Goal: Task Accomplishment & Management: Manage account settings

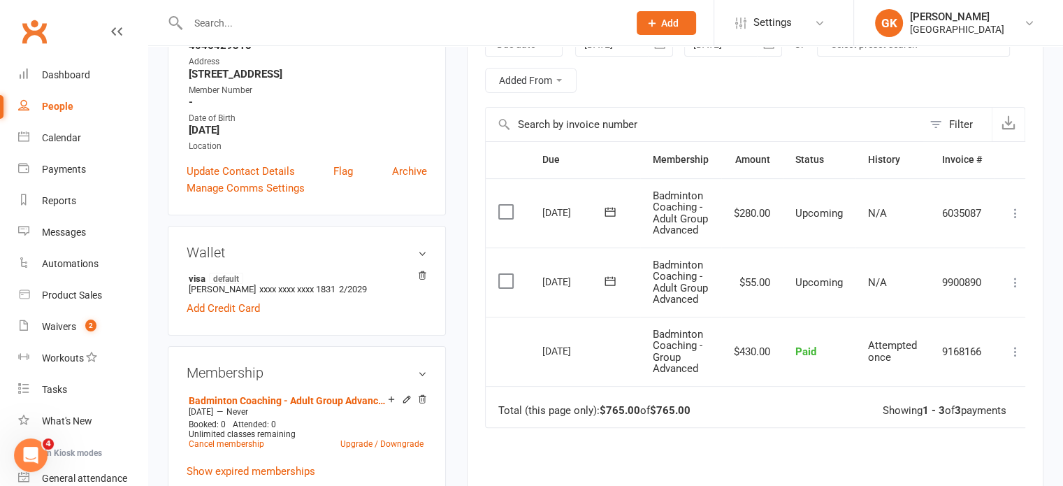
click at [274, 24] on input "text" at bounding box center [401, 23] width 435 height 20
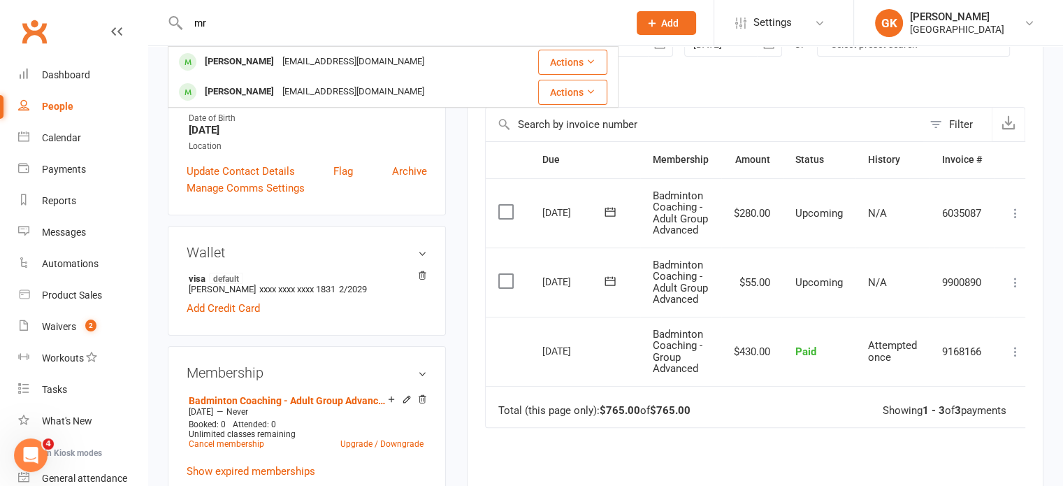
type input "m"
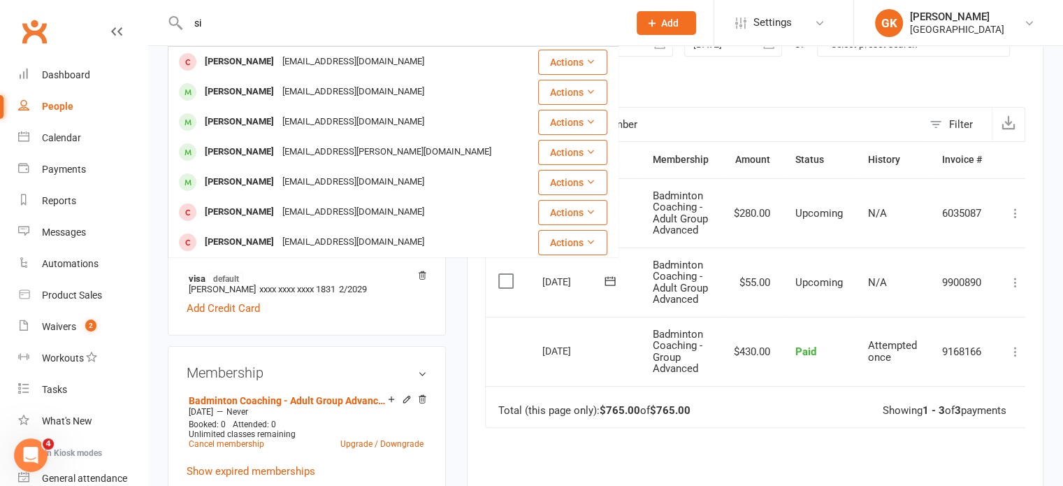
type input "s"
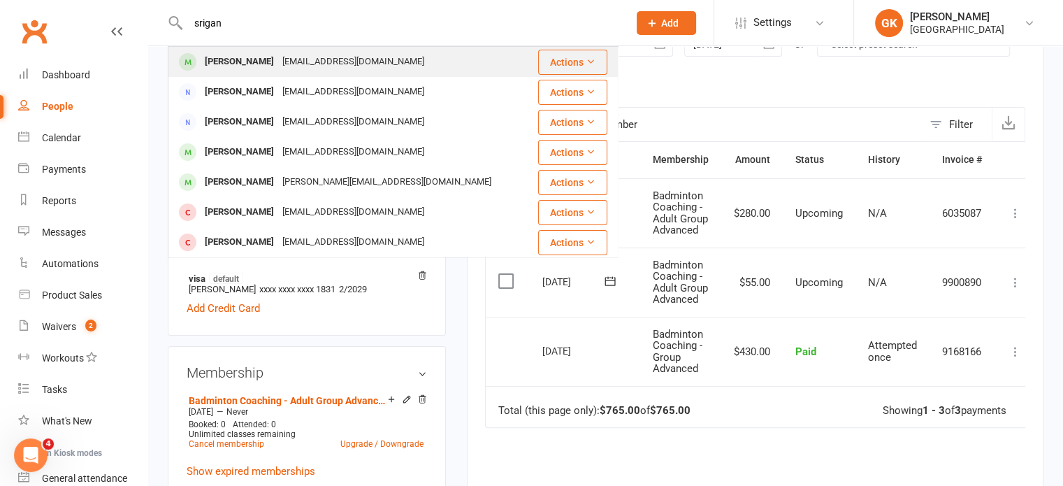
type input "srigan"
click at [293, 55] on div "[EMAIL_ADDRESS][DOMAIN_NAME]" at bounding box center [353, 62] width 150 height 20
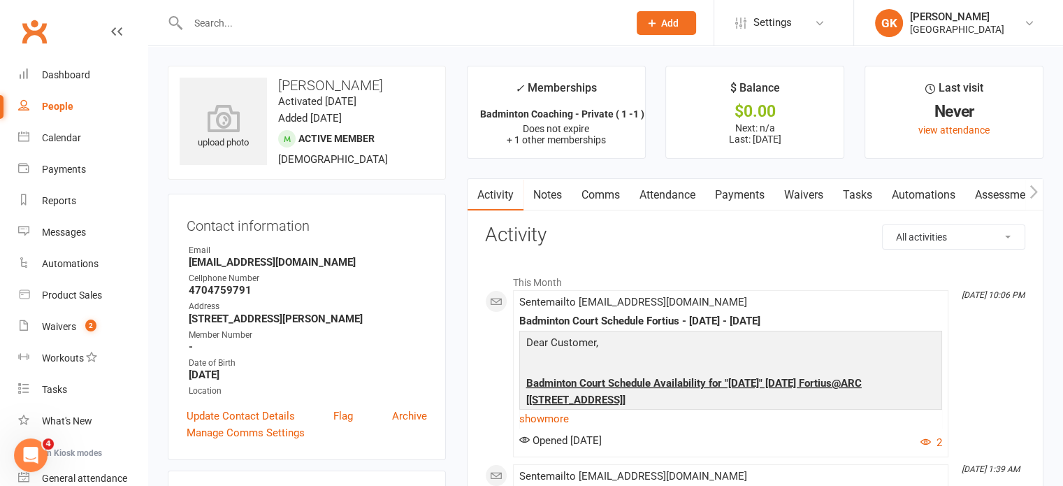
click at [715, 196] on link "Payments" at bounding box center [739, 195] width 69 height 32
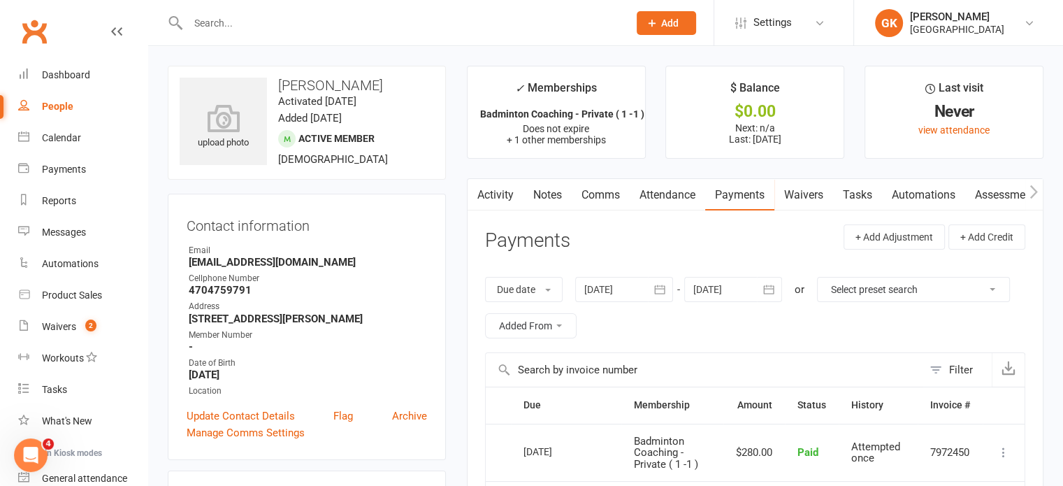
click at [662, 287] on icon "button" at bounding box center [659, 289] width 14 height 14
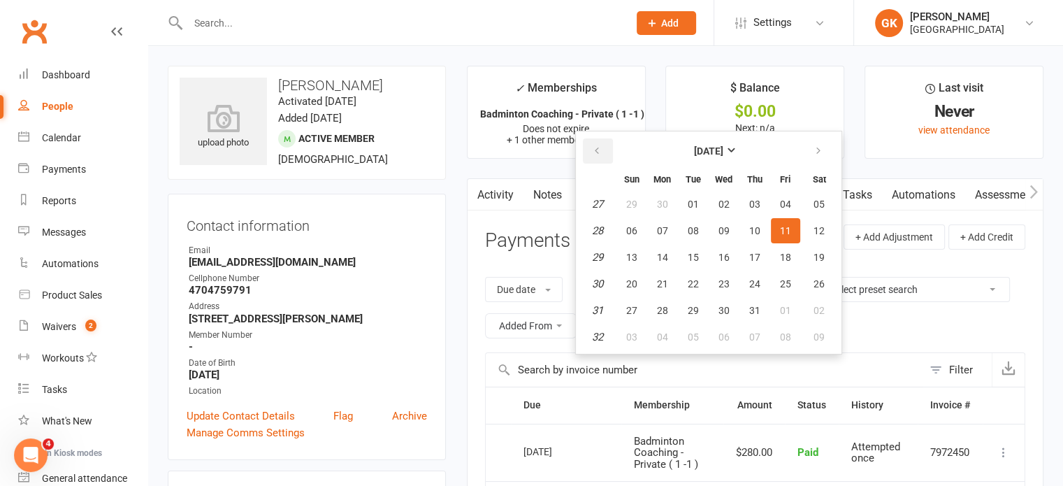
click at [604, 148] on button "button" at bounding box center [598, 150] width 30 height 25
click at [757, 193] on button "01" at bounding box center [754, 203] width 29 height 25
type input "[DATE]"
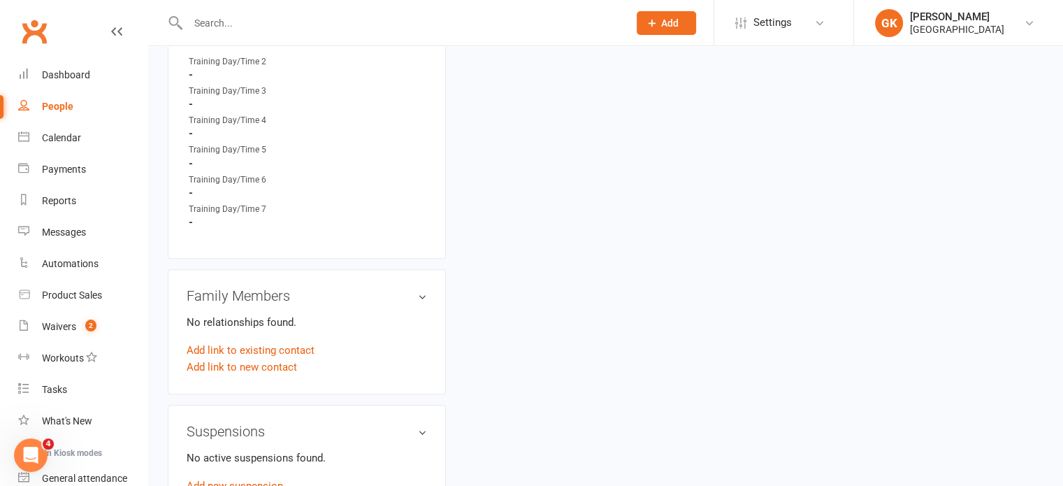
scroll to position [841, 0]
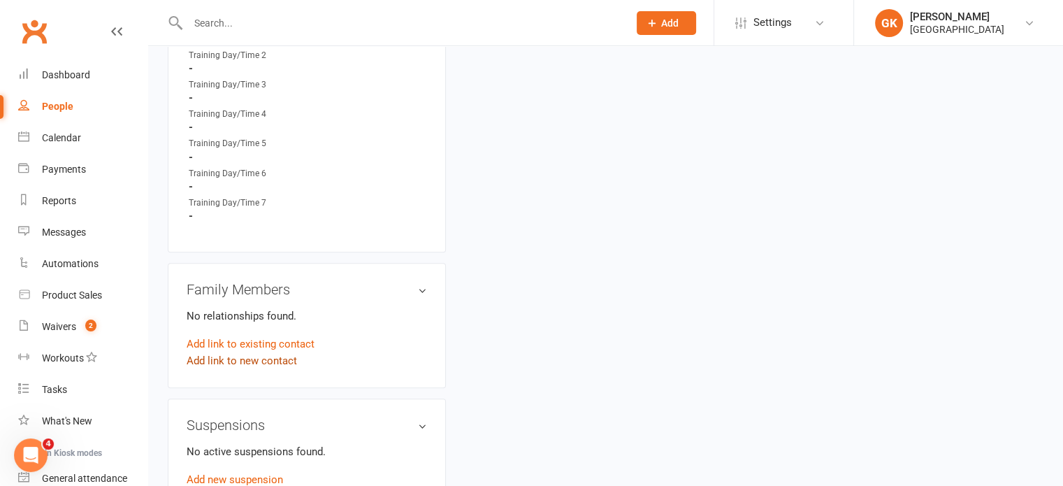
click at [259, 357] on link "Add link to new contact" at bounding box center [242, 360] width 110 height 17
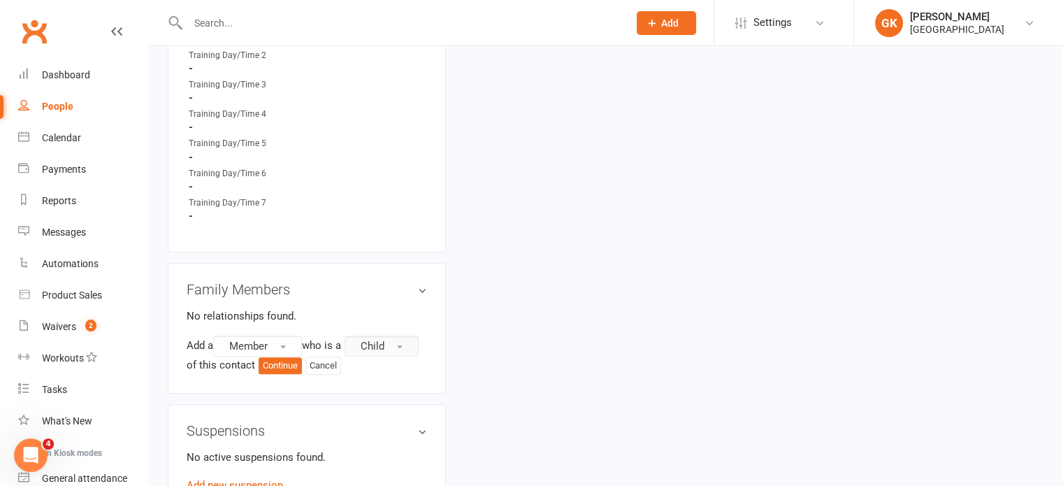
click at [374, 346] on span "Child" at bounding box center [372, 346] width 24 height 13
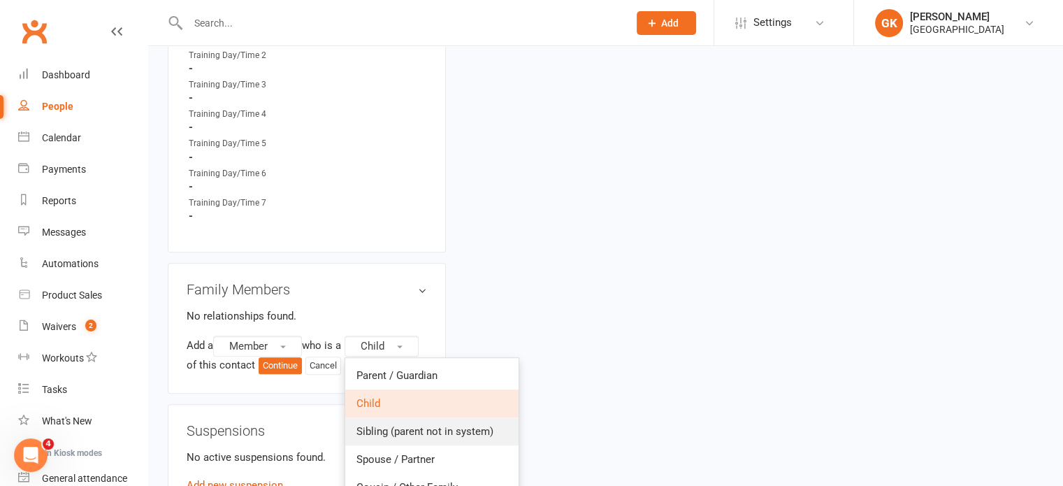
click at [394, 431] on span "Sibling (parent not in system)" at bounding box center [424, 431] width 137 height 13
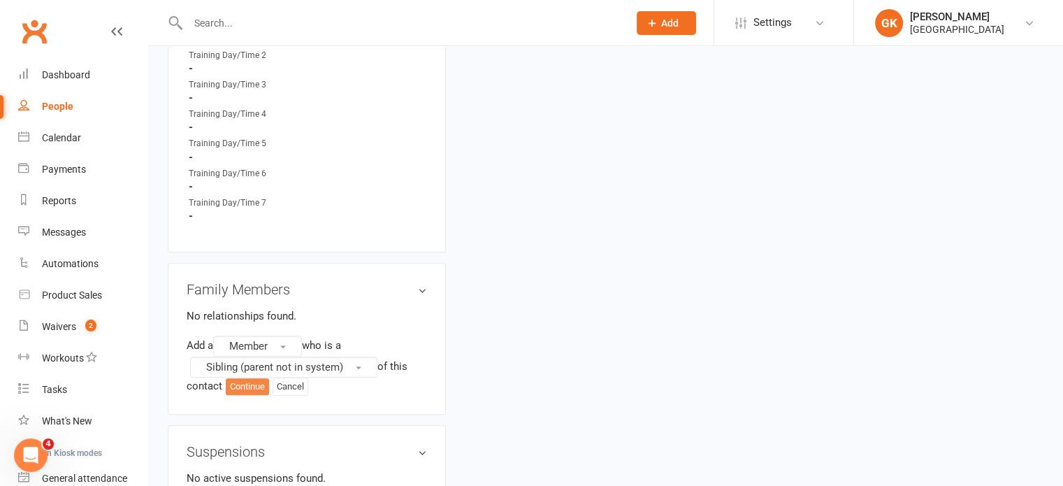
click at [256, 385] on button "Continue" at bounding box center [247, 386] width 43 height 17
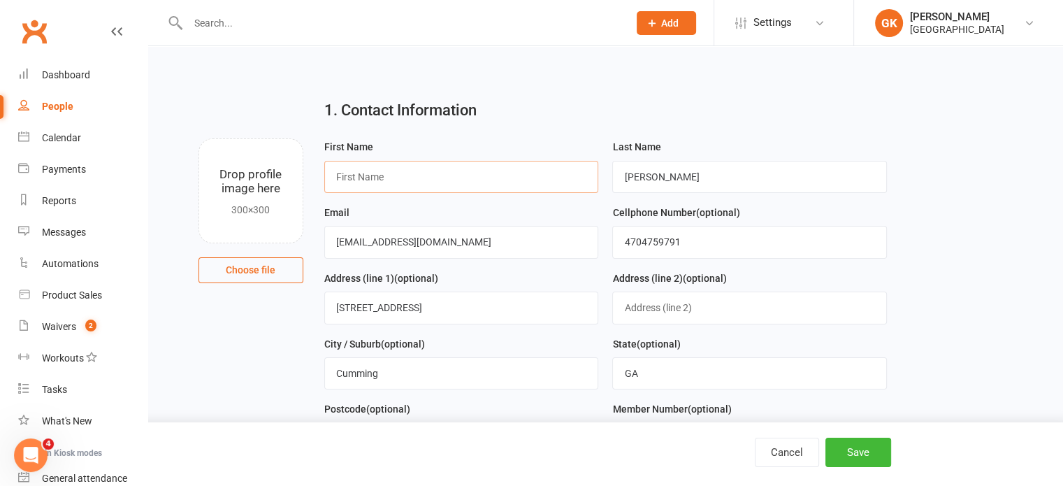
drag, startPoint x: 267, startPoint y: 365, endPoint x: 418, endPoint y: 181, distance: 238.3
click at [418, 181] on input "text" at bounding box center [461, 177] width 275 height 32
click at [419, 170] on input "text" at bounding box center [461, 177] width 275 height 32
type input "M"
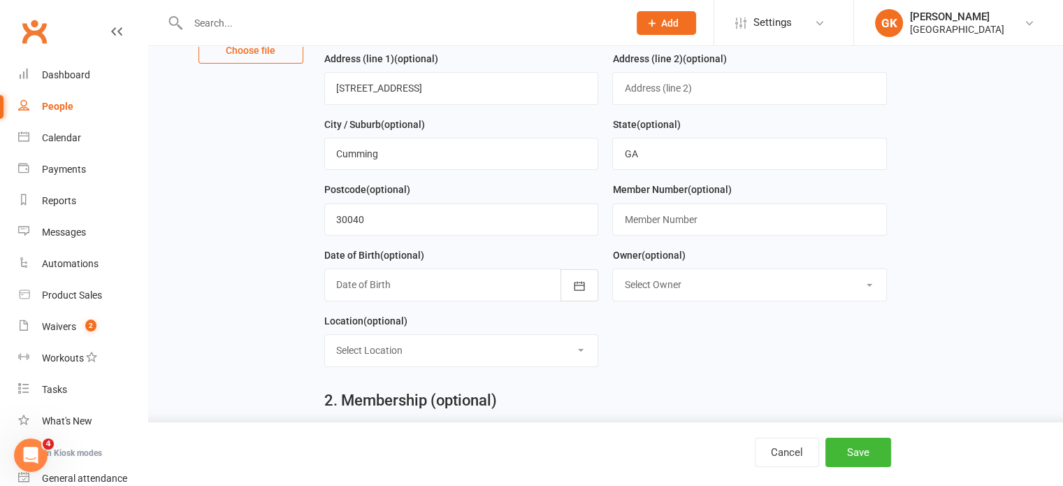
scroll to position [220, 0]
type input "Mirudulla"
click at [542, 286] on div at bounding box center [461, 284] width 275 height 32
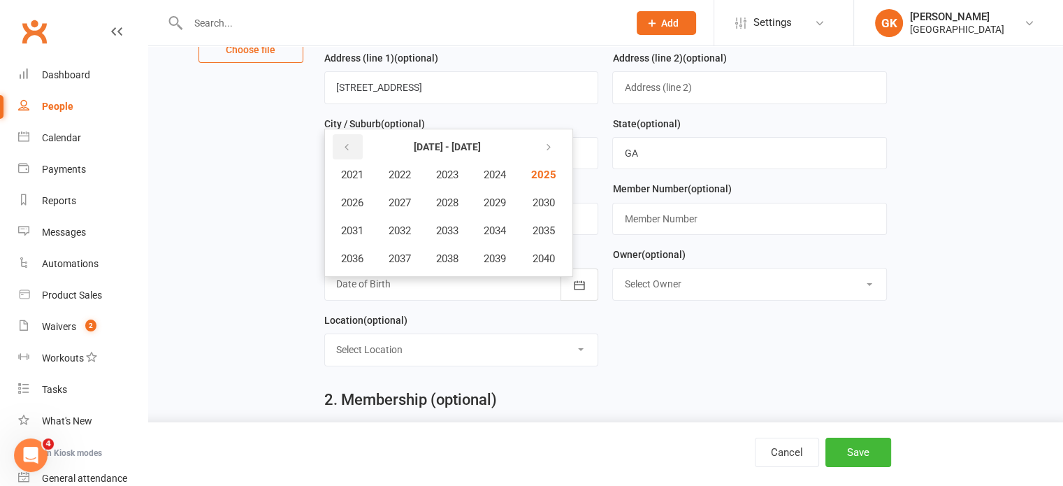
click at [349, 142] on icon "button" at bounding box center [347, 147] width 10 height 11
click at [541, 147] on button "button" at bounding box center [547, 146] width 30 height 25
click at [546, 225] on span "2015" at bounding box center [542, 230] width 22 height 13
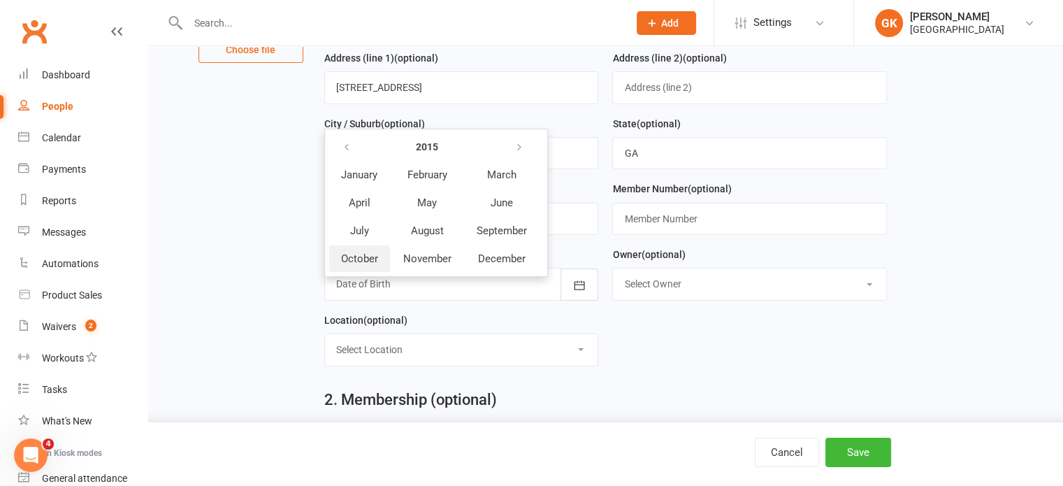
click at [361, 252] on span "October" at bounding box center [359, 258] width 37 height 13
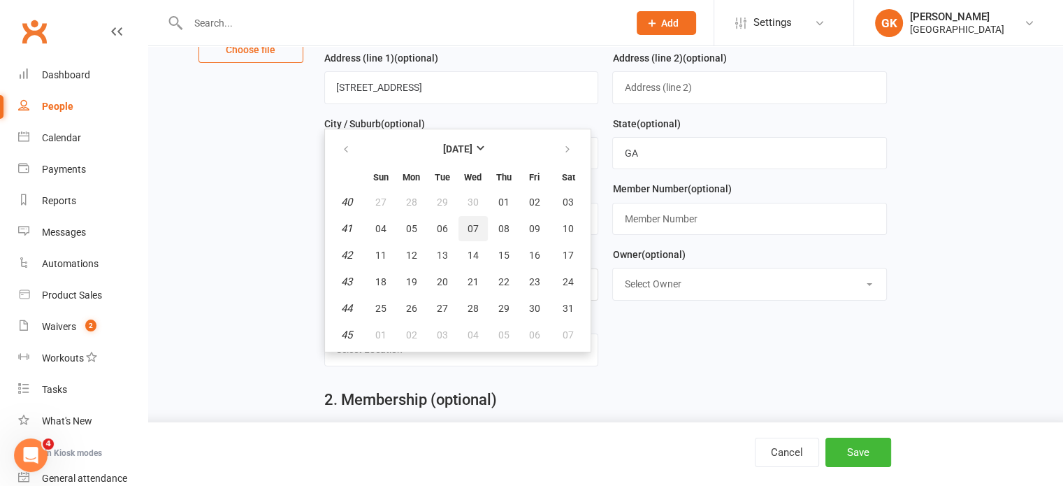
click at [467, 223] on span "07" at bounding box center [472, 228] width 11 height 11
type input "[DATE]"
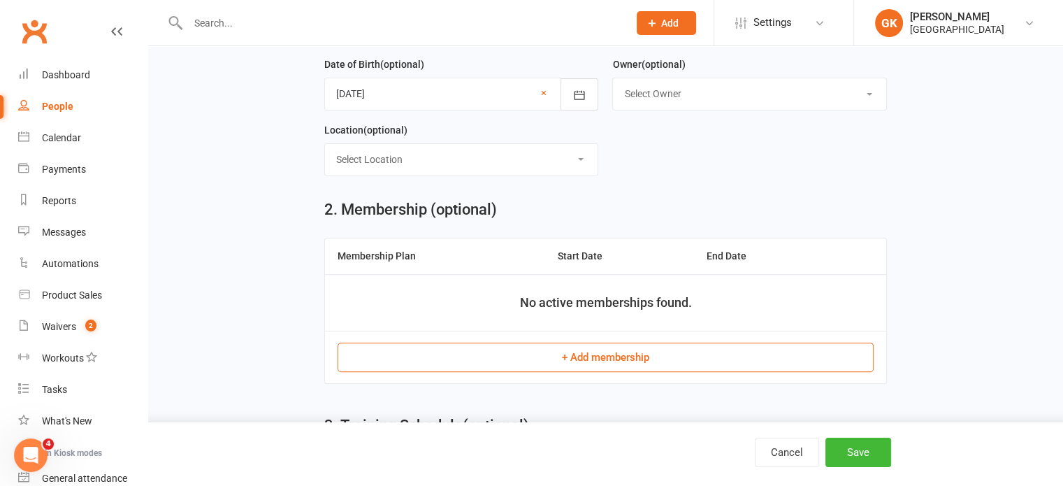
scroll to position [409, 0]
click at [504, 174] on div "Location (optional) Select Location ARC Badminton Court 01 ARC Badminton Court …" at bounding box center [461, 155] width 289 height 66
click at [505, 170] on select "Select Location ARC Badminton Court 01 ARC Badminton Court 02 ARC Badminton Cou…" at bounding box center [461, 160] width 273 height 31
click at [654, 202] on div "2. Membership (optional)" at bounding box center [605, 210] width 562 height 17
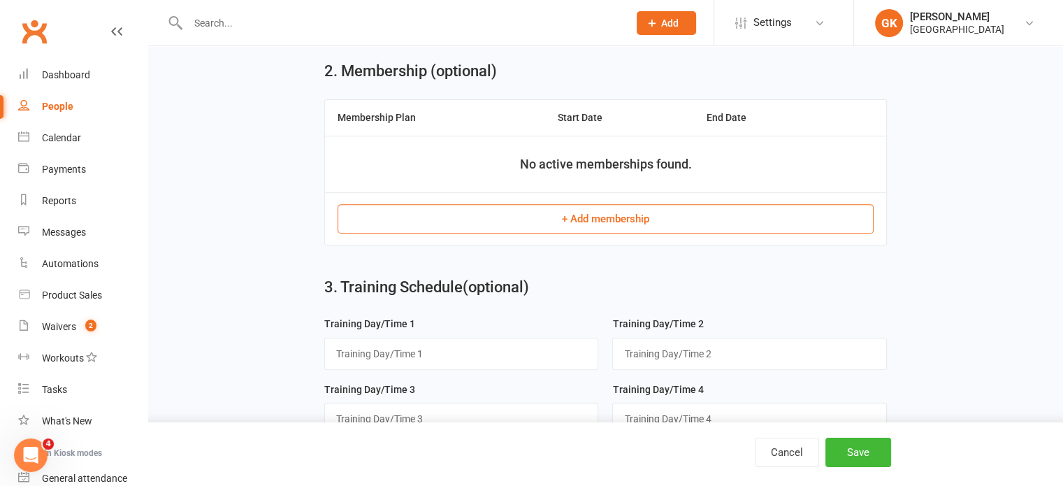
scroll to position [543, 0]
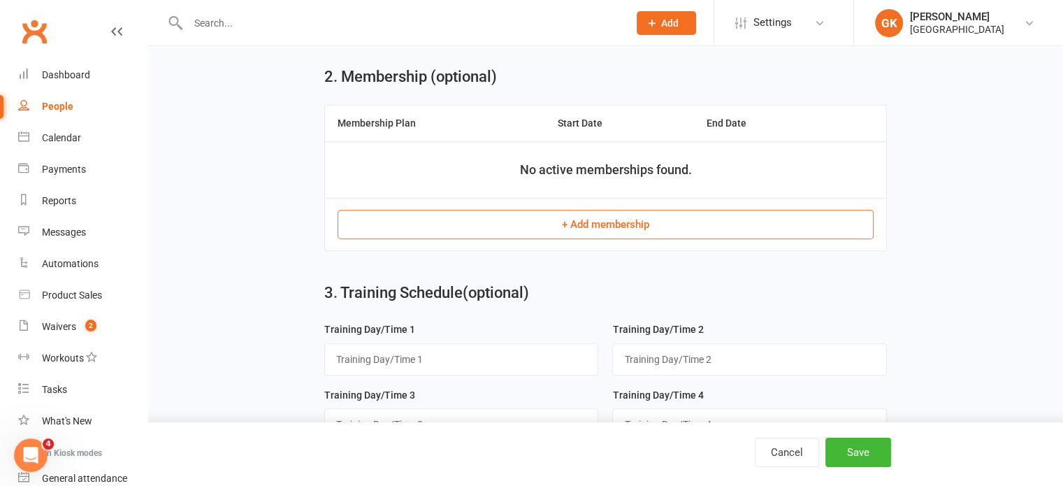
click at [620, 228] on button "+ Add membership" at bounding box center [605, 224] width 536 height 29
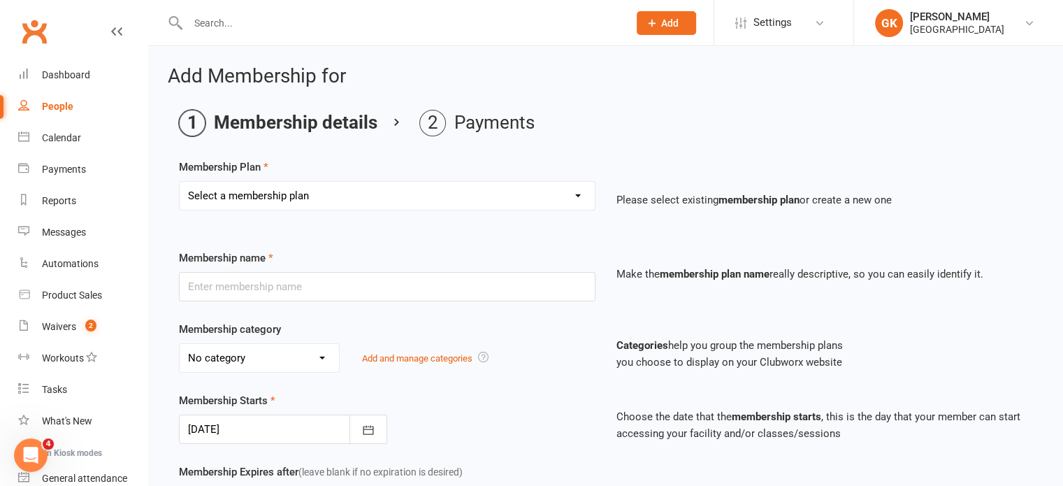
click at [441, 189] on select "Select a membership plan Create new Membership Plan Badminton - Adult Annual Me…" at bounding box center [387, 196] width 415 height 28
select select "43"
click at [180, 182] on select "Select a membership plan Create new Membership Plan Badminton - Adult Annual Me…" at bounding box center [387, 196] width 415 height 28
type input "Badminton Coaching - Catch Them Young"
select select "2"
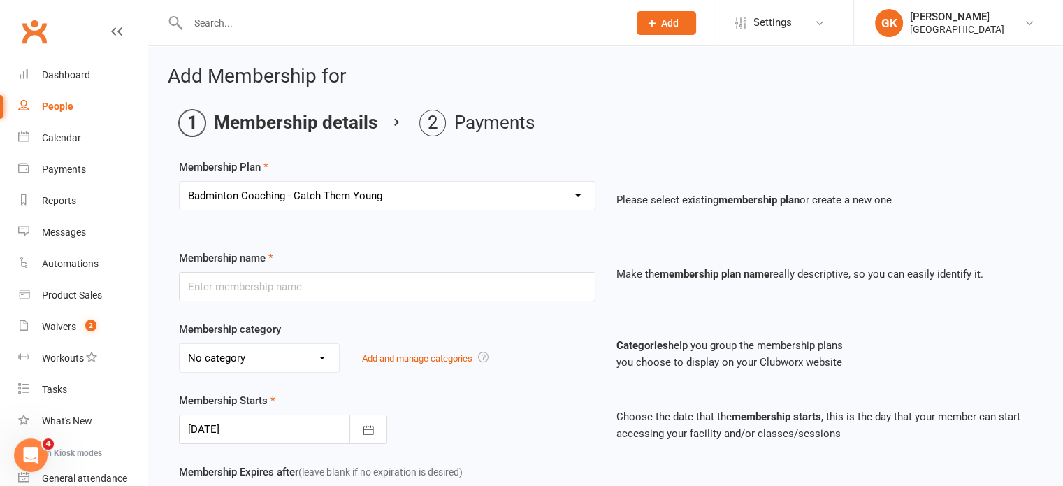
type input "0"
type input "[DATE]"
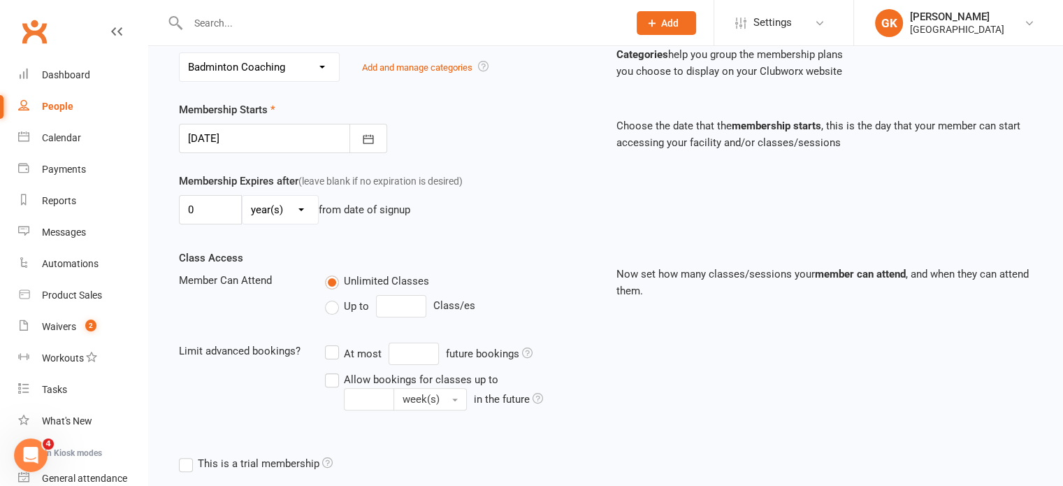
scroll to position [453, 0]
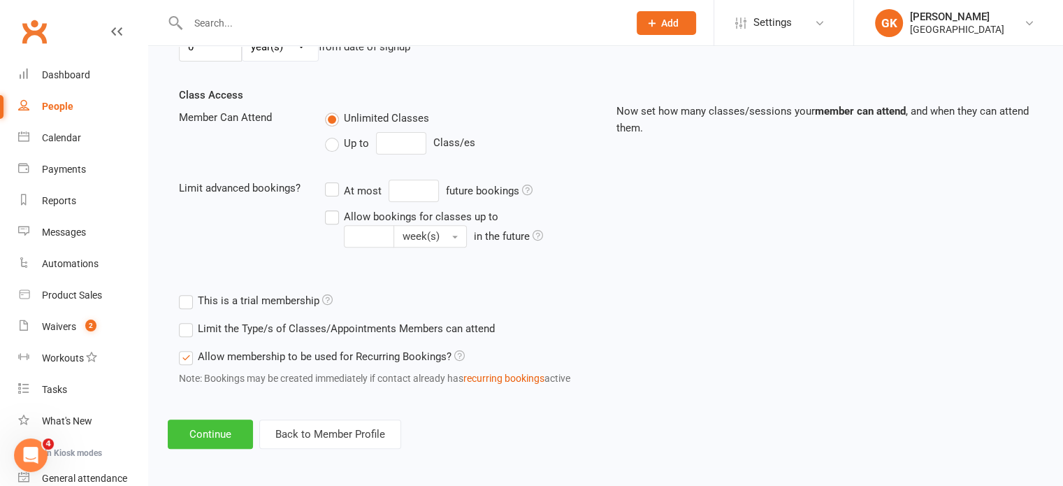
click at [212, 430] on button "Continue" at bounding box center [210, 433] width 85 height 29
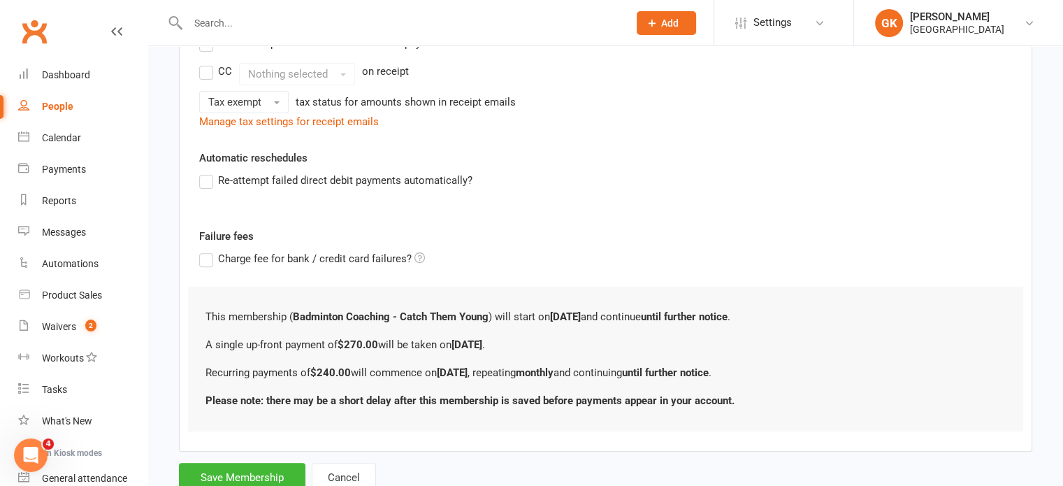
scroll to position [0, 0]
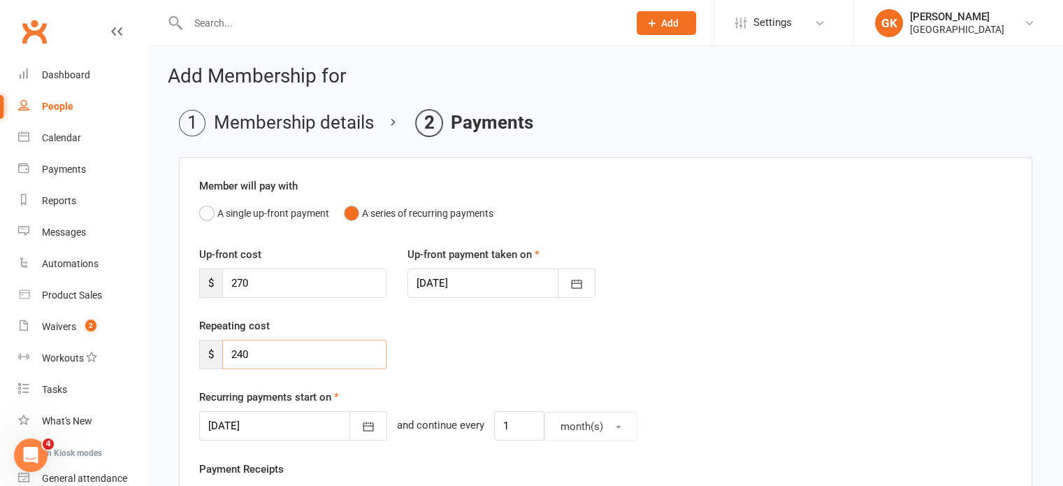
click at [291, 349] on input "240" at bounding box center [304, 354] width 164 height 29
click at [288, 283] on input "270" at bounding box center [304, 282] width 164 height 29
type input "0"
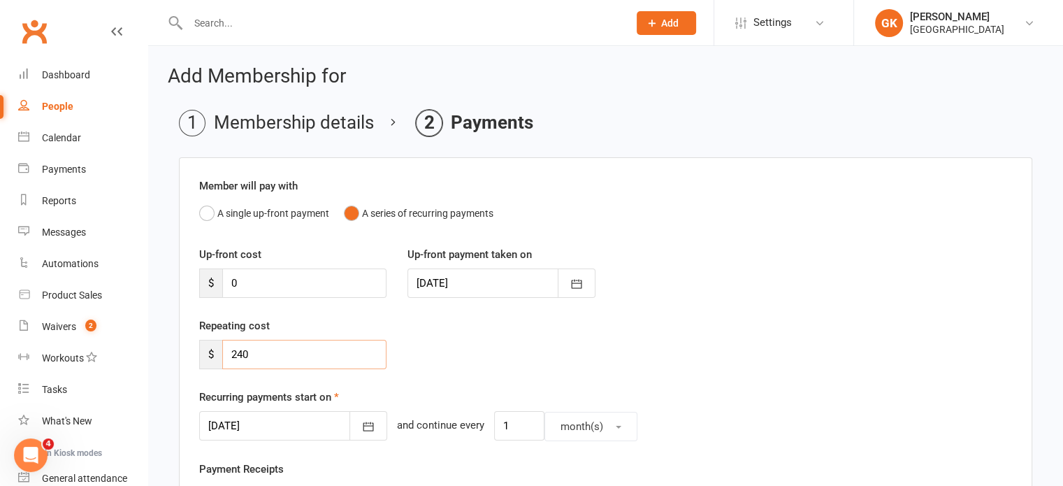
click at [290, 360] on input "240" at bounding box center [304, 354] width 164 height 29
type input "2"
type input "80"
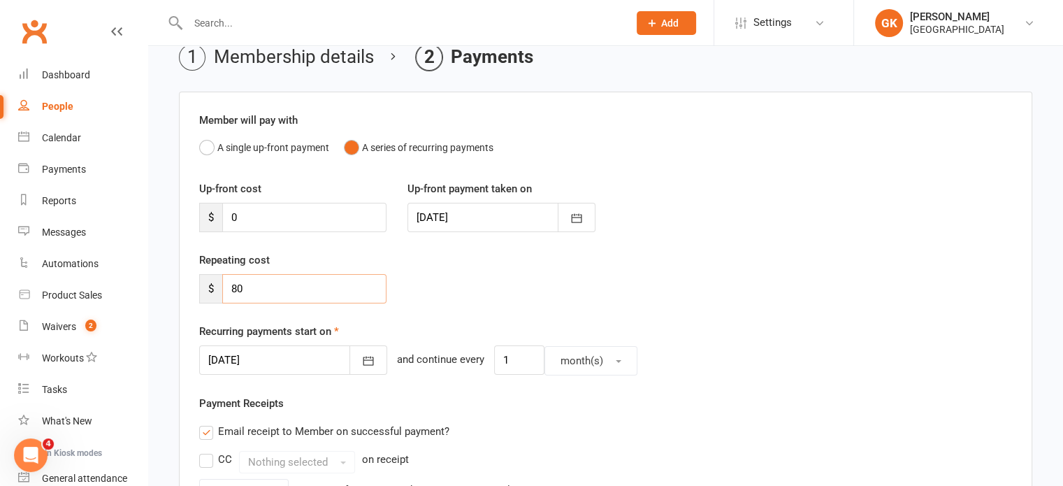
scroll to position [80, 0]
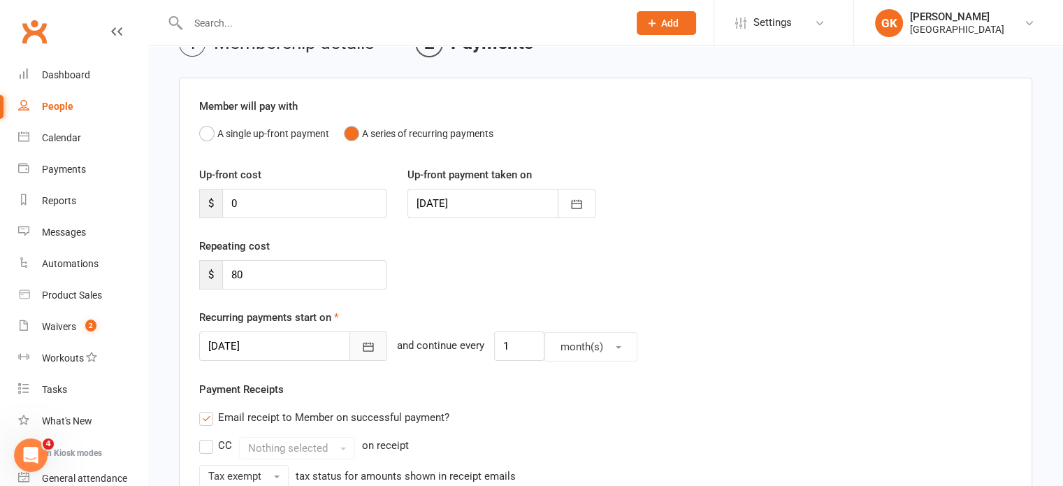
click at [361, 346] on icon "button" at bounding box center [368, 347] width 14 height 14
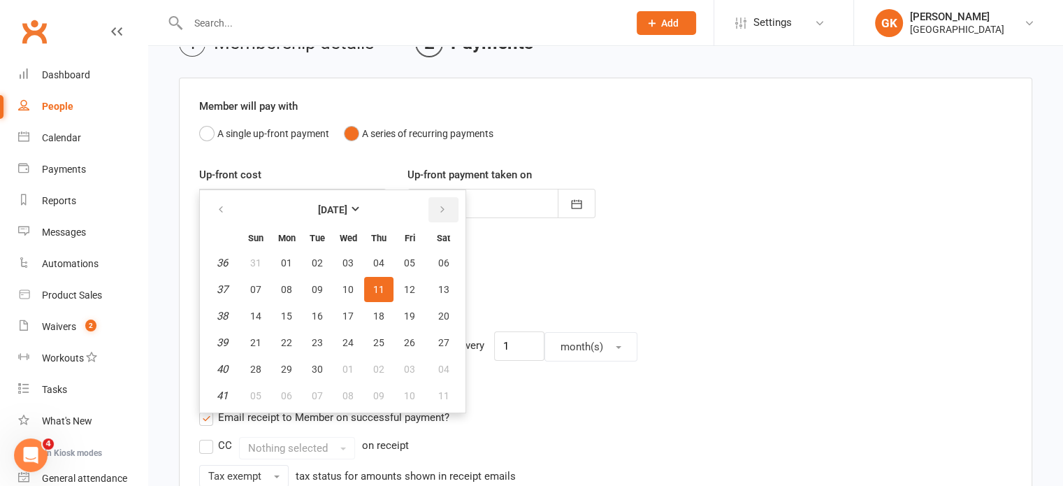
click at [437, 210] on icon "button" at bounding box center [442, 209] width 10 height 11
click at [441, 268] on button "01" at bounding box center [443, 262] width 36 height 25
type input "[DATE]"
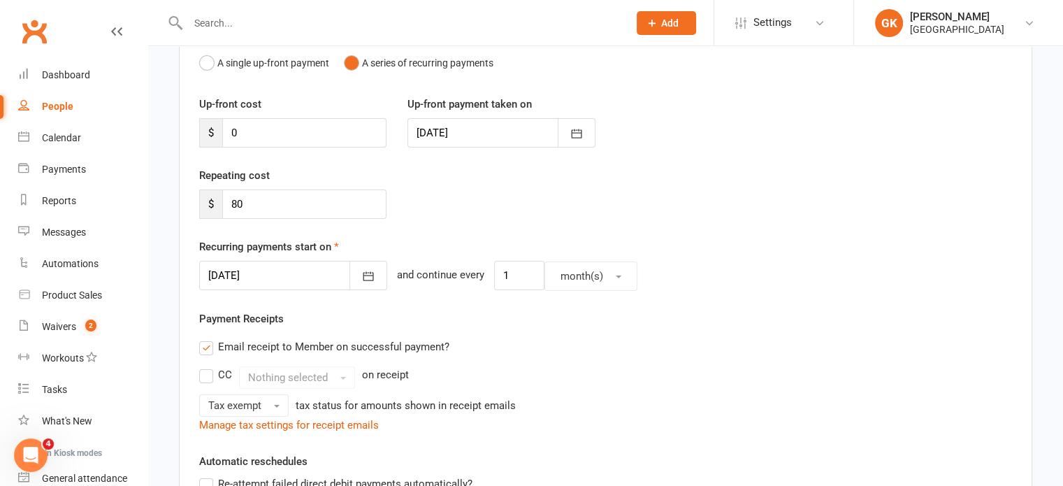
scroll to position [151, 0]
click at [299, 206] on input "80" at bounding box center [304, 203] width 164 height 29
click at [260, 129] on input "0" at bounding box center [304, 131] width 164 height 29
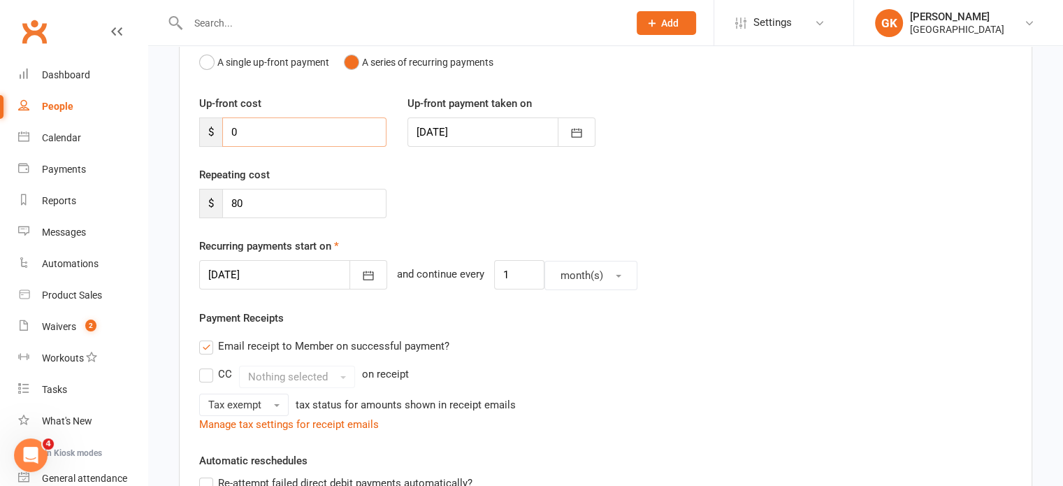
click at [260, 129] on input "0" at bounding box center [304, 131] width 164 height 29
type input "80"
click at [578, 117] on button "button" at bounding box center [576, 131] width 38 height 29
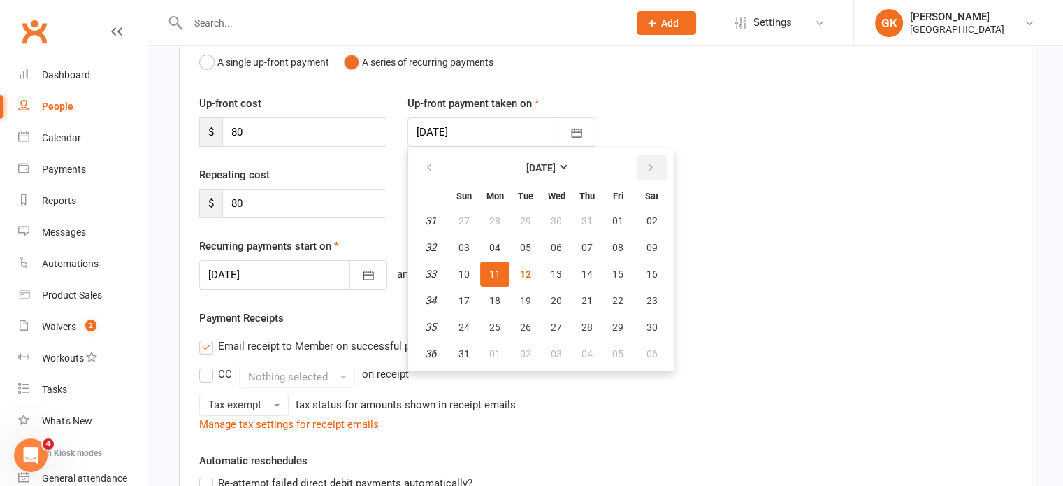
click at [655, 159] on button "button" at bounding box center [651, 167] width 30 height 25
click at [546, 330] on button "31" at bounding box center [555, 326] width 29 height 25
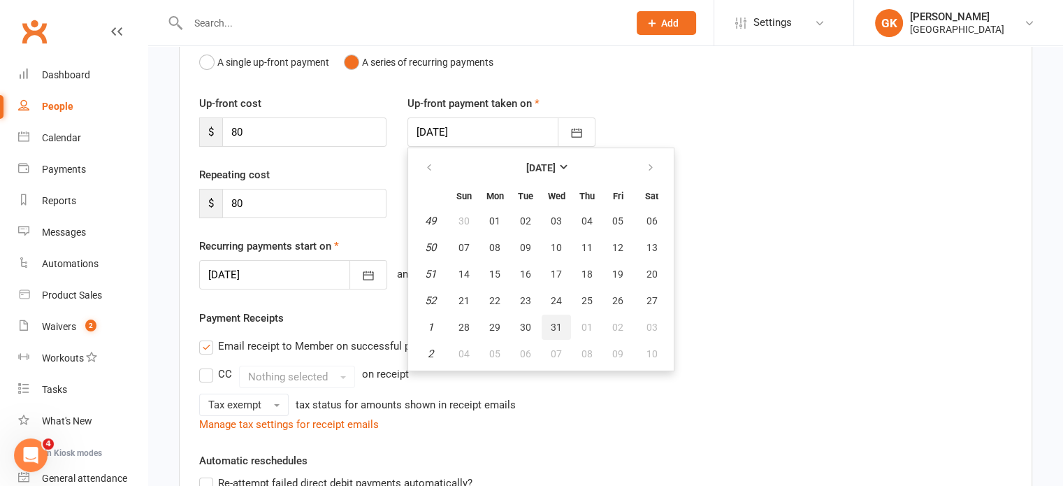
type input "[DATE]"
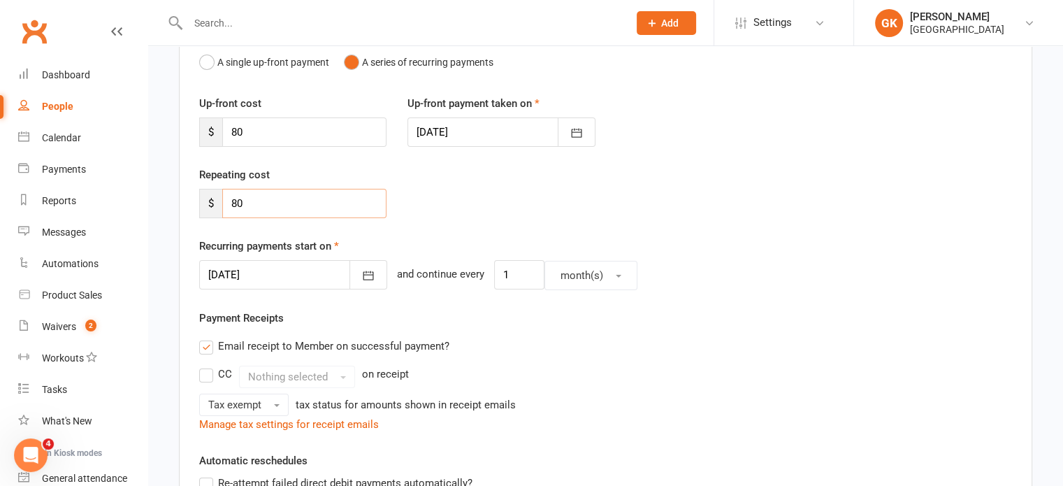
click at [250, 195] on input "80" at bounding box center [304, 203] width 164 height 29
type input "240"
click at [361, 273] on button "button" at bounding box center [368, 274] width 38 height 29
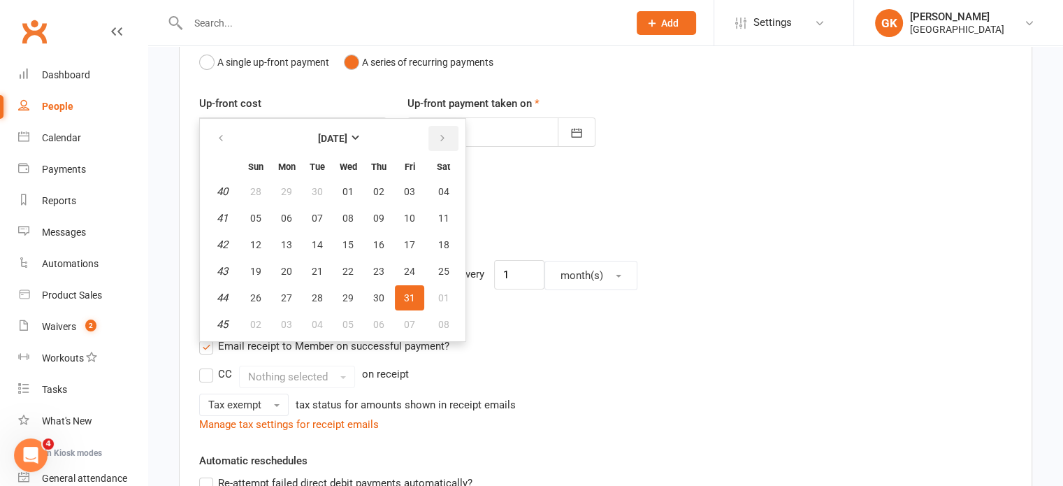
click at [438, 136] on icon "button" at bounding box center [442, 138] width 10 height 11
click at [231, 131] on button "button" at bounding box center [222, 138] width 30 height 25
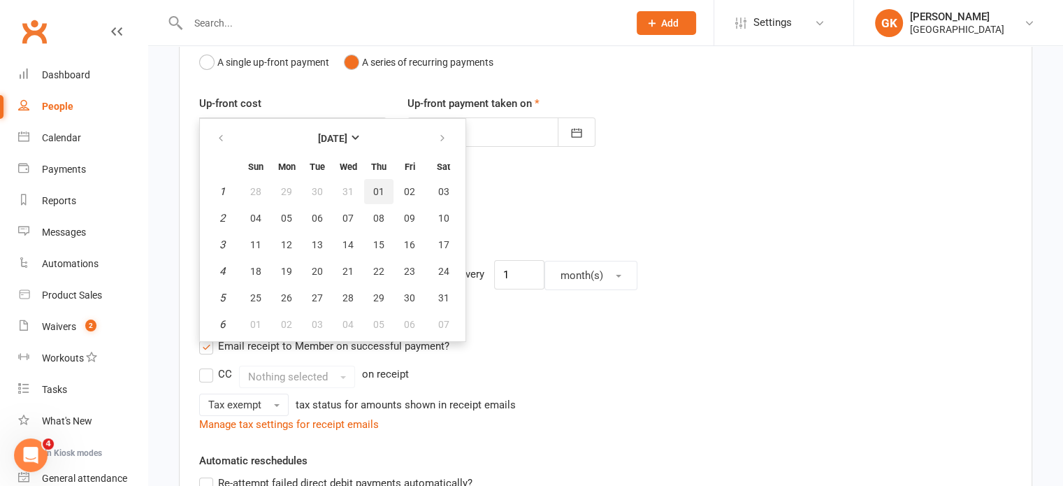
click at [379, 194] on span "01" at bounding box center [378, 191] width 11 height 11
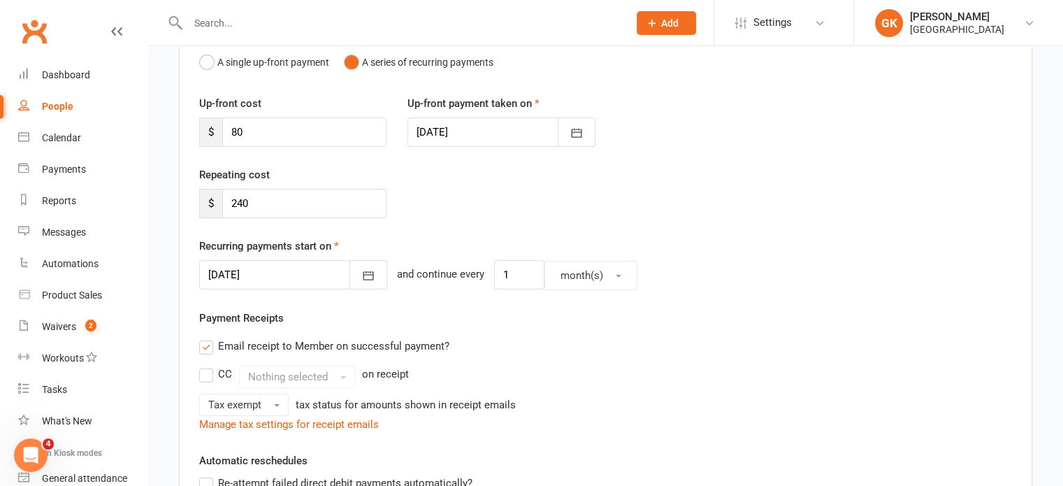
type input "[DATE]"
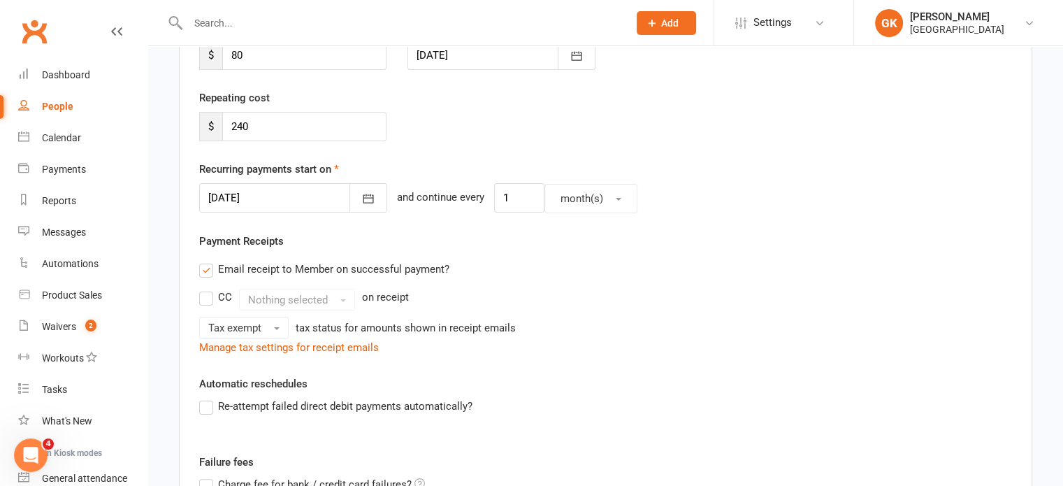
scroll to position [500, 0]
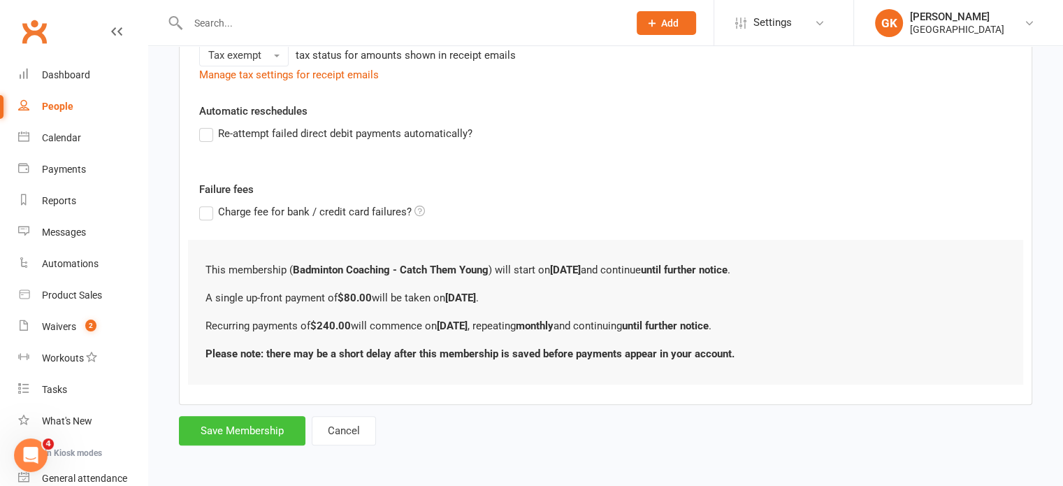
click at [221, 417] on button "Save Membership" at bounding box center [242, 430] width 126 height 29
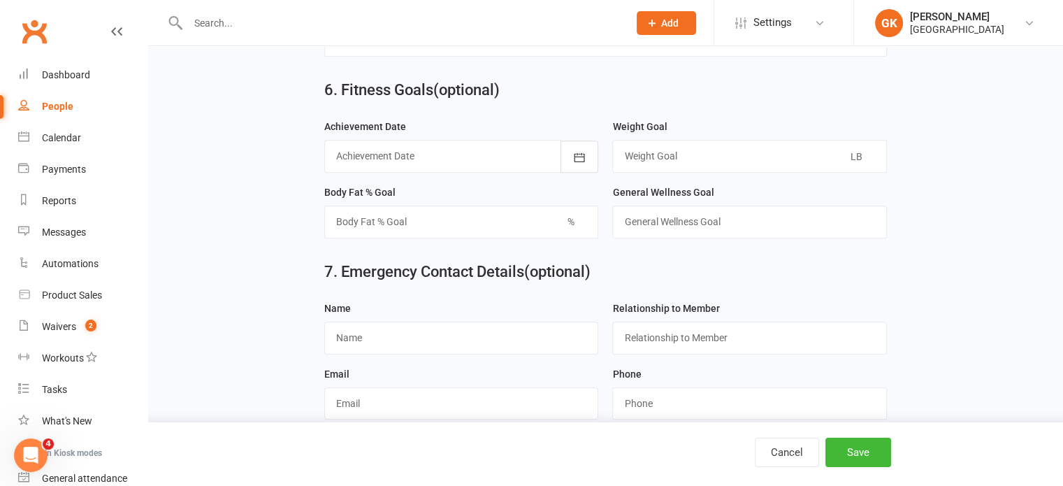
scroll to position [1672, 0]
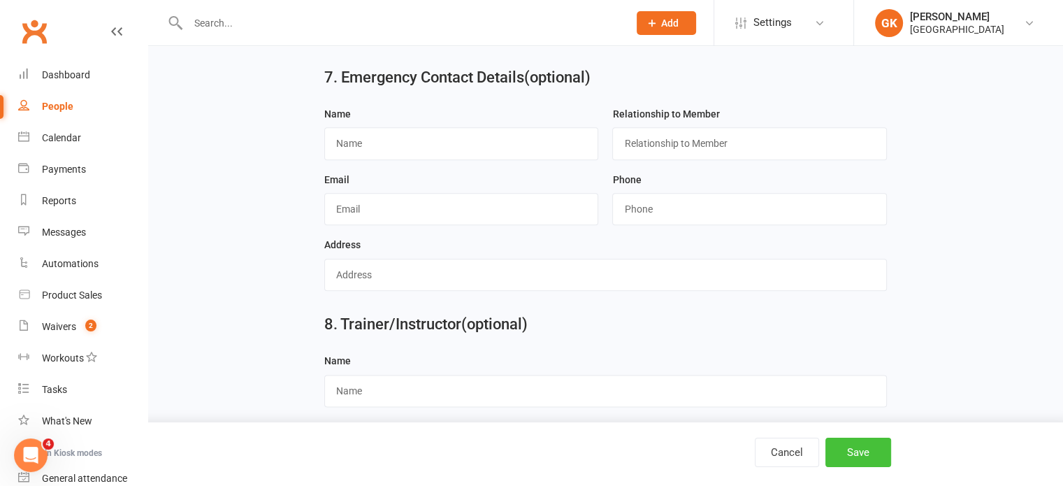
click at [867, 452] on button "Save" at bounding box center [858, 451] width 66 height 29
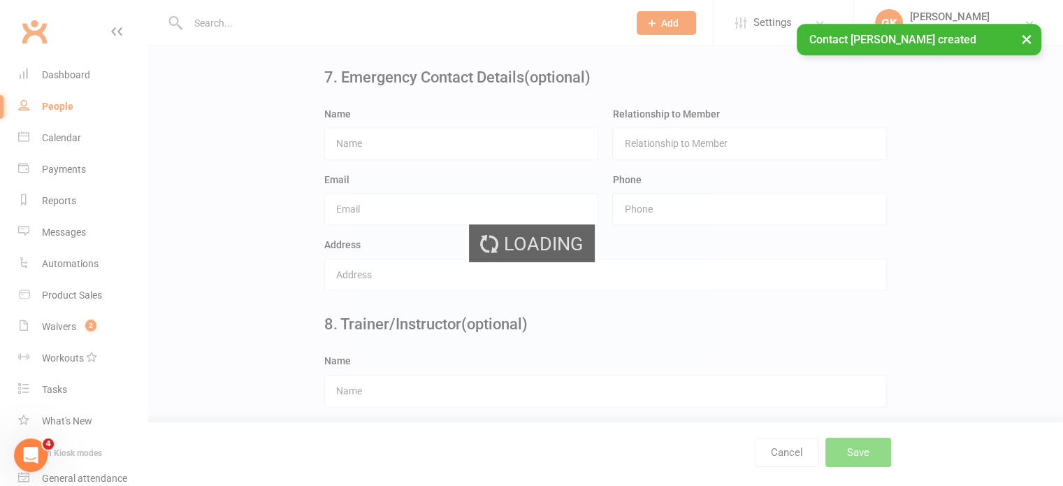
scroll to position [0, 0]
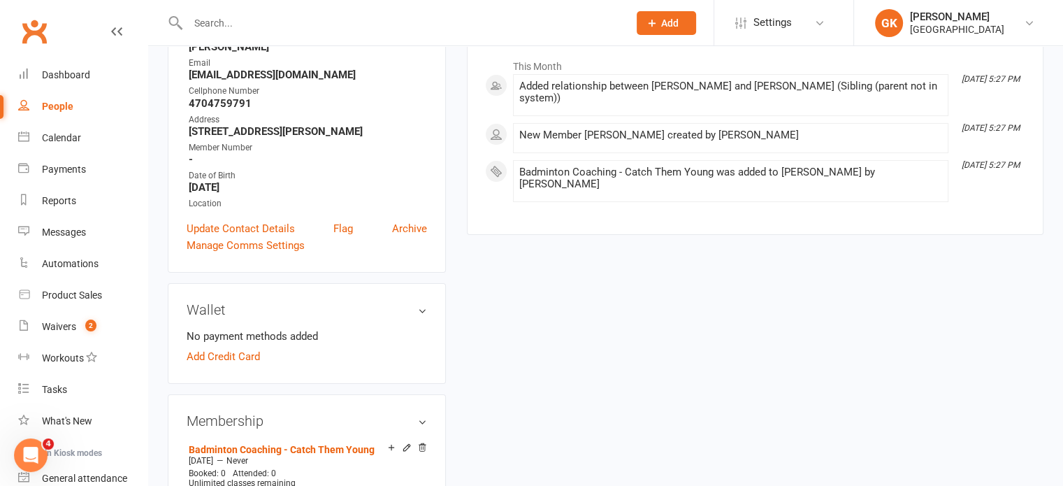
scroll to position [203, 0]
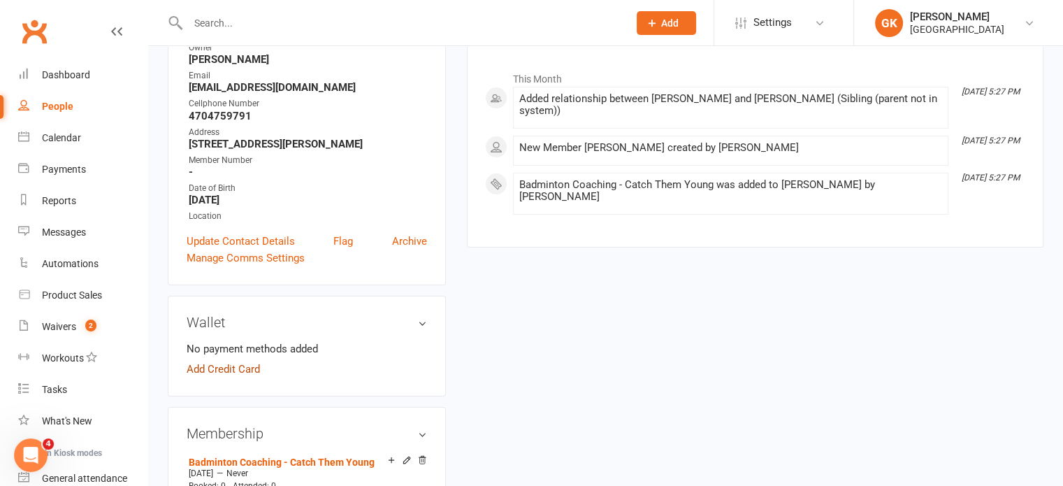
click at [245, 365] on link "Add Credit Card" at bounding box center [223, 368] width 73 height 17
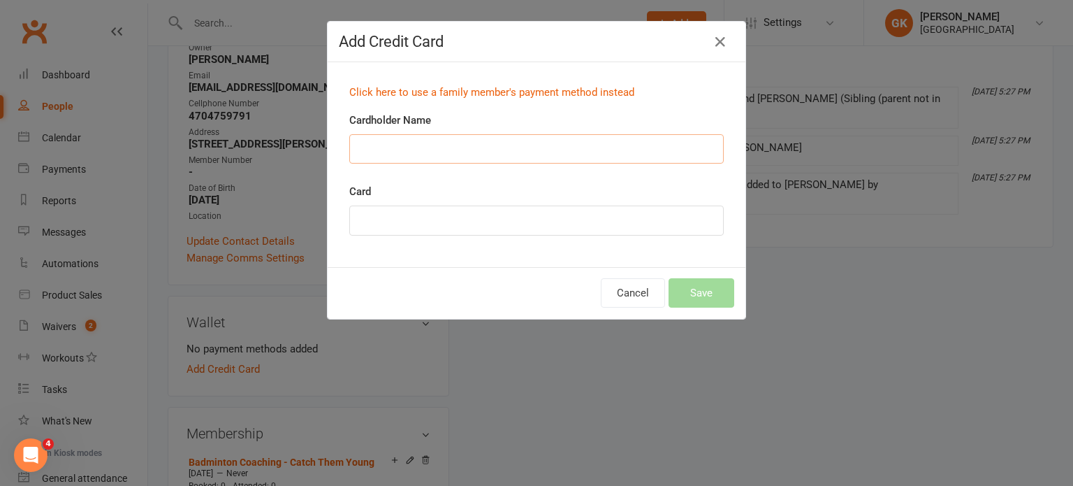
click at [533, 136] on input "Cardholder Name" at bounding box center [536, 148] width 374 height 29
click at [484, 92] on link "Click here to use a family member's payment method instead" at bounding box center [491, 92] width 285 height 13
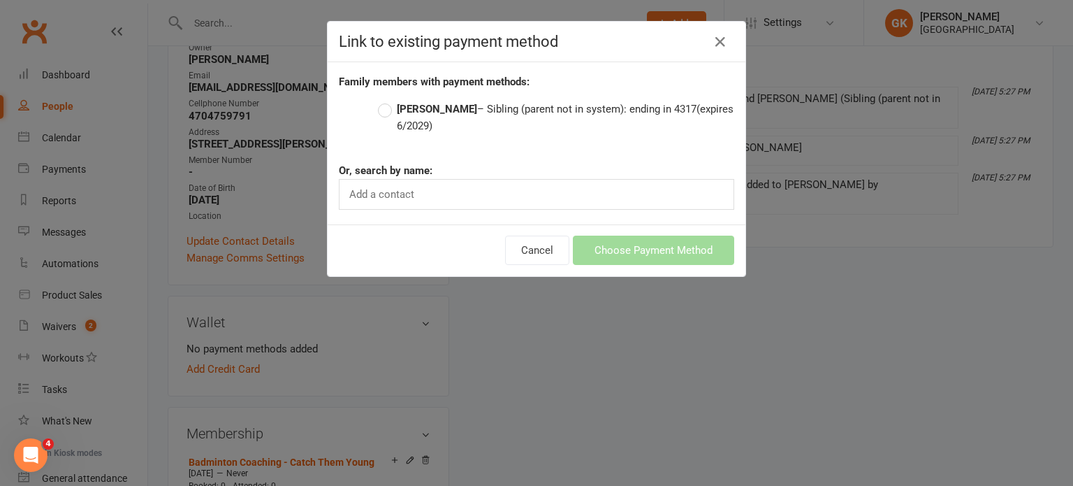
click at [436, 107] on strong "[PERSON_NAME]" at bounding box center [437, 109] width 80 height 13
click at [387, 101] on input "[PERSON_NAME] – Sibling (parent not in system): ending in 4317 (expires 6/2029)" at bounding box center [382, 101] width 9 height 0
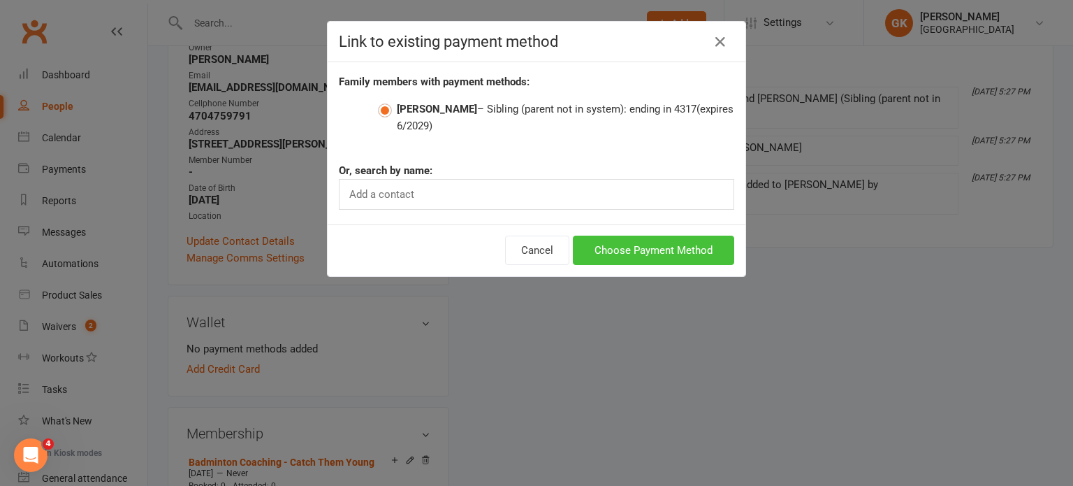
click at [652, 245] on button "Choose Payment Method" at bounding box center [653, 249] width 161 height 29
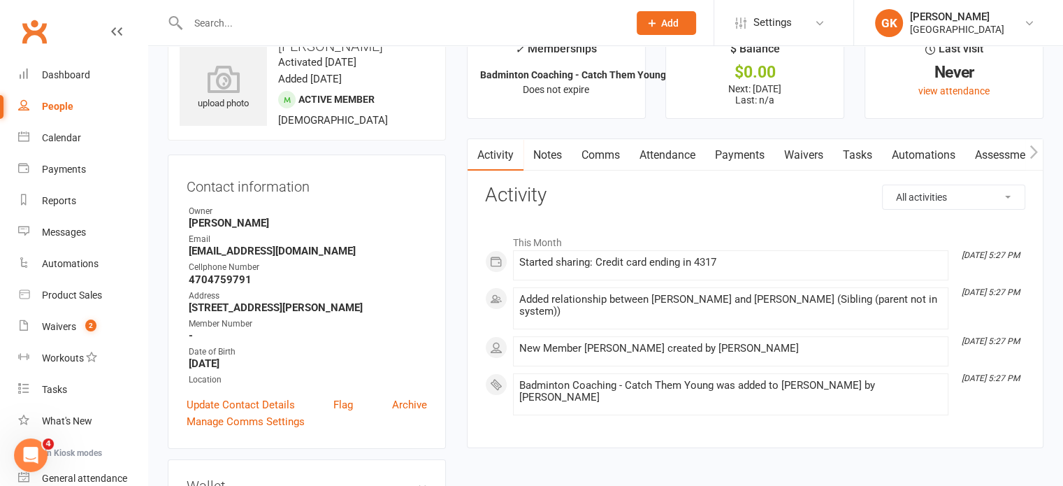
scroll to position [0, 0]
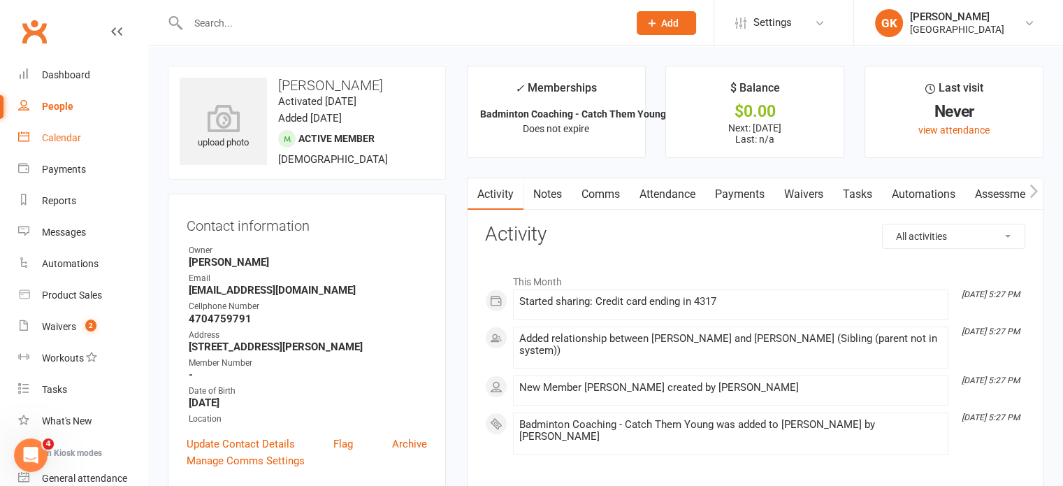
click at [67, 145] on link "Calendar" at bounding box center [82, 137] width 129 height 31
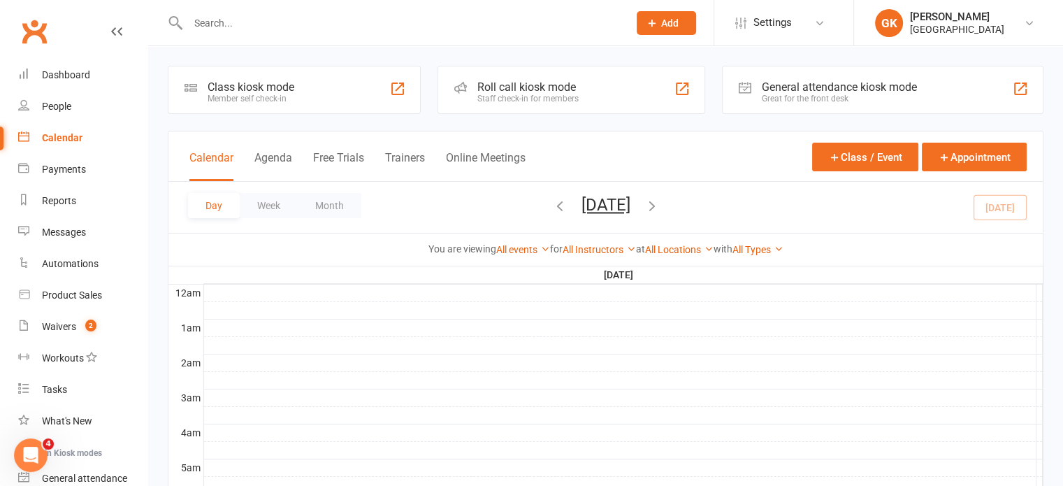
scroll to position [173, 0]
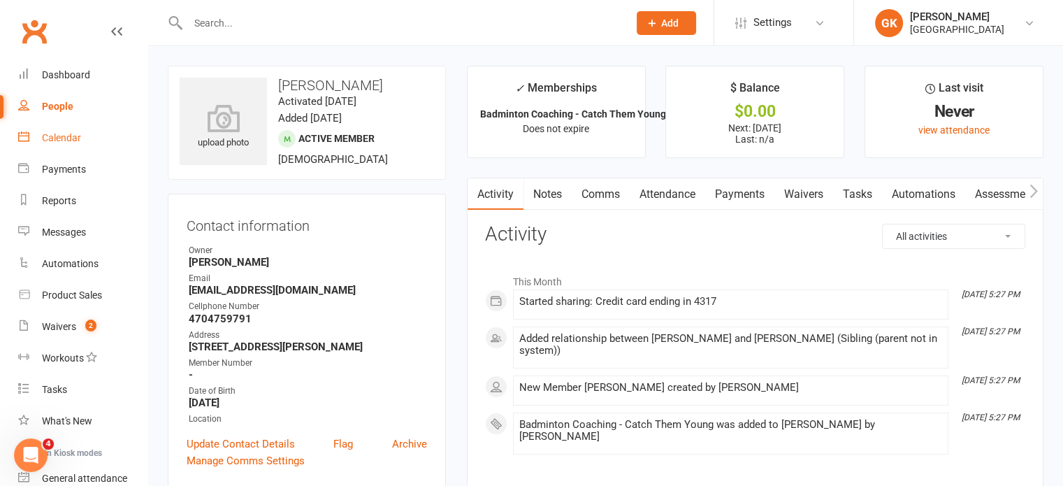
click at [561, 198] on link "Notes" at bounding box center [547, 194] width 48 height 32
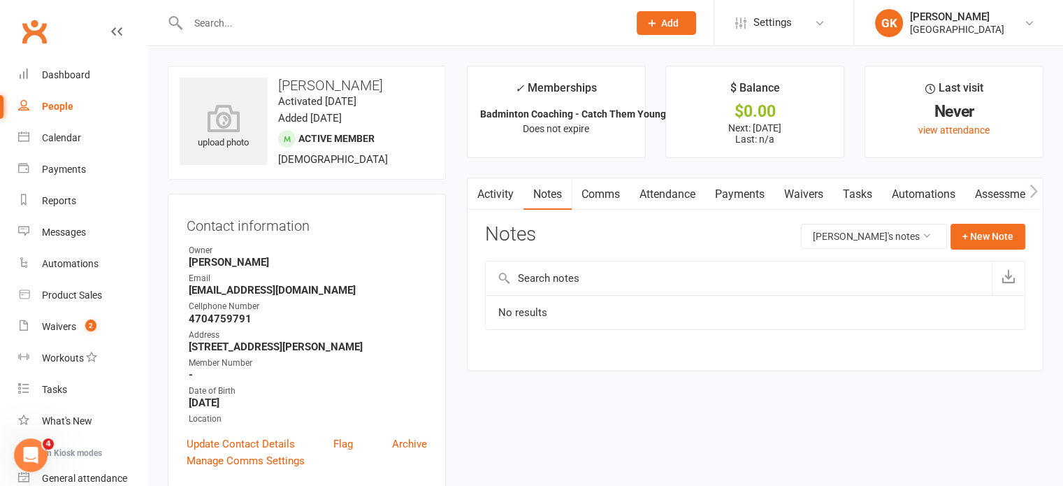
click at [567, 287] on input "text" at bounding box center [739, 278] width 506 height 34
click at [1009, 237] on button "+ New Note" at bounding box center [987, 236] width 75 height 25
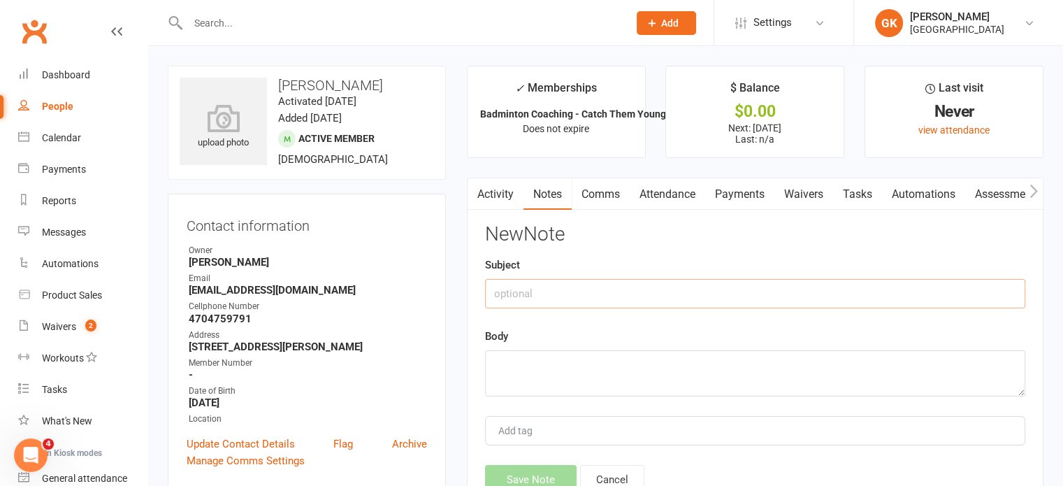
click at [585, 301] on input "text" at bounding box center [755, 293] width 540 height 29
type input "Adjustment from NT for Mirudhulla"
click at [564, 369] on textarea at bounding box center [755, 373] width 540 height 46
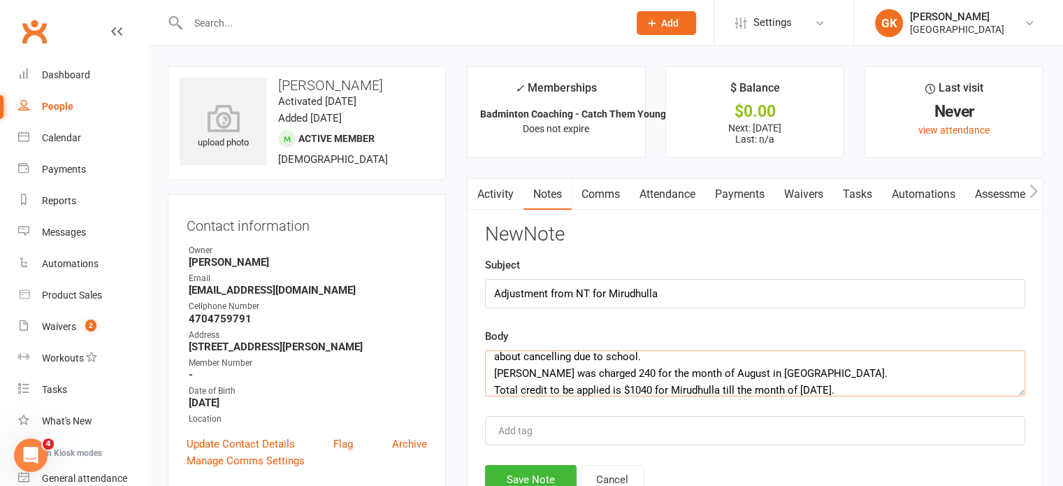
scroll to position [42, 0]
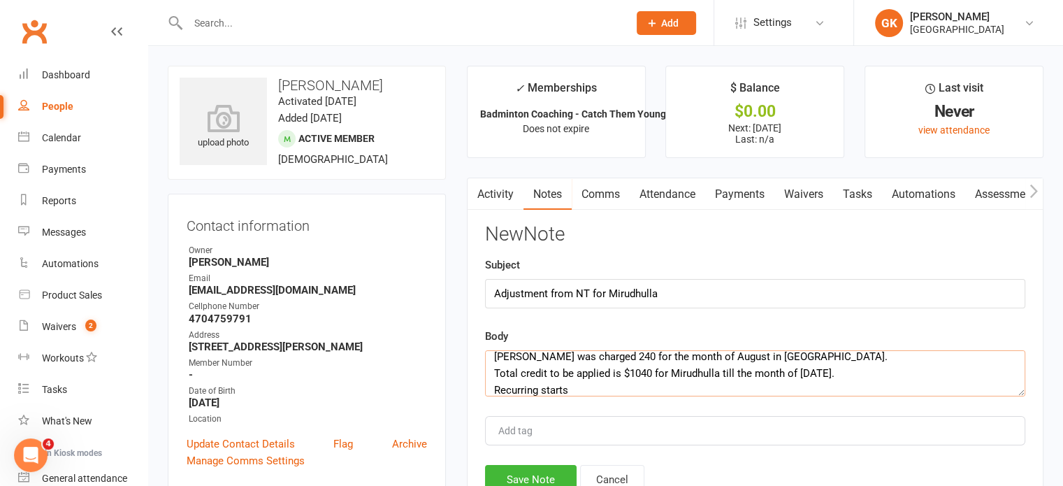
drag, startPoint x: 569, startPoint y: 368, endPoint x: 553, endPoint y: 368, distance: 16.8
click at [553, 368] on textarea "[PERSON_NAME] was charged $800 for the month of July and August in [GEOGRAPHIC_…" at bounding box center [755, 373] width 540 height 46
click at [591, 369] on textarea "[PERSON_NAME] was charged $800 for the month of July and August in [GEOGRAPHIC_…" at bounding box center [755, 373] width 540 height 46
click at [858, 363] on textarea "[PERSON_NAME] was charged $800 for the month of July and August in [GEOGRAPHIC_…" at bounding box center [755, 373] width 540 height 46
click at [794, 391] on textarea "[PERSON_NAME] was charged $800 for the month of July and August in [GEOGRAPHIC_…" at bounding box center [755, 373] width 540 height 46
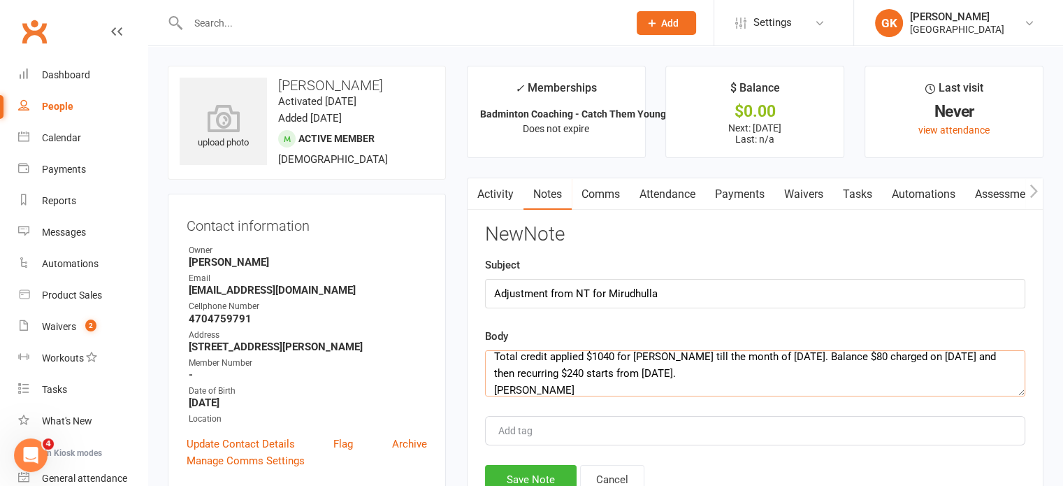
scroll to position [67, 0]
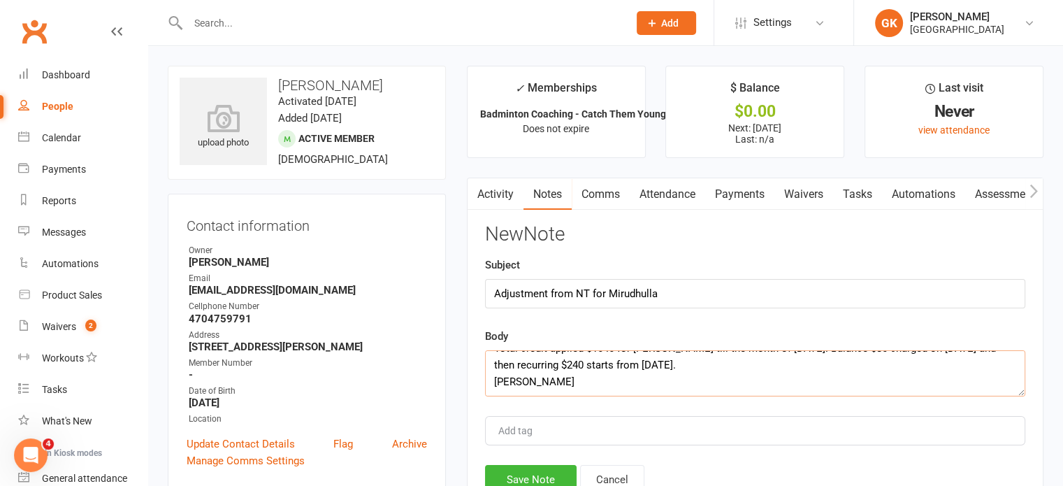
click at [774, 371] on textarea "[PERSON_NAME] was charged $800 for the month of July and August in [GEOGRAPHIC_…" at bounding box center [755, 373] width 540 height 46
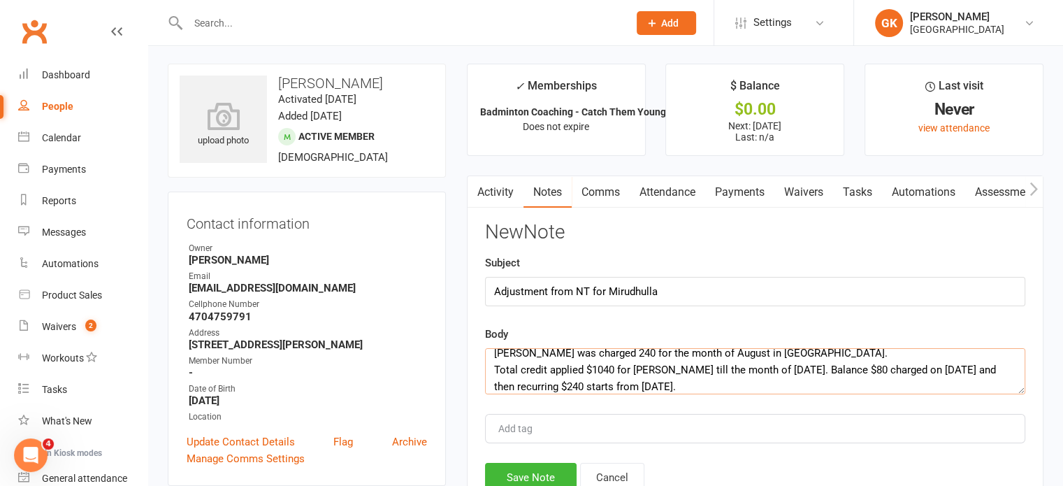
scroll to position [42, 0]
click at [868, 366] on textarea "[PERSON_NAME] was charged $800 for the month of July and August in [GEOGRAPHIC_…" at bounding box center [755, 371] width 540 height 46
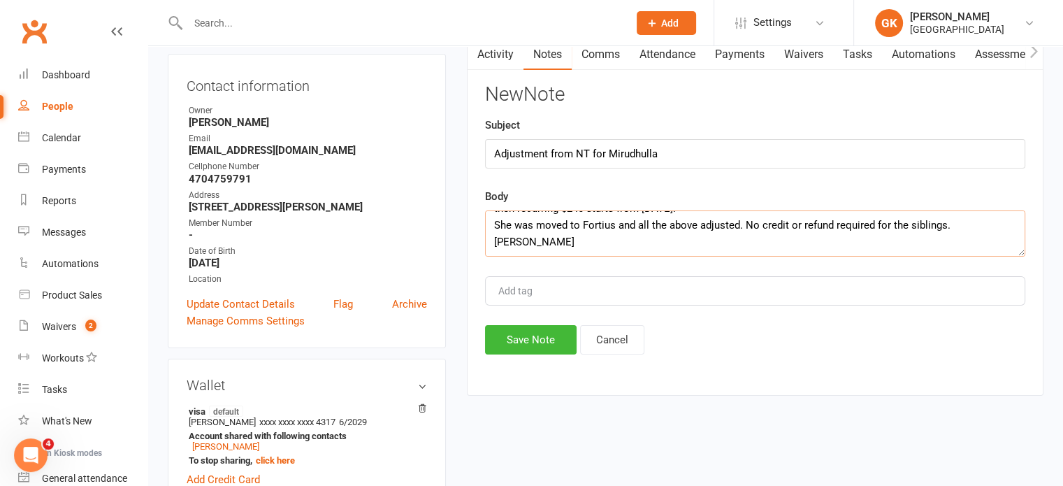
scroll to position [145, 0]
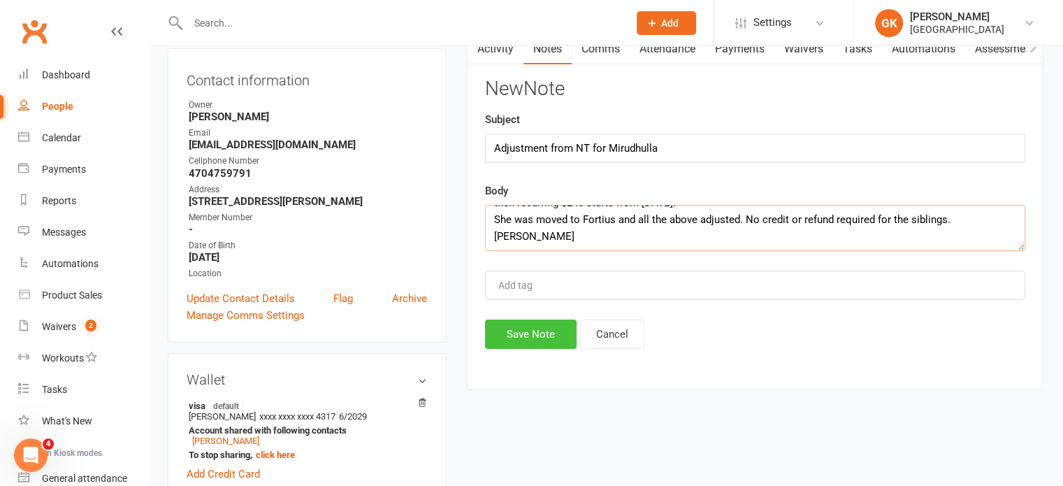
type textarea "[PERSON_NAME] was charged $800 for the month of July and August in [GEOGRAPHIC_…"
click at [570, 338] on button "Save Note" at bounding box center [531, 333] width 92 height 29
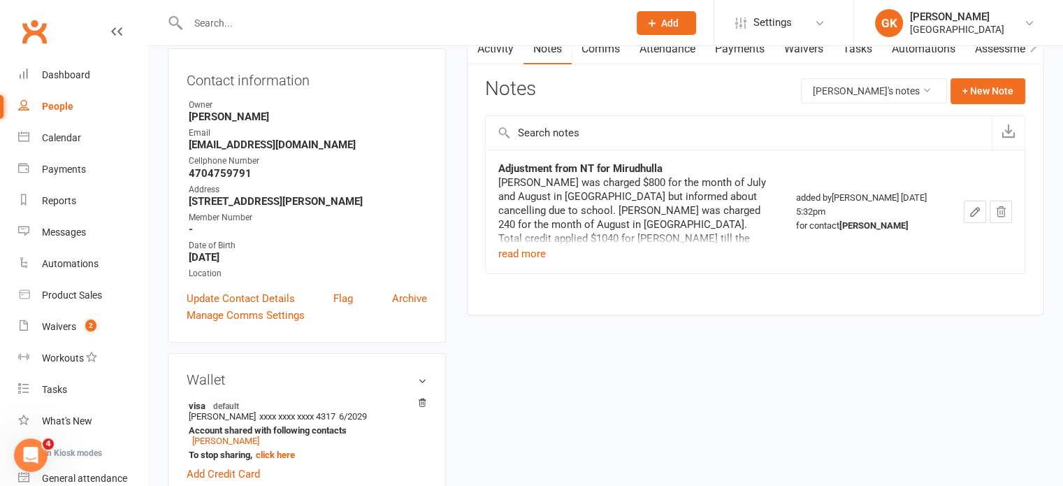
scroll to position [0, 0]
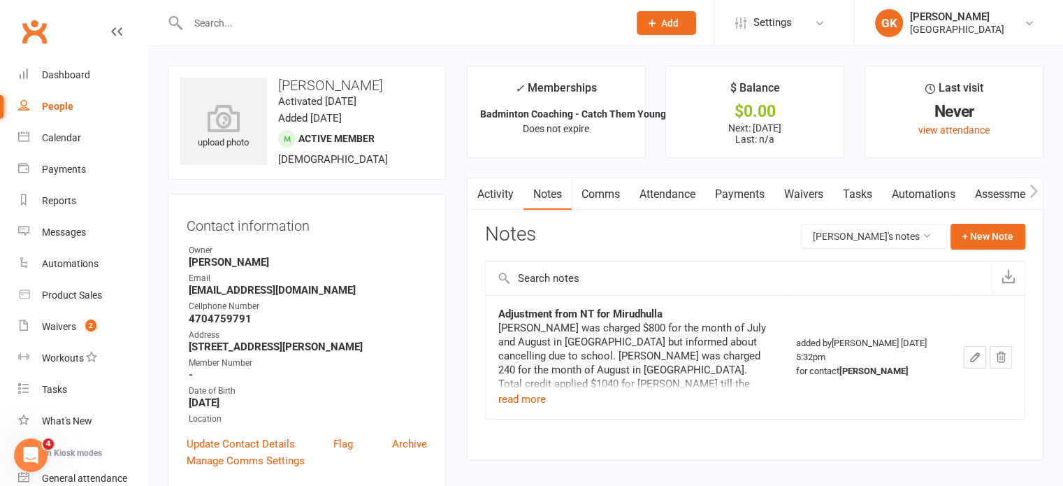
click at [732, 191] on link "Payments" at bounding box center [739, 194] width 69 height 32
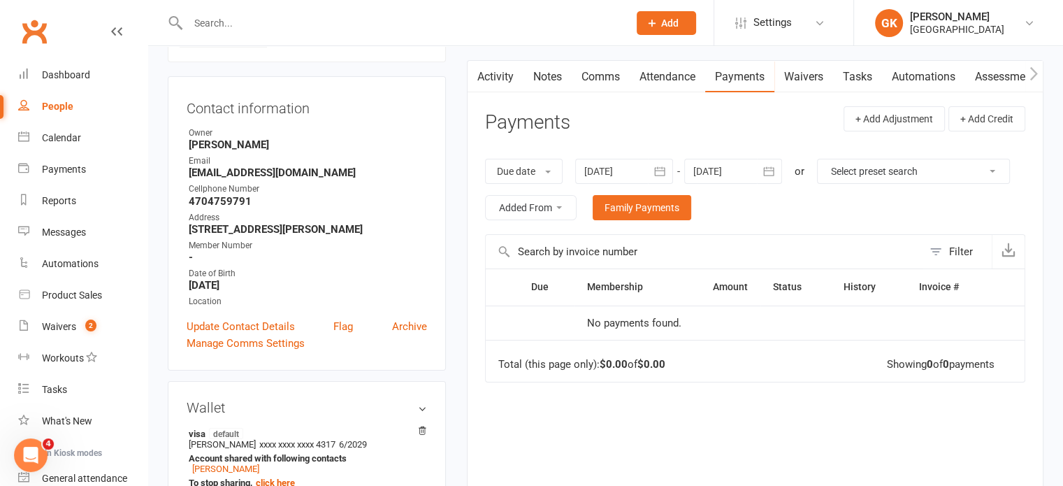
scroll to position [119, 0]
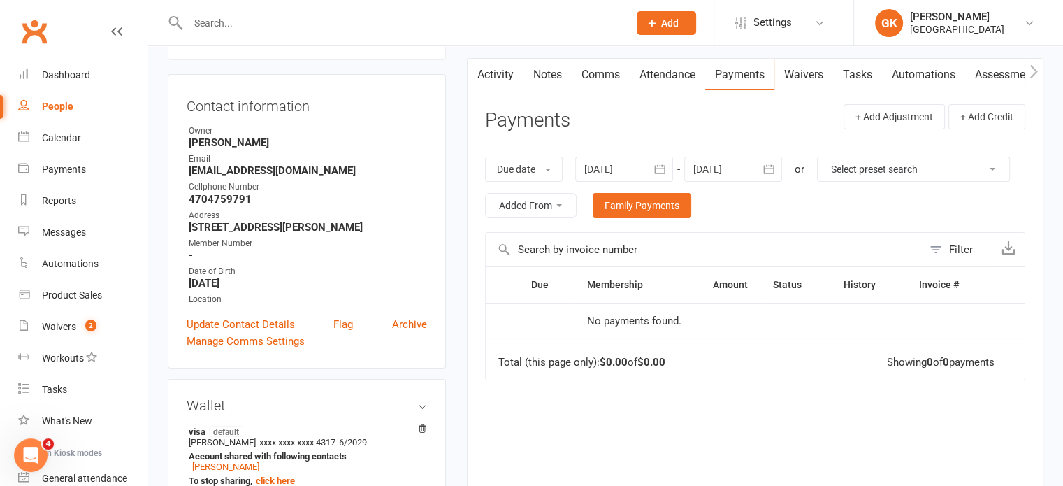
click at [779, 165] on button "button" at bounding box center [769, 168] width 25 height 25
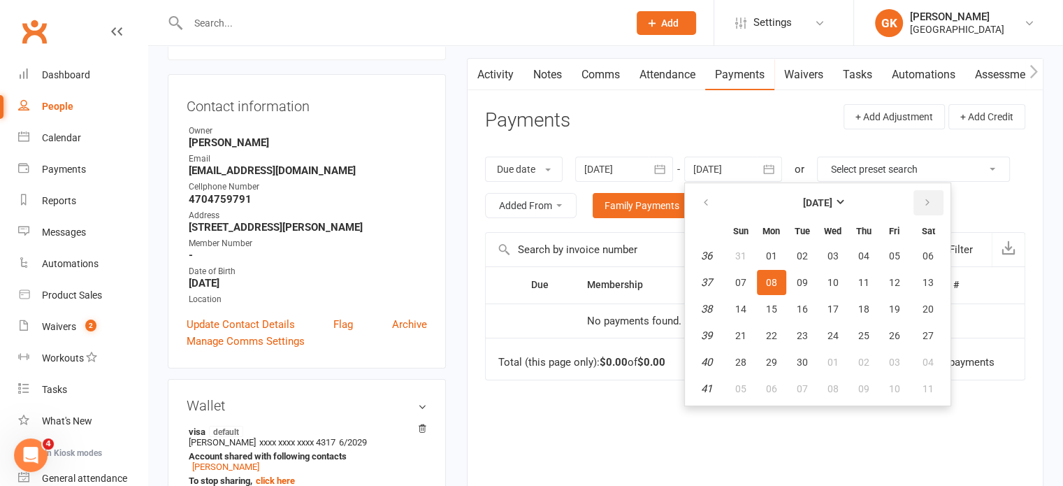
click at [925, 199] on icon "button" at bounding box center [927, 202] width 10 height 11
click at [858, 244] on button "01" at bounding box center [863, 255] width 29 height 25
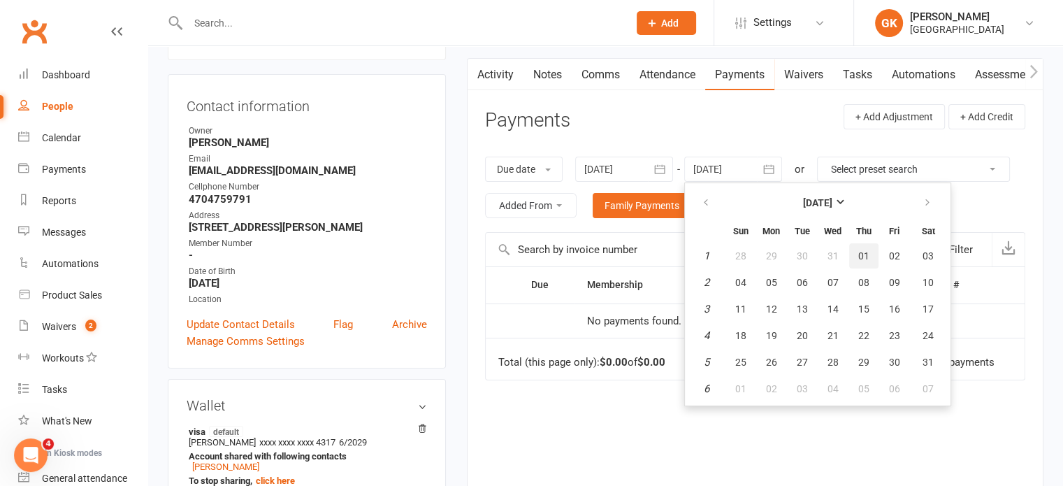
type input "[DATE]"
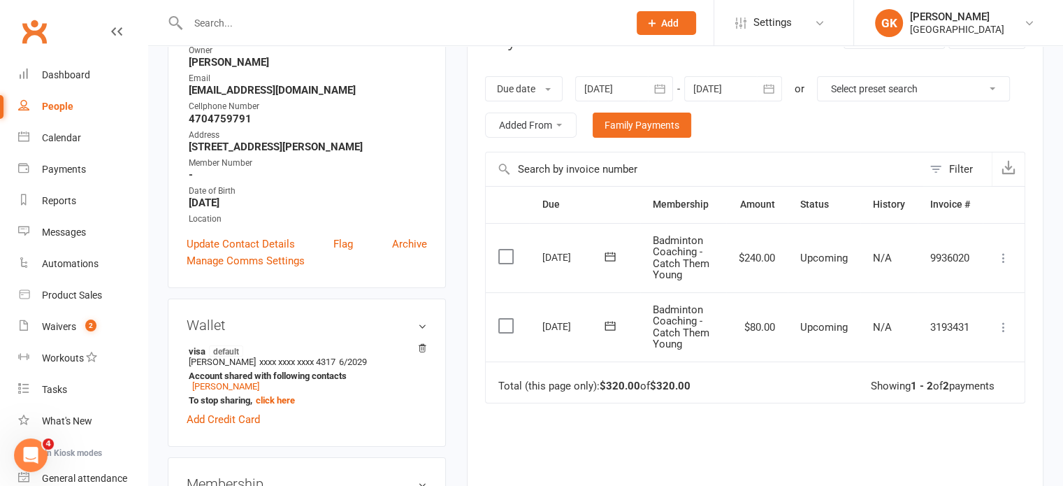
scroll to position [203, 0]
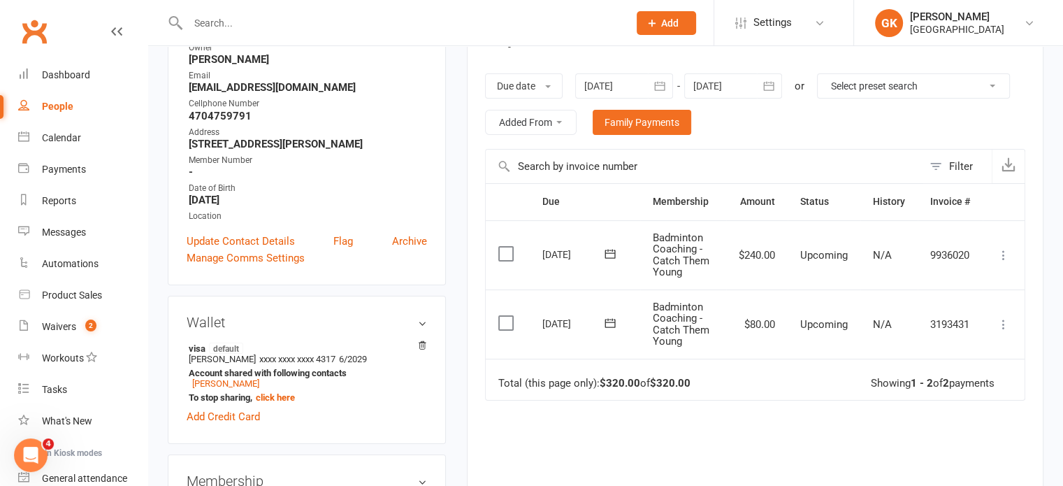
click at [1005, 323] on icon at bounding box center [1003, 324] width 14 height 14
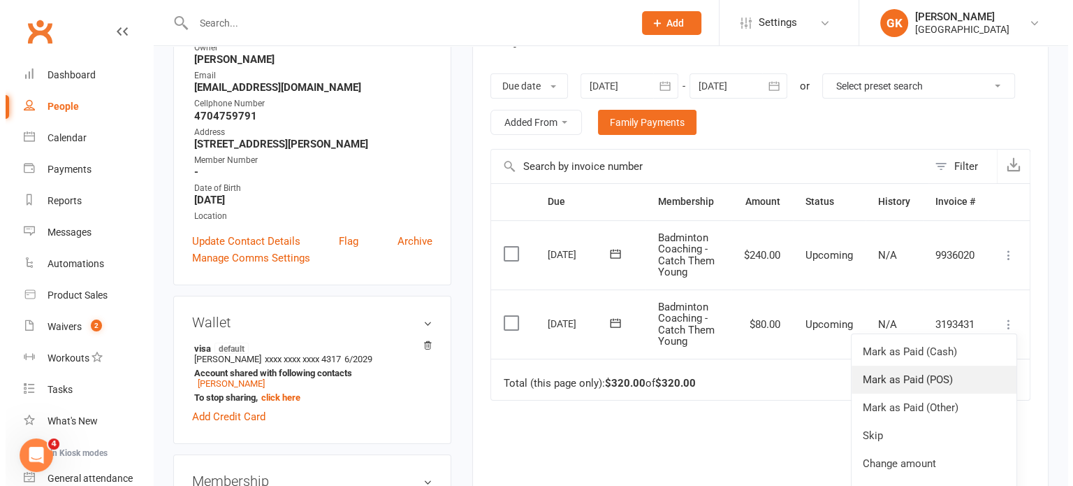
scroll to position [6, 0]
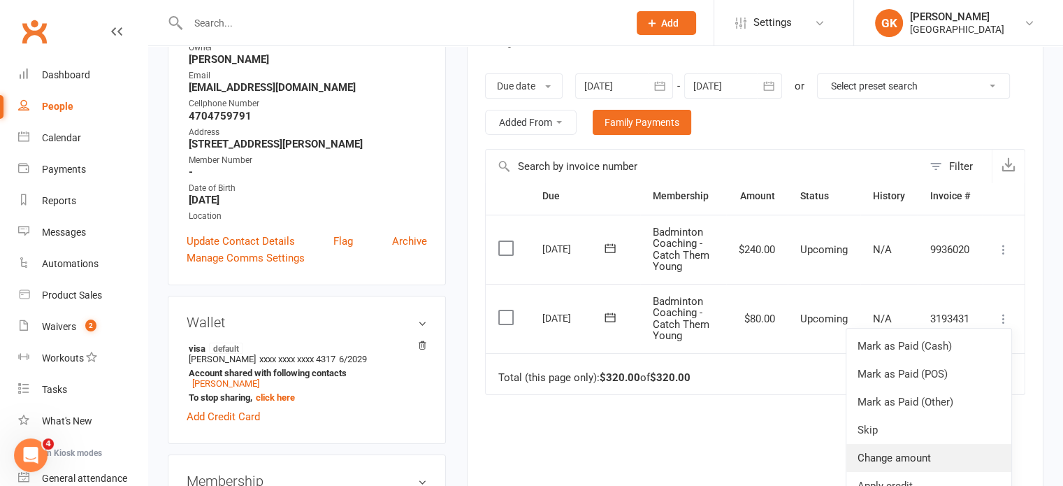
click at [877, 472] on link "Change amount" at bounding box center [928, 458] width 165 height 28
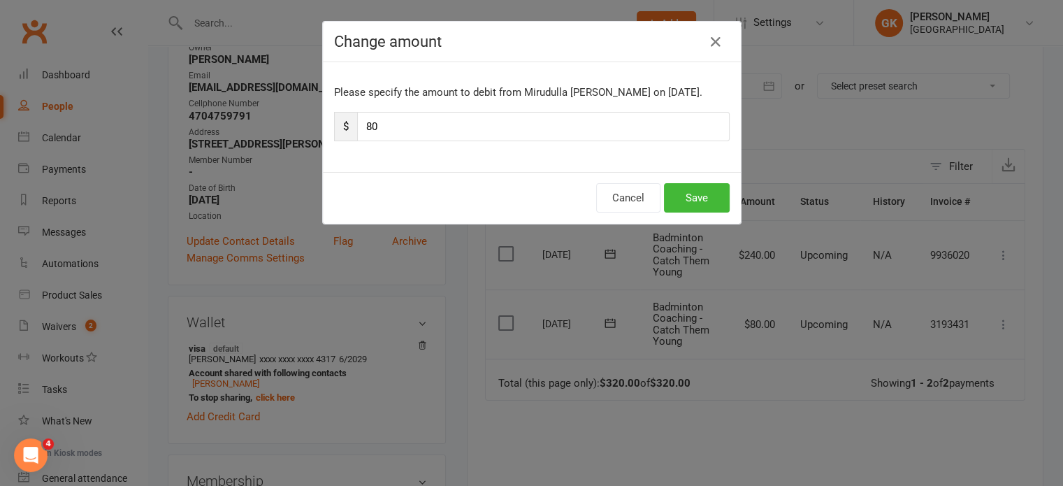
scroll to position [0, 0]
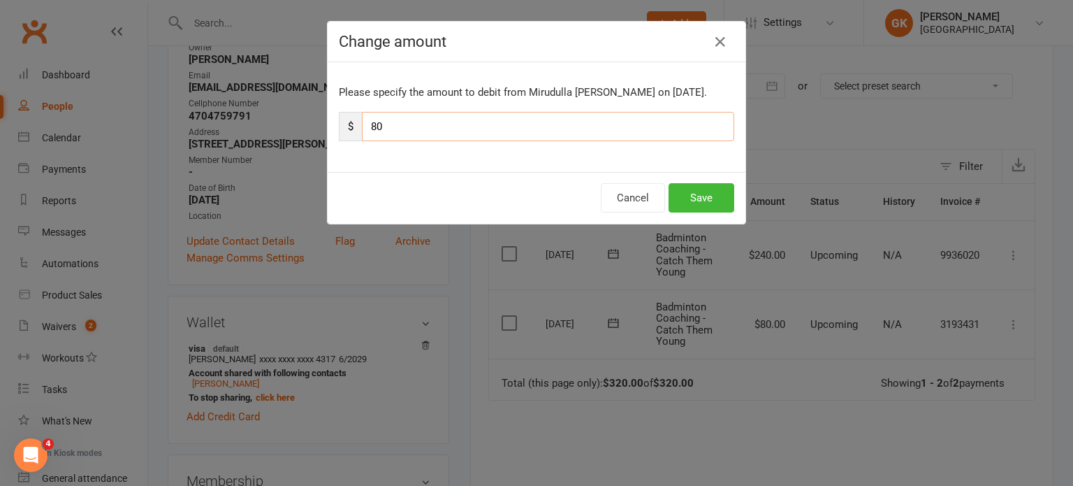
click at [545, 119] on input "80" at bounding box center [548, 126] width 372 height 29
type input "160"
click at [696, 203] on button "Save" at bounding box center [702, 197] width 66 height 29
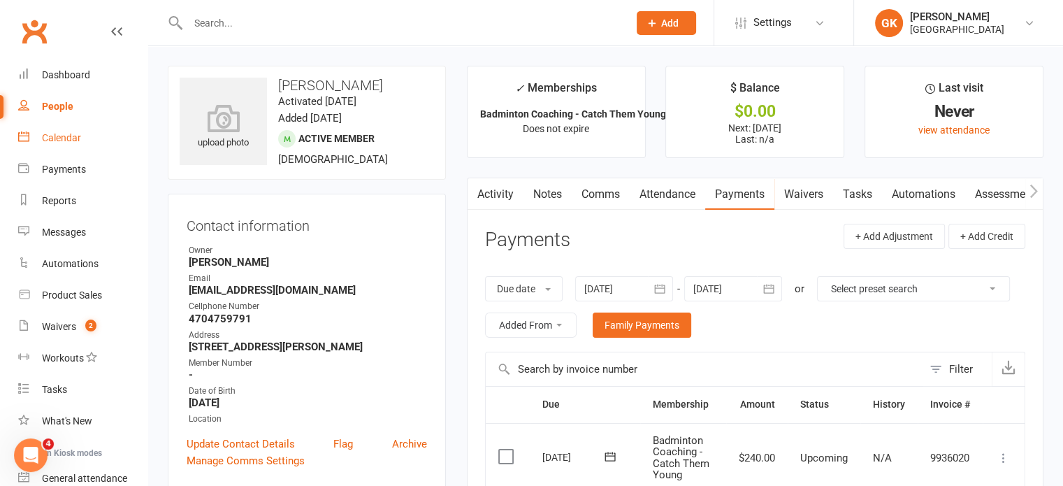
click at [53, 136] on div "Calendar" at bounding box center [61, 137] width 39 height 11
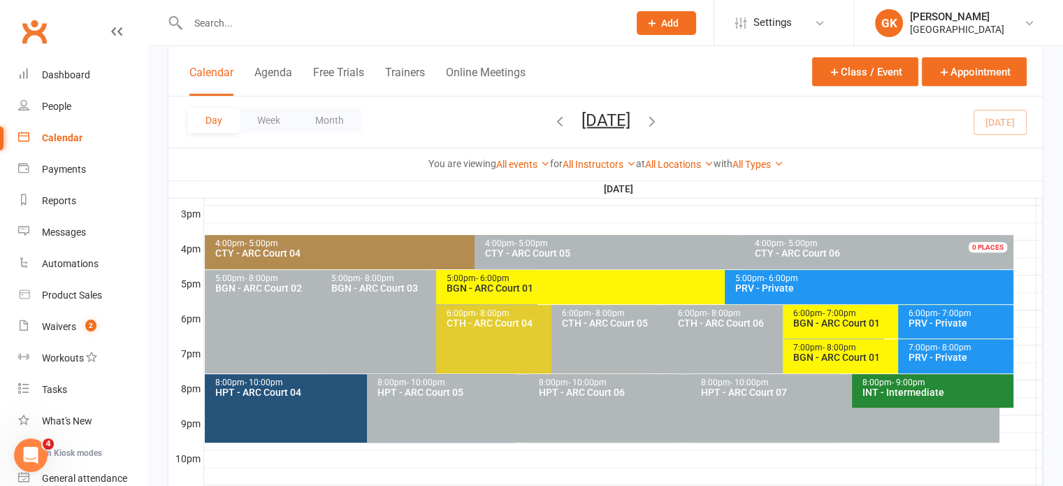
scroll to position [604, 0]
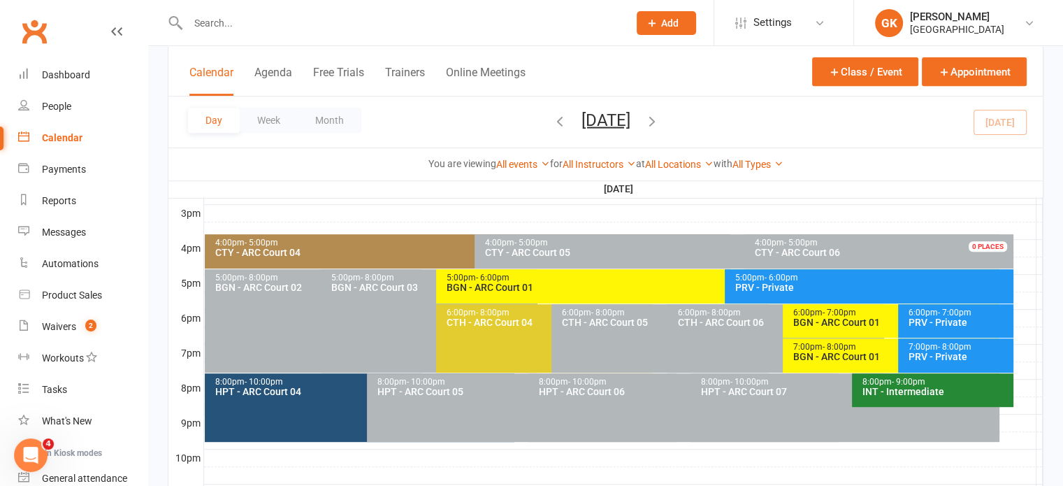
click at [397, 252] on div "CTY - ARC Court 04" at bounding box center [470, 252] width 512 height 10
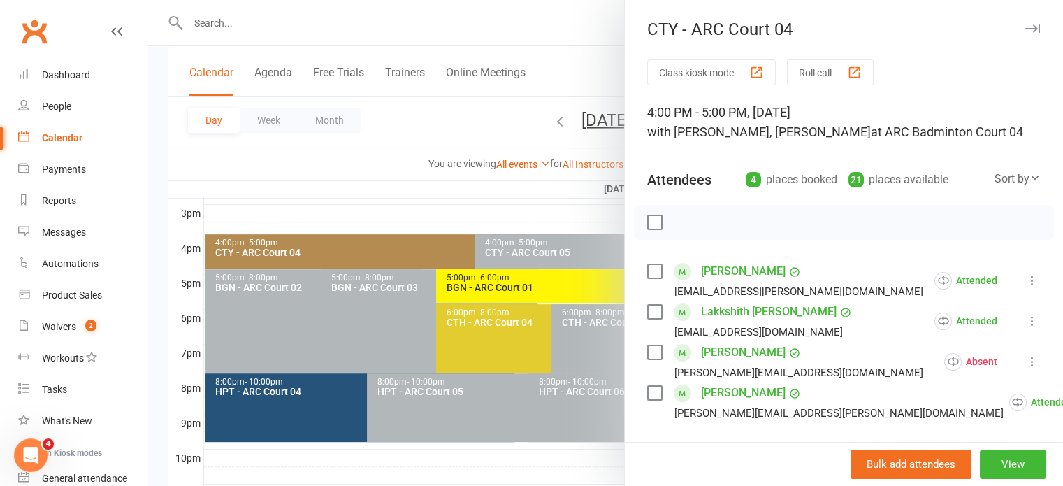
scroll to position [249, 0]
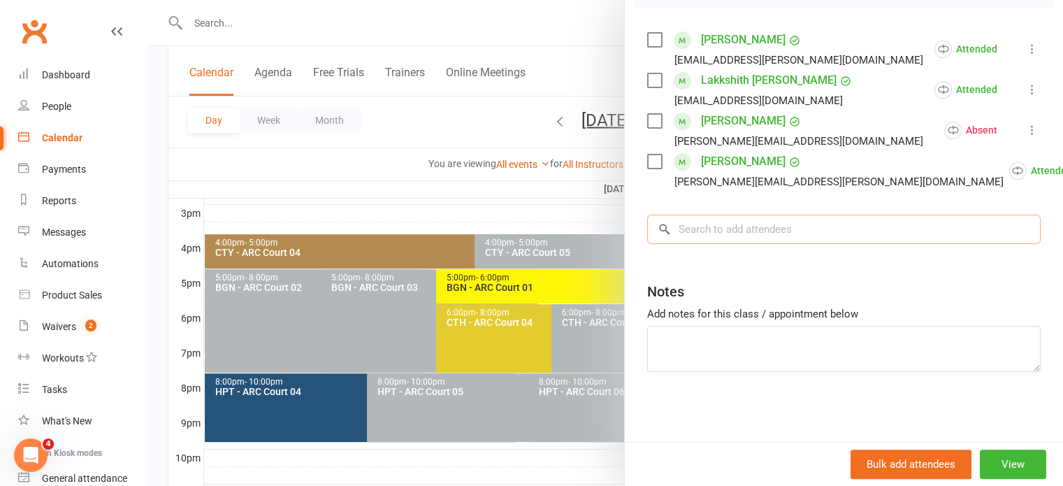
click at [733, 228] on input "search" at bounding box center [843, 228] width 393 height 29
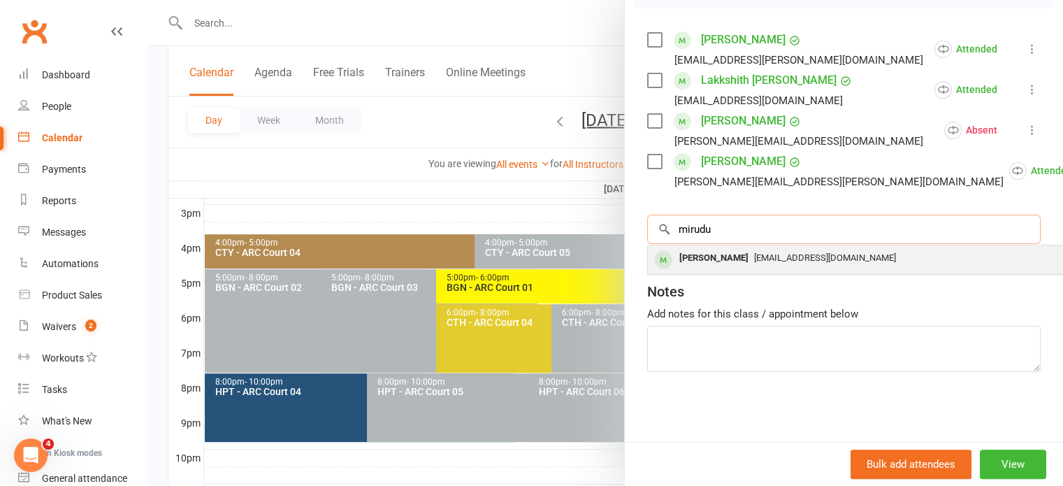
type input "mirudu"
click at [717, 261] on div "[PERSON_NAME]" at bounding box center [713, 258] width 80 height 20
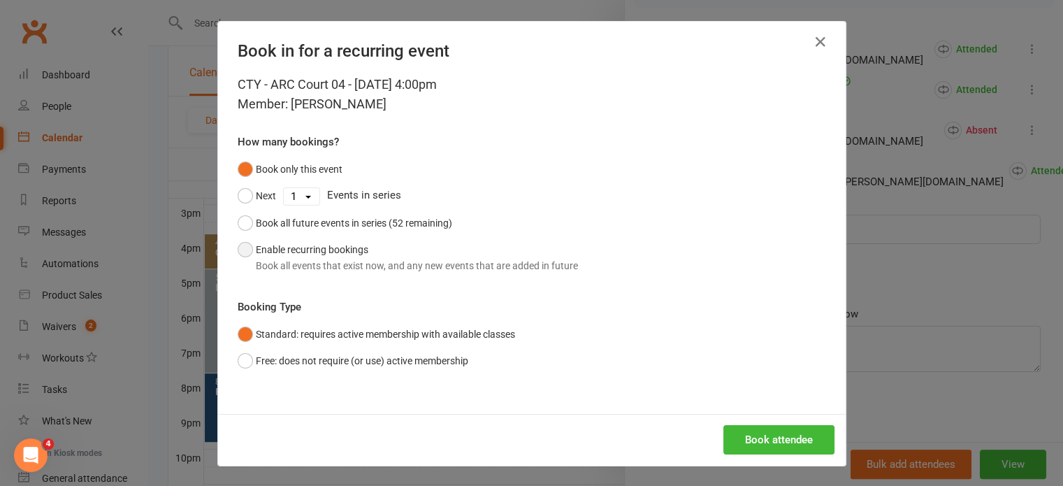
click at [316, 251] on button "Enable recurring bookings Book all events that exist now, and any new events th…" at bounding box center [408, 257] width 340 height 43
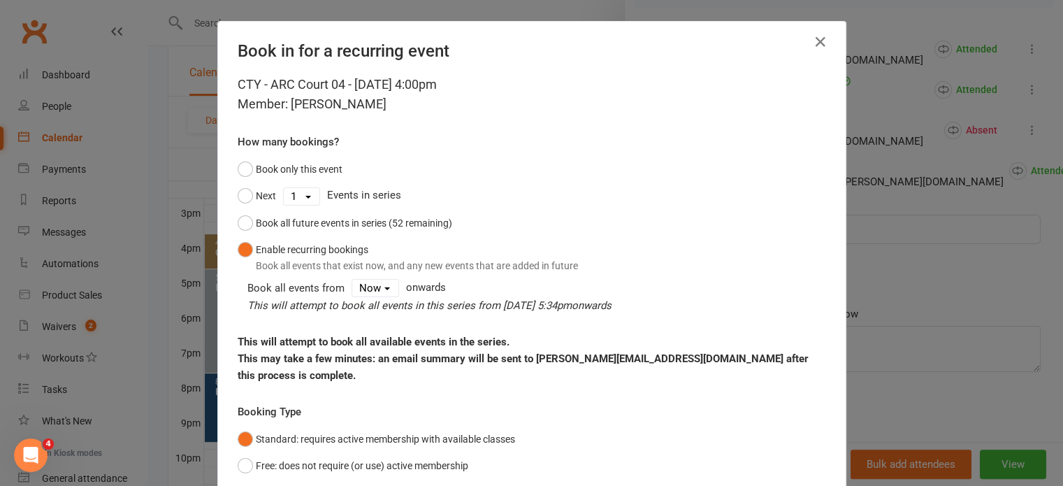
scroll to position [88, 0]
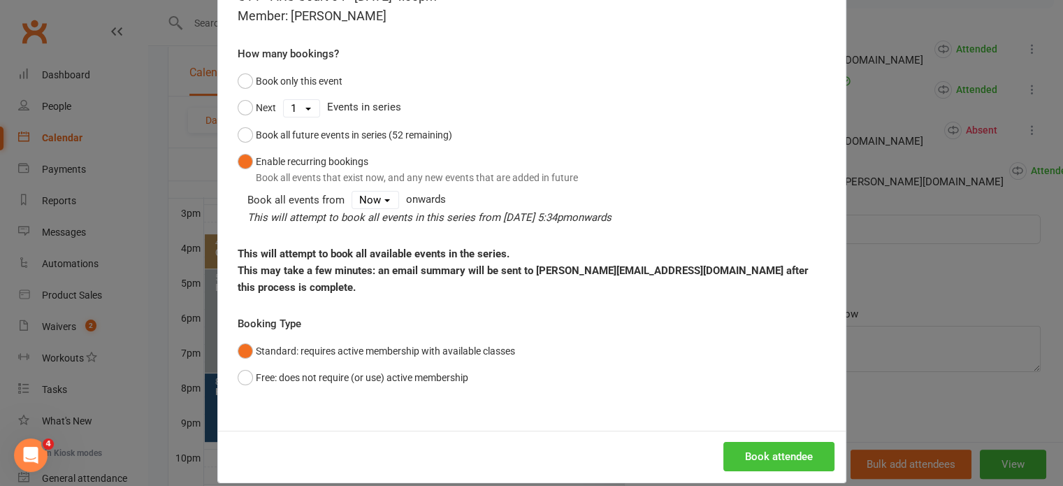
click at [790, 441] on button "Book attendee" at bounding box center [778, 455] width 111 height 29
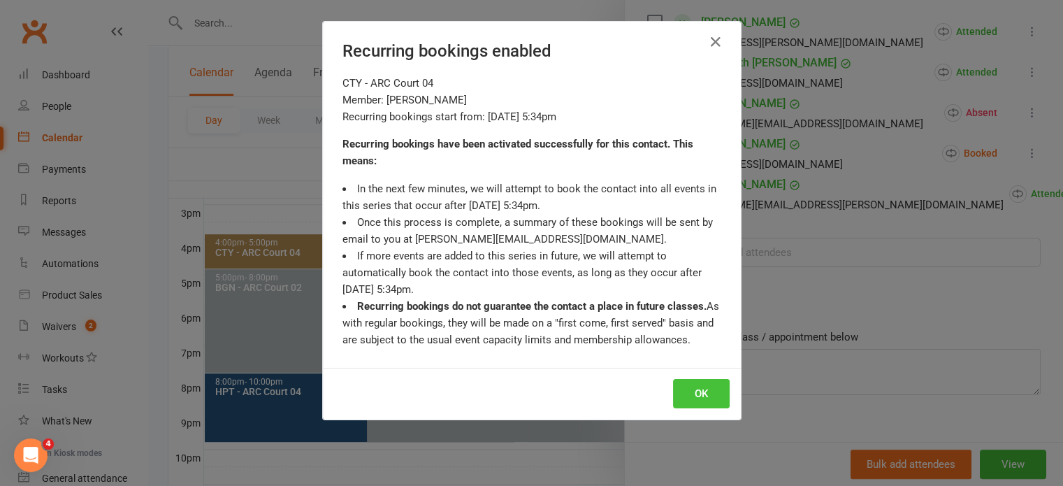
click at [696, 386] on button "OK" at bounding box center [701, 393] width 57 height 29
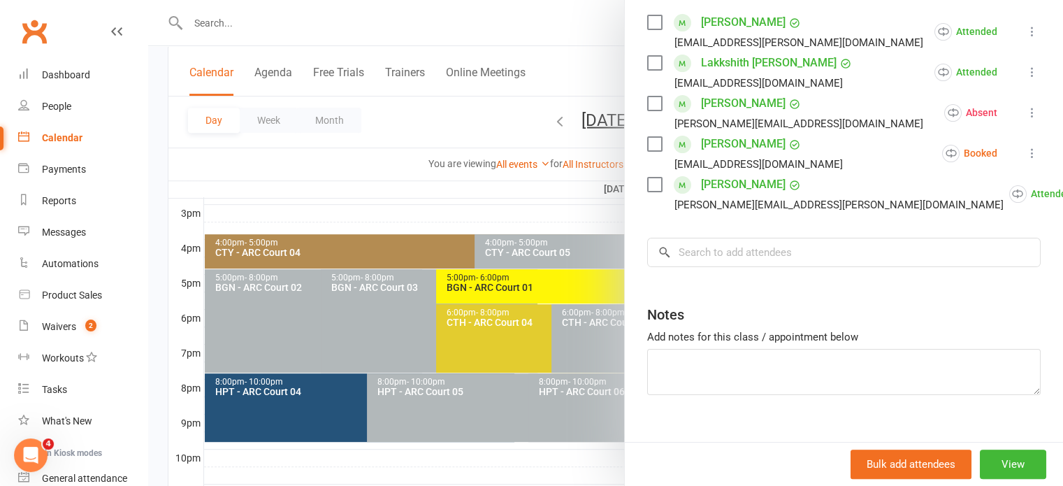
click at [467, 187] on div at bounding box center [605, 243] width 914 height 486
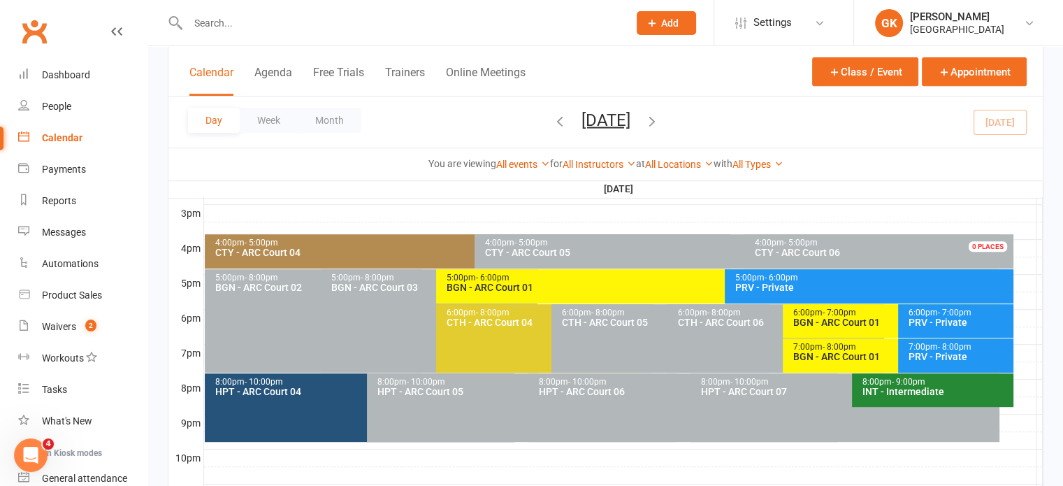
click at [659, 121] on icon "button" at bounding box center [651, 119] width 15 height 15
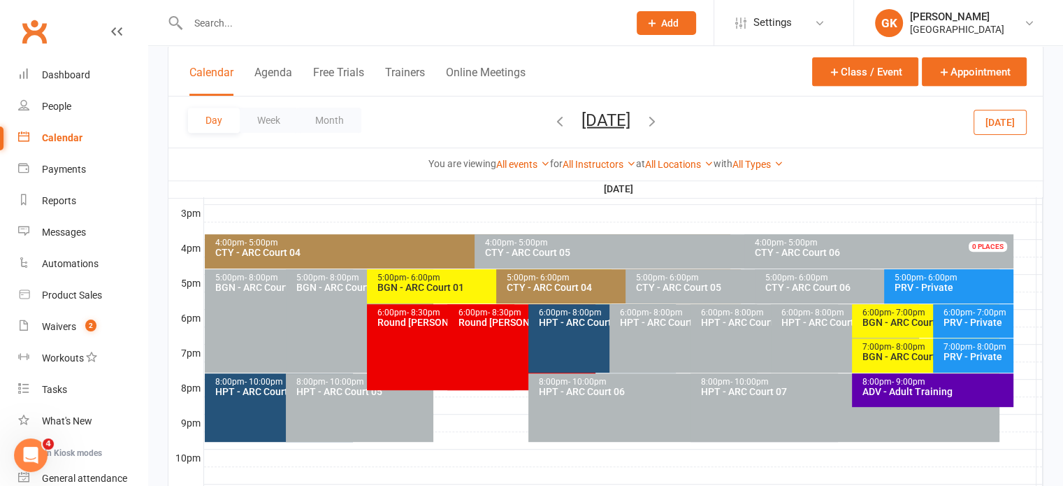
drag, startPoint x: 721, startPoint y: 124, endPoint x: 435, endPoint y: 289, distance: 330.8
click at [392, 247] on div "CTY - ARC Court 04" at bounding box center [470, 252] width 512 height 10
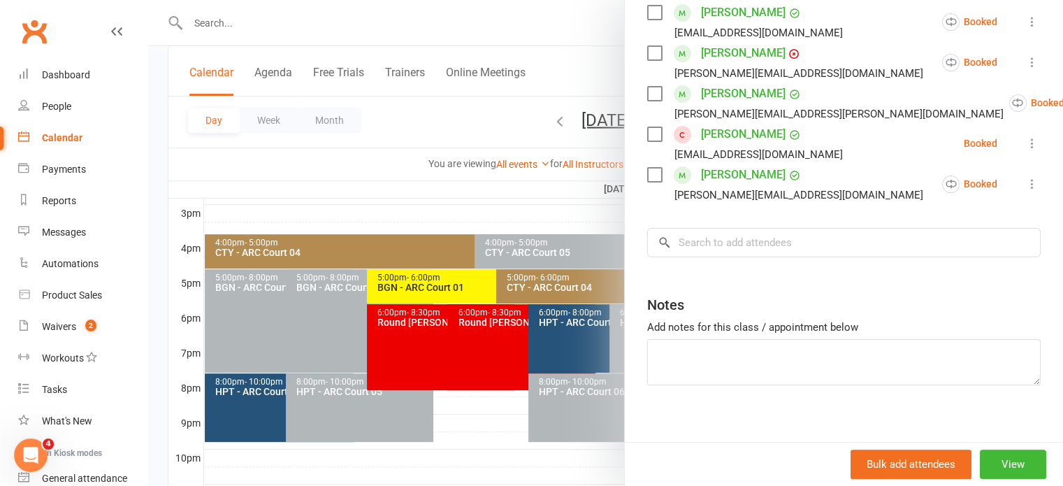
scroll to position [299, 0]
click at [768, 257] on input "search" at bounding box center [843, 242] width 393 height 29
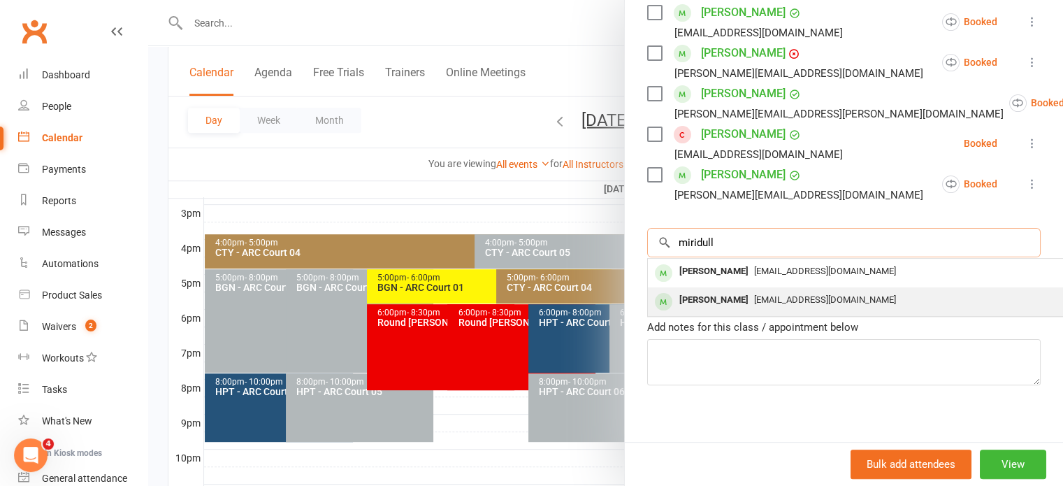
type input "miridull"
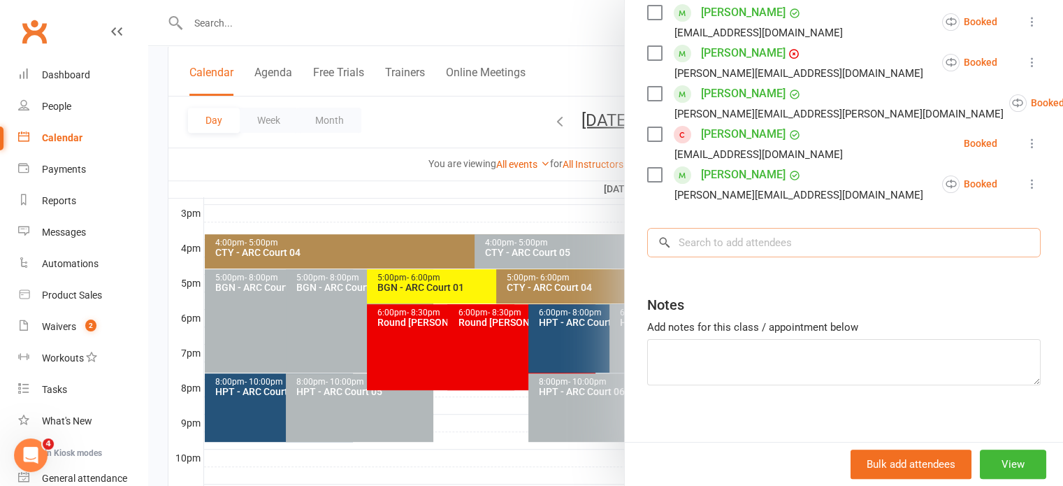
drag, startPoint x: 720, startPoint y: 287, endPoint x: 678, endPoint y: 267, distance: 46.6
click at [678, 257] on input "search" at bounding box center [843, 242] width 393 height 29
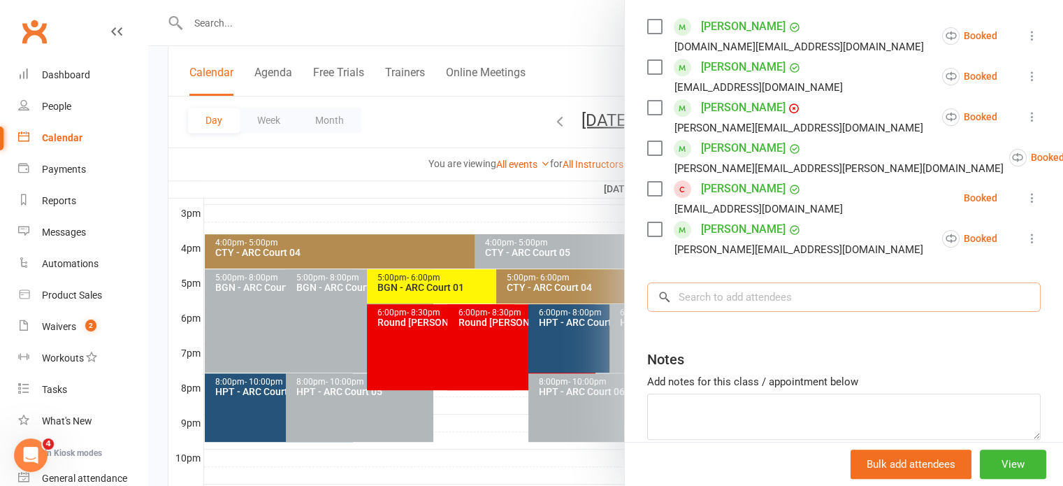
scroll to position [254, 0]
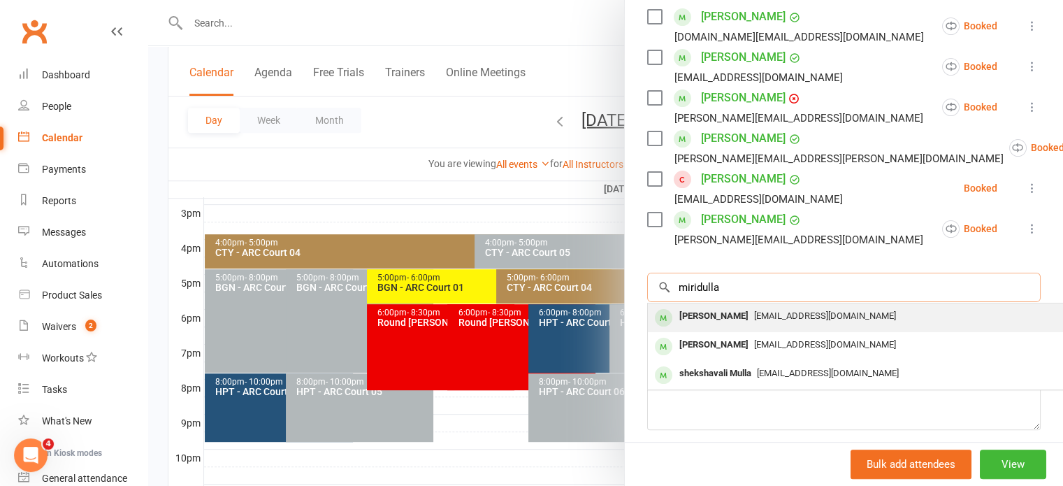
type input "miridulla"
click at [707, 326] on div "[PERSON_NAME]" at bounding box center [713, 316] width 80 height 20
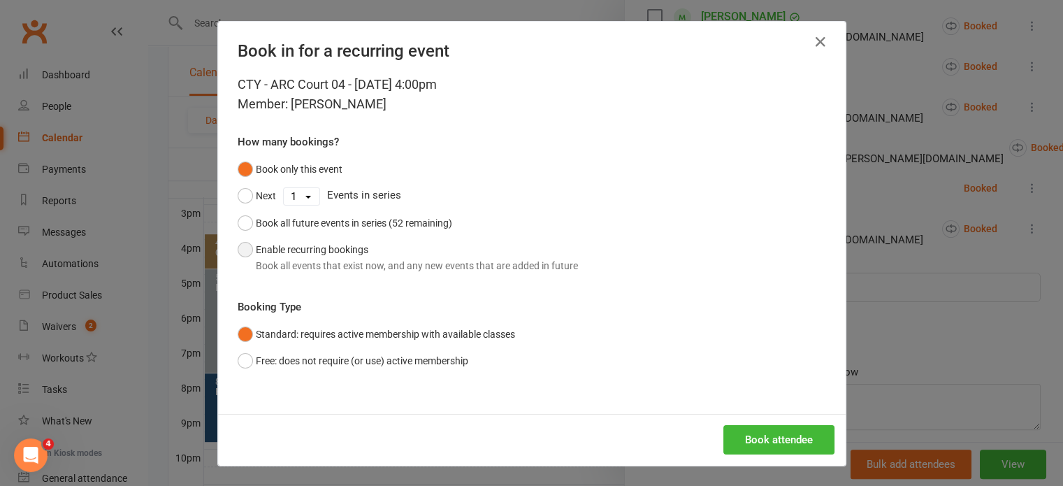
click at [321, 258] on div "Book all events that exist now, and any new events that are added in future" at bounding box center [417, 265] width 322 height 15
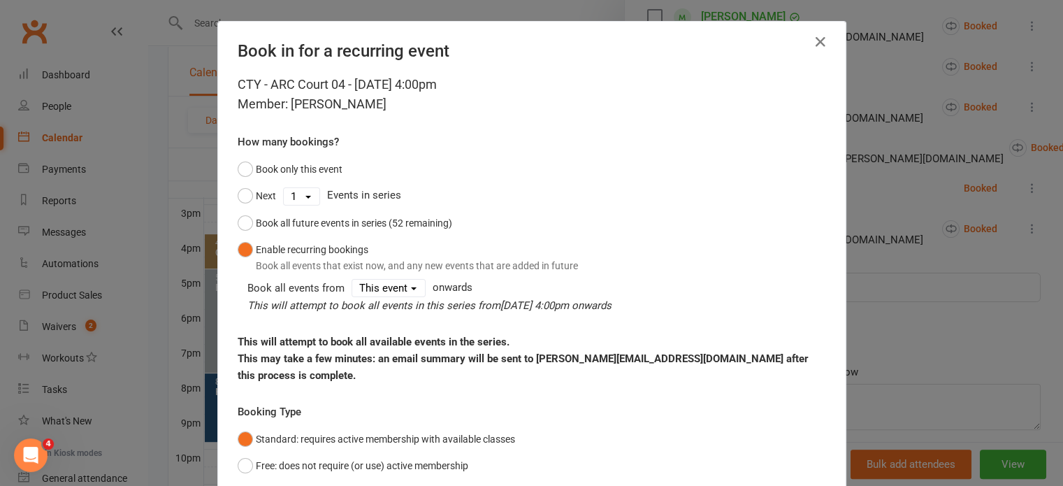
scroll to position [88, 0]
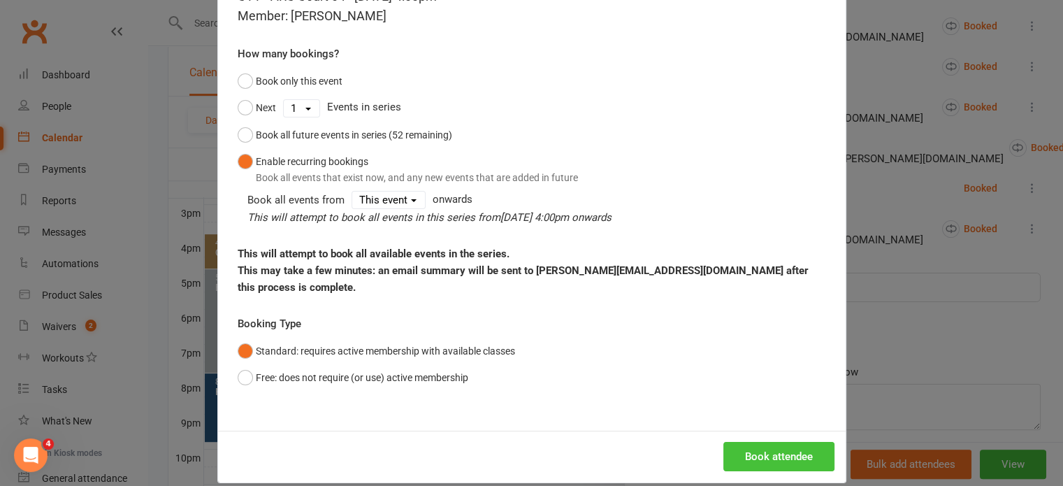
click at [747, 441] on button "Book attendee" at bounding box center [778, 455] width 111 height 29
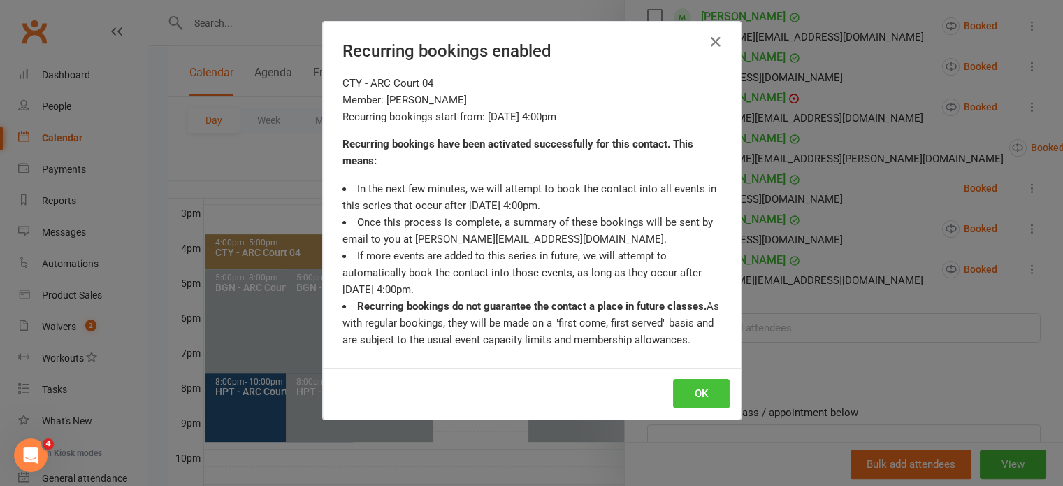
click at [693, 397] on button "OK" at bounding box center [701, 393] width 57 height 29
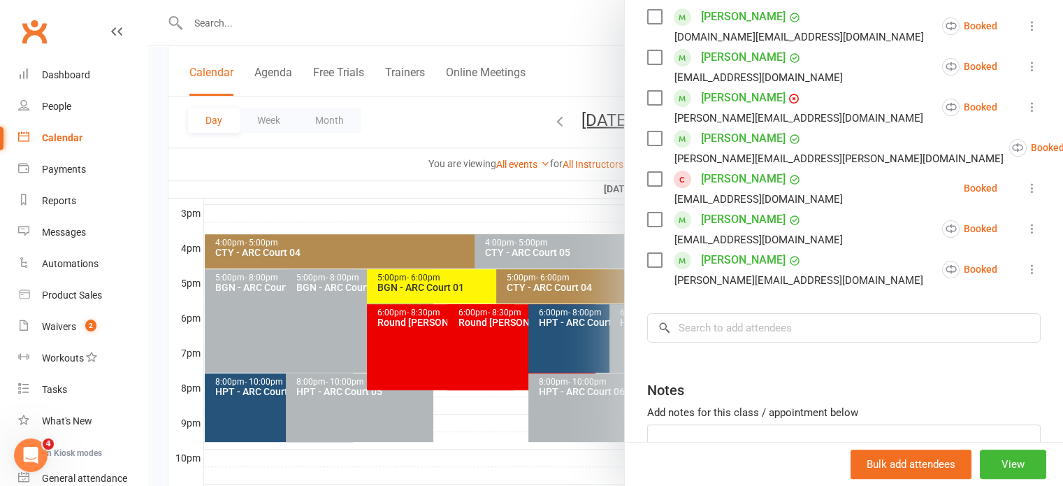
click at [394, 182] on div at bounding box center [605, 243] width 914 height 486
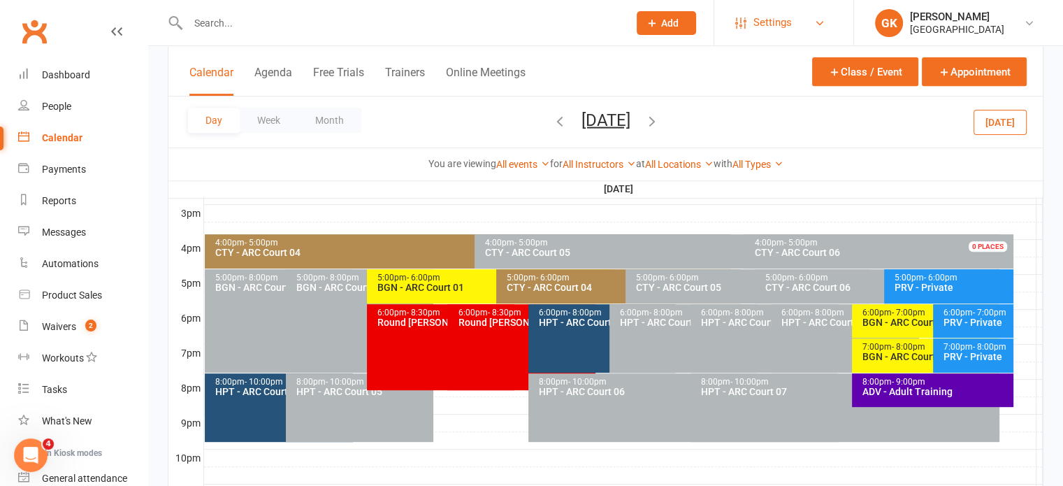
click at [777, 21] on span "Settings" at bounding box center [772, 22] width 38 height 31
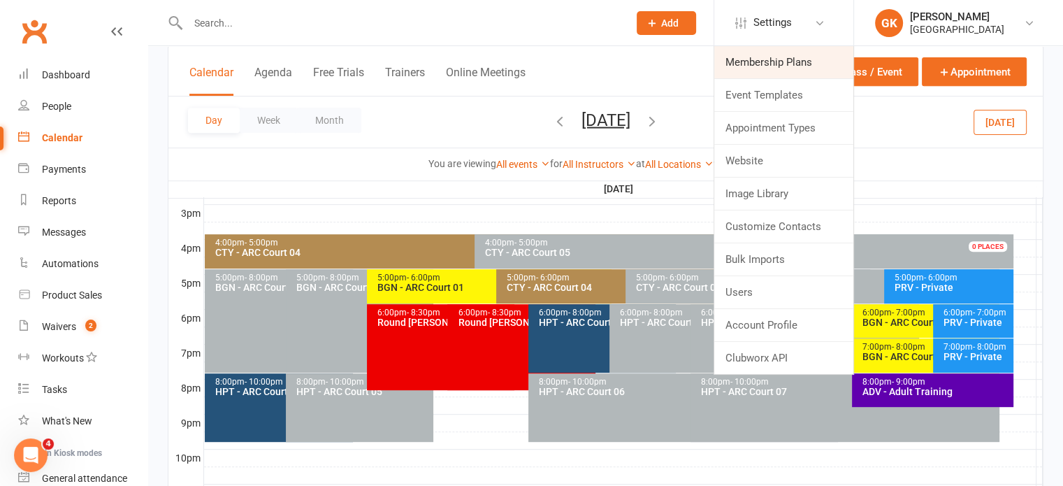
click at [769, 61] on link "Membership Plans" at bounding box center [783, 62] width 139 height 32
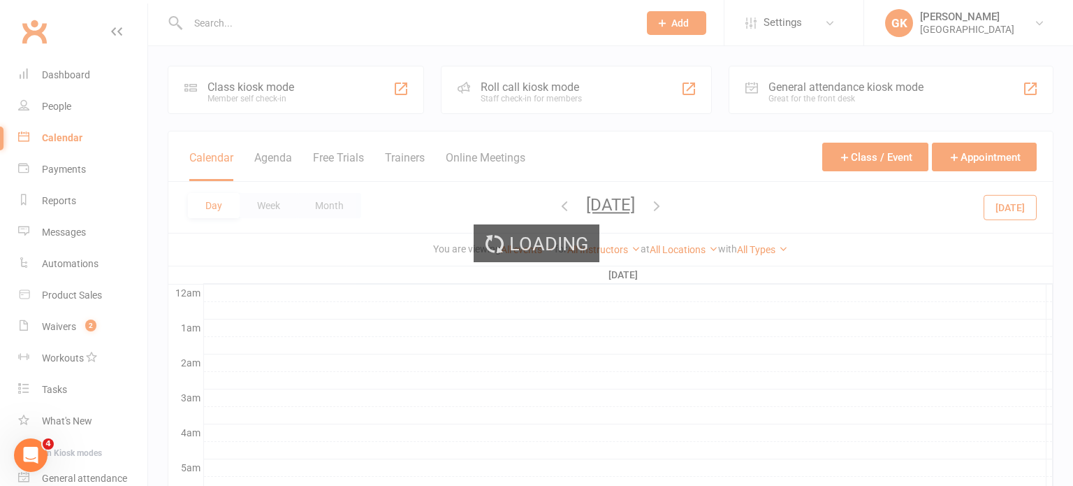
select select "100"
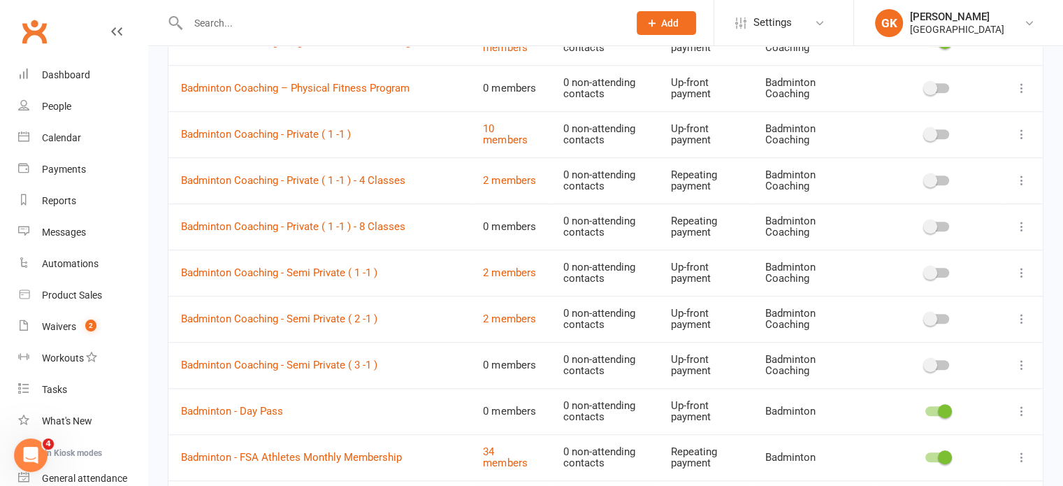
scroll to position [1146, 0]
click at [309, 174] on link "Badminton Coaching - Private ( 1 -1 ) - 4 Classes" at bounding box center [293, 180] width 224 height 13
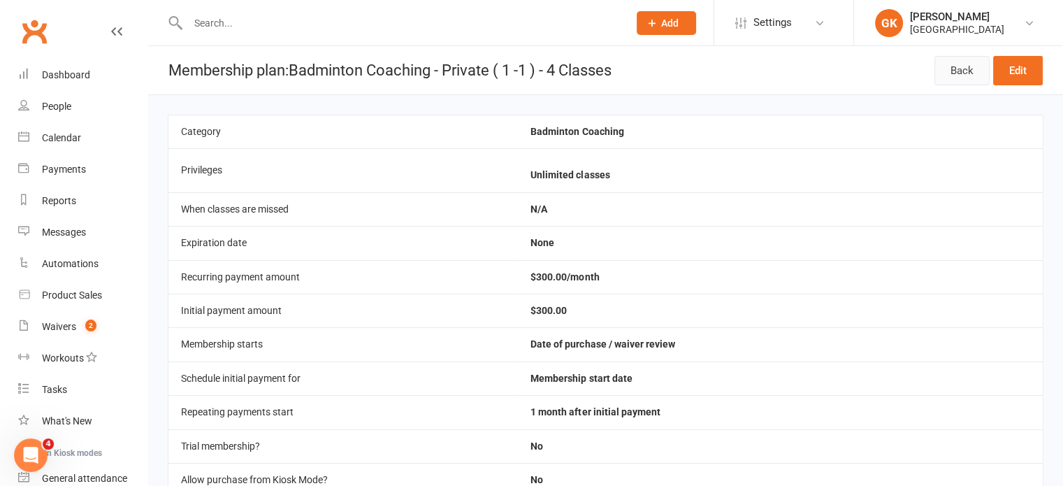
click at [950, 71] on link "Back" at bounding box center [961, 70] width 55 height 29
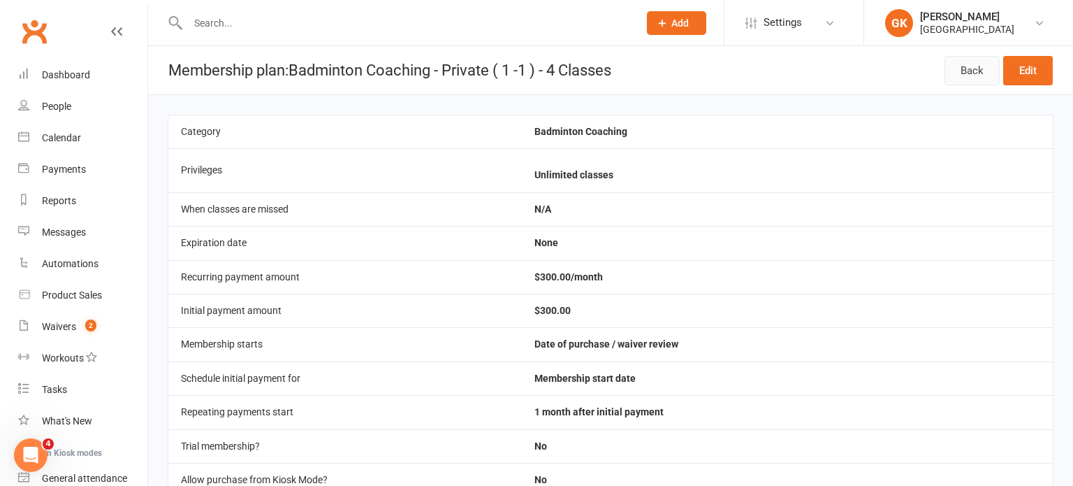
select select "100"
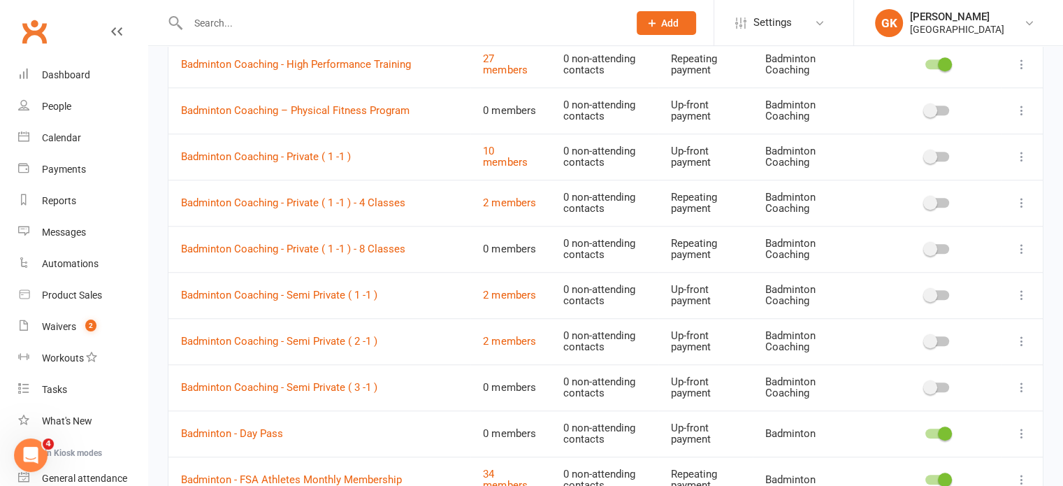
scroll to position [1123, 0]
click at [344, 244] on link "Badminton Coaching - Private ( 1 -1 ) - 8 Classes" at bounding box center [293, 248] width 224 height 13
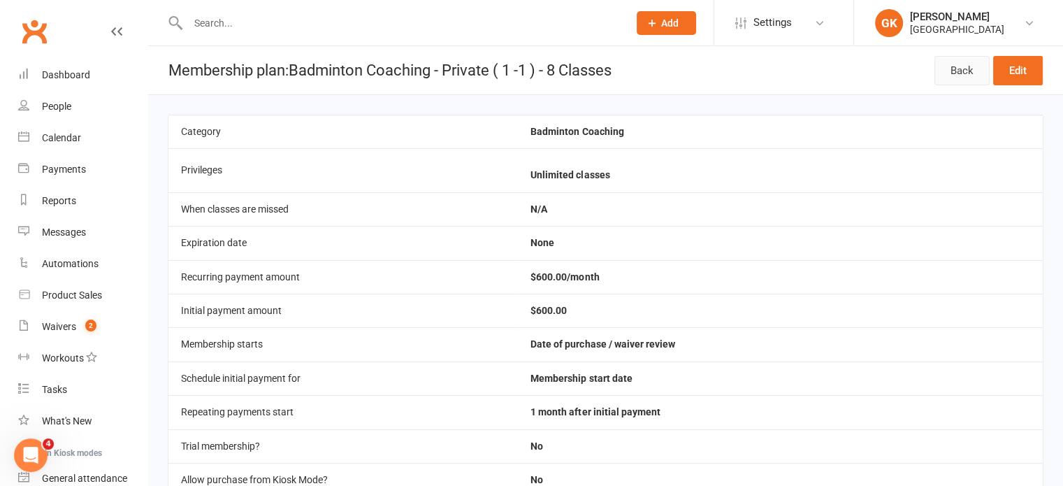
click at [956, 76] on link "Back" at bounding box center [961, 70] width 55 height 29
select select "100"
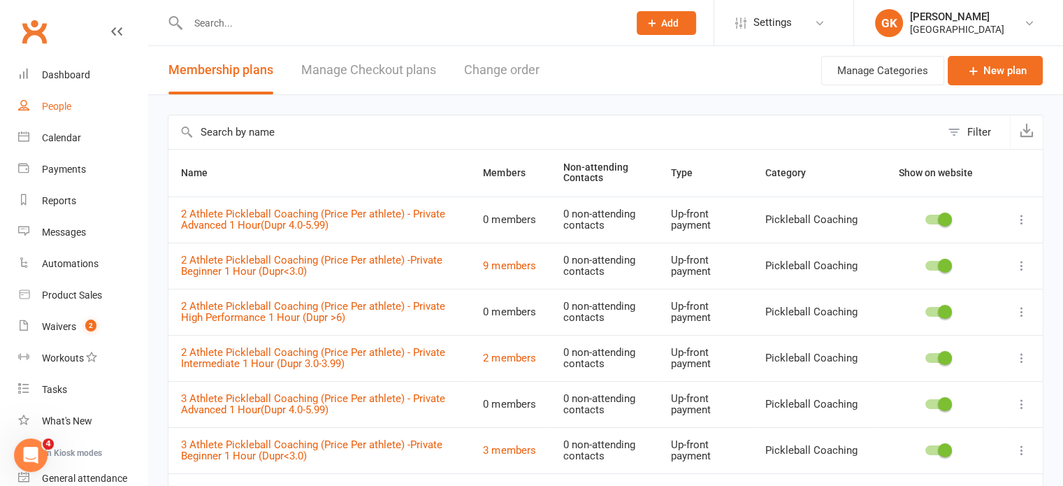
click at [56, 112] on link "People" at bounding box center [82, 106] width 129 height 31
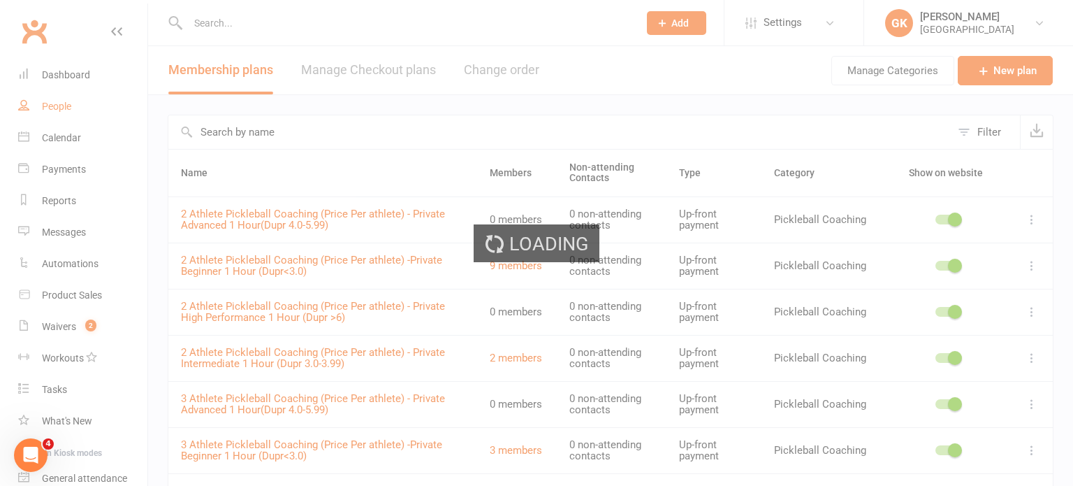
select select "100"
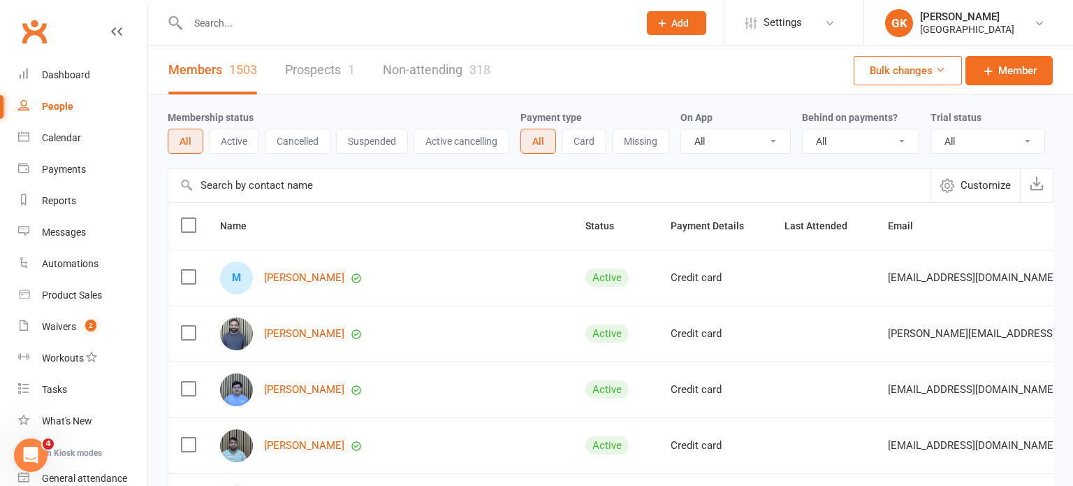
click at [246, 22] on input "text" at bounding box center [406, 23] width 445 height 20
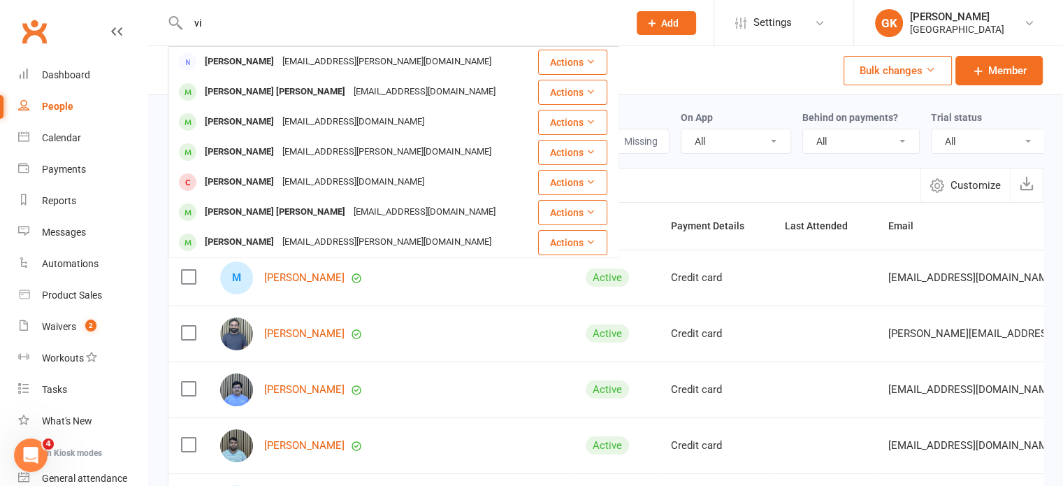
type input "v"
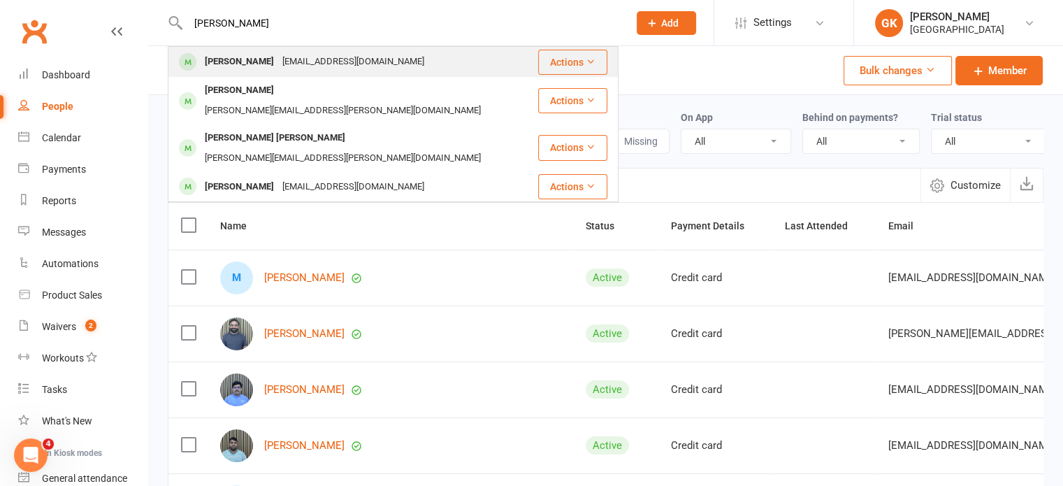
type input "[PERSON_NAME]"
click at [233, 71] on div "[PERSON_NAME]" at bounding box center [239, 62] width 78 height 20
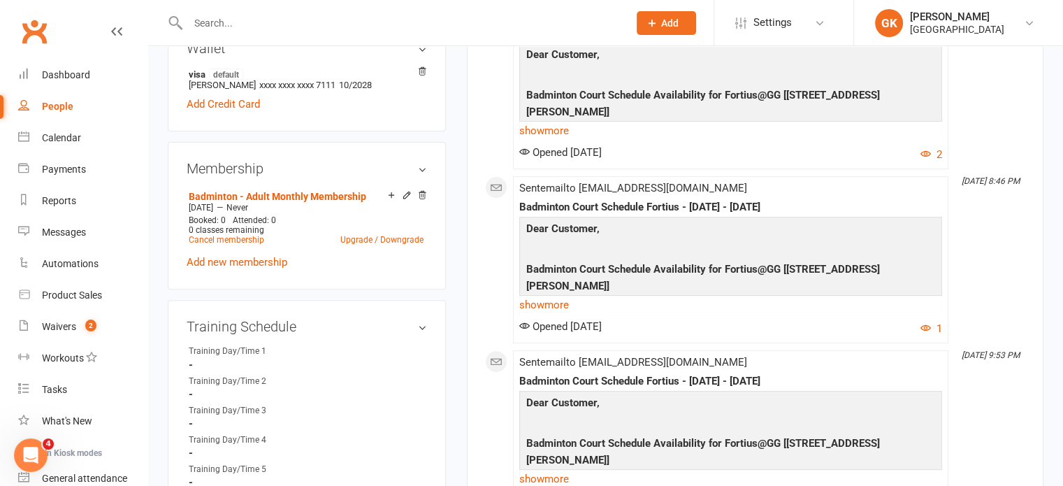
scroll to position [509, 0]
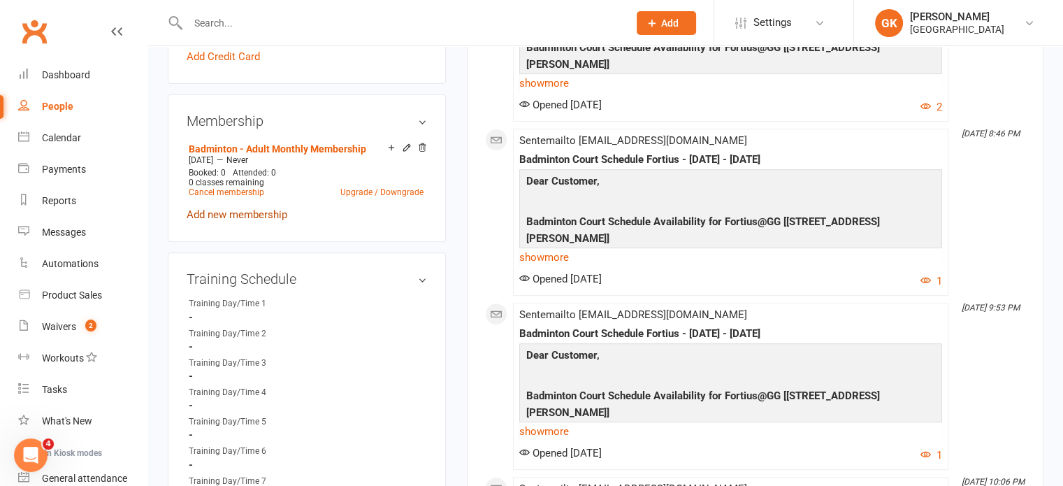
click at [239, 208] on link "Add new membership" at bounding box center [237, 214] width 101 height 13
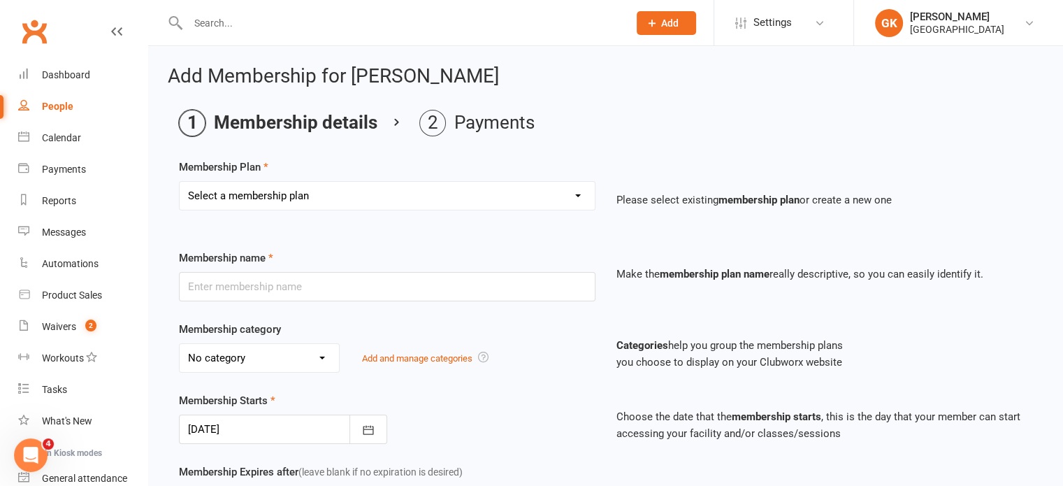
click at [525, 212] on div "Select a membership plan Create new Membership Plan Badminton - Adult Annual Me…" at bounding box center [386, 205] width 437 height 49
click at [525, 205] on select "Select a membership plan Create new Membership Plan Badminton - Adult Annual Me…" at bounding box center [387, 196] width 415 height 28
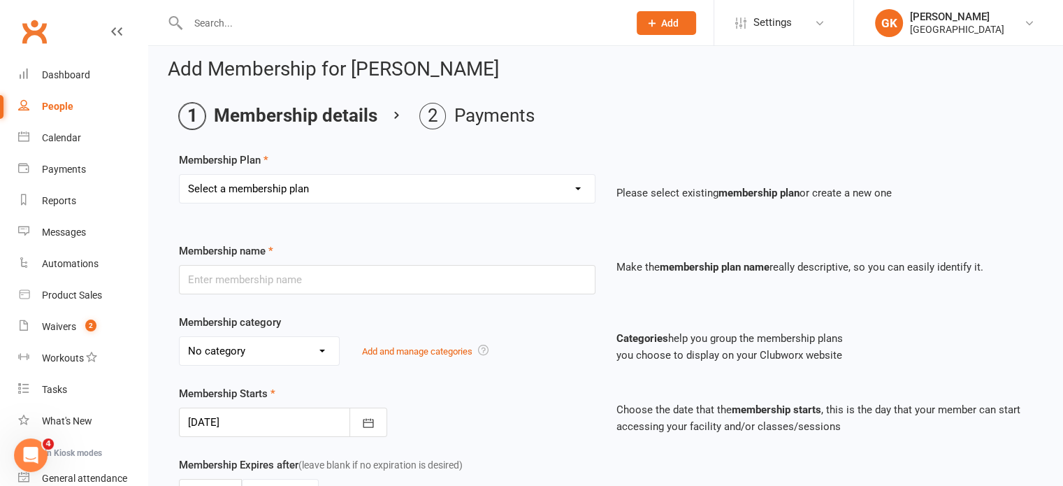
scroll to position [2, 0]
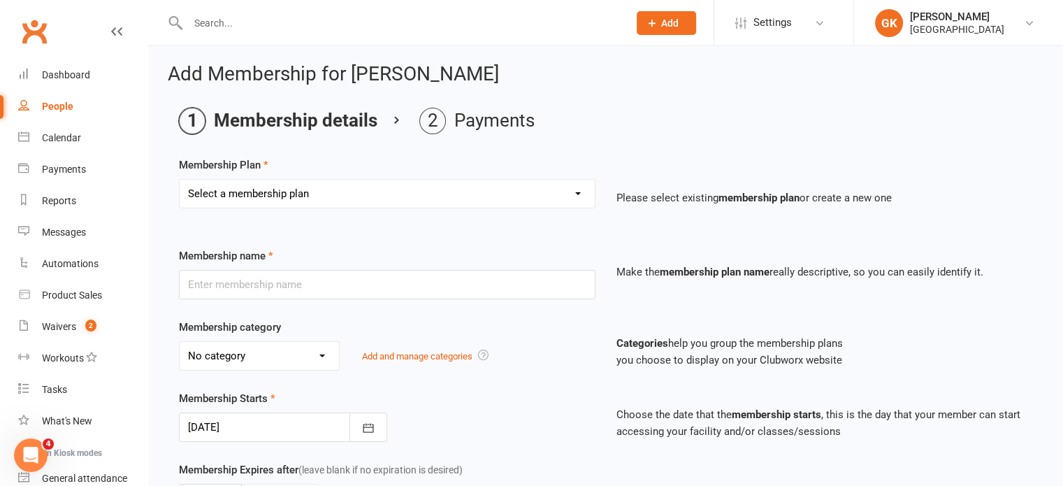
click at [479, 196] on select "Select a membership plan Create new Membership Plan Badminton - Adult Annual Me…" at bounding box center [387, 194] width 415 height 28
select select "65"
click at [180, 180] on select "Select a membership plan Create new Membership Plan Badminton - Adult Annual Me…" at bounding box center [387, 194] width 415 height 28
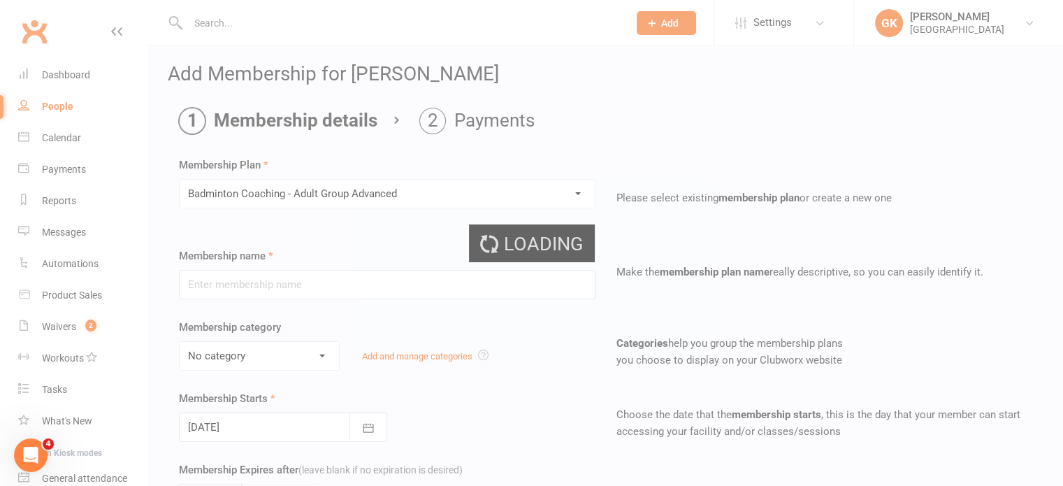
type input "Badminton Coaching - Adult Group Advanced"
select select "2"
type input "0"
type input "[DATE]"
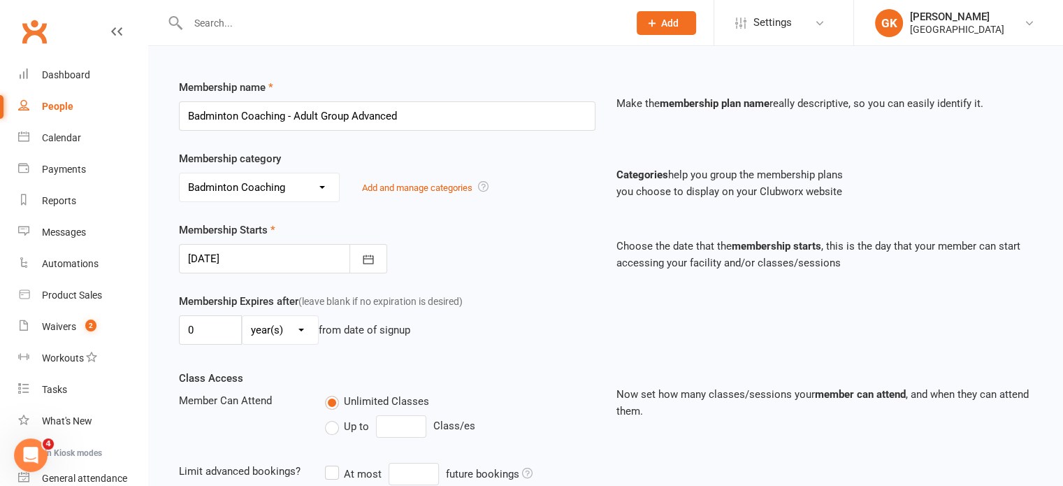
scroll to position [453, 0]
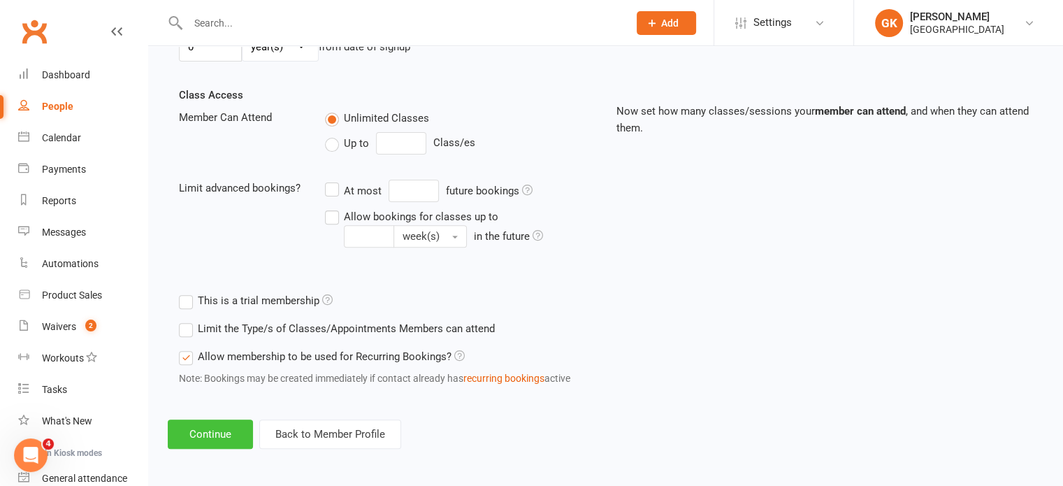
click at [196, 421] on button "Continue" at bounding box center [210, 433] width 85 height 29
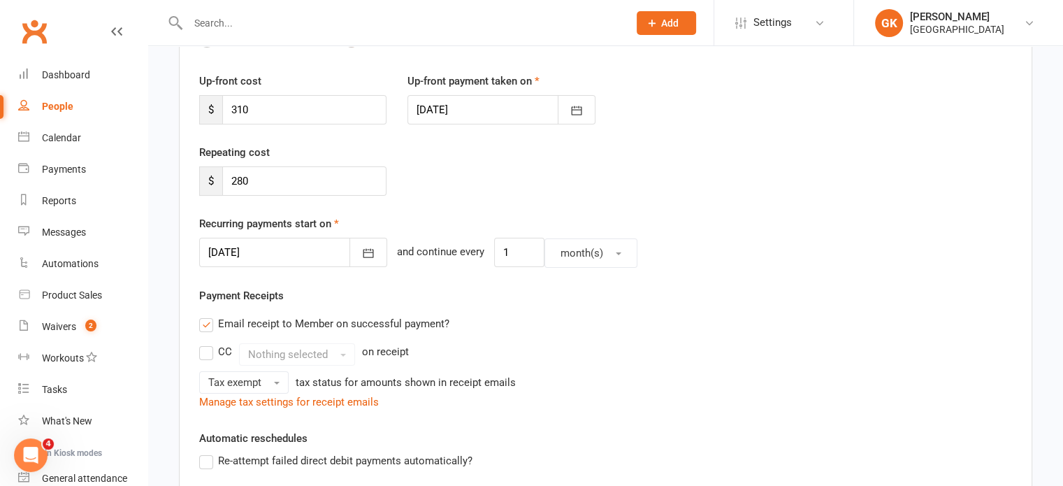
scroll to position [173, 0]
click at [312, 112] on input "310" at bounding box center [304, 109] width 164 height 29
click at [474, 206] on div "Repeating cost $ 280" at bounding box center [605, 179] width 833 height 71
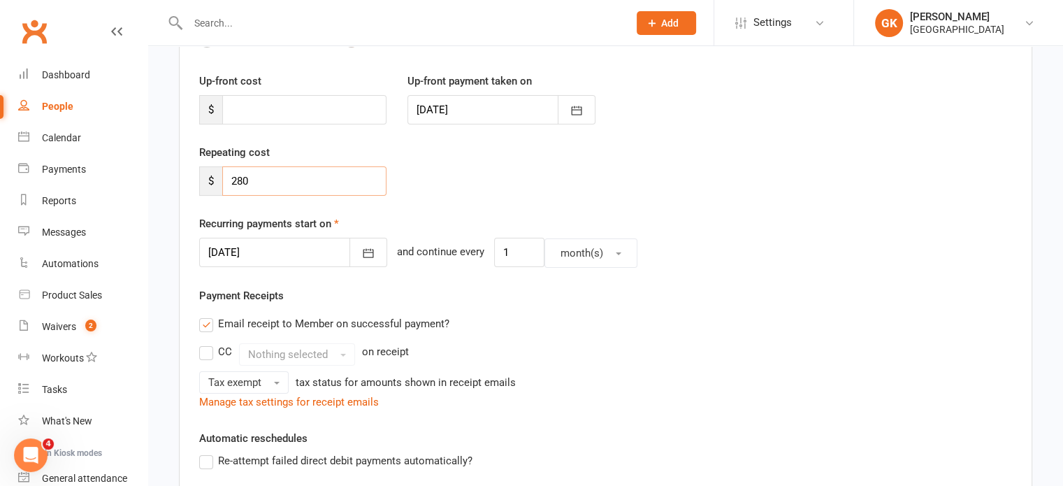
drag, startPoint x: 265, startPoint y: 176, endPoint x: 218, endPoint y: 178, distance: 46.9
click at [218, 178] on div "$ 280" at bounding box center [292, 180] width 187 height 29
click at [276, 109] on input "number" at bounding box center [304, 109] width 164 height 29
type input "187"
click at [361, 252] on icon "button" at bounding box center [368, 253] width 14 height 14
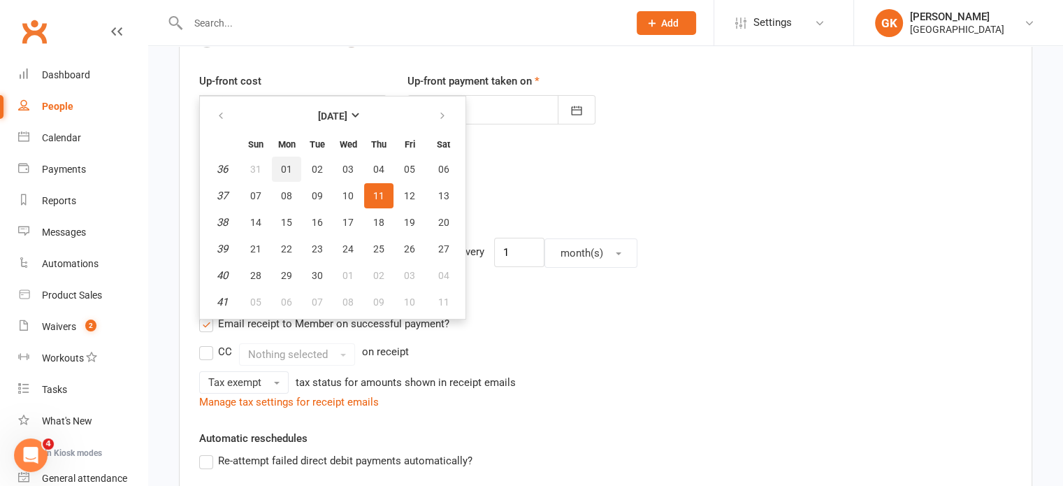
click at [285, 164] on span "01" at bounding box center [286, 168] width 11 height 11
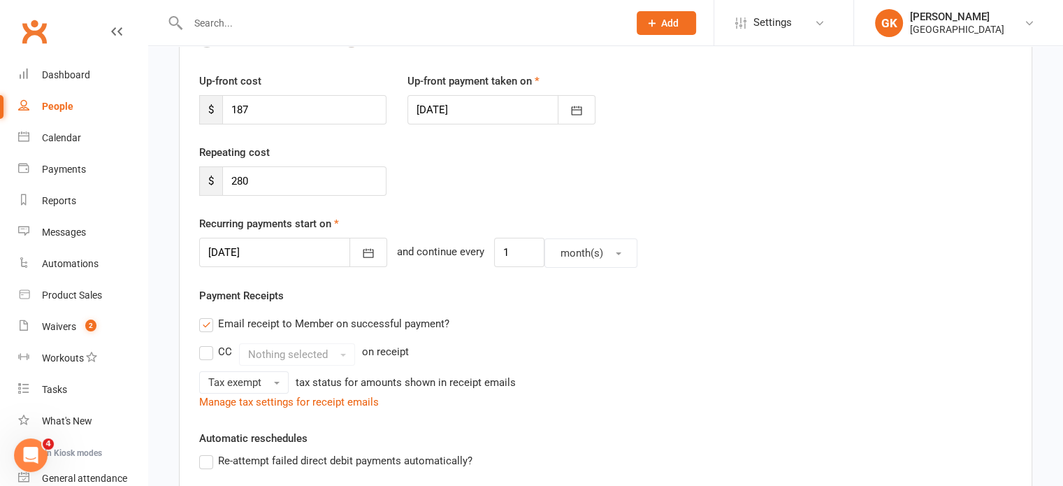
type input "[DATE]"
click at [768, 289] on div "Payment Receipts Email receipt to Member on successful payment? CC Nothing sele…" at bounding box center [605, 348] width 812 height 123
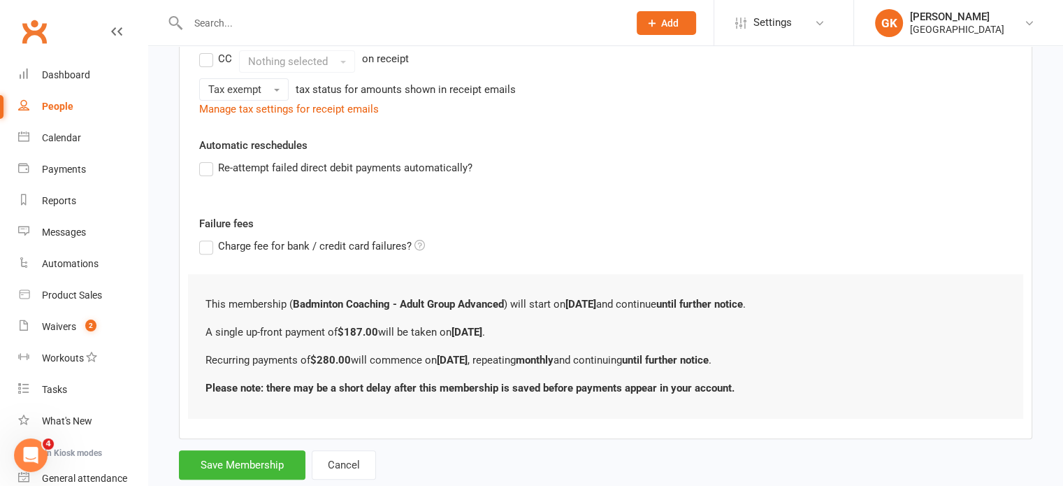
scroll to position [500, 0]
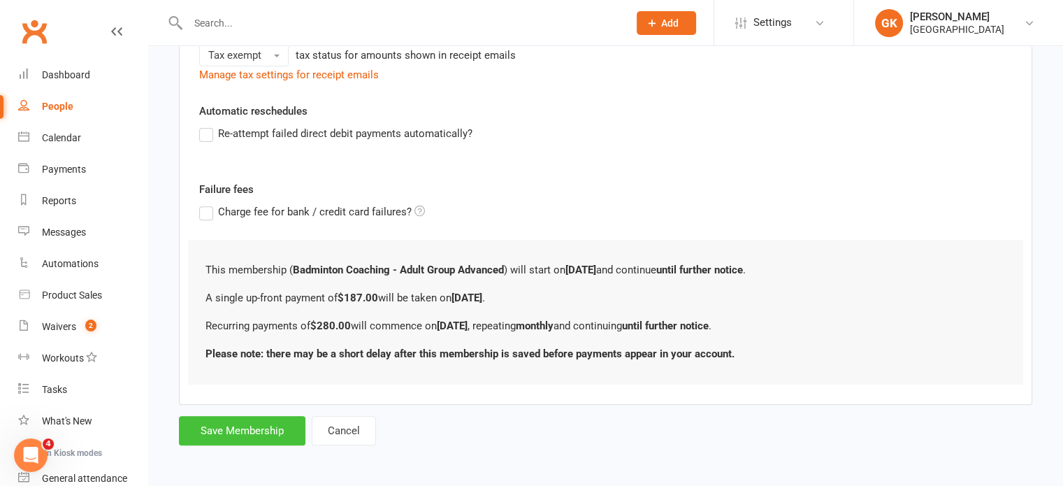
click at [204, 420] on button "Save Membership" at bounding box center [242, 430] width 126 height 29
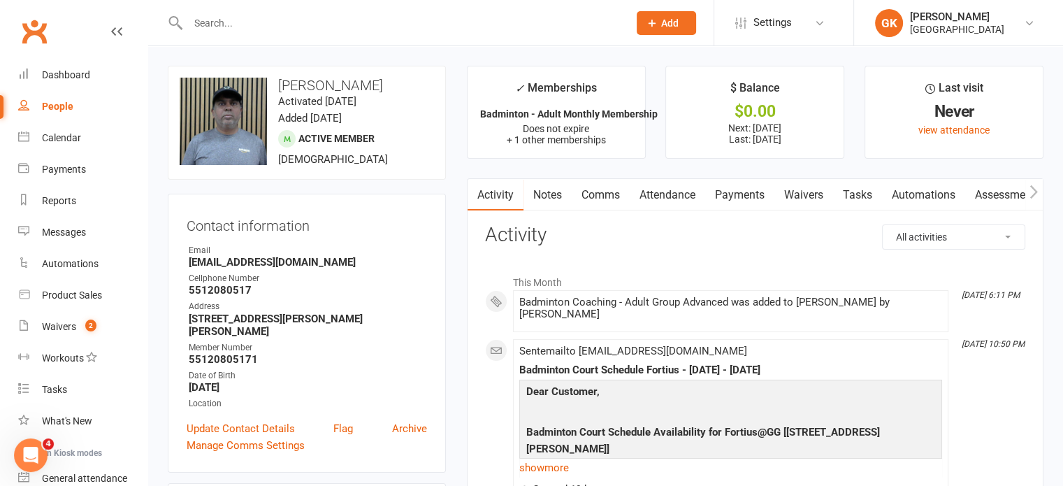
click at [291, 20] on input "text" at bounding box center [401, 23] width 435 height 20
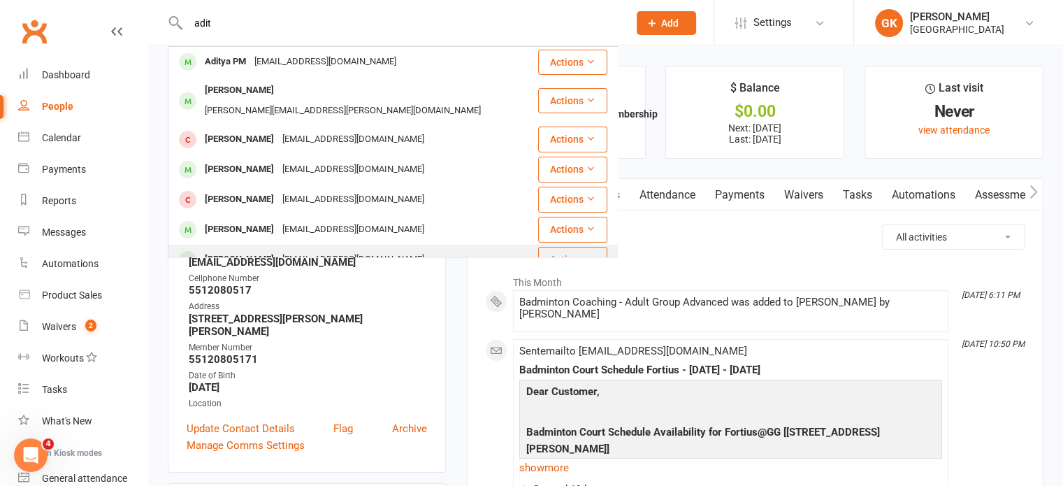
type input "adit"
click at [205, 249] on div "[PERSON_NAME]" at bounding box center [239, 259] width 78 height 20
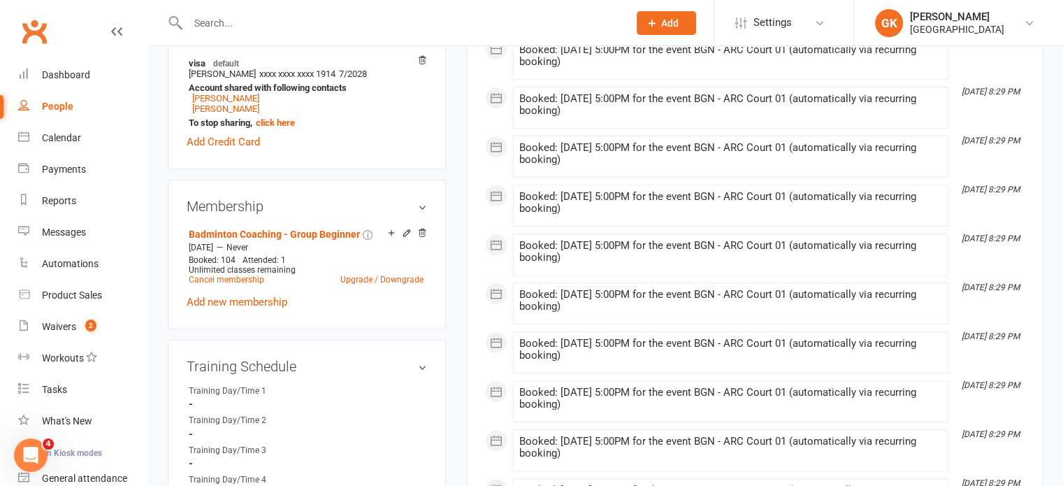
scroll to position [460, 0]
click at [247, 19] on input "text" at bounding box center [401, 23] width 435 height 20
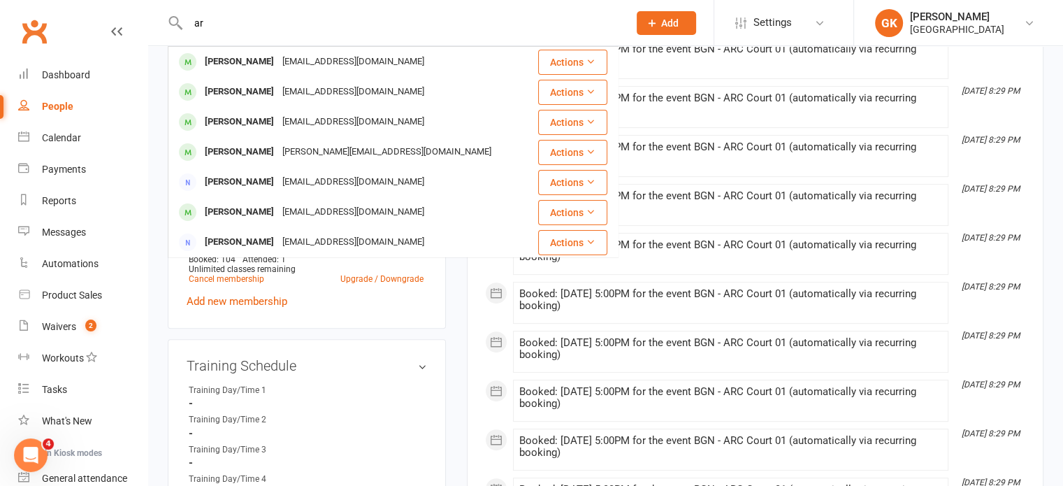
type input "a"
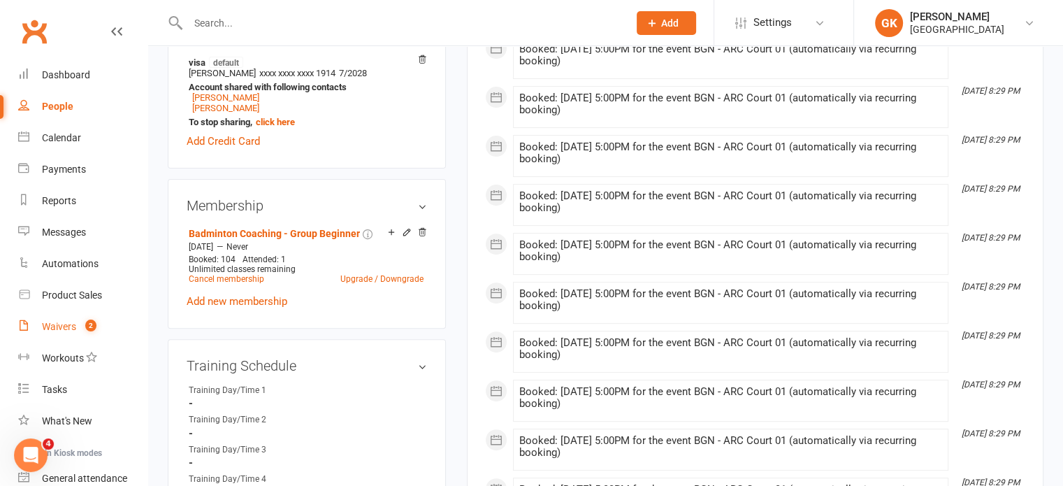
click at [70, 321] on div "Waivers" at bounding box center [59, 326] width 34 height 11
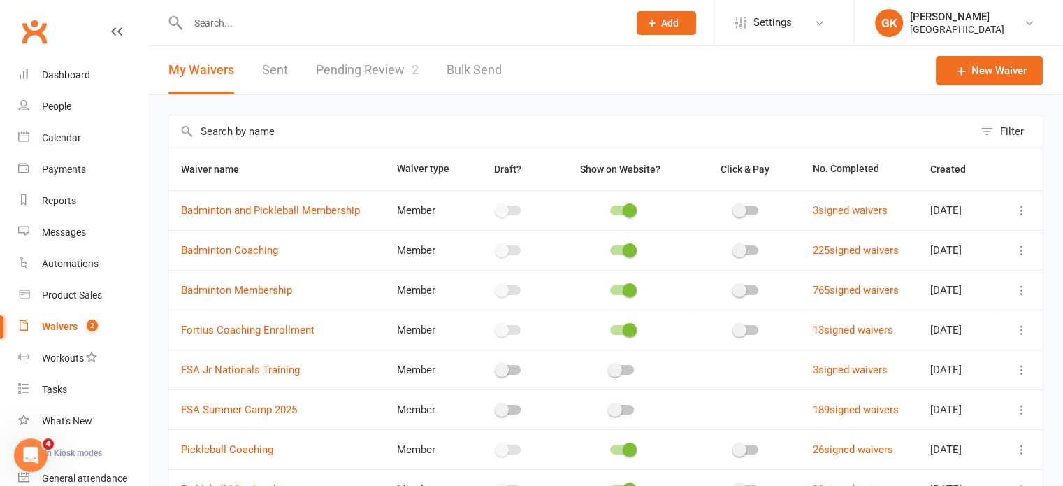
click at [356, 78] on link "Pending Review 2" at bounding box center [367, 70] width 103 height 48
select select "100"
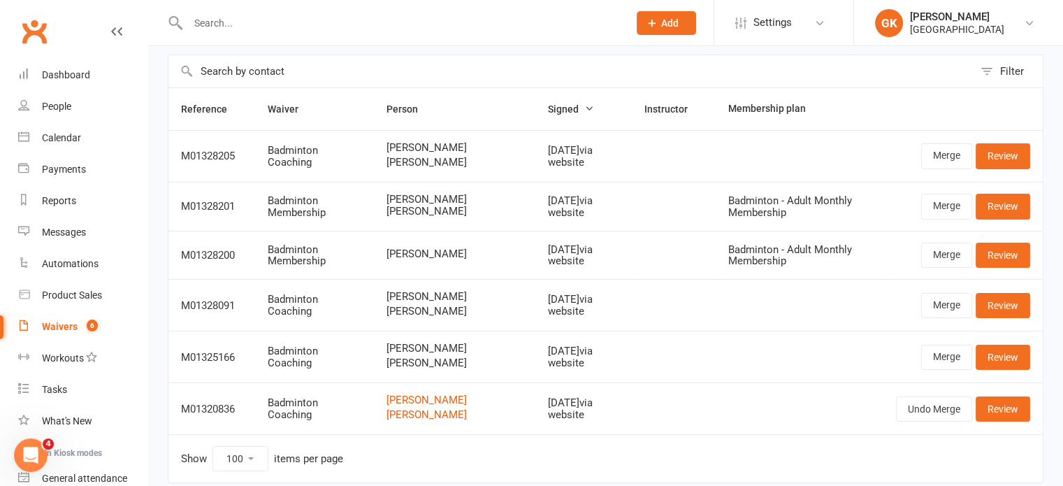
scroll to position [33, 0]
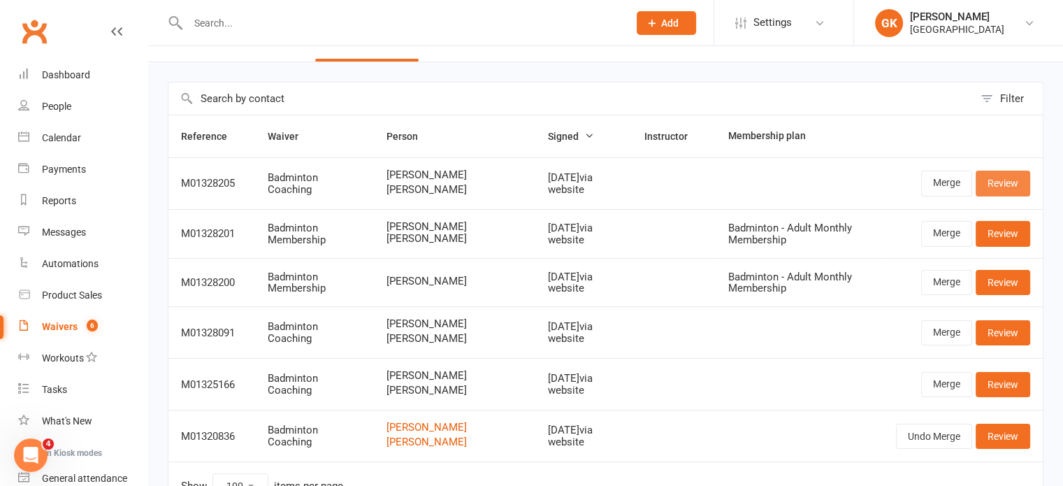
click at [1009, 180] on link "Review" at bounding box center [1002, 182] width 54 height 25
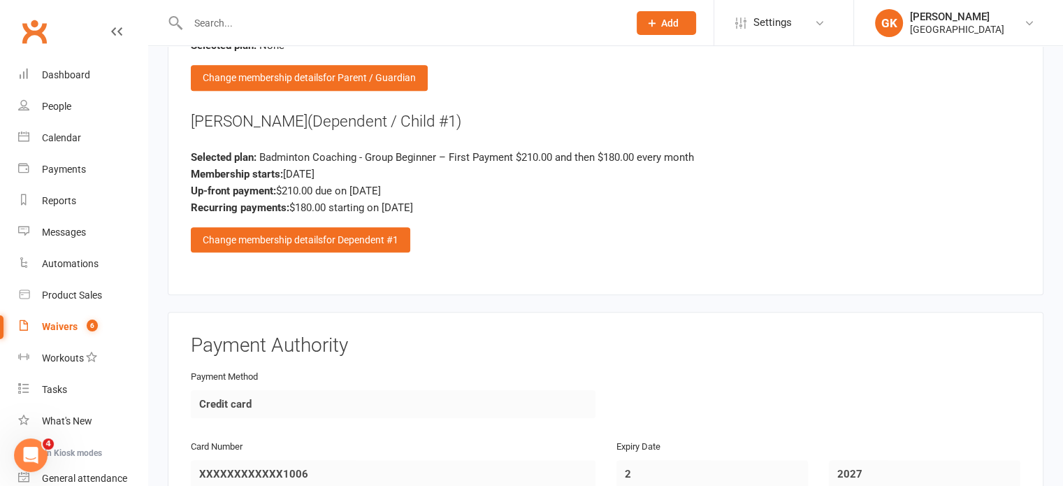
scroll to position [1572, 0]
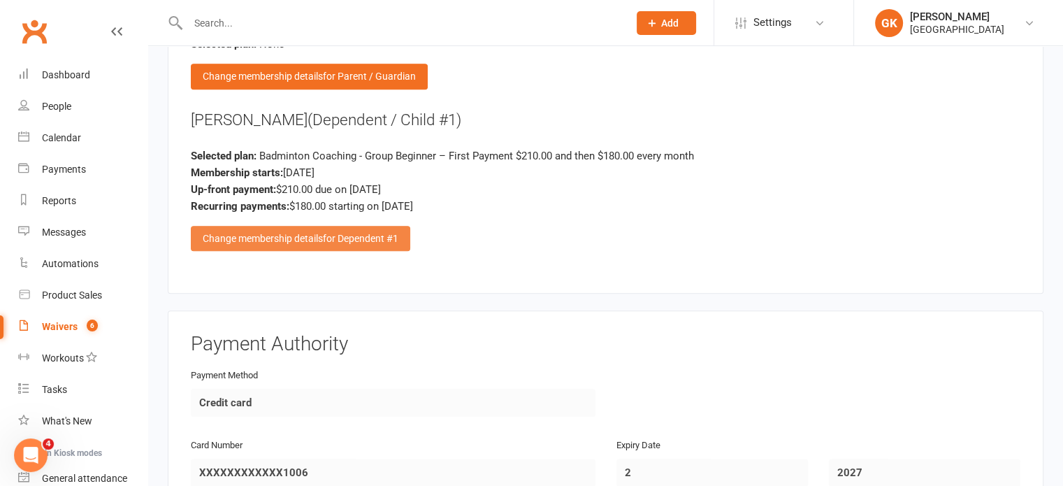
click at [322, 237] on div "Change membership details for Dependent #1" at bounding box center [300, 238] width 219 height 25
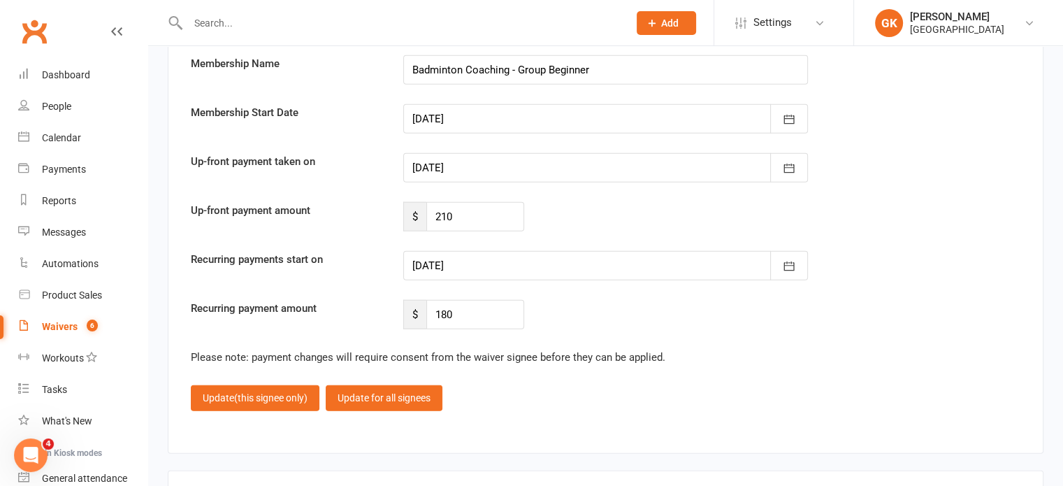
scroll to position [3248, 0]
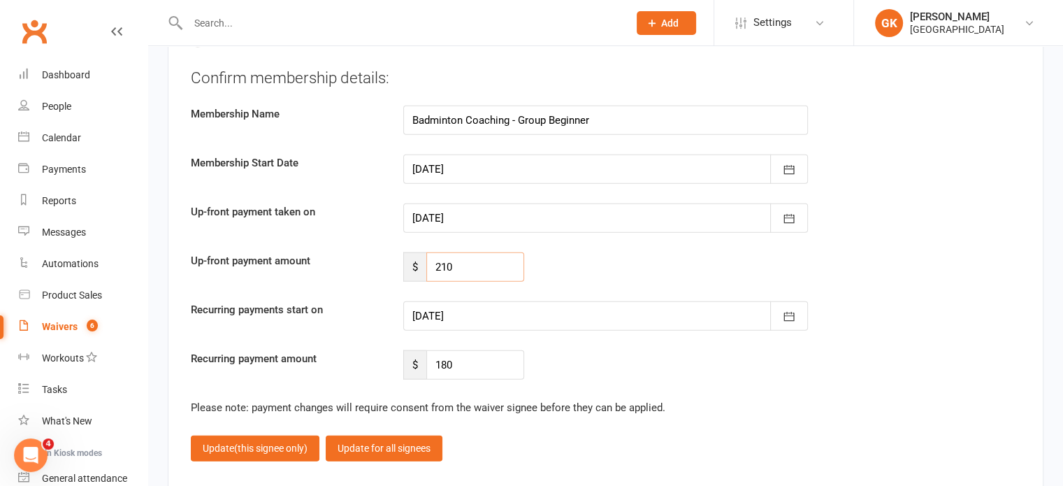
drag, startPoint x: 458, startPoint y: 271, endPoint x: 417, endPoint y: 270, distance: 41.2
click at [417, 270] on div "$ 210" at bounding box center [463, 266] width 121 height 29
type input "1"
type input "143"
click at [466, 312] on div at bounding box center [605, 315] width 404 height 29
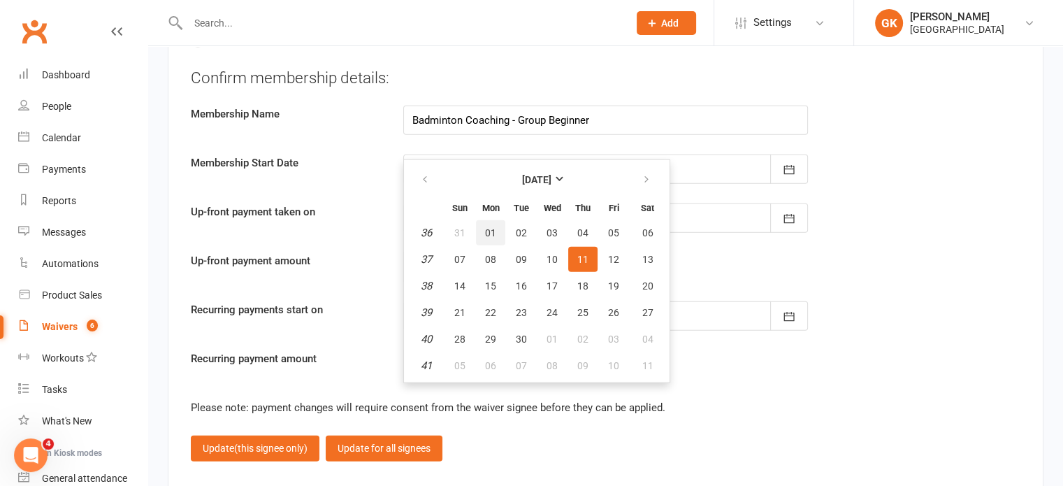
click at [491, 227] on span "01" at bounding box center [490, 232] width 11 height 11
type input "[DATE]"
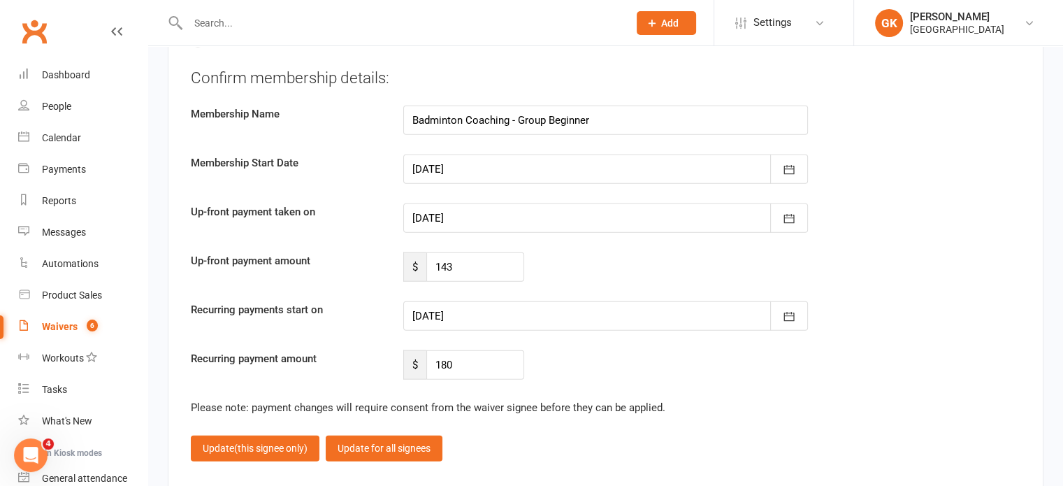
scroll to position [3403, 0]
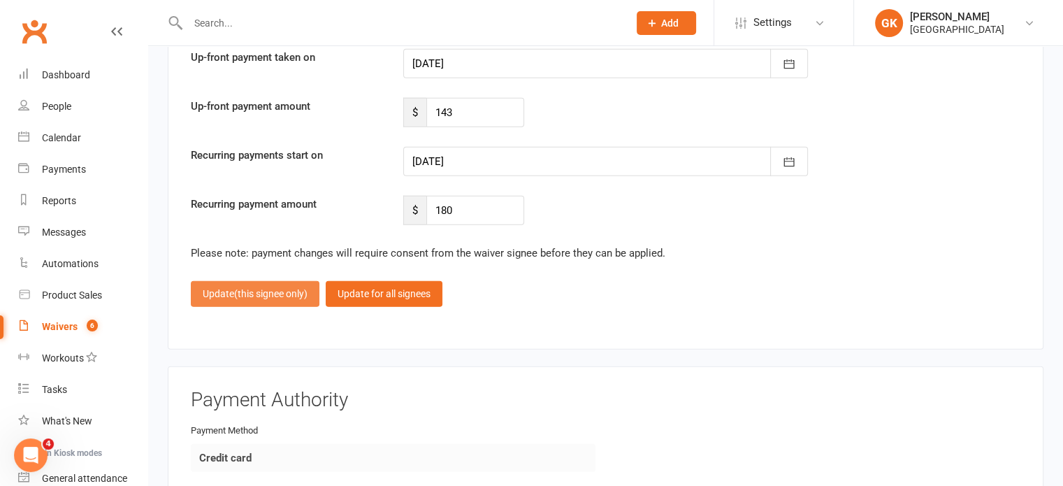
click at [289, 292] on button "Update (this signee only)" at bounding box center [255, 293] width 129 height 25
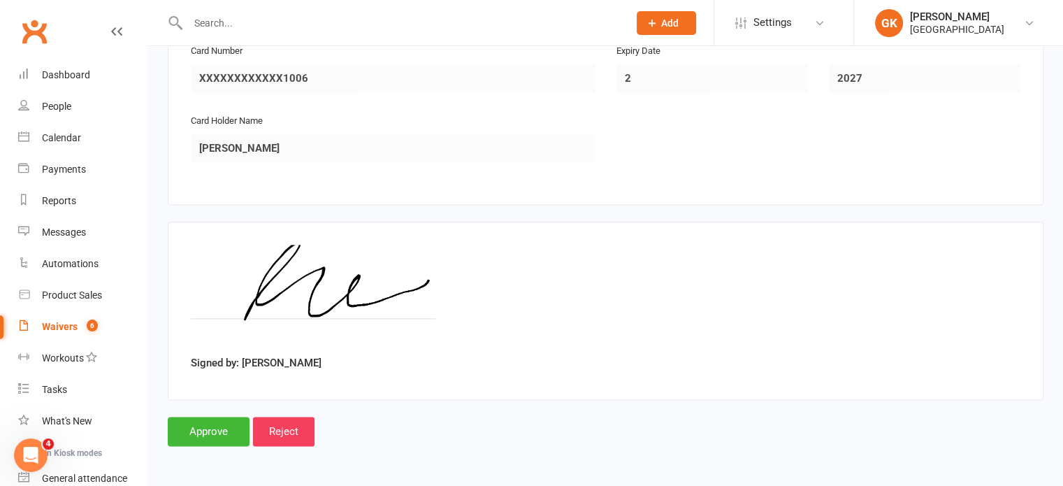
scroll to position [1956, 0]
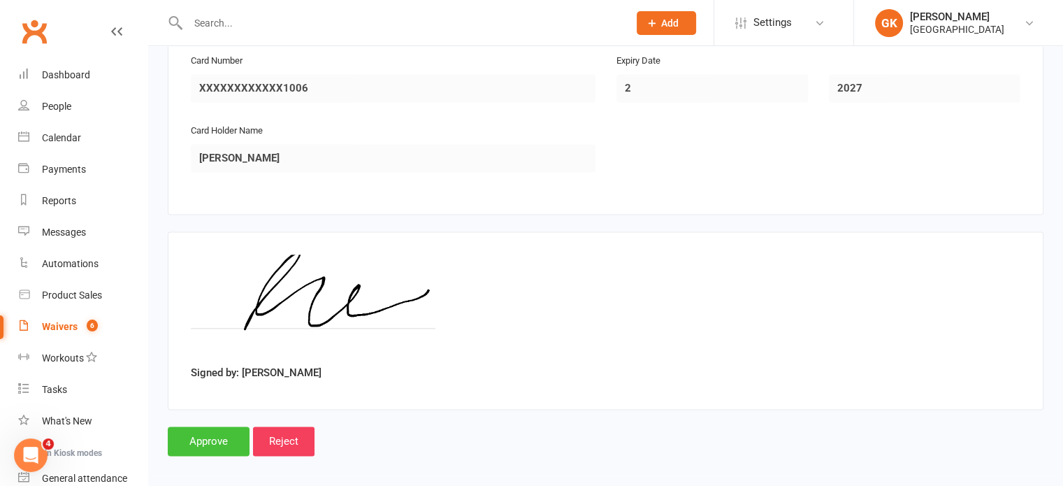
click at [212, 428] on input "Approve" at bounding box center [209, 440] width 82 height 29
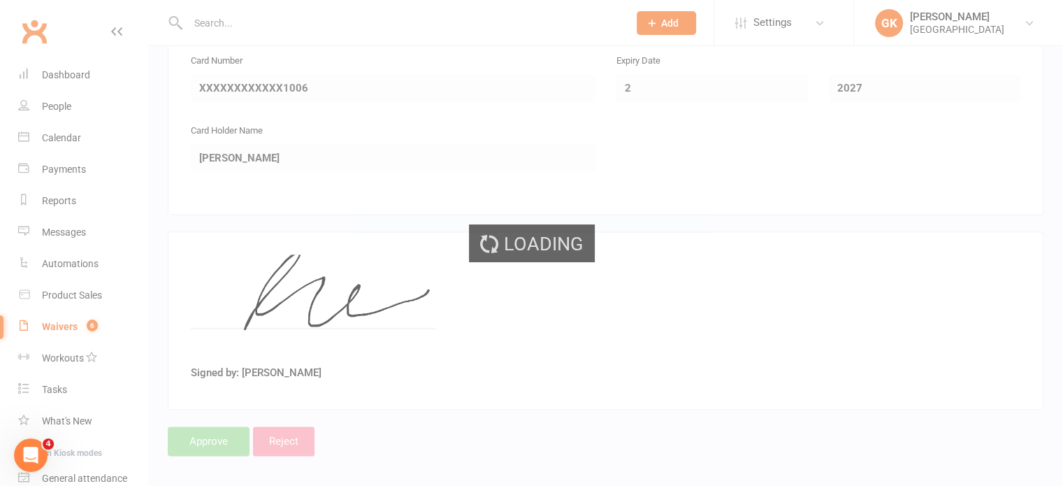
select select "100"
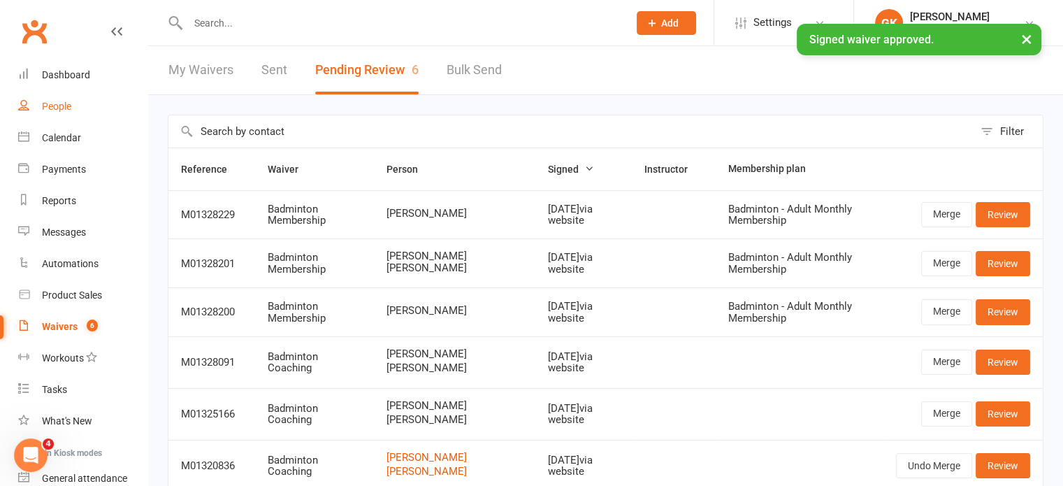
click at [73, 97] on link "People" at bounding box center [82, 106] width 129 height 31
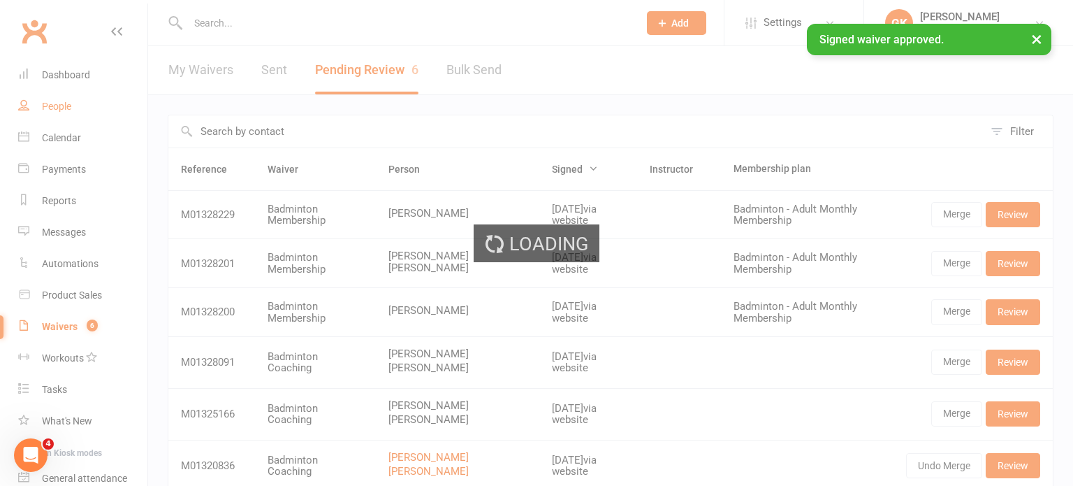
select select "100"
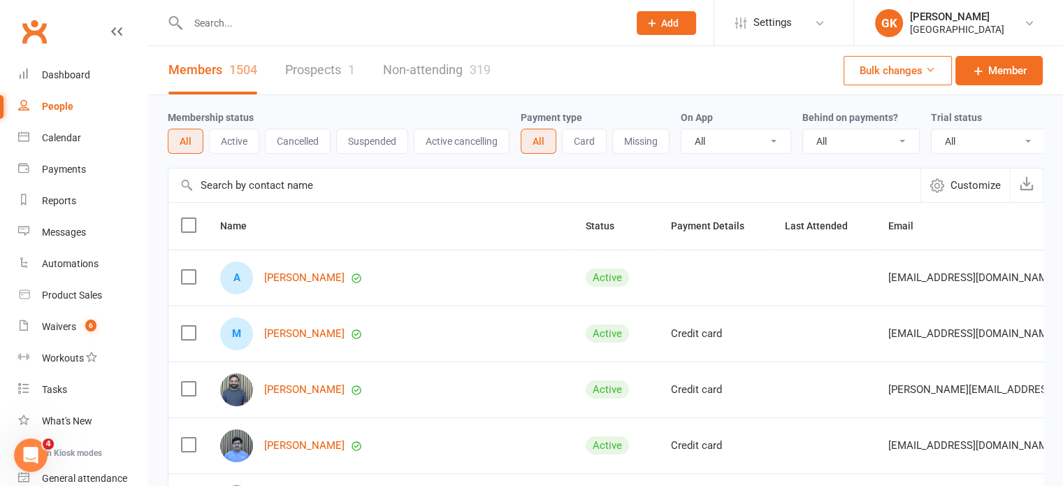
click at [247, 17] on input "text" at bounding box center [401, 23] width 435 height 20
click at [63, 130] on link "Calendar" at bounding box center [82, 137] width 129 height 31
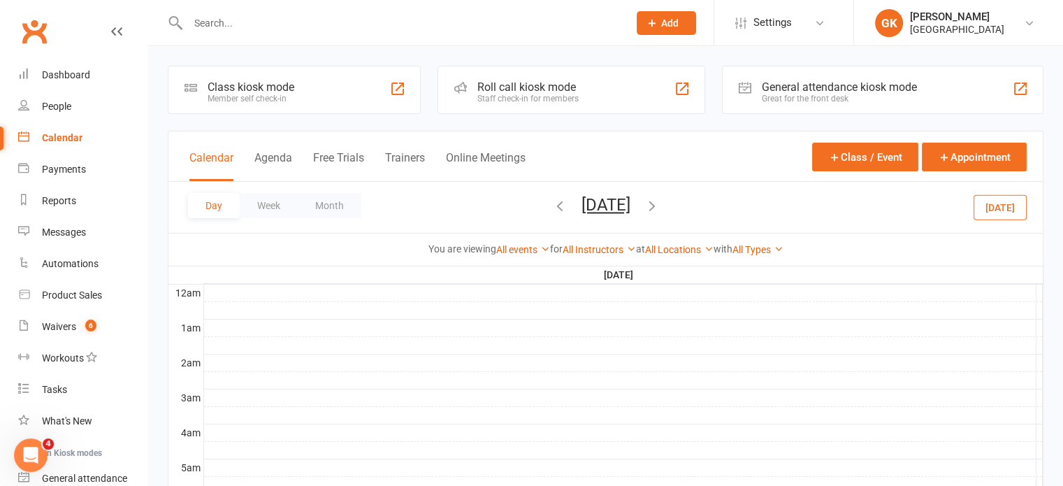
click at [552, 211] on icon "button" at bounding box center [559, 205] width 15 height 15
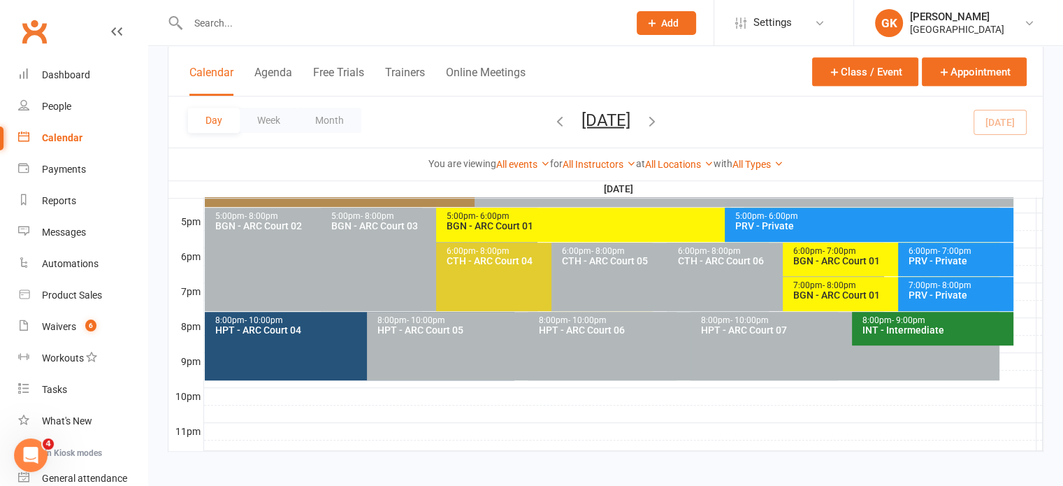
scroll to position [585, 0]
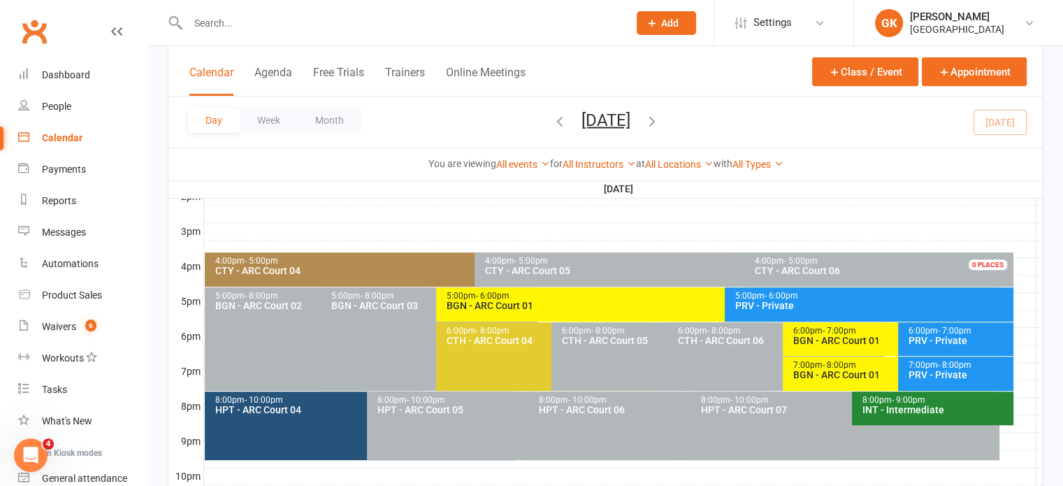
click at [852, 372] on div "BGN - ARC Court 01" at bounding box center [894, 375] width 205 height 10
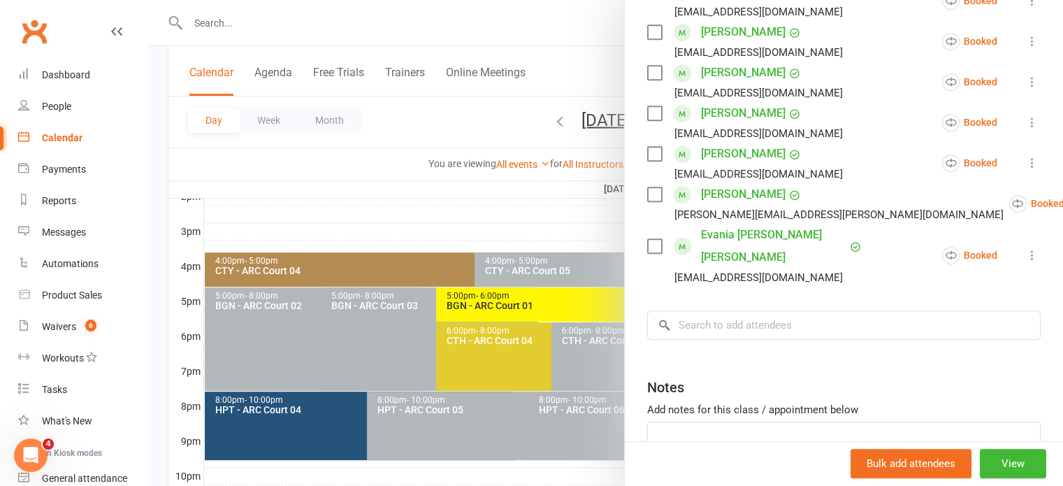
scroll to position [715, 0]
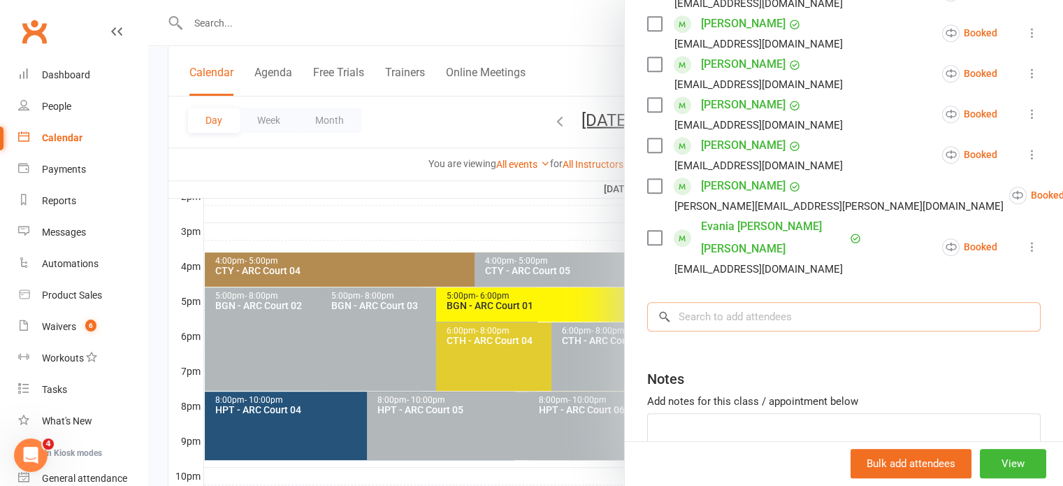
click at [741, 302] on input "search" at bounding box center [843, 316] width 393 height 29
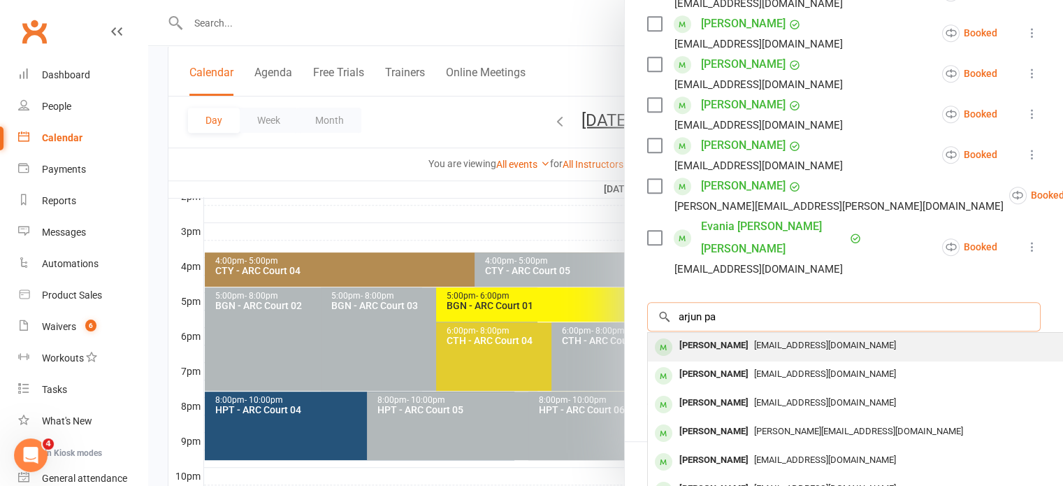
type input "arjun pa"
click at [754, 340] on span "[EMAIL_ADDRESS][DOMAIN_NAME]" at bounding box center [825, 345] width 142 height 10
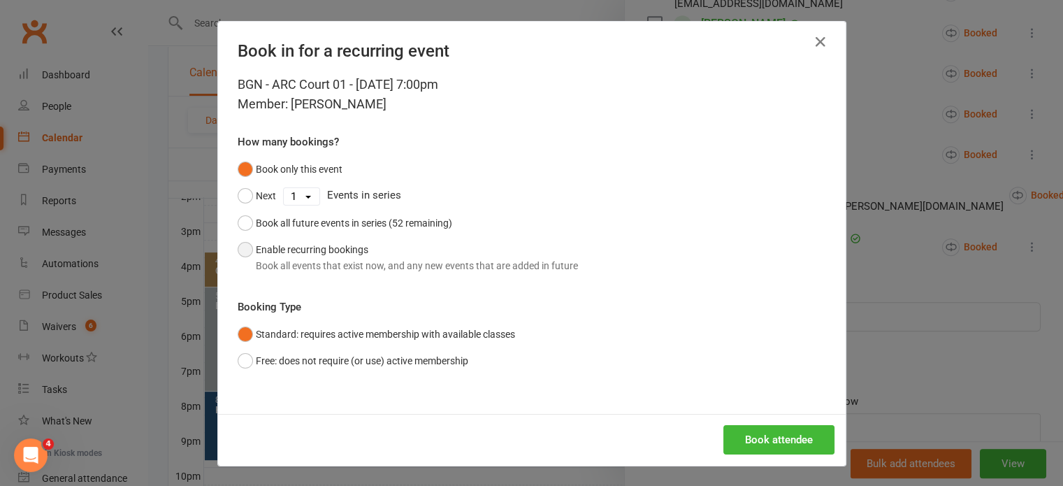
click at [360, 251] on button "Enable recurring bookings Book all events that exist now, and any new events th…" at bounding box center [408, 257] width 340 height 43
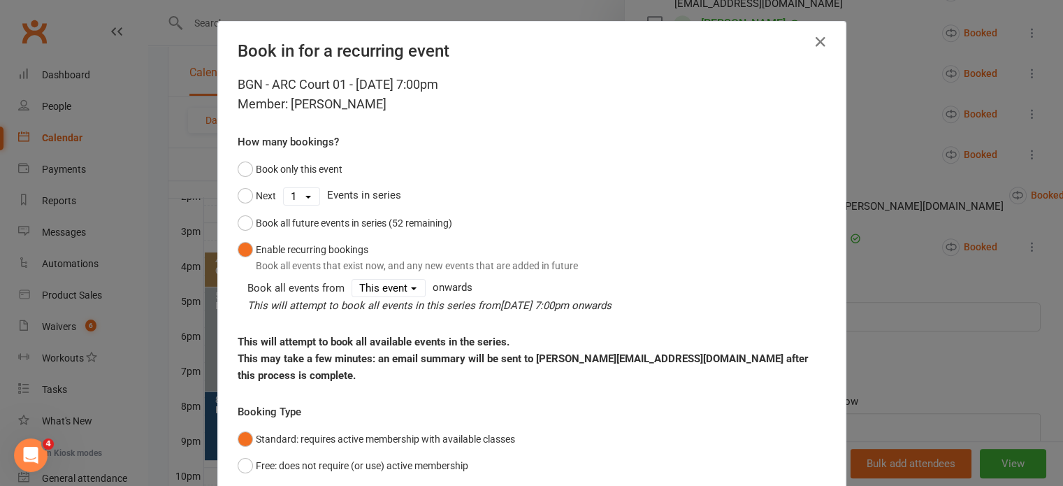
scroll to position [88, 0]
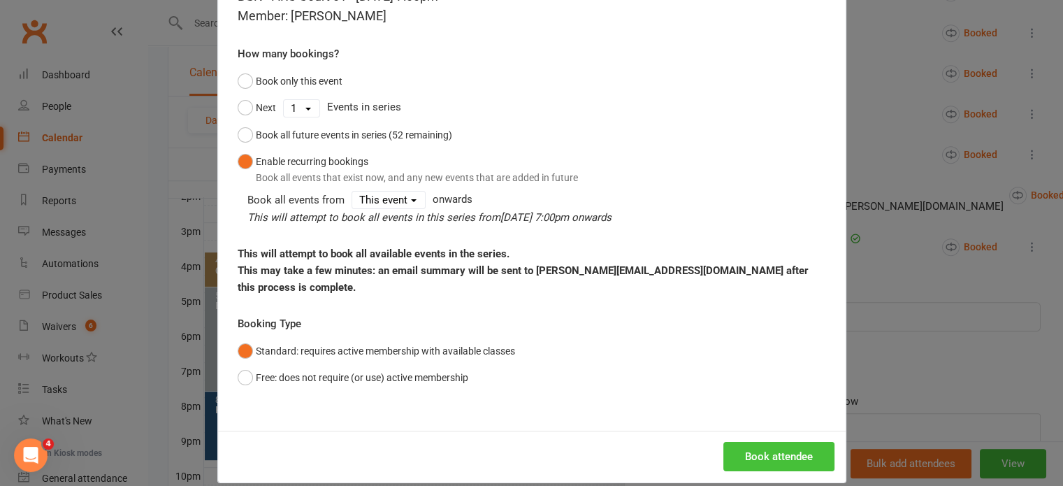
click at [780, 448] on button "Book attendee" at bounding box center [778, 455] width 111 height 29
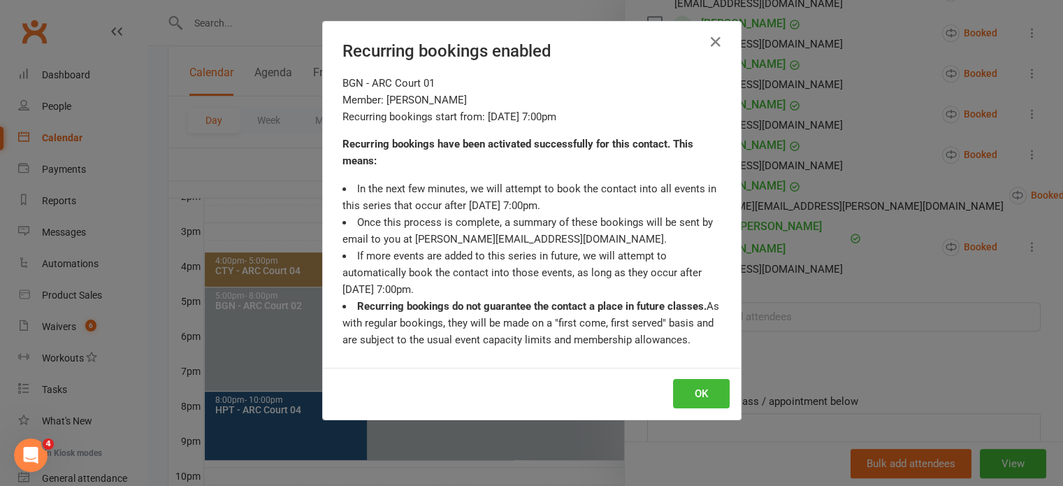
scroll to position [755, 0]
click at [710, 404] on button "OK" at bounding box center [701, 393] width 57 height 29
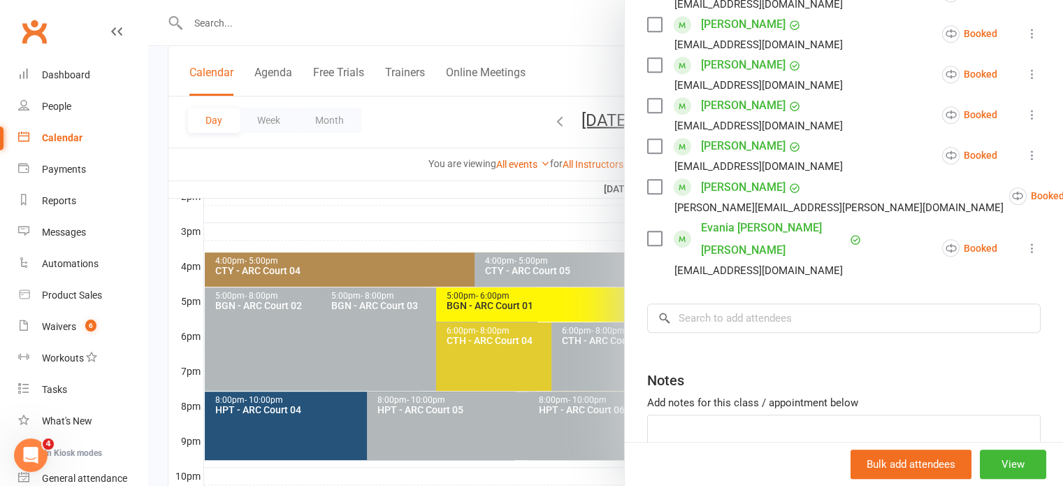
click at [550, 226] on div at bounding box center [605, 243] width 914 height 486
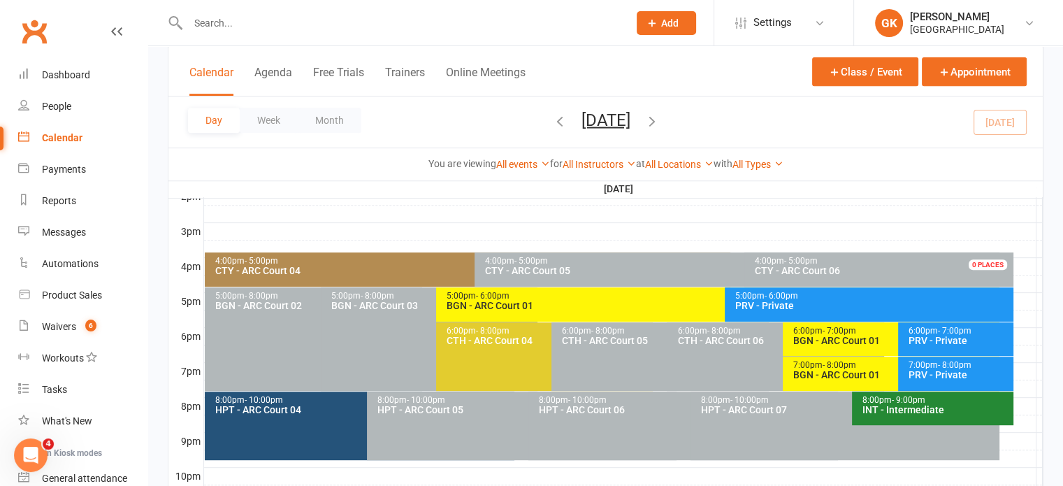
click at [659, 117] on icon "button" at bounding box center [651, 119] width 15 height 15
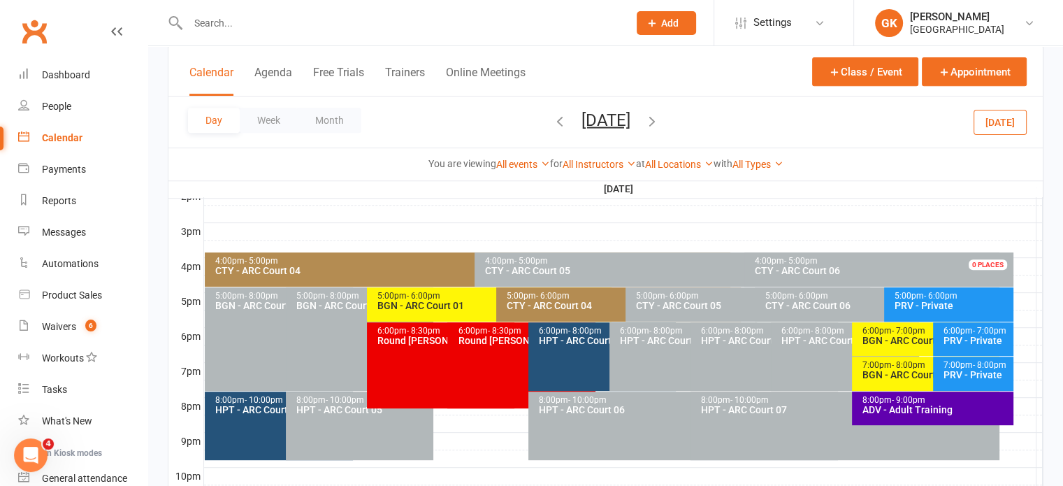
click at [659, 115] on icon "button" at bounding box center [651, 119] width 15 height 15
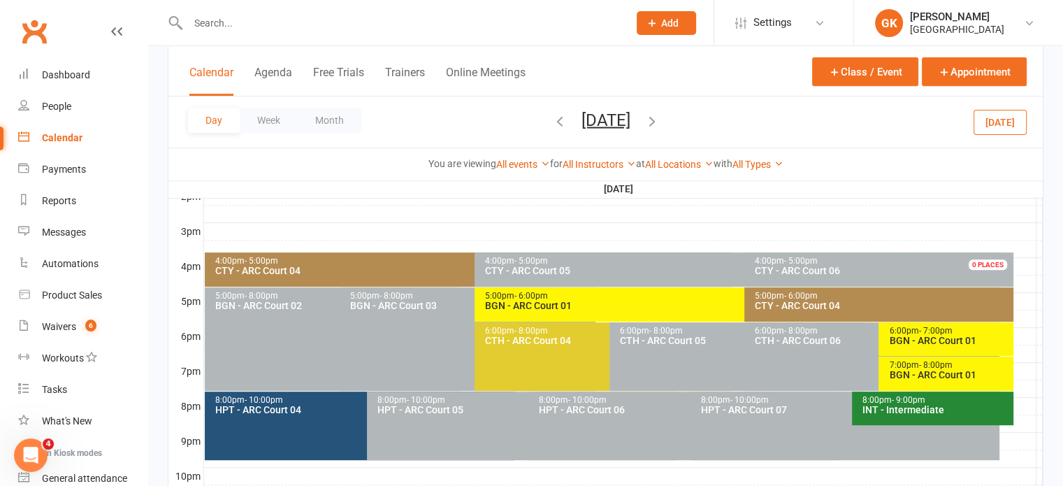
click at [917, 372] on div "BGN - ARC Court 01" at bounding box center [949, 375] width 122 height 10
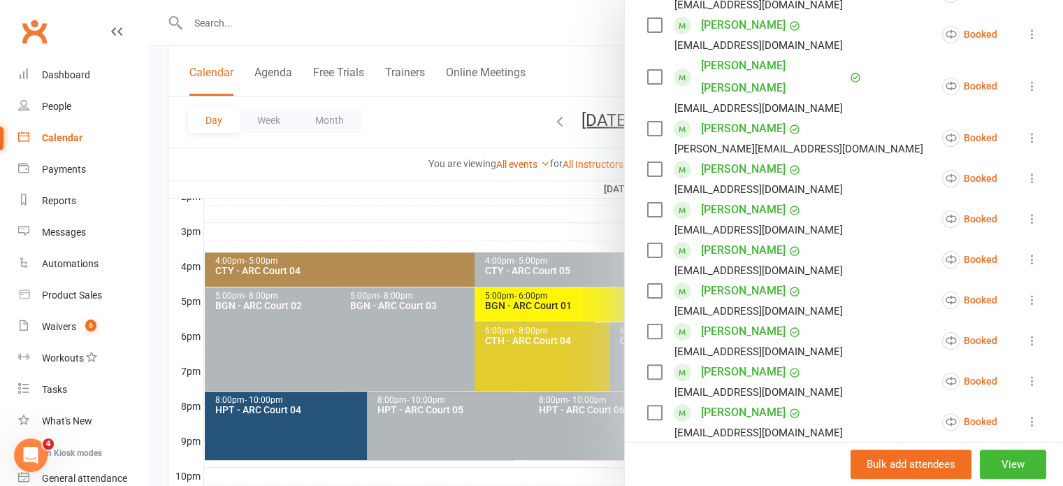
scroll to position [757, 0]
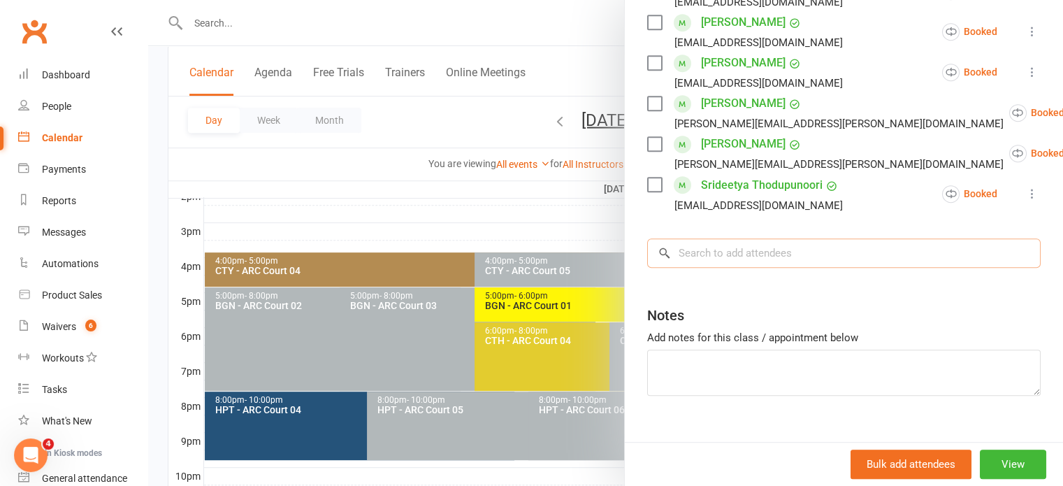
click at [724, 238] on input "search" at bounding box center [843, 252] width 393 height 29
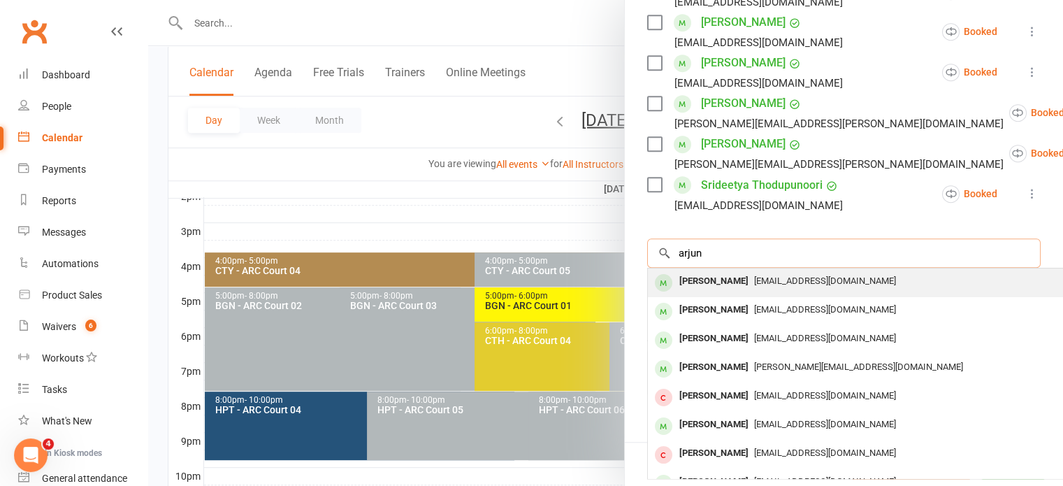
type input "arjun"
click at [704, 271] on div "[PERSON_NAME]" at bounding box center [713, 281] width 80 height 20
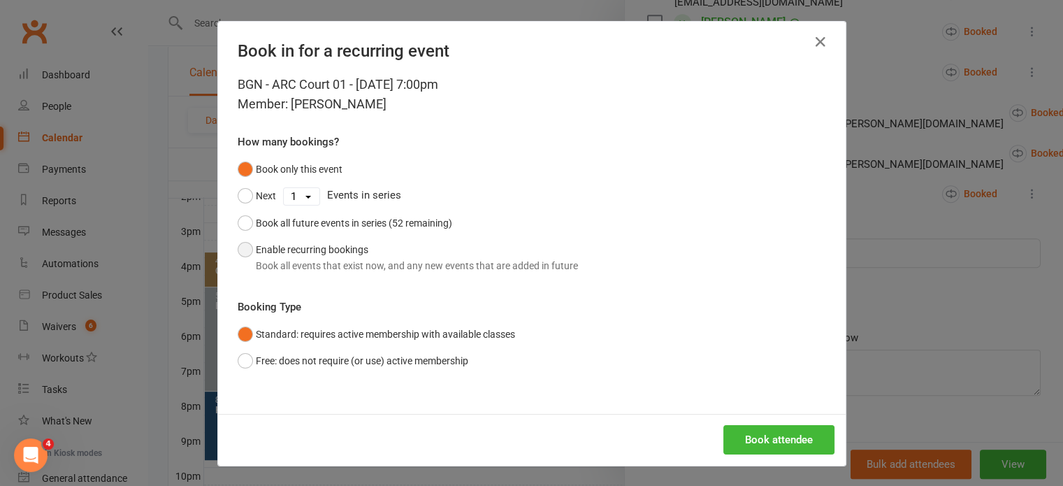
click at [360, 253] on button "Enable recurring bookings Book all events that exist now, and any new events th…" at bounding box center [408, 257] width 340 height 43
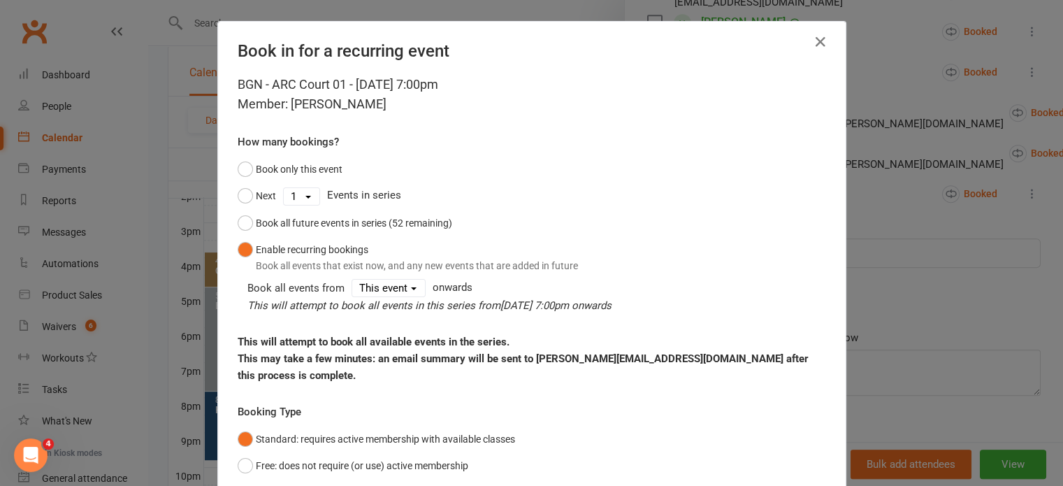
scroll to position [88, 0]
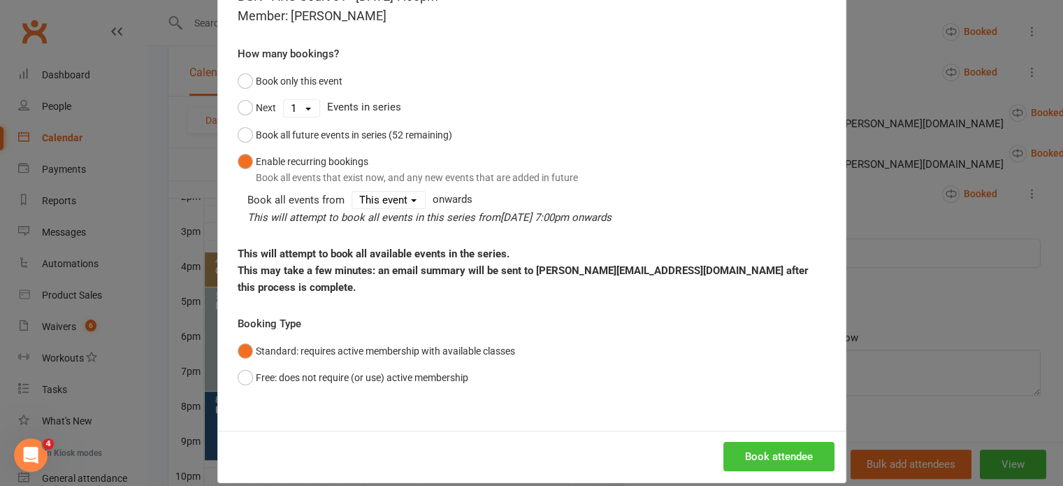
click at [759, 441] on button "Book attendee" at bounding box center [778, 455] width 111 height 29
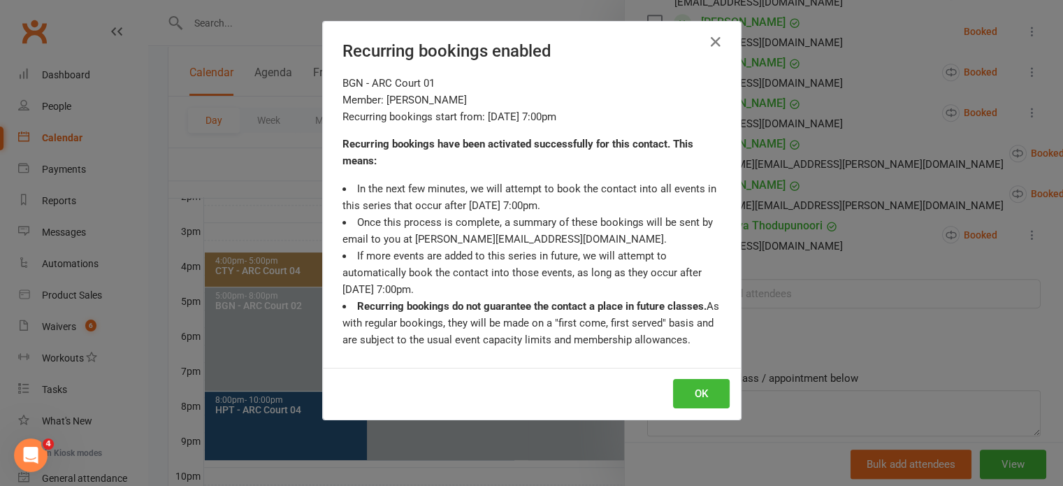
scroll to position [797, 0]
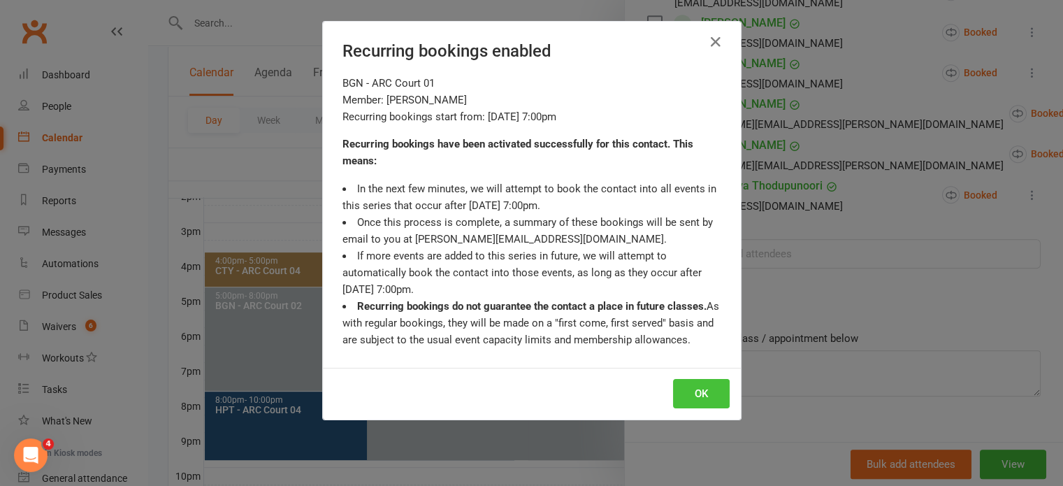
click at [688, 404] on button "OK" at bounding box center [701, 393] width 57 height 29
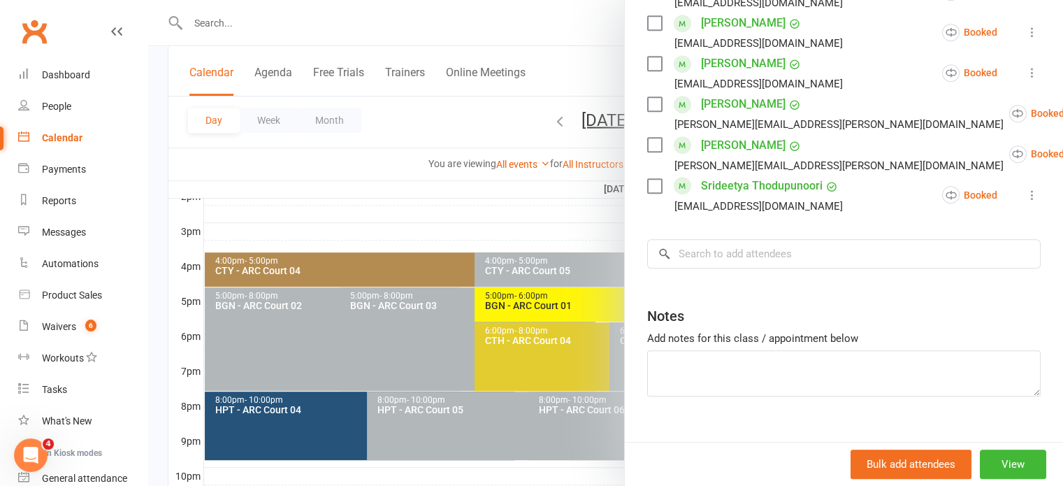
click at [505, 218] on div at bounding box center [605, 243] width 914 height 486
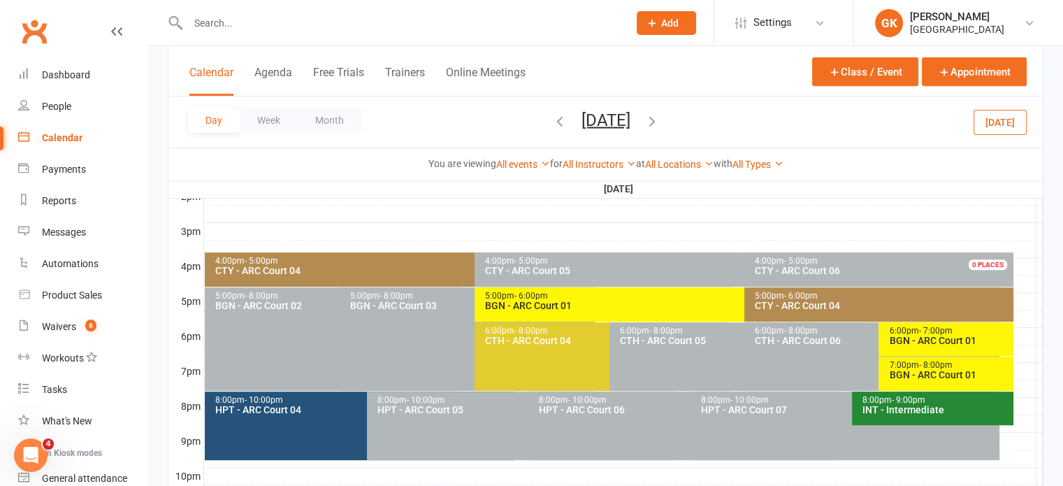
scroll to position [798, 0]
click at [234, 22] on input "text" at bounding box center [401, 23] width 435 height 20
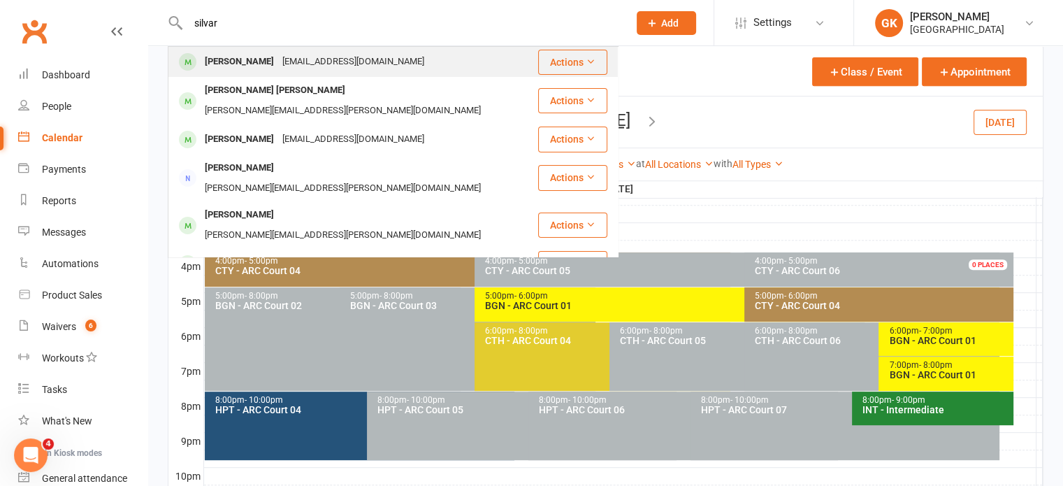
type input "silvar"
click at [252, 68] on div "[PERSON_NAME]" at bounding box center [239, 62] width 78 height 20
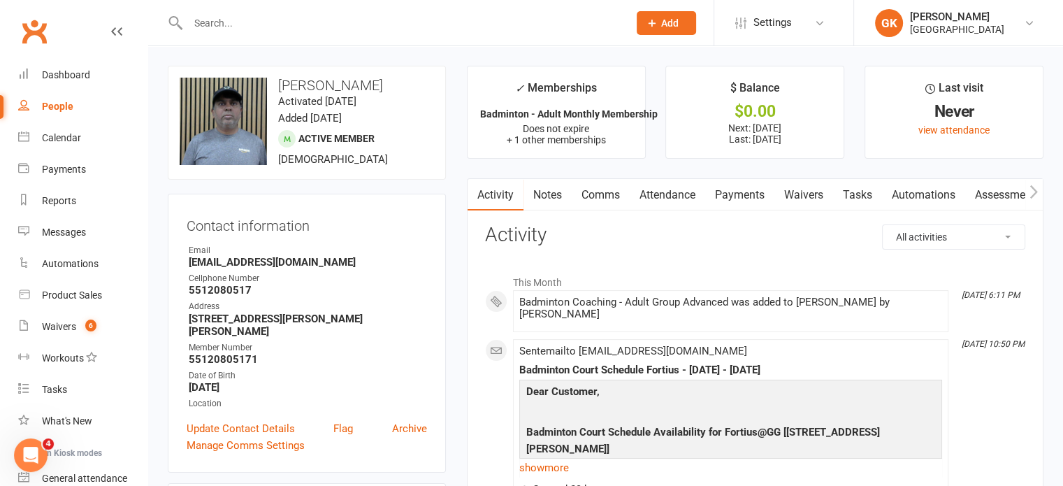
click at [310, 89] on h3 "[PERSON_NAME]" at bounding box center [307, 85] width 254 height 15
copy h3 "[PERSON_NAME]"
click at [84, 142] on link "Calendar" at bounding box center [82, 137] width 129 height 31
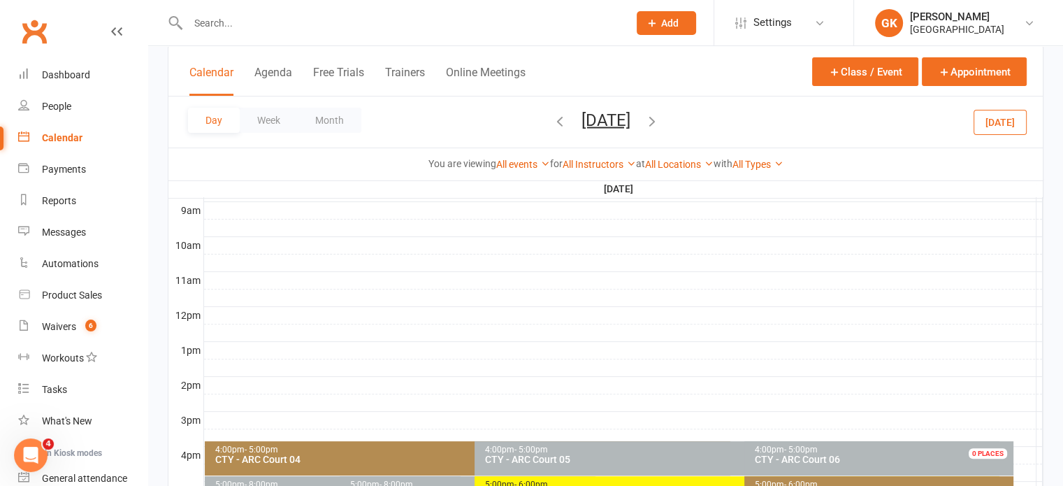
scroll to position [400, 0]
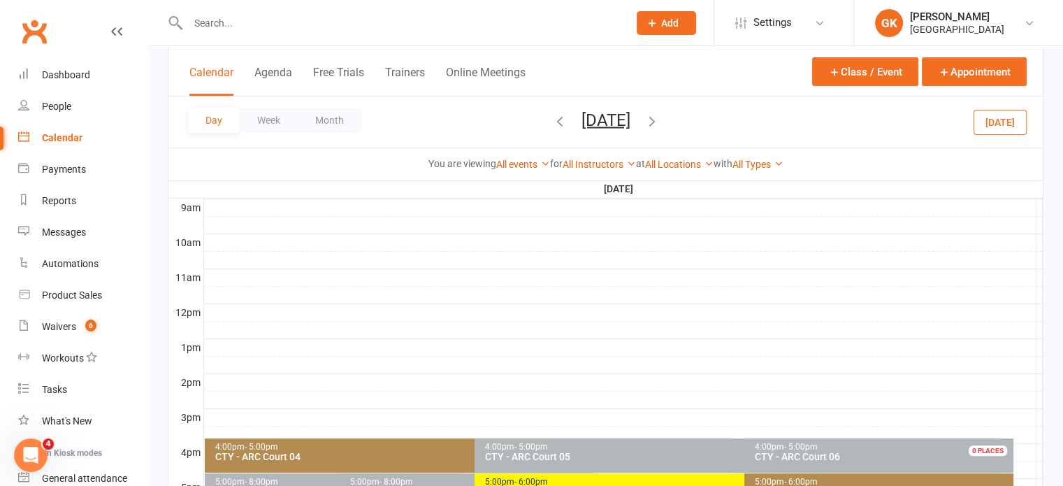
click at [552, 117] on icon "button" at bounding box center [559, 119] width 15 height 15
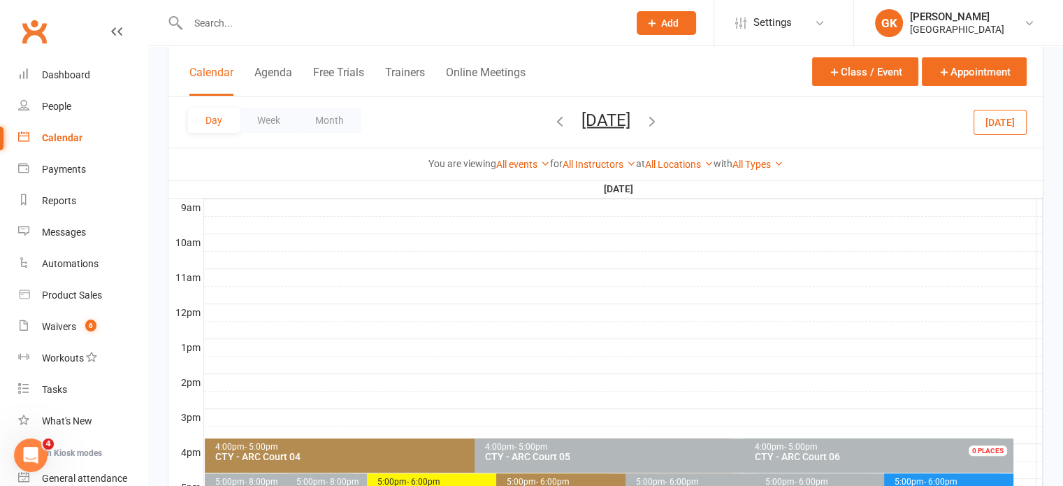
click at [567, 117] on span "[DATE] [DATE] Sun Mon Tue Wed Thu Fri Sat 27 28 29 30 31 01 02 03 04 05 06 07 0…" at bounding box center [605, 122] width 77 height 24
click at [552, 122] on icon "button" at bounding box center [559, 119] width 15 height 15
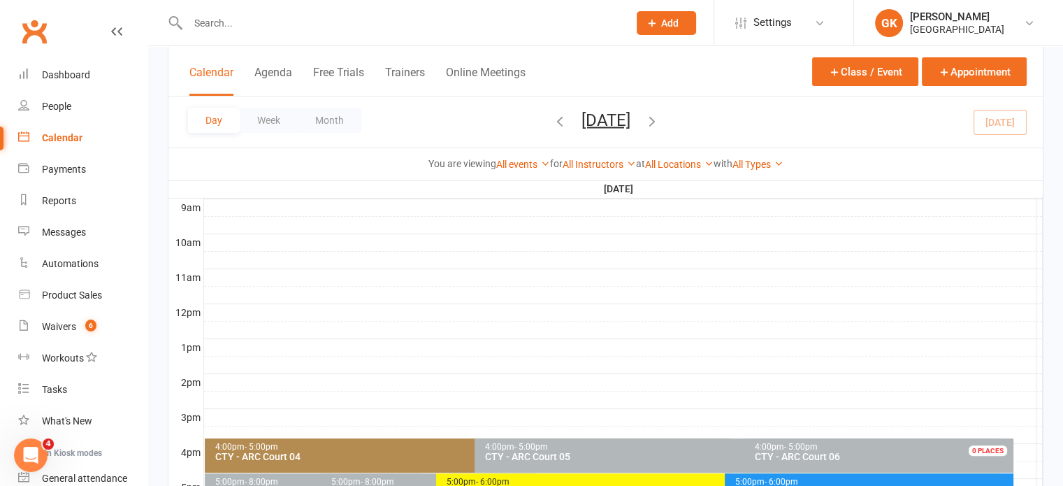
click at [552, 121] on icon "button" at bounding box center [559, 119] width 15 height 15
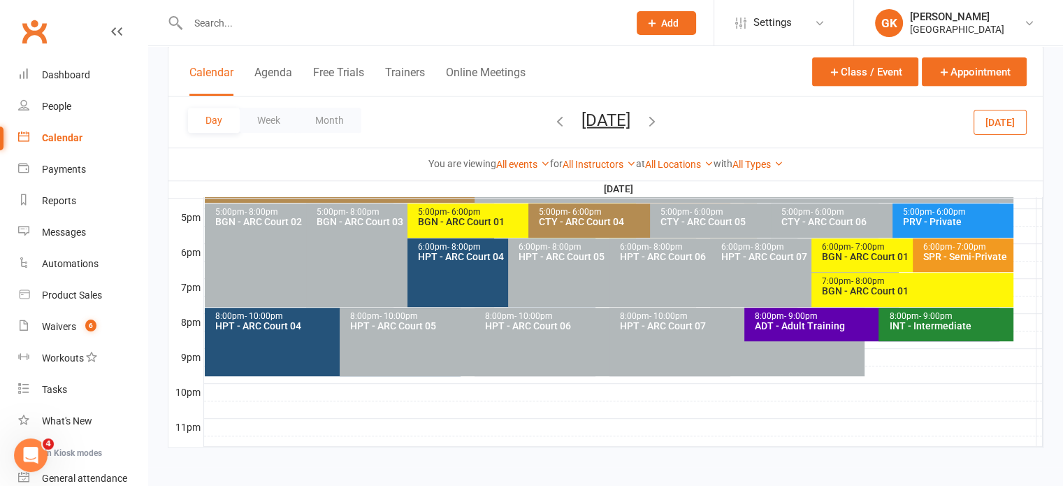
scroll to position [670, 0]
click at [812, 320] on div "ADT - Adult Training" at bounding box center [875, 325] width 243 height 10
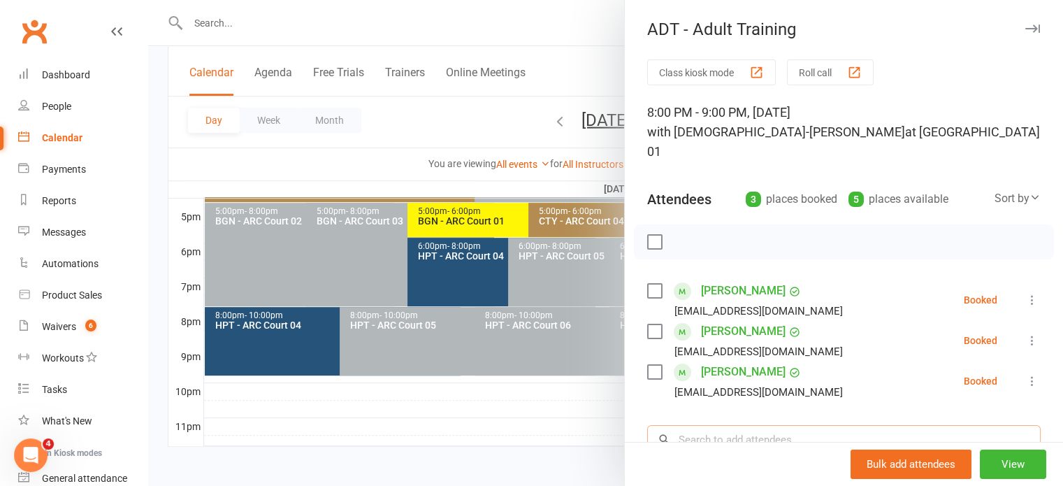
click at [692, 425] on input "search" at bounding box center [843, 439] width 393 height 29
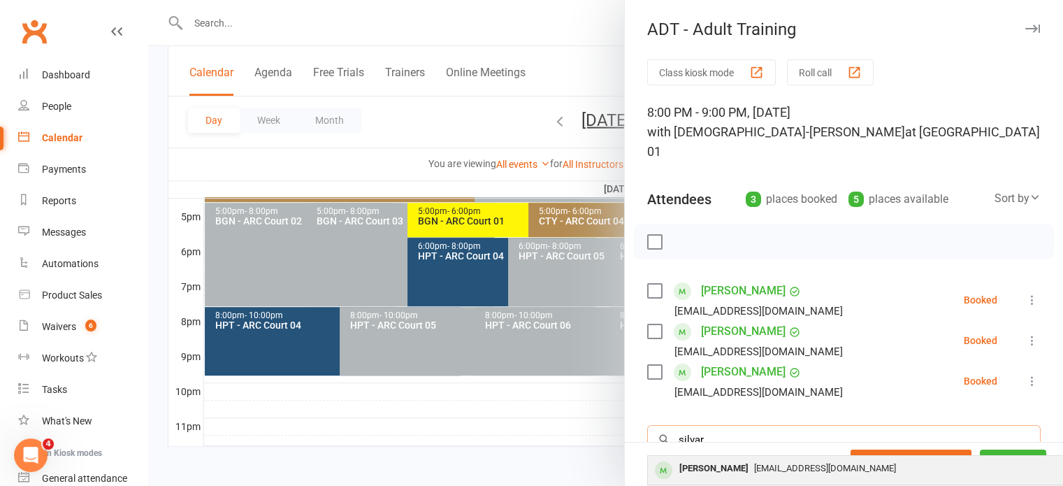
type input "silvar"
click at [730, 458] on div "[PERSON_NAME]" at bounding box center [713, 468] width 80 height 20
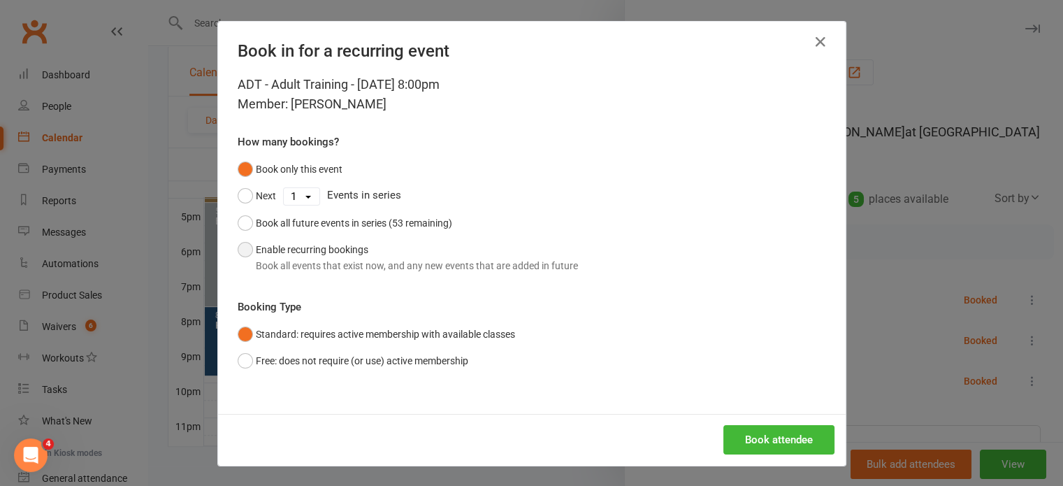
click at [305, 240] on button "Enable recurring bookings Book all events that exist now, and any new events th…" at bounding box center [408, 257] width 340 height 43
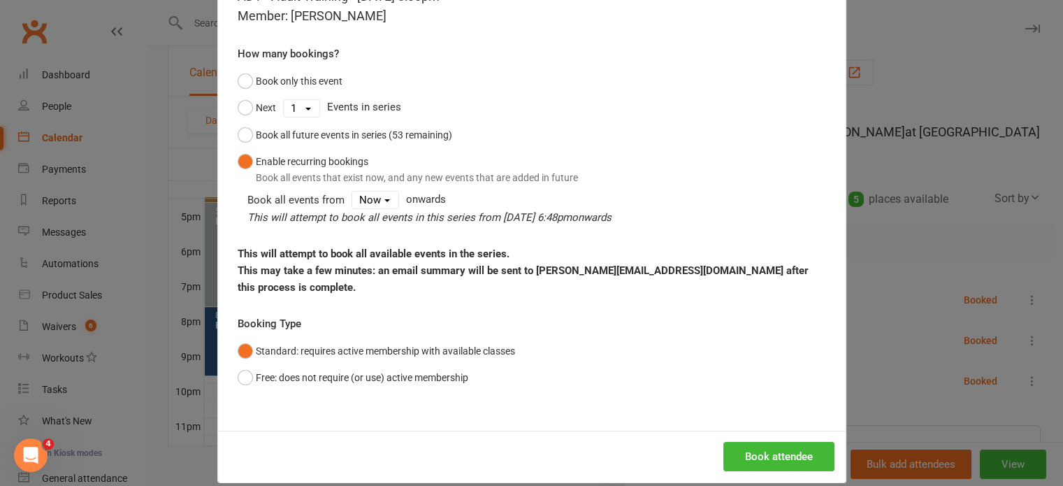
scroll to position [85, 0]
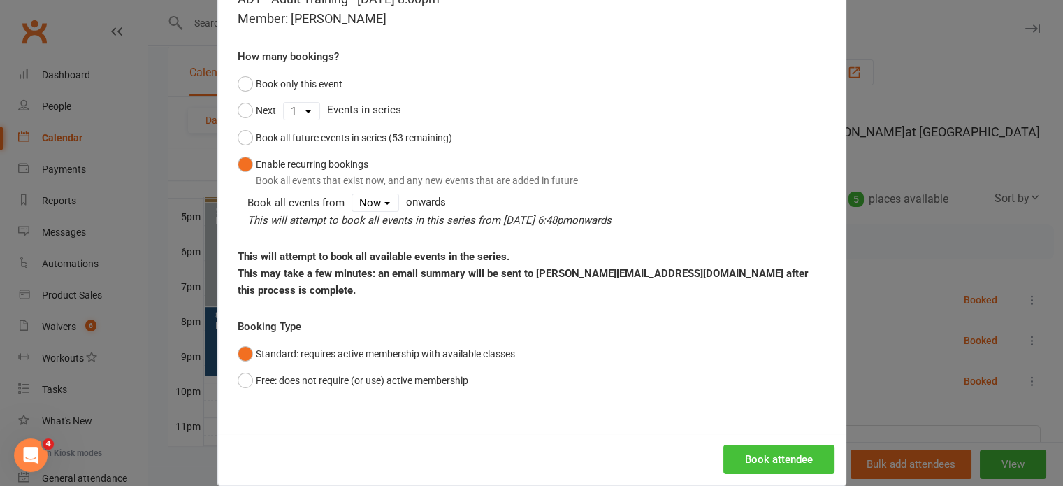
click at [773, 444] on button "Book attendee" at bounding box center [778, 458] width 111 height 29
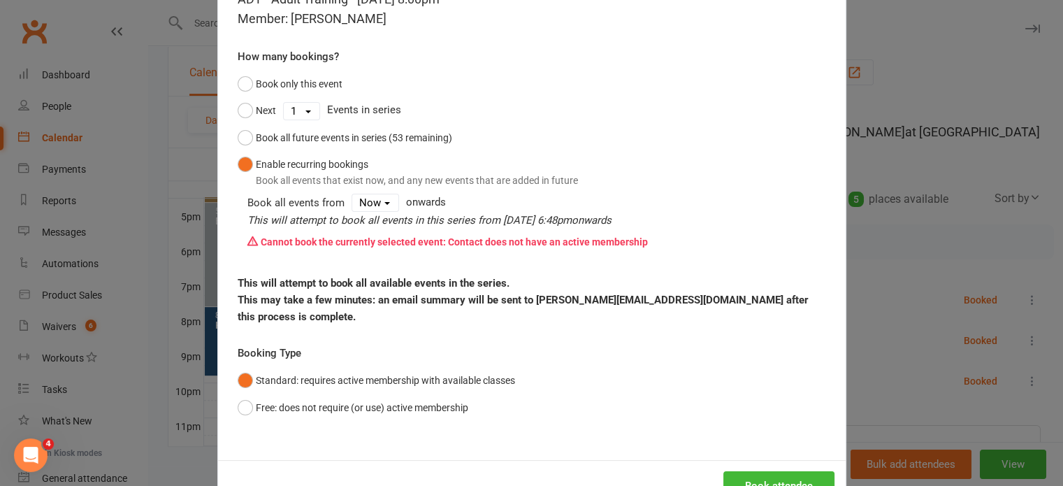
scroll to position [0, 0]
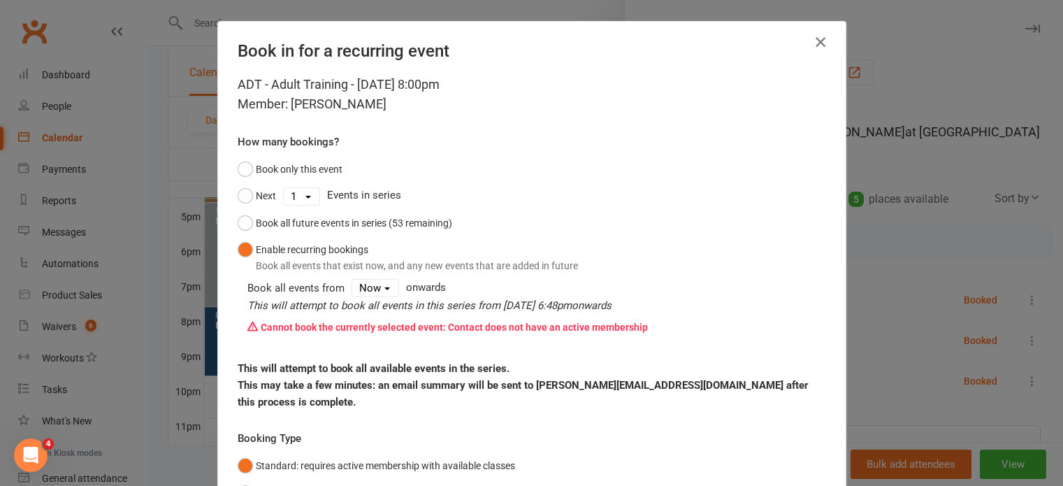
click at [814, 41] on icon "button" at bounding box center [820, 42] width 17 height 17
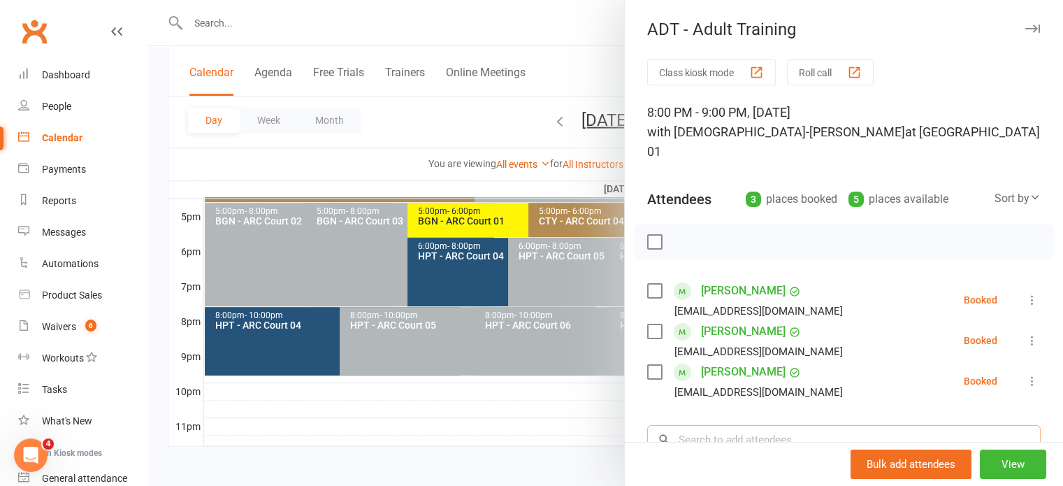
click at [757, 425] on input "search" at bounding box center [843, 439] width 393 height 29
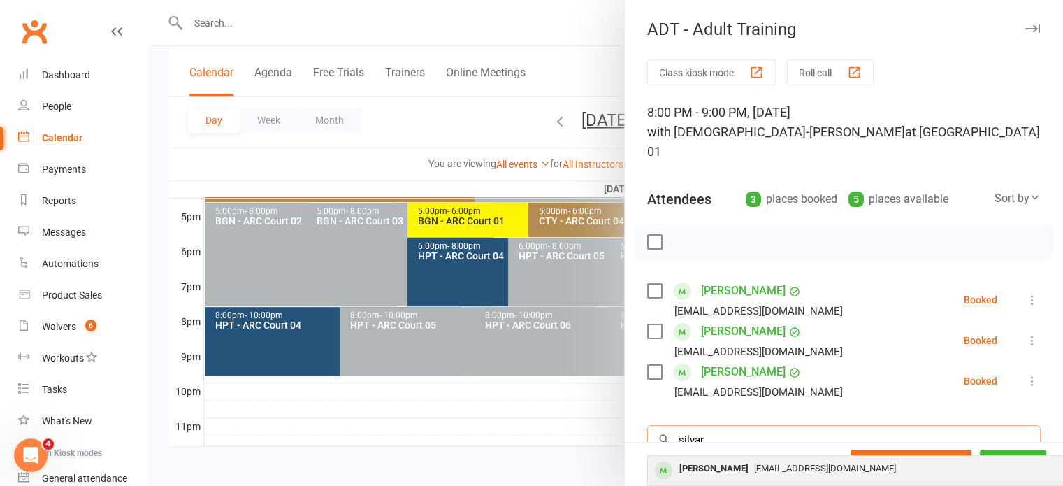
type input "silvar"
click at [739, 458] on div "[PERSON_NAME]" at bounding box center [713, 468] width 80 height 20
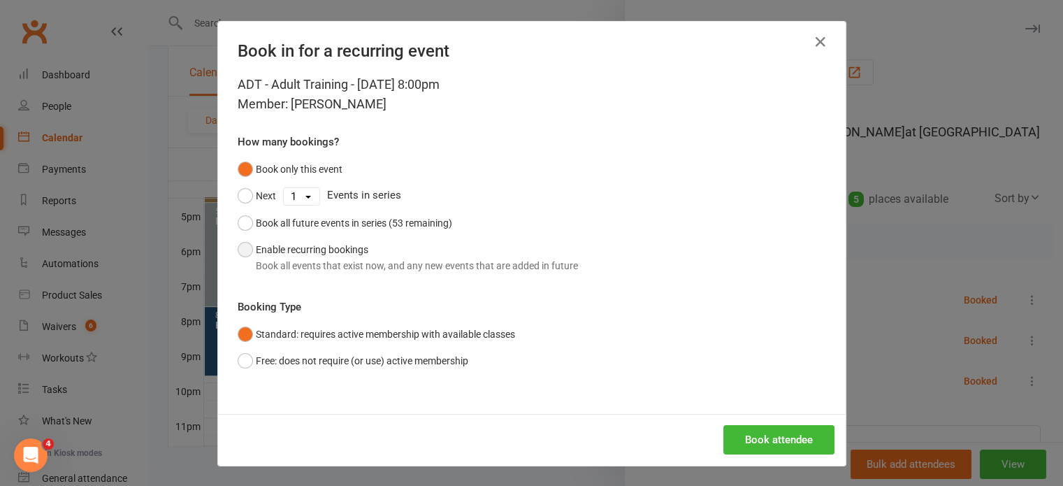
click at [343, 251] on button "Enable recurring bookings Book all events that exist now, and any new events th…" at bounding box center [408, 257] width 340 height 43
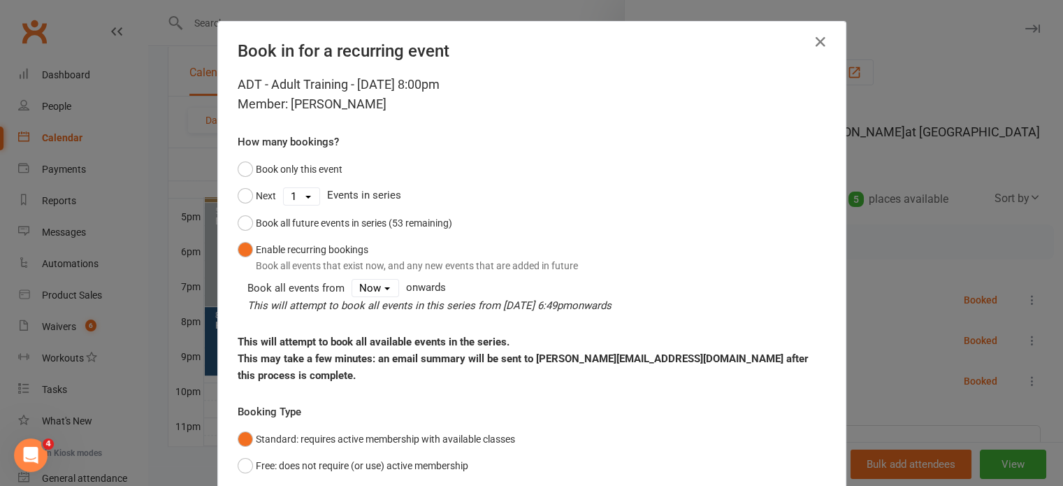
scroll to position [88, 0]
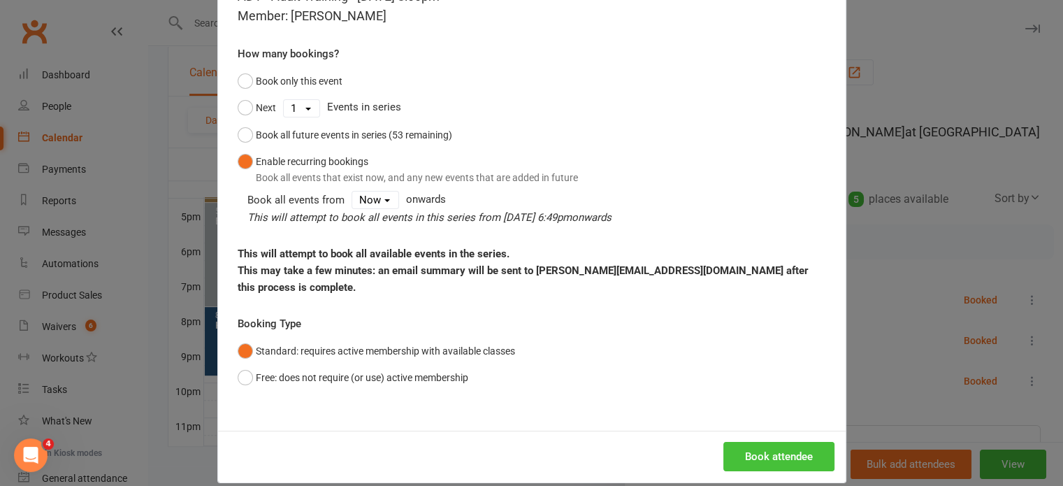
click at [768, 441] on button "Book attendee" at bounding box center [778, 455] width 111 height 29
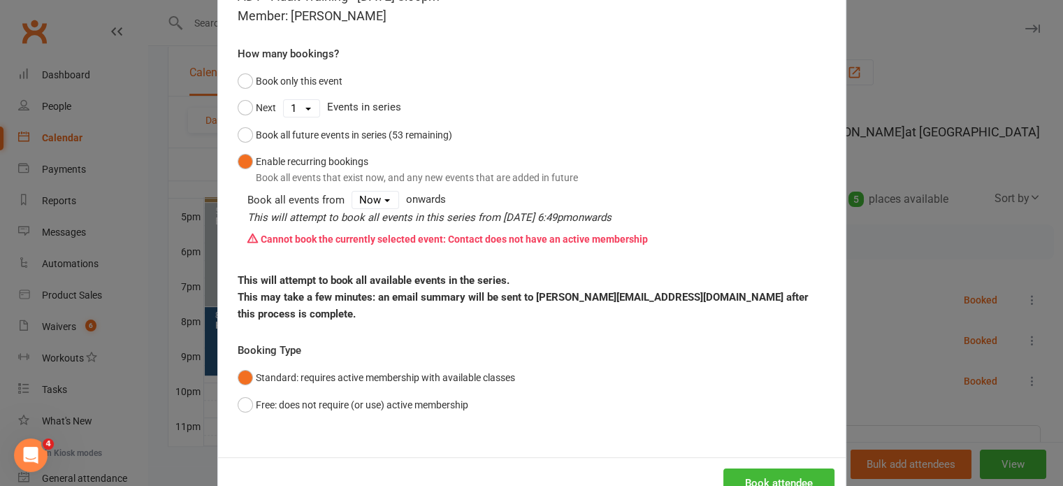
click at [918, 283] on div "Book in for a recurring event ADT - Adult Training - [DATE] 8:00pm Member: [PER…" at bounding box center [531, 243] width 1063 height 486
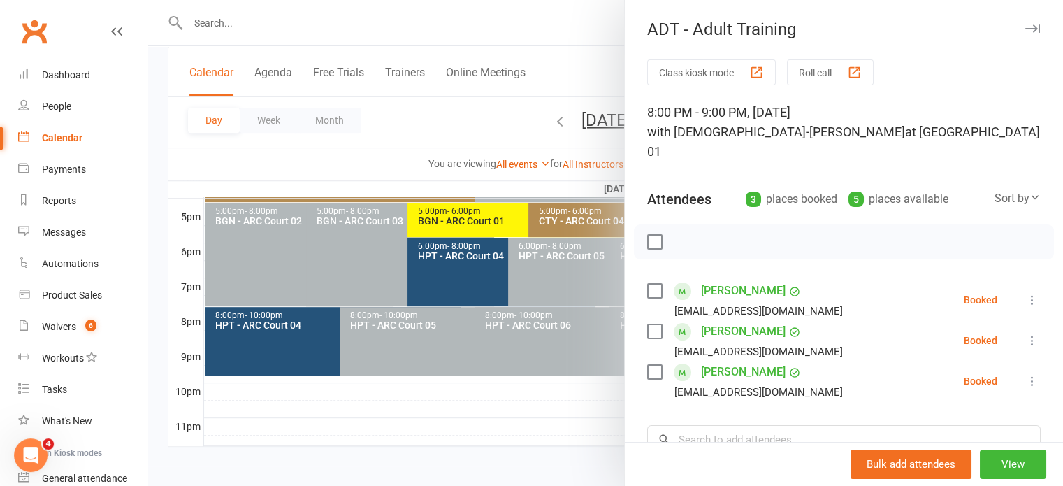
click at [331, 412] on div at bounding box center [605, 243] width 914 height 486
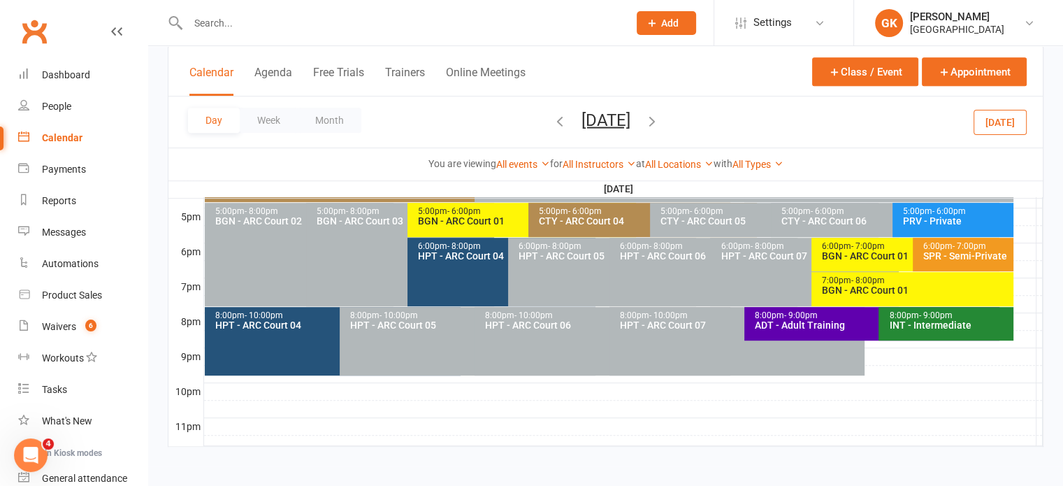
click at [263, 23] on input "text" at bounding box center [401, 23] width 435 height 20
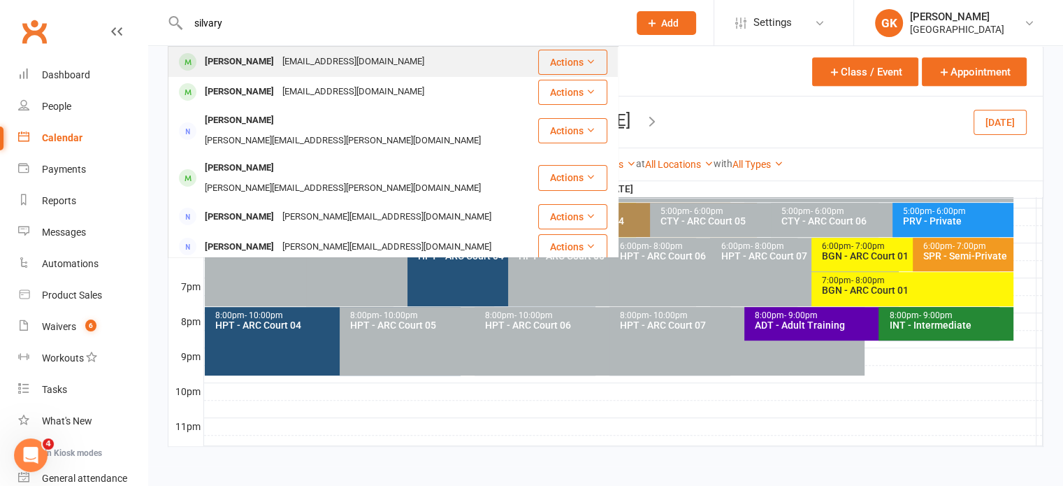
type input "silvary"
click at [234, 68] on div "[PERSON_NAME]" at bounding box center [239, 62] width 78 height 20
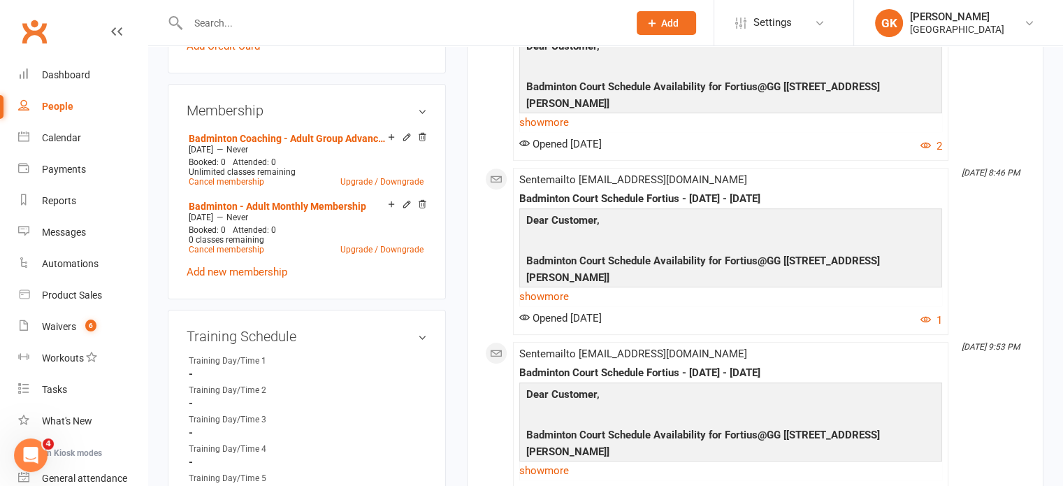
scroll to position [518, 0]
click at [405, 134] on icon at bounding box center [406, 137] width 6 height 6
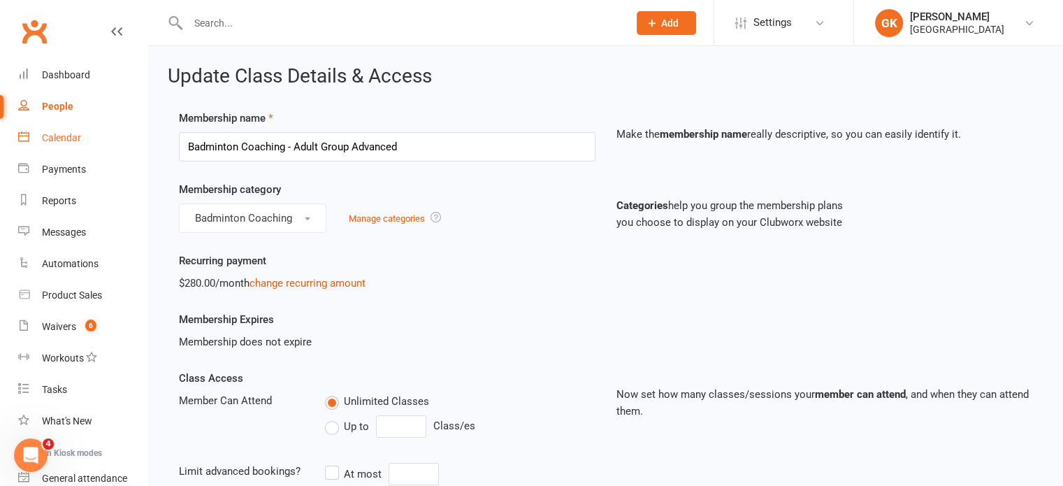
click at [48, 139] on div "Calendar" at bounding box center [61, 137] width 39 height 11
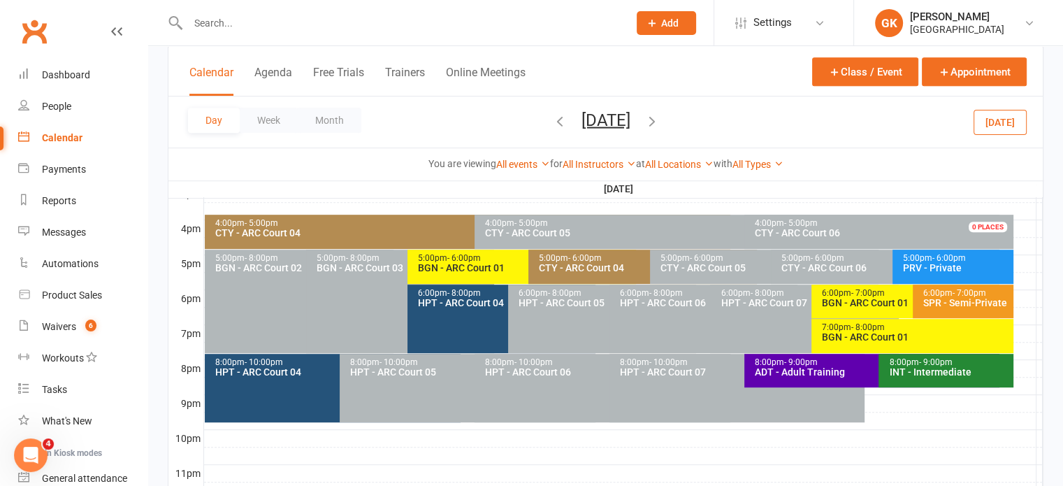
scroll to position [631, 0]
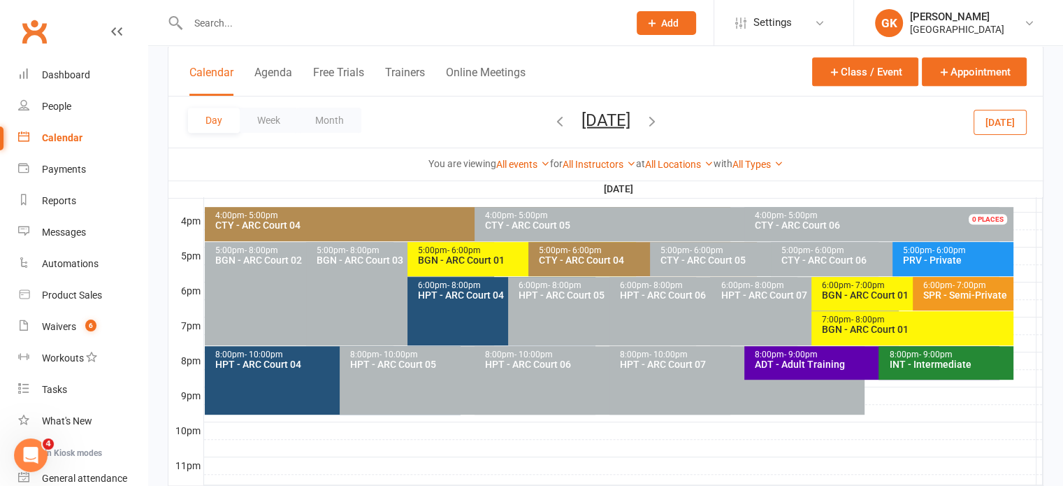
click at [789, 354] on span "- 9:00pm" at bounding box center [801, 354] width 34 height 10
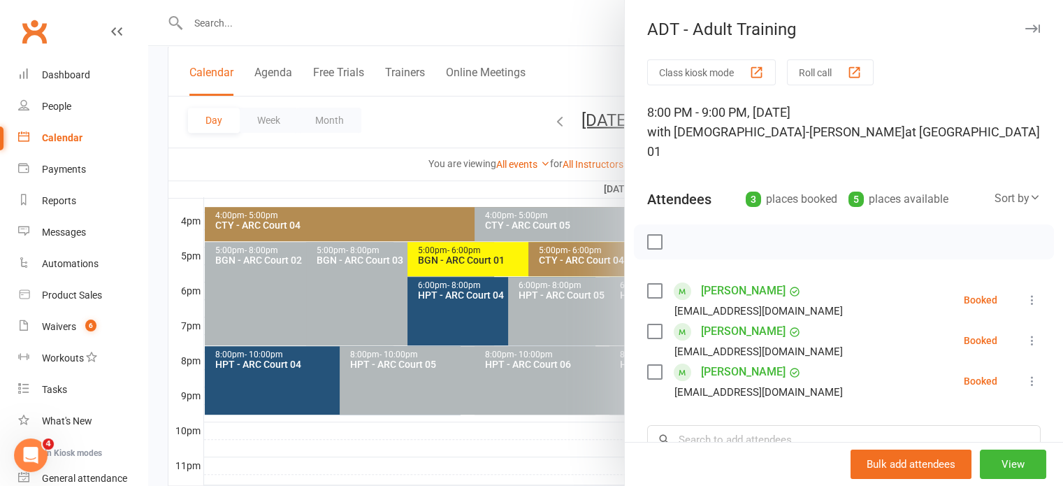
click at [694, 437] on div "Class kiosk mode Roll call 8:00 PM - 9:00 PM, [DATE] with Vishnu-[PERSON_NAME] …" at bounding box center [844, 355] width 438 height 592
click at [707, 425] on input "search" at bounding box center [843, 439] width 393 height 29
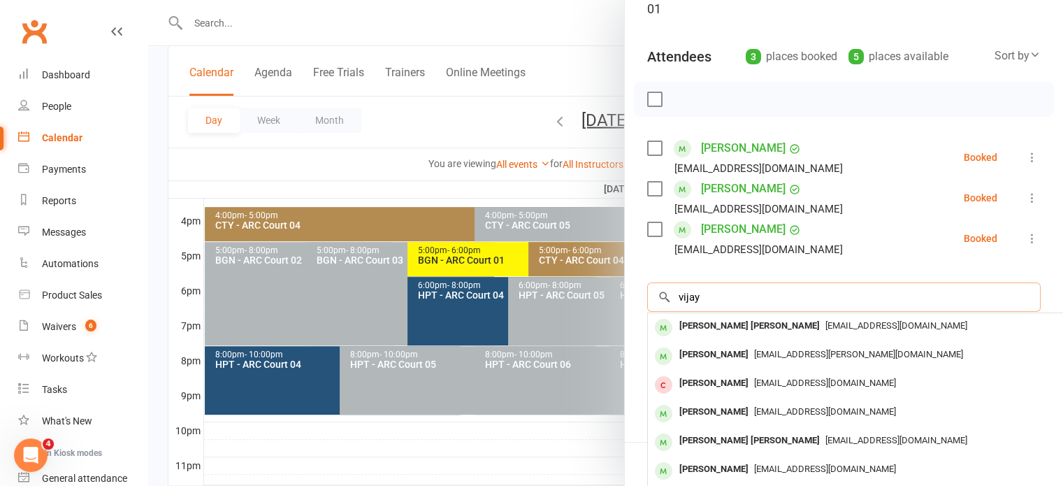
scroll to position [152, 0]
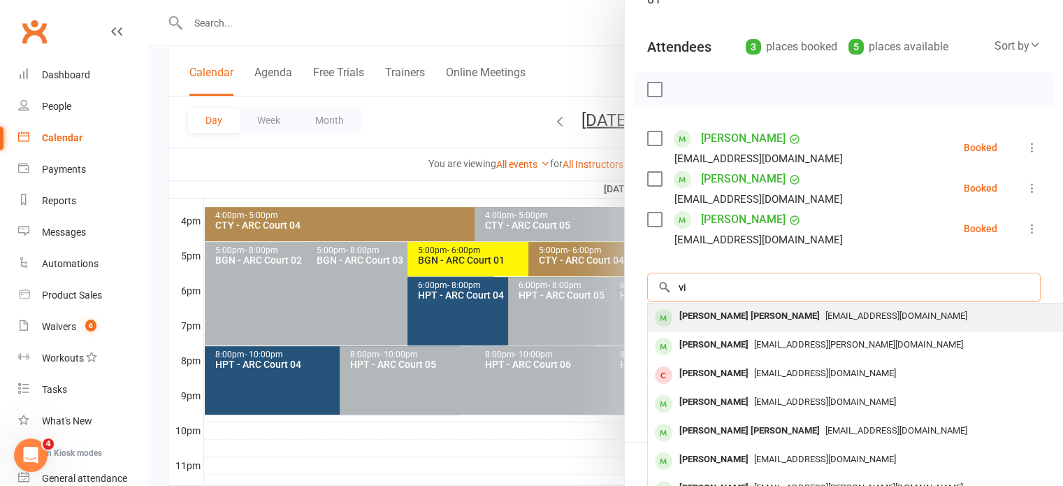
type input "v"
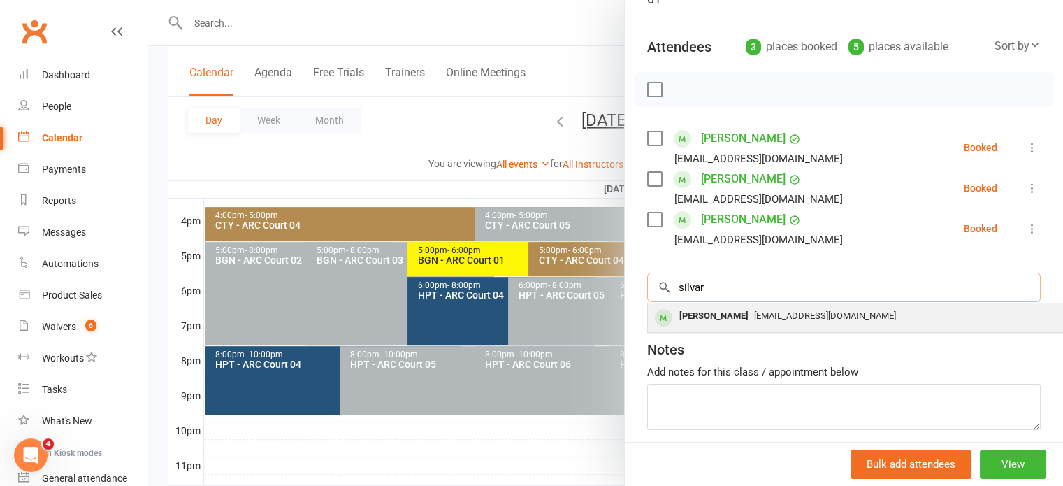
type input "silvar"
click at [729, 306] on div "[PERSON_NAME]" at bounding box center [713, 316] width 80 height 20
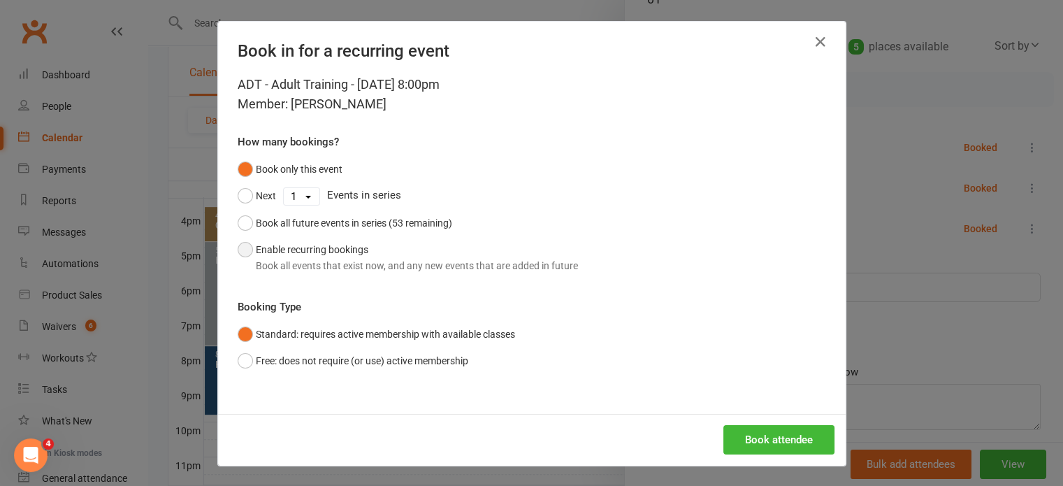
click at [293, 247] on button "Enable recurring bookings Book all events that exist now, and any new events th…" at bounding box center [408, 257] width 340 height 43
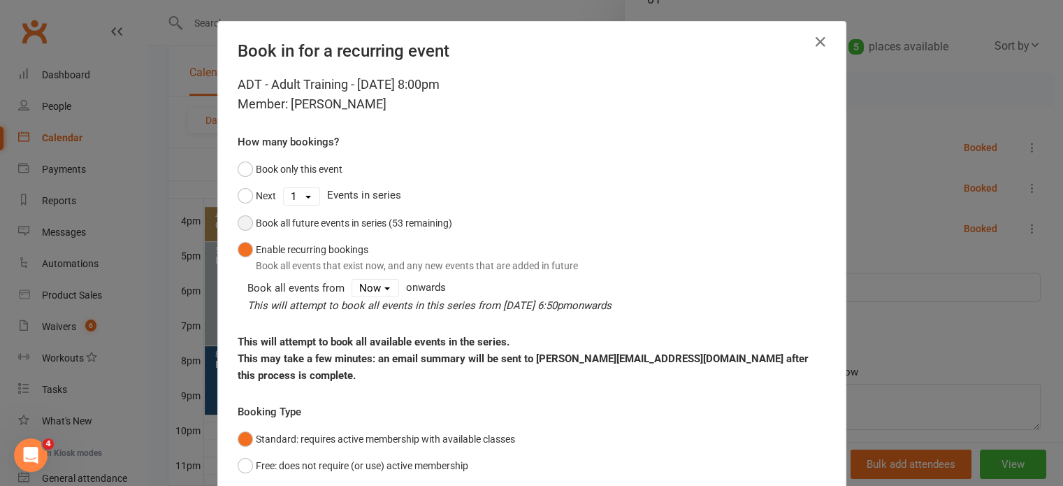
scroll to position [88, 0]
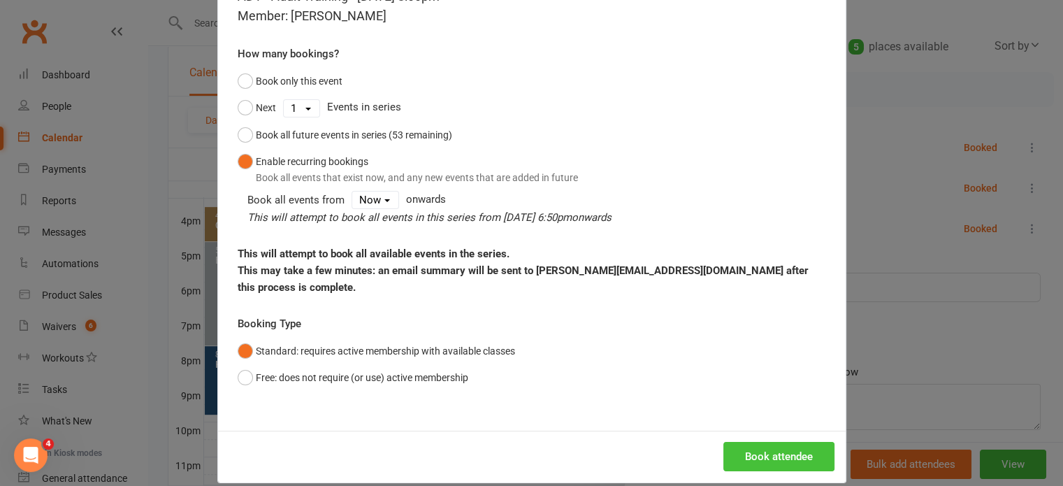
click at [751, 441] on button "Book attendee" at bounding box center [778, 455] width 111 height 29
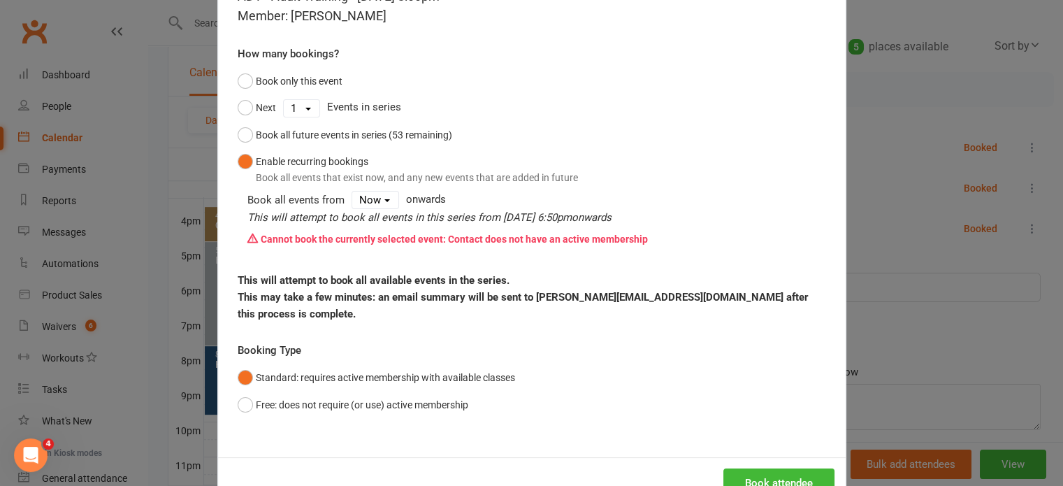
scroll to position [0, 0]
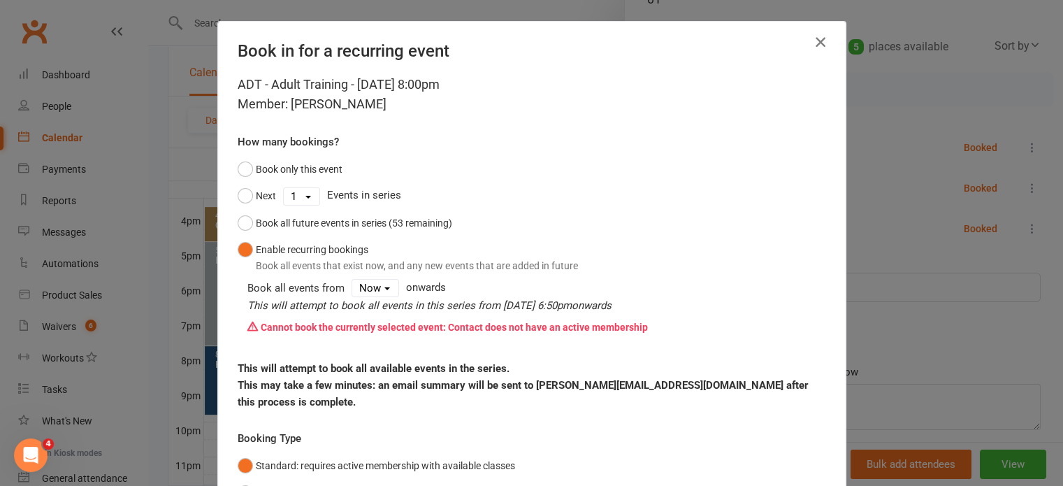
click at [813, 43] on icon "button" at bounding box center [820, 42] width 17 height 17
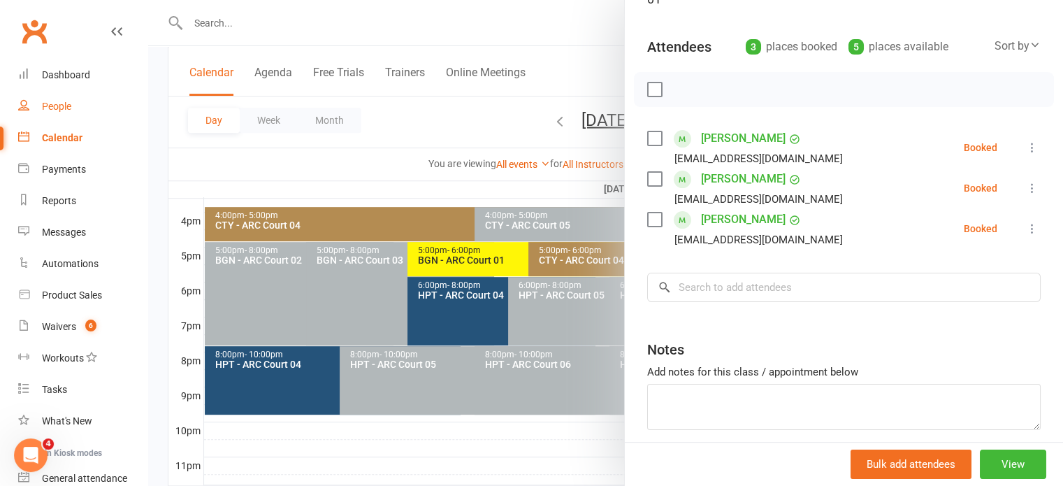
click at [59, 100] on link "People" at bounding box center [82, 106] width 129 height 31
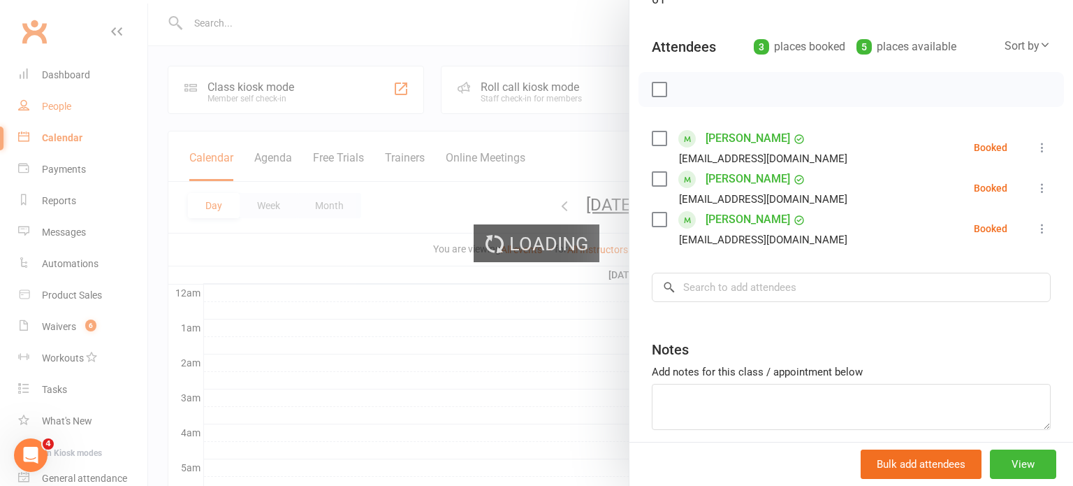
select select "100"
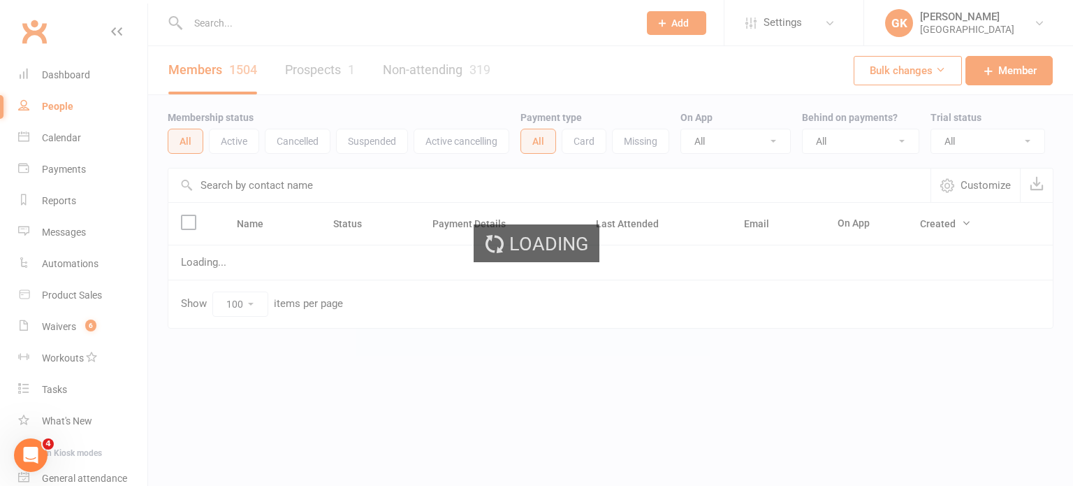
click at [288, 26] on div at bounding box center [610, 243] width 925 height 486
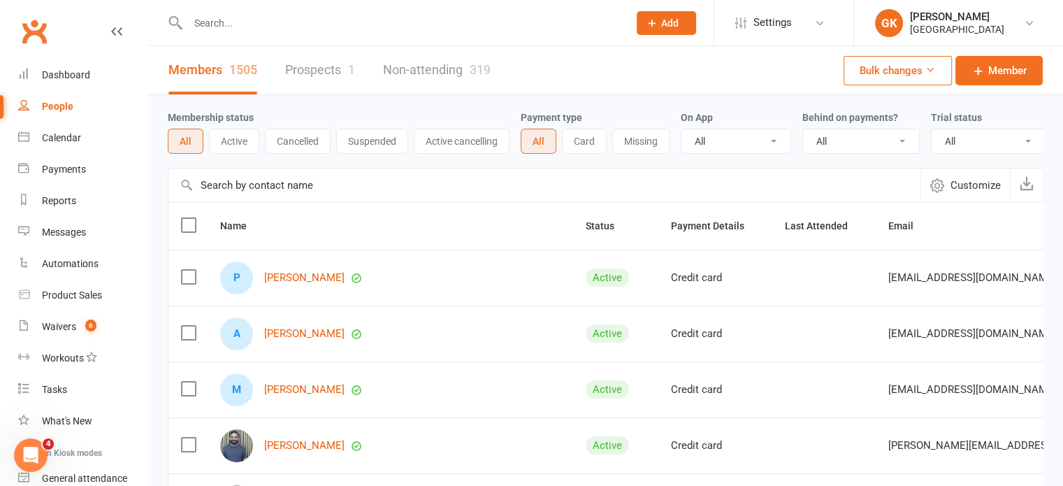
click at [291, 20] on input "text" at bounding box center [401, 23] width 435 height 20
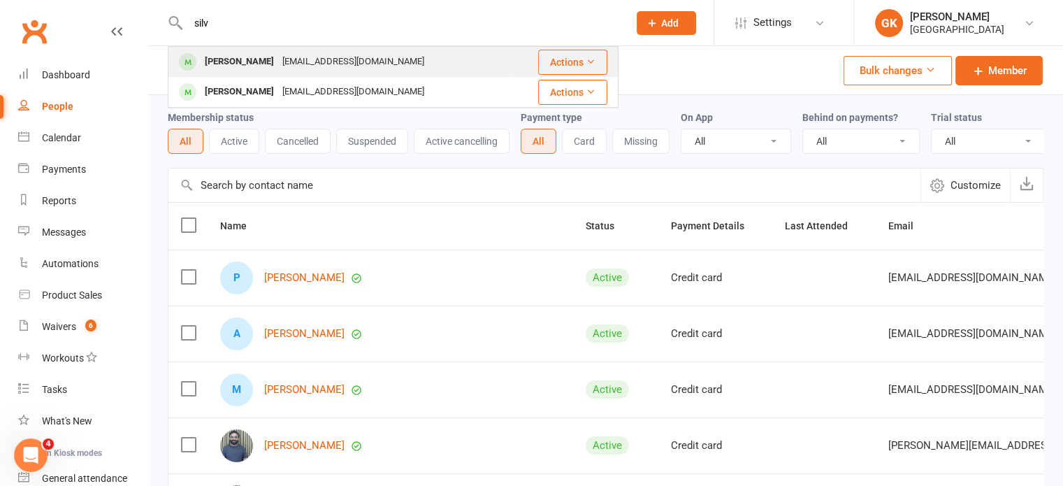
type input "silv"
click at [259, 70] on div "[PERSON_NAME]" at bounding box center [239, 62] width 78 height 20
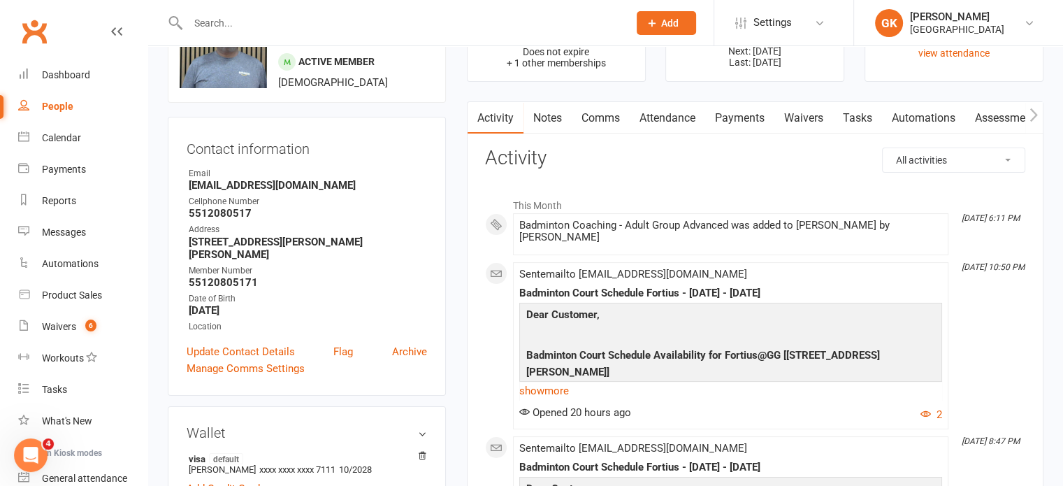
scroll to position [78, 0]
click at [739, 114] on link "Payments" at bounding box center [739, 117] width 69 height 32
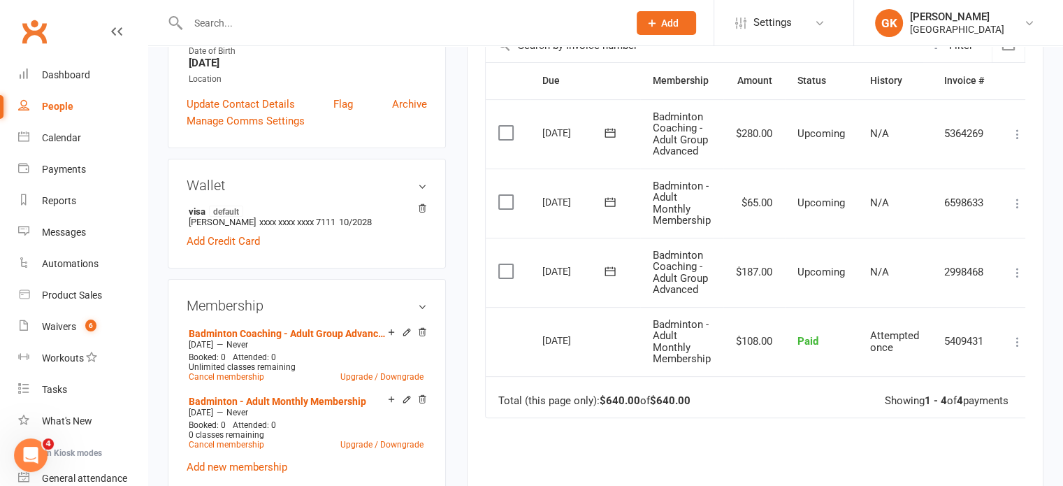
scroll to position [324, 0]
click at [407, 327] on icon at bounding box center [407, 332] width 10 height 10
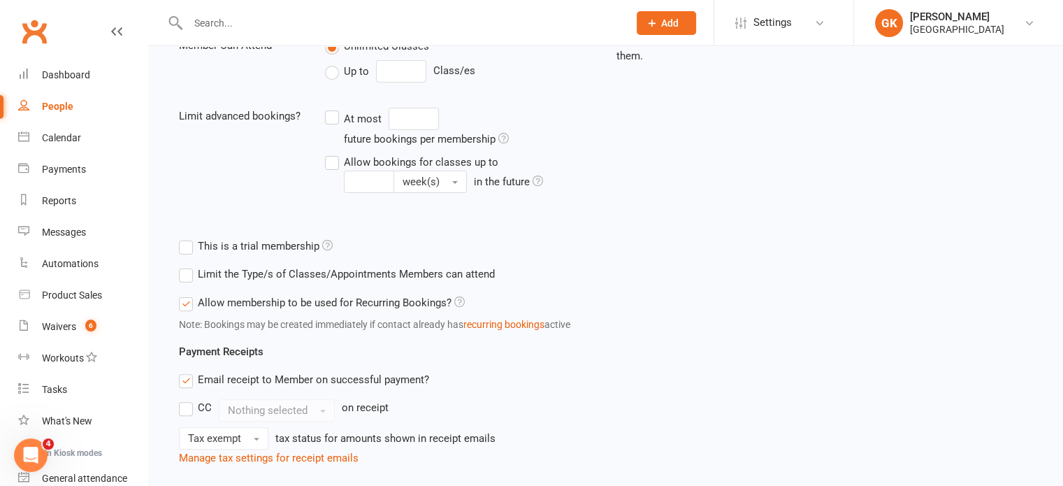
scroll to position [590, 0]
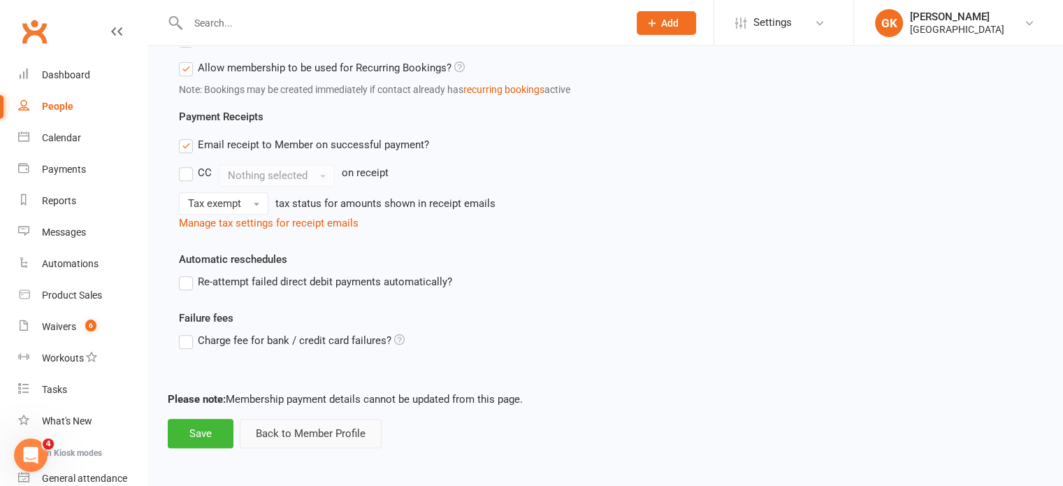
click at [285, 418] on button "Back to Member Profile" at bounding box center [311, 432] width 142 height 29
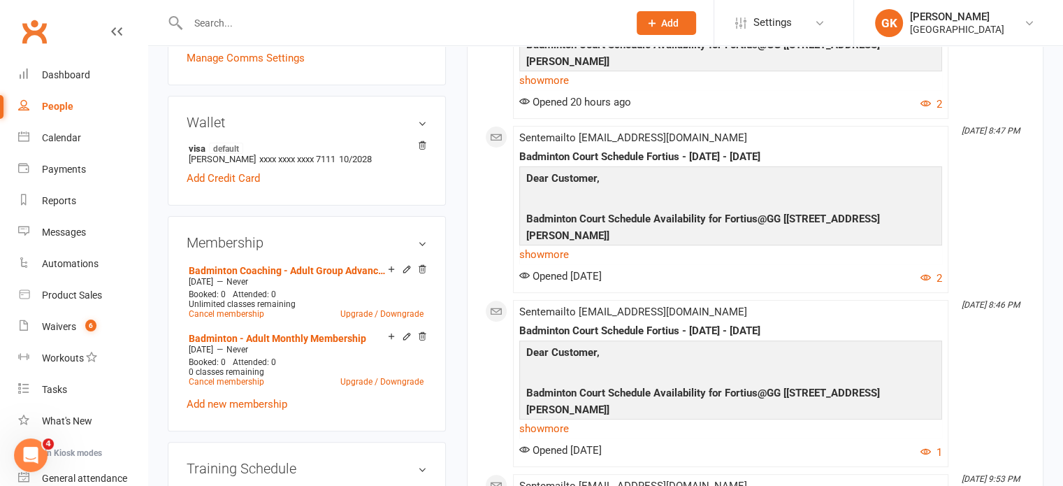
scroll to position [388, 0]
click at [407, 330] on icon at bounding box center [407, 335] width 10 height 10
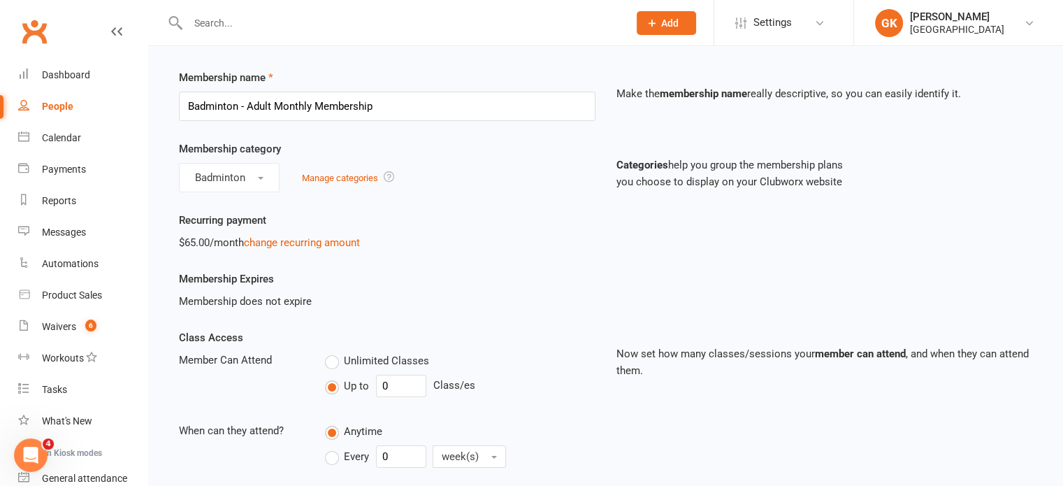
scroll to position [50, 0]
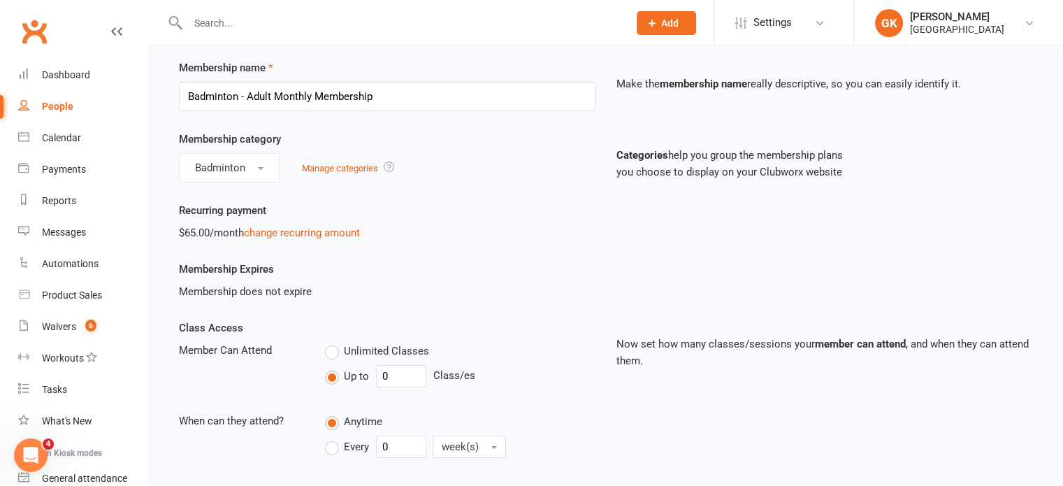
click at [330, 351] on label "Unlimited Classes" at bounding box center [377, 350] width 104 height 17
click at [330, 342] on input "Unlimited Classes" at bounding box center [329, 342] width 9 height 0
click at [335, 377] on label "Up to" at bounding box center [347, 375] width 44 height 17
click at [334, 367] on input "Up to" at bounding box center [329, 367] width 9 height 0
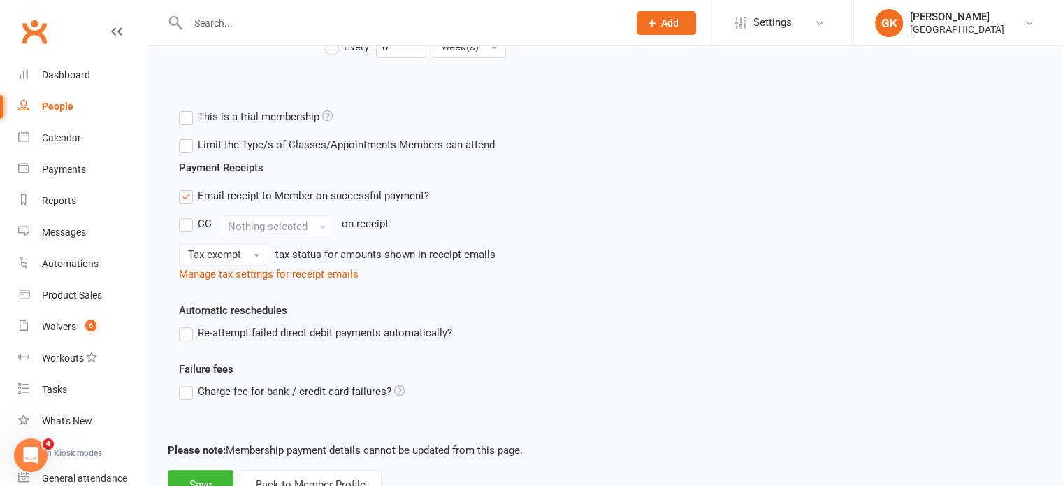
scroll to position [501, 0]
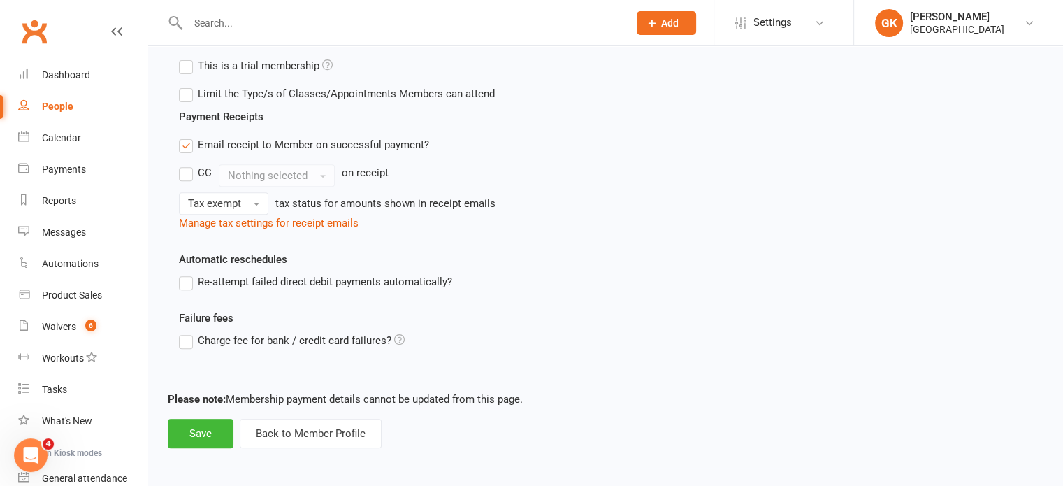
click at [180, 104] on div "Limit the Type/s of Classes/Appointments Members can attend Select Types Badmin…" at bounding box center [382, 94] width 428 height 28
click at [190, 89] on label "Limit the Type/s of Classes/Appointments Members can attend" at bounding box center [337, 93] width 316 height 17
click at [188, 85] on input "Limit the Type/s of Classes/Appointments Members can attend" at bounding box center [183, 85] width 9 height 0
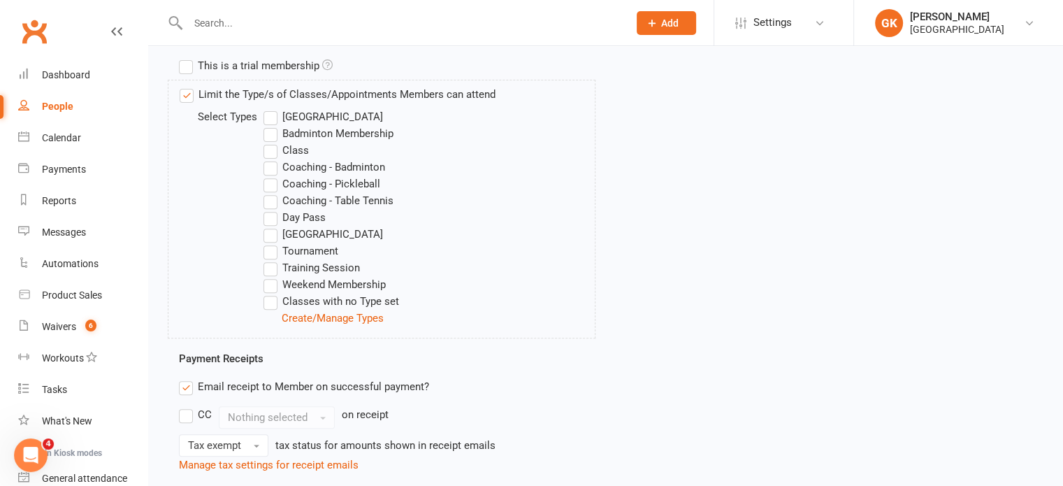
click at [271, 134] on label "Badminton Membership" at bounding box center [328, 133] width 130 height 17
click at [271, 125] on input "Badminton Membership" at bounding box center [267, 125] width 9 height 0
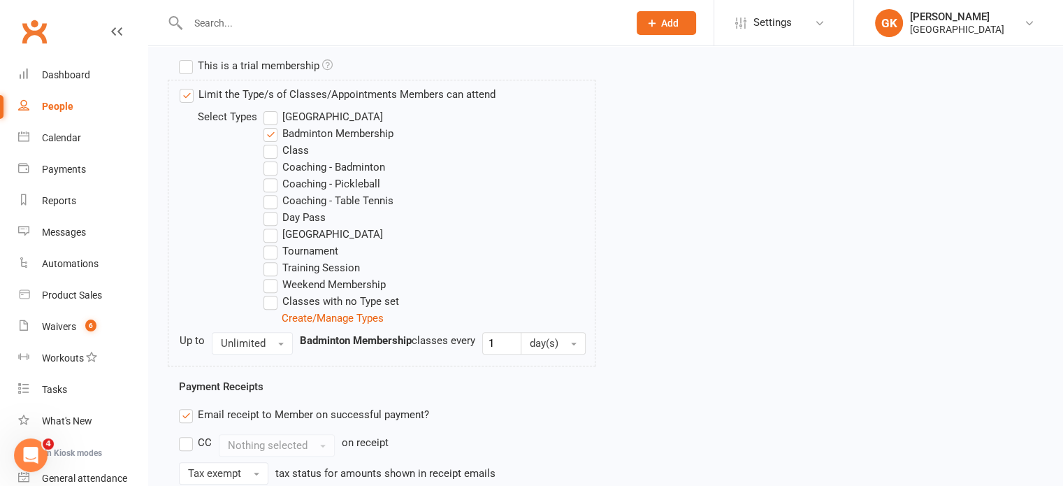
scroll to position [771, 0]
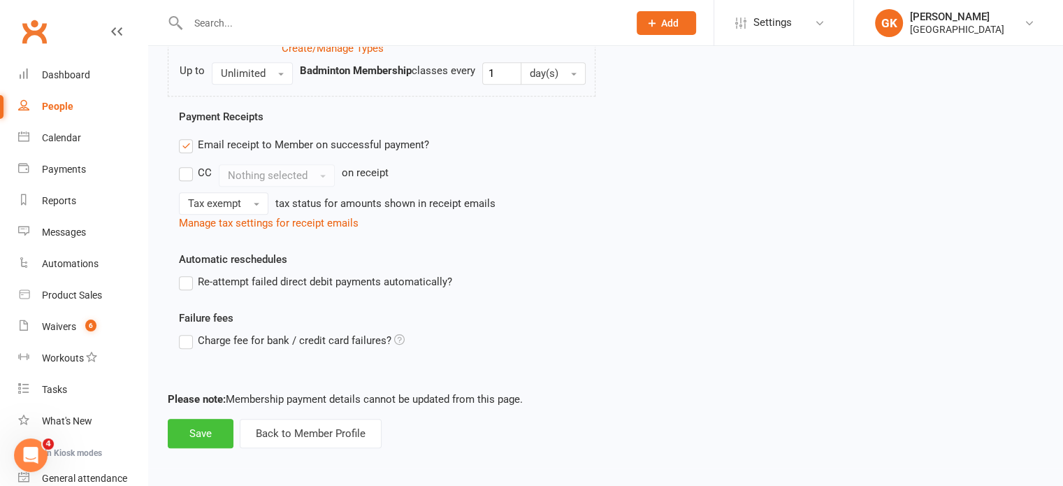
click at [215, 439] on button "Save" at bounding box center [201, 432] width 66 height 29
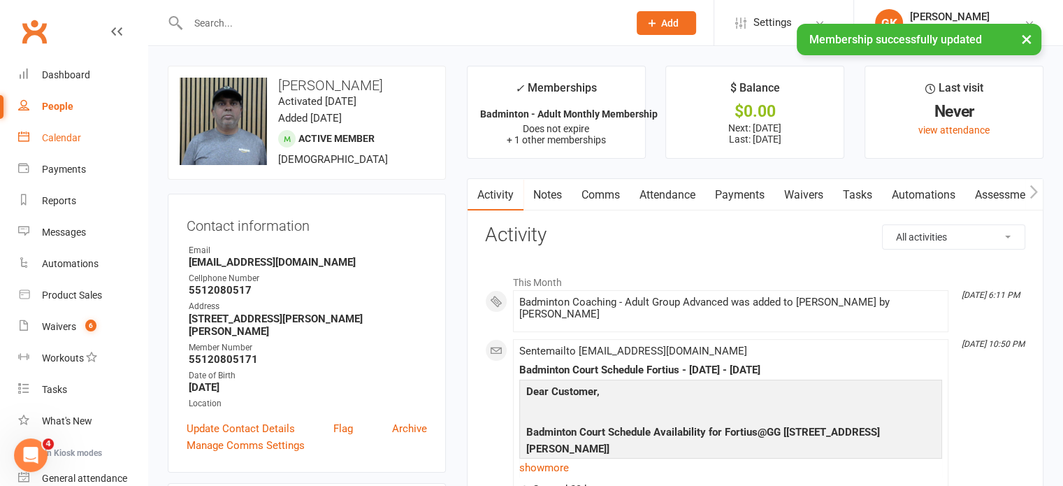
click at [88, 143] on link "Calendar" at bounding box center [82, 137] width 129 height 31
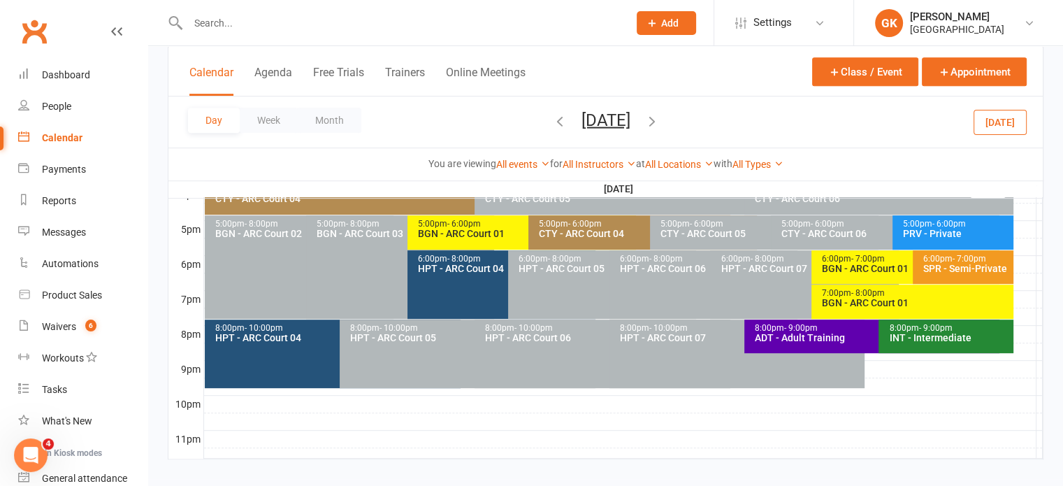
scroll to position [666, 0]
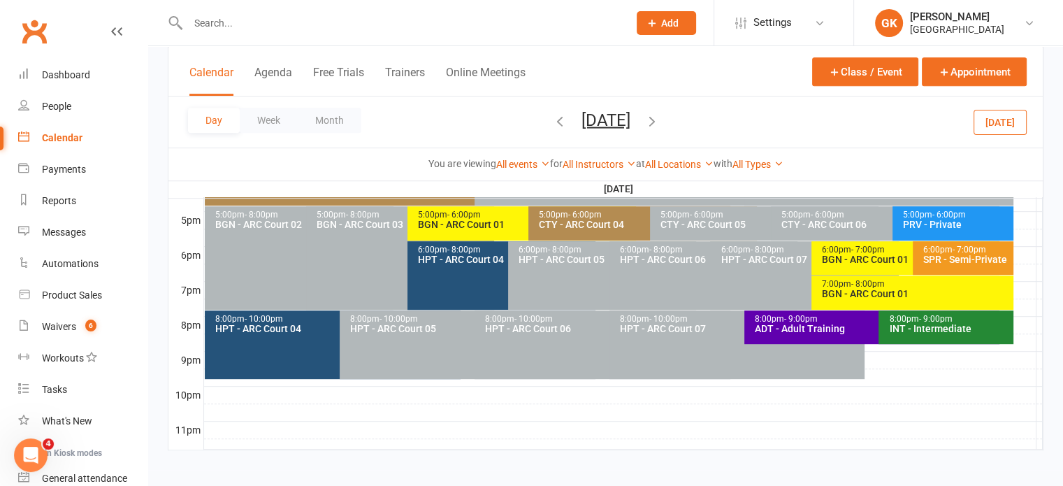
click at [761, 318] on div "8:00pm - 9:00pm" at bounding box center [875, 318] width 243 height 9
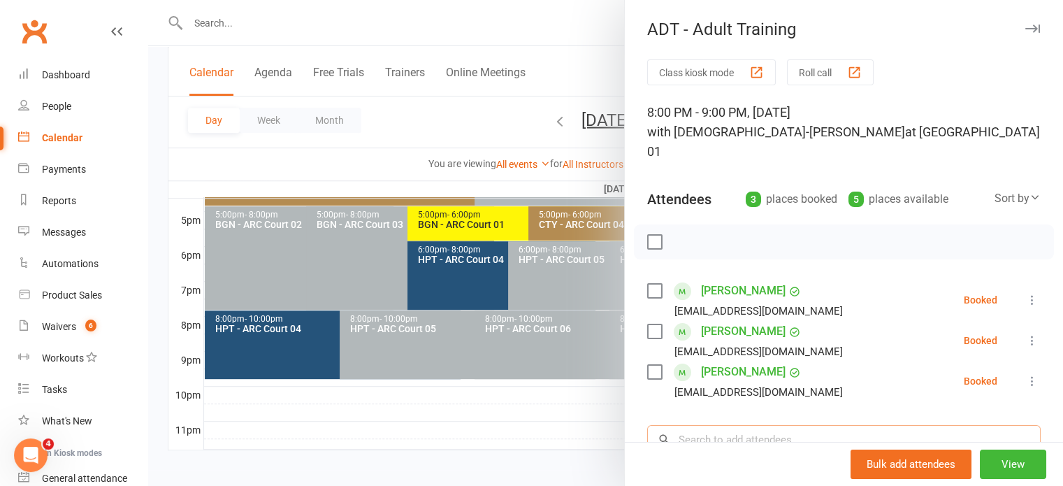
click at [700, 425] on input "search" at bounding box center [843, 439] width 393 height 29
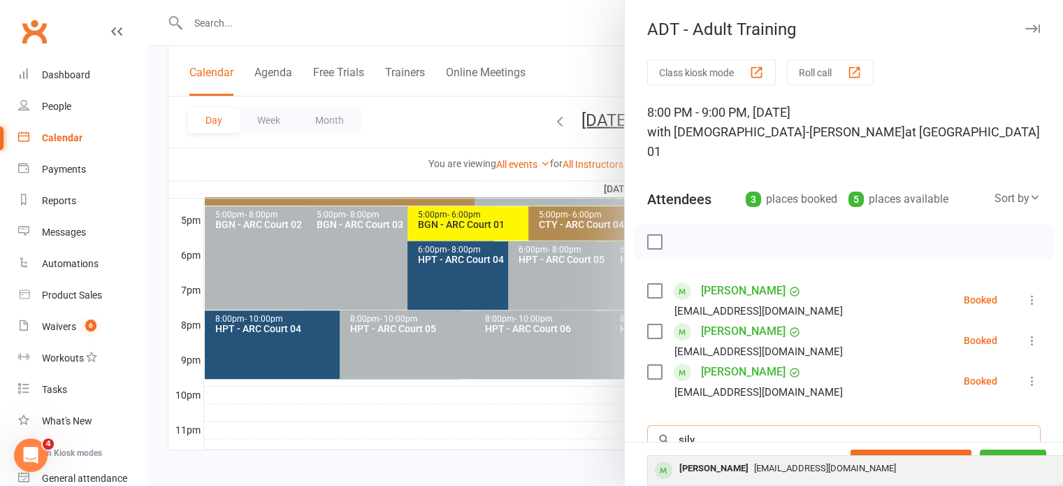
type input "silv"
click at [698, 458] on div "[PERSON_NAME]" at bounding box center [713, 468] width 80 height 20
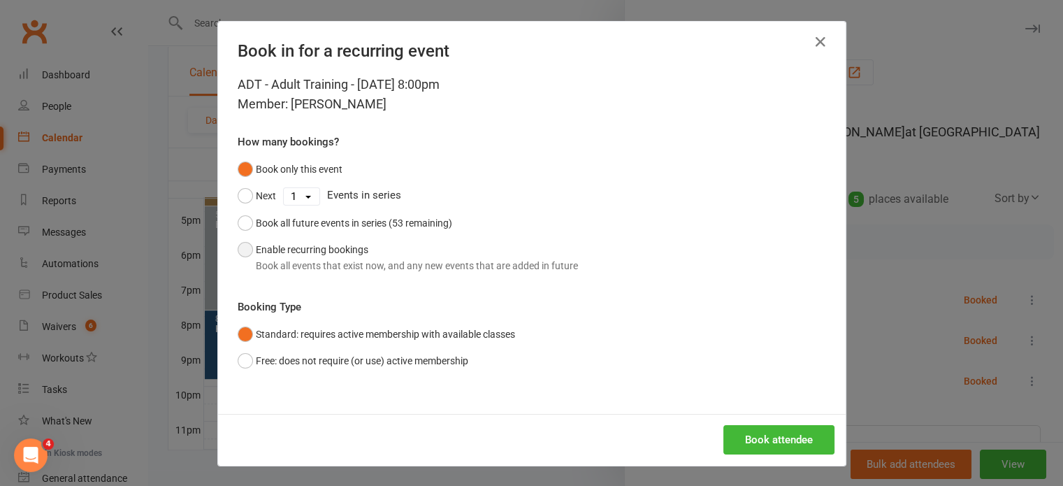
click at [358, 246] on button "Enable recurring bookings Book all events that exist now, and any new events th…" at bounding box center [408, 257] width 340 height 43
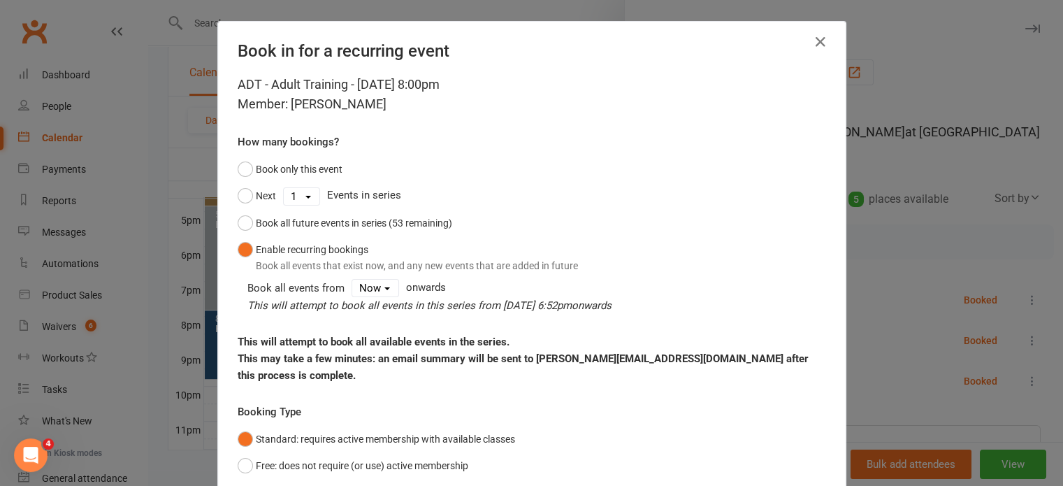
scroll to position [88, 0]
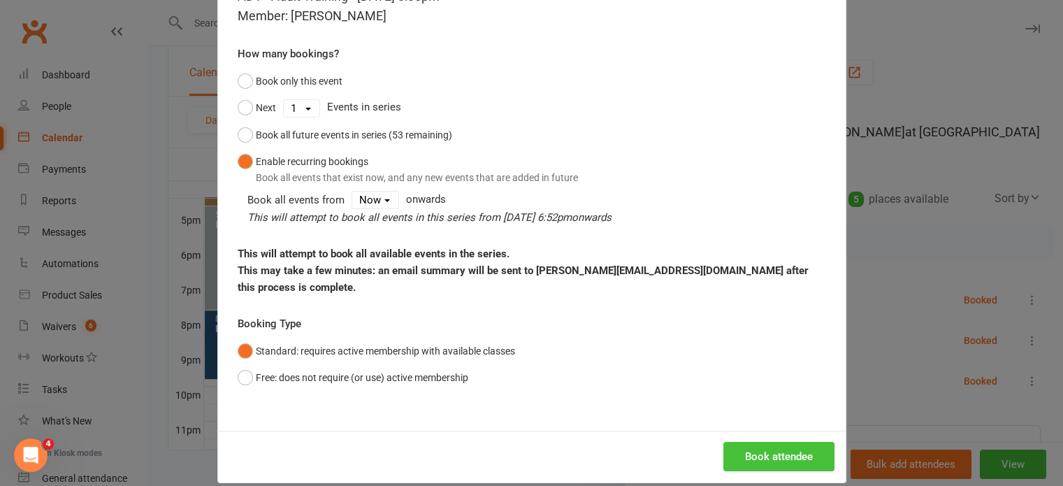
click at [766, 441] on button "Book attendee" at bounding box center [778, 455] width 111 height 29
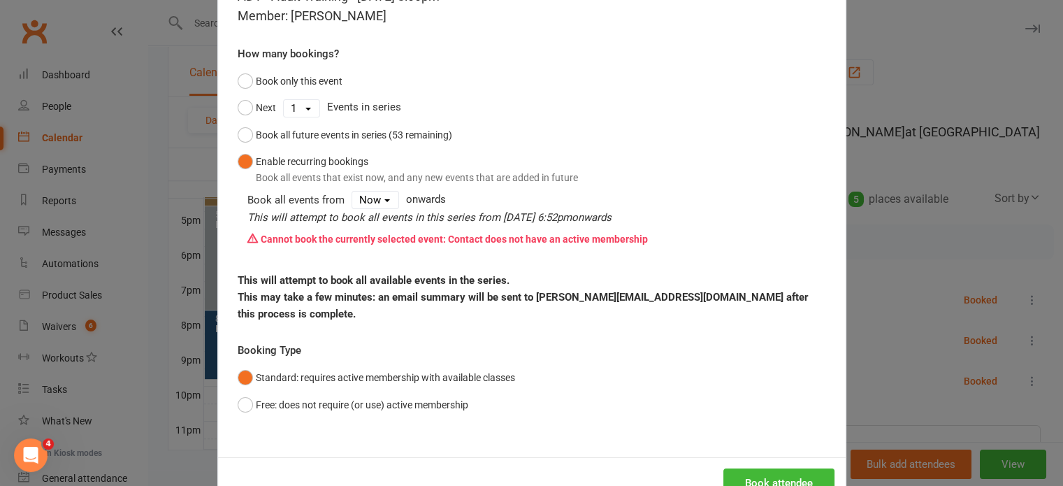
click at [905, 367] on div "Book in for a recurring event ADT - Adult Training - [DATE] 8:00pm Member: [PER…" at bounding box center [531, 243] width 1063 height 486
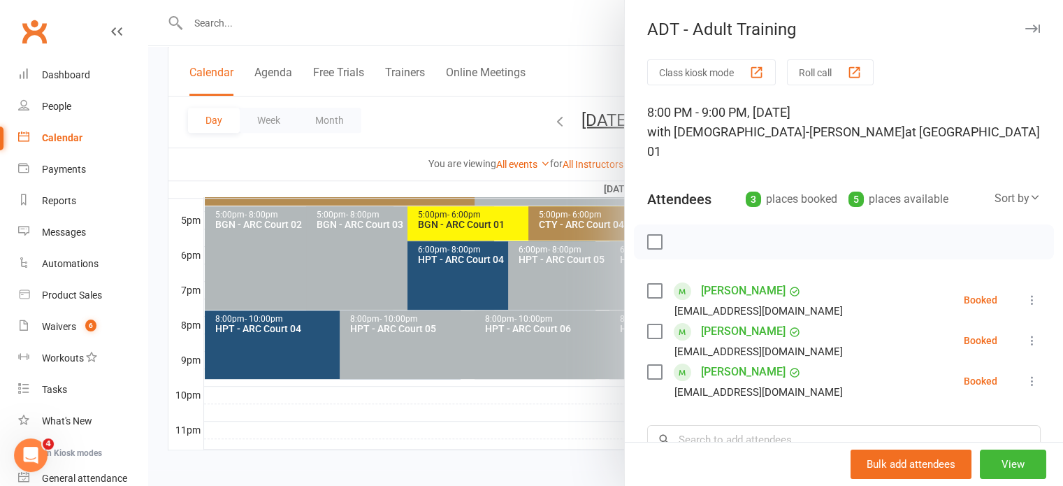
click at [568, 161] on div at bounding box center [605, 243] width 914 height 486
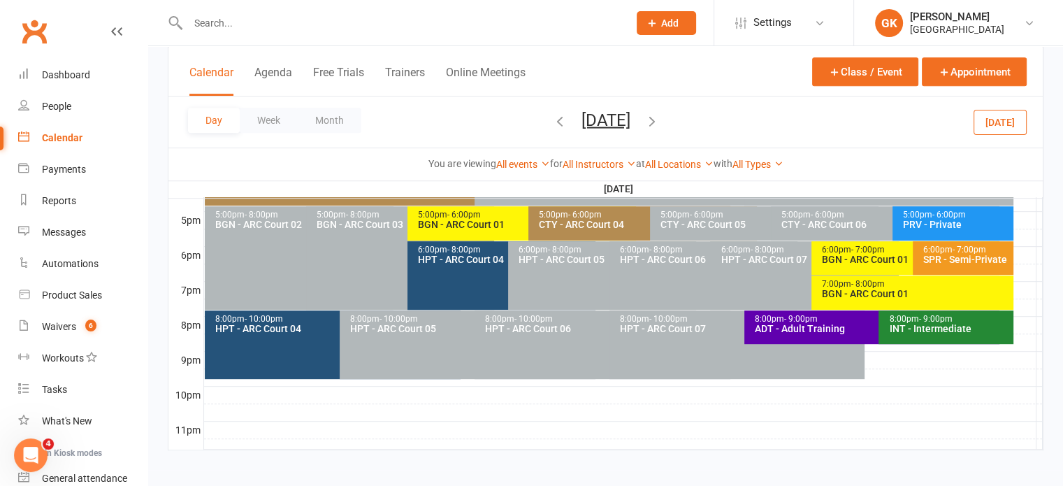
click at [659, 124] on icon "button" at bounding box center [651, 119] width 15 height 15
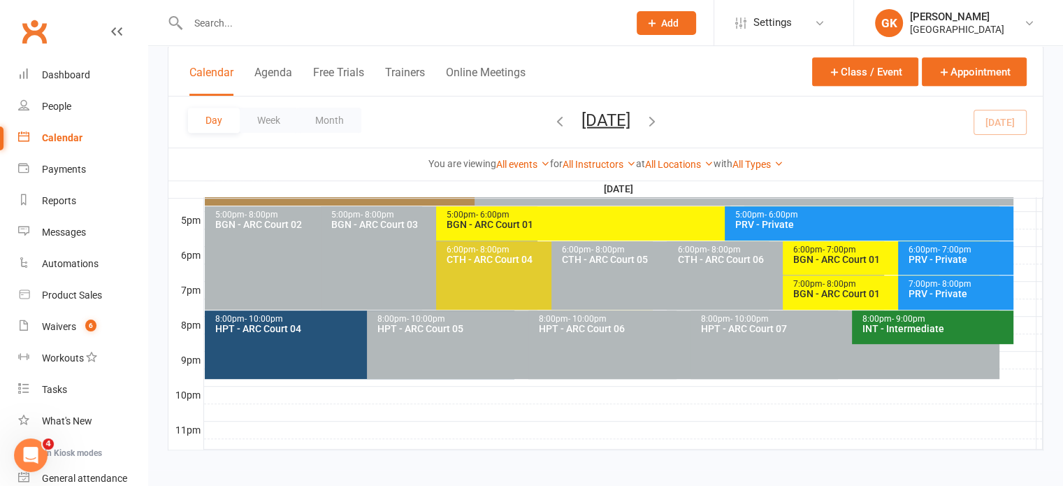
click at [659, 124] on icon "button" at bounding box center [651, 119] width 15 height 15
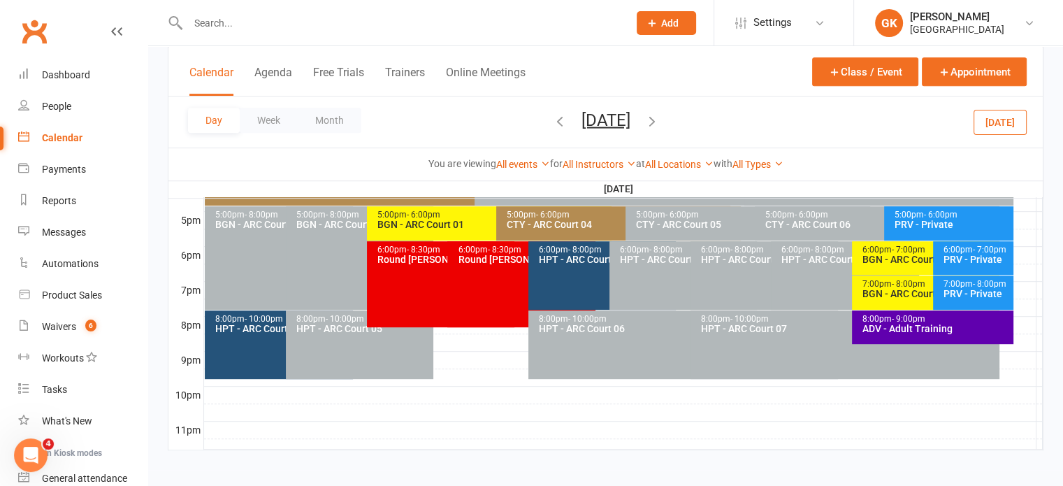
click at [866, 316] on div "8:00pm - 9:00pm" at bounding box center [935, 318] width 149 height 9
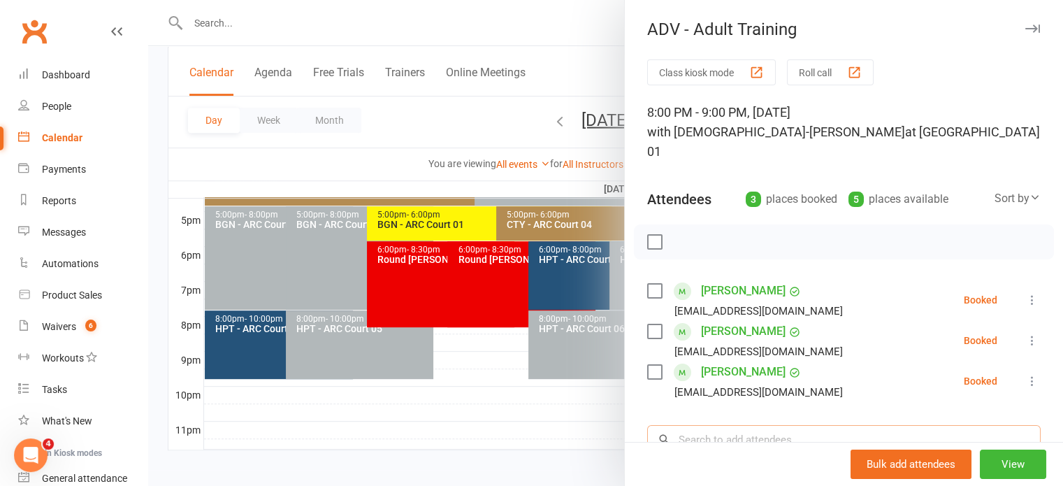
click at [782, 425] on input "search" at bounding box center [843, 439] width 393 height 29
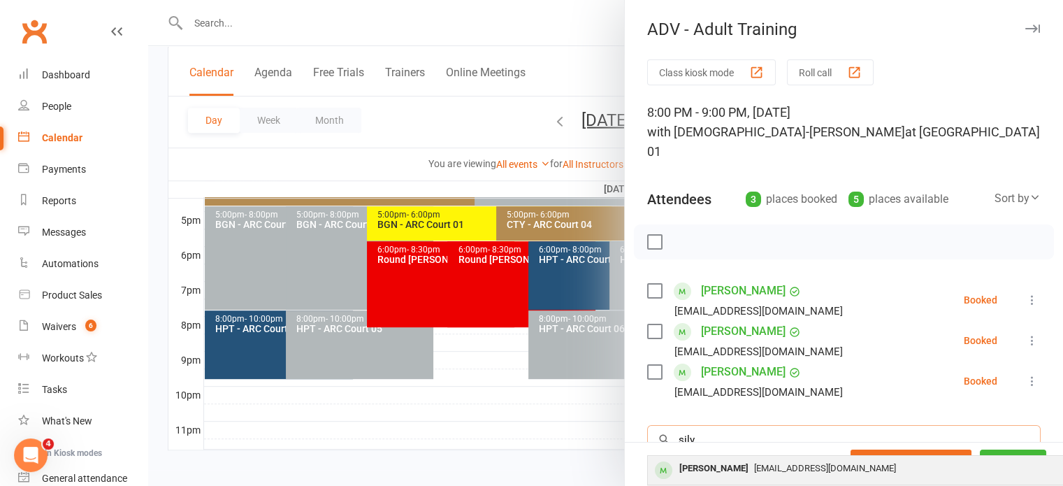
type input "silv"
click at [740, 458] on div "[PERSON_NAME]" at bounding box center [713, 468] width 80 height 20
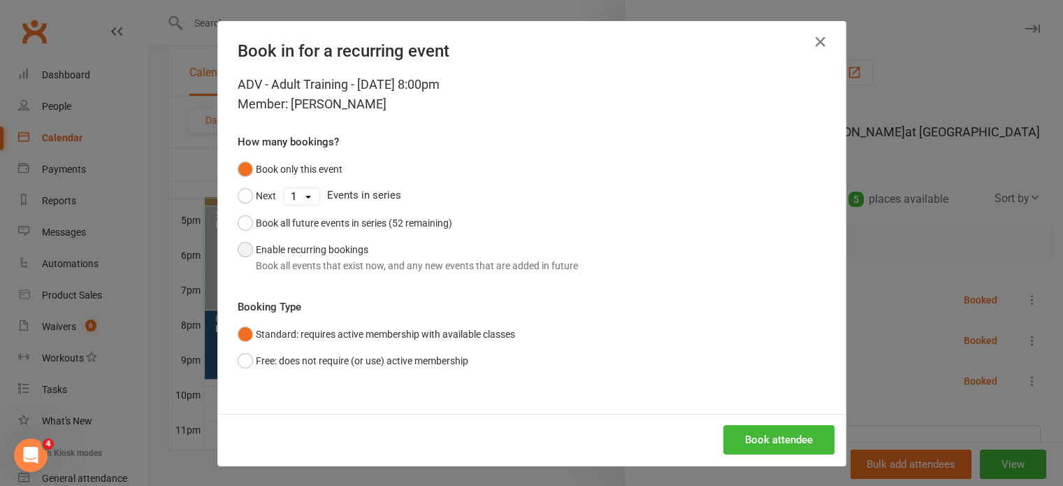
click at [339, 258] on div "Book all events that exist now, and any new events that are added in future" at bounding box center [417, 265] width 322 height 15
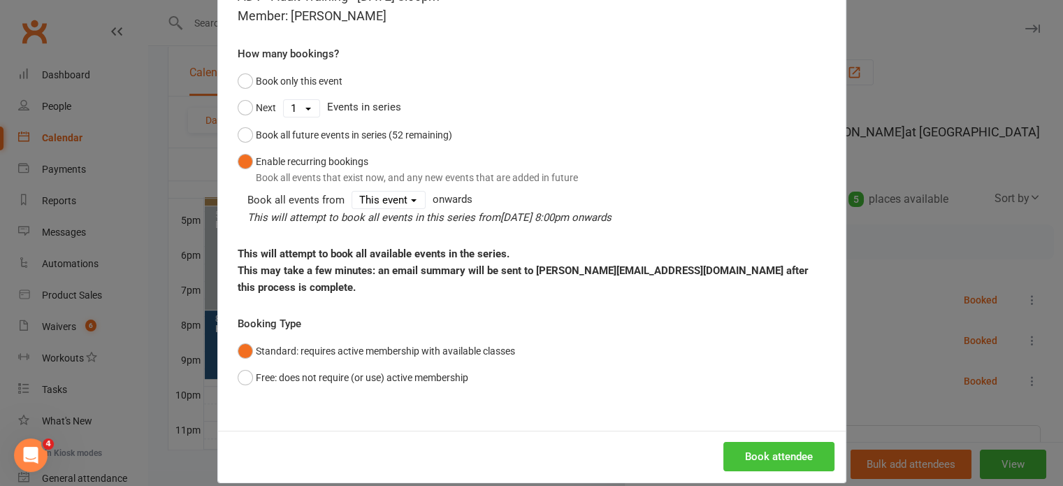
click at [757, 441] on button "Book attendee" at bounding box center [778, 455] width 111 height 29
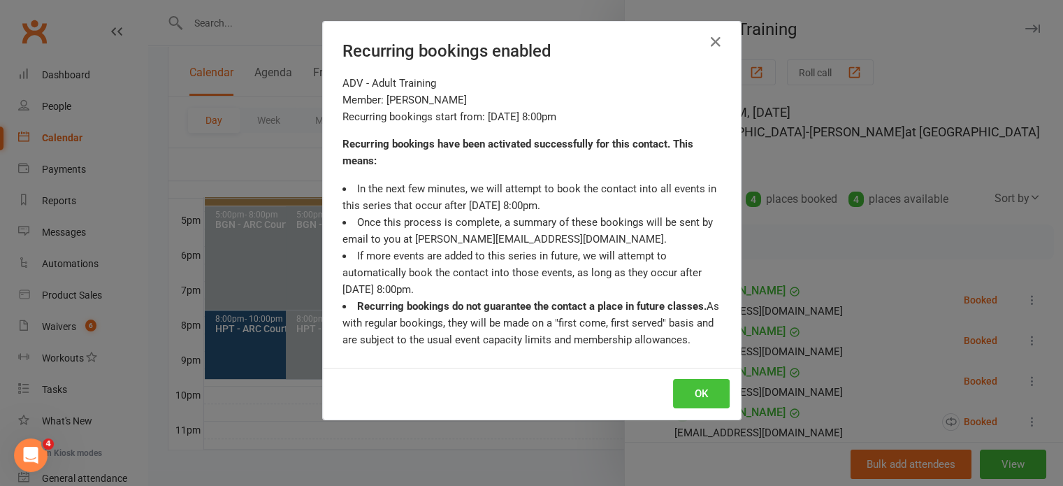
click at [705, 391] on button "OK" at bounding box center [701, 393] width 57 height 29
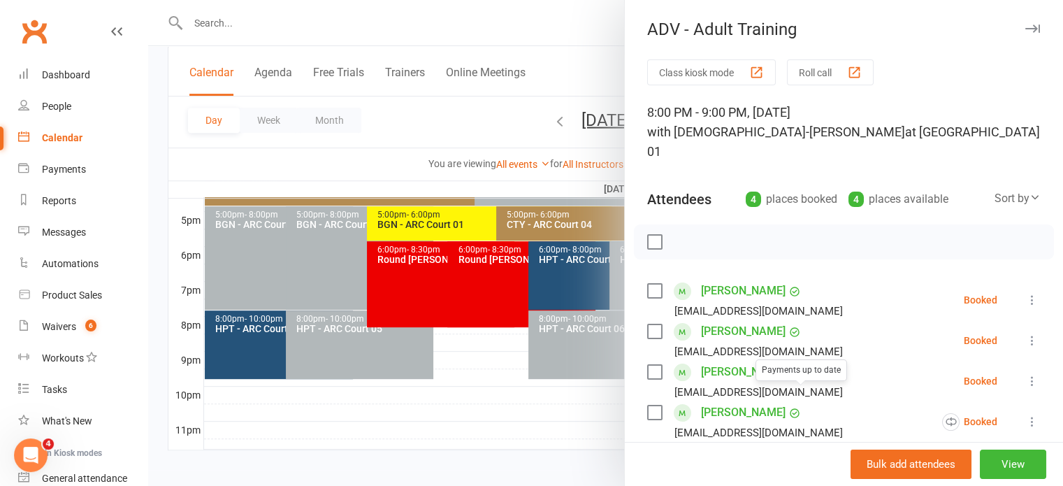
click at [552, 405] on div at bounding box center [605, 243] width 914 height 486
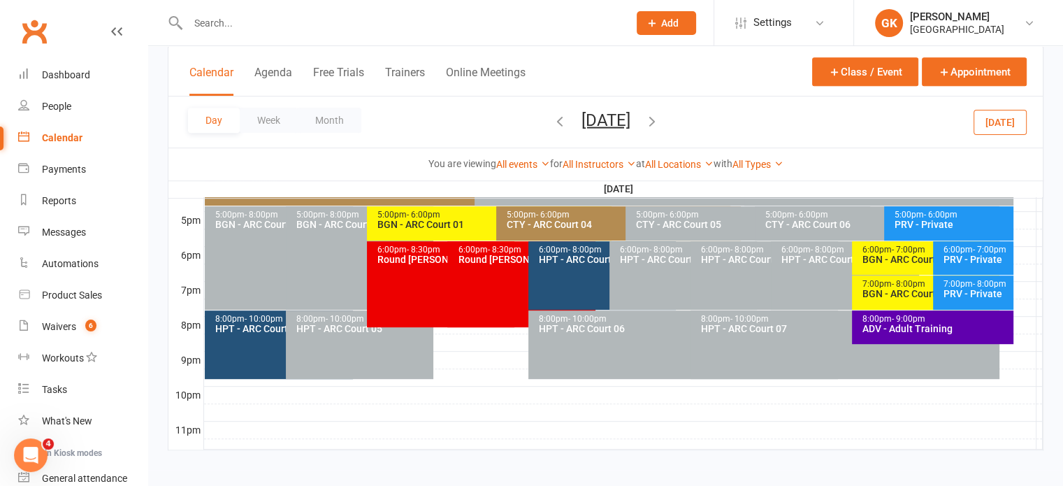
click at [659, 121] on icon "button" at bounding box center [651, 119] width 15 height 15
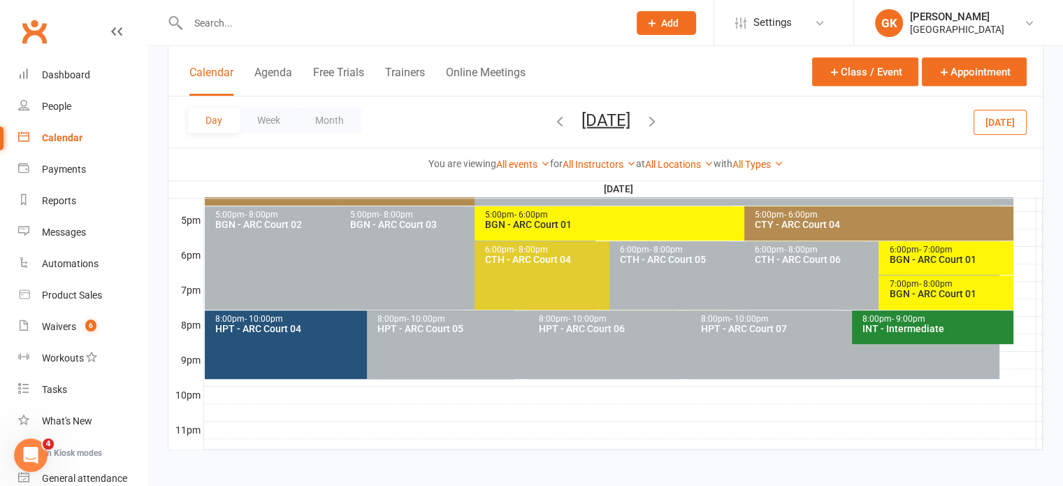
click at [659, 117] on icon "button" at bounding box center [651, 119] width 15 height 15
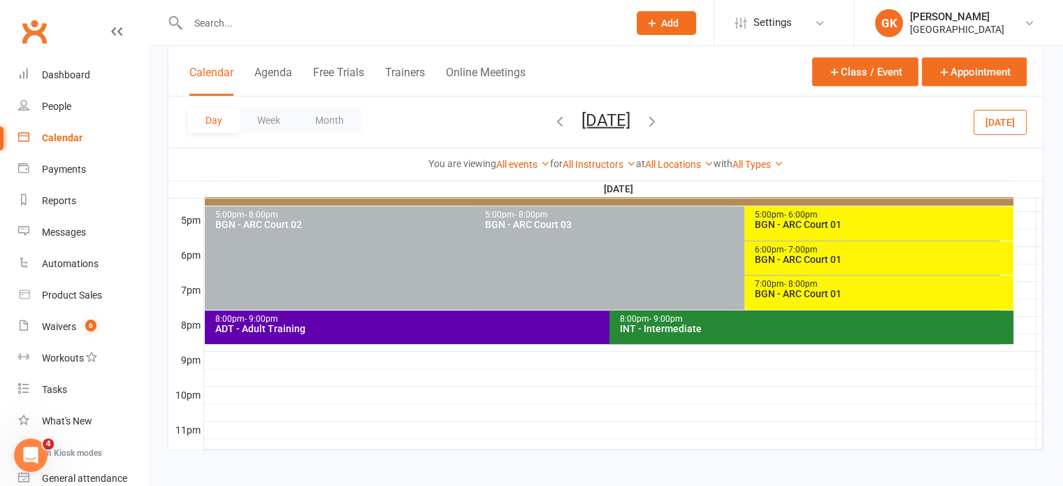
click at [565, 319] on div "8:00pm - 9:00pm" at bounding box center [605, 318] width 782 height 9
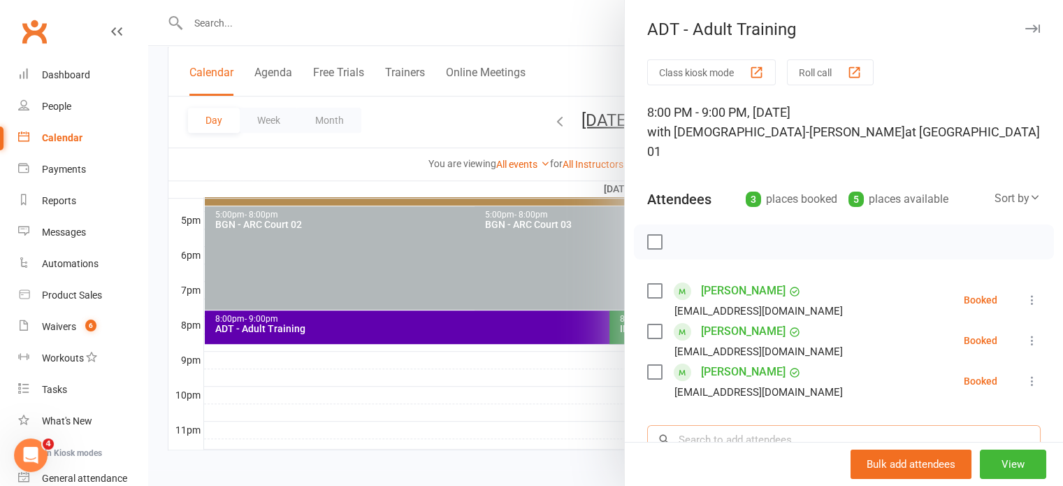
click at [726, 425] on input "search" at bounding box center [843, 439] width 393 height 29
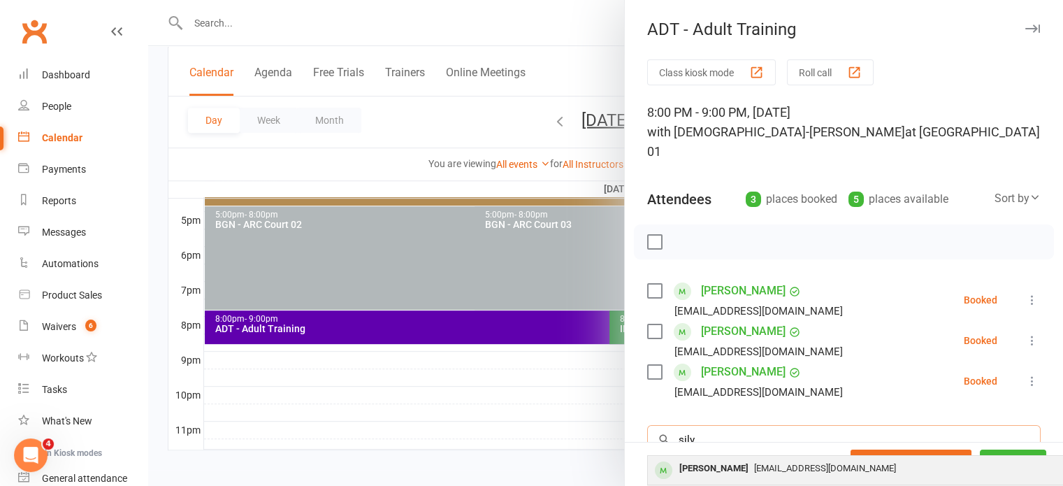
type input "silv"
click at [721, 455] on div "[PERSON_NAME] [EMAIL_ADDRESS][DOMAIN_NAME]" at bounding box center [857, 469] width 418 height 29
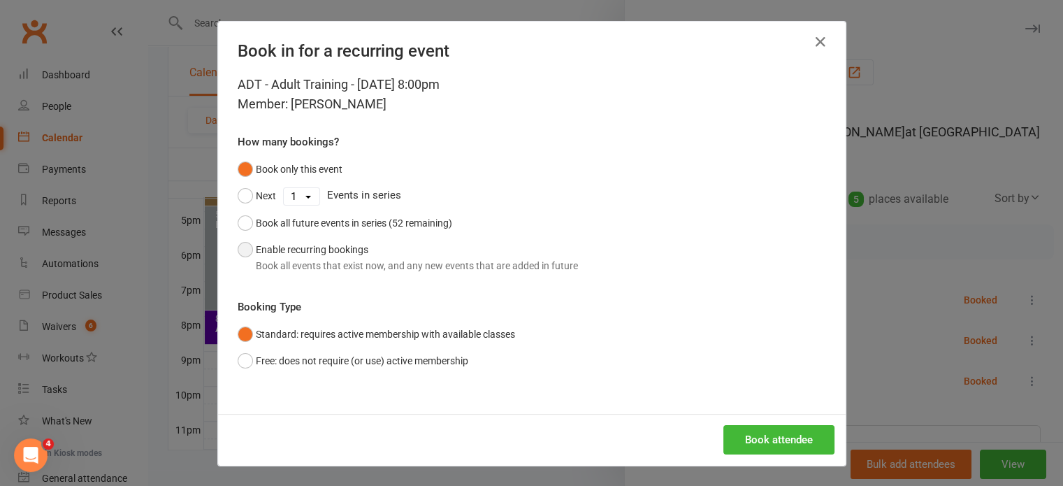
click at [465, 258] on div "Book all events that exist now, and any new events that are added in future" at bounding box center [417, 265] width 322 height 15
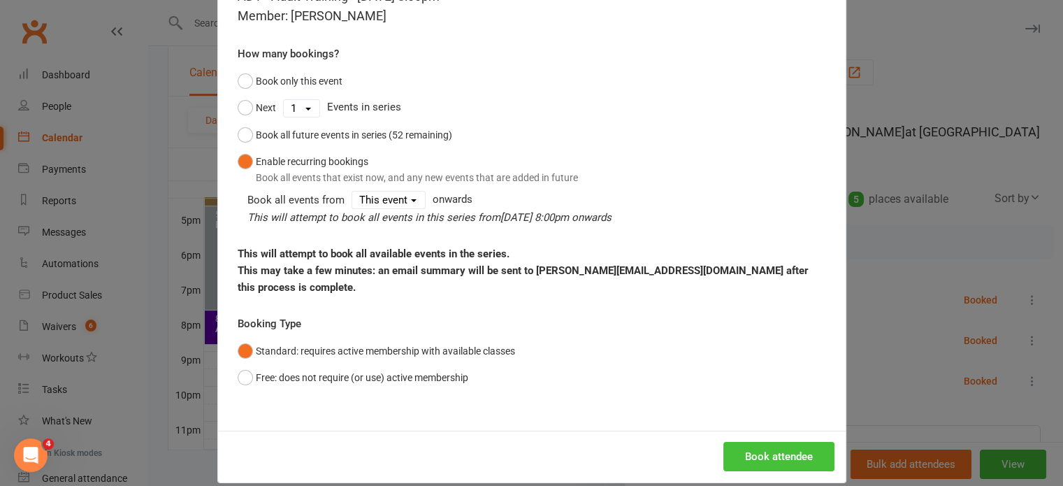
click at [757, 441] on button "Book attendee" at bounding box center [778, 455] width 111 height 29
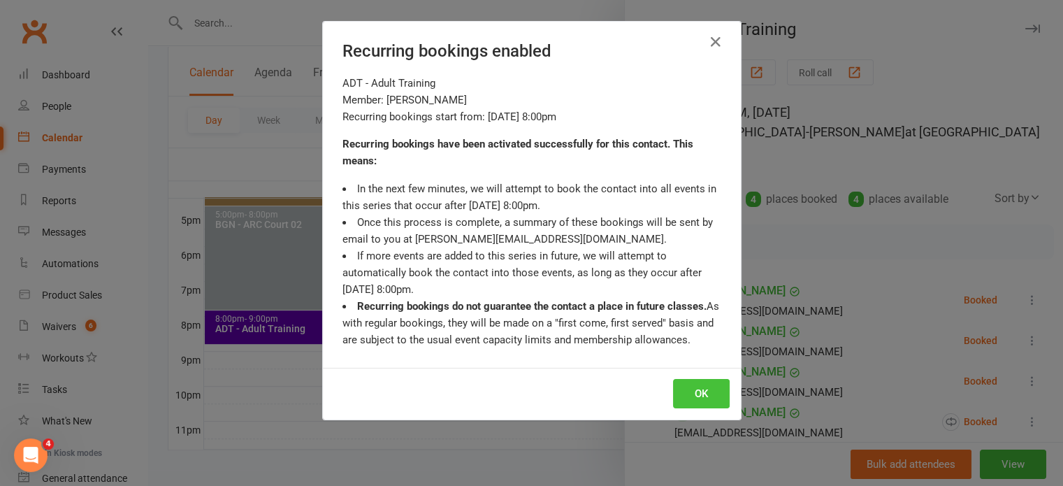
click at [695, 388] on button "OK" at bounding box center [701, 393] width 57 height 29
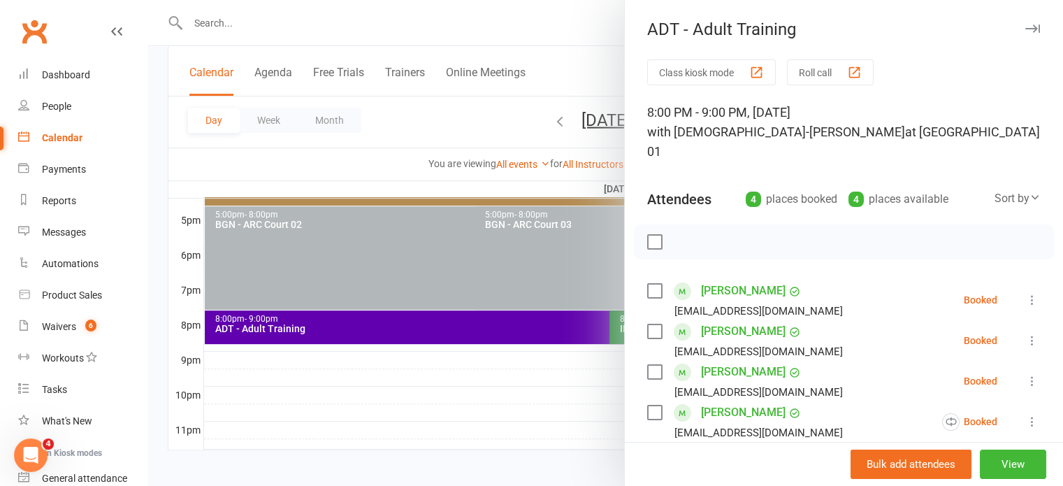
click at [576, 244] on div at bounding box center [605, 243] width 914 height 486
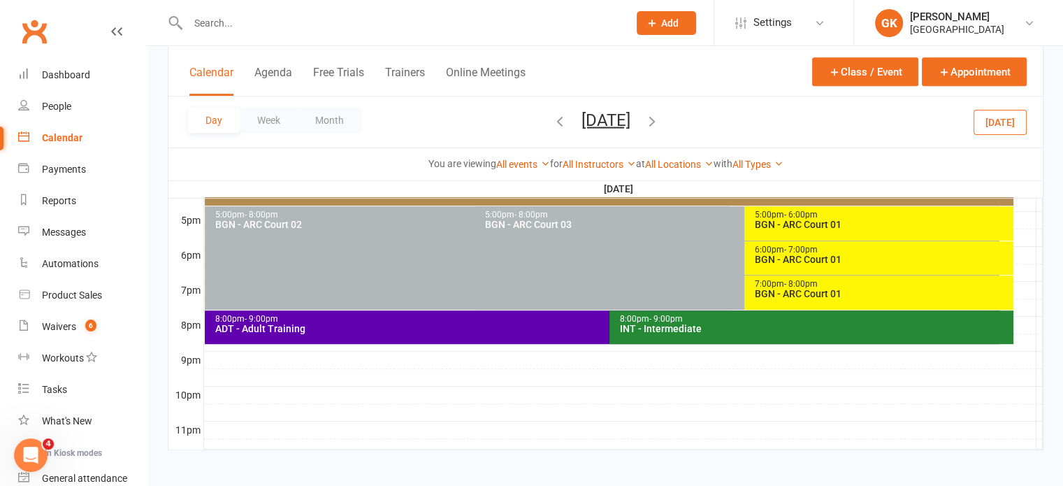
click at [659, 121] on icon "button" at bounding box center [651, 119] width 15 height 15
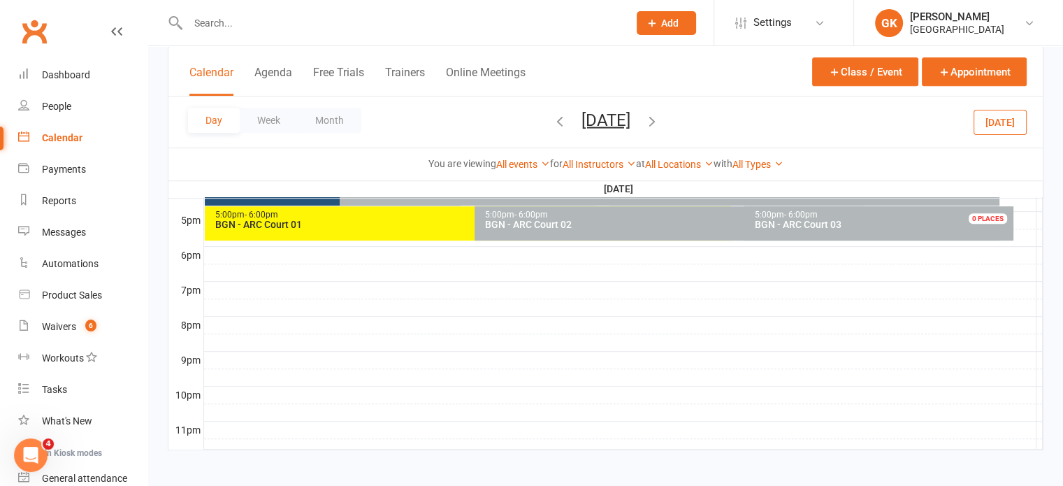
click at [644, 121] on span "[DATE] [DATE] Sun Mon Tue Wed Thu Fri Sat 27 28 29 30 31 01 02 03 04 05 06 07 0…" at bounding box center [605, 122] width 77 height 24
click at [659, 124] on icon "button" at bounding box center [651, 119] width 15 height 15
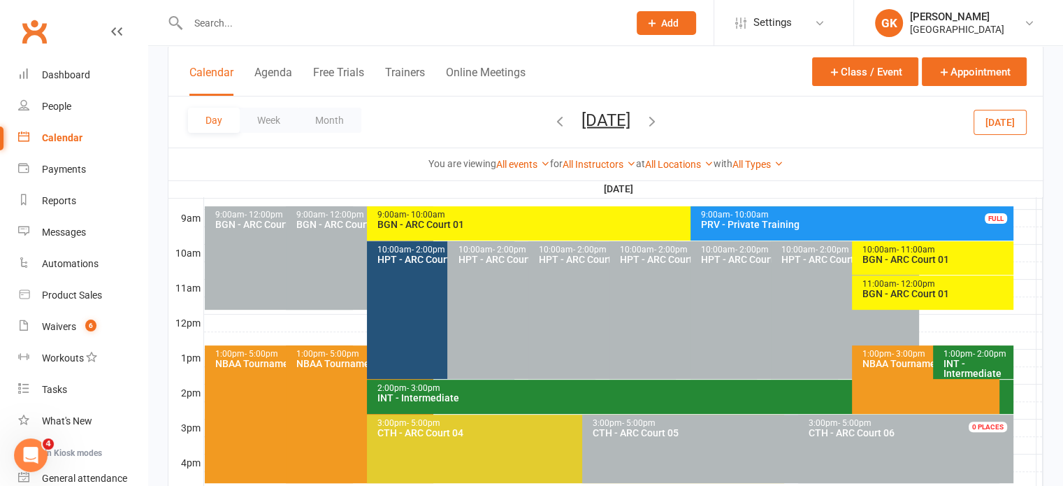
scroll to position [520, 0]
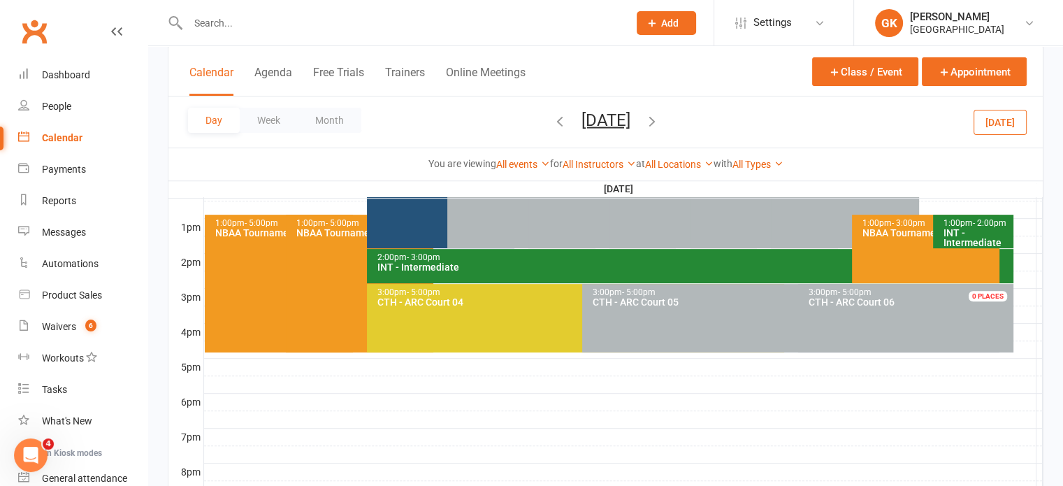
click at [659, 125] on icon "button" at bounding box center [651, 119] width 15 height 15
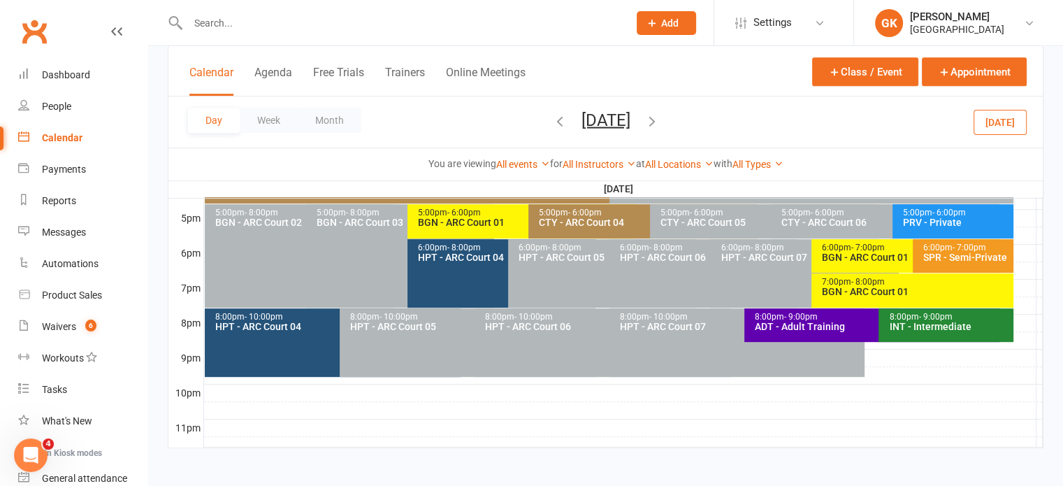
scroll to position [670, 0]
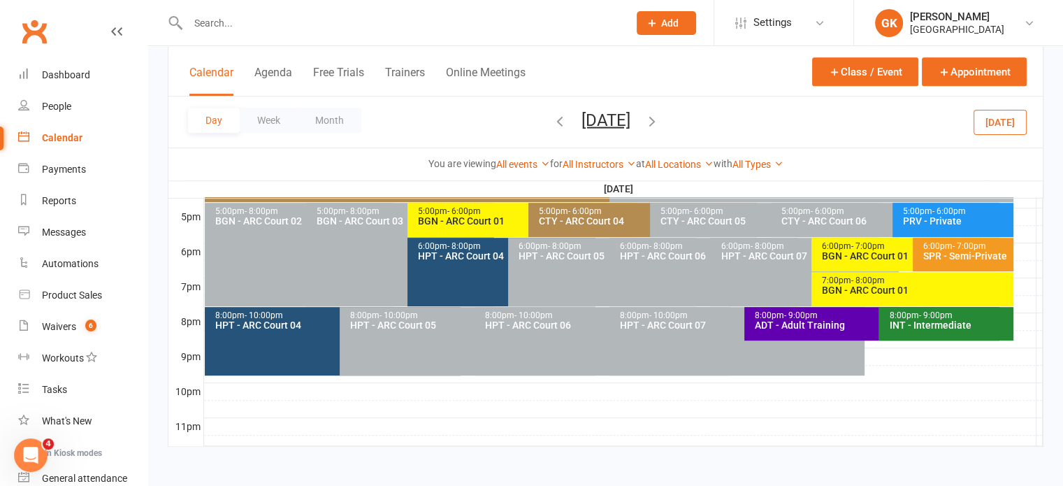
click at [800, 326] on div "ADT - Adult Training" at bounding box center [875, 325] width 243 height 10
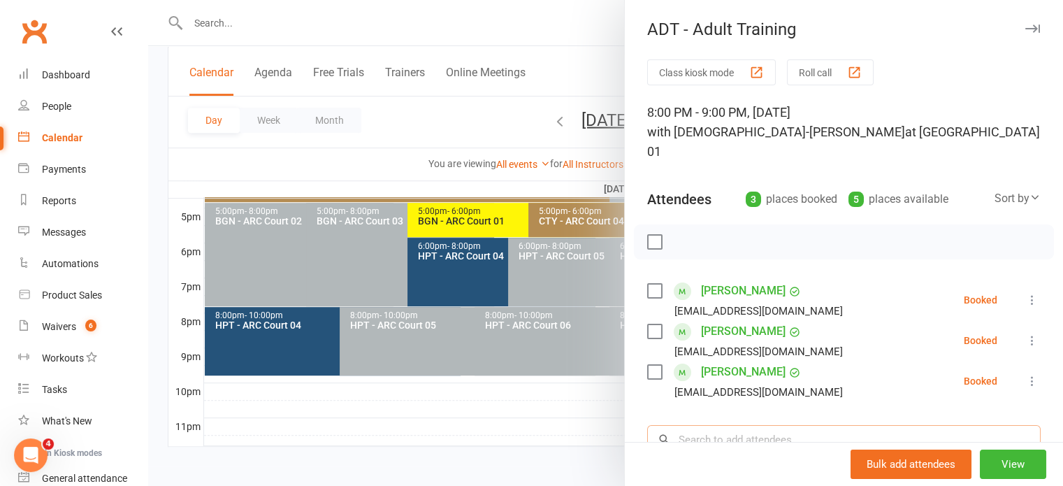
click at [693, 425] on input "search" at bounding box center [843, 439] width 393 height 29
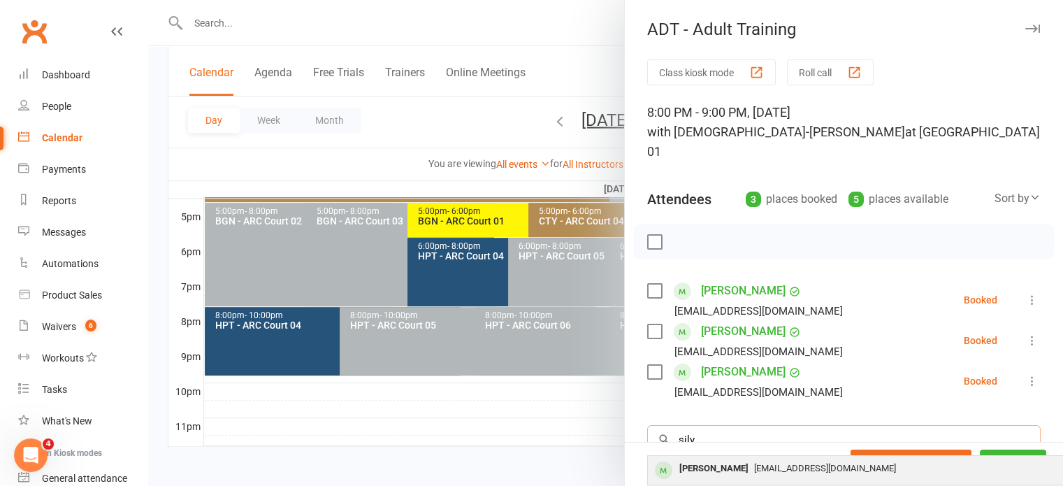
type input "silv"
click at [701, 458] on div "[PERSON_NAME]" at bounding box center [713, 468] width 80 height 20
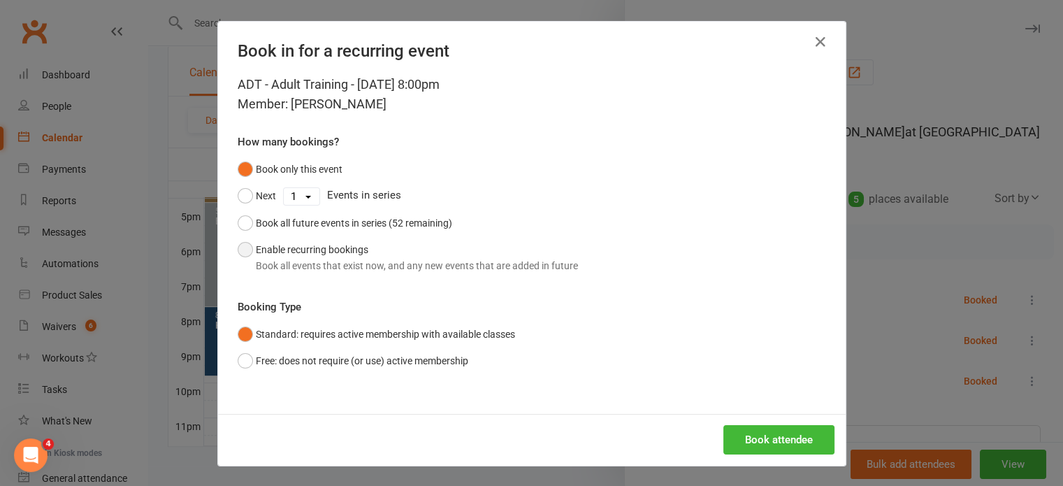
click at [342, 254] on button "Enable recurring bookings Book all events that exist now, and any new events th…" at bounding box center [408, 257] width 340 height 43
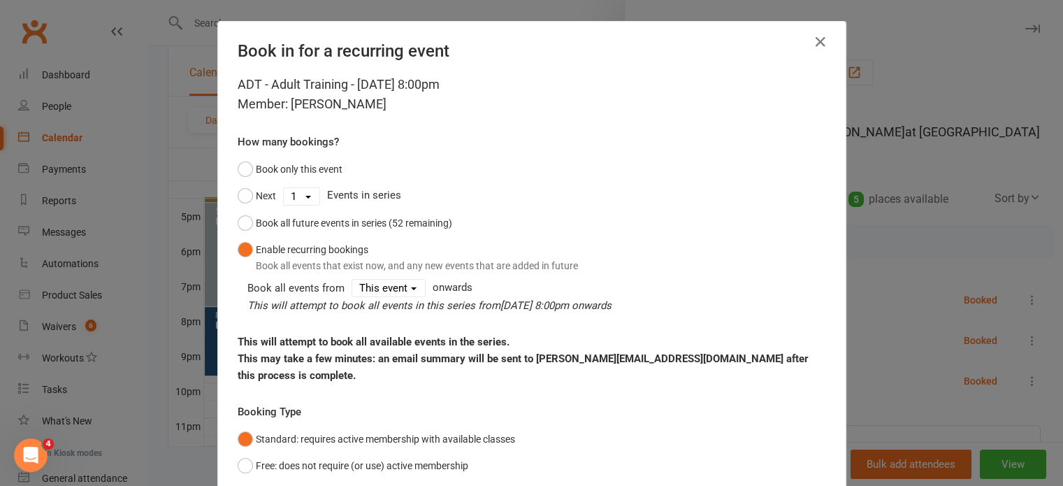
scroll to position [88, 0]
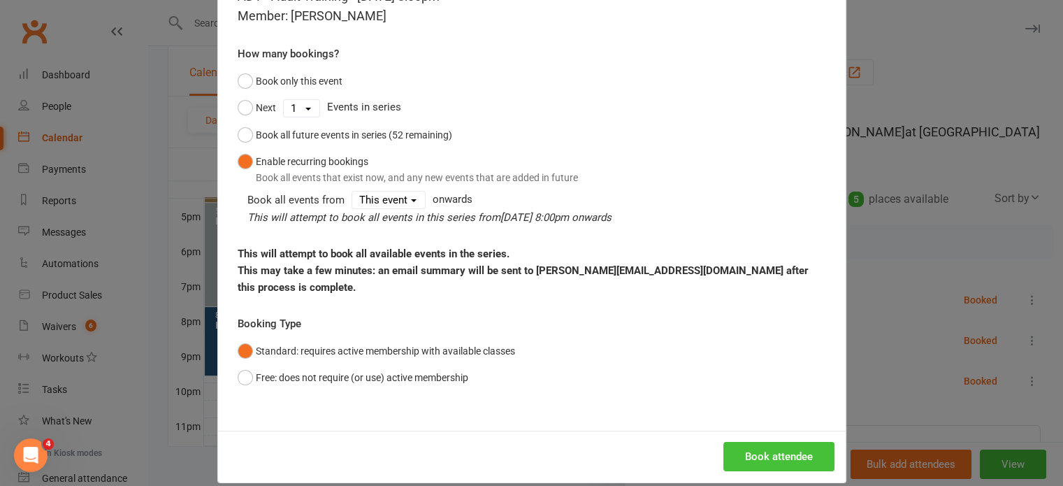
click at [759, 441] on button "Book attendee" at bounding box center [778, 455] width 111 height 29
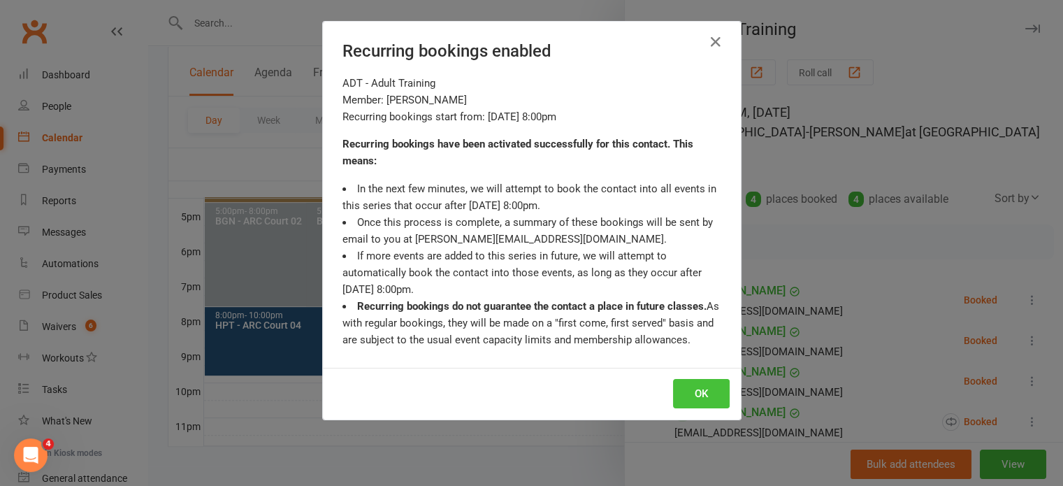
click at [701, 393] on button "OK" at bounding box center [701, 393] width 57 height 29
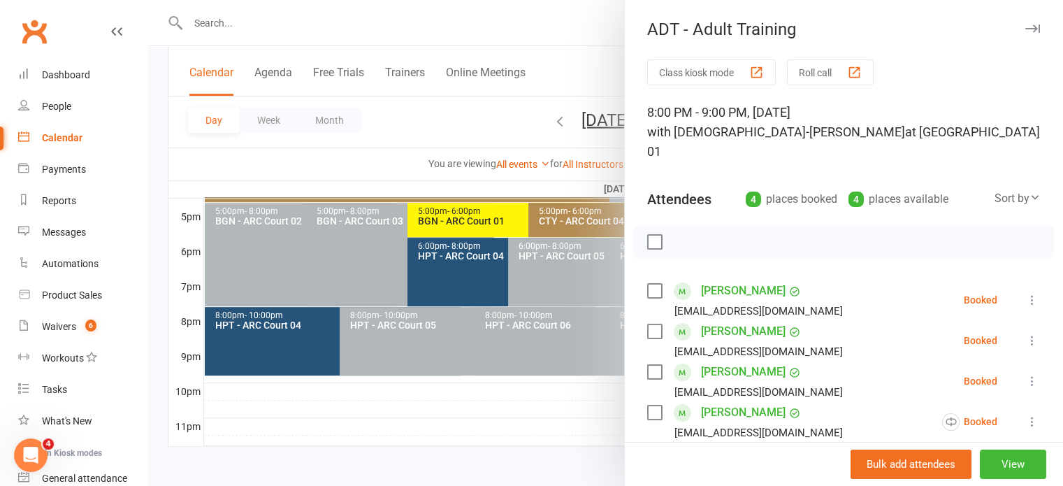
click at [550, 414] on div at bounding box center [605, 243] width 914 height 486
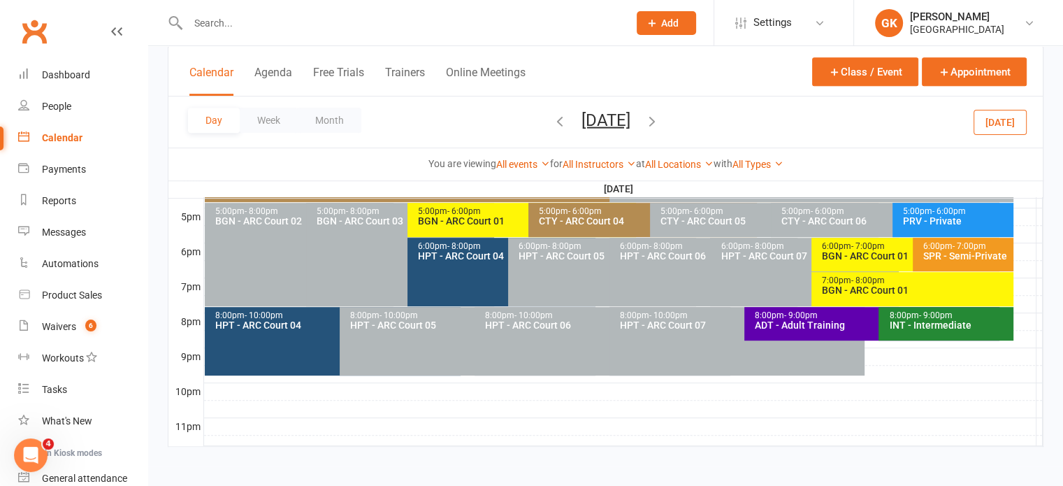
click at [552, 122] on icon "button" at bounding box center [559, 119] width 15 height 15
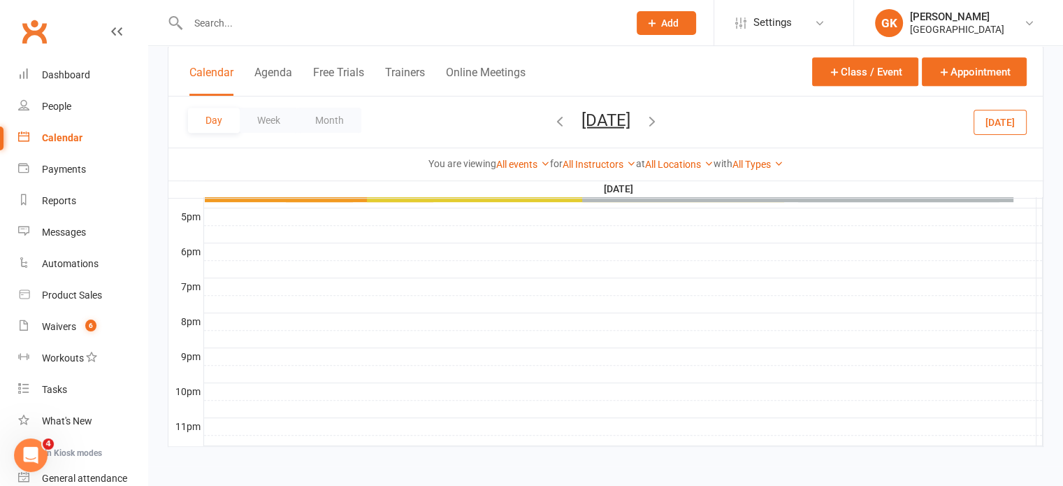
click at [552, 122] on icon "button" at bounding box center [559, 119] width 15 height 15
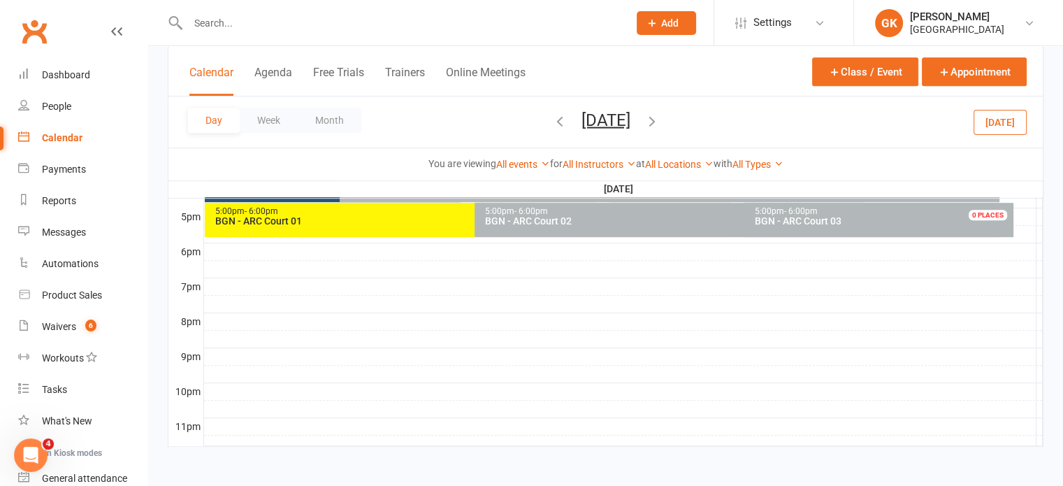
click at [552, 122] on icon "button" at bounding box center [559, 119] width 15 height 15
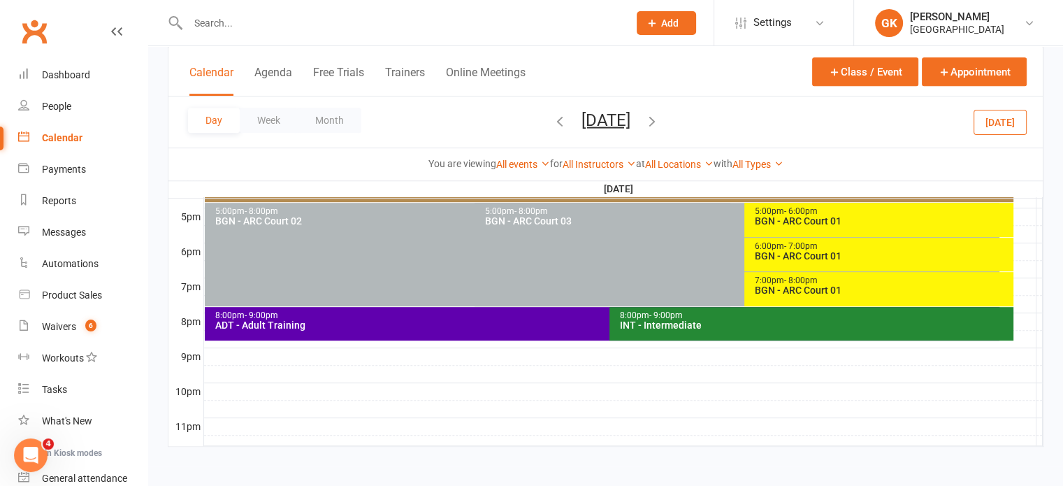
click at [552, 122] on icon "button" at bounding box center [559, 119] width 15 height 15
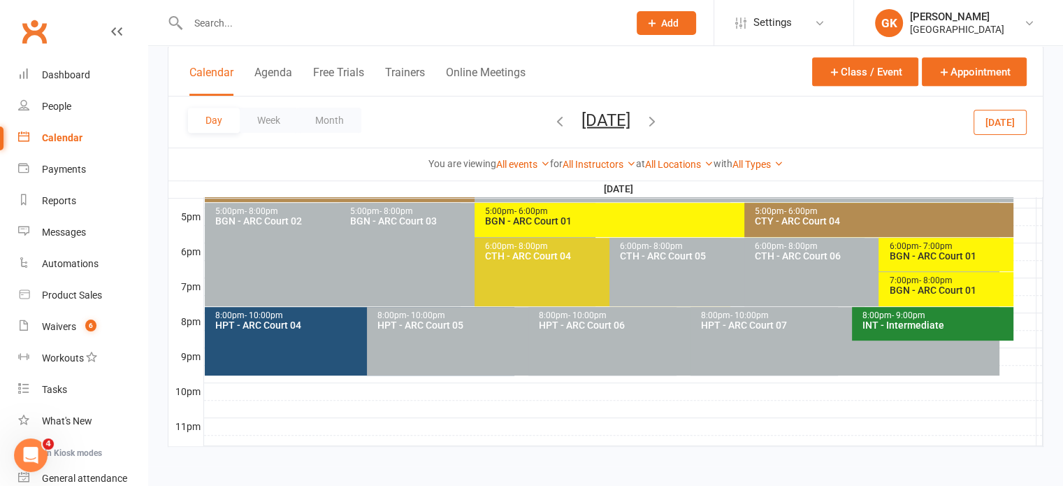
click at [567, 122] on span "[DATE] [DATE] Sun Mon Tue Wed Thu Fri Sat 27 28 29 30 31 01 02 03 04 05 06 07 0…" at bounding box center [605, 122] width 77 height 24
click at [552, 121] on icon "button" at bounding box center [559, 119] width 15 height 15
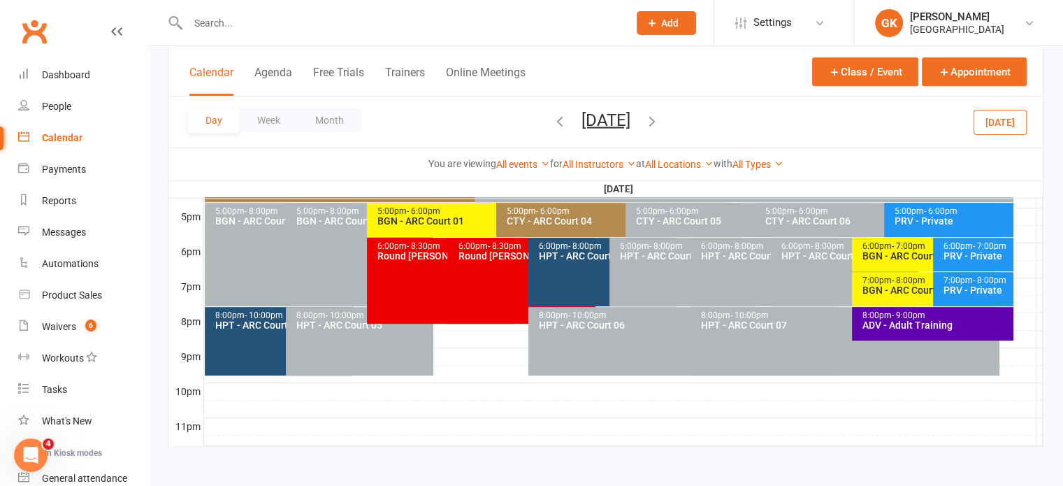
click at [567, 121] on span "[DATE] [DATE] Sun Mon Tue Wed Thu Fri Sat 27 28 29 30 31 01 02 03 04 05 06 07 0…" at bounding box center [605, 122] width 77 height 24
click at [552, 122] on icon "button" at bounding box center [559, 119] width 15 height 15
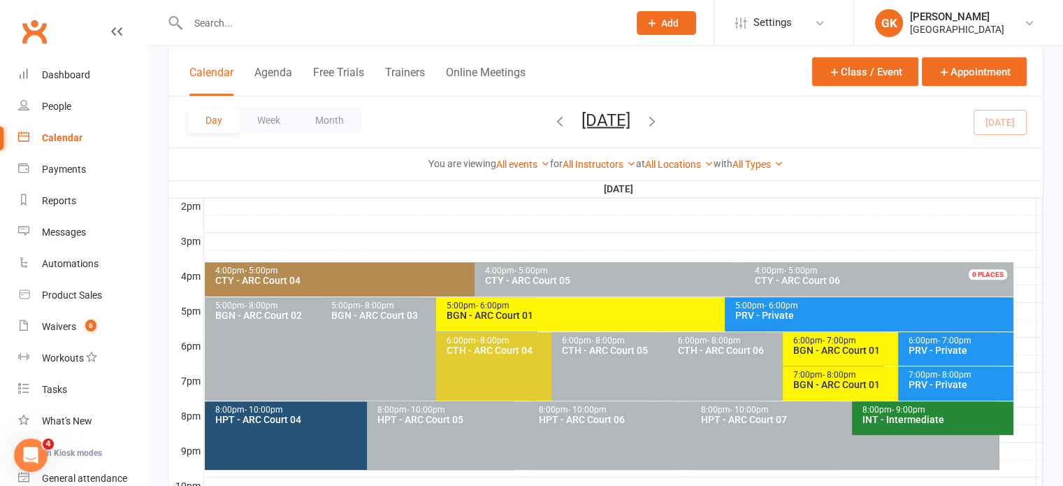
scroll to position [575, 0]
click at [552, 119] on icon "button" at bounding box center [559, 119] width 15 height 15
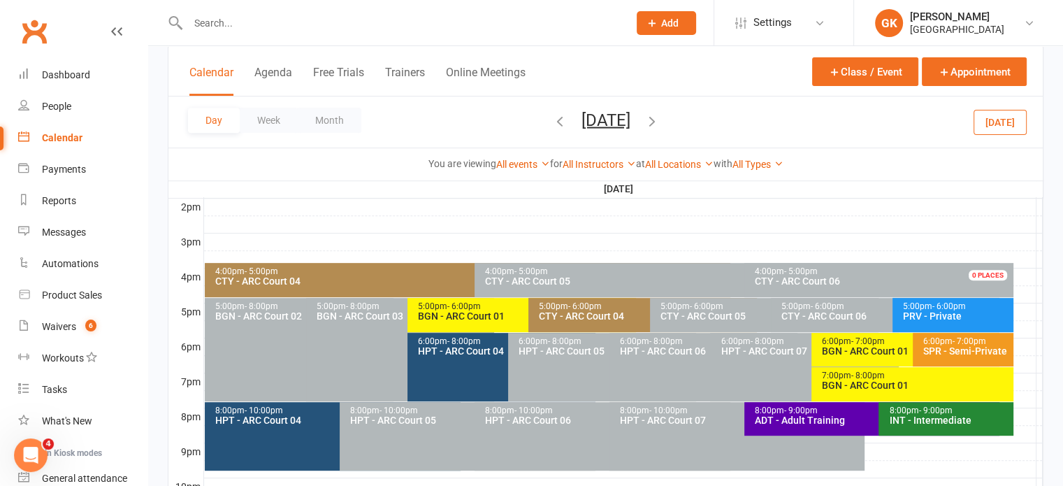
click at [1044, 346] on div "Class kiosk mode Member self check-in Roll call kiosk mode Staff check-in for m…" at bounding box center [605, 16] width 914 height 1090
click at [815, 415] on div "ADT - Adult Training" at bounding box center [875, 420] width 243 height 10
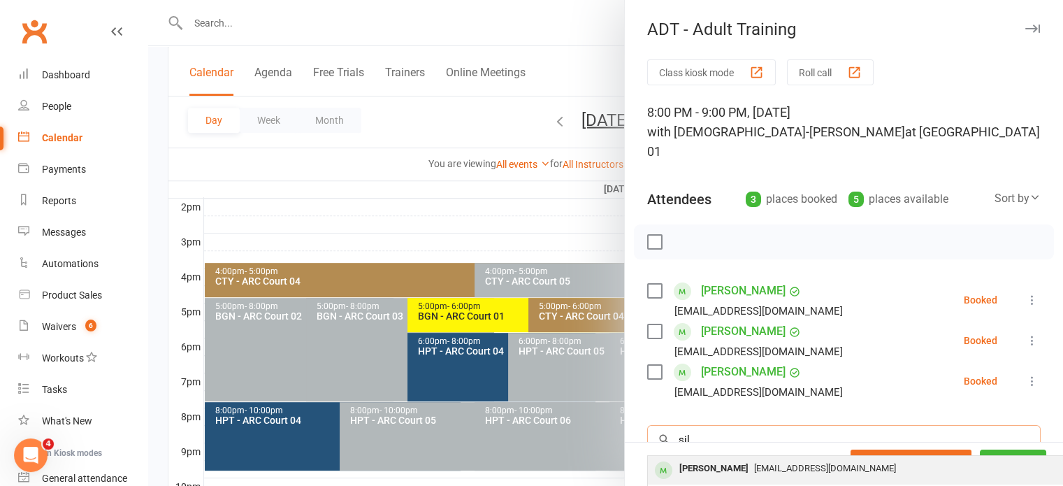
type input "sil"
click at [724, 458] on div "[PERSON_NAME]" at bounding box center [713, 468] width 80 height 20
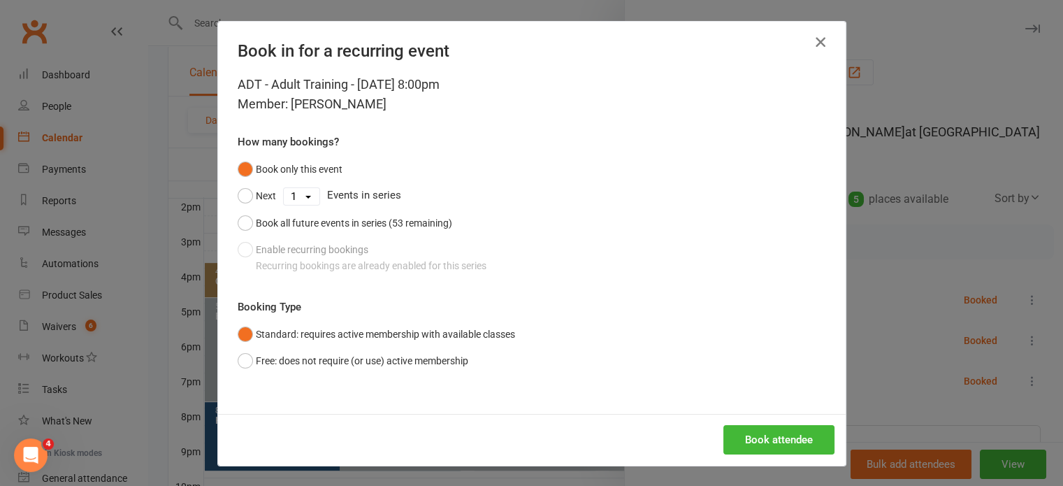
click at [813, 50] on button "button" at bounding box center [820, 42] width 22 height 22
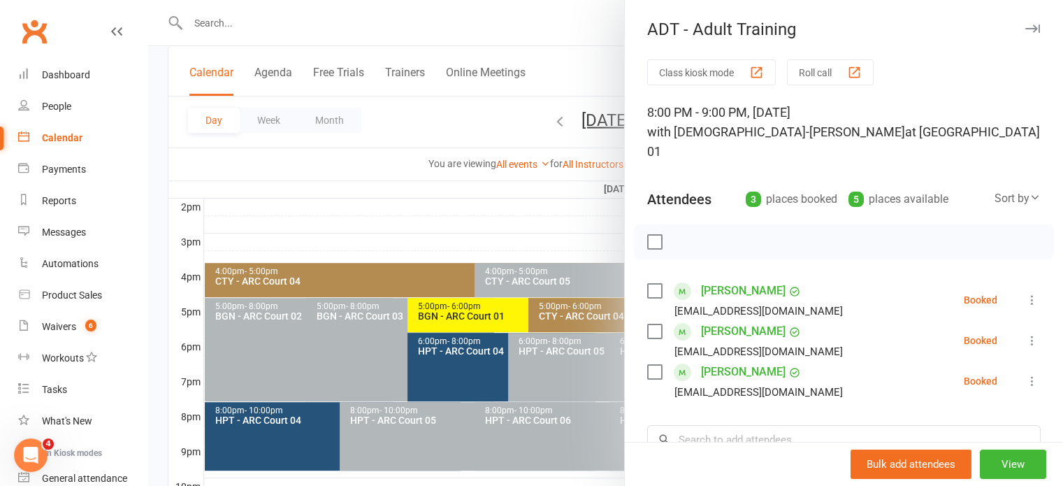
click at [494, 210] on div at bounding box center [605, 243] width 914 height 486
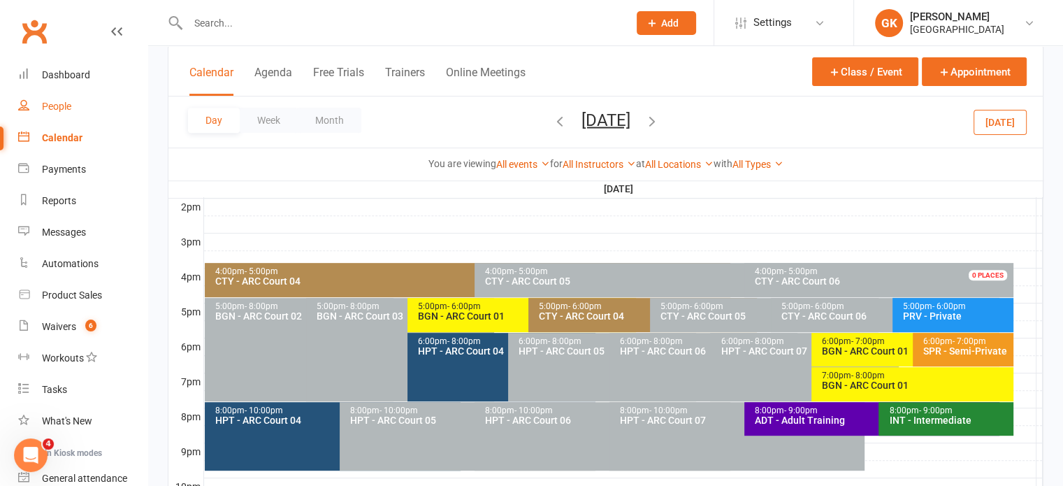
click at [77, 103] on link "People" at bounding box center [82, 106] width 129 height 31
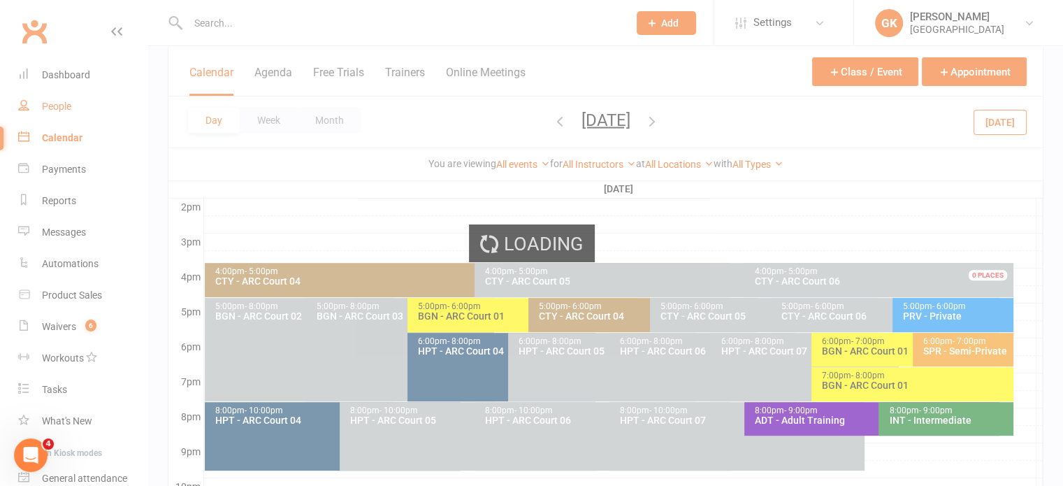
select select "100"
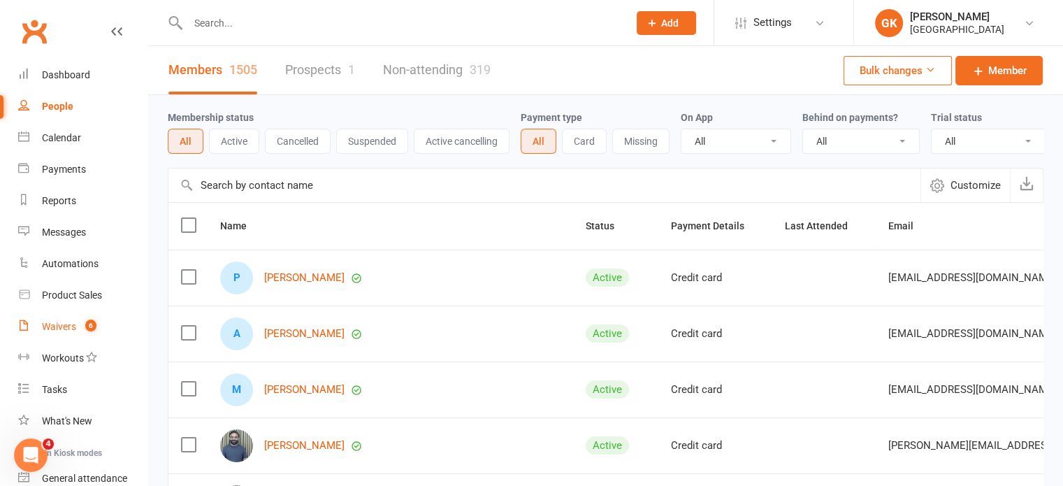
click at [71, 333] on link "Waivers 6" at bounding box center [82, 326] width 129 height 31
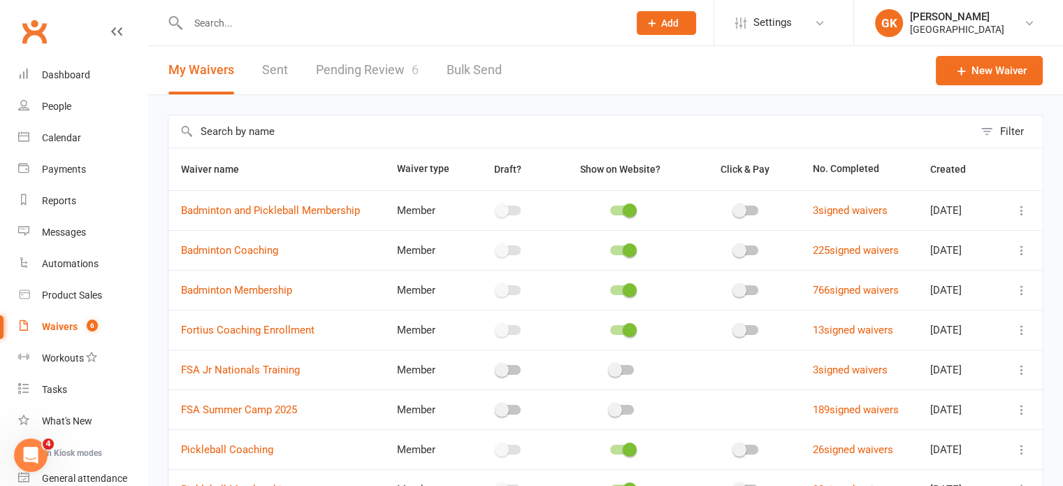
click at [374, 64] on link "Pending Review 6" at bounding box center [367, 70] width 103 height 48
select select "100"
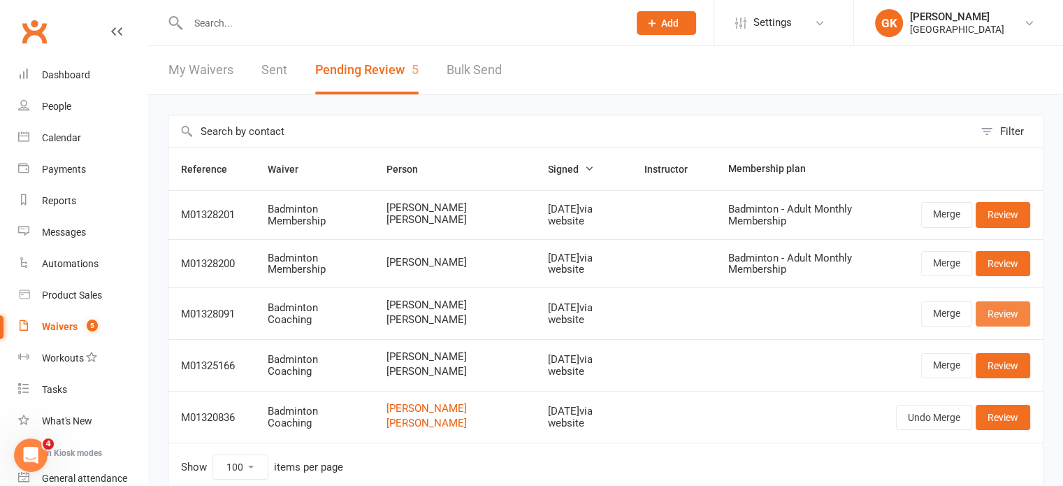
click at [989, 307] on link "Review" at bounding box center [1002, 313] width 54 height 25
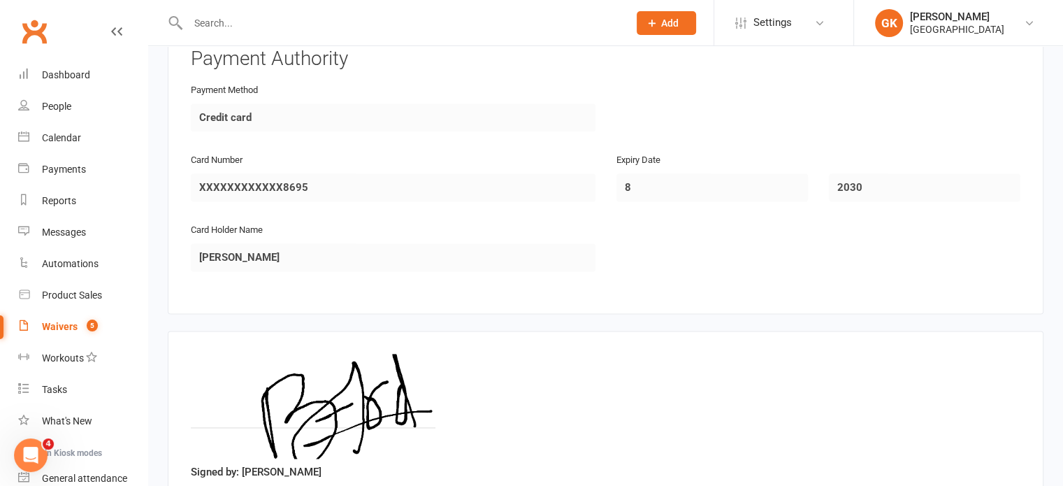
scroll to position [1768, 0]
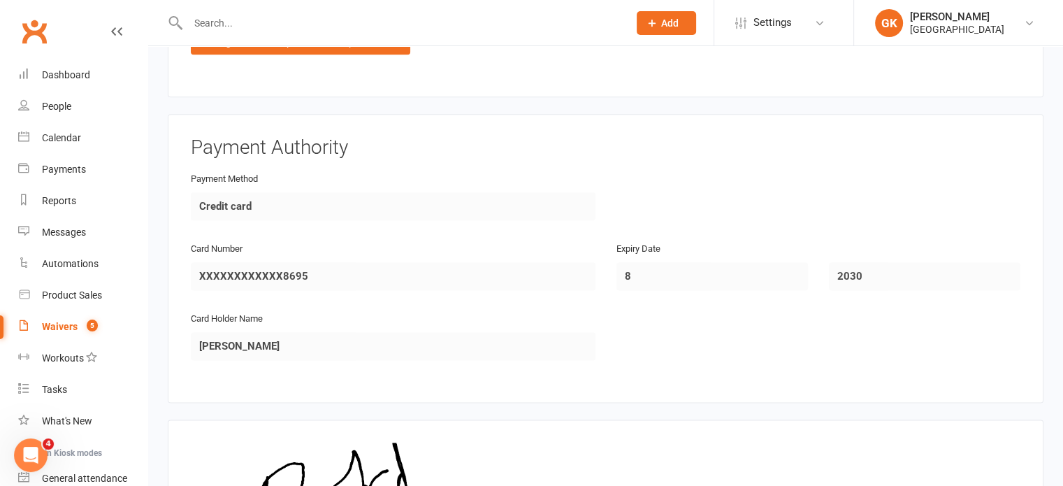
click at [51, 328] on div "Waivers" at bounding box center [60, 326] width 36 height 11
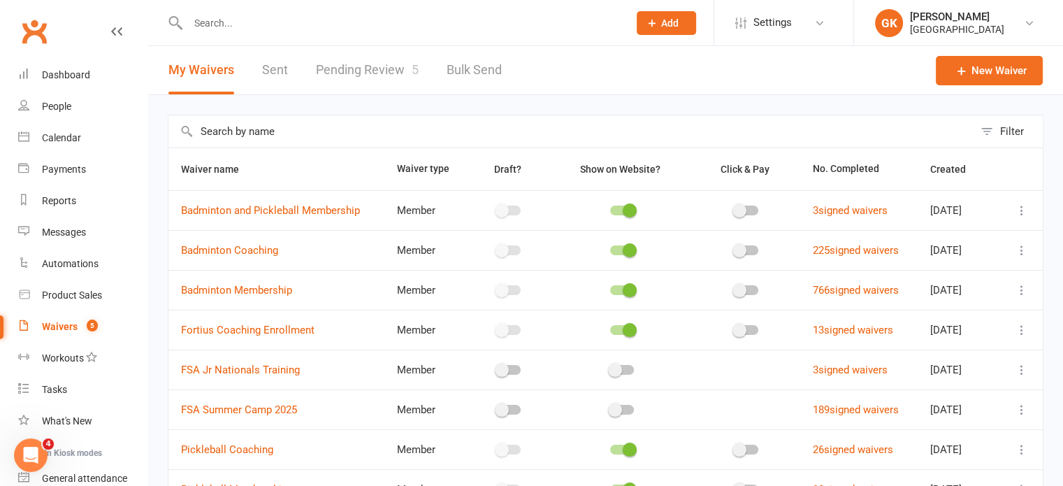
click at [379, 69] on link "Pending Review 5" at bounding box center [367, 70] width 103 height 48
select select "100"
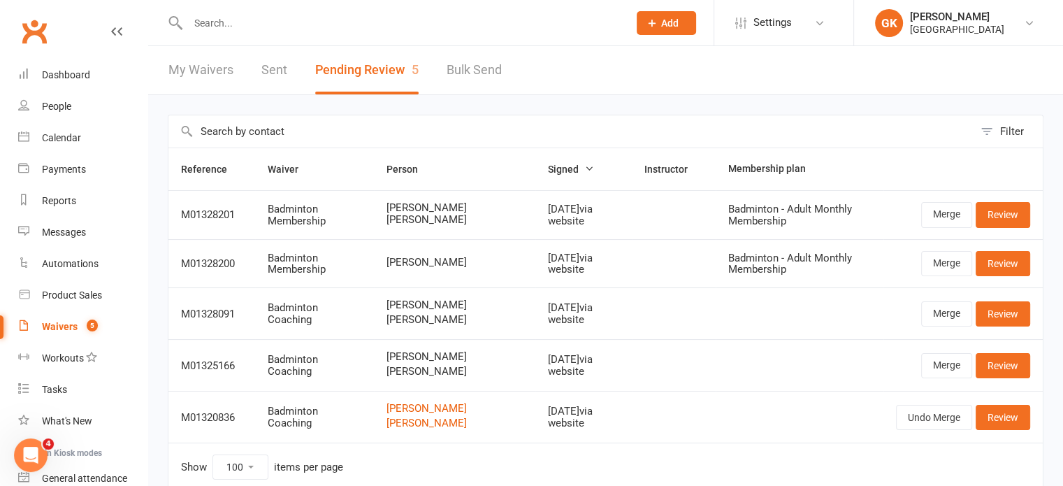
scroll to position [63, 0]
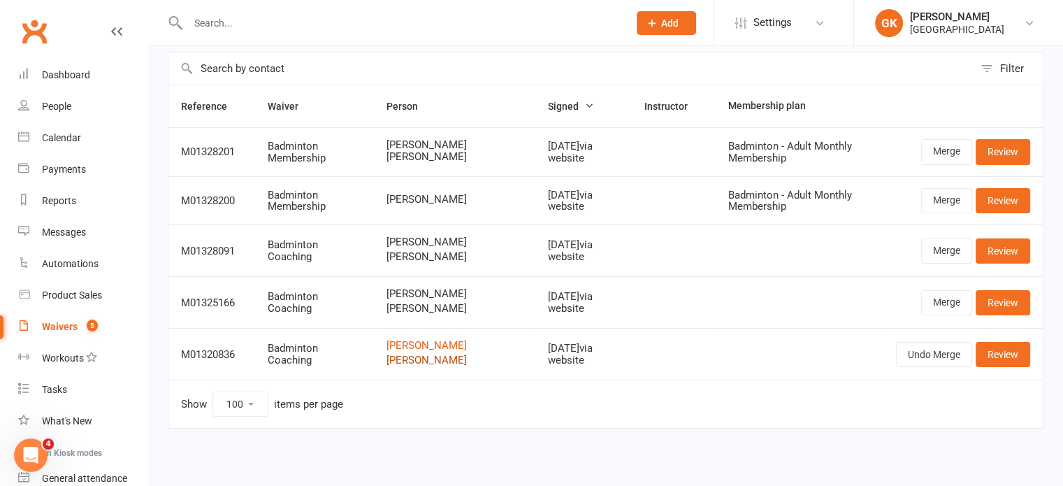
click at [430, 358] on link "[PERSON_NAME]" at bounding box center [454, 360] width 136 height 12
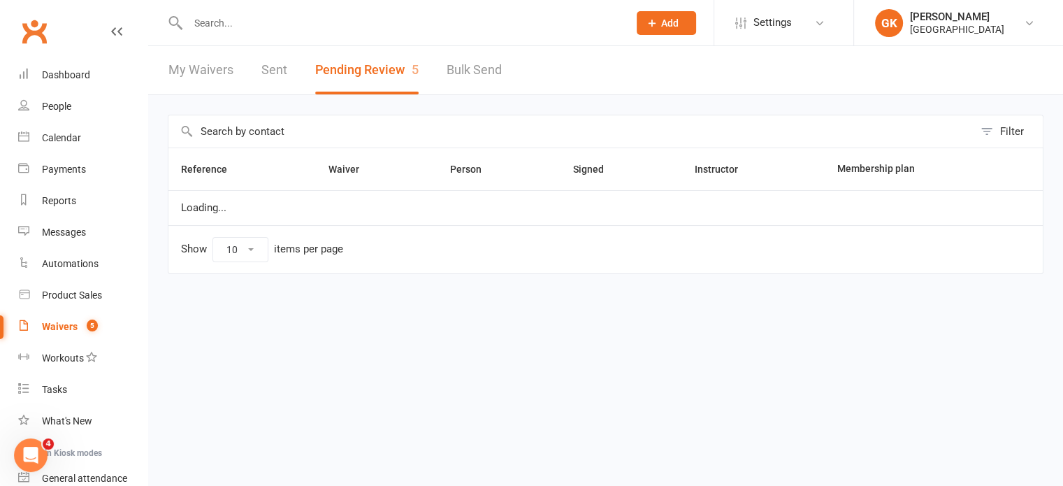
select select "100"
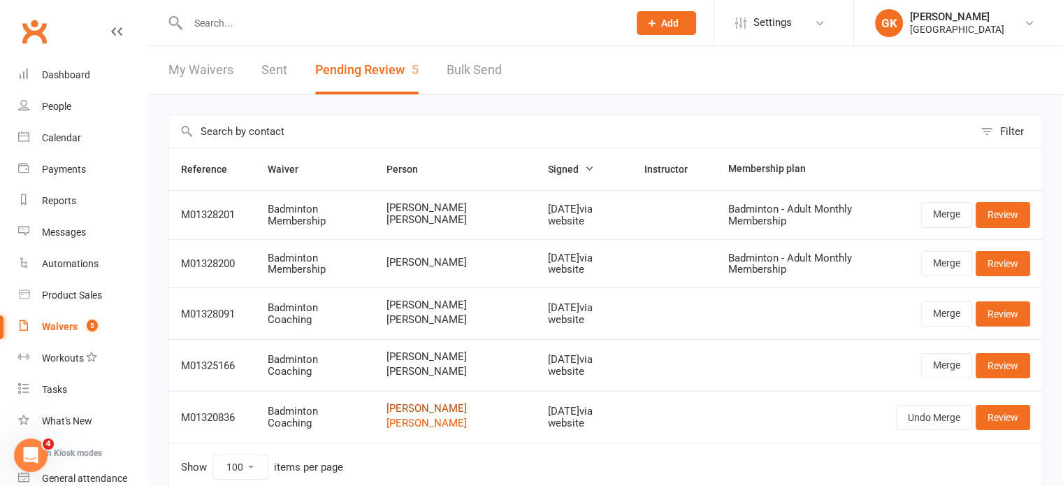
click at [414, 402] on link "[PERSON_NAME]" at bounding box center [454, 408] width 136 height 12
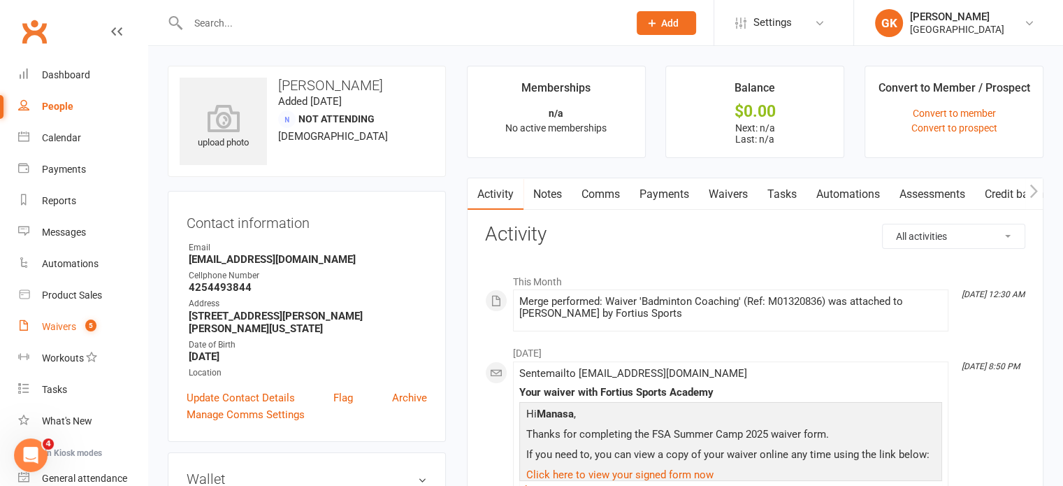
click at [60, 315] on link "Waivers 5" at bounding box center [82, 326] width 129 height 31
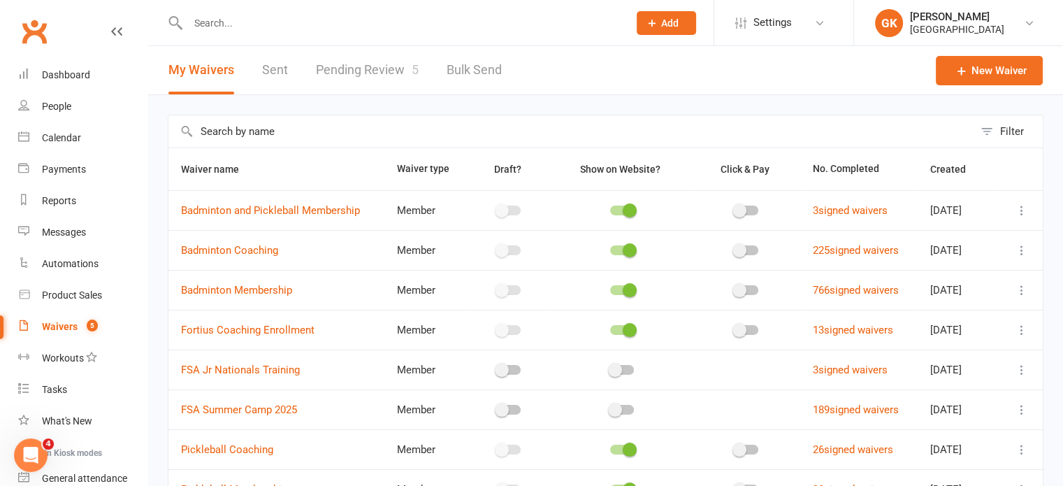
click at [379, 73] on link "Pending Review 5" at bounding box center [367, 70] width 103 height 48
select select "100"
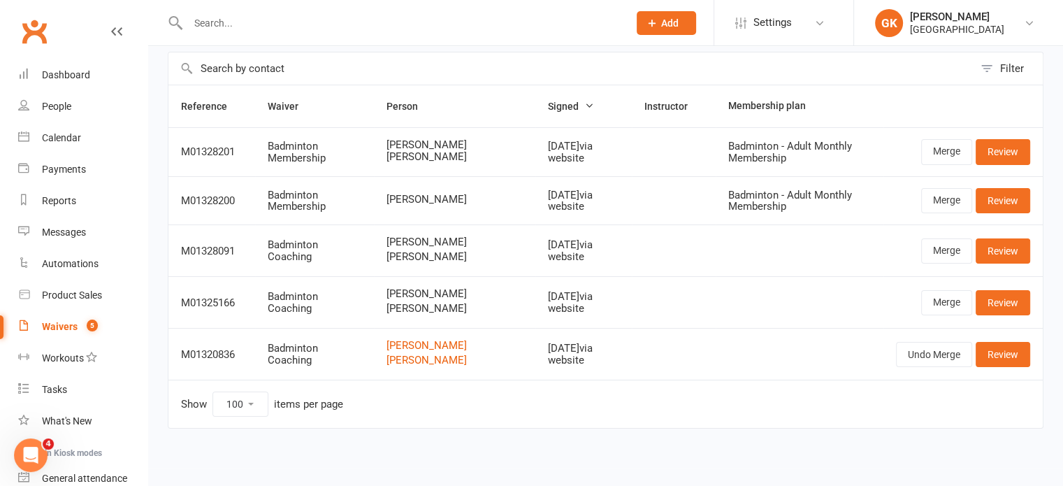
scroll to position [62, 0]
click at [1008, 342] on link "Review" at bounding box center [1002, 354] width 54 height 25
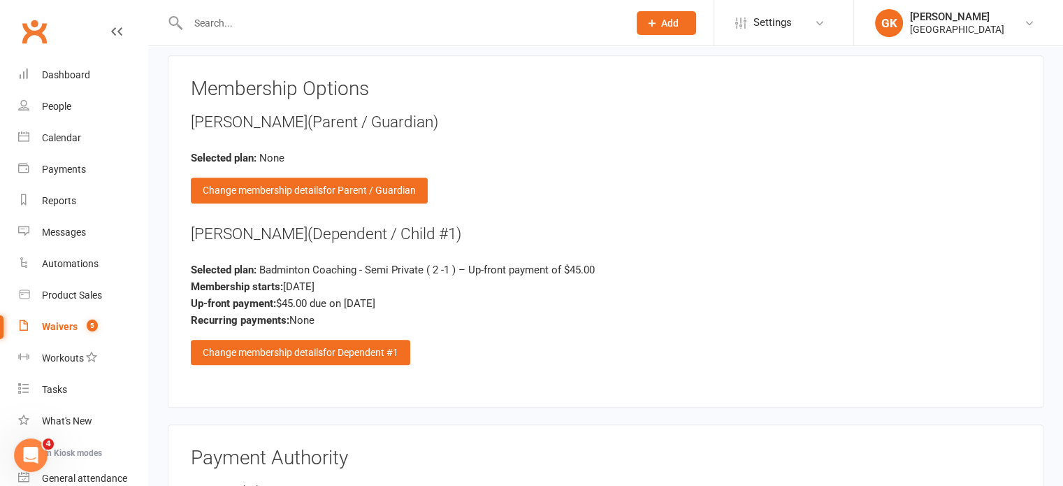
scroll to position [1459, 0]
click at [72, 126] on link "Calendar" at bounding box center [82, 137] width 129 height 31
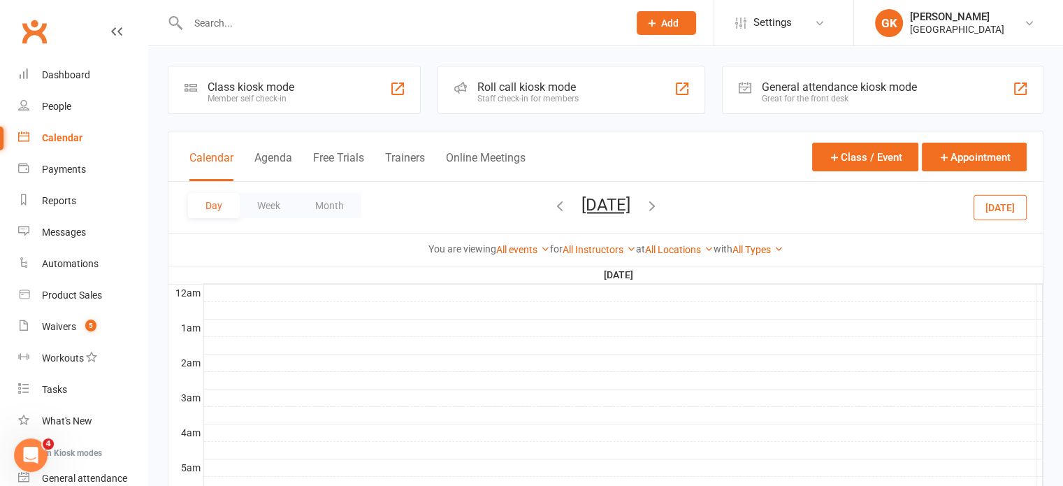
click at [280, 25] on input "text" at bounding box center [401, 23] width 435 height 20
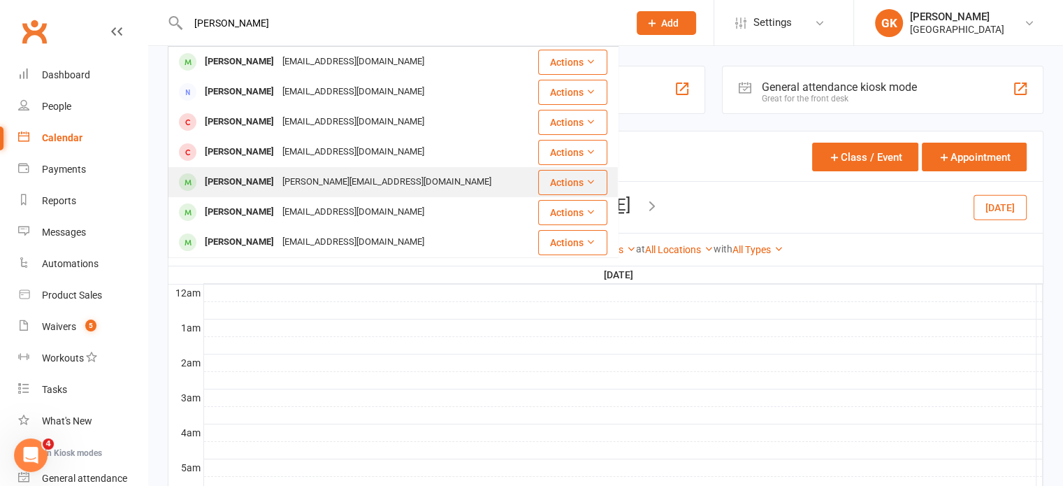
type input "[PERSON_NAME]"
click at [228, 183] on div "[PERSON_NAME]" at bounding box center [239, 182] width 78 height 20
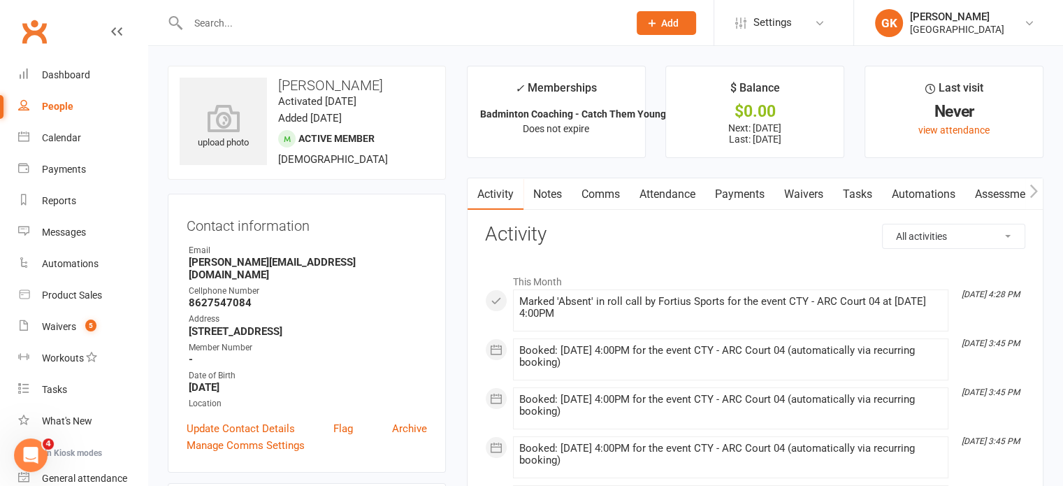
click at [291, 28] on input "text" at bounding box center [401, 23] width 435 height 20
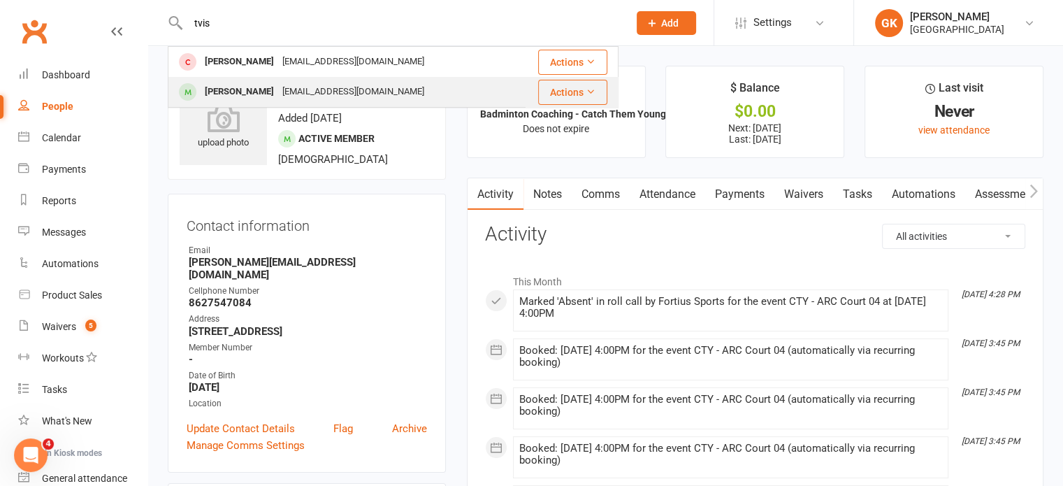
type input "tvis"
click at [278, 89] on div "[EMAIL_ADDRESS][DOMAIN_NAME]" at bounding box center [353, 92] width 150 height 20
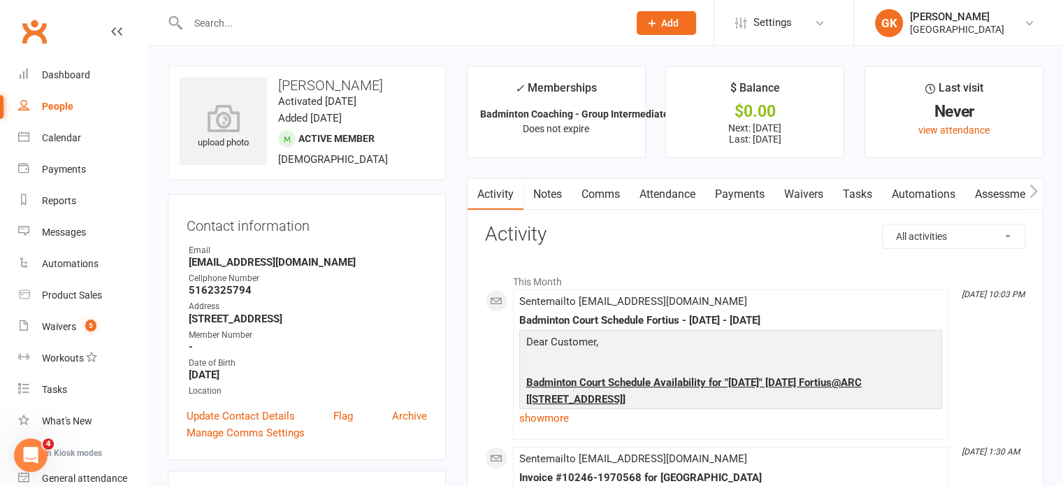
click at [295, 19] on input "text" at bounding box center [401, 23] width 435 height 20
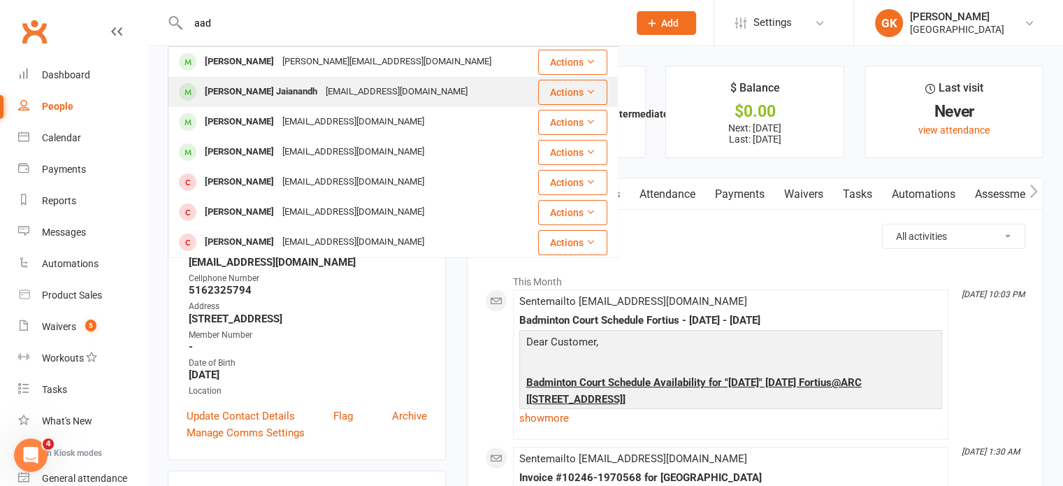
type input "aad"
click at [254, 91] on div "[PERSON_NAME] Jaianandh" at bounding box center [260, 92] width 121 height 20
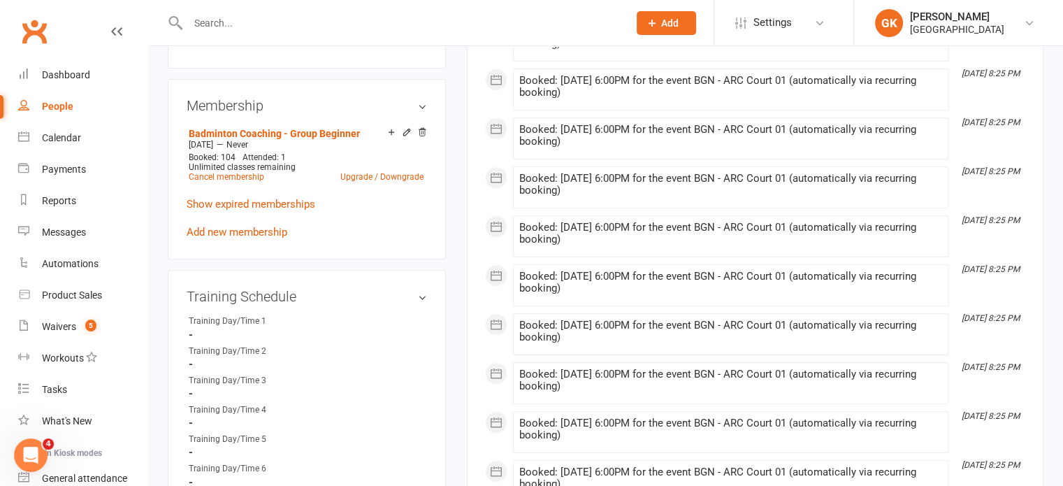
scroll to position [527, 0]
click at [42, 133] on div "Calendar" at bounding box center [61, 137] width 39 height 11
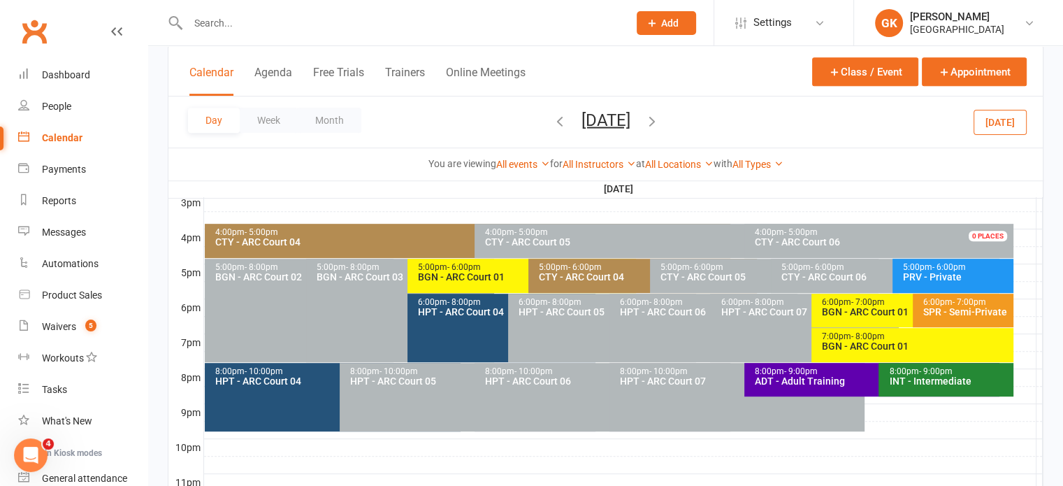
scroll to position [616, 0]
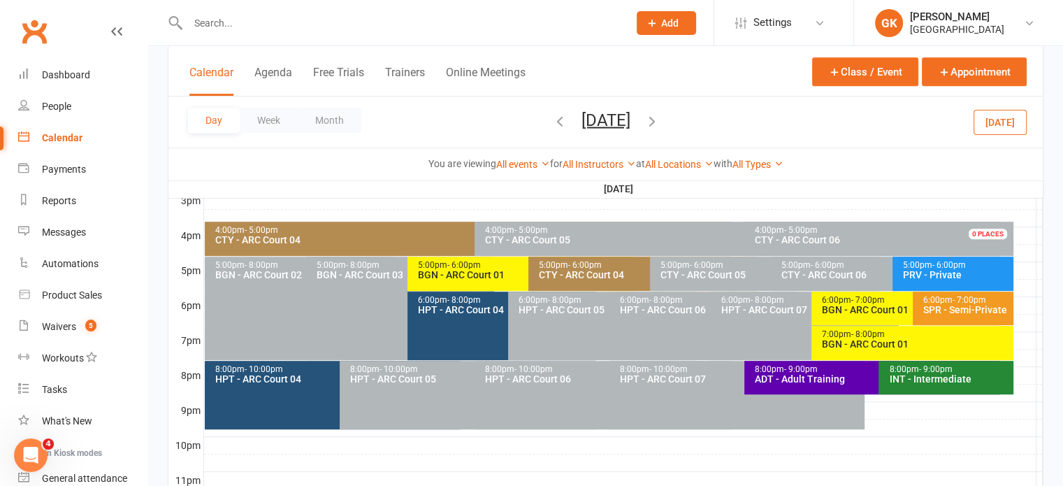
click at [659, 119] on icon "button" at bounding box center [651, 119] width 15 height 15
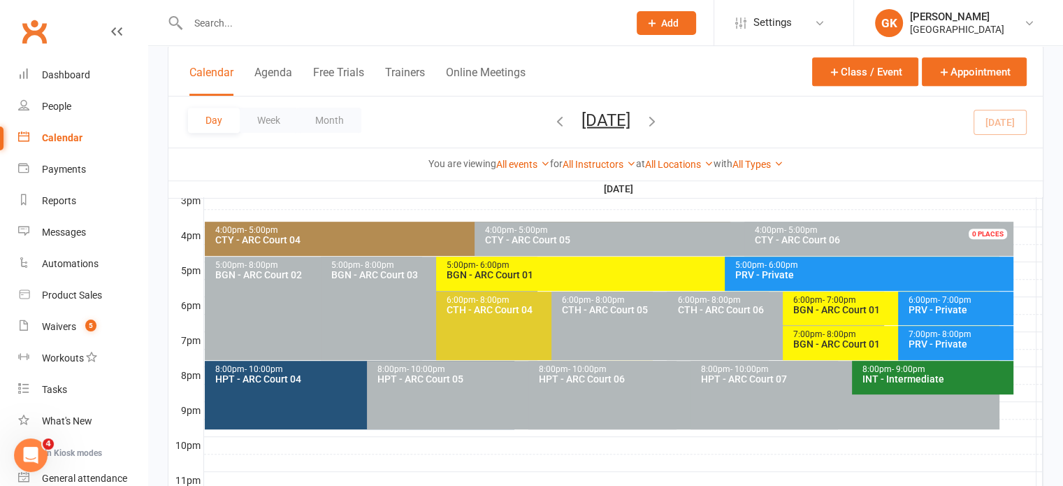
click at [847, 312] on div "BGN - ARC Court 01" at bounding box center [894, 310] width 205 height 10
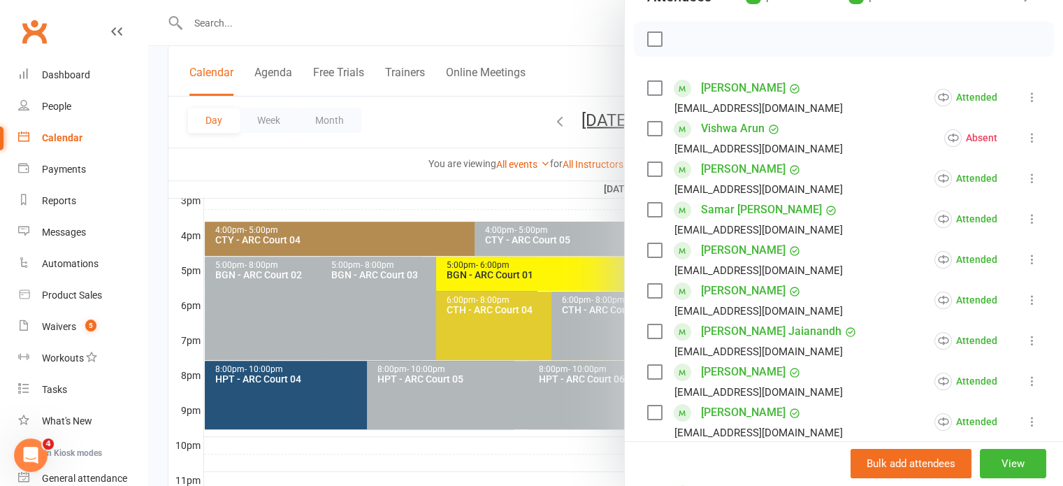
scroll to position [246, 0]
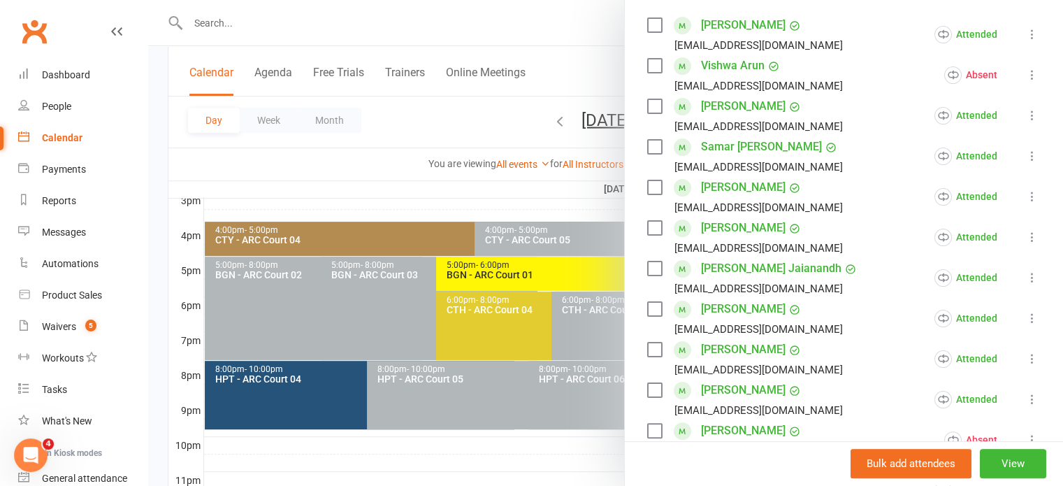
click at [1025, 273] on icon at bounding box center [1032, 277] width 14 height 14
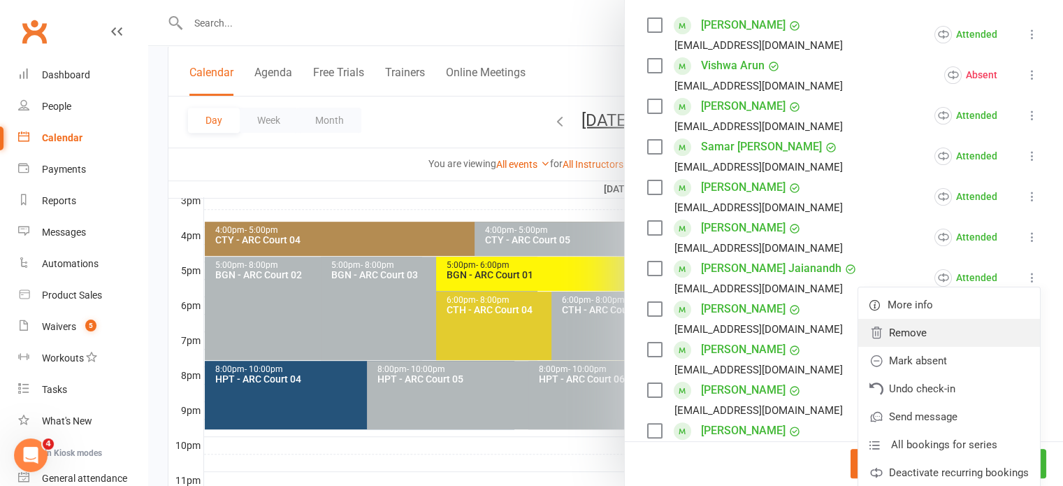
click at [928, 337] on link "Remove" at bounding box center [949, 333] width 182 height 28
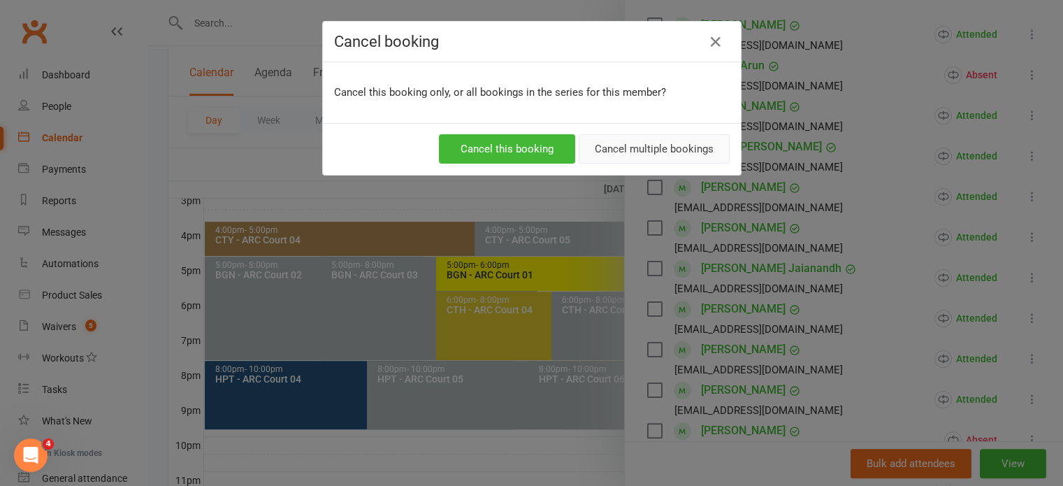
click at [615, 150] on button "Cancel multiple bookings" at bounding box center [653, 148] width 151 height 29
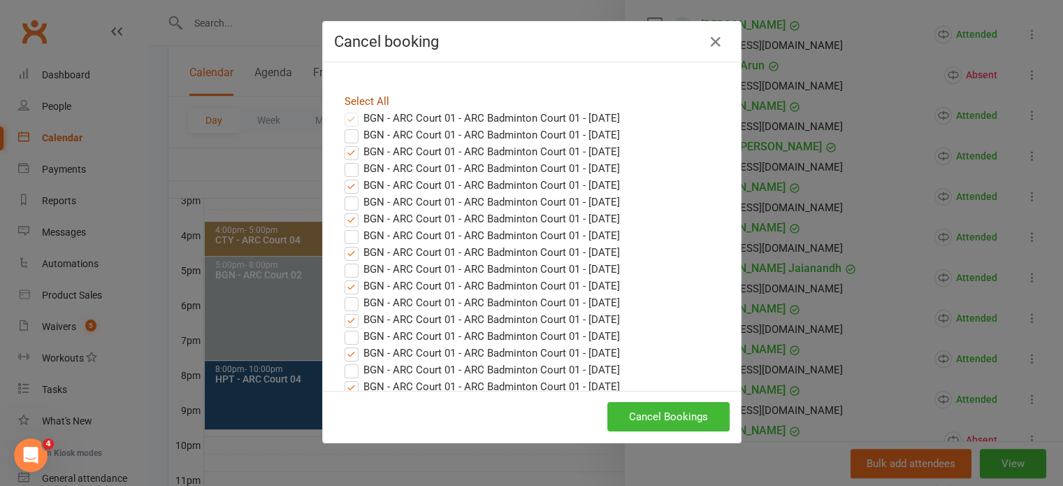
click at [358, 100] on link "Select All" at bounding box center [366, 101] width 45 height 13
click at [674, 413] on button "Cancel Bookings" at bounding box center [668, 416] width 122 height 29
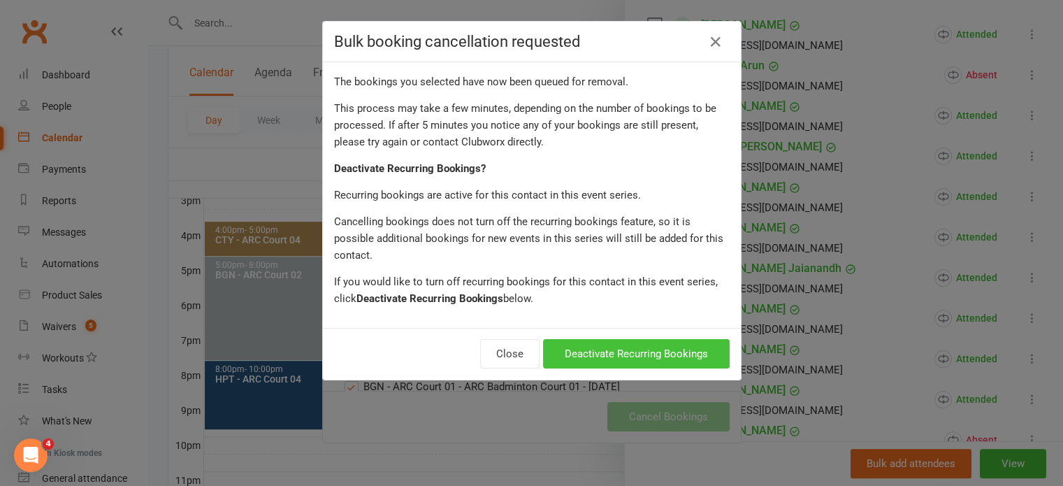
click at [603, 339] on button "Deactivate Recurring Bookings" at bounding box center [636, 353] width 187 height 29
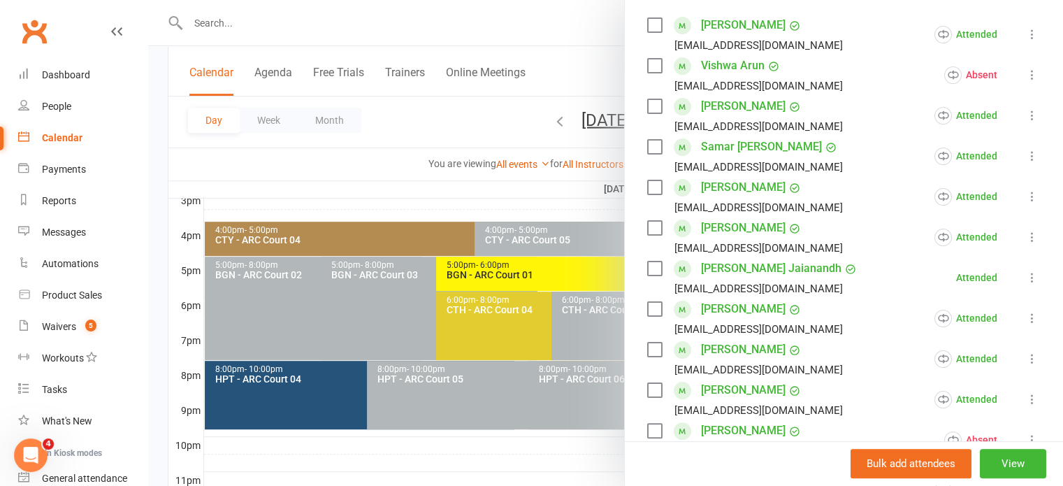
click at [382, 132] on div at bounding box center [605, 243] width 914 height 486
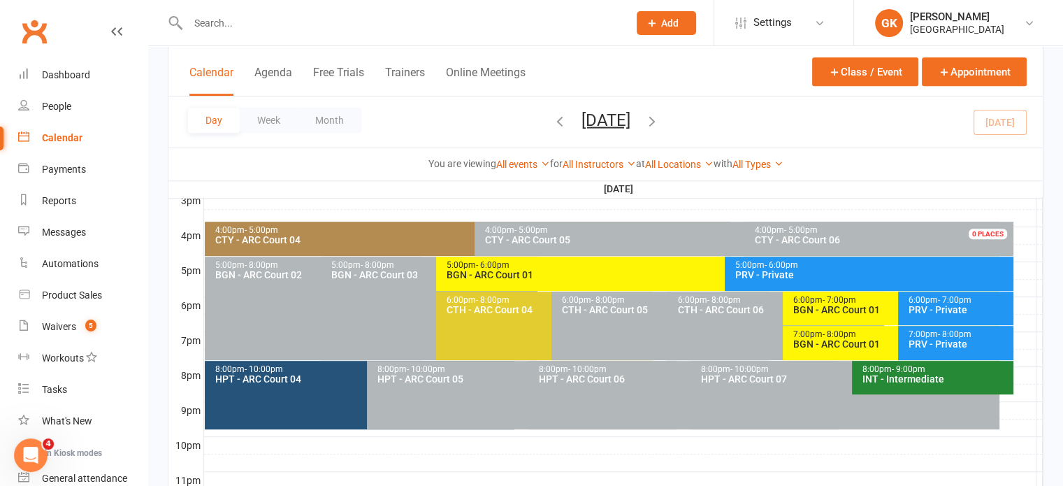
click at [659, 120] on icon "button" at bounding box center [651, 119] width 15 height 15
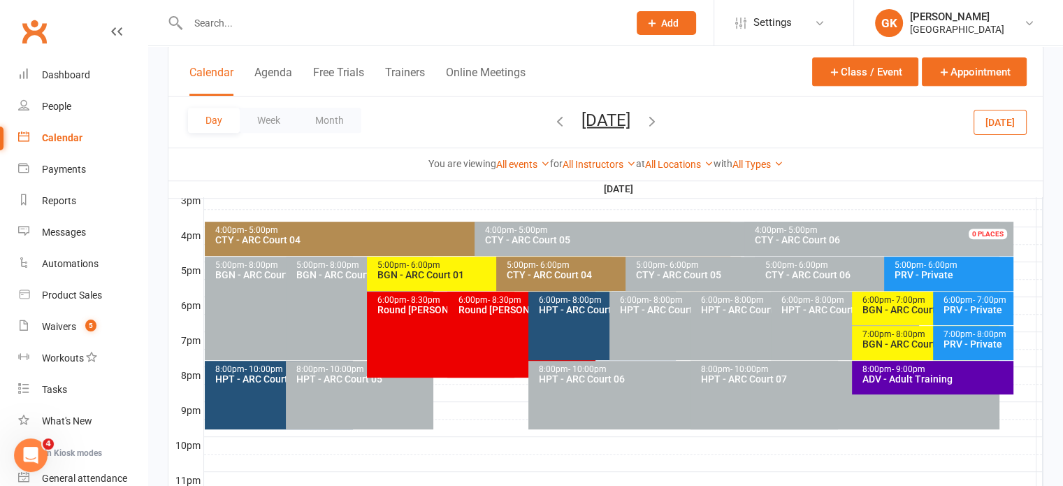
click at [644, 120] on span "[DATE] [DATE] Sun Mon Tue Wed Thu Fri Sat 27 28 29 30 31 01 02 03 04 05 06 07 0…" at bounding box center [605, 122] width 77 height 24
click at [659, 122] on icon "button" at bounding box center [651, 119] width 15 height 15
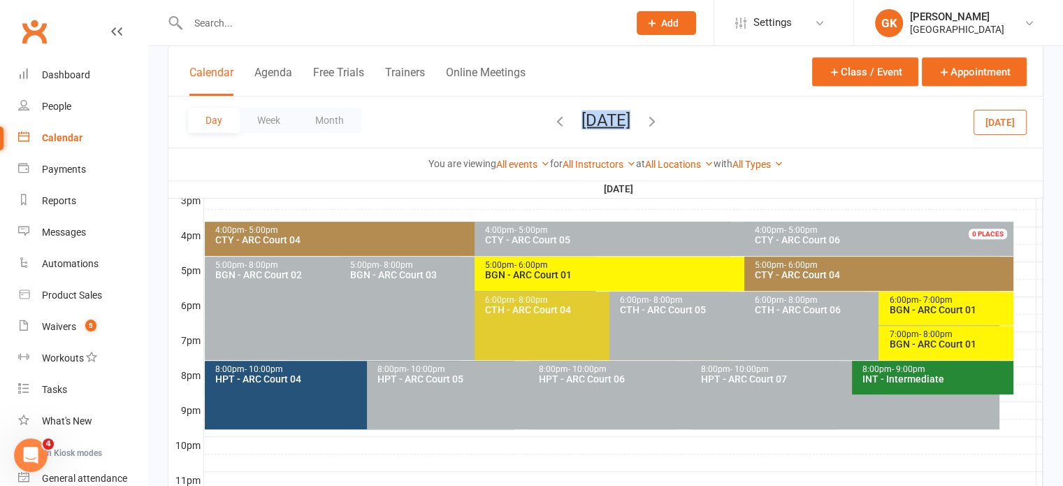
click at [659, 118] on icon "button" at bounding box center [651, 119] width 15 height 15
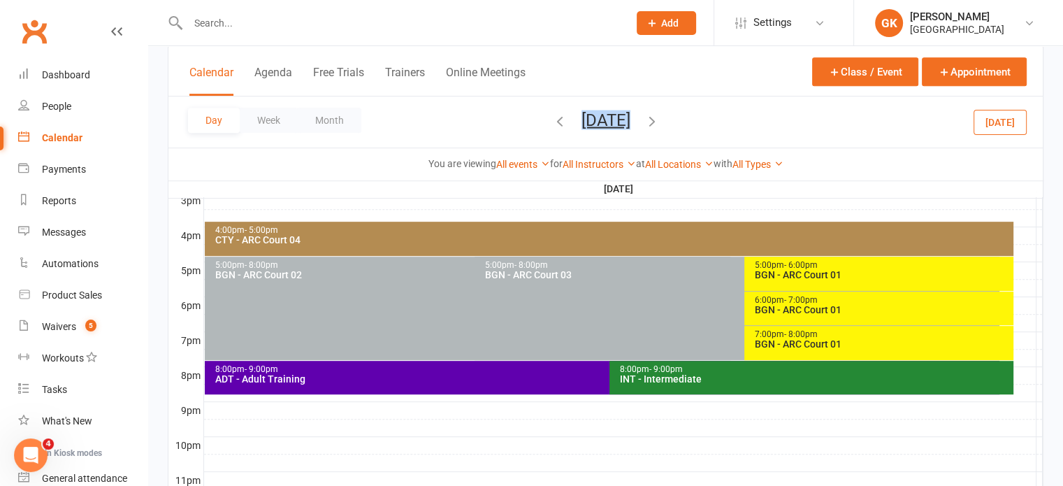
click at [659, 117] on icon "button" at bounding box center [651, 119] width 15 height 15
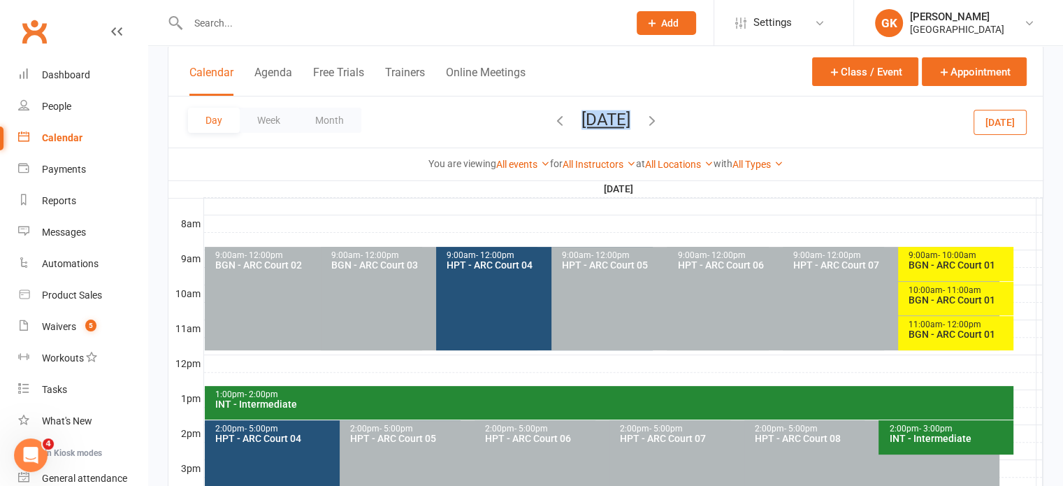
scroll to position [414, 0]
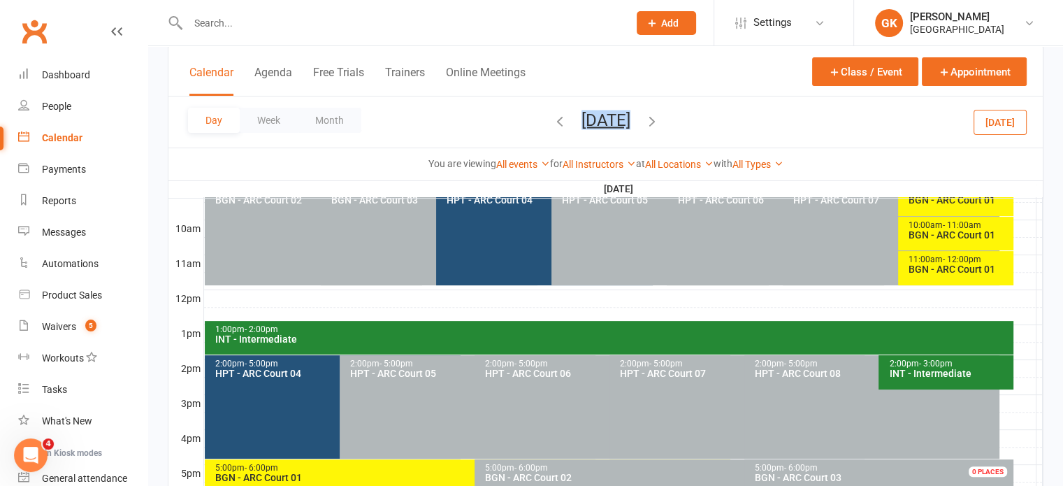
click at [996, 270] on div "BGN - ARC Court 01" at bounding box center [958, 269] width 103 height 10
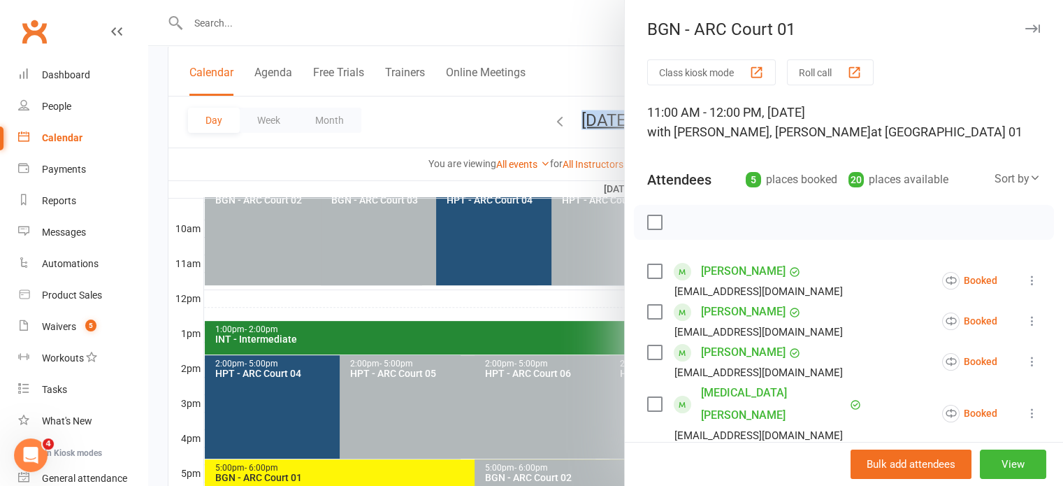
scroll to position [138, 0]
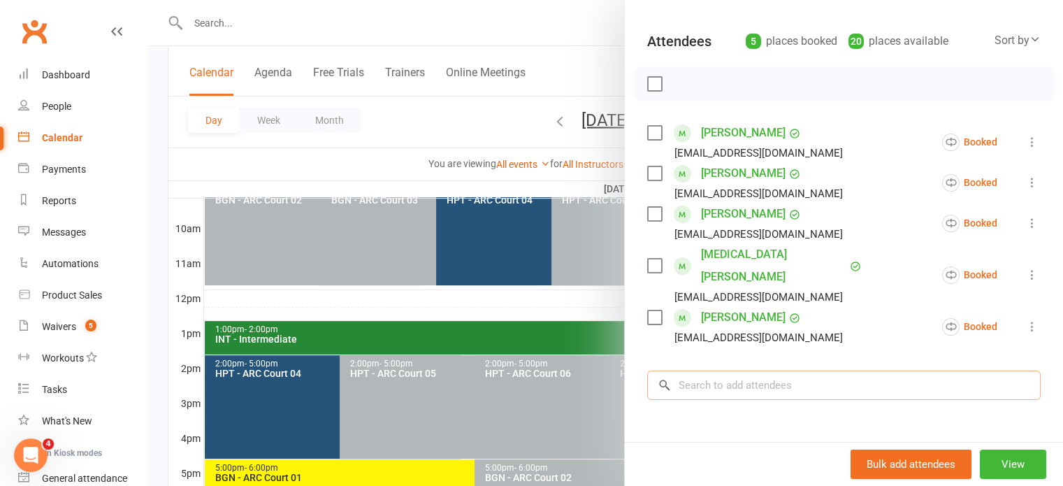
click at [699, 370] on input "search" at bounding box center [843, 384] width 393 height 29
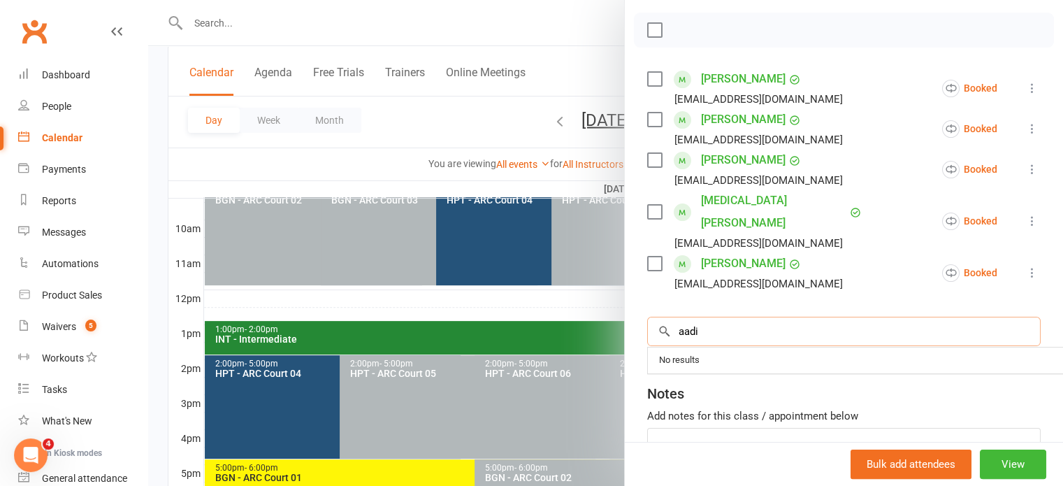
scroll to position [191, 0]
type input "a"
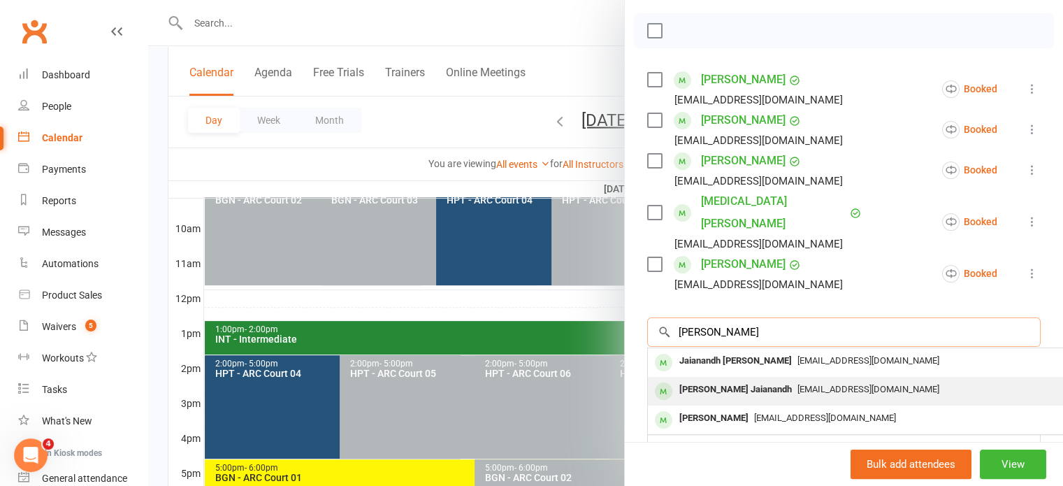
type input "[PERSON_NAME]"
click at [699, 379] on div "[PERSON_NAME] Jaianandh" at bounding box center [735, 389] width 124 height 20
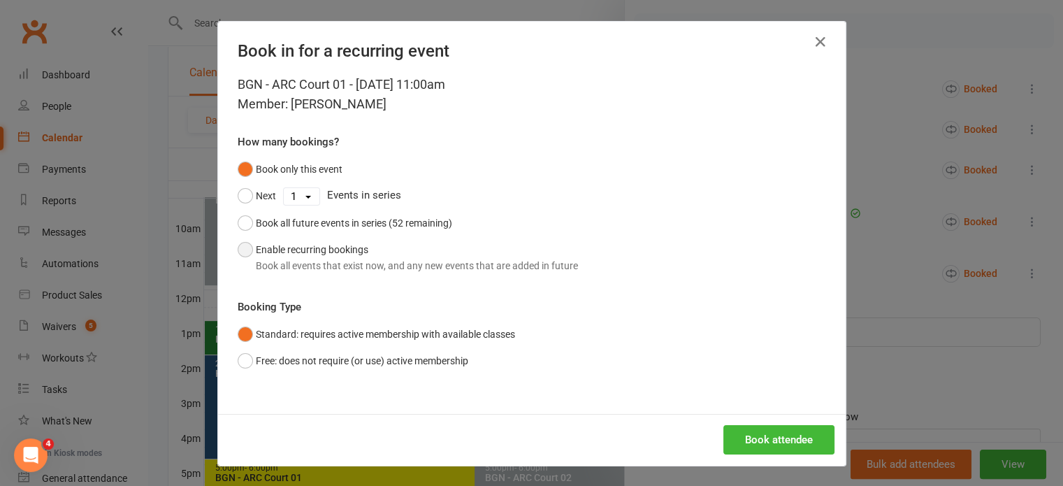
click at [430, 251] on button "Enable recurring bookings Book all events that exist now, and any new events th…" at bounding box center [408, 257] width 340 height 43
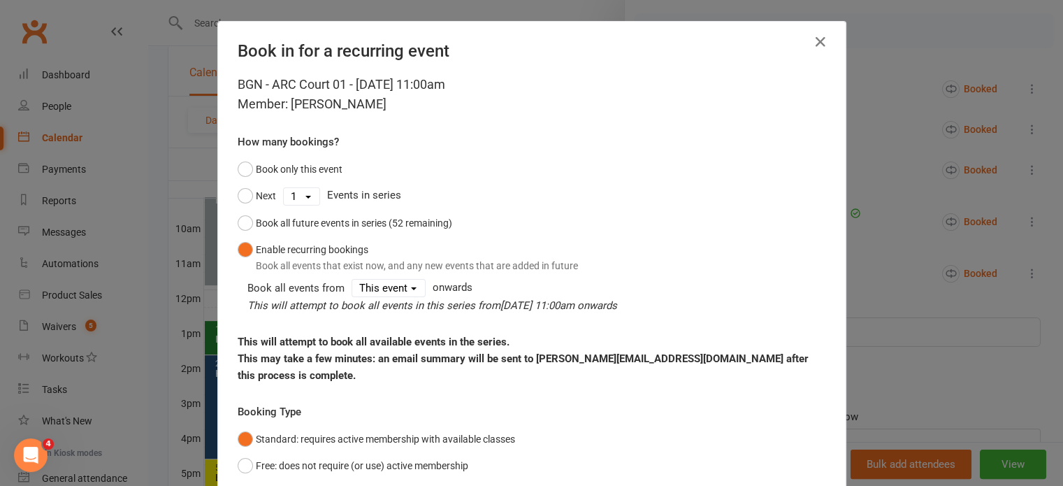
scroll to position [88, 0]
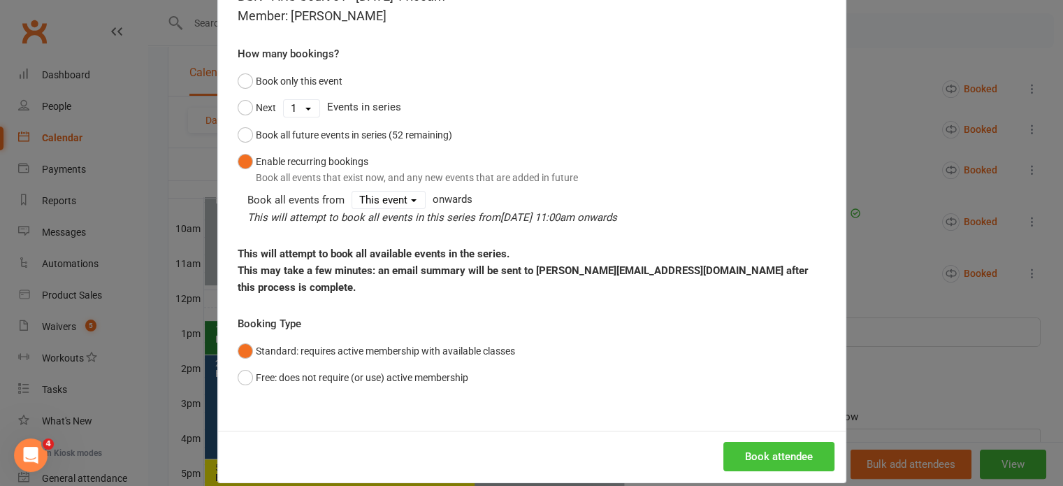
click at [750, 452] on button "Book attendee" at bounding box center [778, 455] width 111 height 29
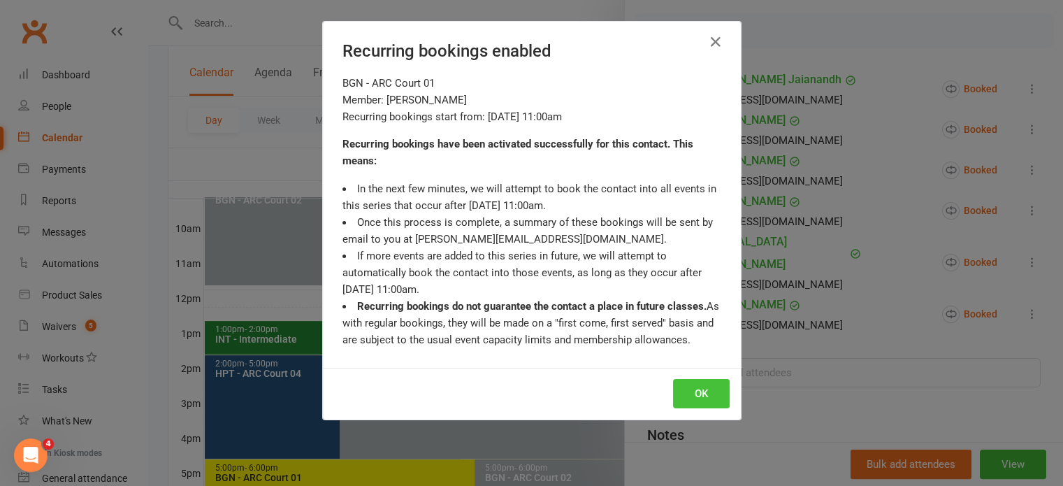
click at [709, 391] on button "OK" at bounding box center [701, 393] width 57 height 29
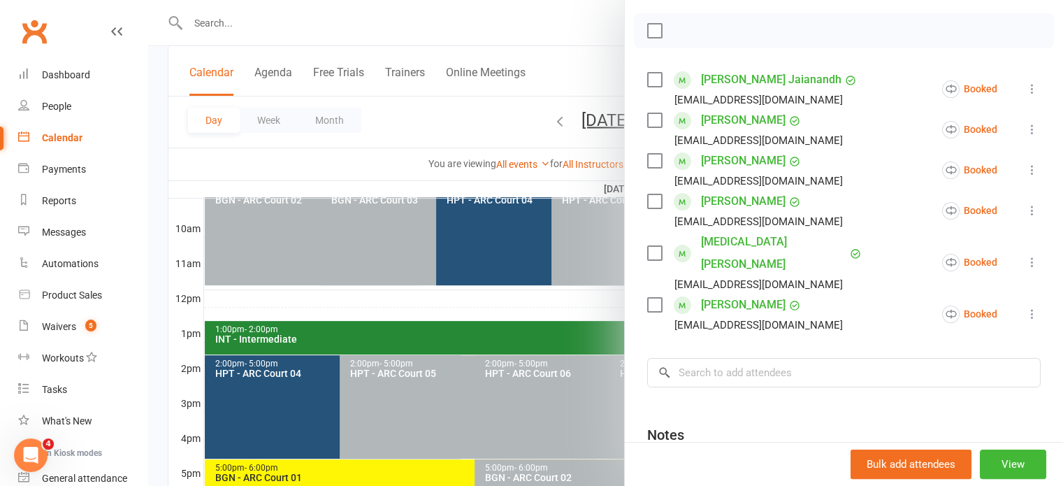
click at [590, 288] on div at bounding box center [605, 243] width 914 height 486
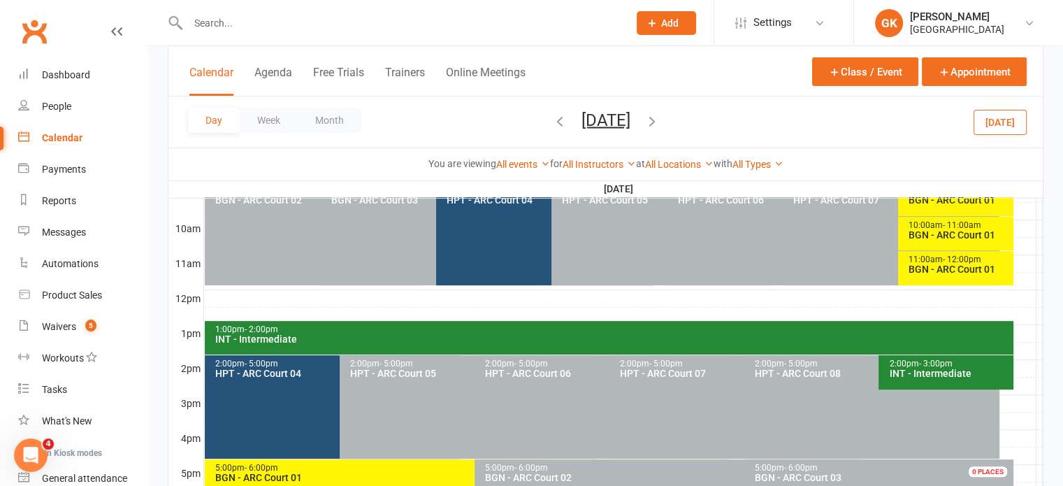
click at [659, 115] on icon "button" at bounding box center [651, 119] width 15 height 15
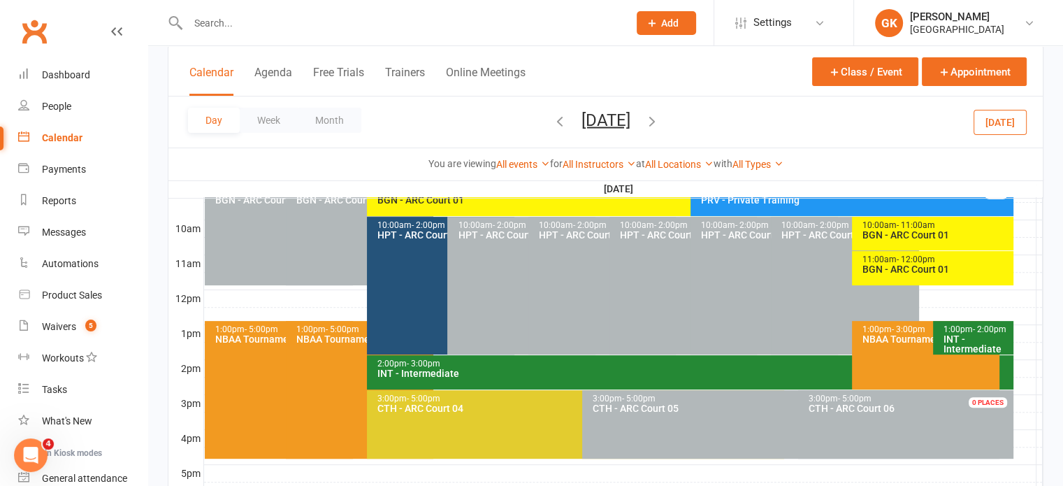
click at [878, 267] on div "BGN - ARC Court 01" at bounding box center [935, 269] width 149 height 10
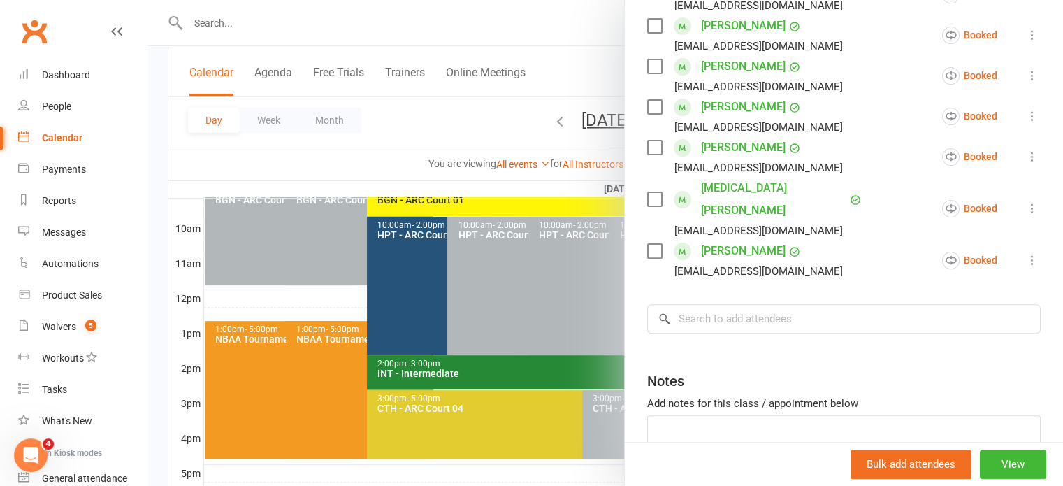
scroll to position [411, 0]
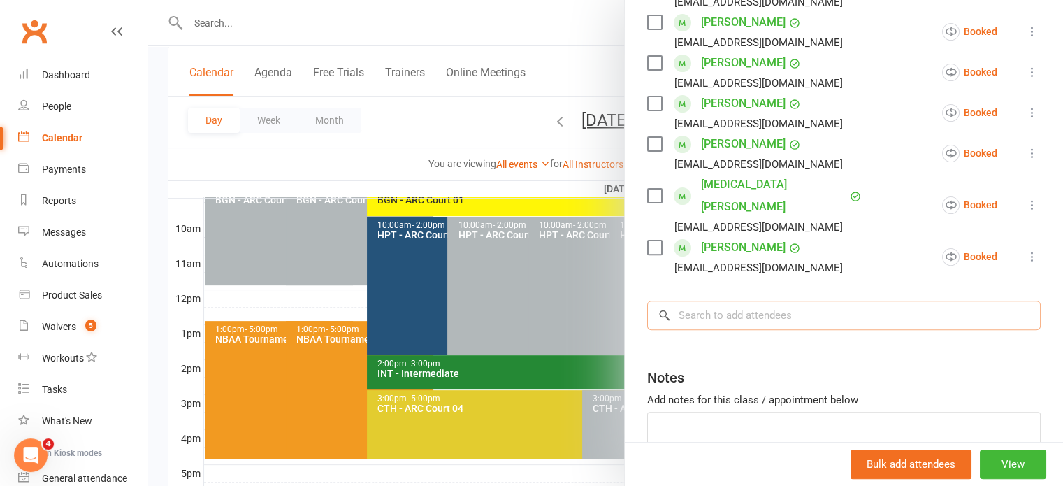
click at [782, 300] on input "search" at bounding box center [843, 314] width 393 height 29
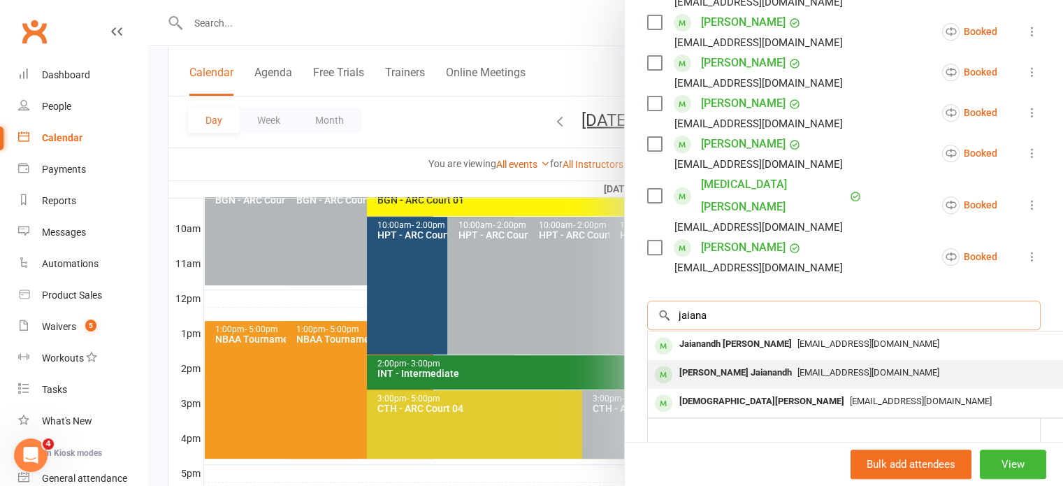
type input "jaiana"
click at [736, 360] on div "[PERSON_NAME] Jaianandh [EMAIL_ADDRESS][DOMAIN_NAME]" at bounding box center [857, 374] width 418 height 29
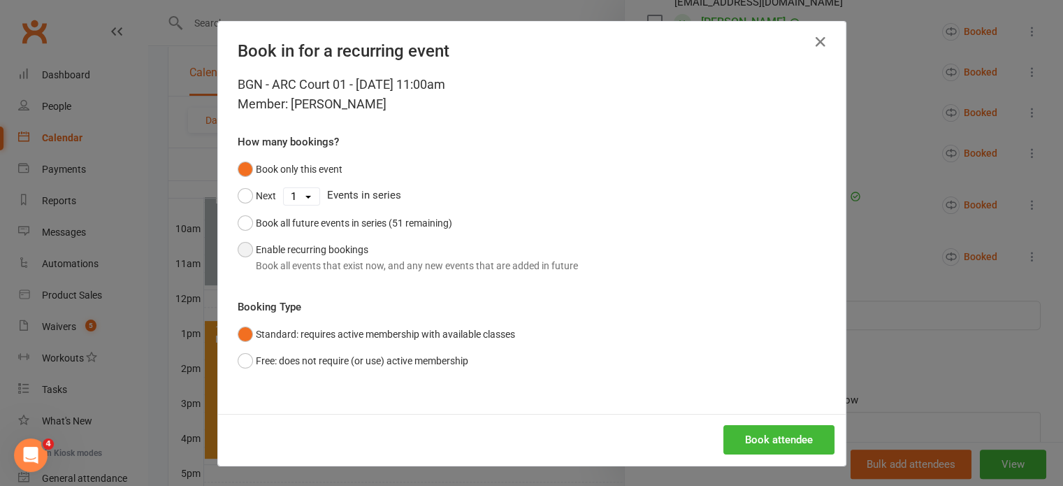
click at [368, 258] on div "Book all events that exist now, and any new events that are added in future" at bounding box center [417, 265] width 322 height 15
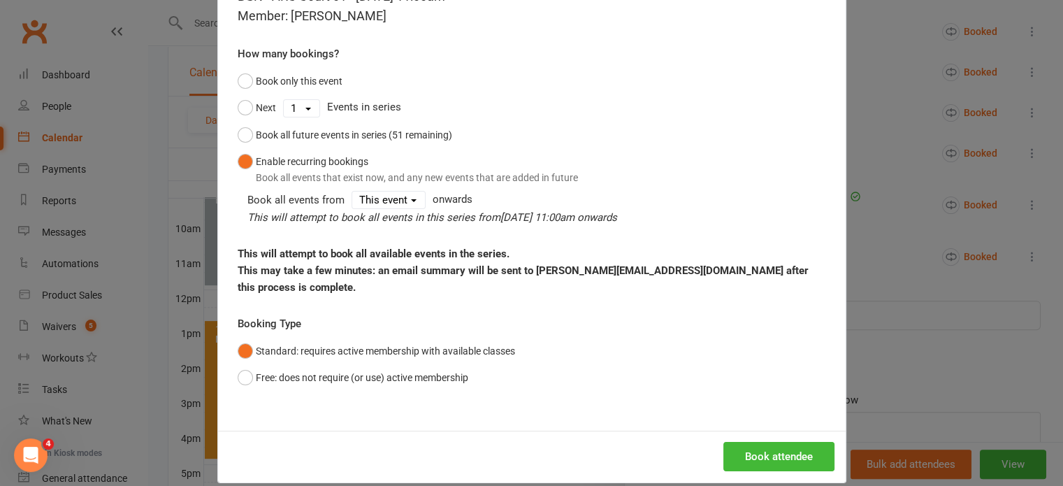
scroll to position [82, 0]
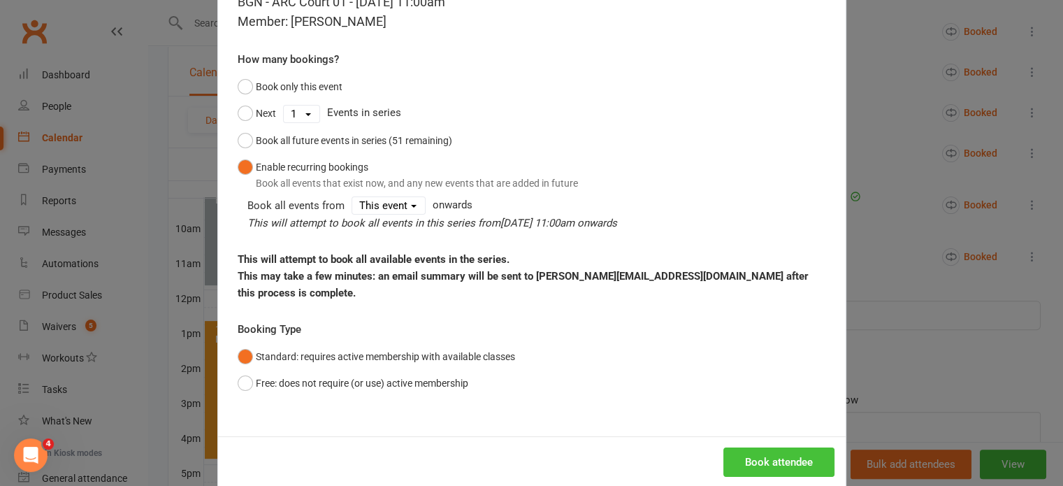
click at [772, 449] on button "Book attendee" at bounding box center [778, 461] width 111 height 29
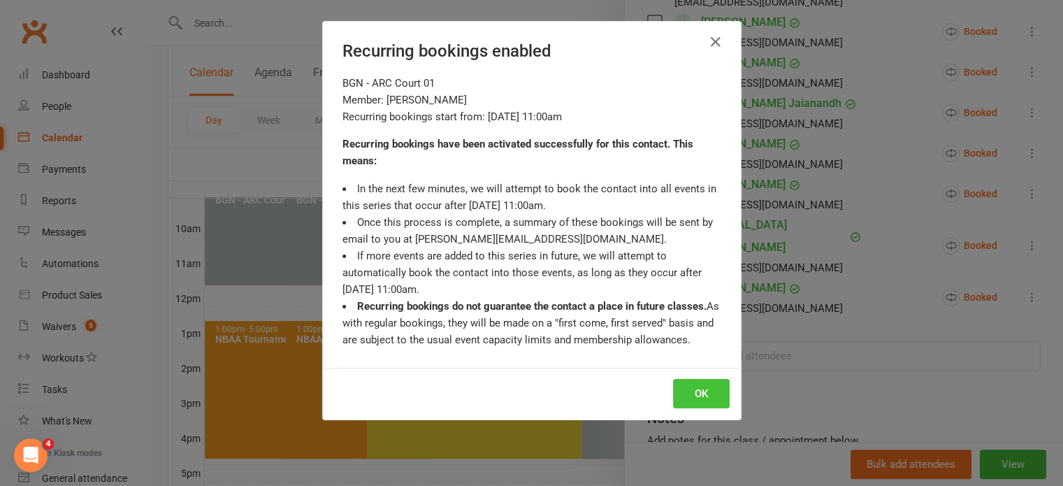
click at [704, 390] on button "OK" at bounding box center [701, 393] width 57 height 29
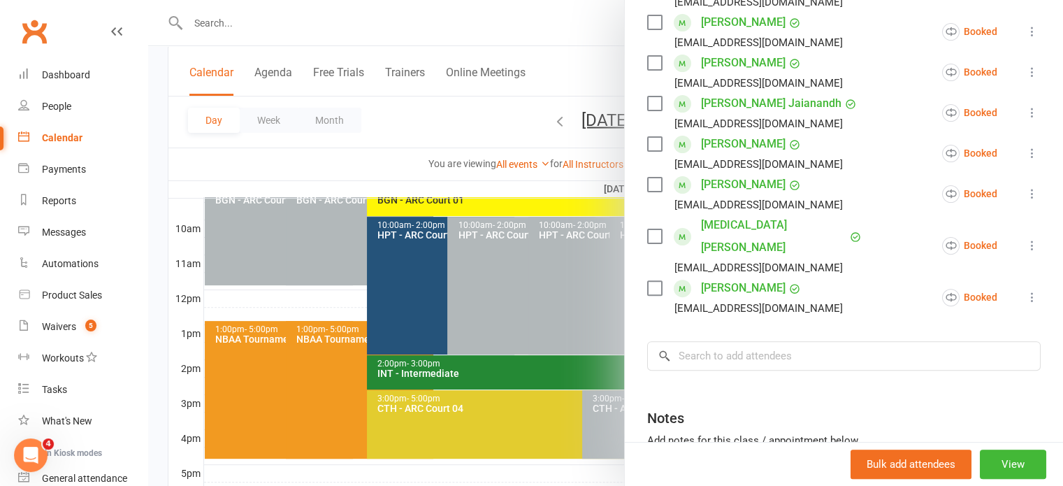
click at [377, 148] on div at bounding box center [605, 243] width 914 height 486
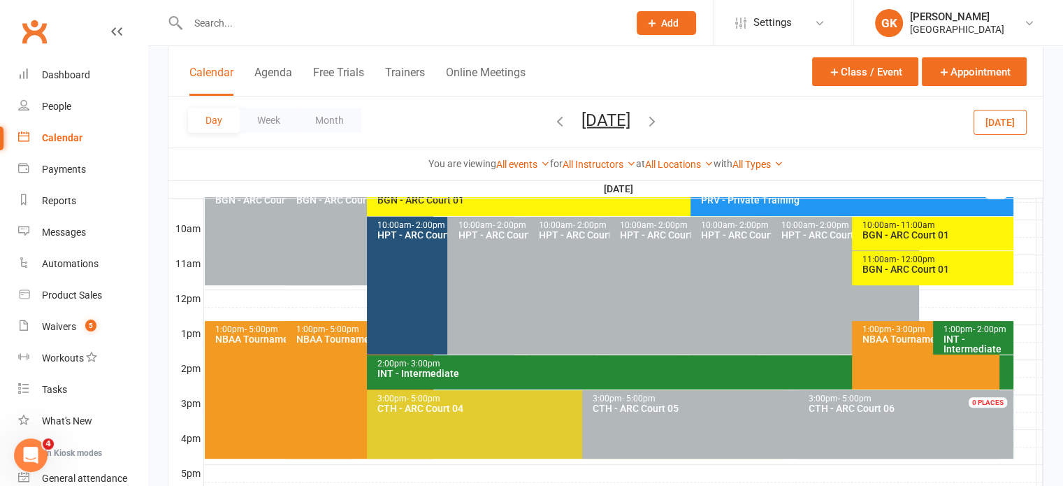
click at [552, 122] on icon "button" at bounding box center [559, 119] width 15 height 15
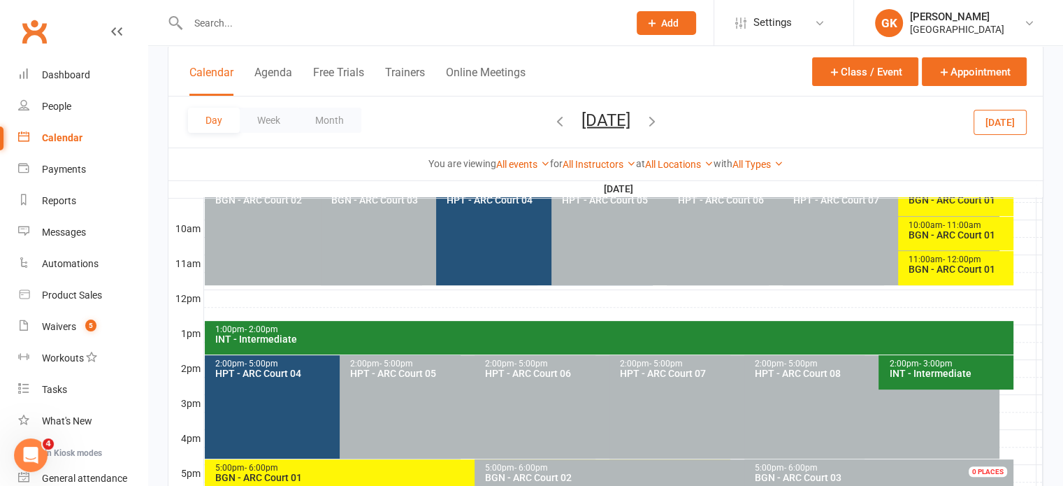
click at [567, 122] on span "[DATE] [DATE] Sun Mon Tue Wed Thu Fri Sat 27 28 29 30 31 01 02 03 04 05 06 07 0…" at bounding box center [605, 122] width 77 height 24
click at [552, 122] on icon "button" at bounding box center [559, 119] width 15 height 15
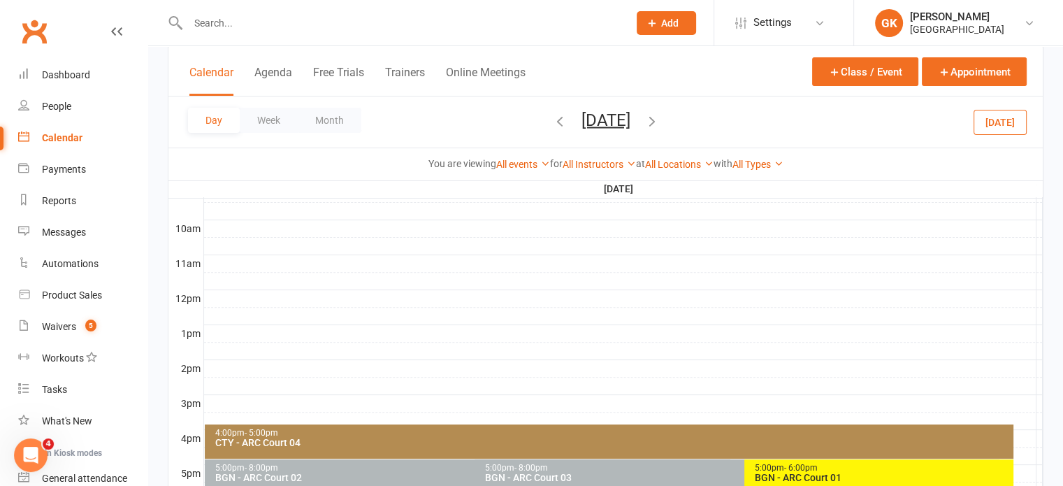
click at [499, 122] on div "Day Week Month [DATE] [DATE] Sun Mon Tue Wed Thu Fri Sat 27 28 29 30 31 01 02 0…" at bounding box center [605, 121] width 874 height 51
click at [552, 121] on icon "button" at bounding box center [559, 119] width 15 height 15
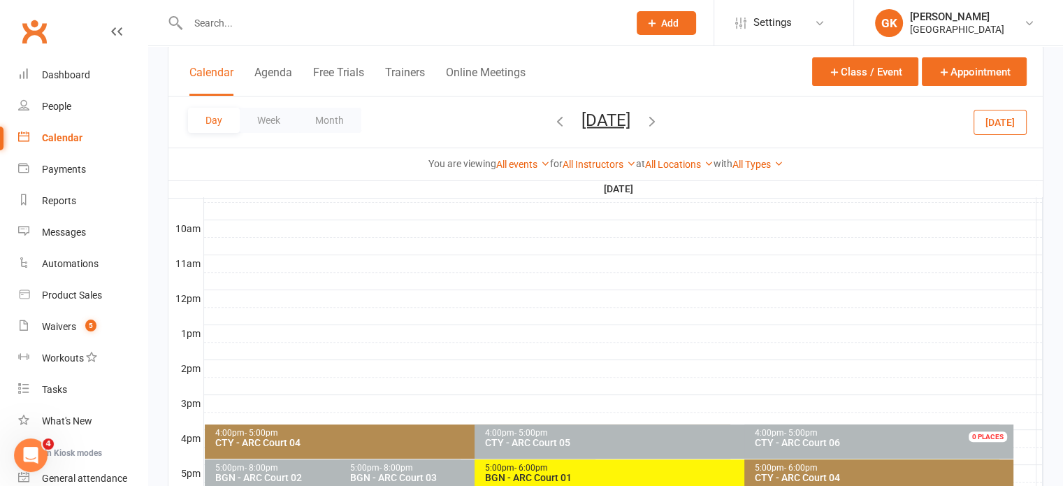
scroll to position [659, 0]
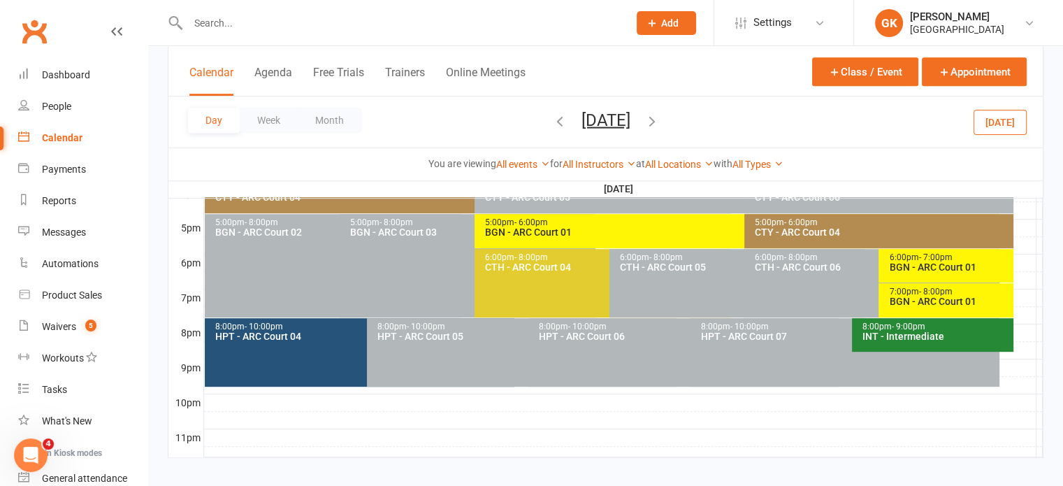
click at [942, 262] on div "BGN - ARC Court 01" at bounding box center [949, 267] width 122 height 10
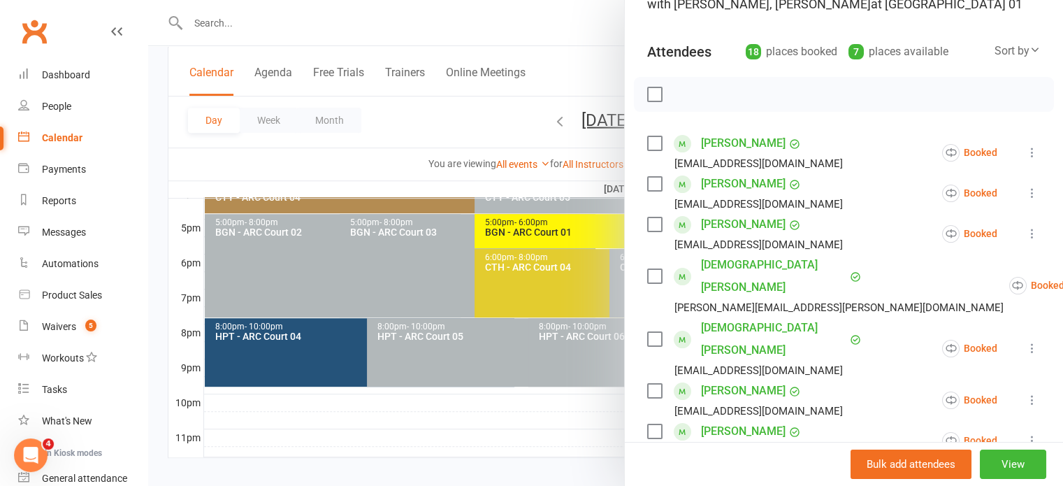
scroll to position [140, 0]
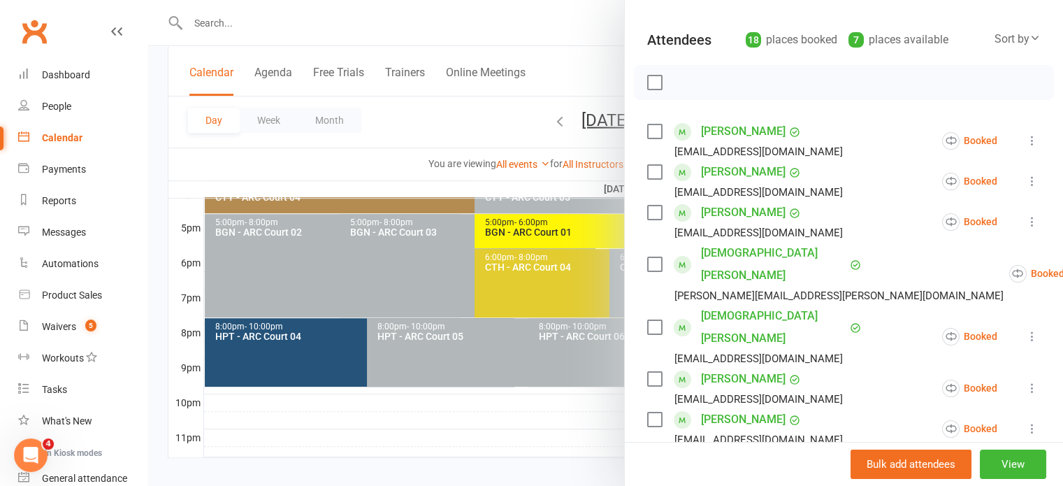
click at [1025, 176] on icon at bounding box center [1032, 181] width 14 height 14
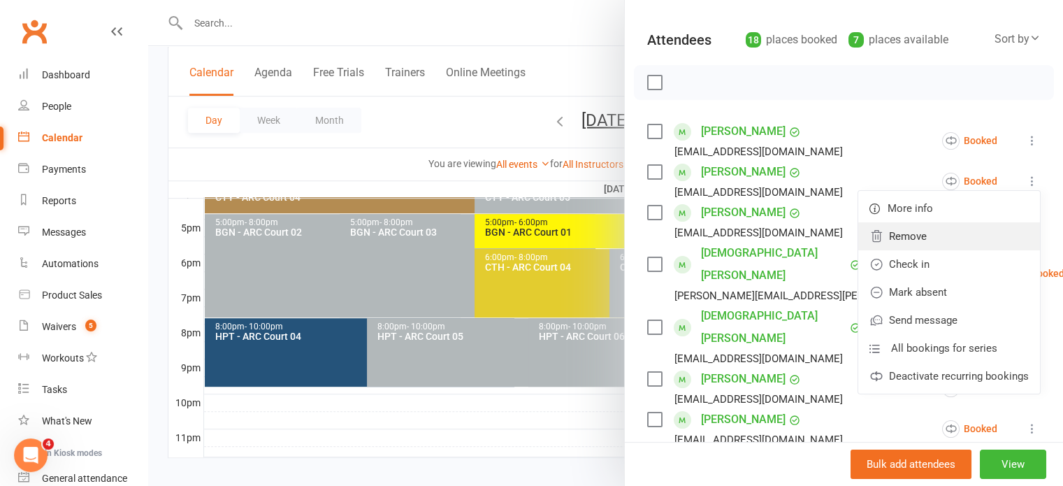
click at [941, 240] on link "Remove" at bounding box center [949, 236] width 182 height 28
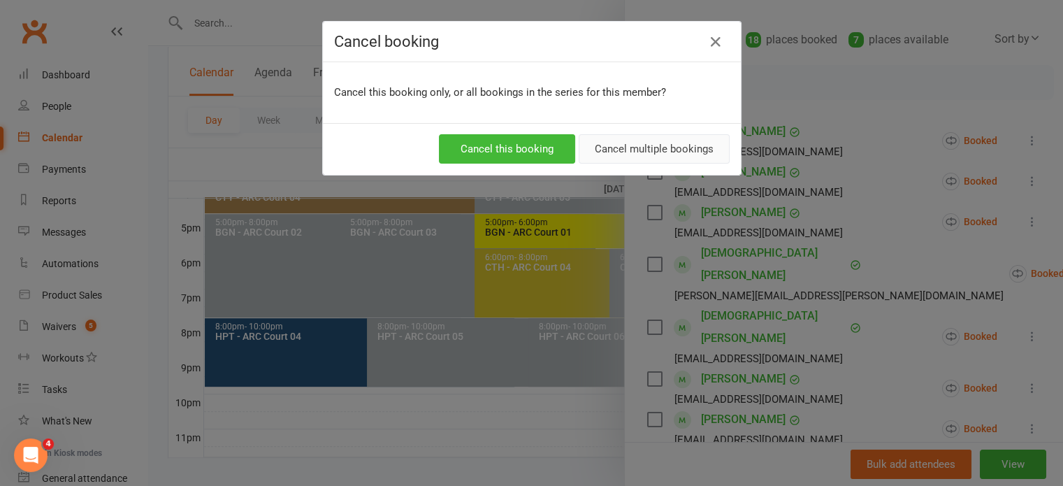
click at [652, 137] on button "Cancel multiple bookings" at bounding box center [653, 148] width 151 height 29
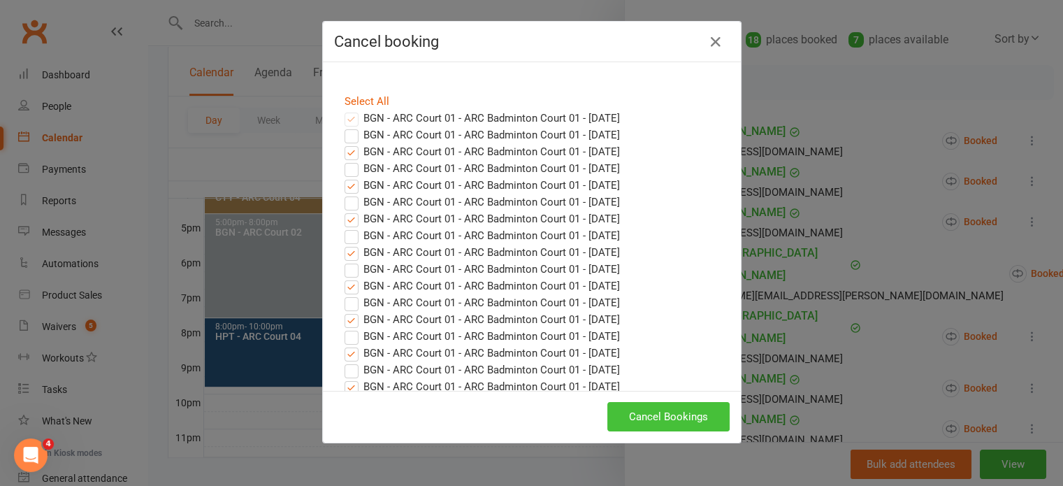
click at [700, 407] on button "Cancel Bookings" at bounding box center [668, 416] width 122 height 29
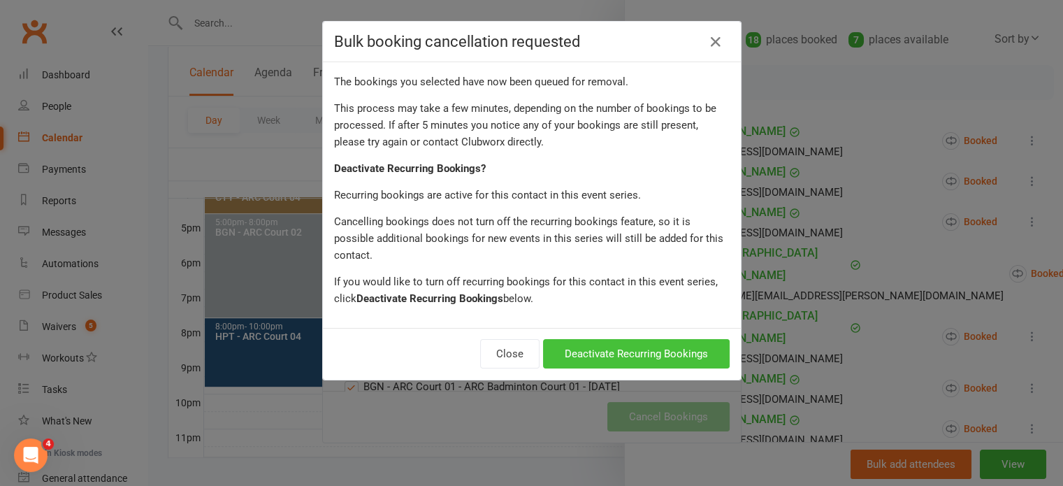
click at [570, 339] on button "Deactivate Recurring Bookings" at bounding box center [636, 353] width 187 height 29
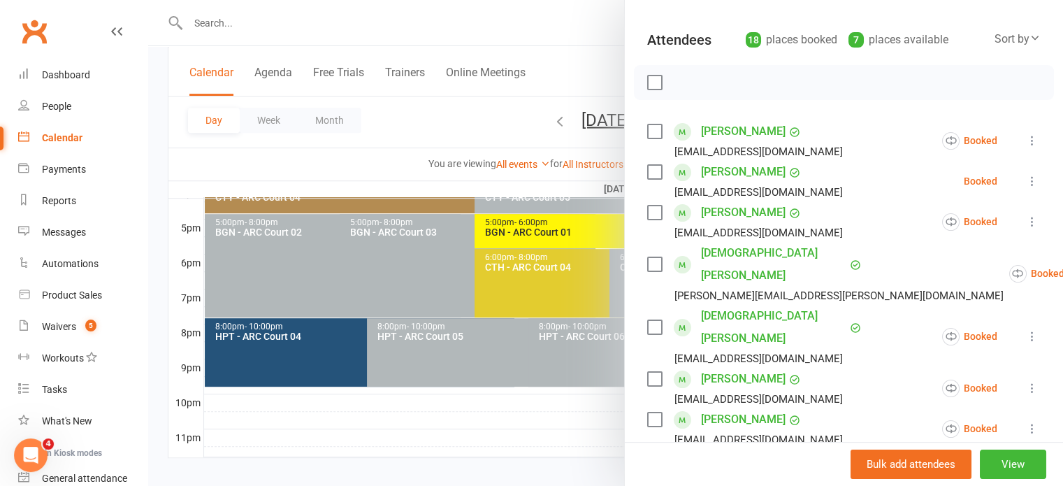
click at [553, 168] on div at bounding box center [605, 243] width 914 height 486
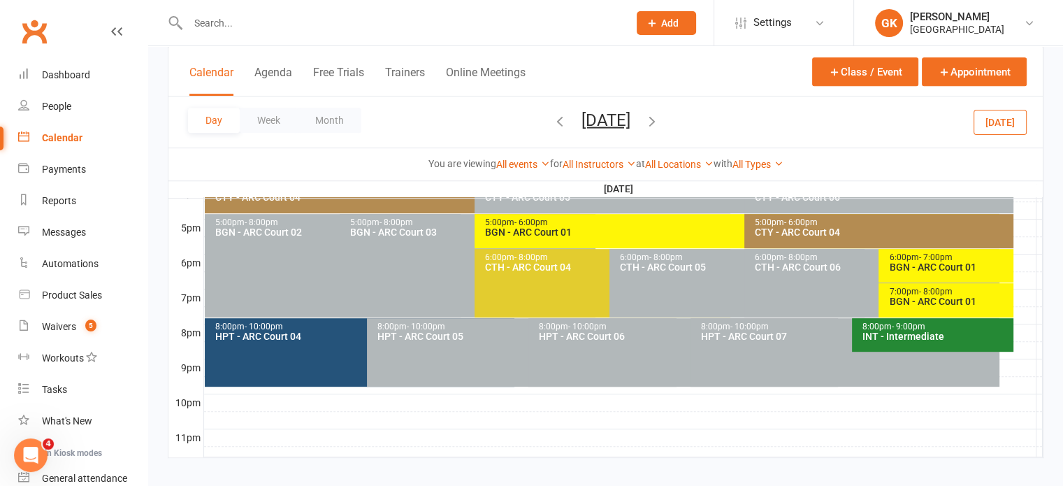
click at [552, 125] on icon "button" at bounding box center [559, 119] width 15 height 15
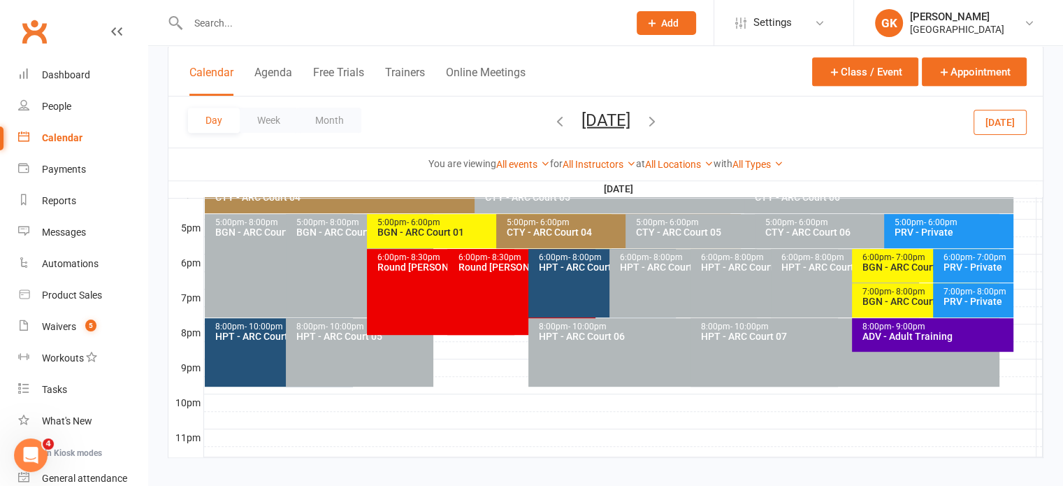
click at [567, 125] on span "[DATE] [DATE] Sun Mon Tue Wed Thu Fri Sat 27 28 29 30 31 01 02 03 04 05 06 07 0…" at bounding box center [605, 122] width 77 height 24
click at [552, 128] on button "button" at bounding box center [559, 122] width 15 height 24
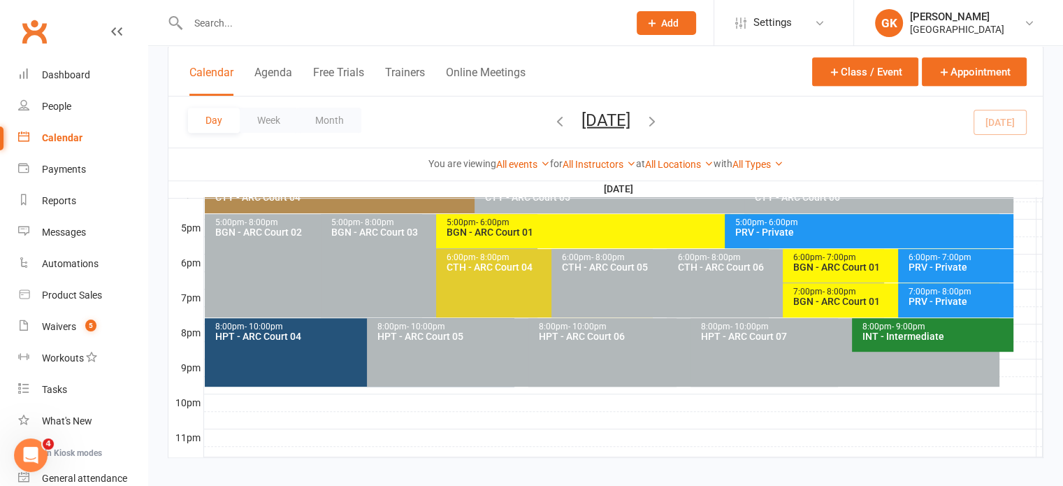
click at [810, 257] on div "6:00pm - 7:00pm" at bounding box center [894, 257] width 205 height 9
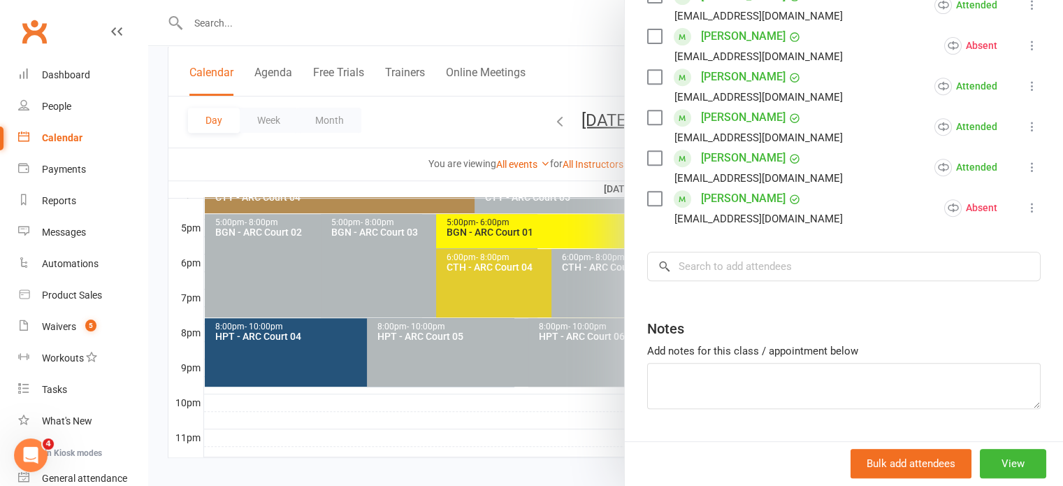
scroll to position [635, 0]
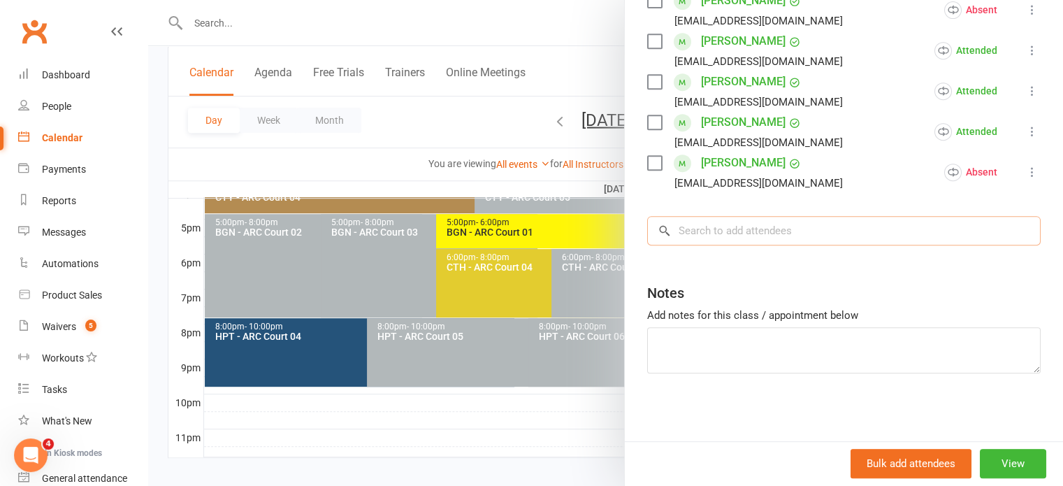
click at [760, 234] on input "search" at bounding box center [843, 230] width 393 height 29
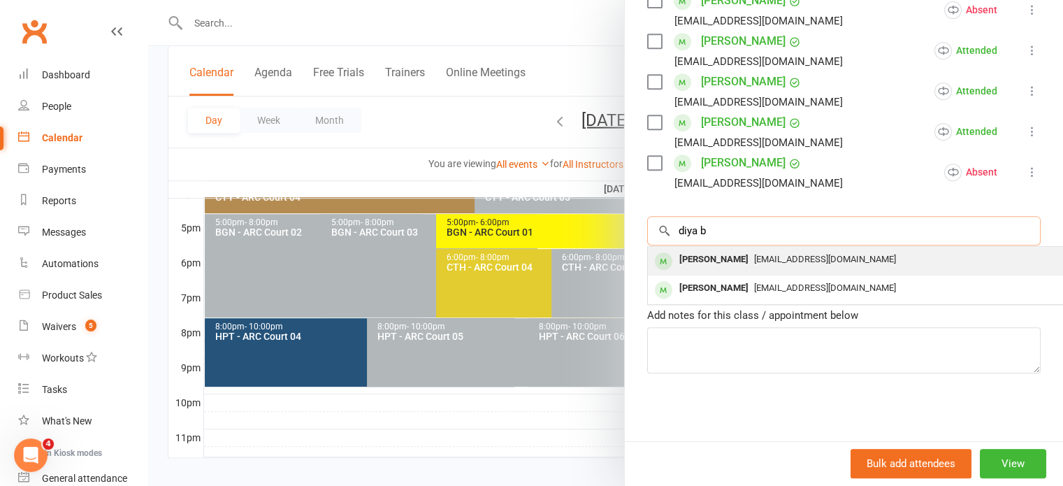
type input "diya b"
click at [754, 257] on span "[EMAIL_ADDRESS][DOMAIN_NAME]" at bounding box center [825, 259] width 142 height 10
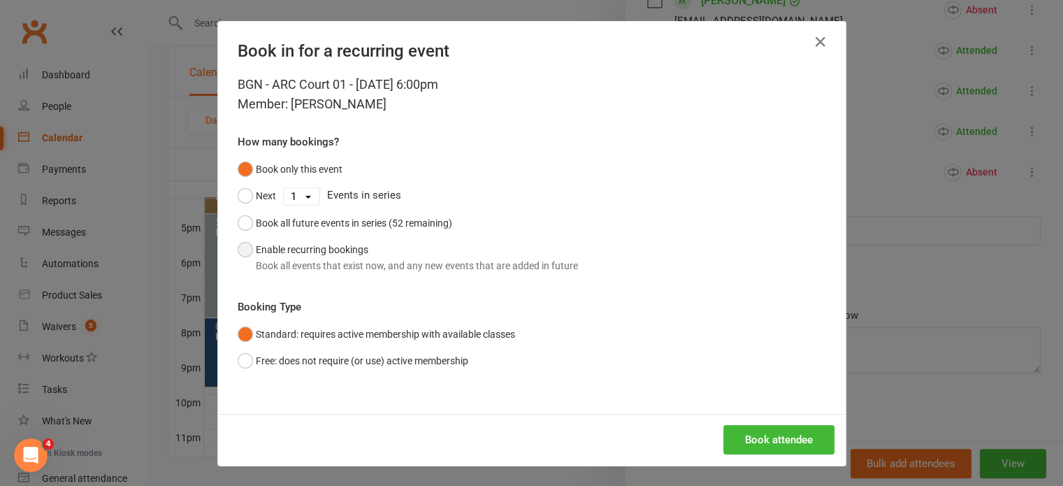
click at [363, 246] on button "Enable recurring bookings Book all events that exist now, and any new events th…" at bounding box center [408, 257] width 340 height 43
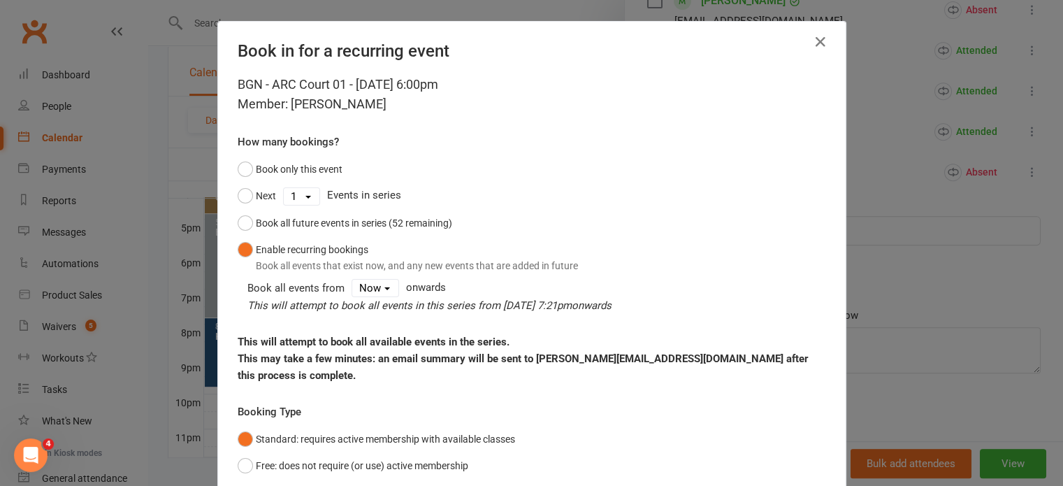
scroll to position [88, 0]
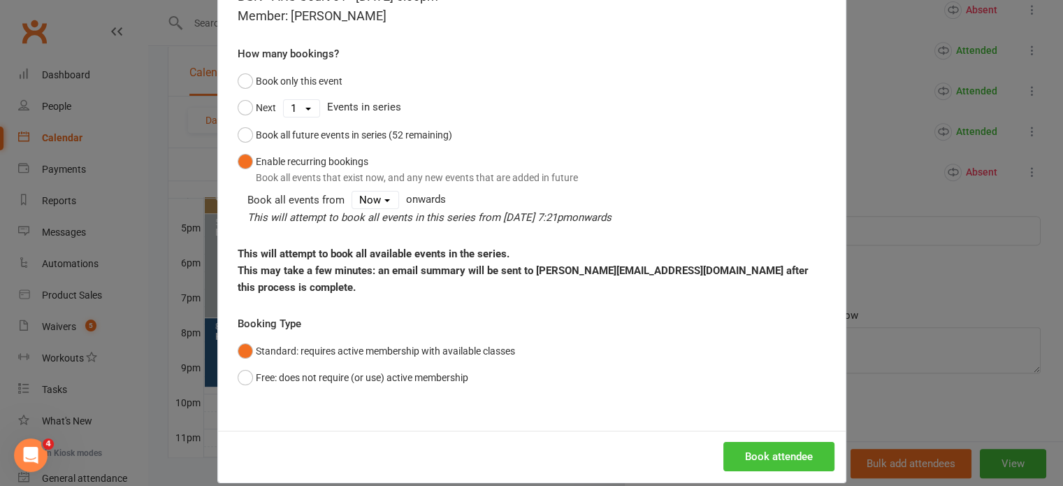
click at [746, 446] on button "Book attendee" at bounding box center [778, 455] width 111 height 29
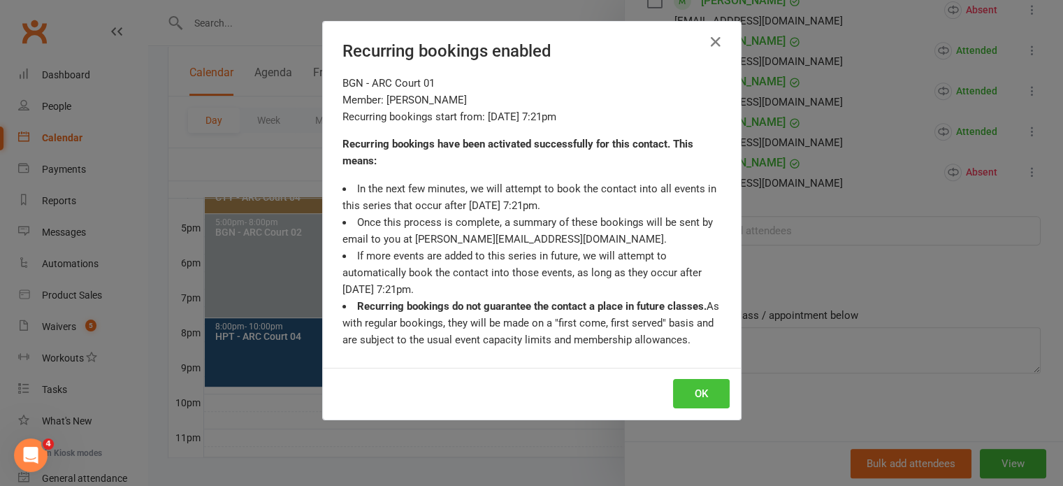
scroll to position [676, 0]
click at [676, 368] on div "OK" at bounding box center [532, 393] width 418 height 52
click at [681, 384] on button "OK" at bounding box center [701, 393] width 57 height 29
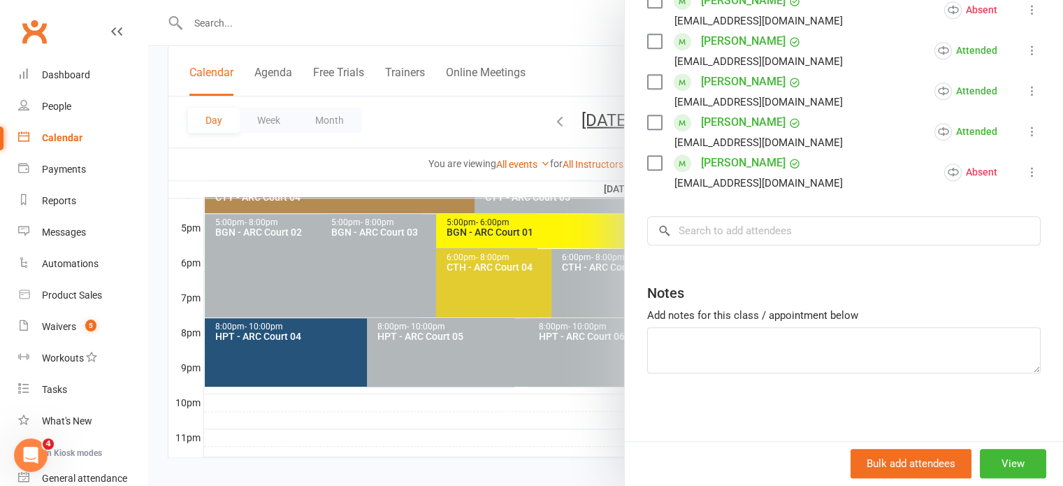
click at [551, 150] on div at bounding box center [605, 243] width 914 height 486
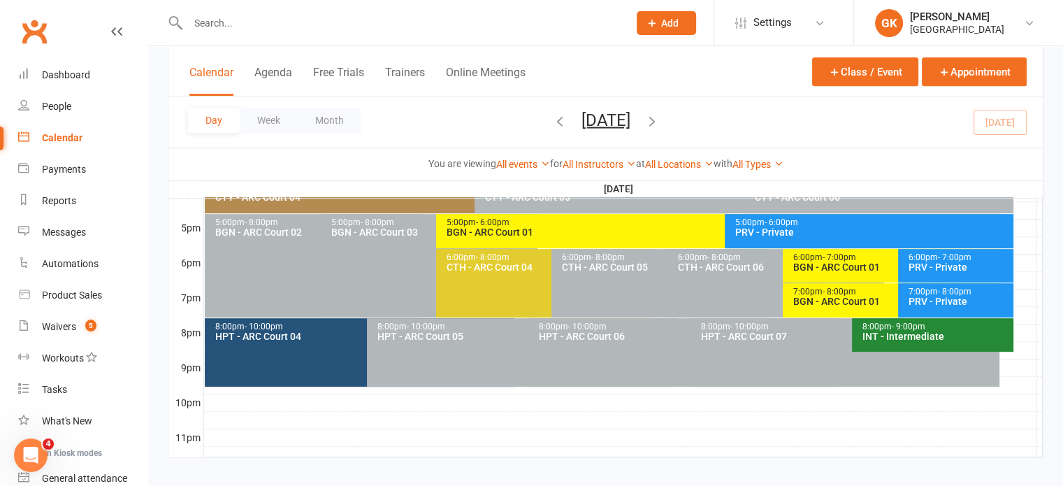
click at [659, 124] on icon "button" at bounding box center [651, 119] width 15 height 15
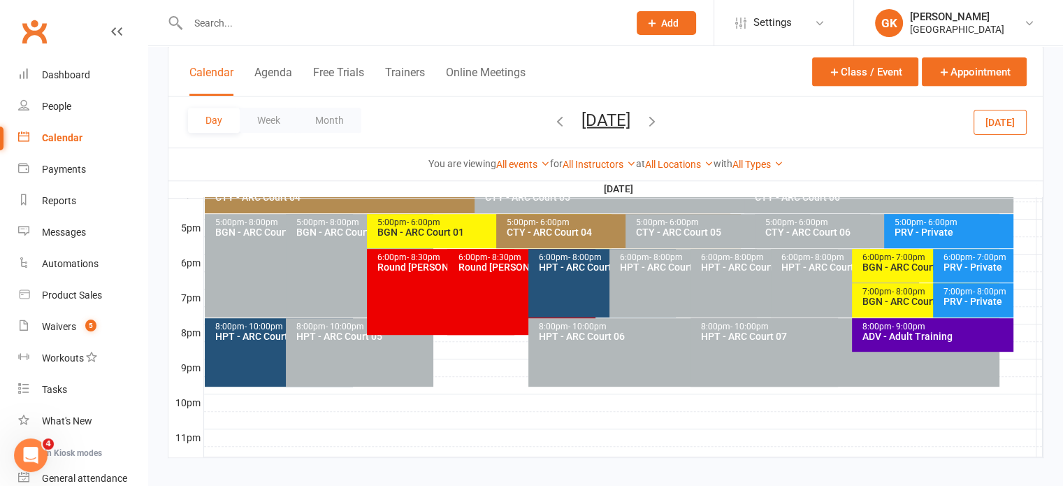
click at [659, 121] on icon "button" at bounding box center [651, 119] width 15 height 15
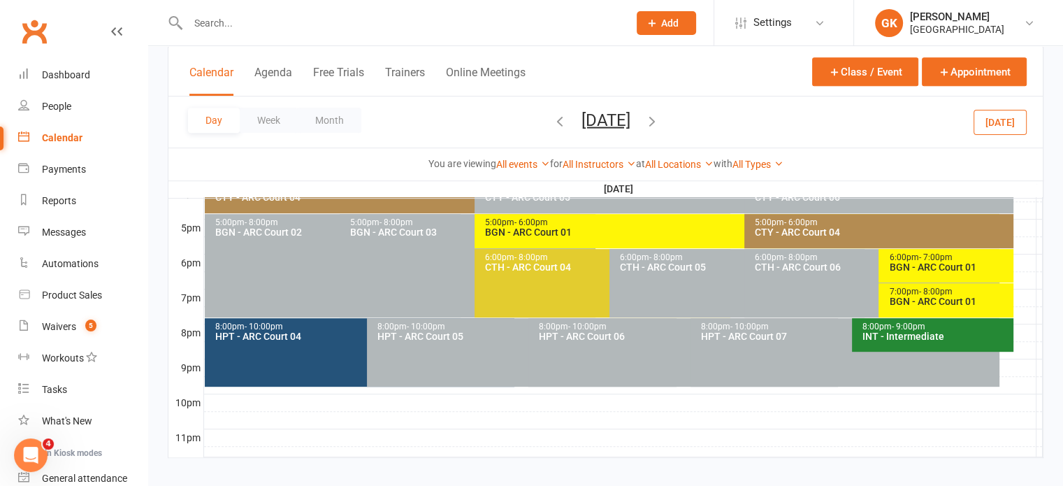
click at [659, 122] on icon "button" at bounding box center [651, 119] width 15 height 15
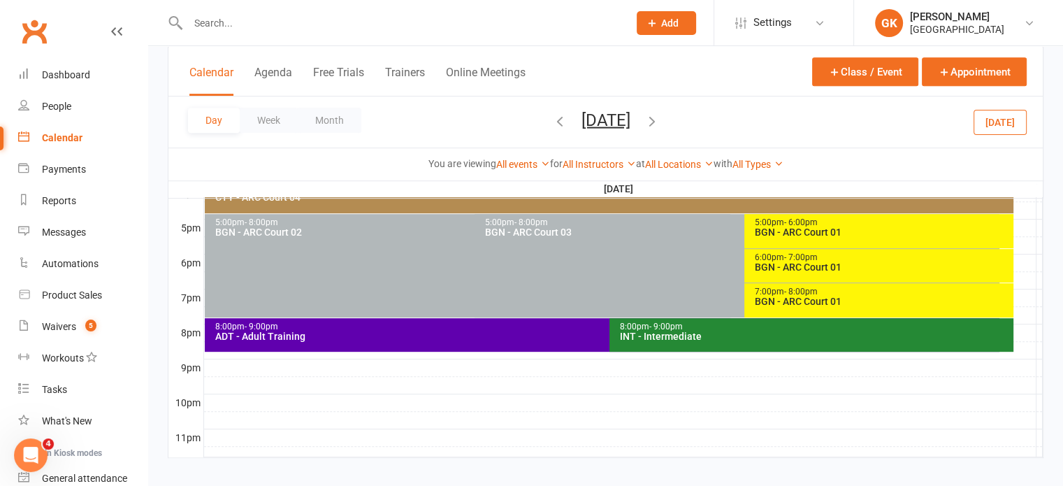
click at [552, 125] on icon "button" at bounding box center [559, 119] width 15 height 15
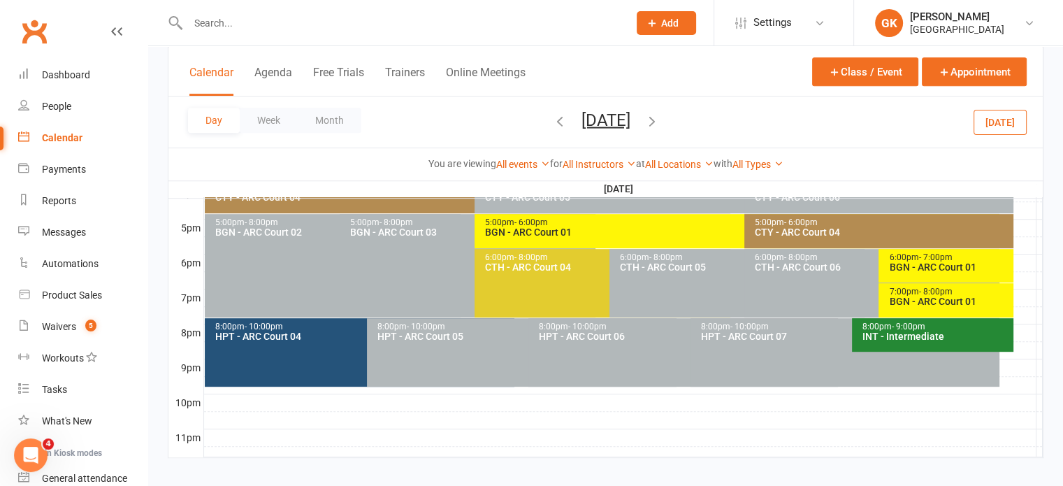
click at [552, 124] on icon "button" at bounding box center [559, 119] width 15 height 15
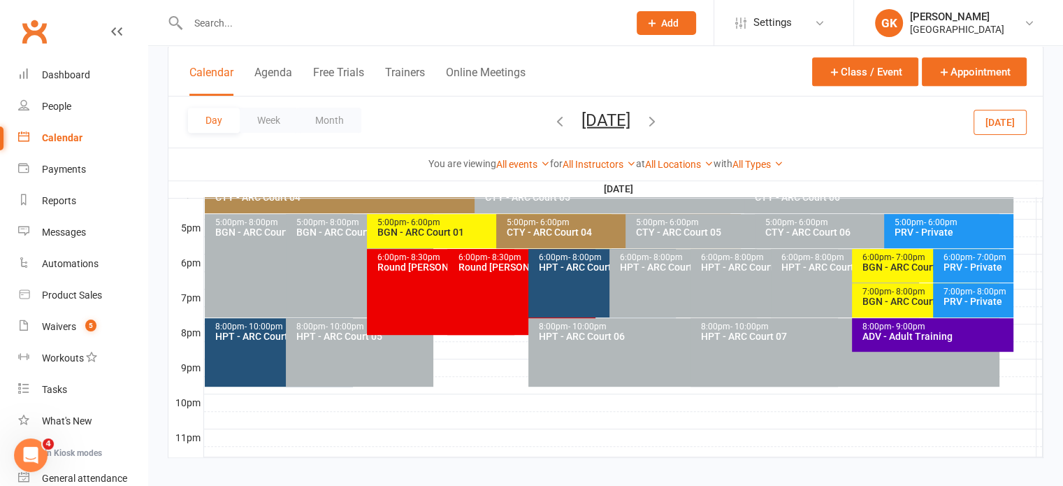
click at [552, 122] on icon "button" at bounding box center [559, 119] width 15 height 15
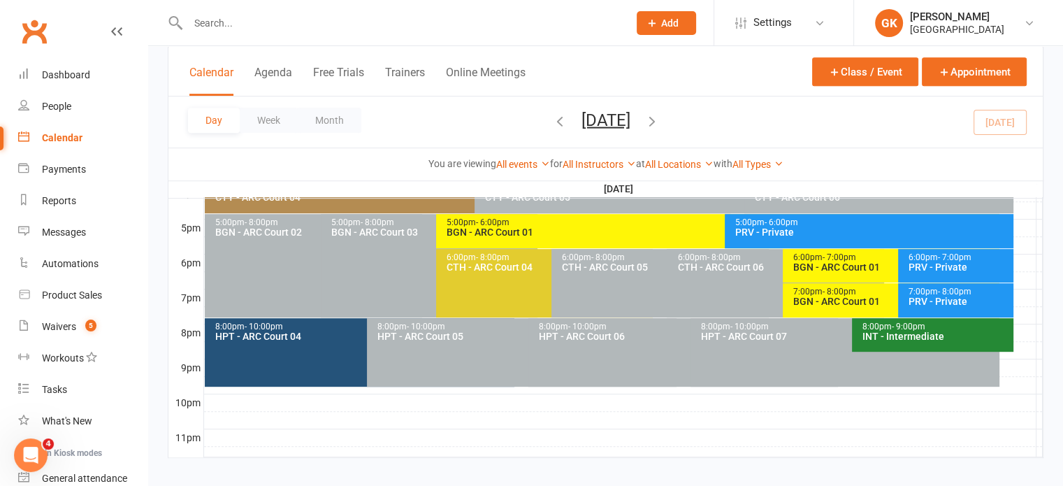
click at [659, 118] on icon "button" at bounding box center [651, 119] width 15 height 15
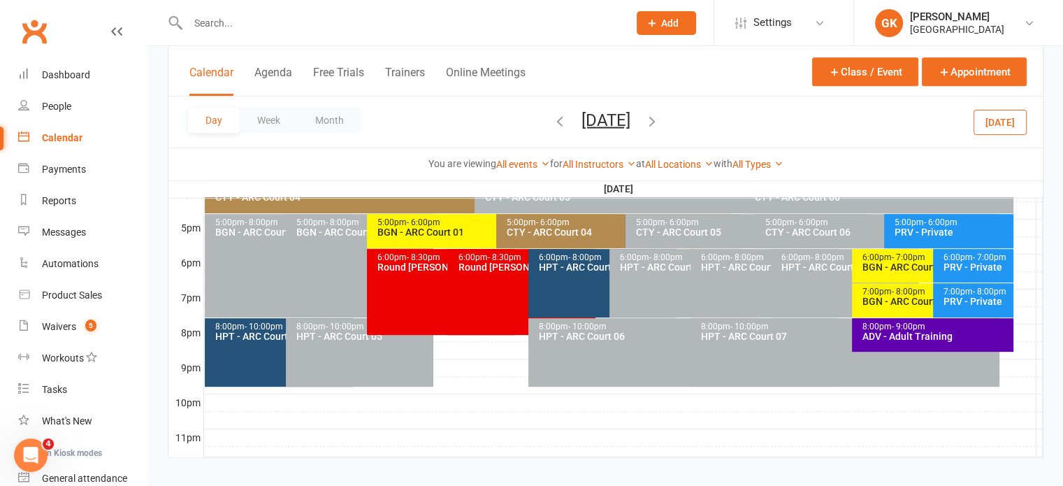
click at [462, 221] on div "5:00pm - 6:00pm" at bounding box center [493, 222] width 232 height 9
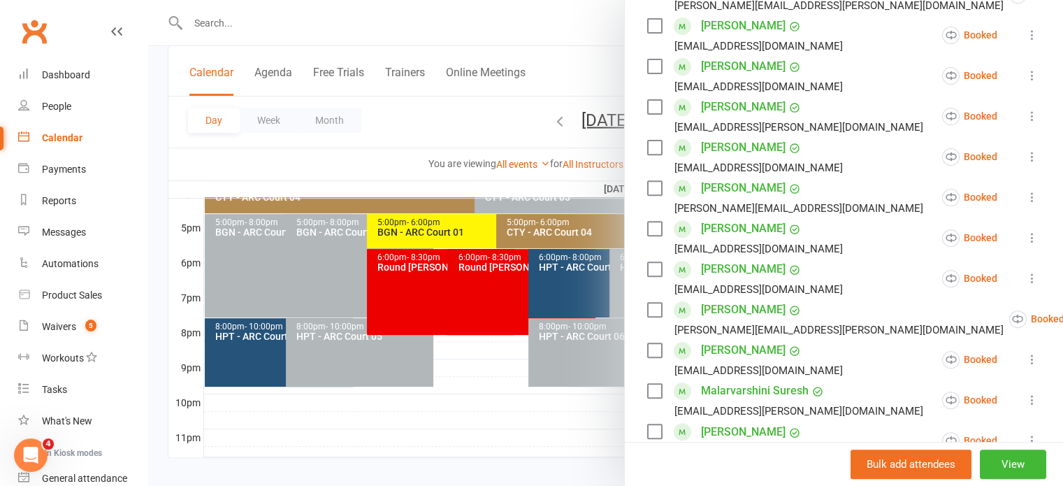
scroll to position [511, 0]
click at [1025, 236] on icon at bounding box center [1032, 237] width 14 height 14
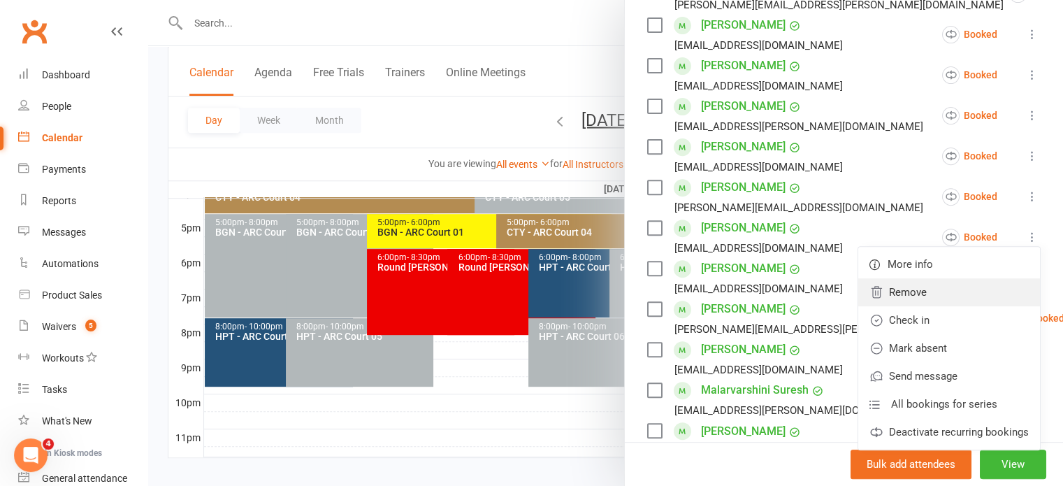
click at [878, 295] on link "Remove" at bounding box center [949, 292] width 182 height 28
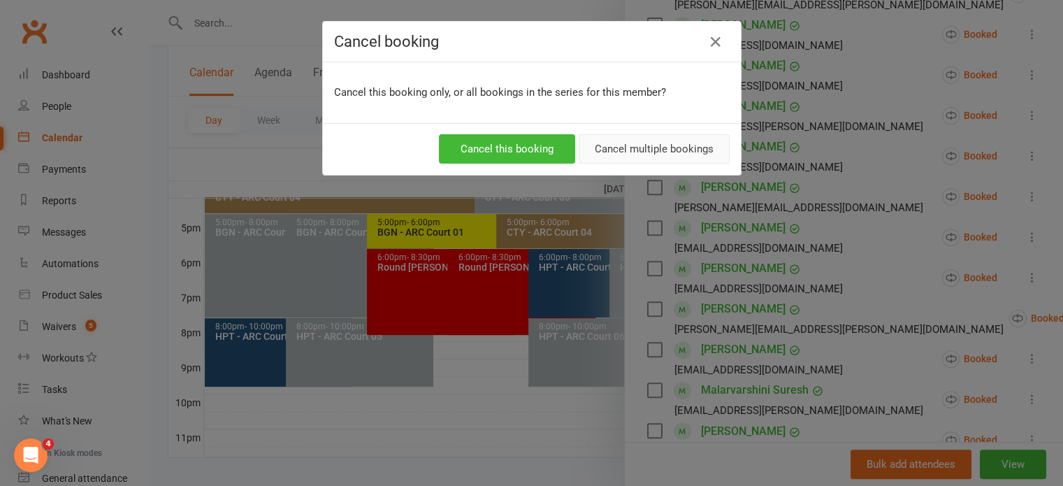
click at [691, 151] on button "Cancel multiple bookings" at bounding box center [653, 148] width 151 height 29
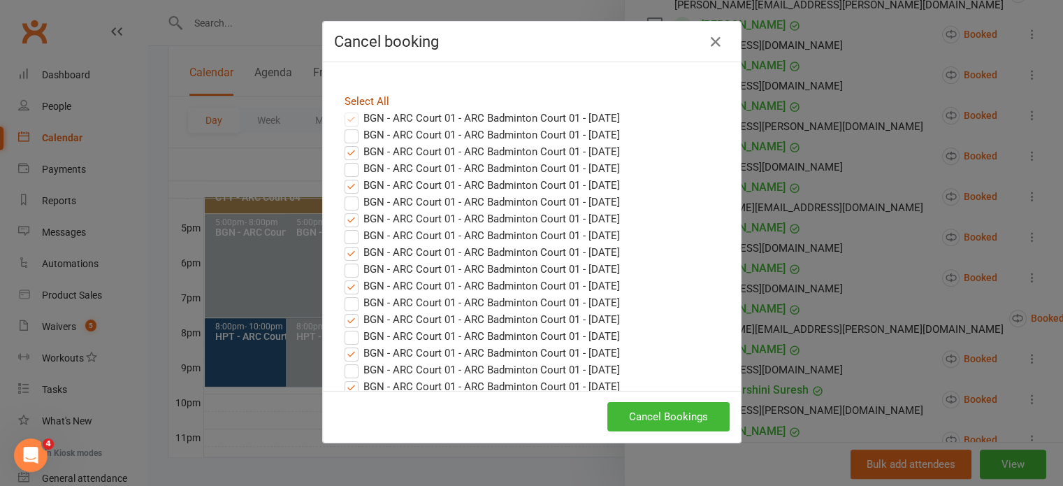
click at [353, 102] on link "Select All" at bounding box center [366, 101] width 45 height 13
click at [636, 407] on button "Cancel Bookings" at bounding box center [668, 416] width 122 height 29
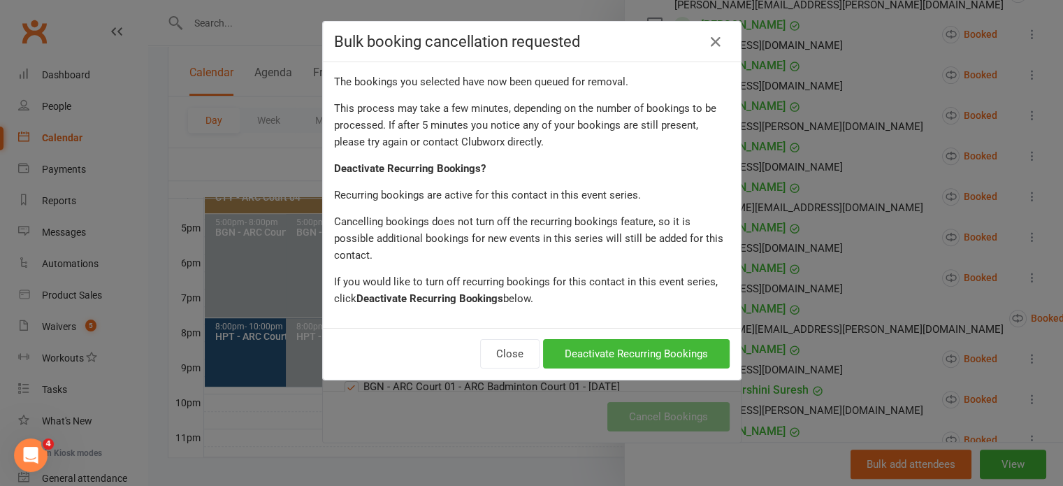
click at [623, 351] on div "Close Deactivate Recurring Bookings" at bounding box center [532, 354] width 418 height 52
click at [626, 340] on button "Deactivate Recurring Bookings" at bounding box center [636, 353] width 187 height 29
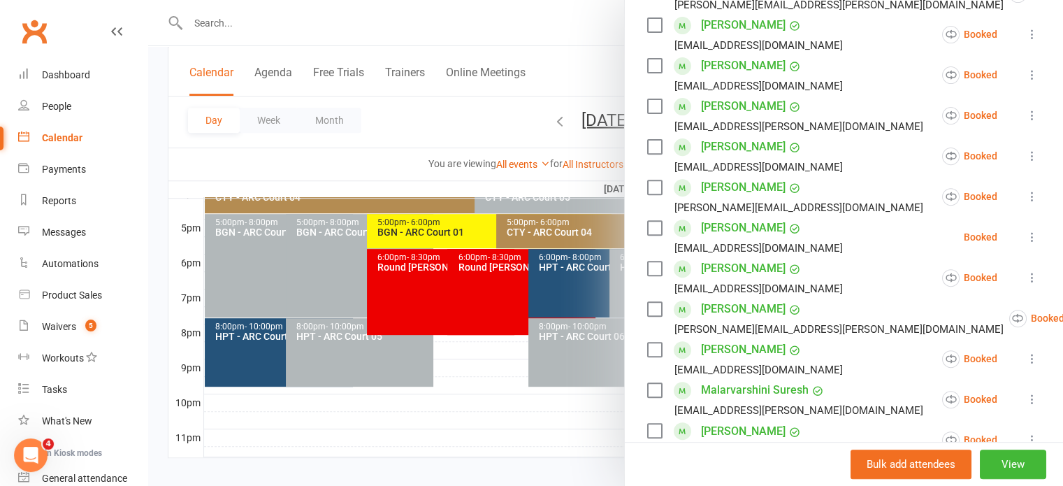
click at [428, 162] on div at bounding box center [605, 243] width 914 height 486
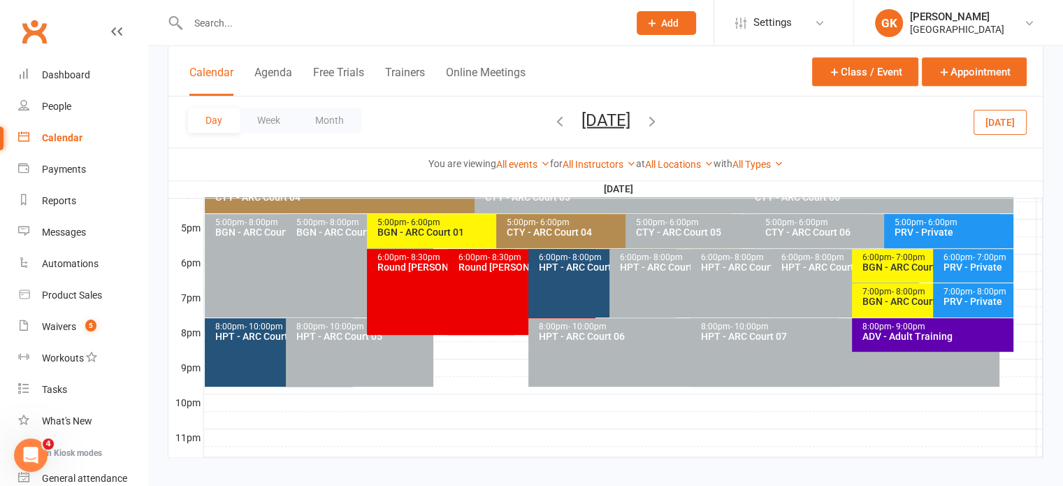
click at [867, 262] on div "BGN - ARC Court 01" at bounding box center [928, 267] width 135 height 10
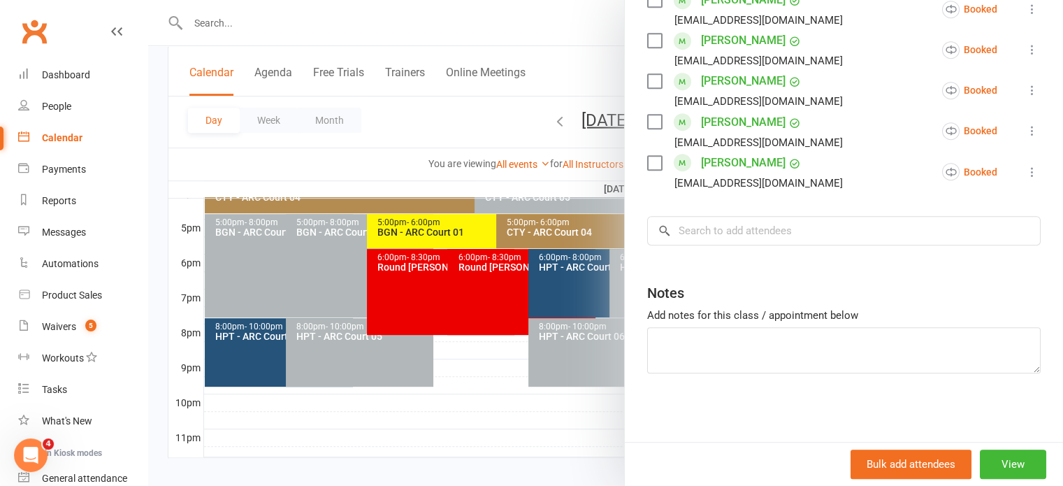
scroll to position [670, 0]
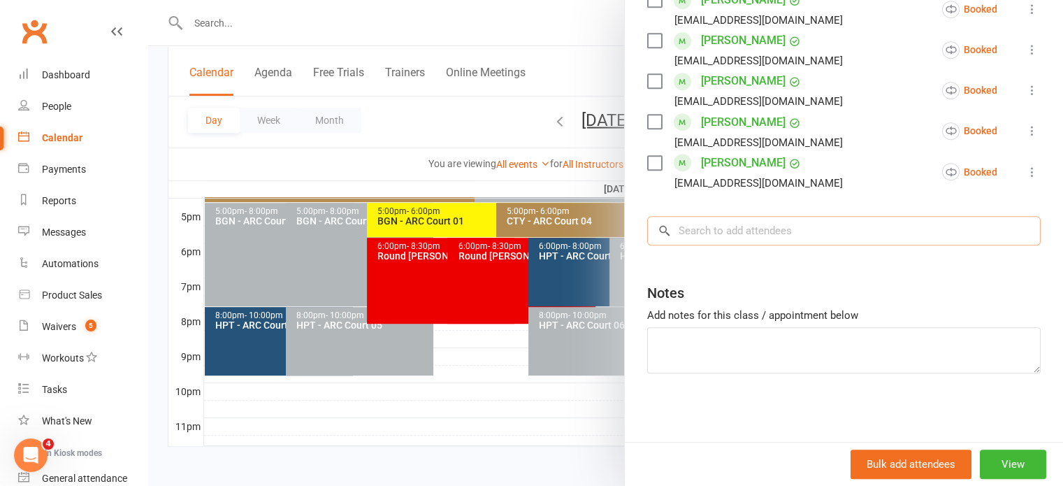
click at [715, 237] on input "search" at bounding box center [843, 230] width 393 height 29
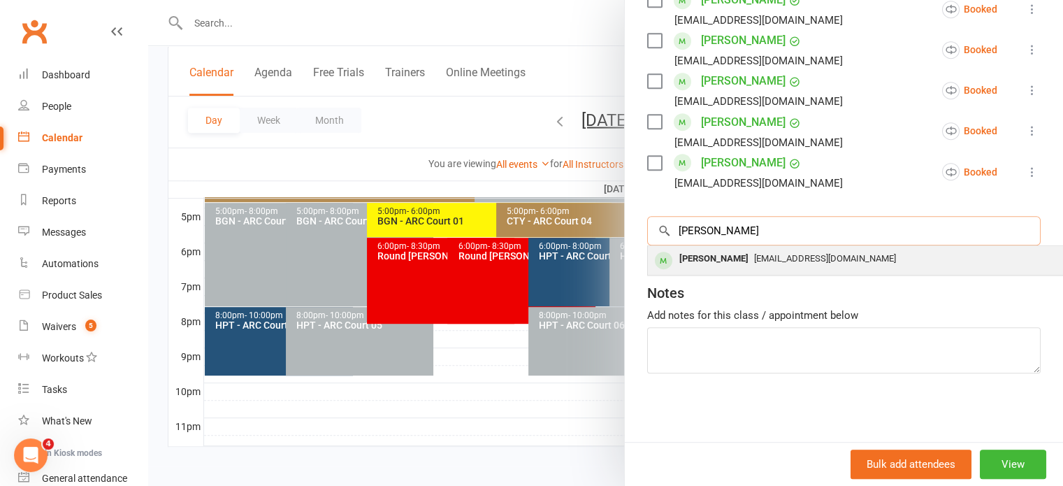
type input "[PERSON_NAME]"
click at [704, 250] on div "[PERSON_NAME]" at bounding box center [713, 259] width 80 height 20
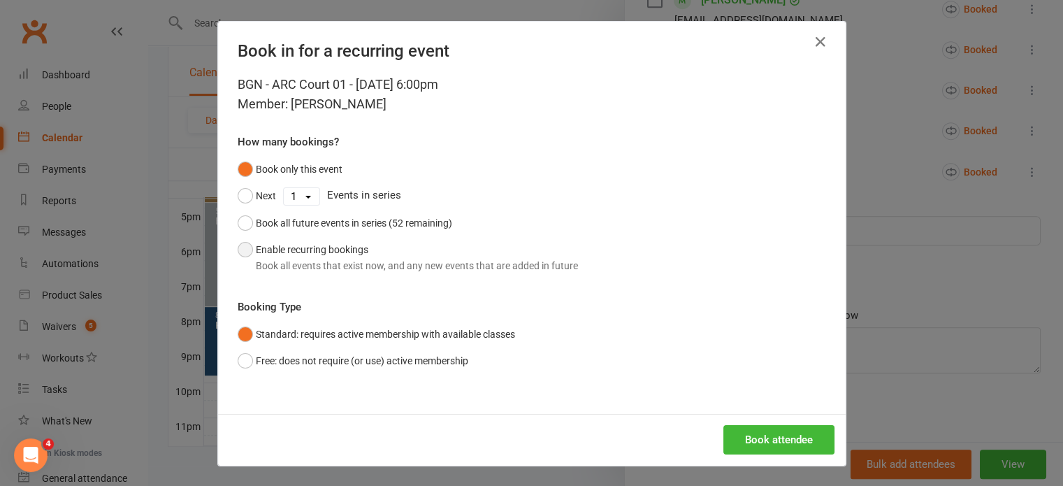
click at [358, 244] on button "Enable recurring bookings Book all events that exist now, and any new events th…" at bounding box center [408, 257] width 340 height 43
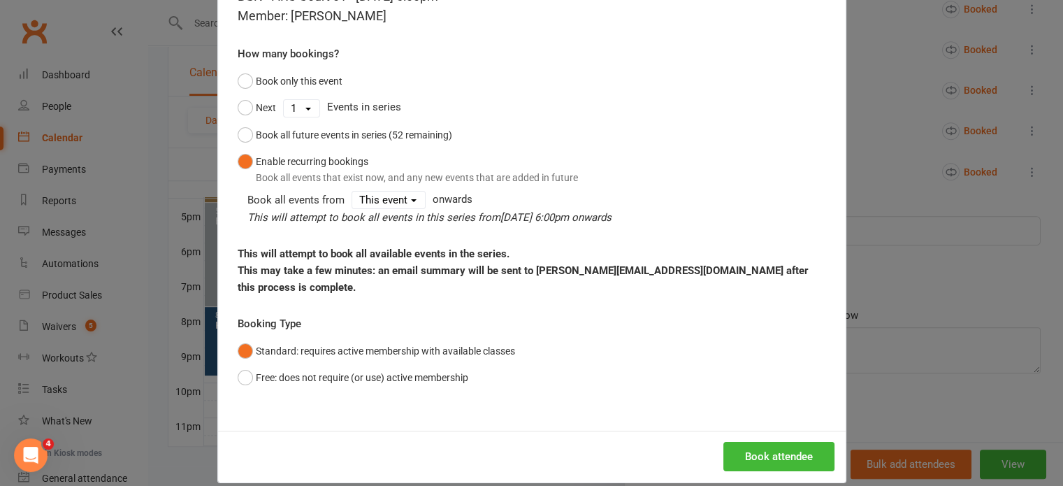
scroll to position [87, 0]
click at [767, 442] on button "Book attendee" at bounding box center [778, 456] width 111 height 29
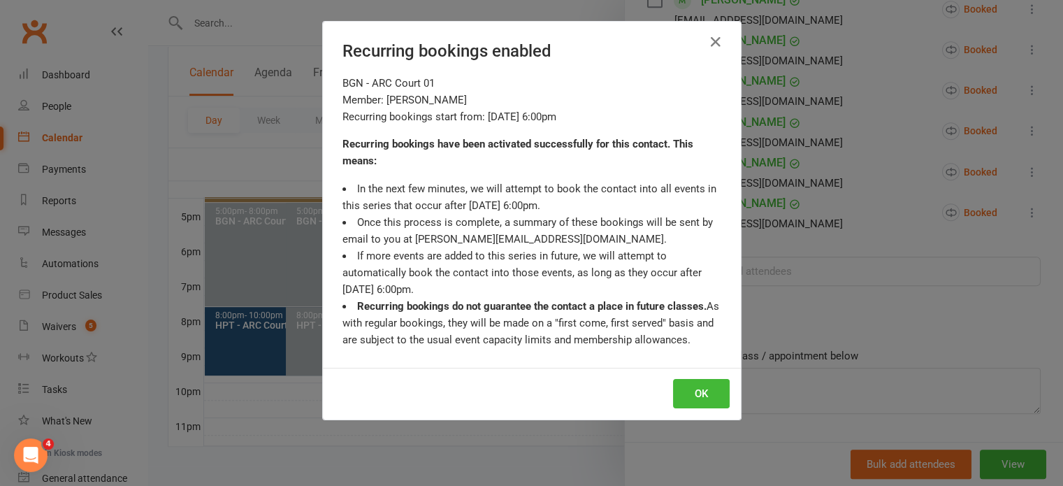
click at [794, 358] on div "Recurring bookings enabled BGN - ARC Court 01 Member: [PERSON_NAME] Recurring b…" at bounding box center [531, 243] width 1063 height 486
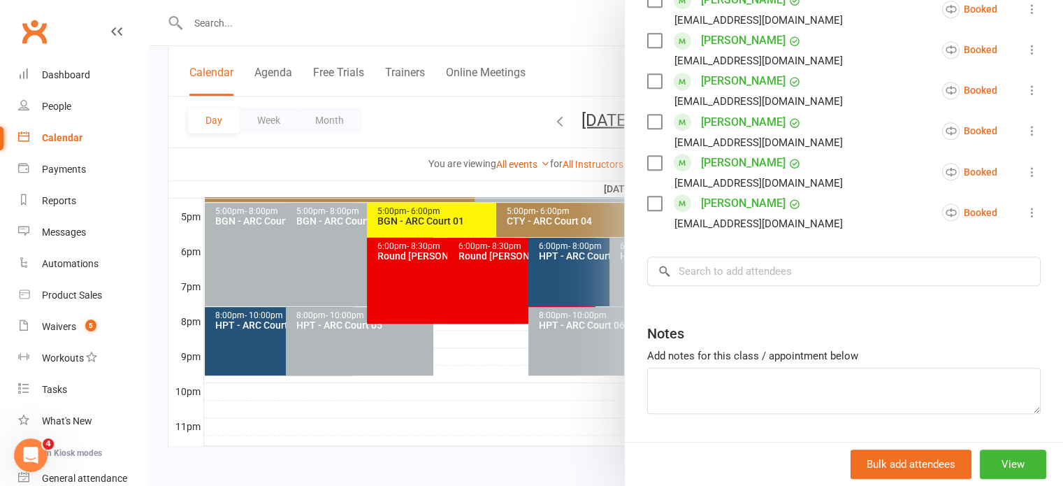
click at [485, 121] on div at bounding box center [605, 243] width 914 height 486
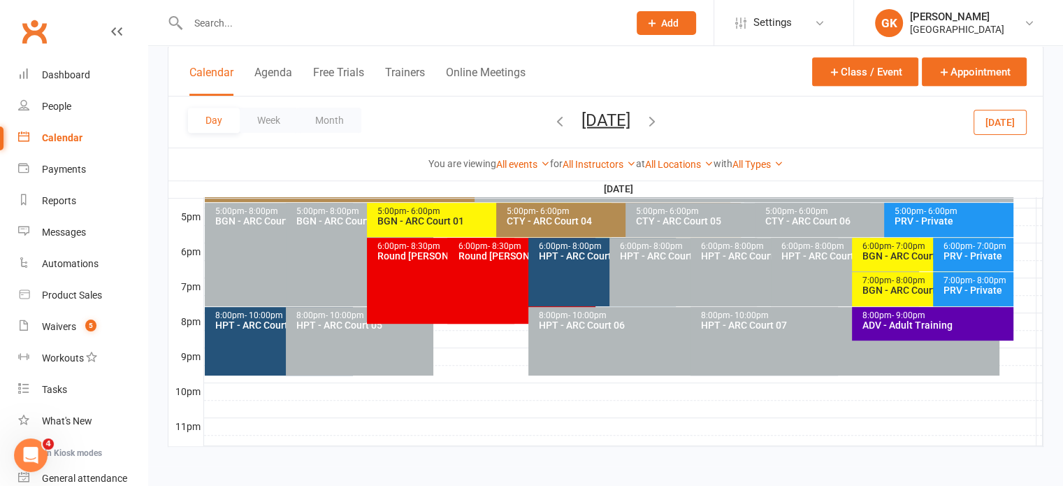
click at [567, 125] on span "[DATE] [DATE] Sun Mon Tue Wed Thu Fri Sat 27 28 29 30 31 01 02 03 04 05 06 07 0…" at bounding box center [605, 122] width 77 height 24
click at [552, 122] on icon "button" at bounding box center [559, 119] width 15 height 15
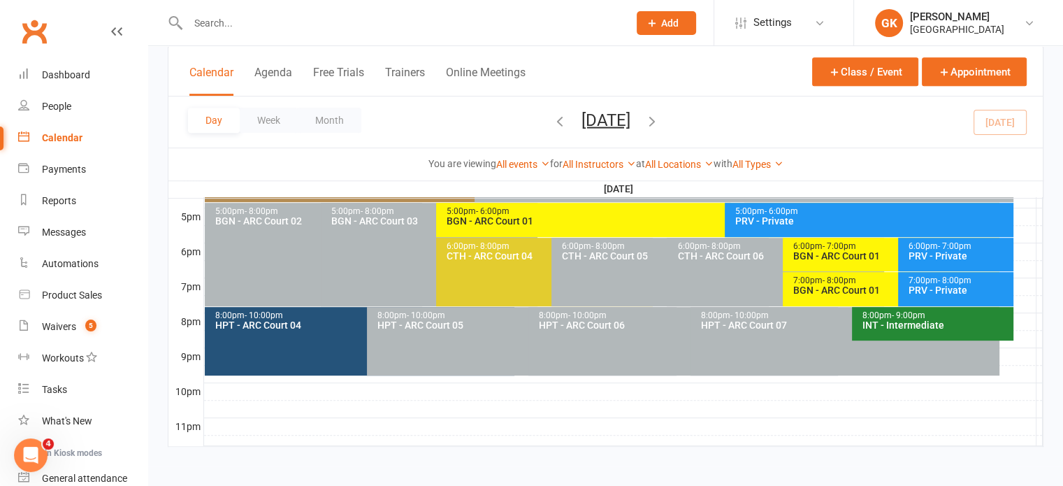
click at [829, 251] on div "BGN - ARC Court 01" at bounding box center [894, 256] width 205 height 10
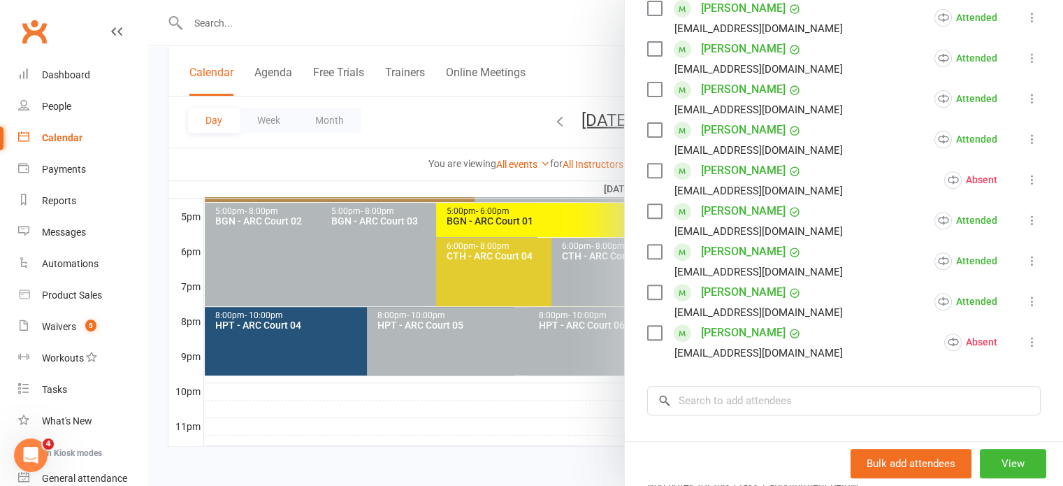
scroll to position [676, 0]
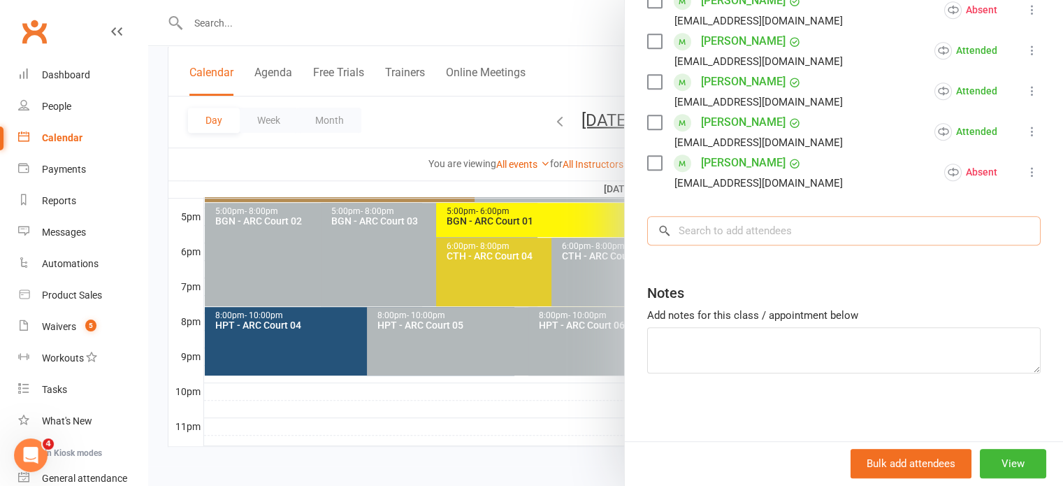
click at [763, 232] on input "search" at bounding box center [843, 230] width 393 height 29
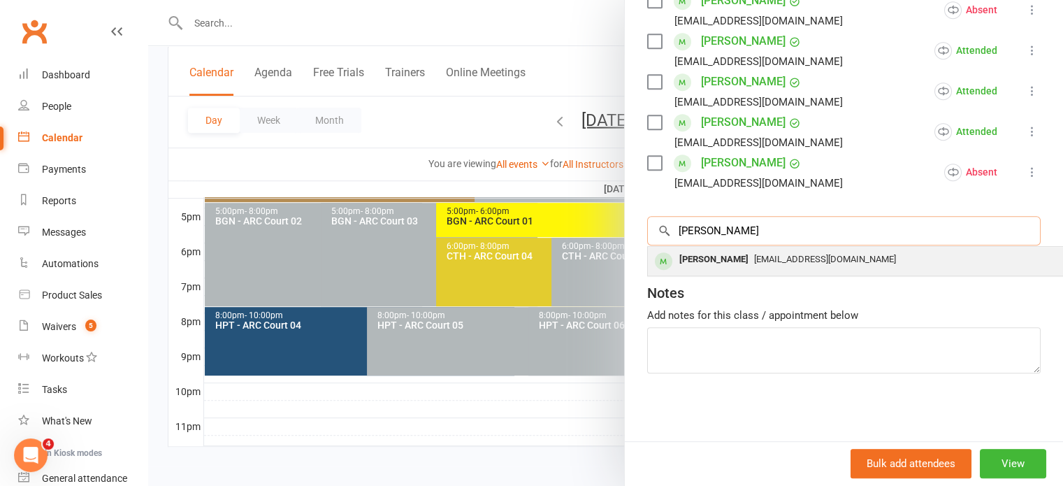
type input "[PERSON_NAME]"
click at [715, 261] on div "[PERSON_NAME]" at bounding box center [713, 259] width 80 height 20
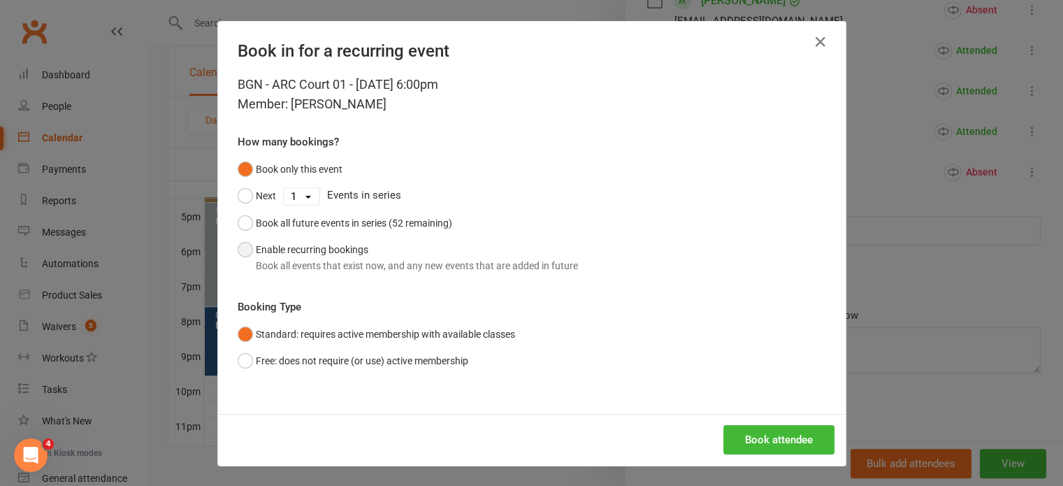
click at [365, 254] on button "Enable recurring bookings Book all events that exist now, and any new events th…" at bounding box center [408, 257] width 340 height 43
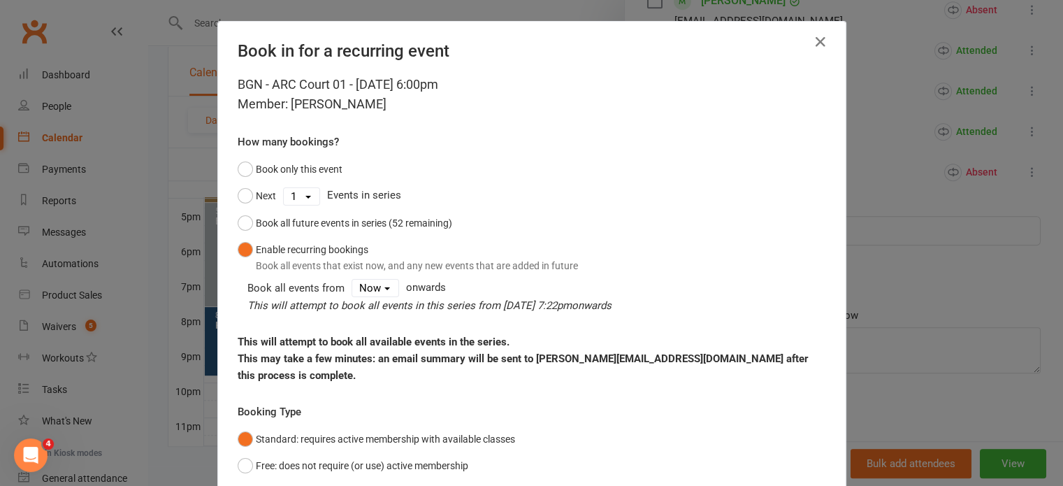
scroll to position [88, 0]
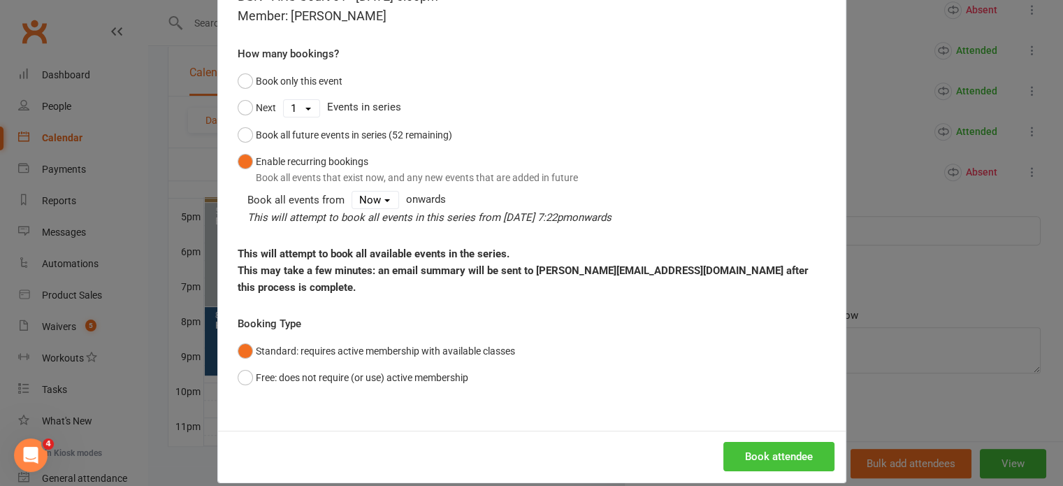
click at [758, 441] on button "Book attendee" at bounding box center [778, 455] width 111 height 29
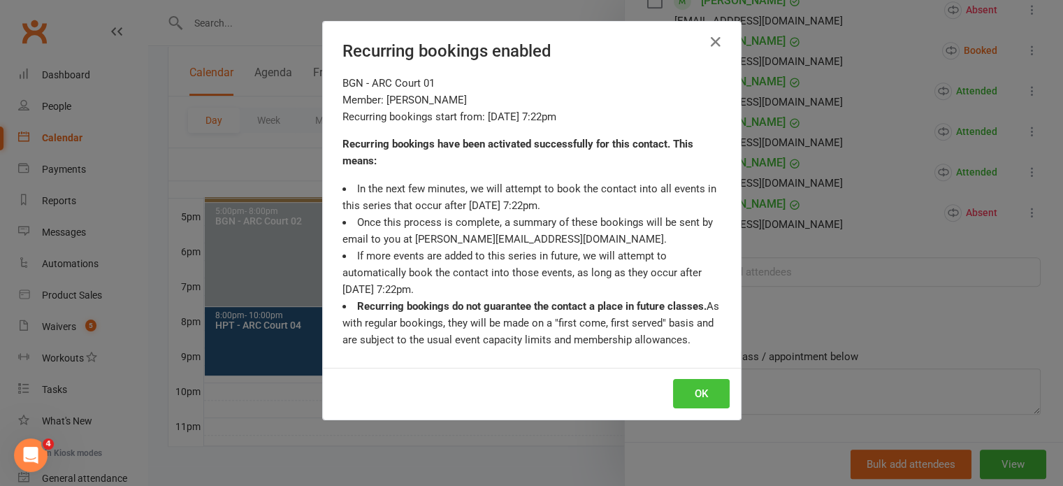
click at [696, 396] on button "OK" at bounding box center [701, 393] width 57 height 29
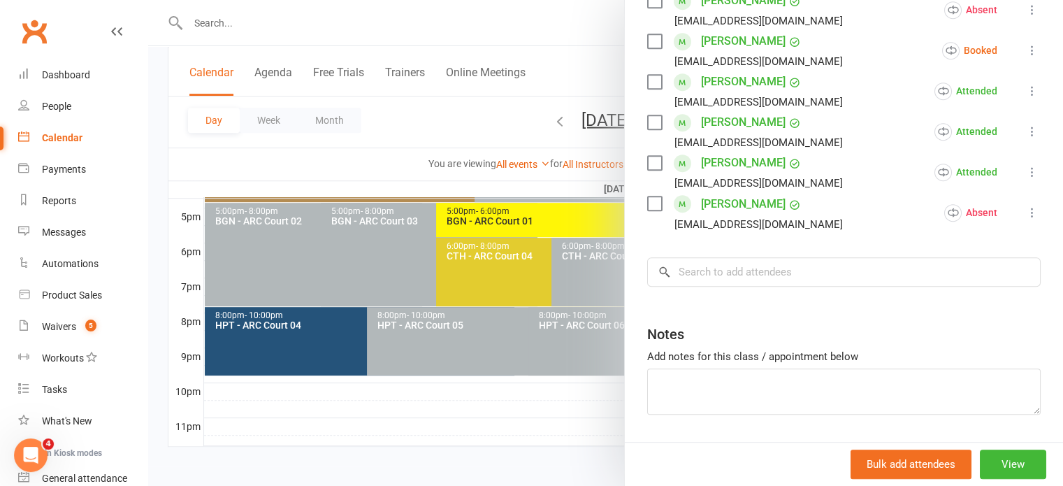
click at [397, 256] on div at bounding box center [605, 243] width 914 height 486
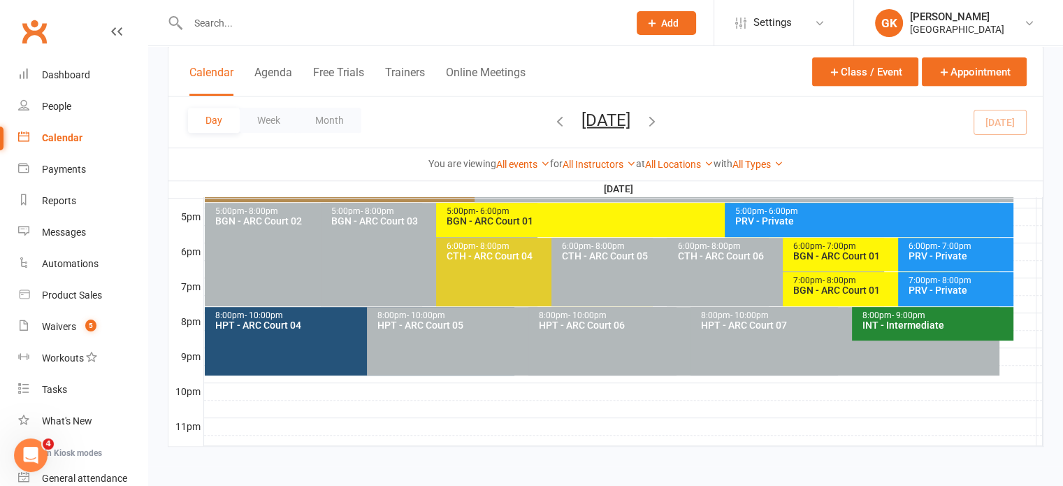
click at [279, 22] on input "text" at bounding box center [401, 23] width 435 height 20
click at [659, 116] on icon "button" at bounding box center [651, 119] width 15 height 15
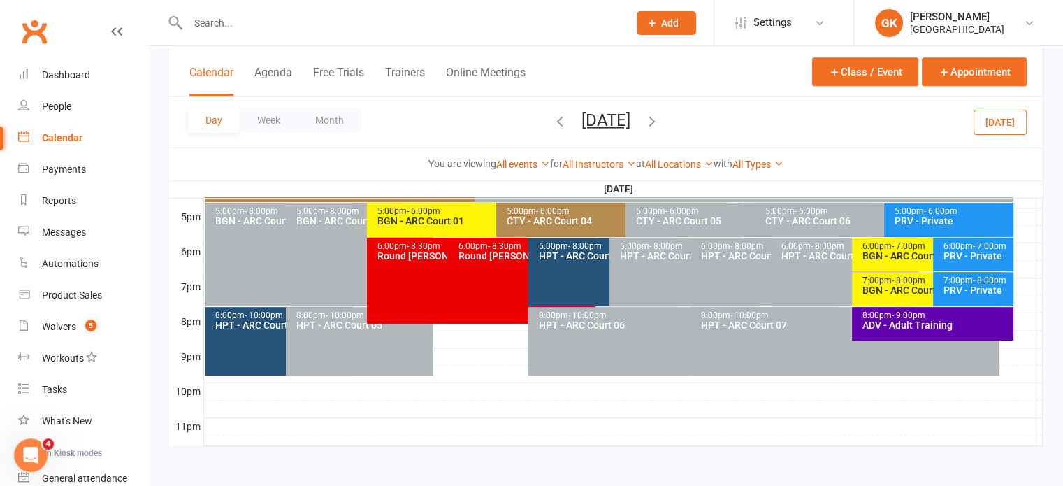
click at [404, 223] on div "BGN - ARC Court 01" at bounding box center [493, 221] width 232 height 10
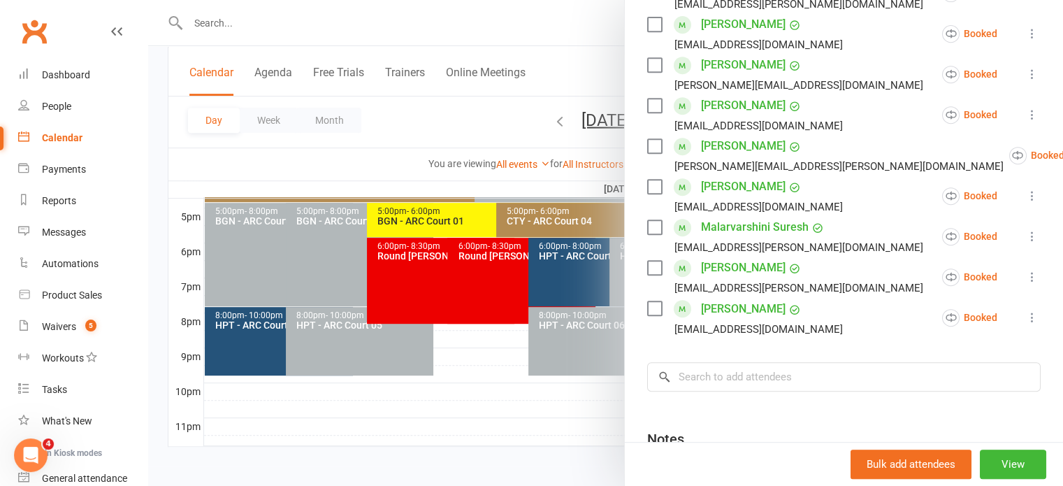
scroll to position [639, 0]
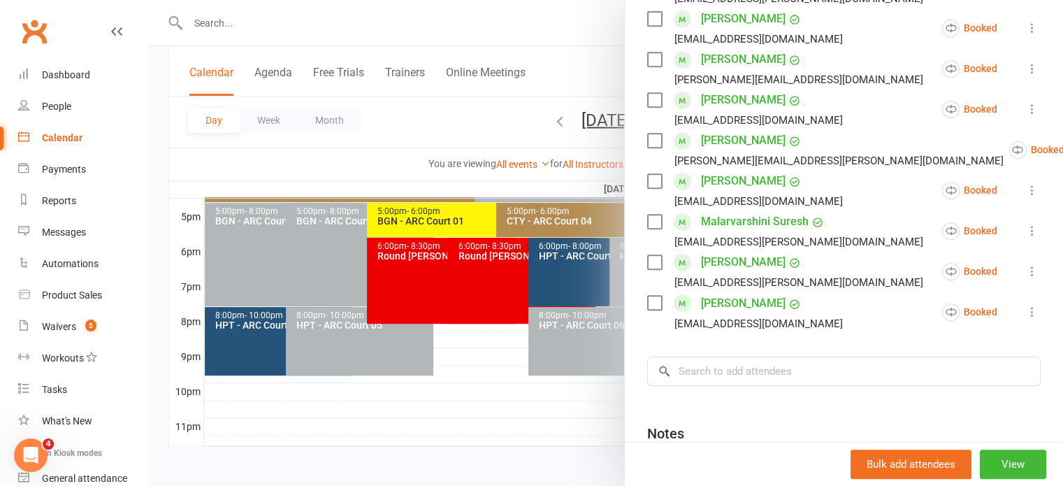
click at [1025, 235] on icon at bounding box center [1032, 231] width 14 height 14
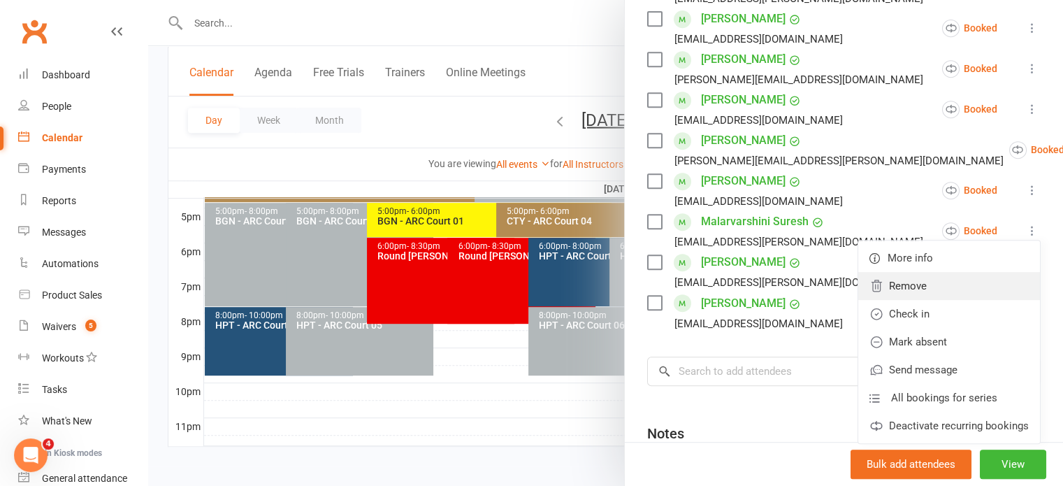
click at [898, 286] on link "Remove" at bounding box center [949, 286] width 182 height 28
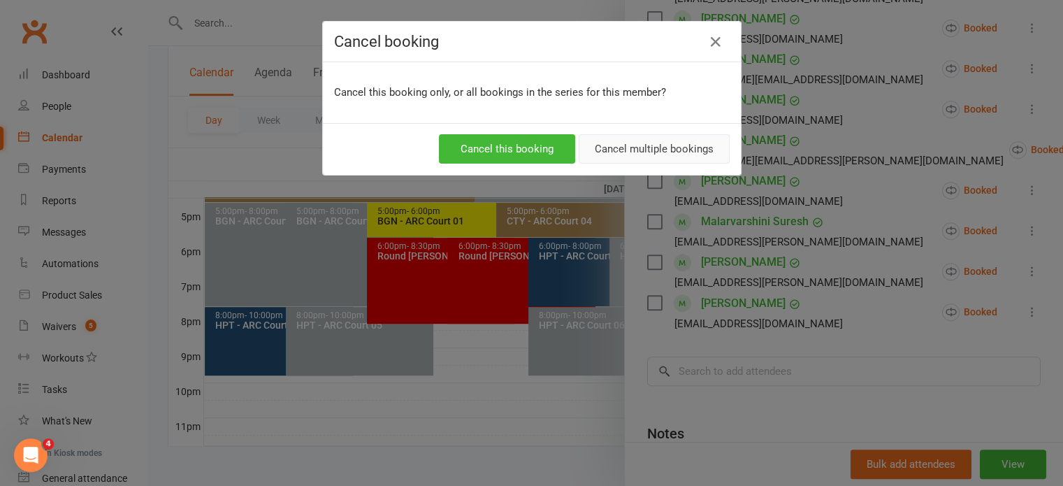
click at [610, 148] on button "Cancel multiple bookings" at bounding box center [653, 148] width 151 height 29
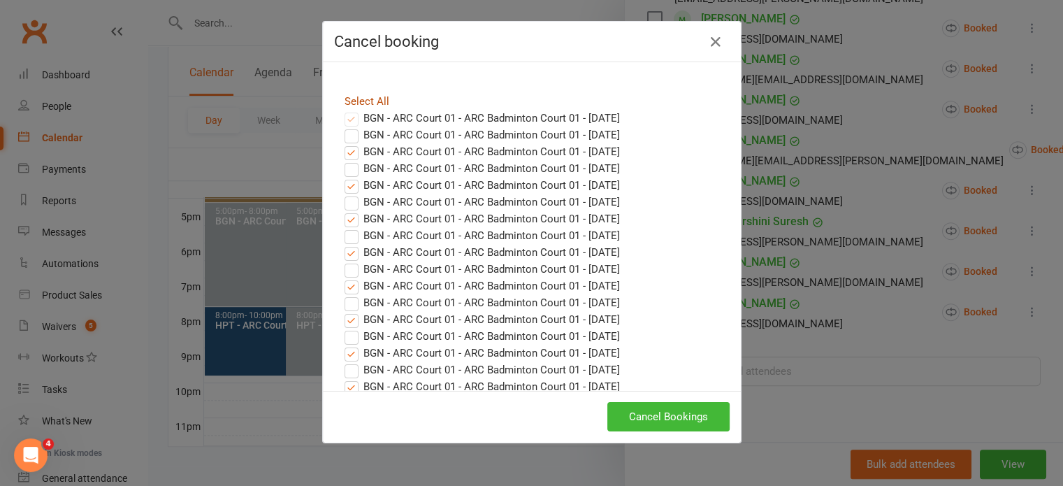
click at [363, 105] on link "Select All" at bounding box center [366, 101] width 45 height 13
click at [649, 416] on button "Cancel Bookings" at bounding box center [668, 416] width 122 height 29
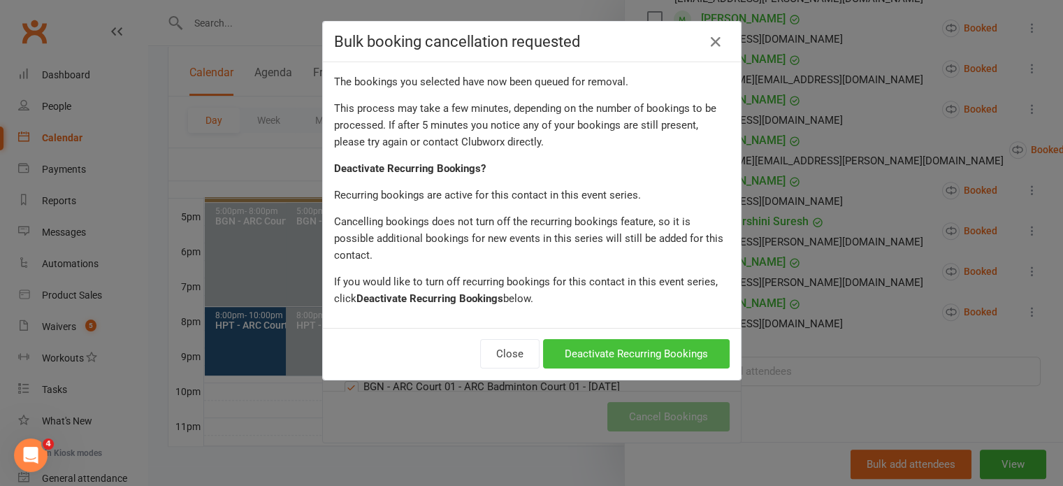
click at [597, 339] on button "Deactivate Recurring Bookings" at bounding box center [636, 353] width 187 height 29
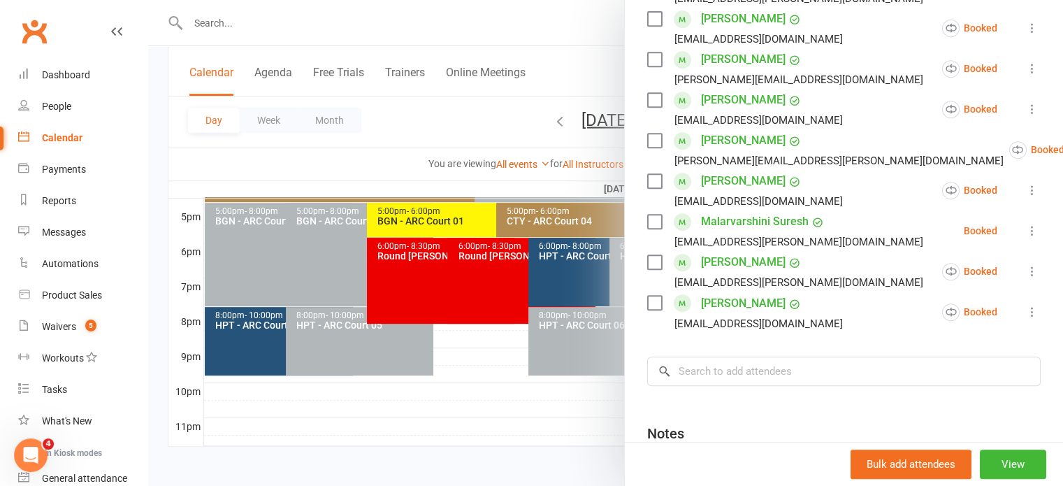
click at [572, 148] on div at bounding box center [605, 243] width 914 height 486
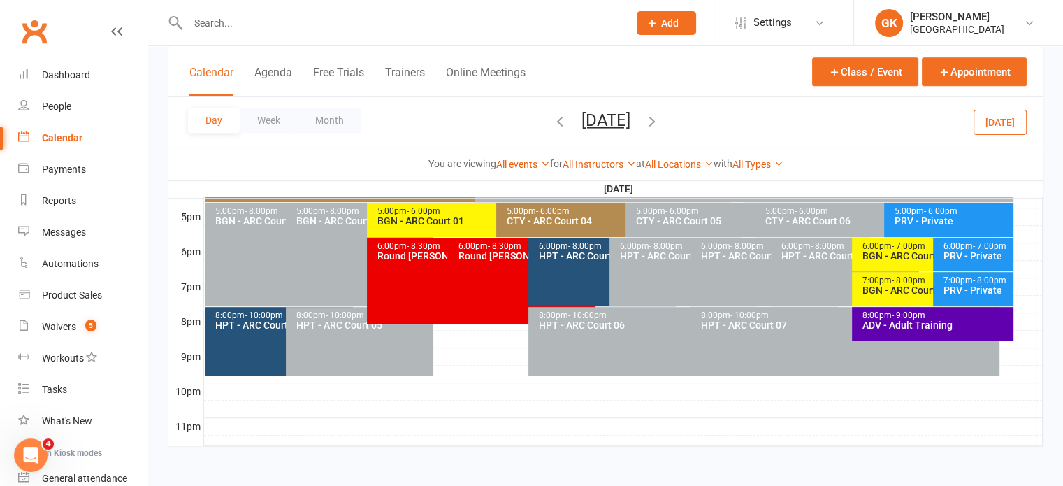
click at [552, 119] on icon "button" at bounding box center [559, 119] width 15 height 15
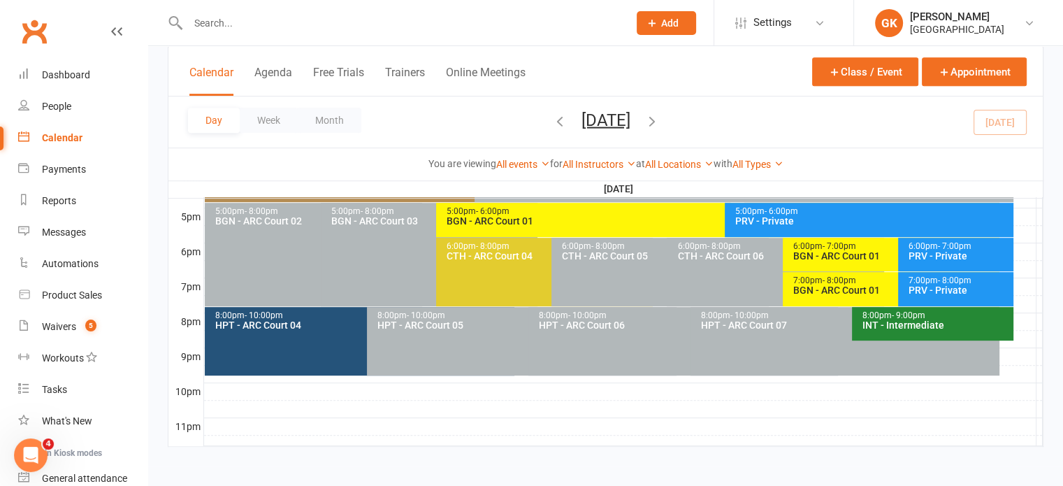
click at [852, 262] on div "6:00pm - 7:00pm BGN - [GEOGRAPHIC_DATA] 01" at bounding box center [890, 255] width 217 height 34
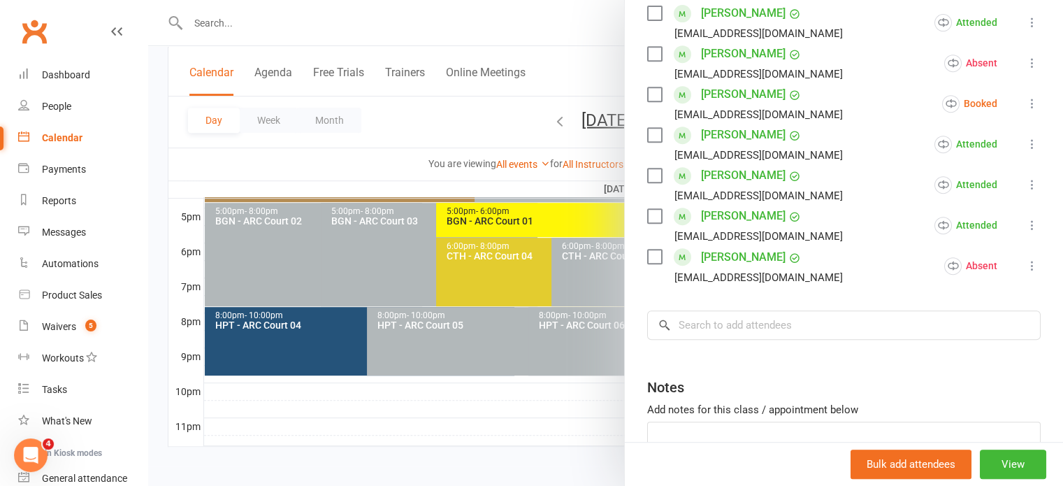
scroll to position [716, 0]
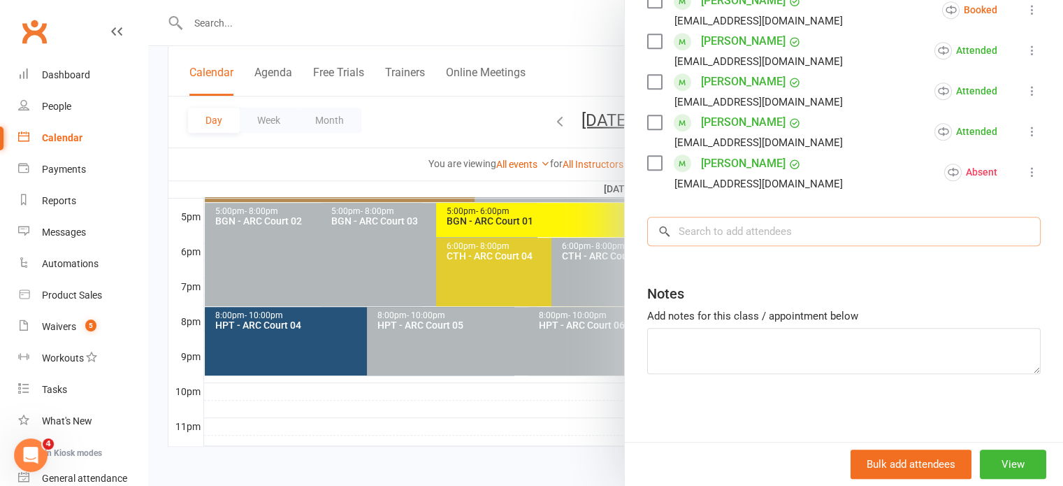
click at [764, 221] on input "search" at bounding box center [843, 231] width 393 height 29
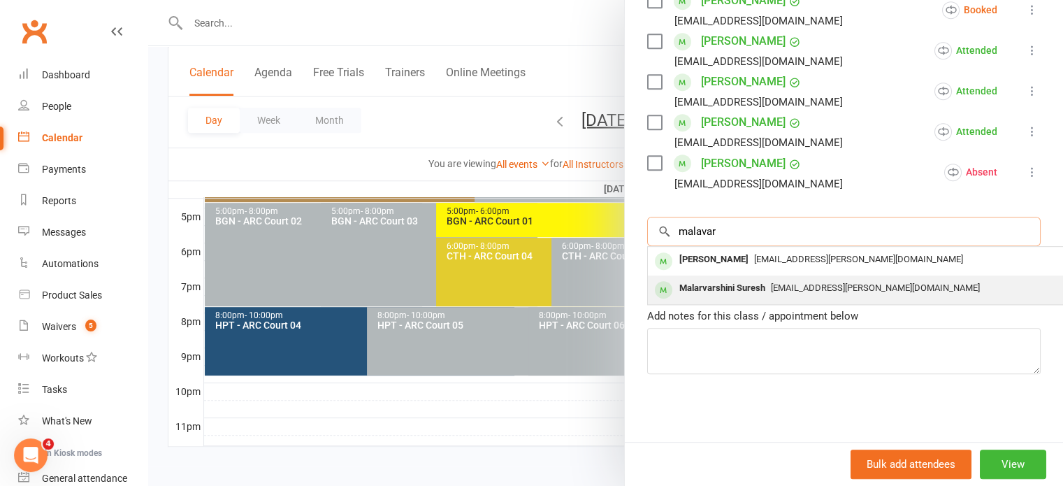
type input "malavar"
click at [729, 276] on div "Malarvarshini [PERSON_NAME] [PERSON_NAME][EMAIL_ADDRESS][PERSON_NAME][DOMAIN_NA…" at bounding box center [857, 289] width 418 height 29
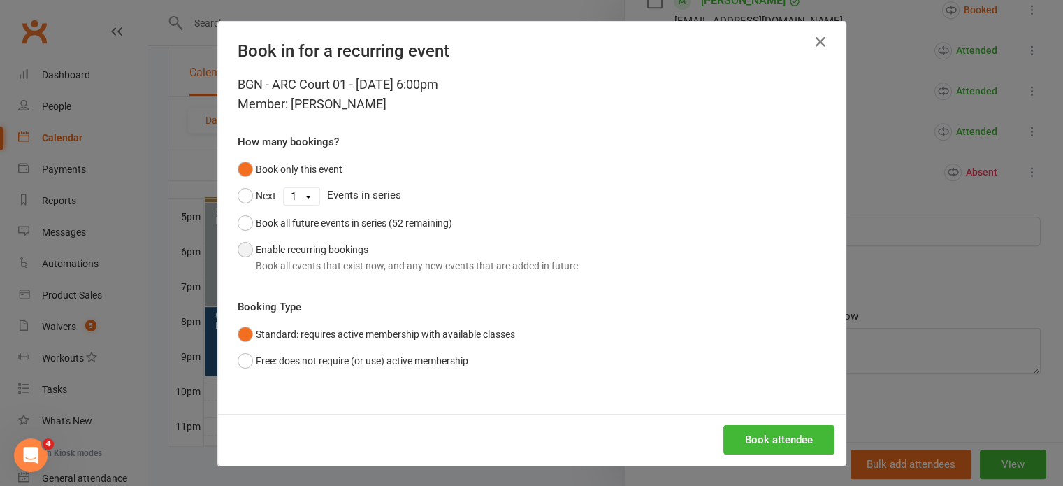
click at [430, 258] on div "Book all events that exist now, and any new events that are added in future" at bounding box center [417, 265] width 322 height 15
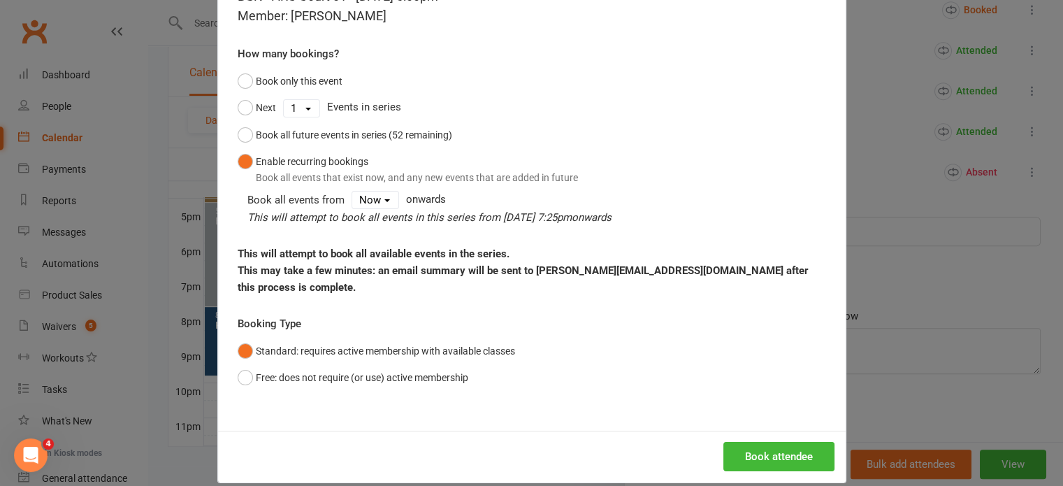
scroll to position [87, 0]
click at [802, 442] on button "Book attendee" at bounding box center [778, 456] width 111 height 29
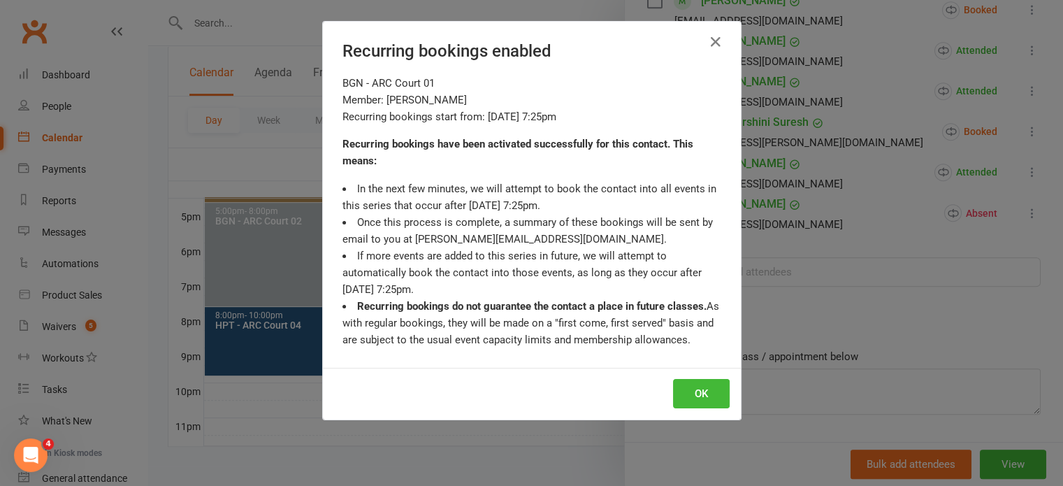
click at [776, 399] on div "Recurring bookings enabled BGN - ARC Court 01 Member: Malarvarshini Suresh Recu…" at bounding box center [531, 243] width 1063 height 486
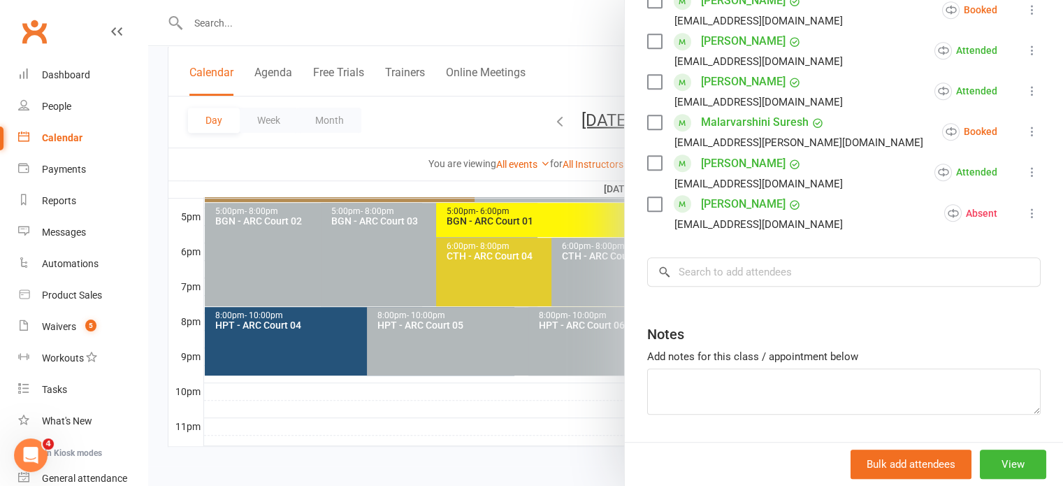
click at [568, 166] on div at bounding box center [605, 243] width 914 height 486
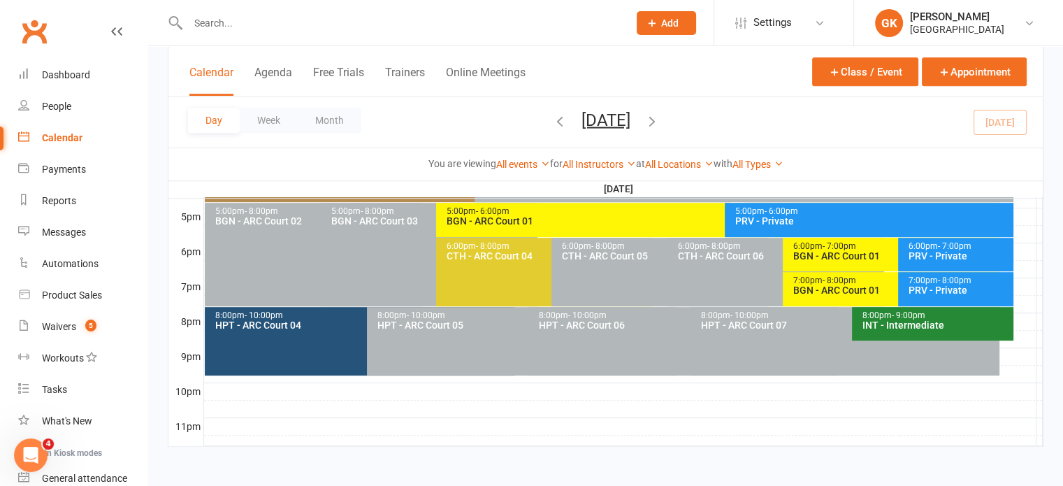
click at [659, 122] on icon "button" at bounding box center [651, 119] width 15 height 15
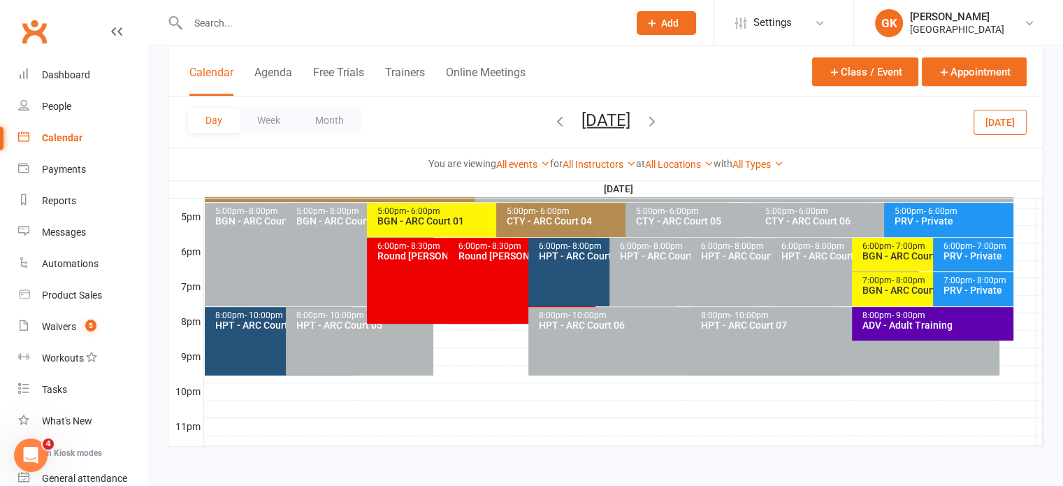
click at [880, 247] on div "6:00pm - 7:00pm" at bounding box center [928, 246] width 135 height 9
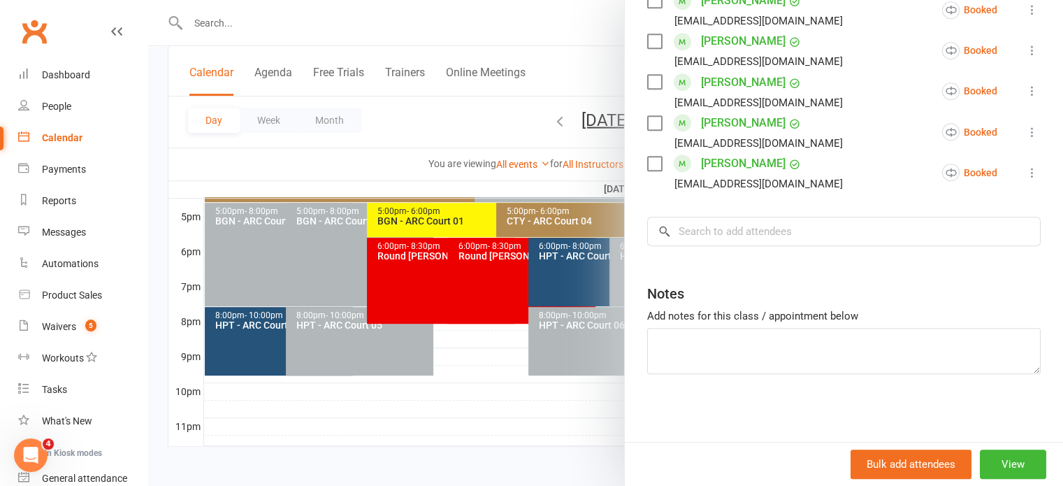
scroll to position [669, 0]
click at [723, 229] on input "search" at bounding box center [843, 231] width 393 height 29
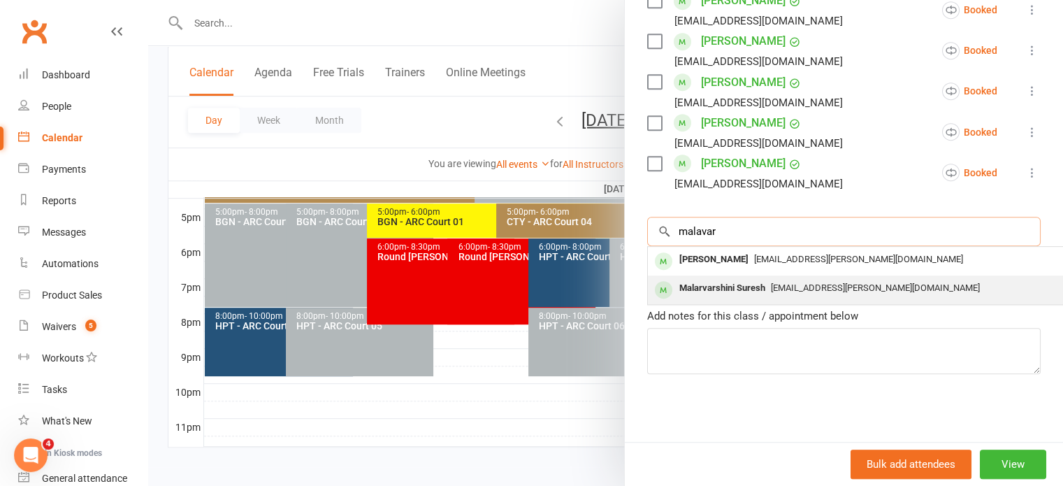
type input "malavar"
click at [738, 290] on div "Malarvarshini Suresh" at bounding box center [721, 288] width 97 height 20
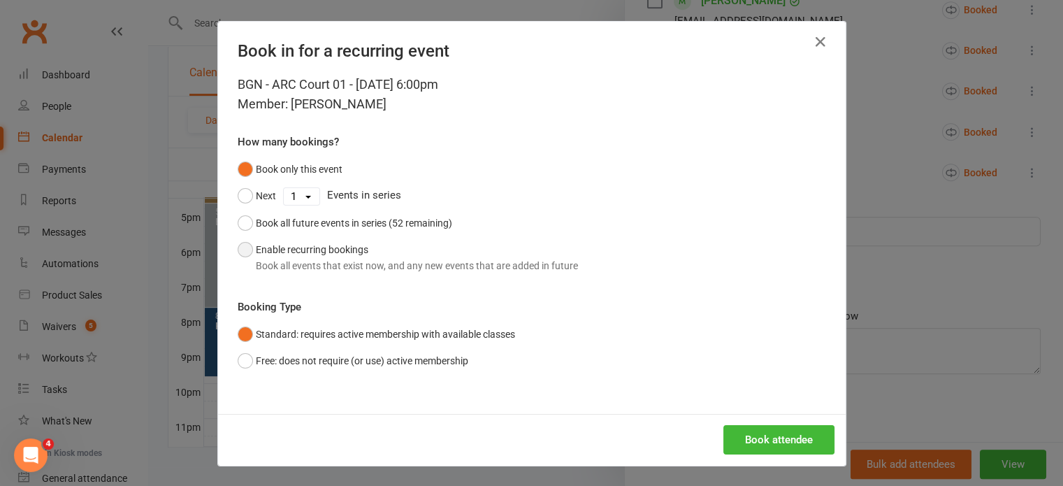
click at [421, 261] on div "Book all events that exist now, and any new events that are added in future" at bounding box center [417, 265] width 322 height 15
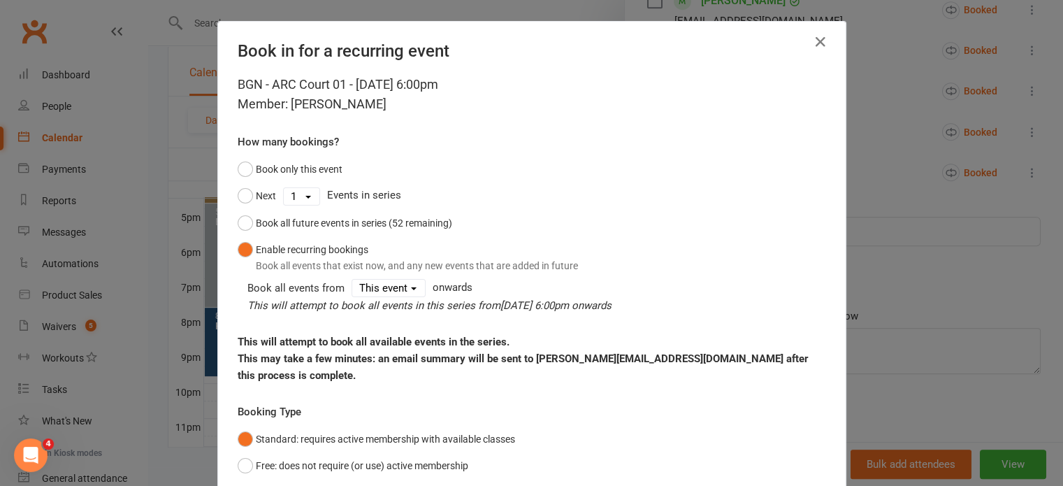
scroll to position [88, 0]
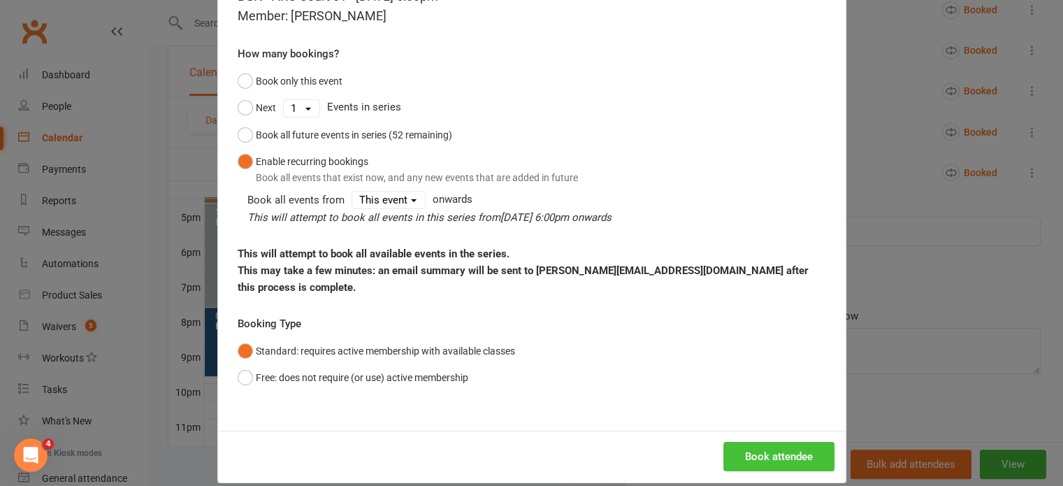
click at [766, 441] on button "Book attendee" at bounding box center [778, 455] width 111 height 29
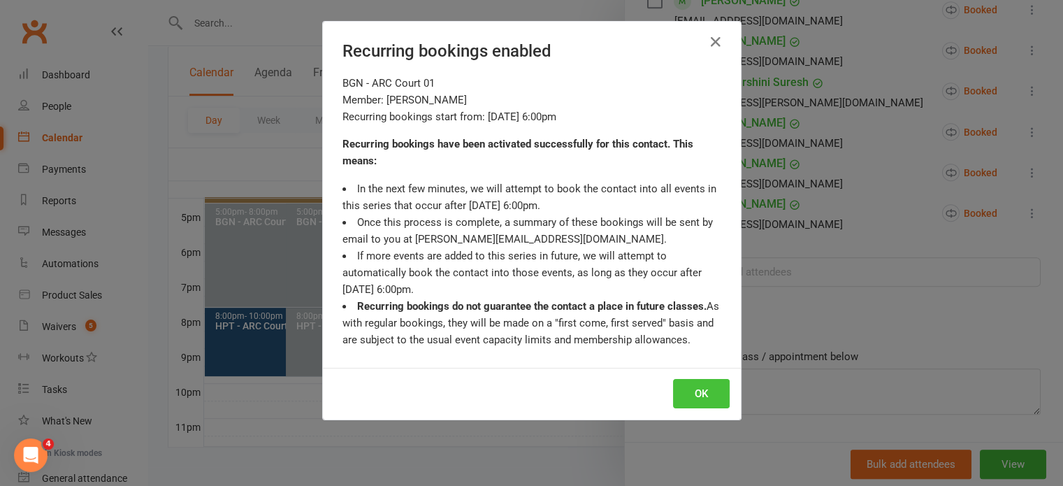
click at [693, 387] on button "OK" at bounding box center [701, 393] width 57 height 29
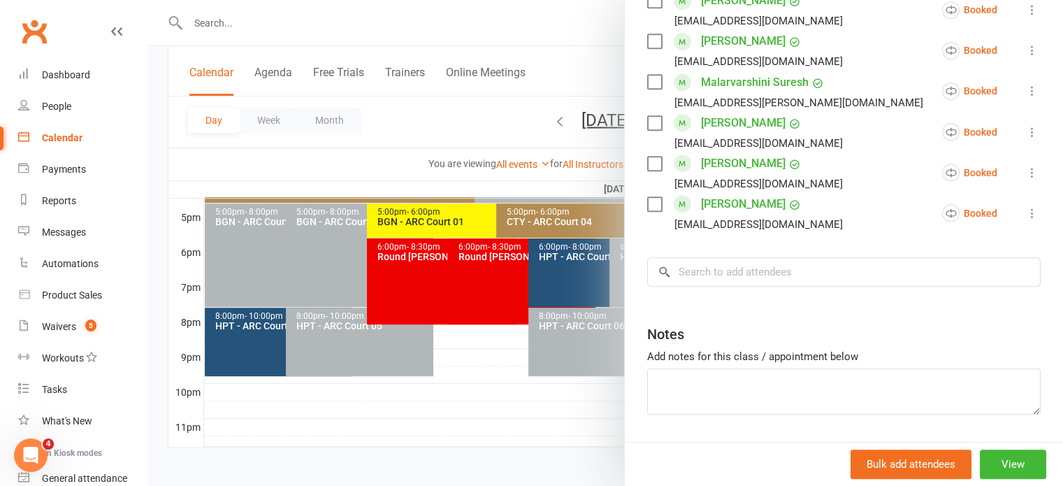
click at [557, 423] on div at bounding box center [605, 243] width 914 height 486
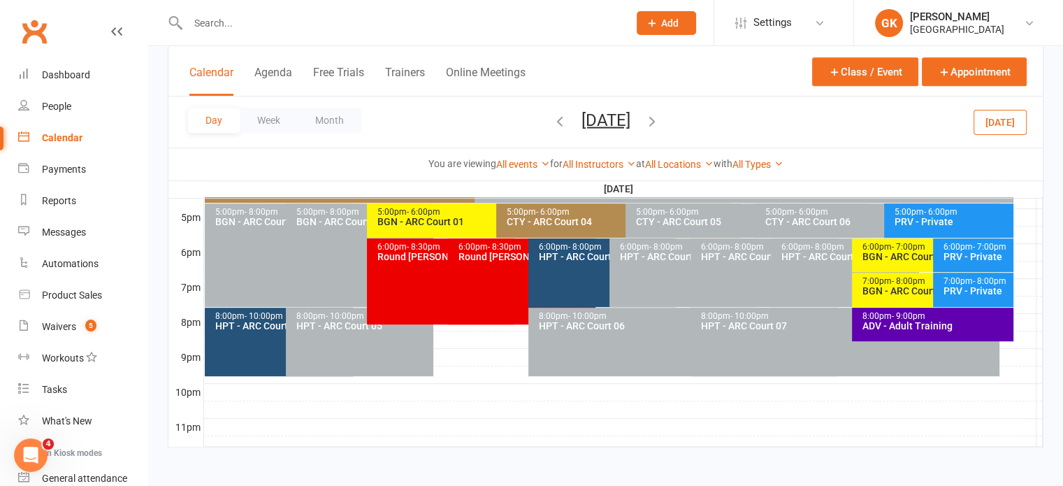
click at [552, 122] on icon "button" at bounding box center [559, 119] width 15 height 15
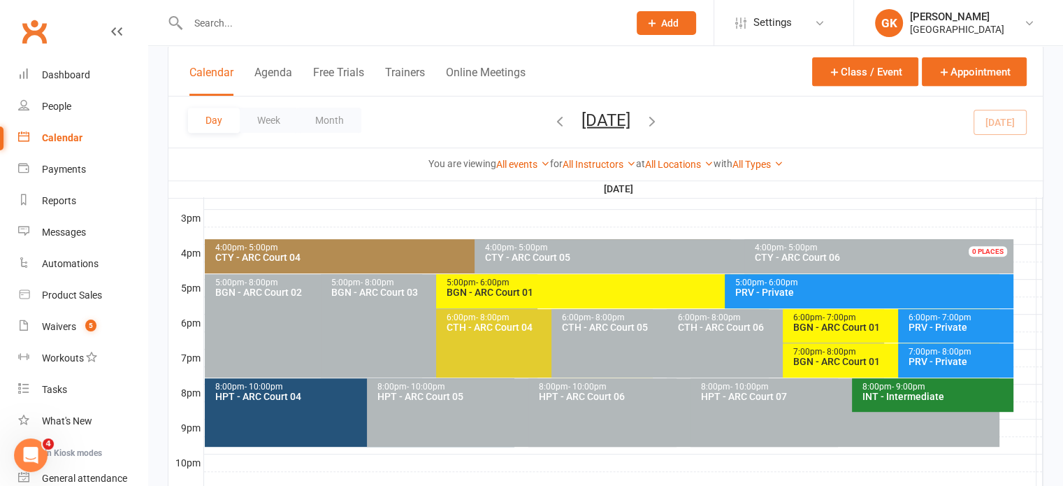
scroll to position [590, 0]
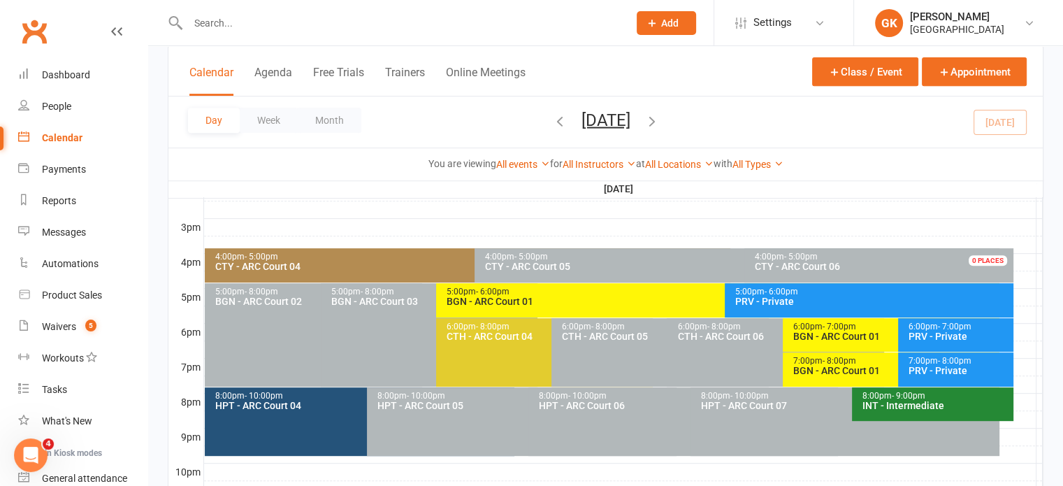
click at [433, 251] on div "4:00pm - 5:00pm CTY - [GEOGRAPHIC_DATA] 04" at bounding box center [467, 265] width 525 height 34
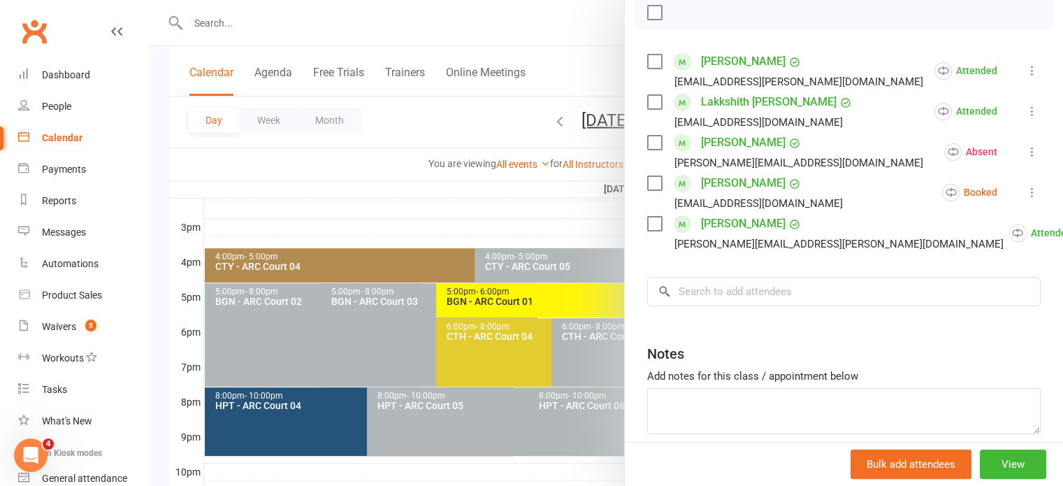
scroll to position [224, 0]
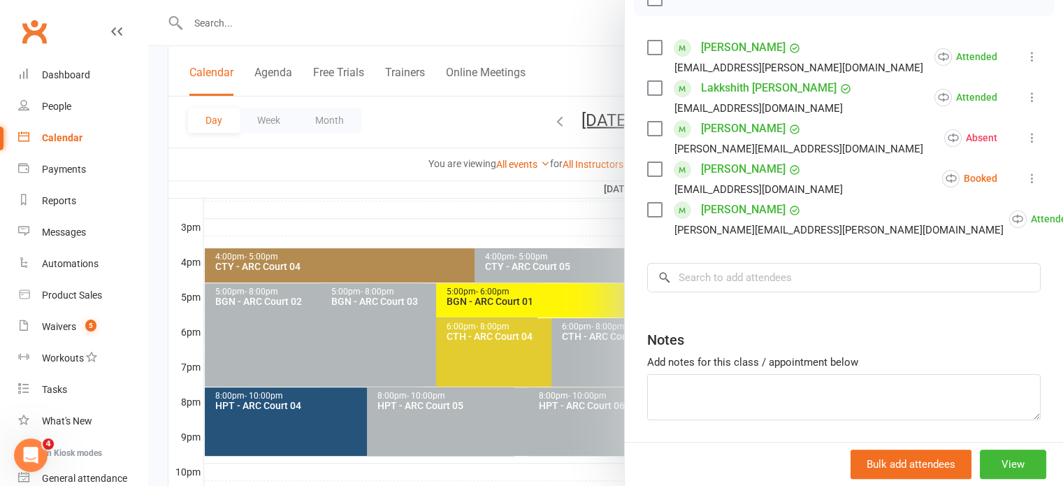
click at [527, 207] on div at bounding box center [605, 243] width 914 height 486
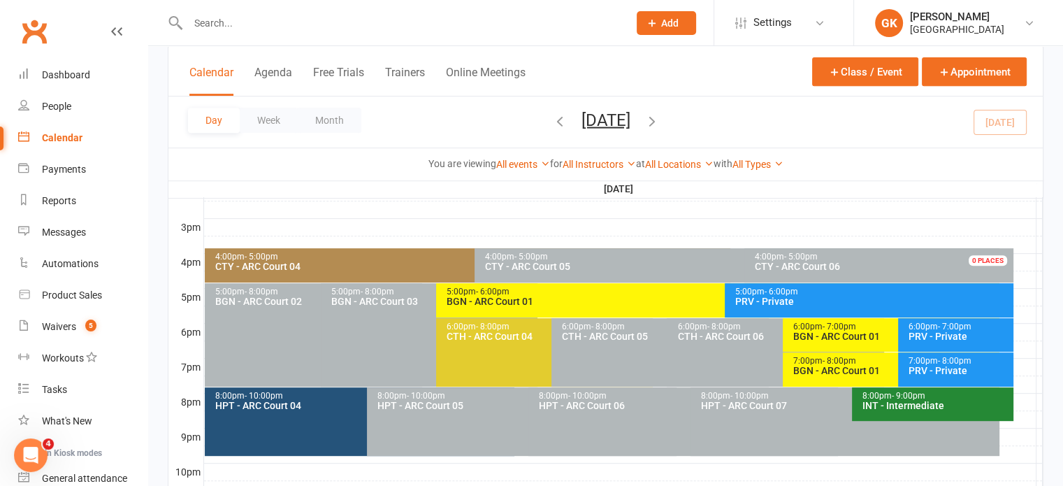
click at [659, 119] on icon "button" at bounding box center [651, 119] width 15 height 15
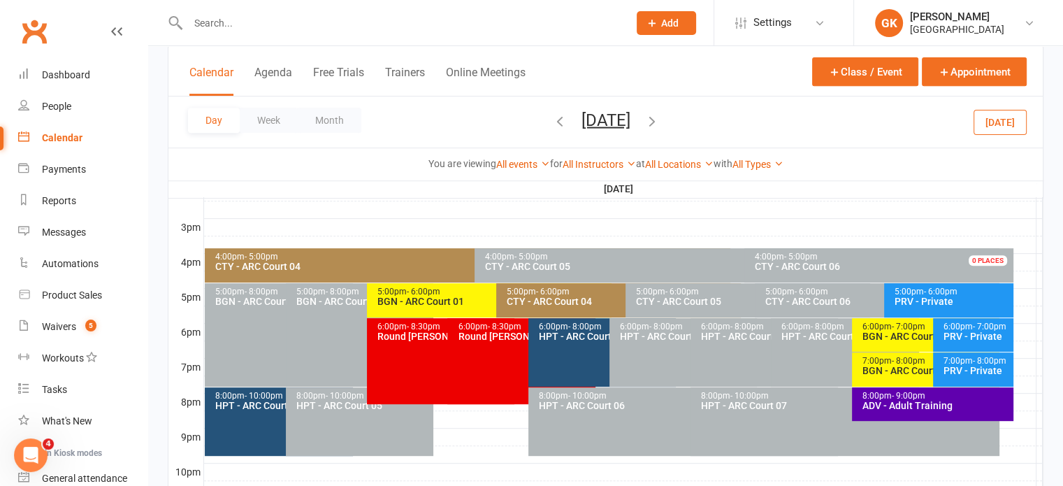
click at [408, 262] on div "CTY - ARC Court 04" at bounding box center [470, 266] width 512 height 10
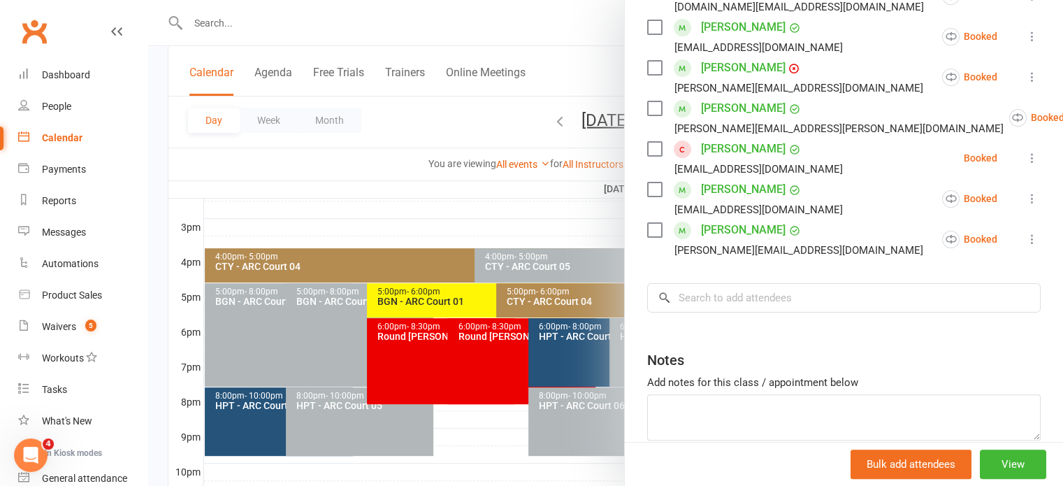
scroll to position [279, 0]
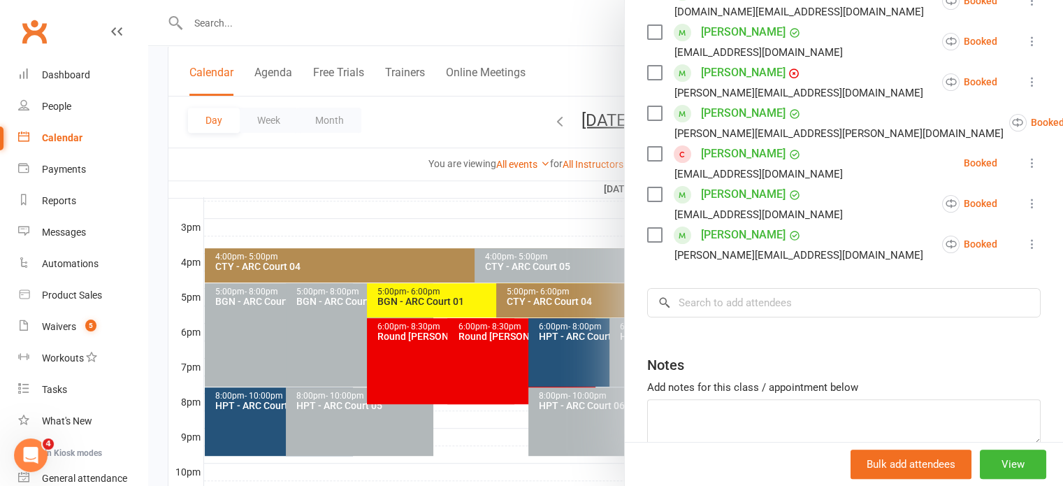
click at [1025, 251] on icon at bounding box center [1032, 244] width 14 height 14
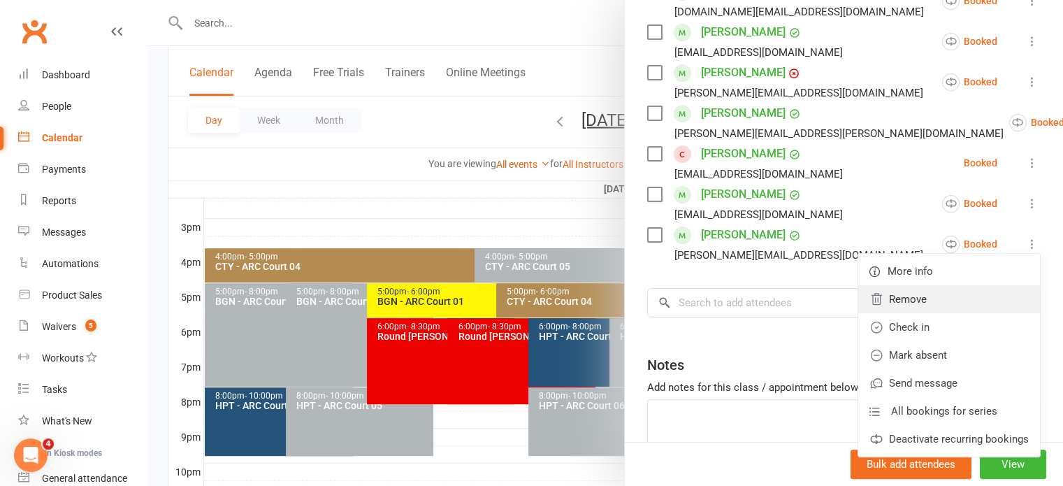
click at [921, 313] on link "Remove" at bounding box center [949, 299] width 182 height 28
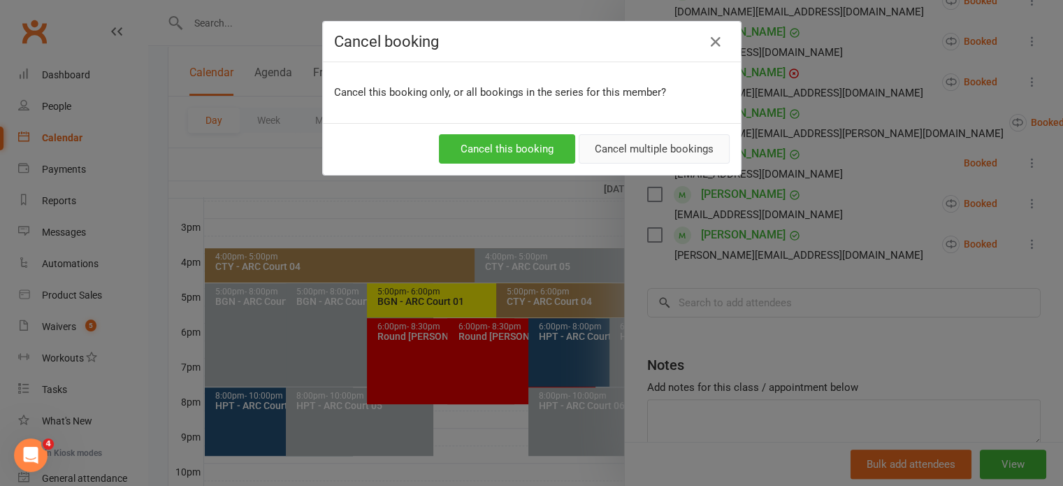
click at [682, 154] on button "Cancel multiple bookings" at bounding box center [653, 148] width 151 height 29
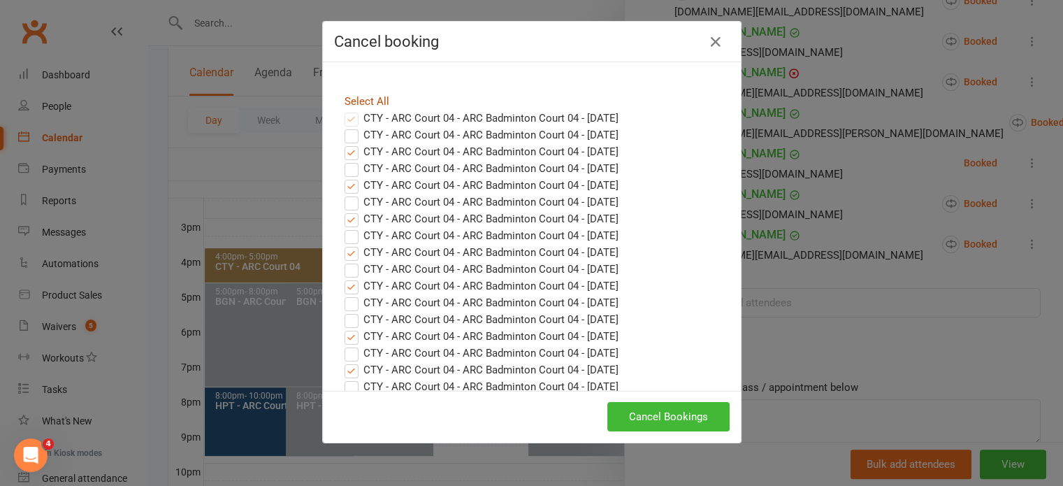
click at [367, 96] on link "Select All" at bounding box center [366, 101] width 45 height 13
click at [636, 410] on button "Cancel Bookings" at bounding box center [668, 416] width 122 height 29
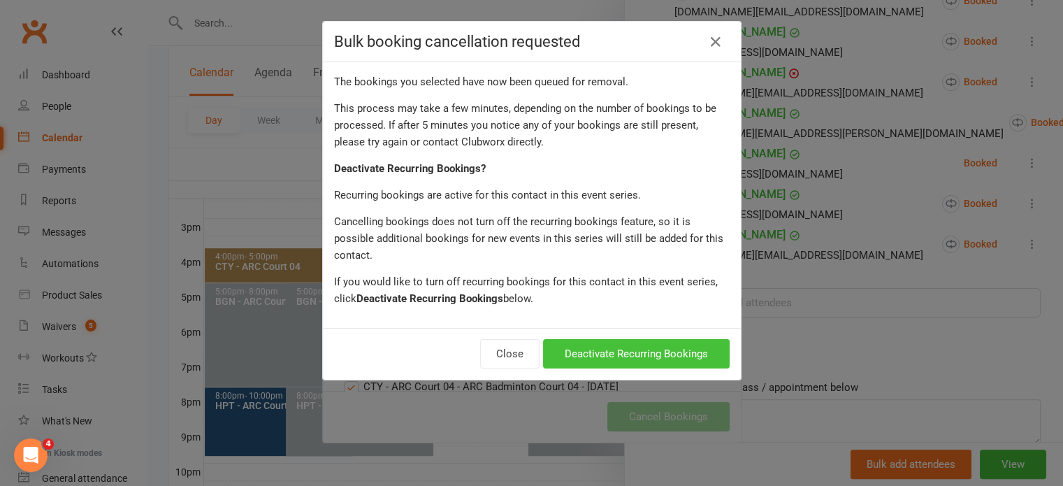
click at [613, 339] on button "Deactivate Recurring Bookings" at bounding box center [636, 353] width 187 height 29
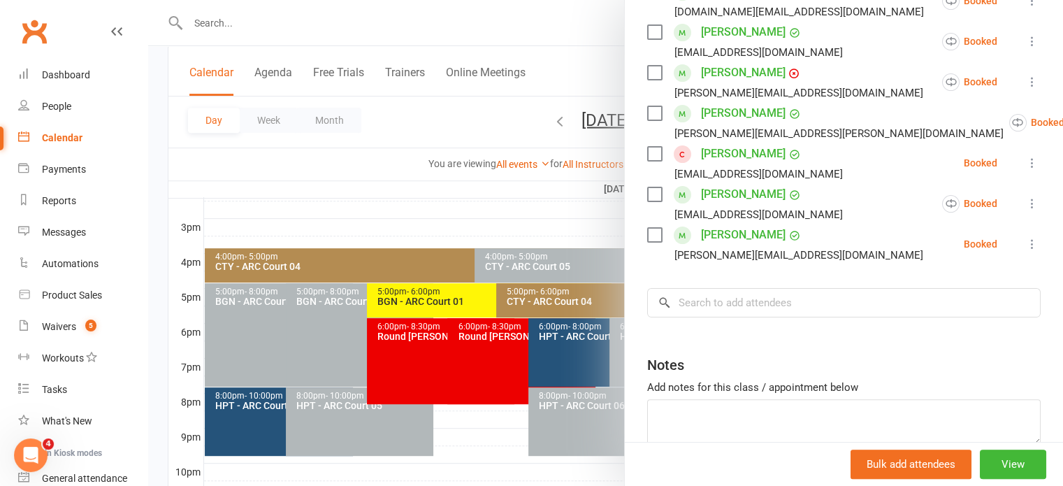
click at [581, 198] on div at bounding box center [605, 243] width 914 height 486
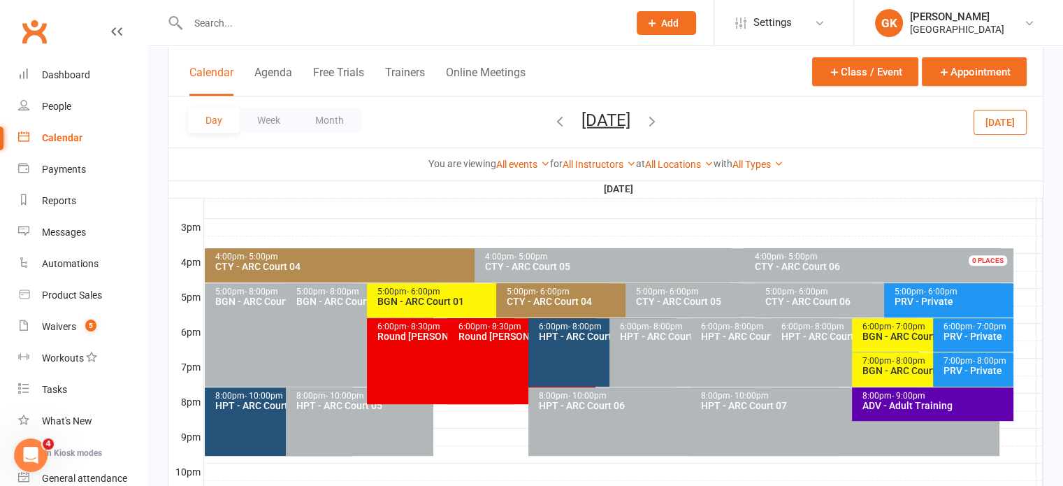
click at [552, 115] on icon "button" at bounding box center [559, 119] width 15 height 15
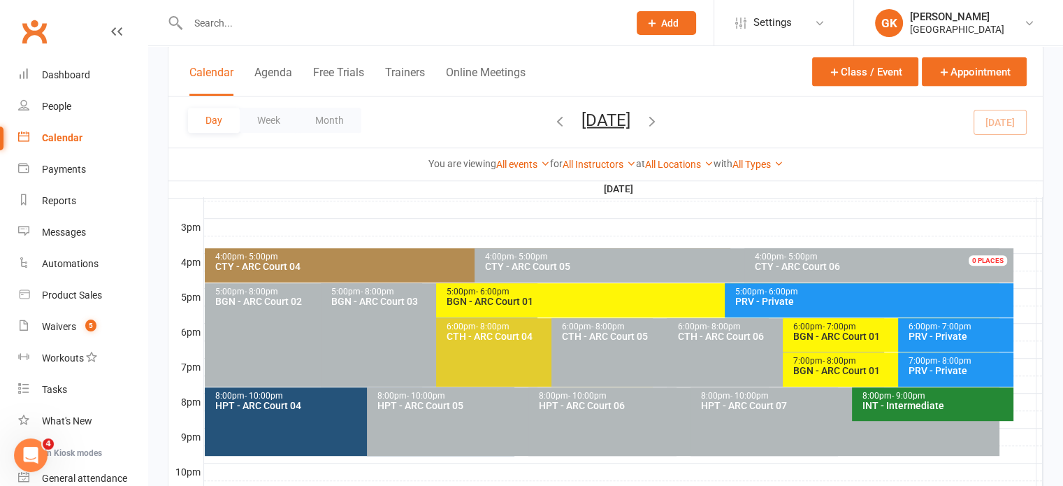
click at [414, 270] on div "4:00pm - 5:00pm CTY - [GEOGRAPHIC_DATA] 04" at bounding box center [467, 265] width 525 height 34
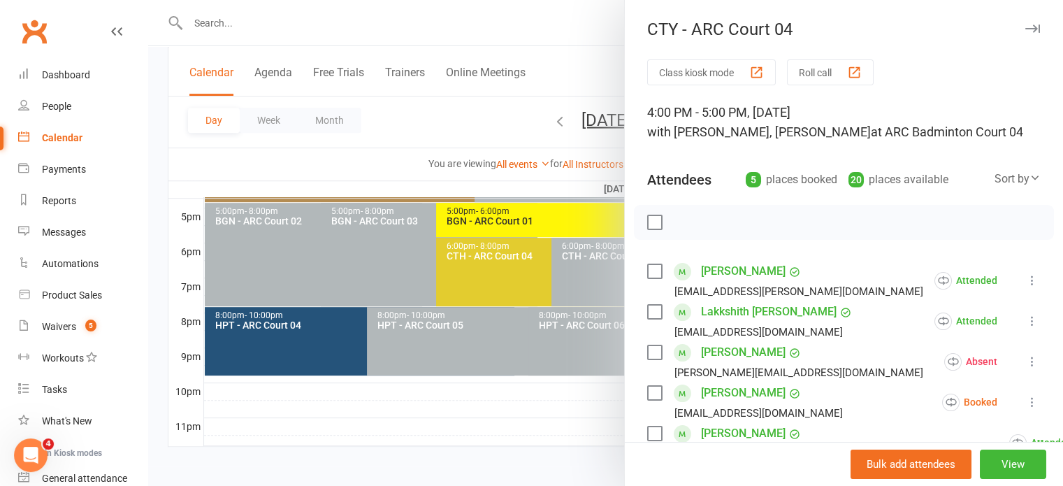
scroll to position [271, 0]
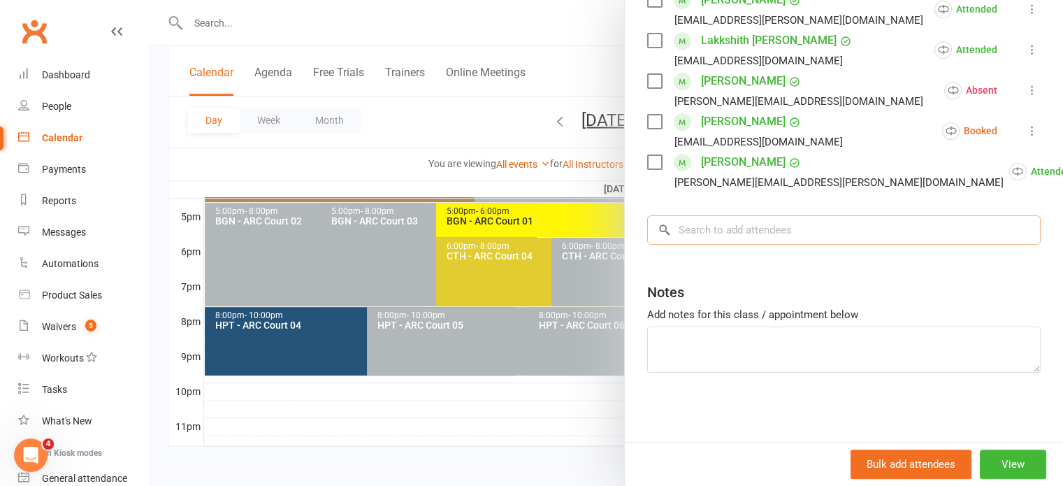
click at [752, 244] on input "search" at bounding box center [843, 229] width 393 height 29
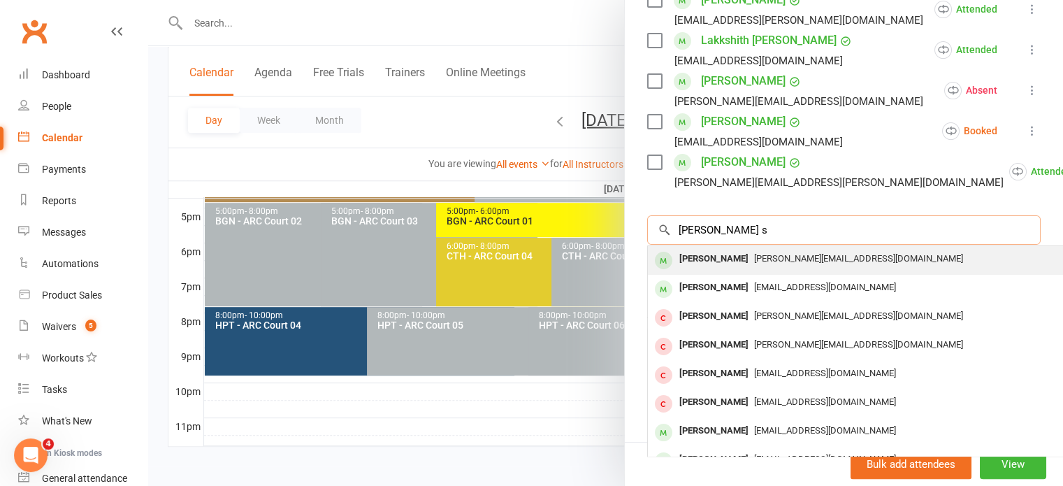
type input "[PERSON_NAME] s"
click at [726, 269] on div "[PERSON_NAME]" at bounding box center [713, 259] width 80 height 20
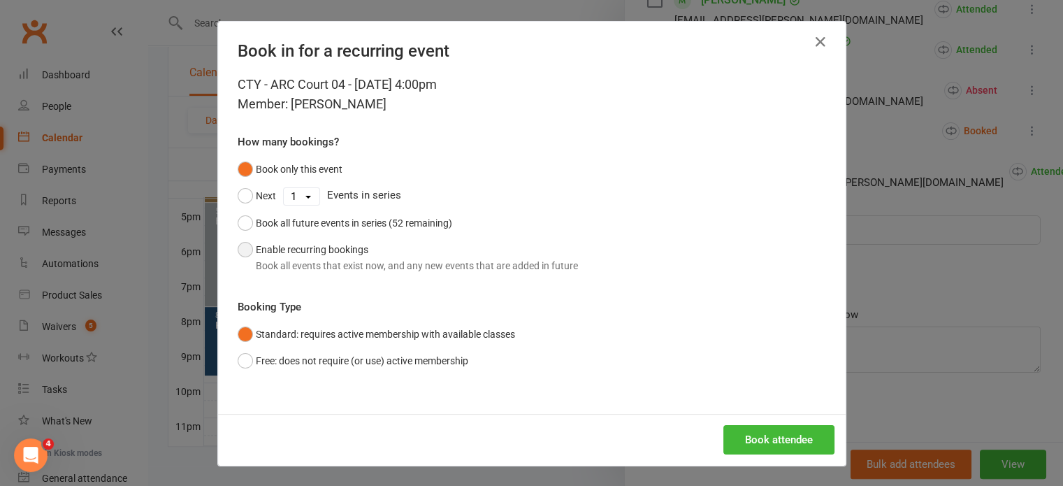
click at [333, 262] on div "Book all events that exist now, and any new events that are added in future" at bounding box center [417, 265] width 322 height 15
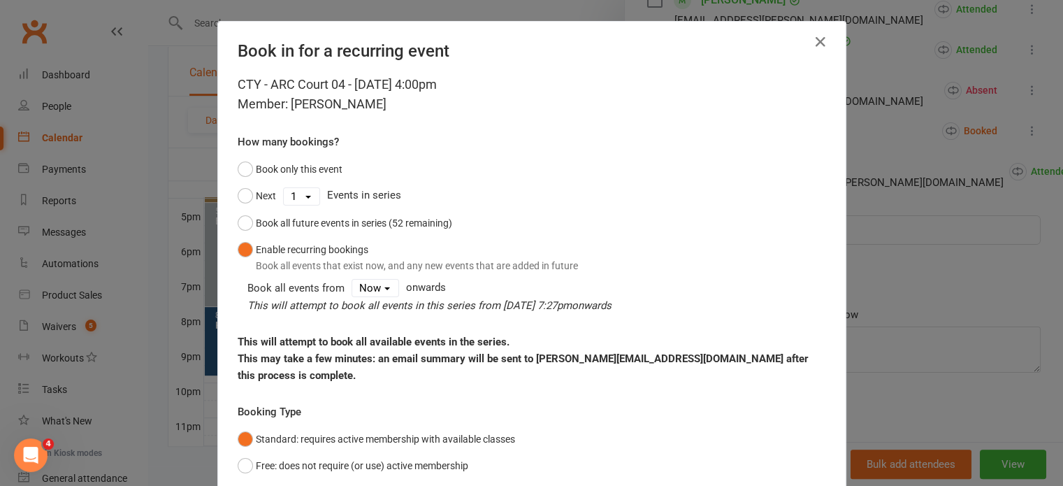
scroll to position [88, 0]
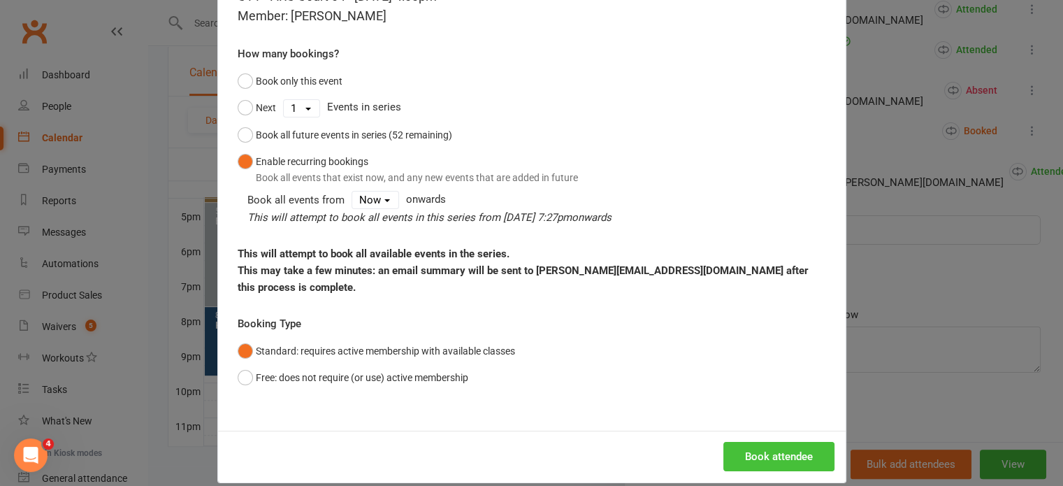
click at [790, 441] on button "Book attendee" at bounding box center [778, 455] width 111 height 29
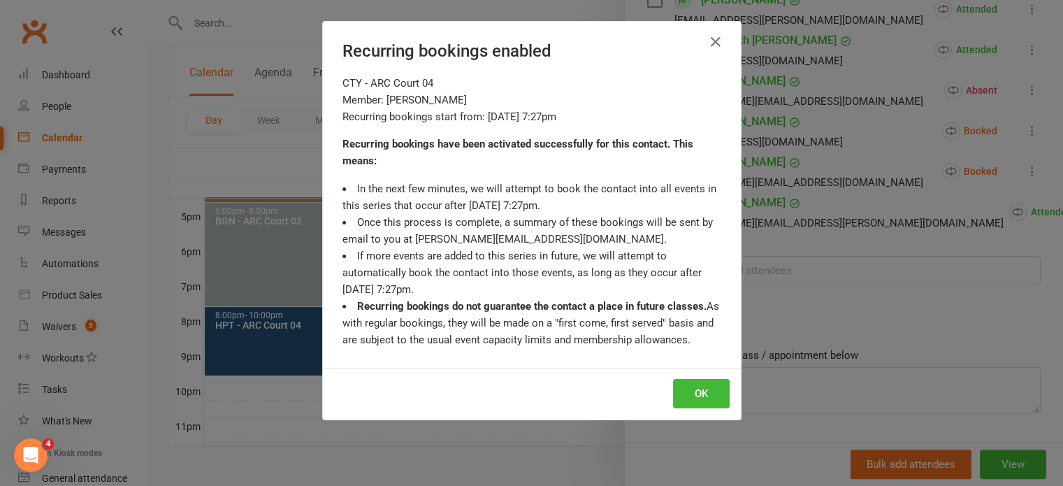
click at [799, 385] on div "Recurring bookings enabled CTY - ARC Court 04 Member: [PERSON_NAME] Recurring b…" at bounding box center [531, 243] width 1063 height 486
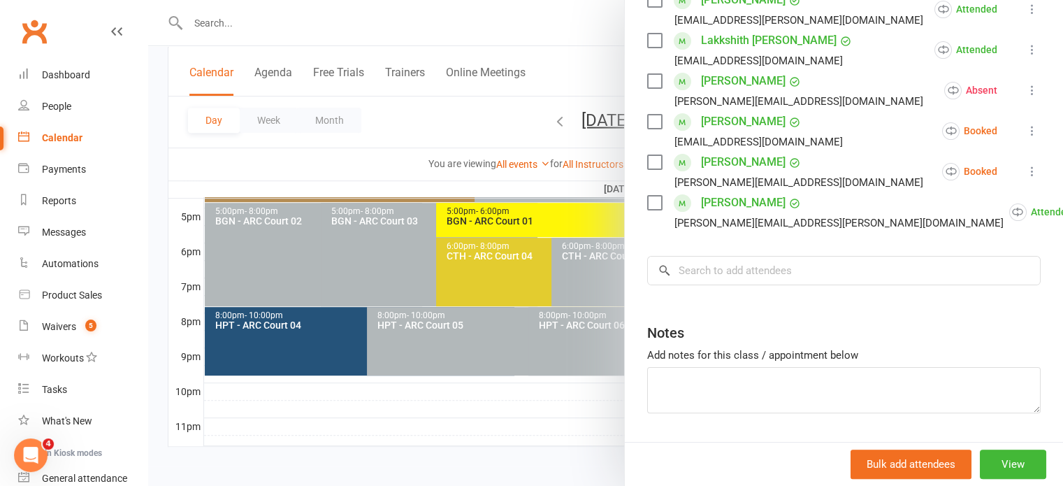
click at [606, 133] on div at bounding box center [605, 243] width 914 height 486
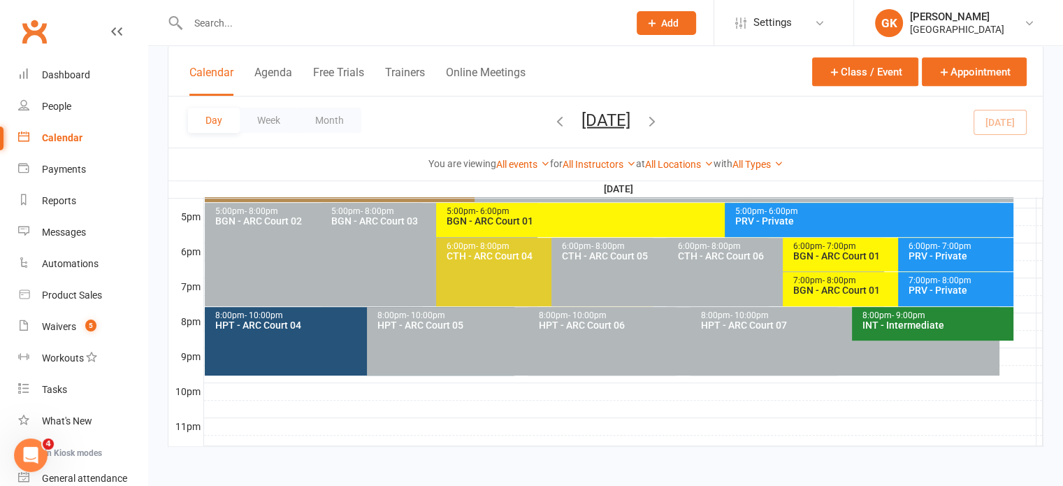
click at [659, 117] on icon "button" at bounding box center [651, 119] width 15 height 15
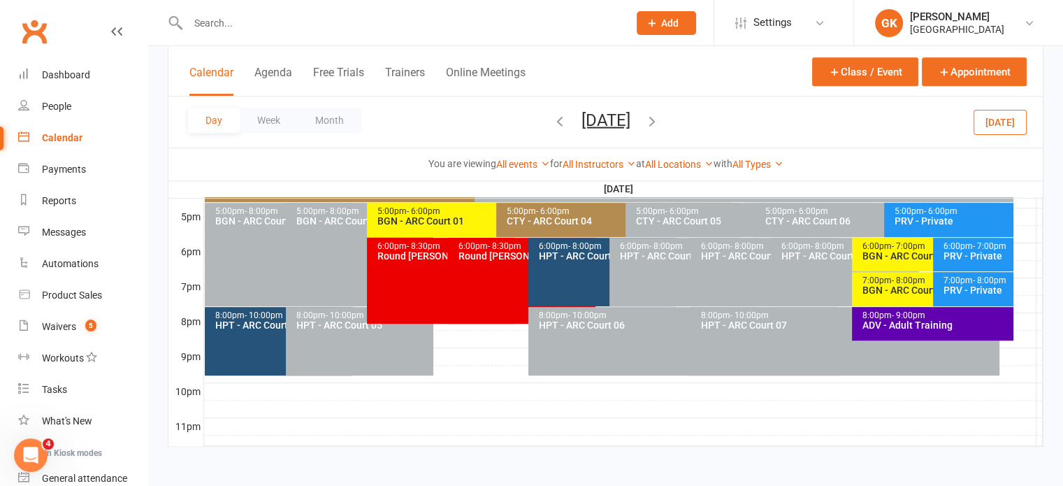
scroll to position [587, 0]
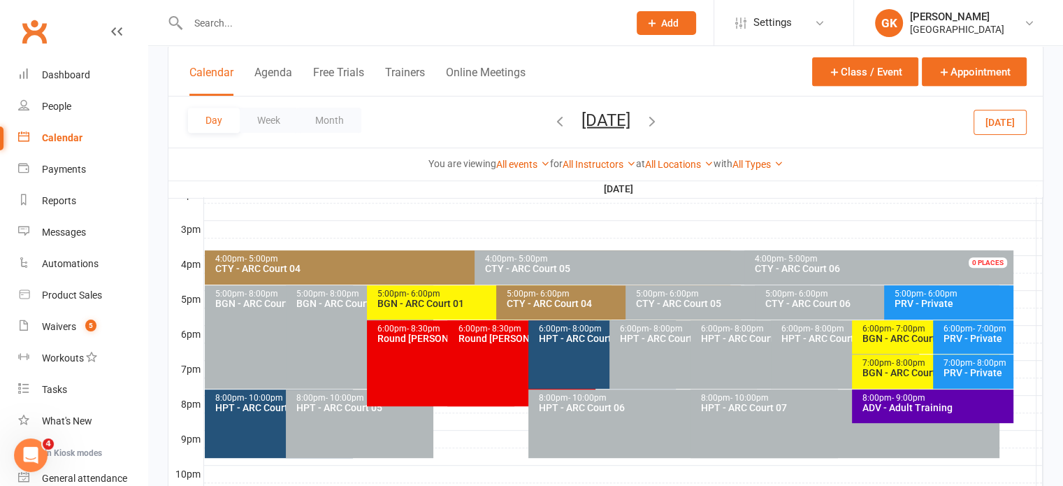
click at [416, 260] on div "4:00pm - 5:00pm" at bounding box center [470, 258] width 512 height 9
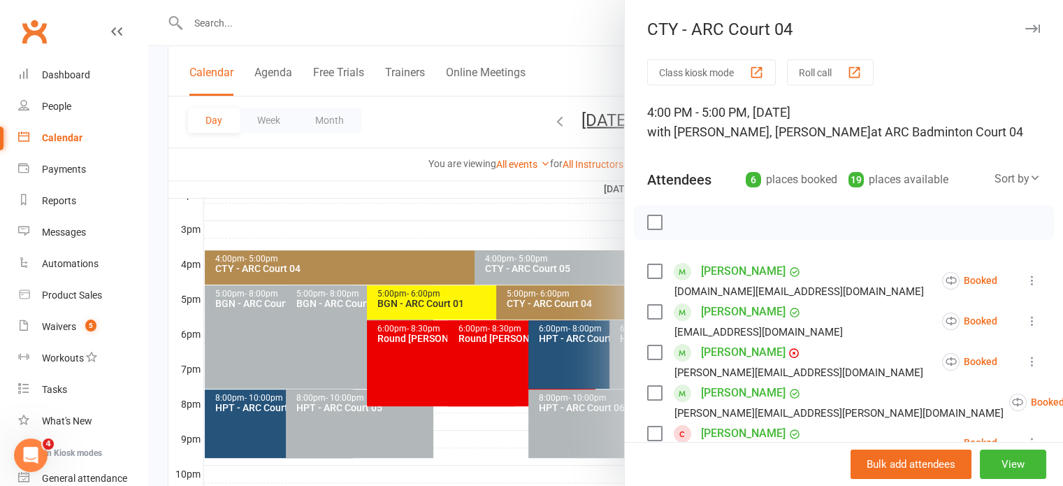
scroll to position [279, 0]
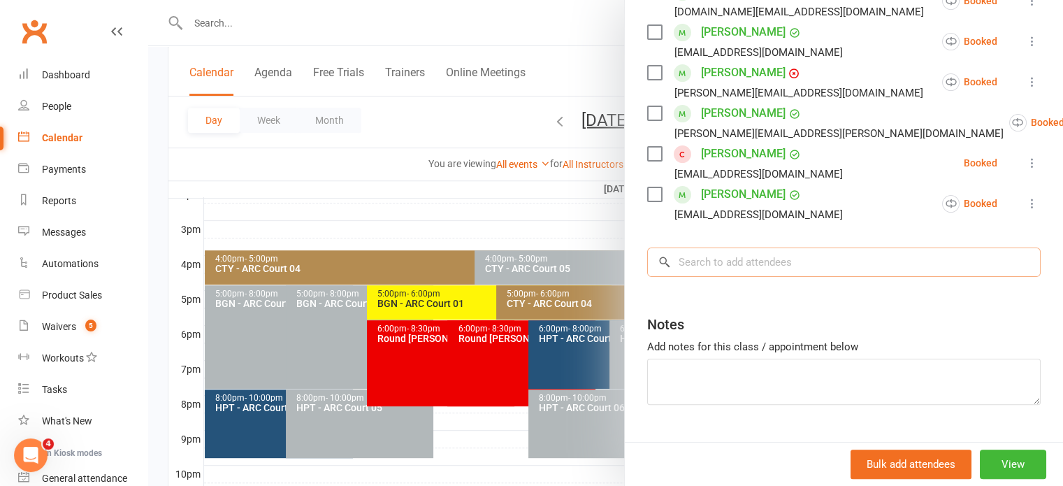
click at [774, 277] on input "search" at bounding box center [843, 261] width 393 height 29
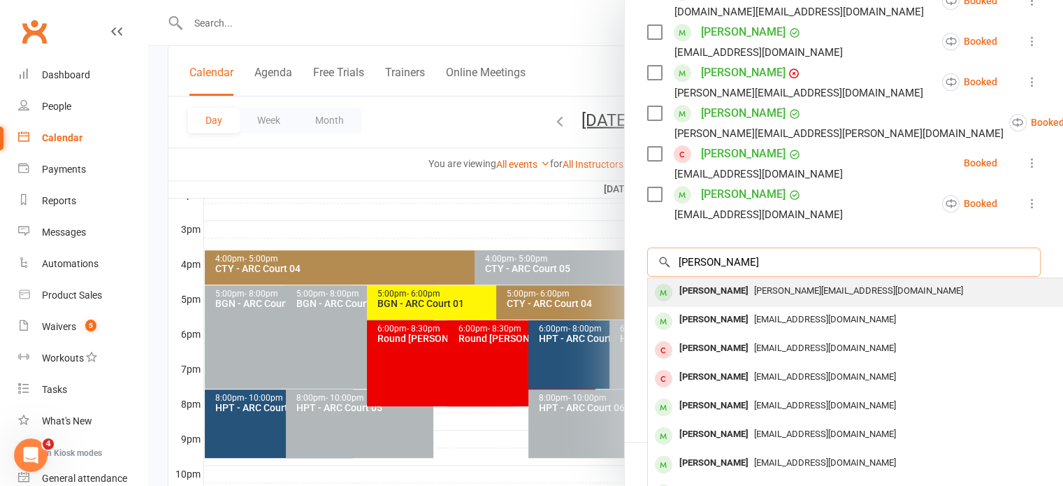
type input "[PERSON_NAME]"
click at [707, 301] on div "[PERSON_NAME]" at bounding box center [713, 291] width 80 height 20
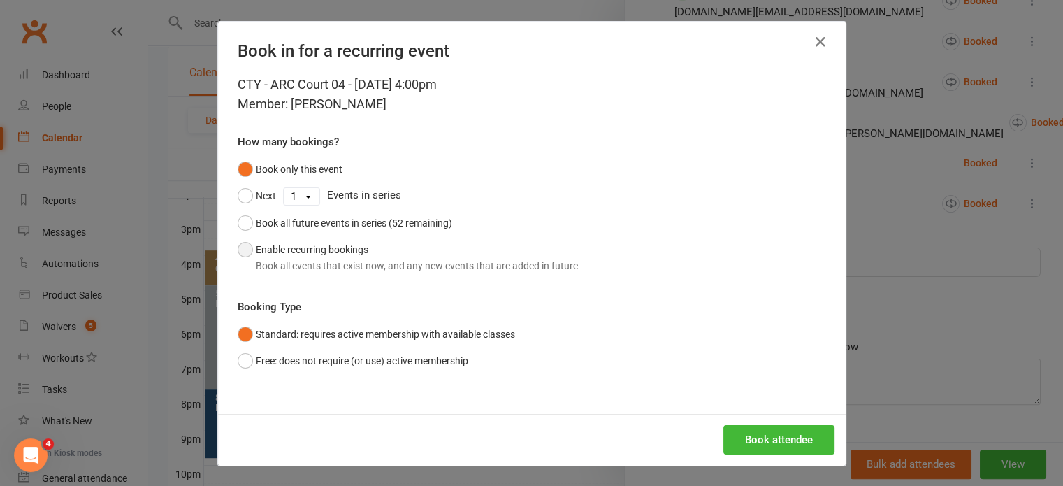
click at [379, 254] on button "Enable recurring bookings Book all events that exist now, and any new events th…" at bounding box center [408, 257] width 340 height 43
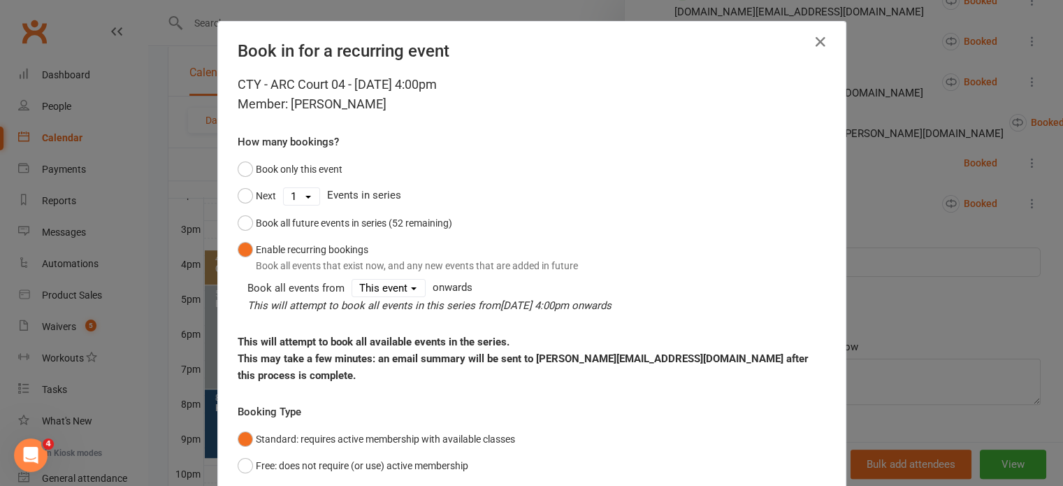
scroll to position [88, 0]
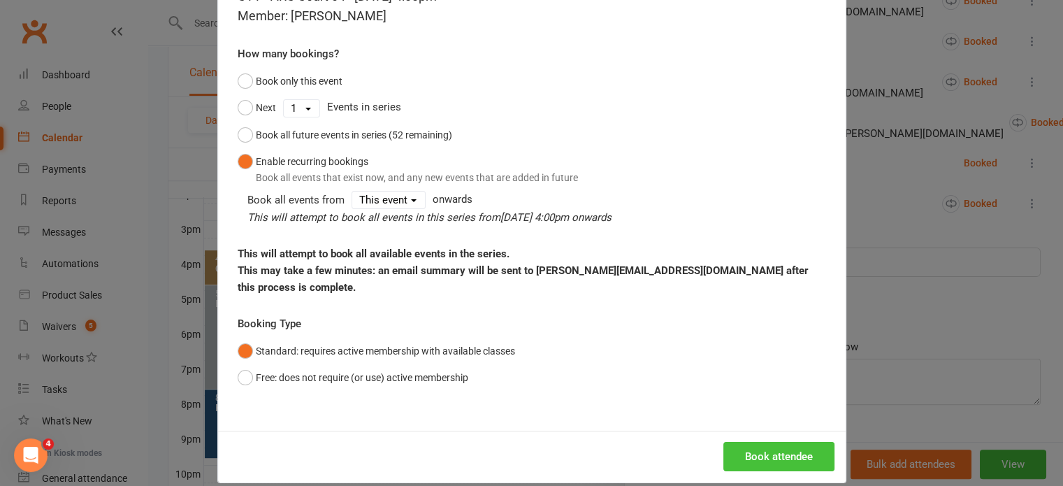
click at [754, 446] on button "Book attendee" at bounding box center [778, 455] width 111 height 29
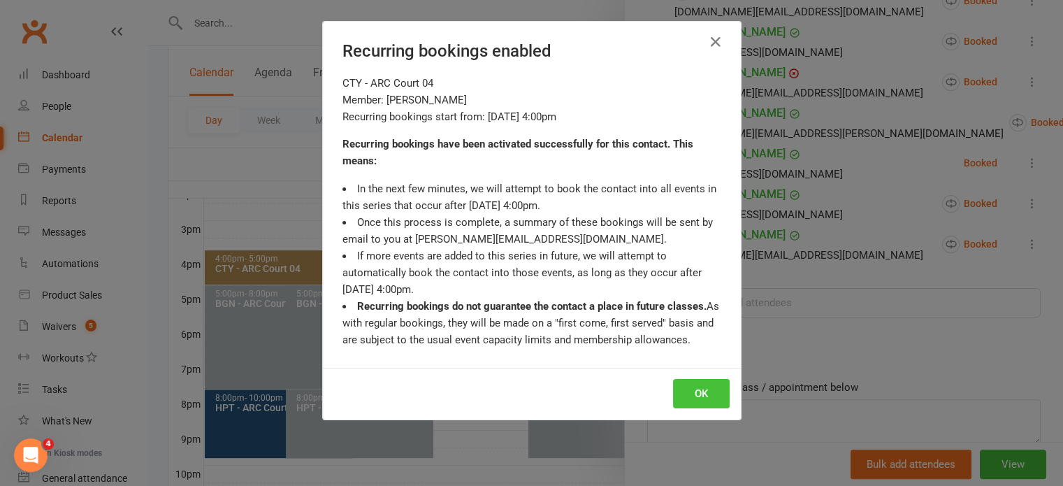
click at [707, 390] on button "OK" at bounding box center [701, 393] width 57 height 29
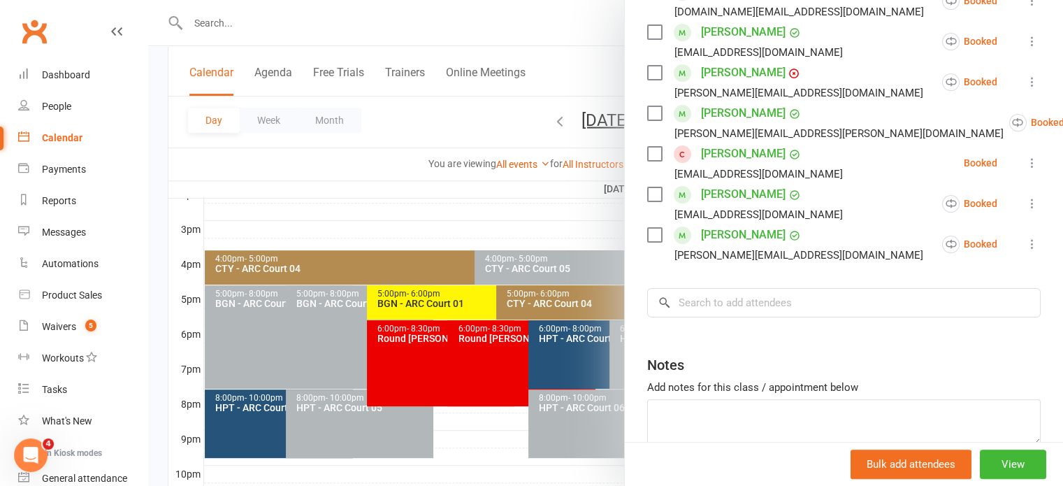
click at [520, 205] on div at bounding box center [605, 243] width 914 height 486
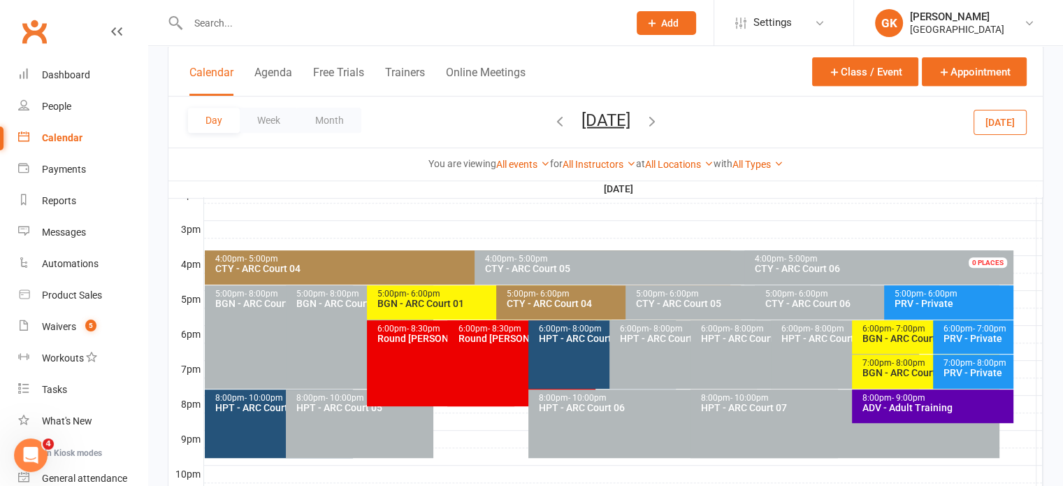
click at [249, 28] on input "text" at bounding box center [401, 23] width 435 height 20
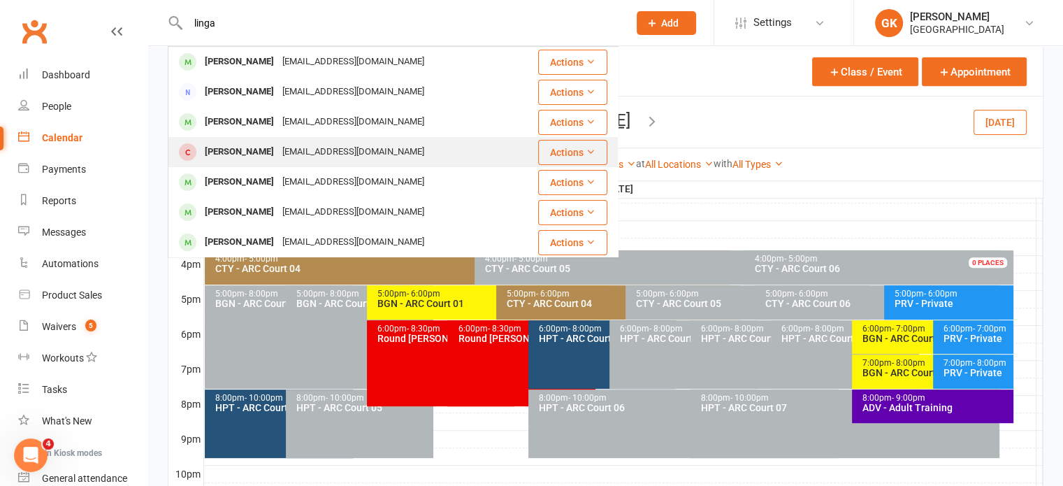
type input "linga"
click at [212, 145] on div "[PERSON_NAME]" at bounding box center [239, 152] width 78 height 20
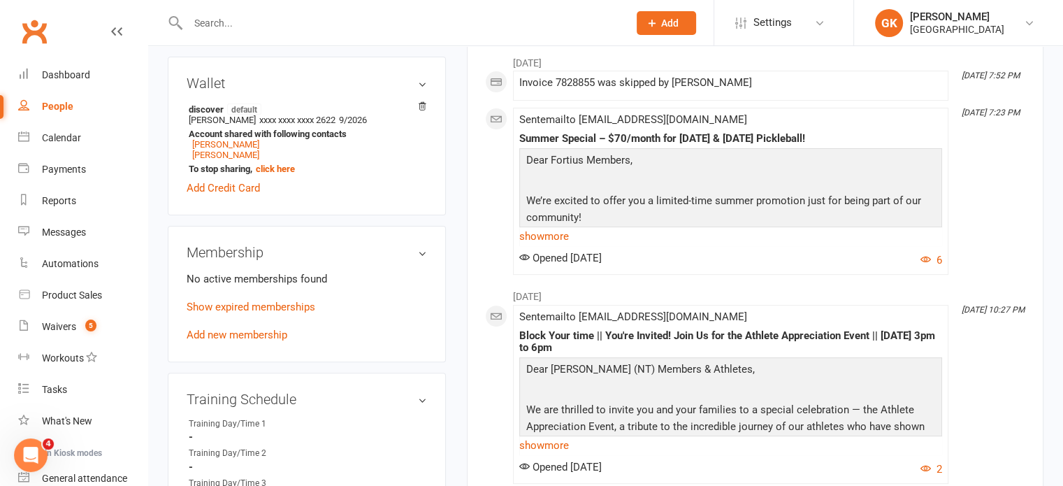
scroll to position [414, 0]
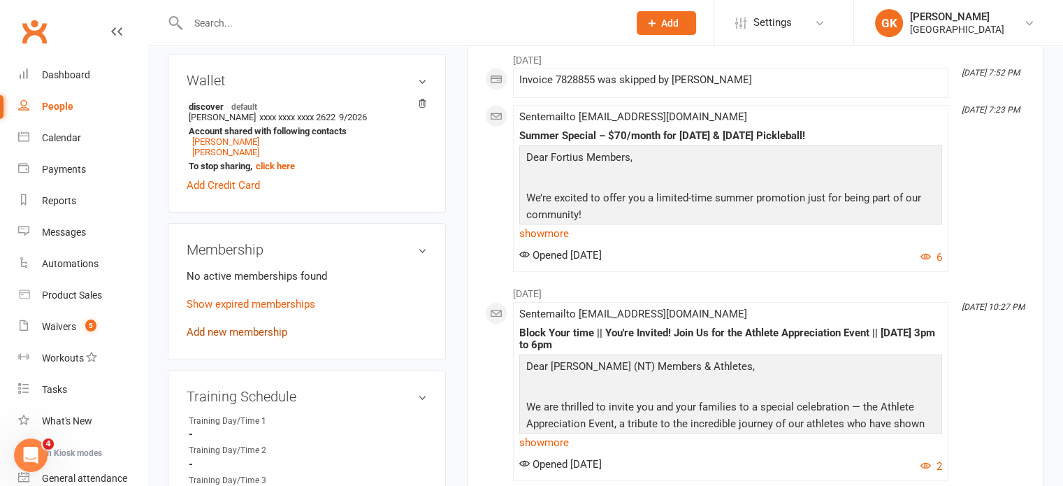
click at [192, 331] on link "Add new membership" at bounding box center [237, 332] width 101 height 13
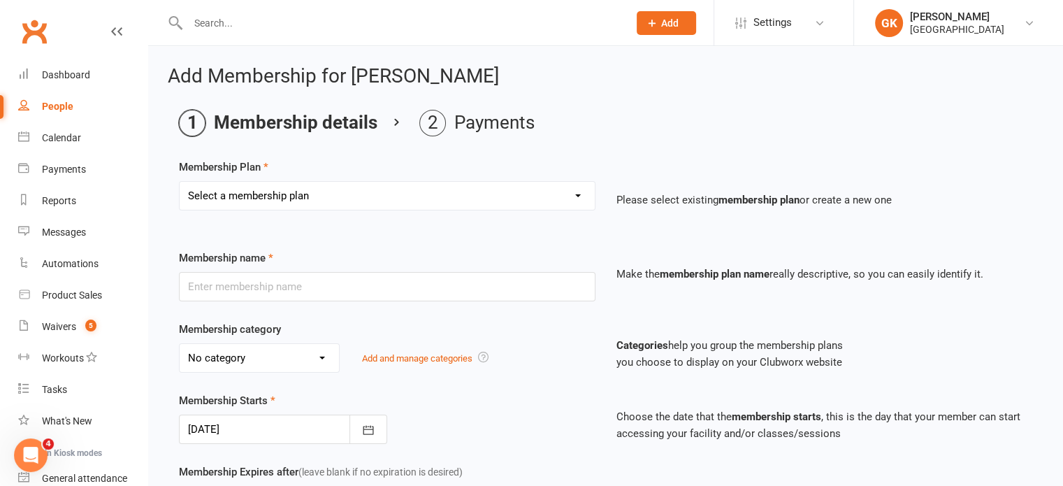
click at [352, 198] on select "Select a membership plan Create new Membership Plan Badminton - Adult Annual Me…" at bounding box center [387, 196] width 415 height 28
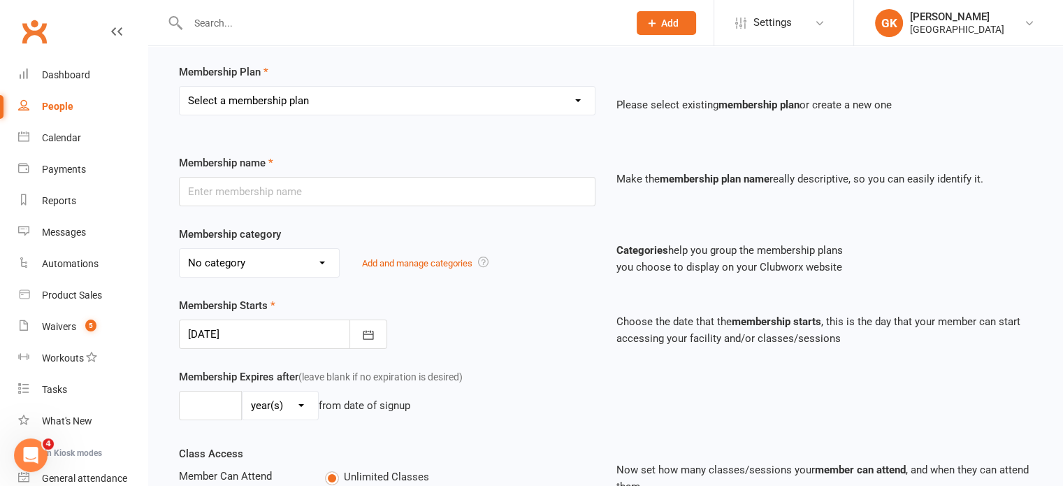
scroll to position [87, 0]
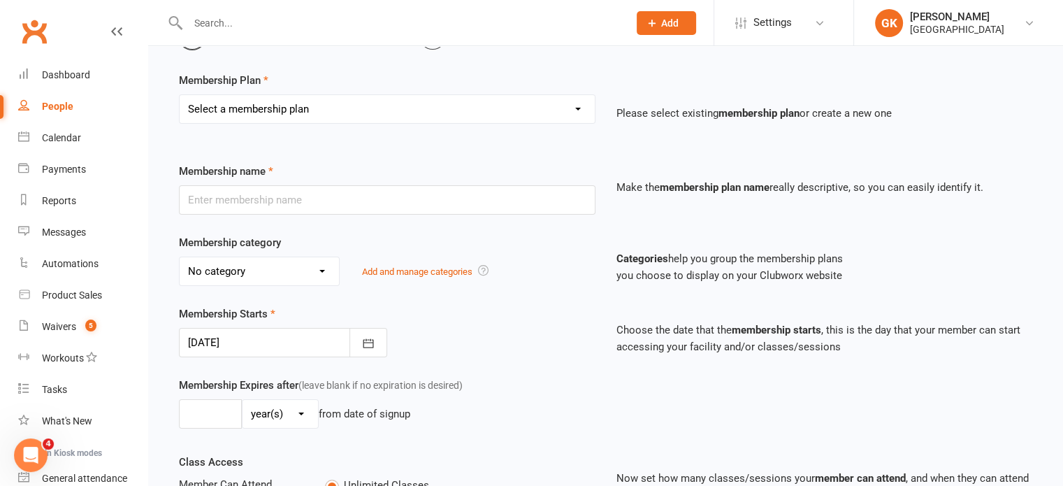
click at [346, 97] on select "Select a membership plan Create new Membership Plan Badminton - Adult Annual Me…" at bounding box center [387, 109] width 415 height 28
select select "64"
click at [180, 95] on select "Select a membership plan Create new Membership Plan Badminton - Adult Annual Me…" at bounding box center [387, 109] width 415 height 28
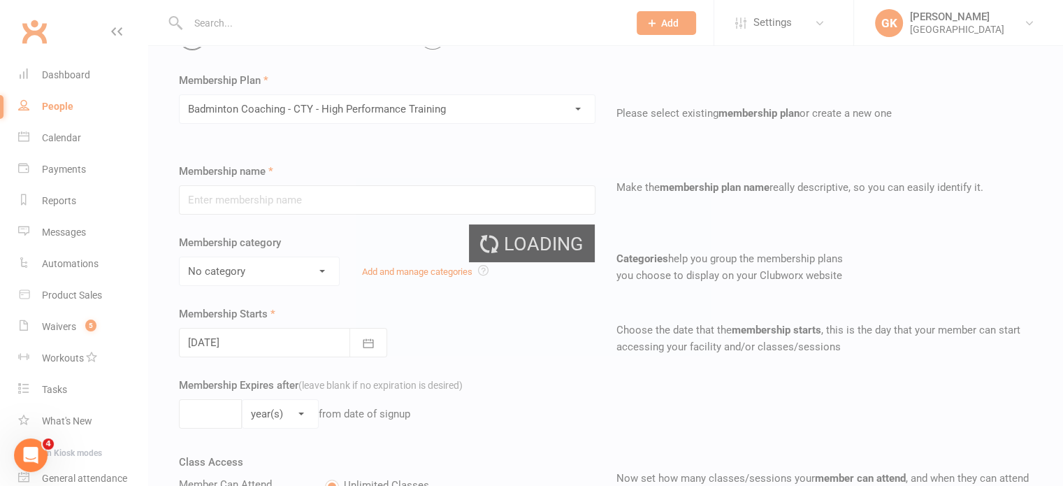
type input "Badminton Coaching - CTY - High Performance Training"
select select "2"
type input "0"
type input "[DATE]"
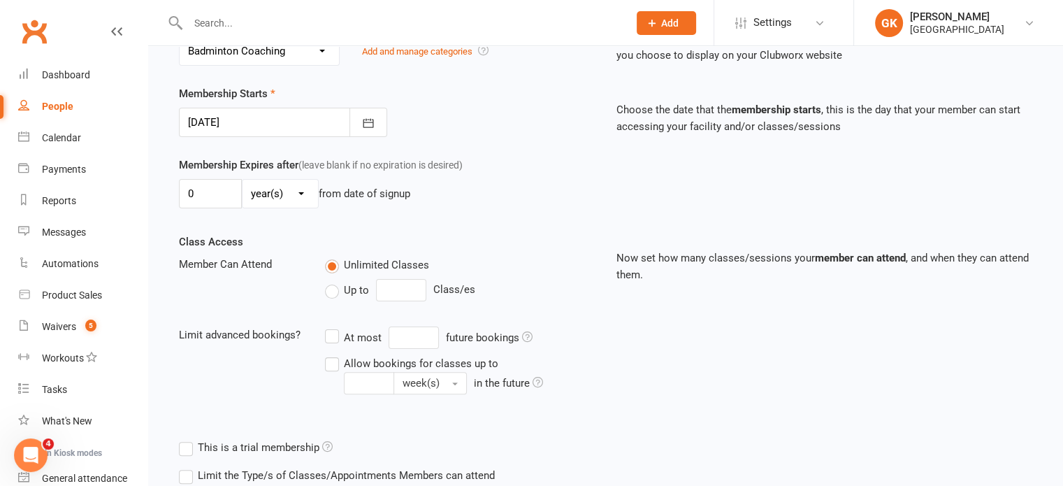
scroll to position [453, 0]
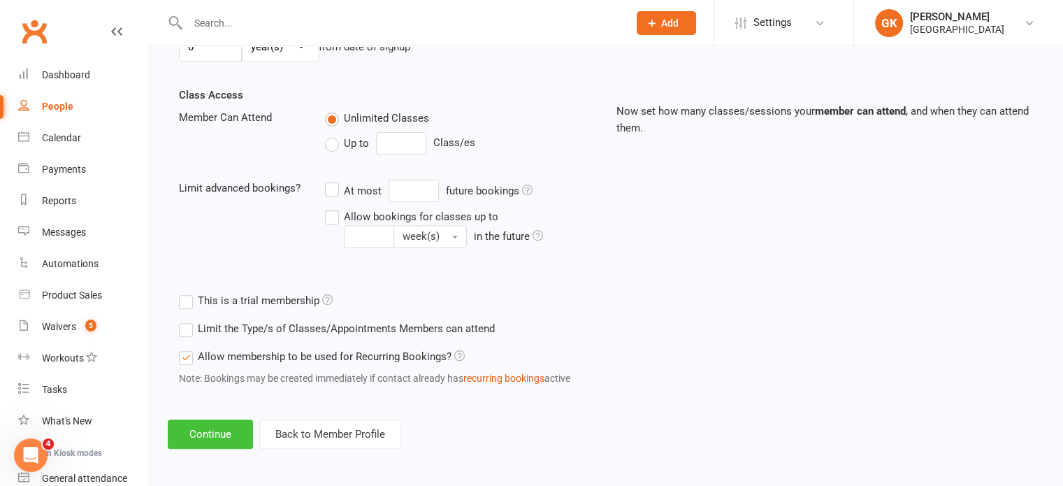
click at [224, 431] on button "Continue" at bounding box center [210, 433] width 85 height 29
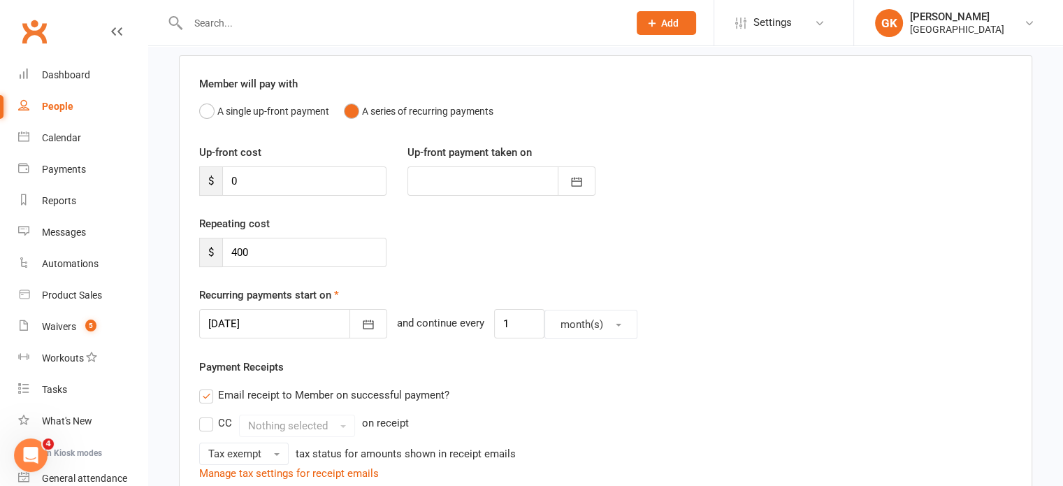
scroll to position [103, 0]
drag, startPoint x: 276, startPoint y: 248, endPoint x: 154, endPoint y: 238, distance: 121.9
click at [154, 238] on div "Add Membership for [PERSON_NAME] Membership details Payments Member will pay wi…" at bounding box center [605, 389] width 914 height 893
type input "360"
click at [263, 182] on input "0" at bounding box center [304, 180] width 164 height 29
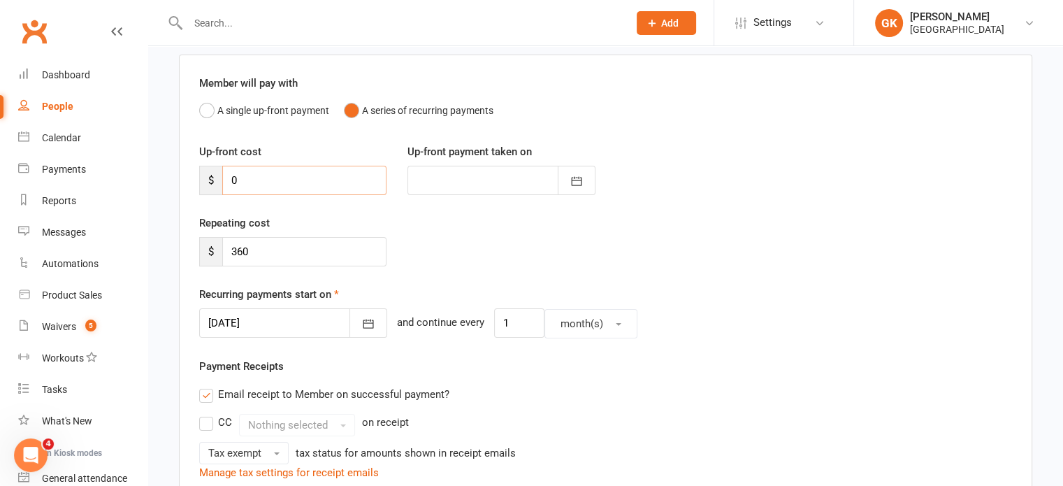
click at [263, 182] on input "0" at bounding box center [304, 180] width 164 height 29
drag, startPoint x: 263, startPoint y: 182, endPoint x: 246, endPoint y: 170, distance: 20.1
click at [246, 170] on input "0" at bounding box center [304, 180] width 164 height 29
type input "3"
type input "[DATE]"
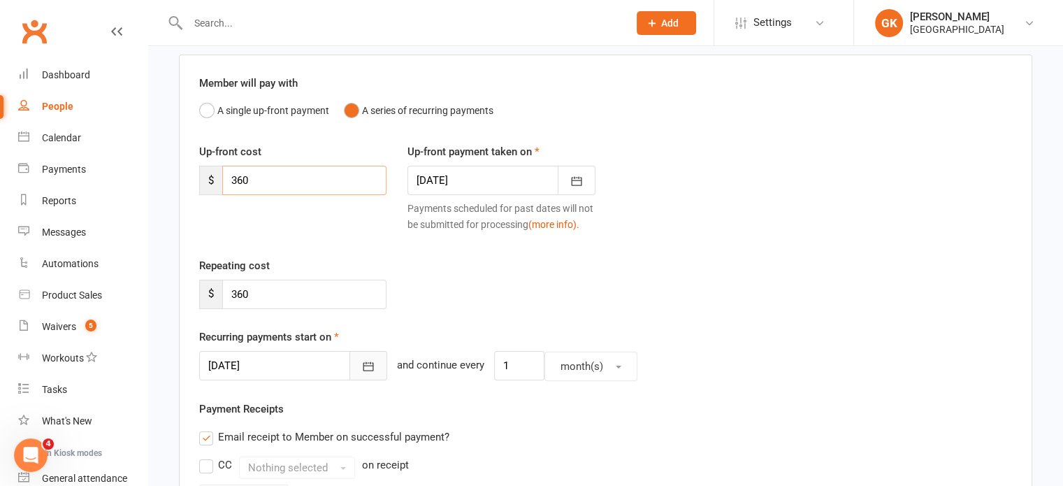
type input "360"
click at [361, 363] on icon "button" at bounding box center [368, 366] width 14 height 14
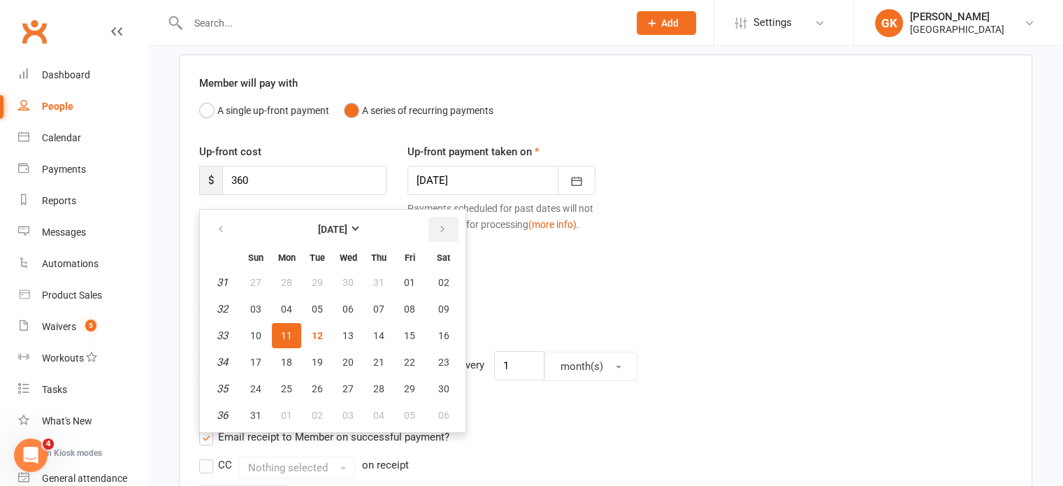
click at [441, 233] on icon "button" at bounding box center [442, 229] width 10 height 11
click at [288, 284] on span "01" at bounding box center [286, 282] width 11 height 11
type input "[DATE]"
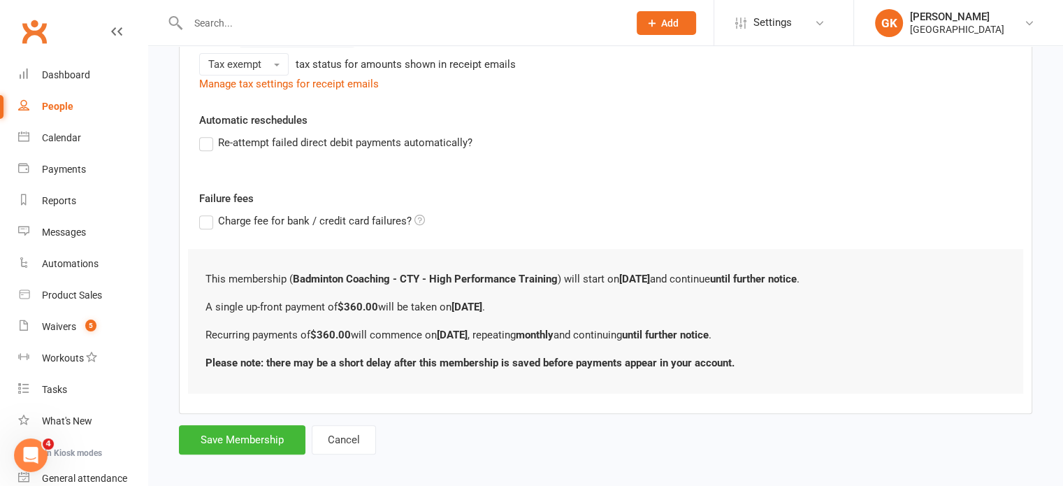
scroll to position [542, 0]
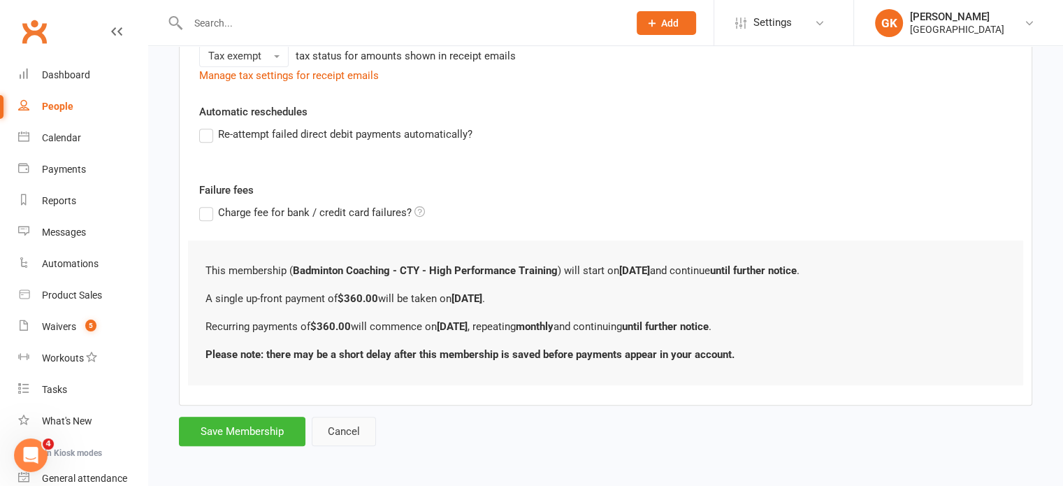
click at [347, 427] on button "Cancel" at bounding box center [344, 430] width 64 height 29
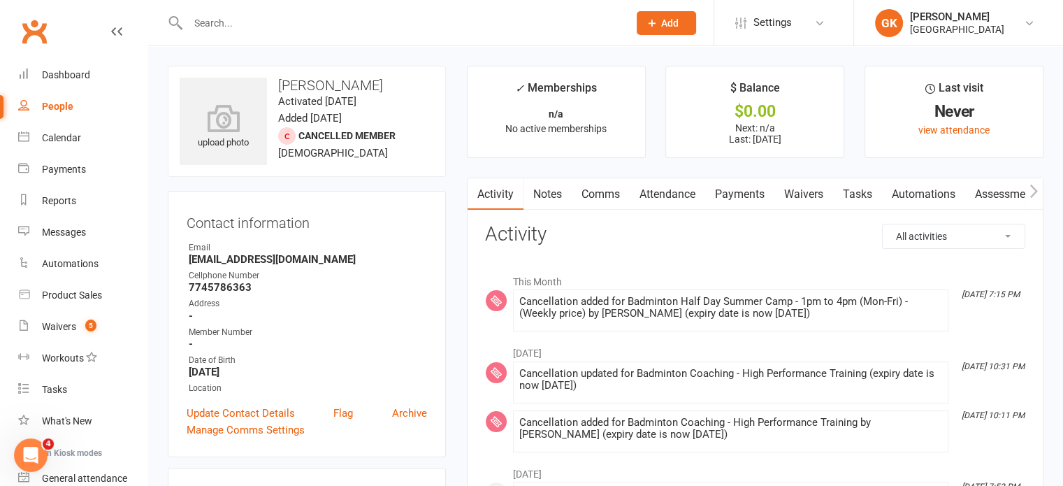
click at [231, 22] on input "text" at bounding box center [401, 23] width 435 height 20
paste input "[PERSON_NAME]"
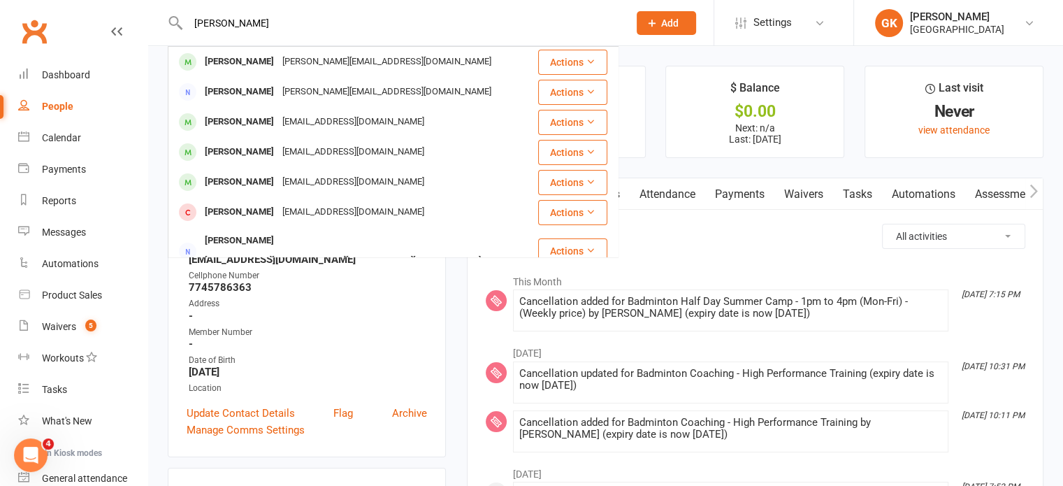
type input "[PERSON_NAME]"
click at [80, 148] on link "Calendar" at bounding box center [82, 137] width 129 height 31
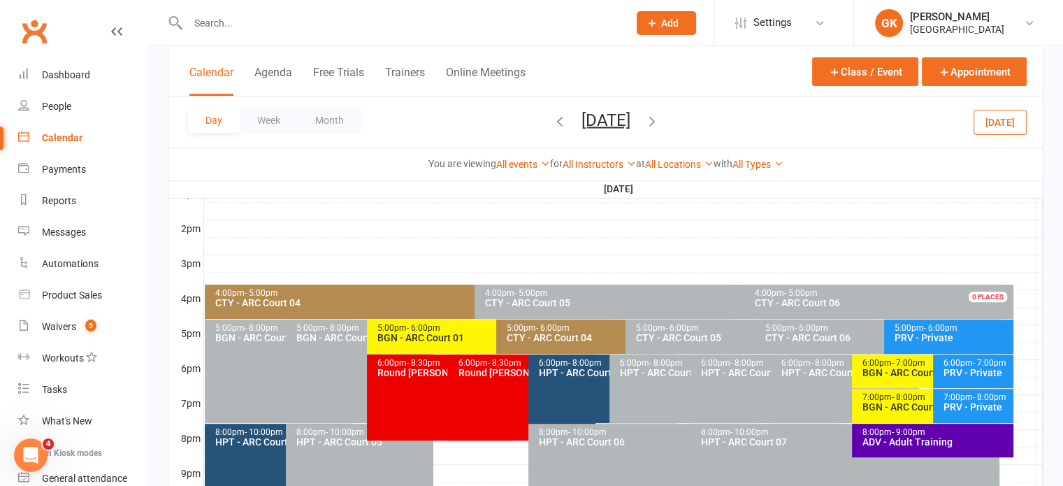
scroll to position [555, 0]
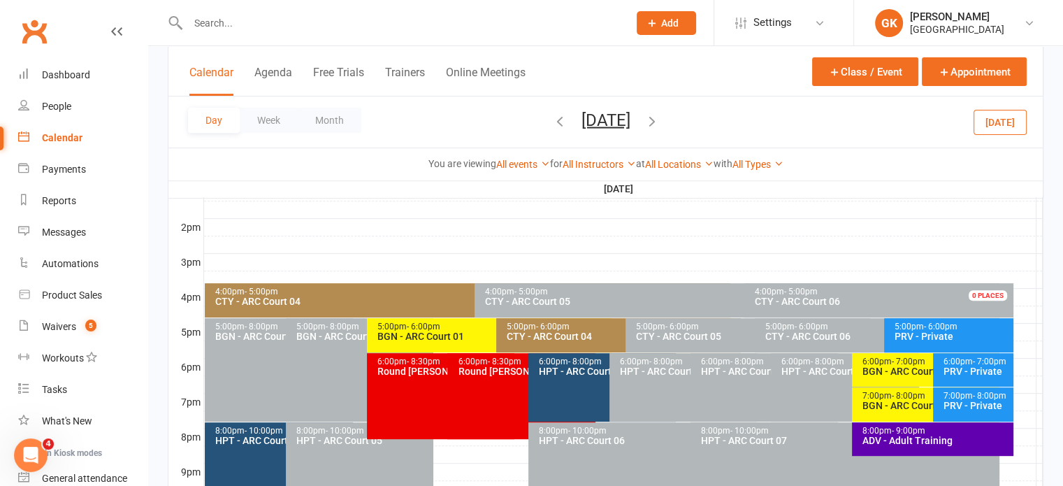
click at [659, 117] on icon "button" at bounding box center [651, 119] width 15 height 15
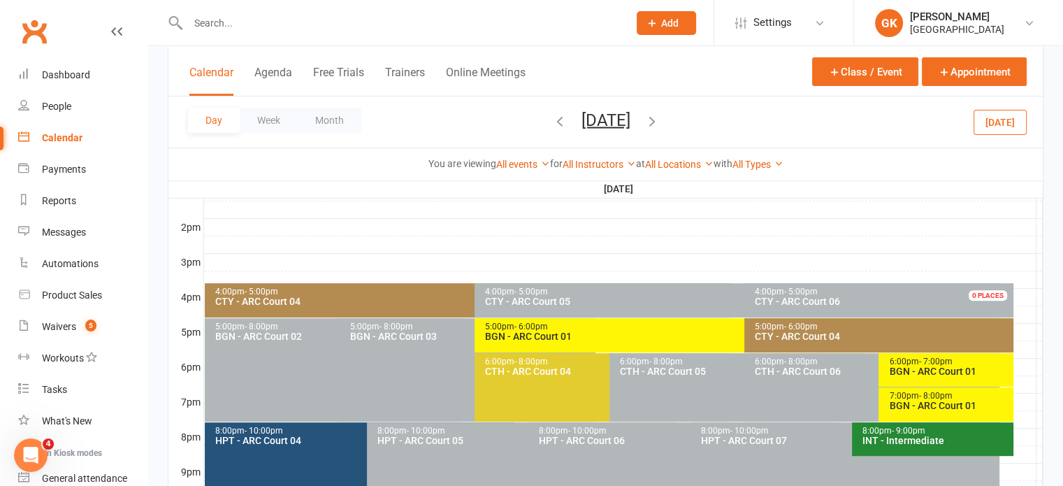
scroll to position [670, 0]
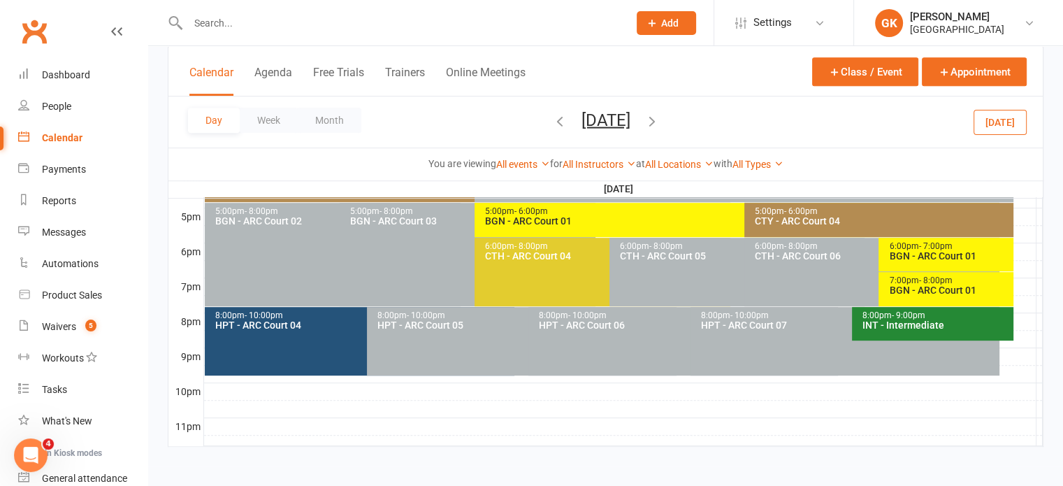
click at [978, 277] on div "7:00pm - 8:00pm" at bounding box center [949, 280] width 122 height 9
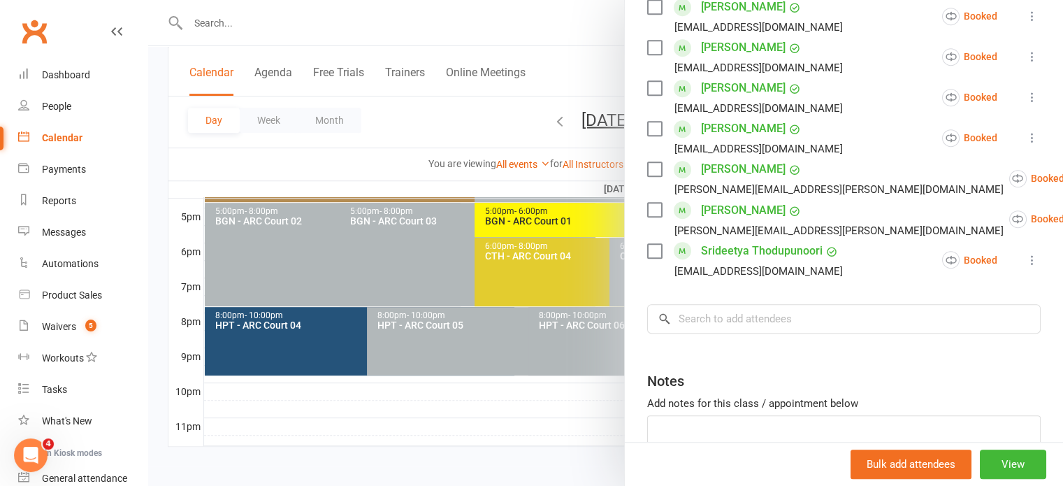
scroll to position [740, 0]
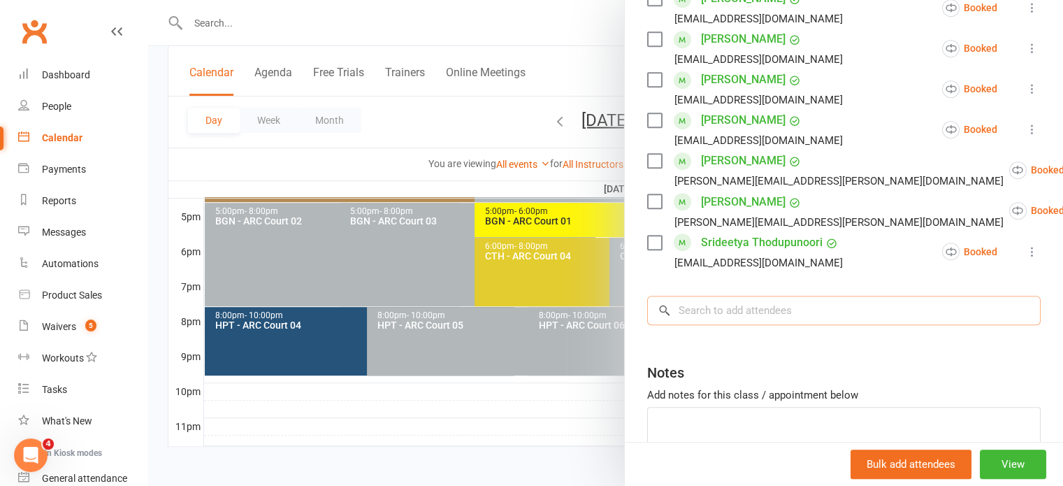
click at [773, 295] on input "search" at bounding box center [843, 309] width 393 height 29
paste input "[PERSON_NAME]"
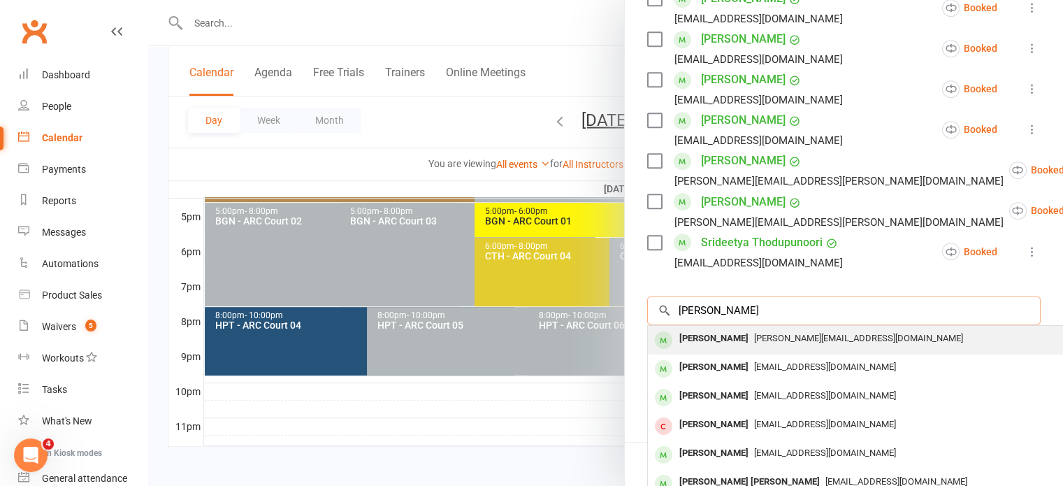
type input "[PERSON_NAME]"
click at [726, 328] on div "[PERSON_NAME]" at bounding box center [713, 338] width 80 height 20
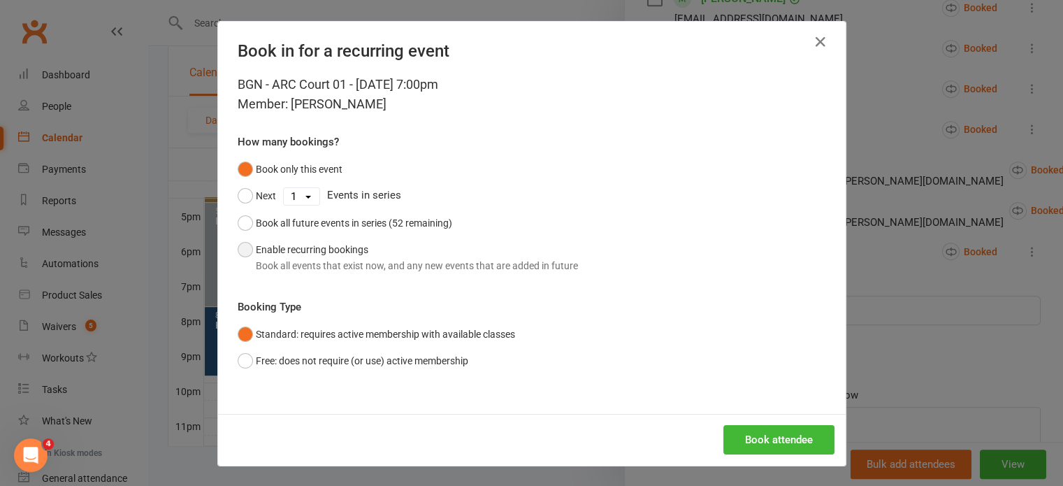
click at [371, 245] on button "Enable recurring bookings Book all events that exist now, and any new events th…" at bounding box center [408, 257] width 340 height 43
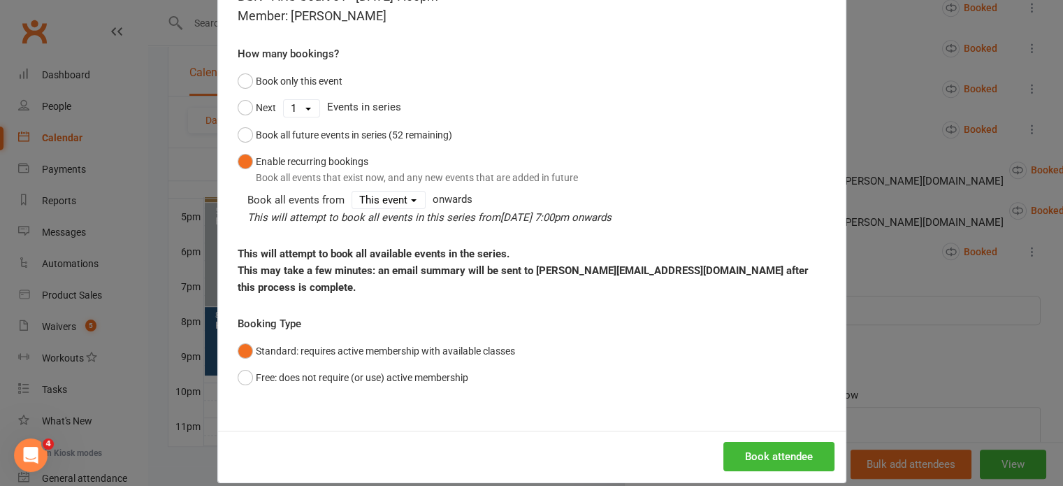
scroll to position [87, 0]
click at [740, 446] on button "Book attendee" at bounding box center [778, 456] width 111 height 29
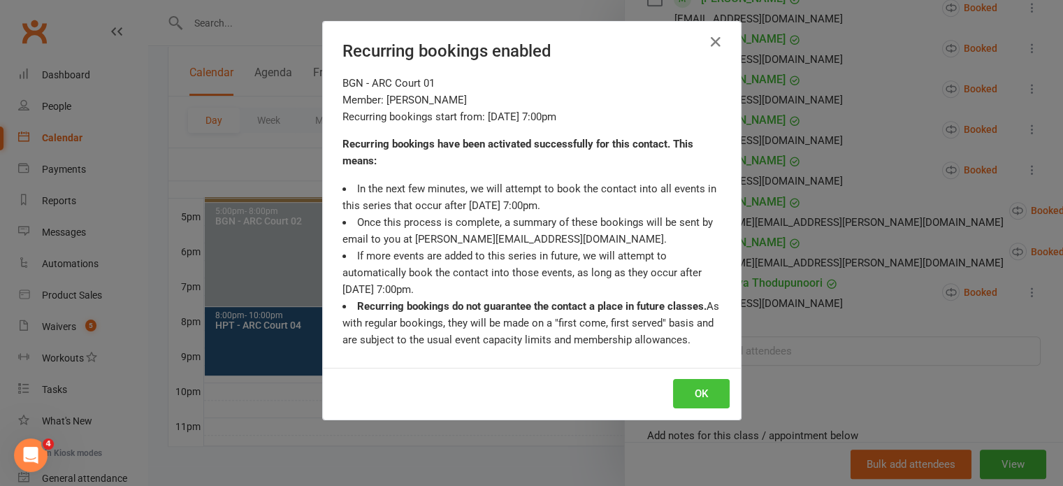
scroll to position [780, 0]
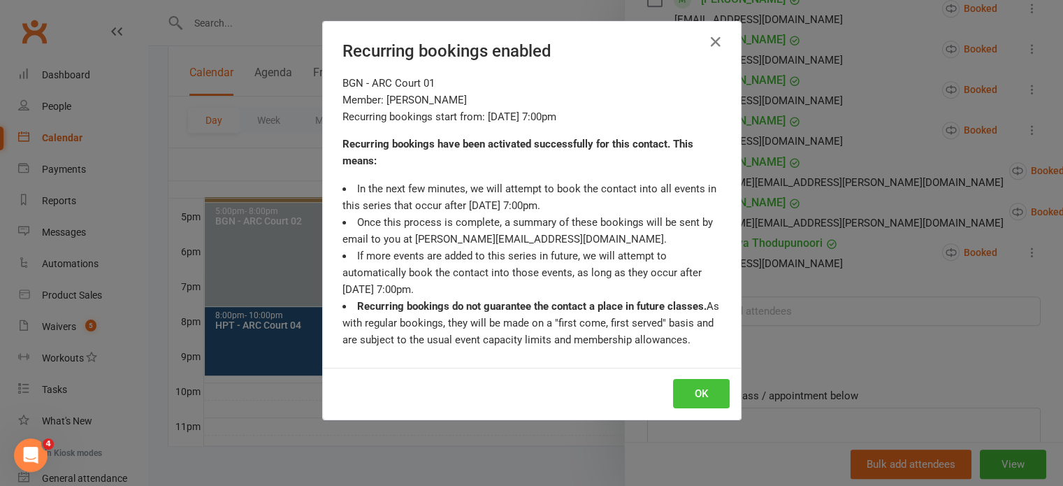
click at [689, 399] on button "OK" at bounding box center [701, 393] width 57 height 29
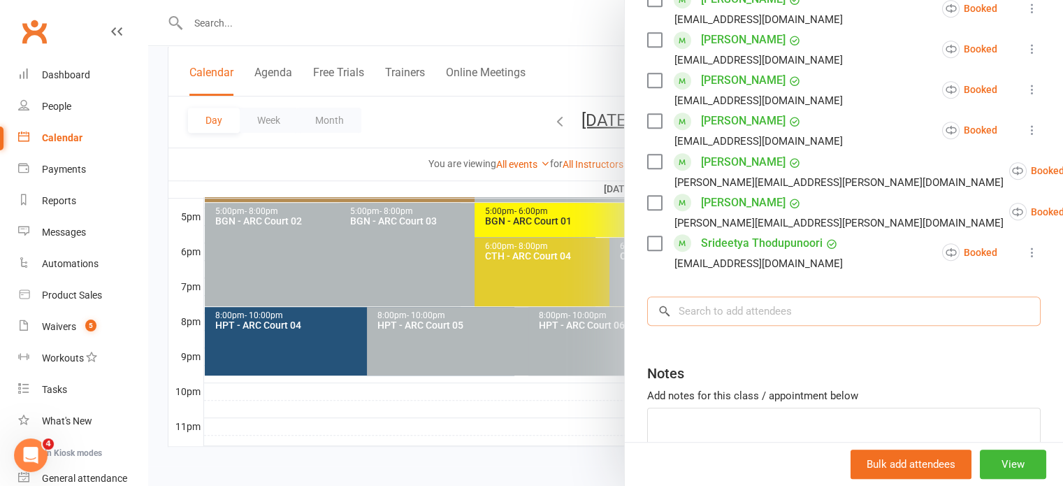
click at [700, 296] on input "search" at bounding box center [843, 310] width 393 height 29
paste input "[PERSON_NAME]"
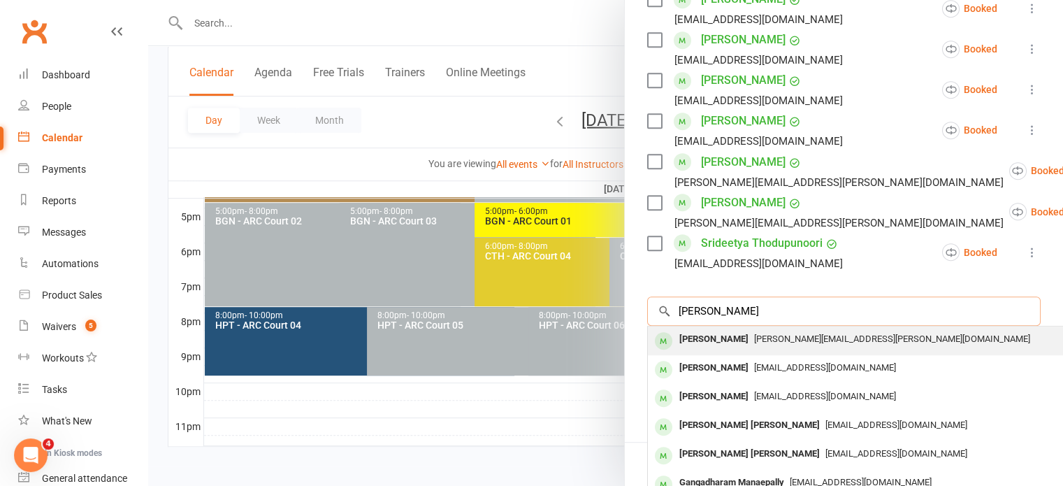
type input "[PERSON_NAME]"
click at [698, 329] on div "[PERSON_NAME]" at bounding box center [713, 339] width 80 height 20
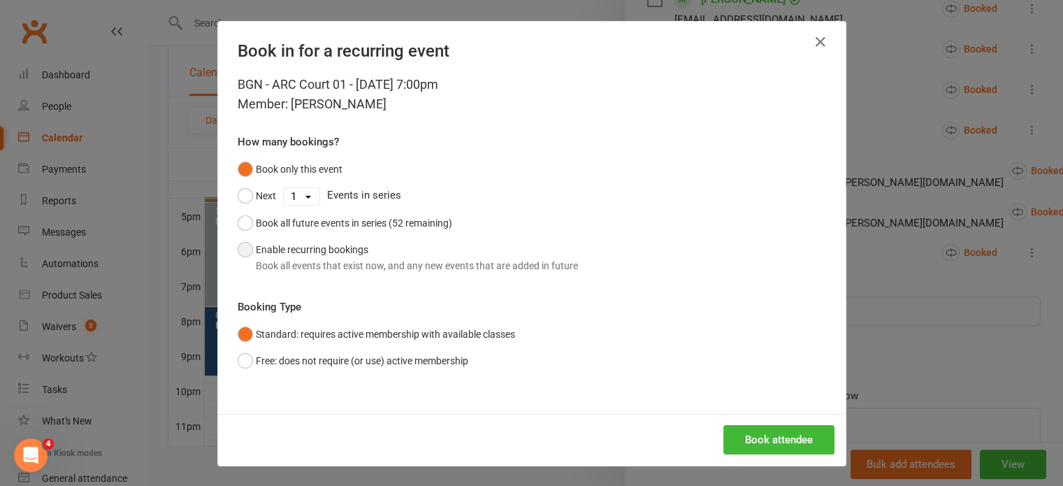
click at [270, 254] on button "Enable recurring bookings Book all events that exist now, and any new events th…" at bounding box center [408, 257] width 340 height 43
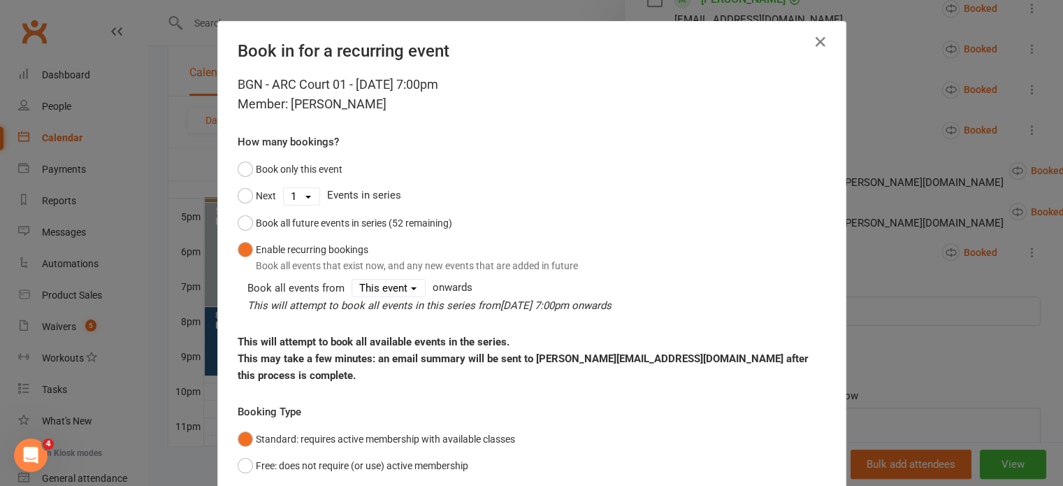
scroll to position [88, 0]
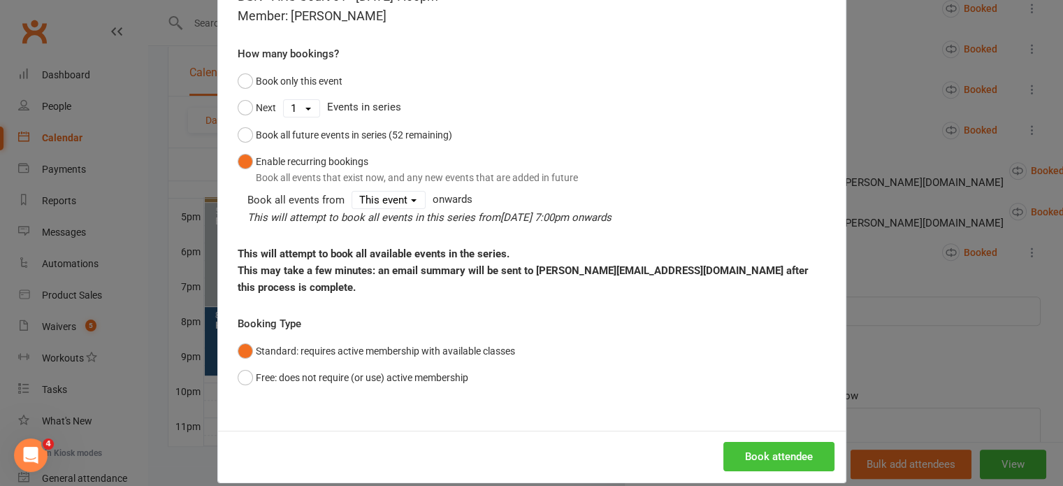
click at [733, 441] on button "Book attendee" at bounding box center [778, 455] width 111 height 29
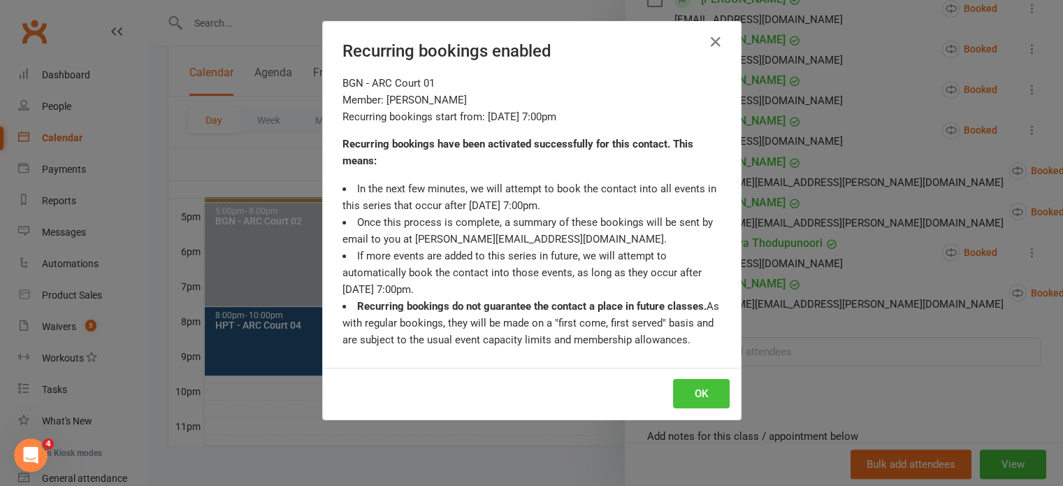
click at [698, 391] on button "OK" at bounding box center [701, 393] width 57 height 29
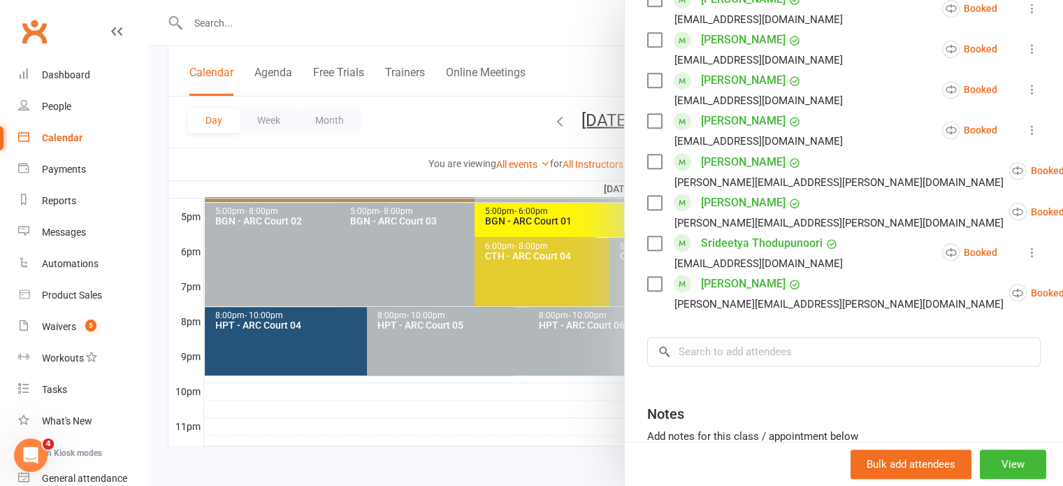
click at [580, 143] on div at bounding box center [605, 243] width 914 height 486
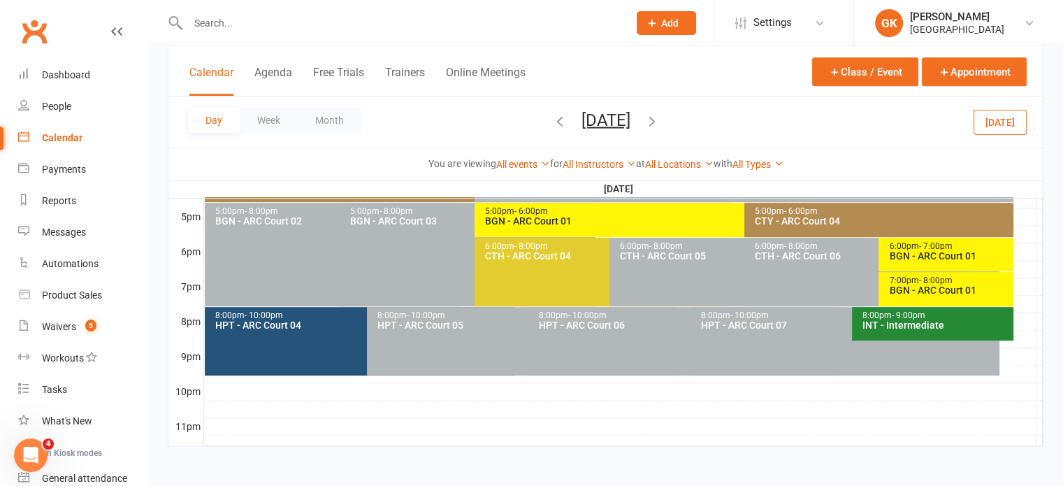
click at [659, 120] on icon "button" at bounding box center [651, 119] width 15 height 15
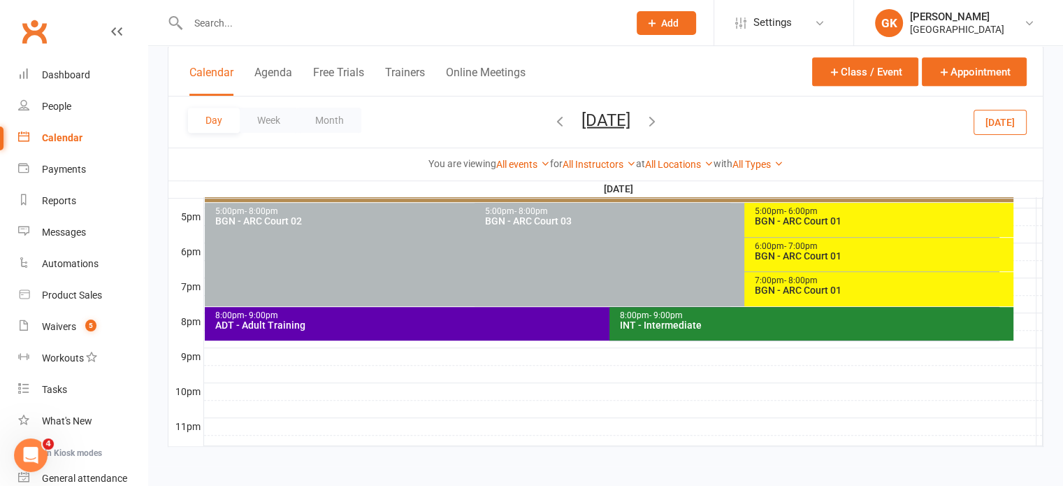
click at [659, 119] on icon "button" at bounding box center [651, 119] width 15 height 15
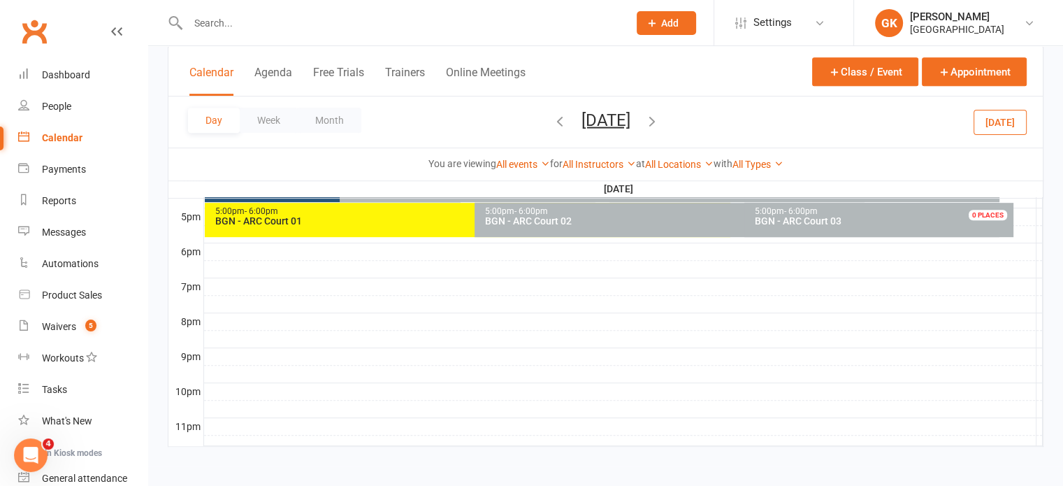
click at [659, 121] on icon "button" at bounding box center [651, 119] width 15 height 15
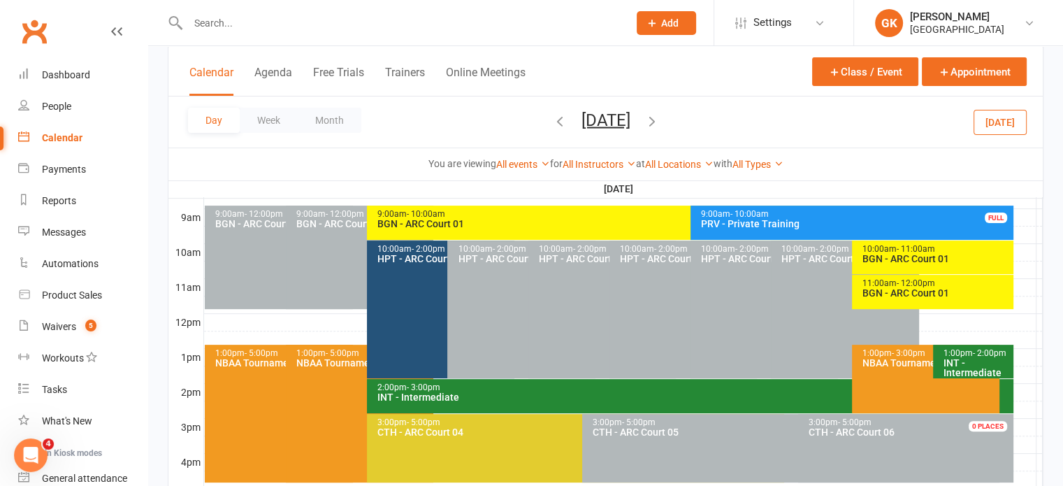
scroll to position [389, 0]
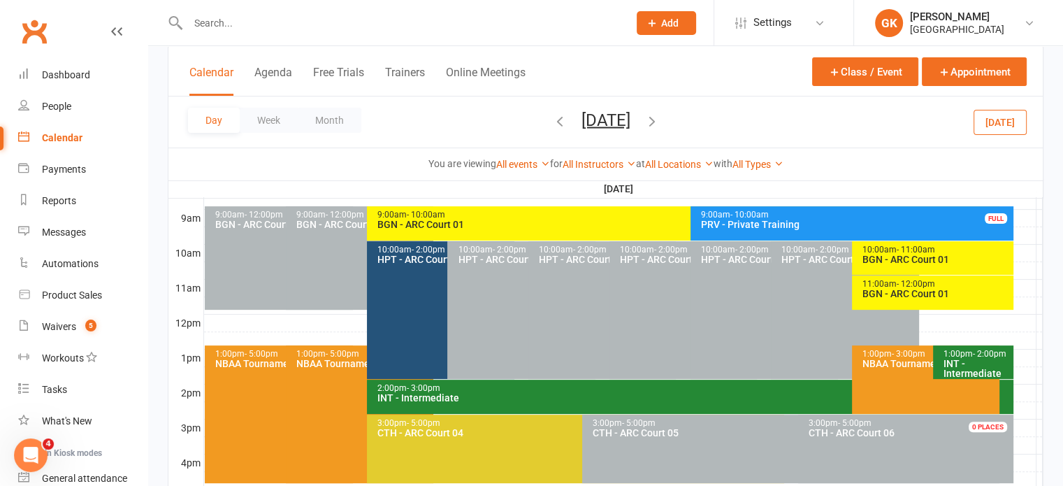
click at [962, 249] on div "10:00am - 11:00am" at bounding box center [935, 249] width 149 height 9
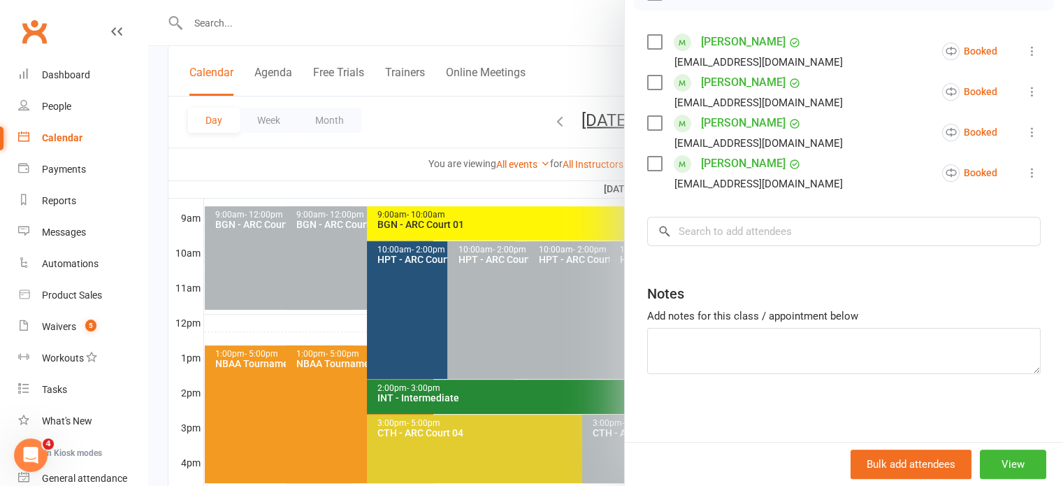
scroll to position [229, 0]
click at [778, 231] on input "search" at bounding box center [843, 231] width 393 height 29
paste input "[PERSON_NAME]"
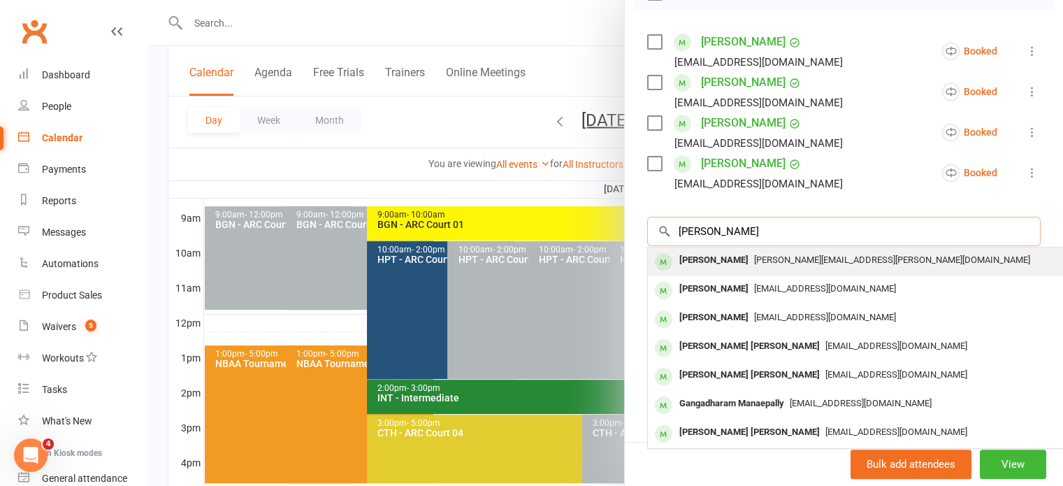
type input "[PERSON_NAME]"
click at [726, 261] on div "[PERSON_NAME]" at bounding box center [713, 260] width 80 height 20
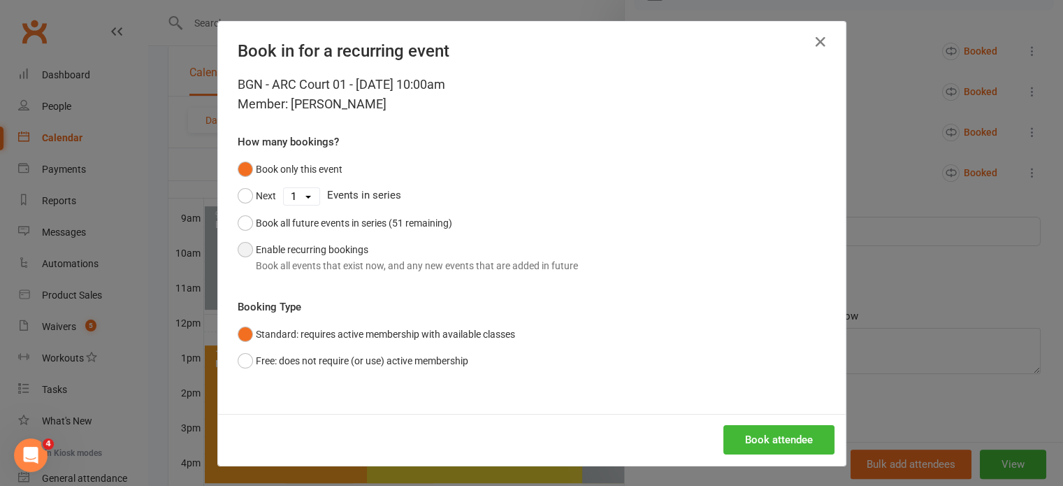
click at [334, 238] on button "Enable recurring bookings Book all events that exist now, and any new events th…" at bounding box center [408, 257] width 340 height 43
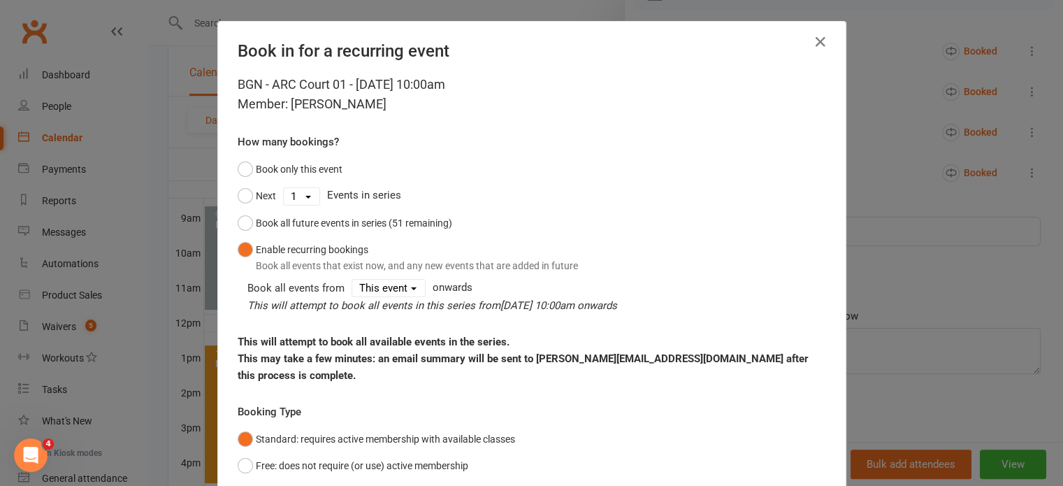
scroll to position [88, 0]
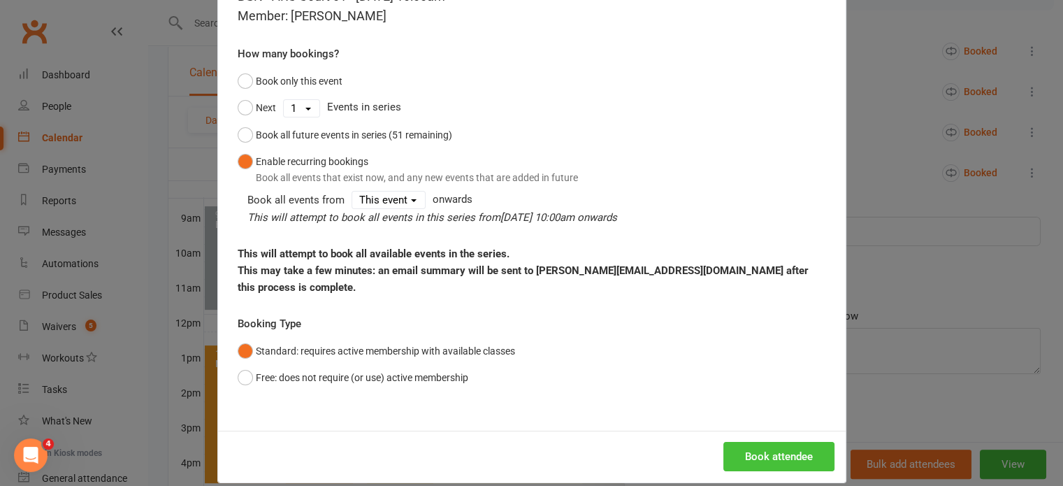
click at [751, 442] on button "Book attendee" at bounding box center [778, 455] width 111 height 29
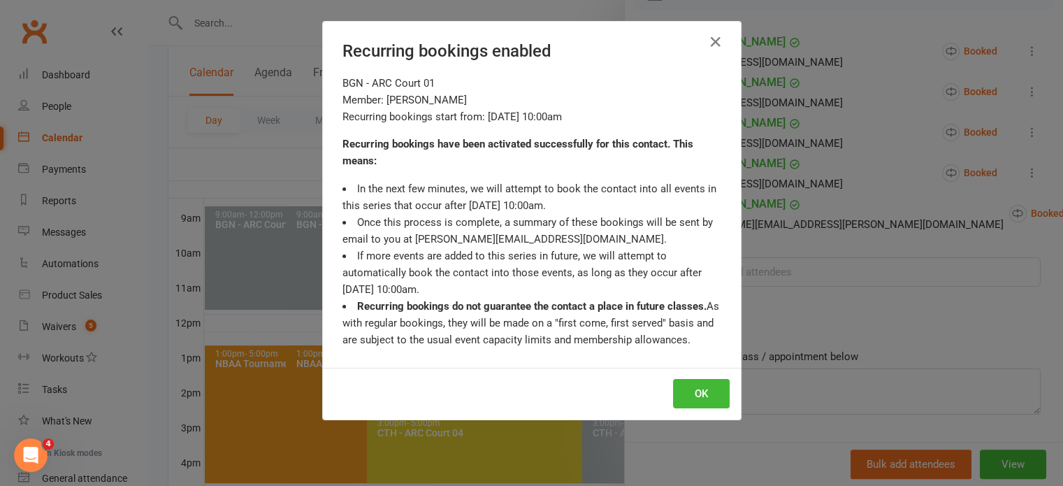
click at [791, 354] on div "Recurring bookings enabled BGN - ARC Court 01 Member: [PERSON_NAME] Recurring b…" at bounding box center [531, 243] width 1063 height 486
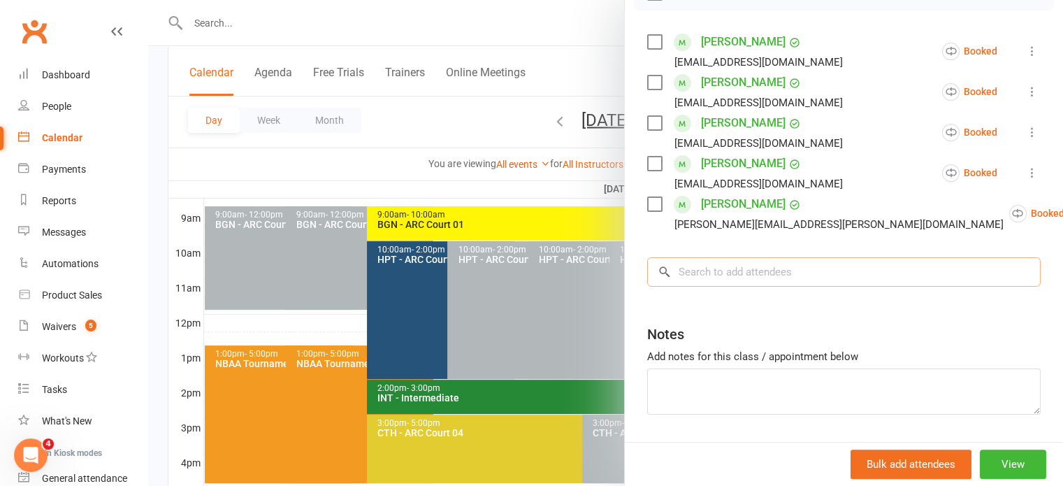
click at [805, 274] on input "search" at bounding box center [843, 271] width 393 height 29
paste input "[PERSON_NAME]"
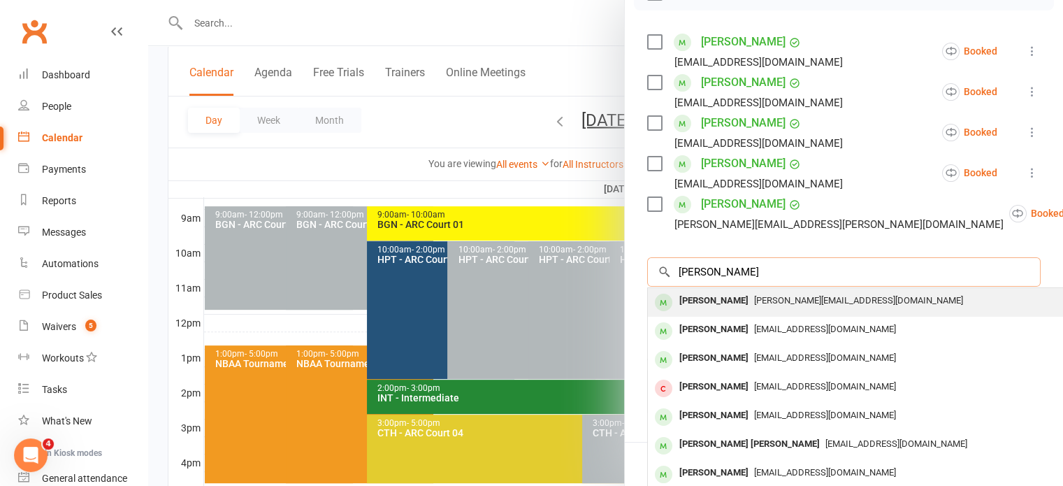
type input "[PERSON_NAME]"
click at [756, 298] on span "[PERSON_NAME][EMAIL_ADDRESS][DOMAIN_NAME]" at bounding box center [858, 300] width 209 height 10
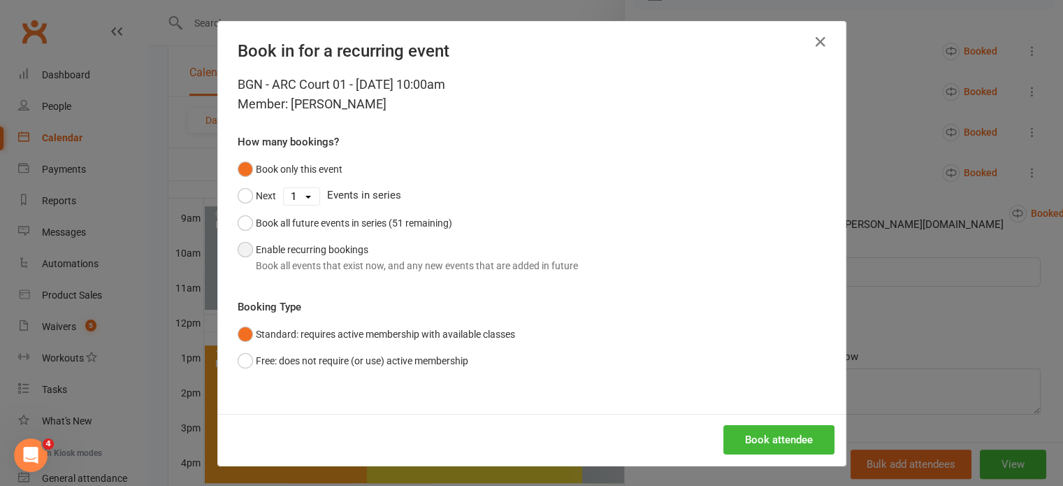
click at [296, 254] on button "Enable recurring bookings Book all events that exist now, and any new events th…" at bounding box center [408, 257] width 340 height 43
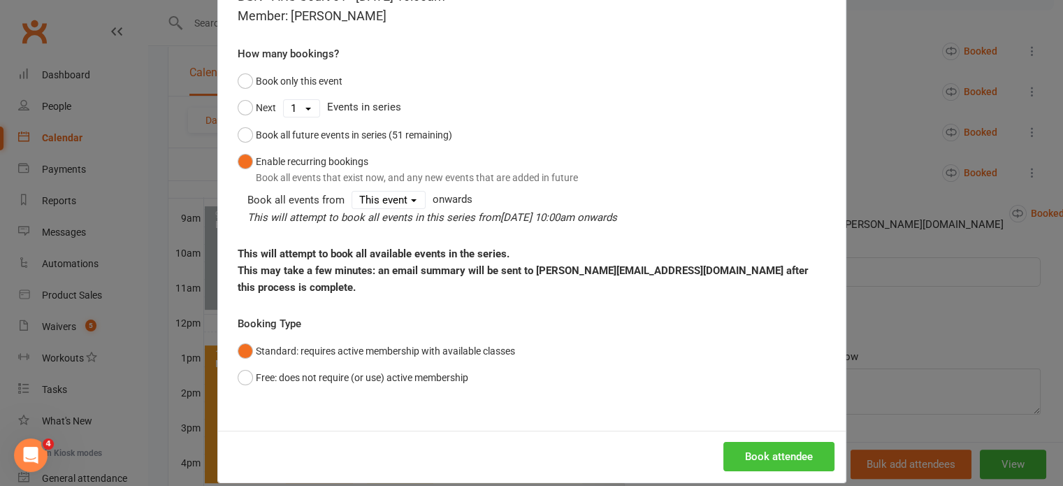
click at [752, 441] on button "Book attendee" at bounding box center [778, 455] width 111 height 29
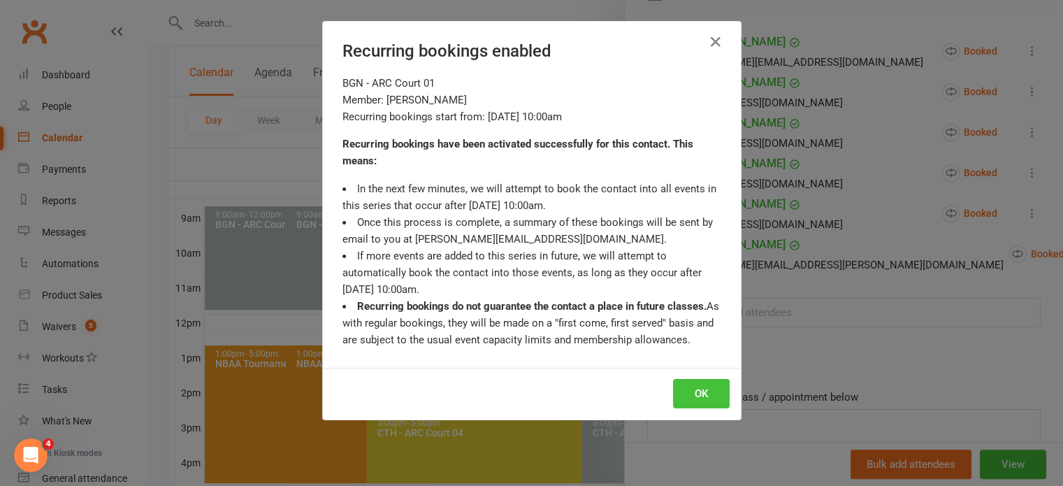
click at [673, 385] on button "OK" at bounding box center [701, 393] width 57 height 29
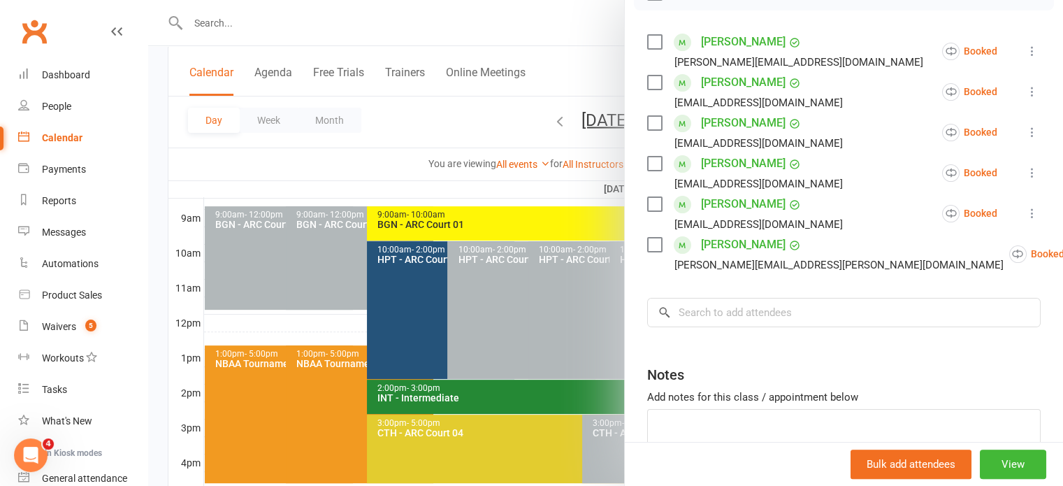
click at [318, 359] on div at bounding box center [605, 243] width 914 height 486
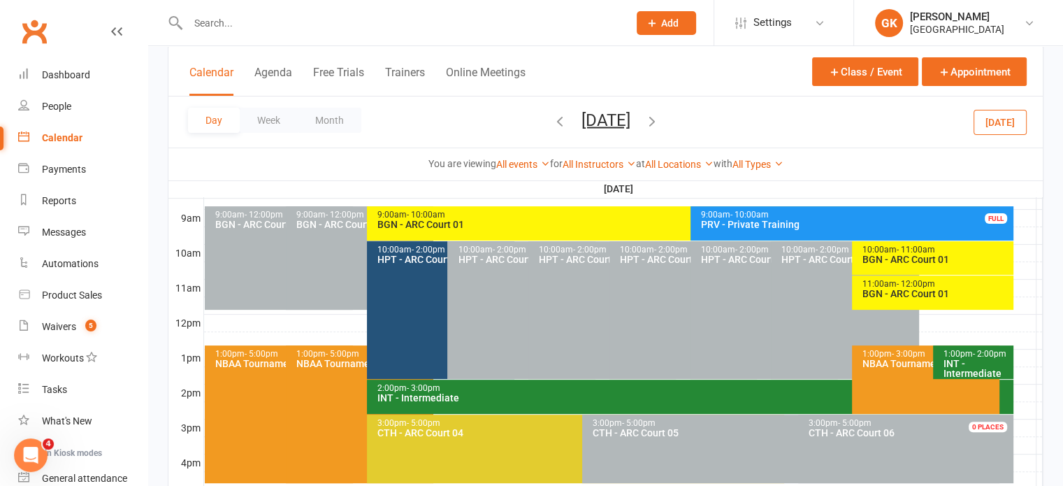
click at [324, 36] on div at bounding box center [393, 22] width 451 height 45
click at [328, 19] on input "text" at bounding box center [401, 23] width 435 height 20
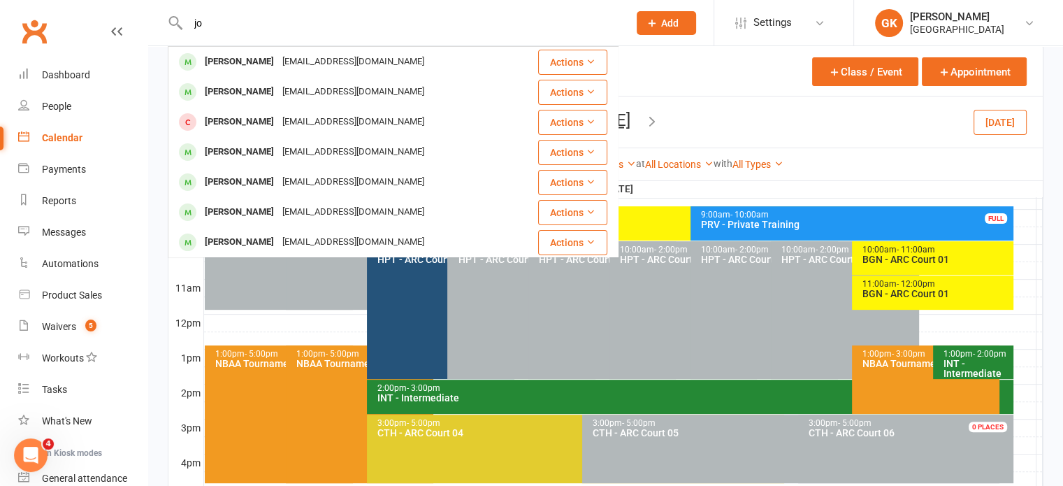
type input "j"
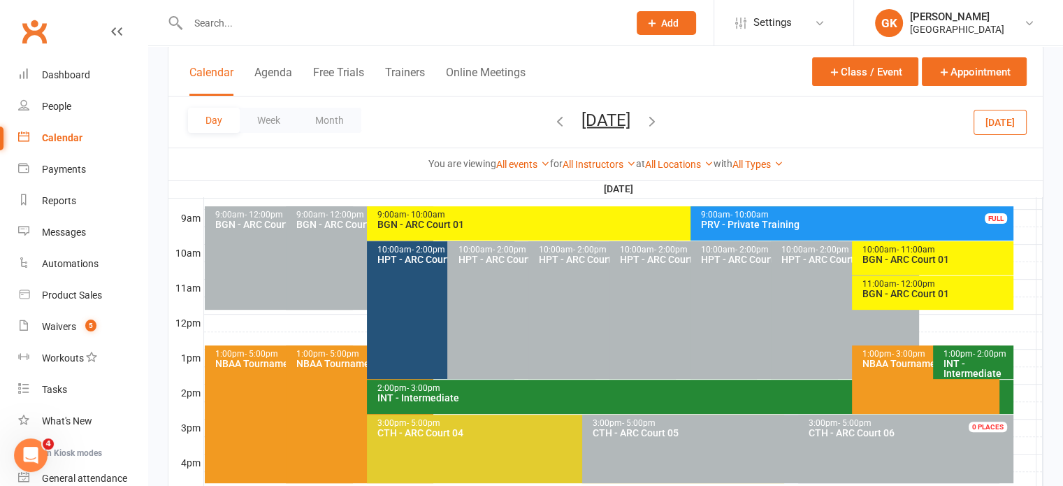
click at [457, 38] on div at bounding box center [393, 22] width 451 height 45
click at [552, 112] on icon "button" at bounding box center [559, 119] width 15 height 15
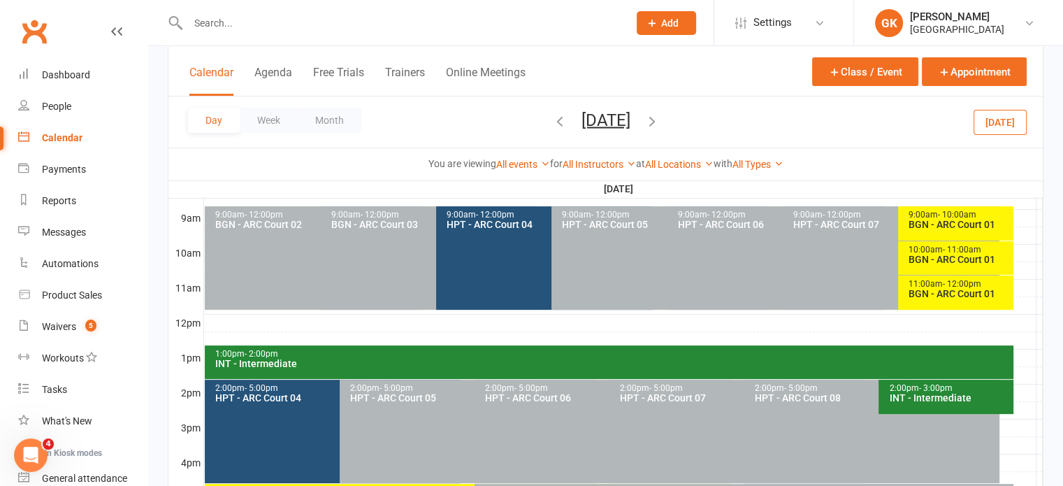
click at [552, 117] on icon "button" at bounding box center [559, 119] width 15 height 15
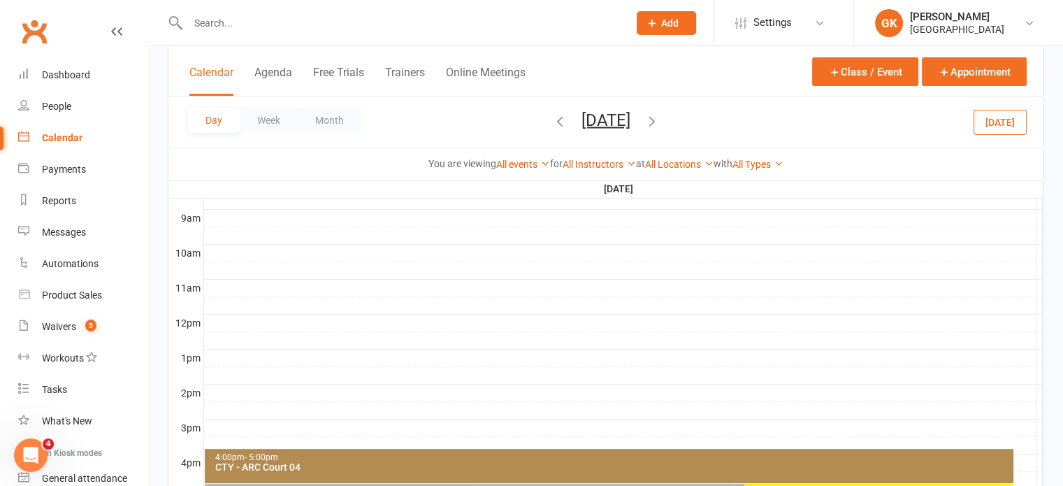
click at [552, 124] on icon "button" at bounding box center [559, 119] width 15 height 15
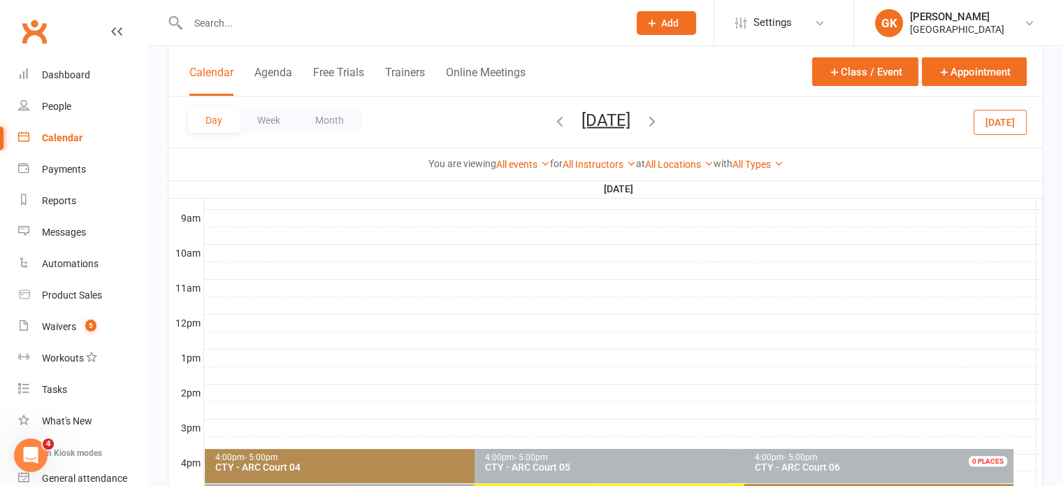
click at [552, 119] on icon "button" at bounding box center [559, 119] width 15 height 15
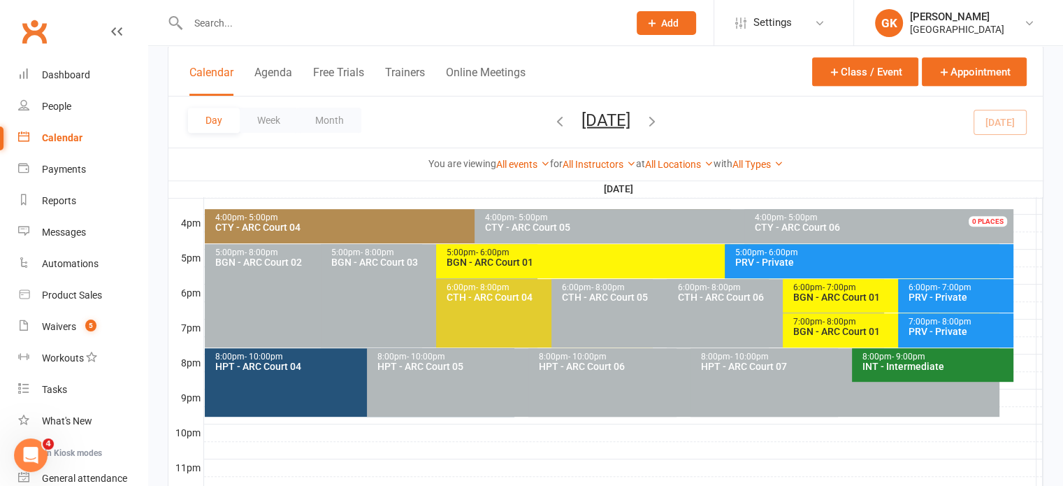
scroll to position [630, 0]
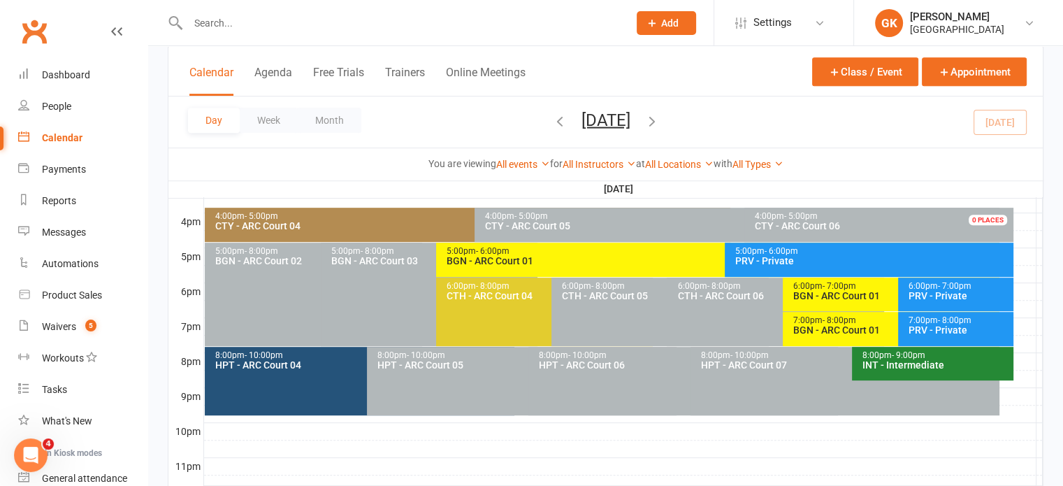
click at [552, 123] on icon "button" at bounding box center [559, 119] width 15 height 15
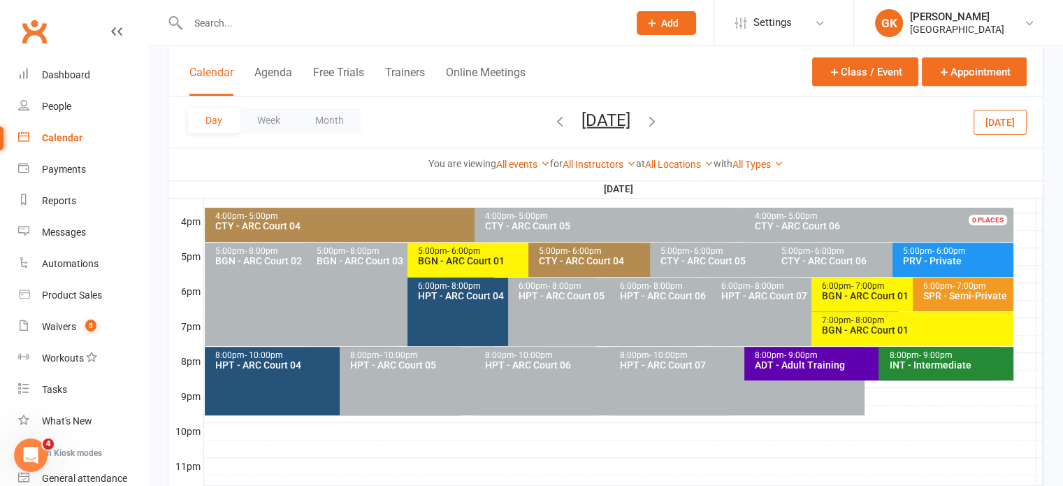
click at [858, 288] on span "- 7:00pm" at bounding box center [868, 286] width 34 height 10
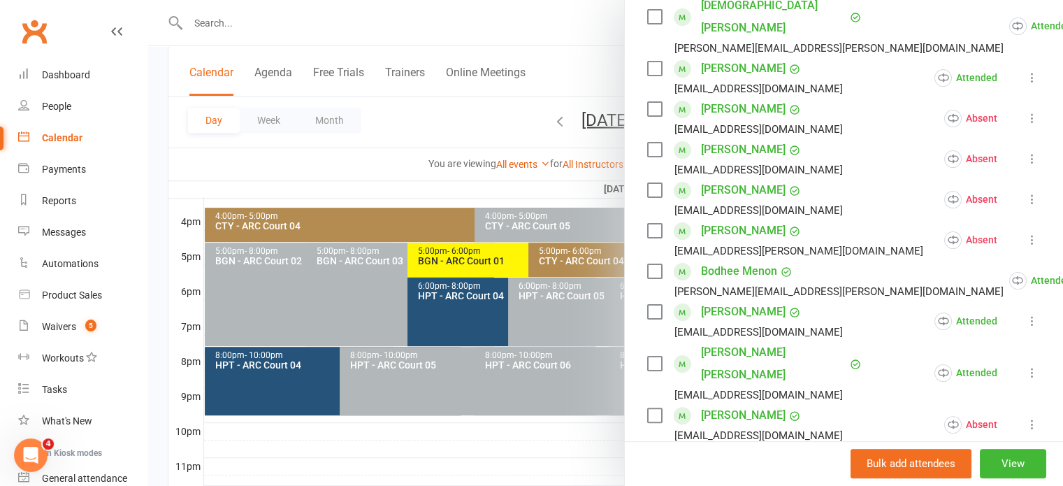
scroll to position [265, 0]
click at [1025, 192] on icon at bounding box center [1032, 199] width 14 height 14
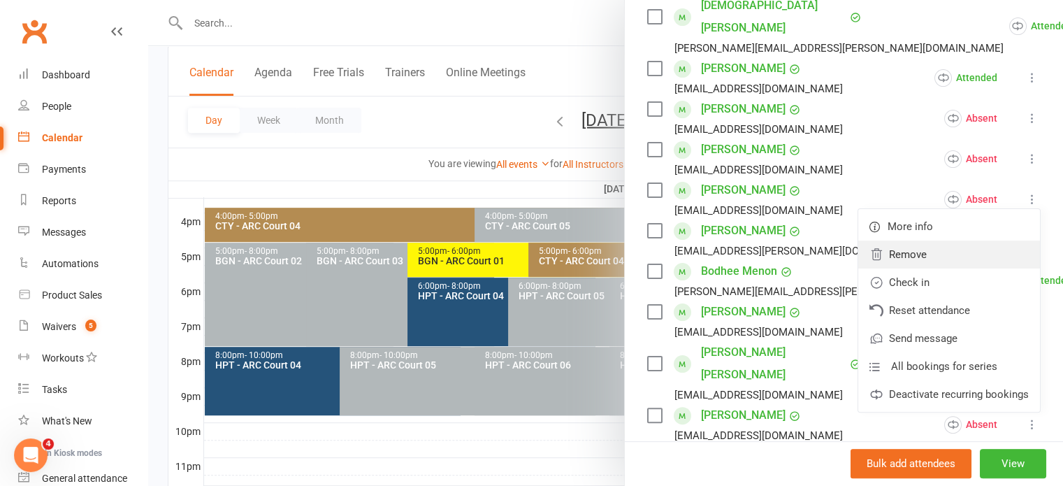
click at [914, 240] on link "Remove" at bounding box center [949, 254] width 182 height 28
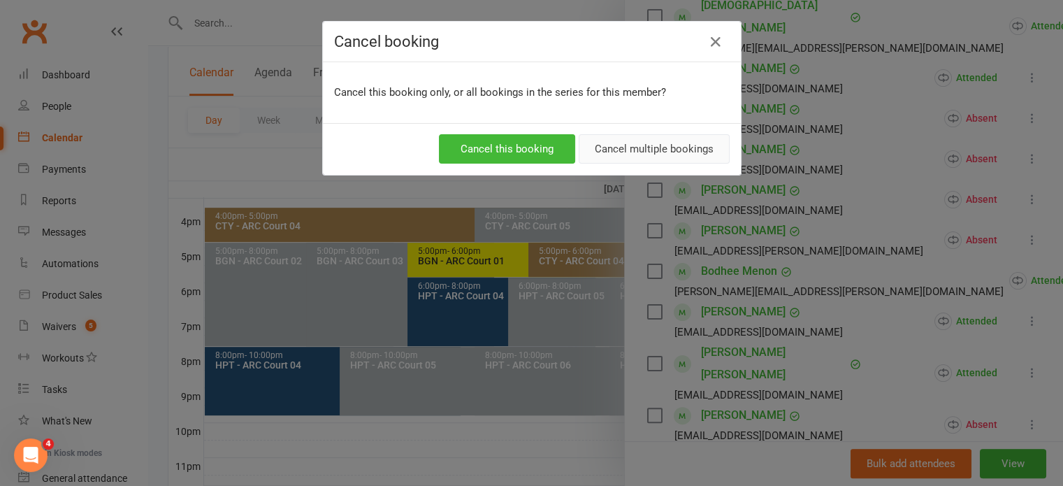
click at [622, 145] on button "Cancel multiple bookings" at bounding box center [653, 148] width 151 height 29
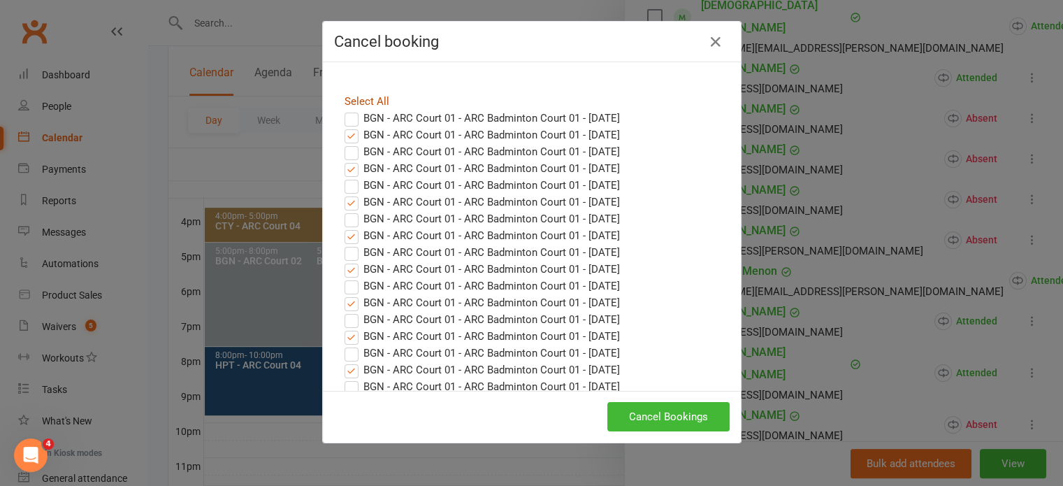
click at [357, 100] on link "Select All" at bounding box center [366, 101] width 45 height 13
click at [645, 411] on button "Cancel Bookings" at bounding box center [668, 416] width 122 height 29
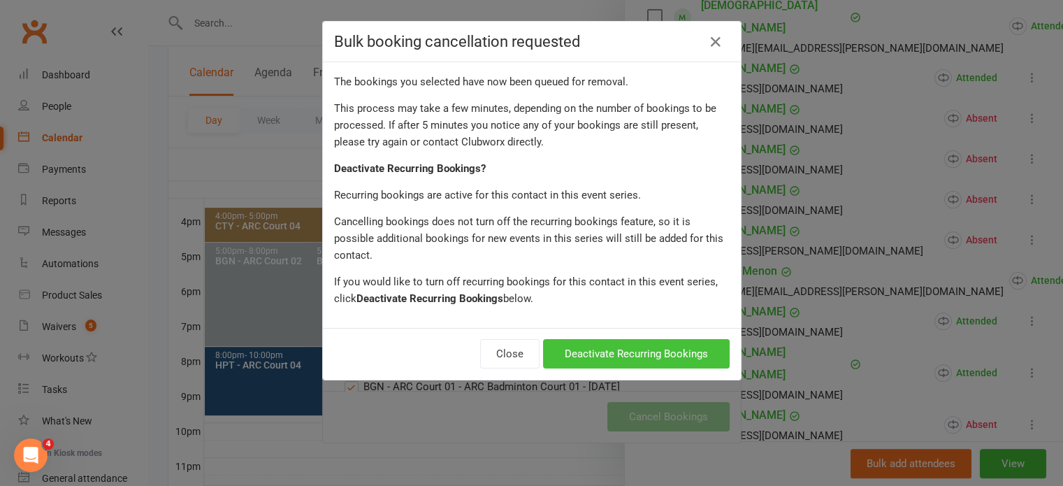
click at [613, 339] on button "Deactivate Recurring Bookings" at bounding box center [636, 353] width 187 height 29
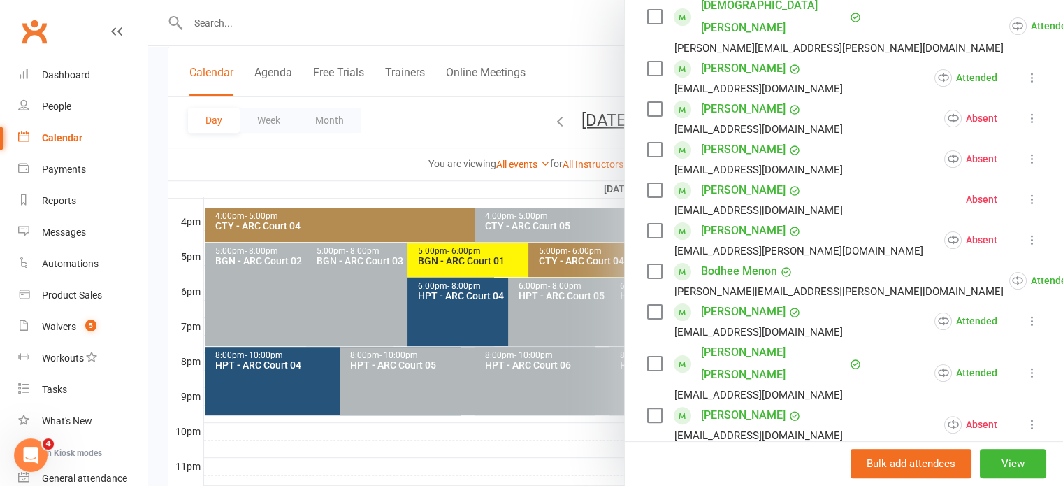
click at [500, 169] on div at bounding box center [605, 243] width 914 height 486
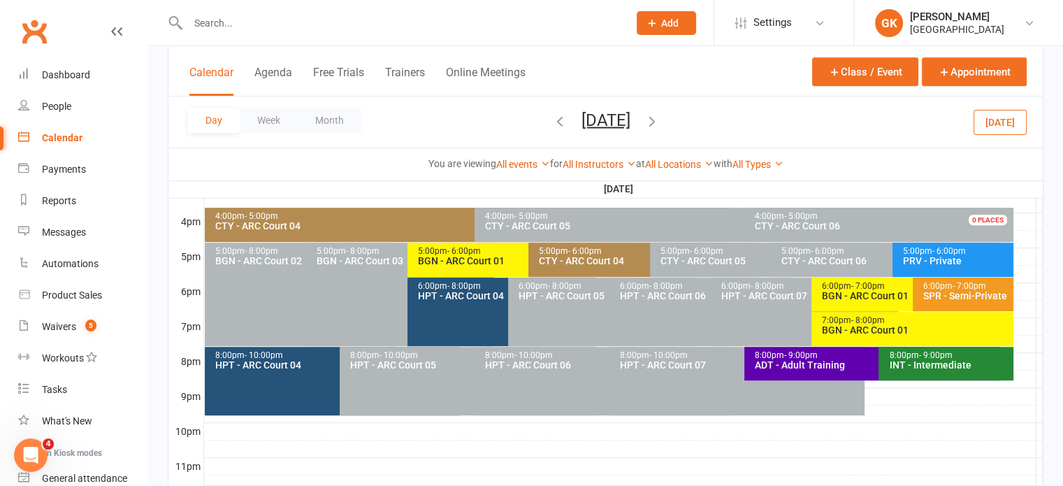
click at [659, 118] on icon "button" at bounding box center [651, 119] width 15 height 15
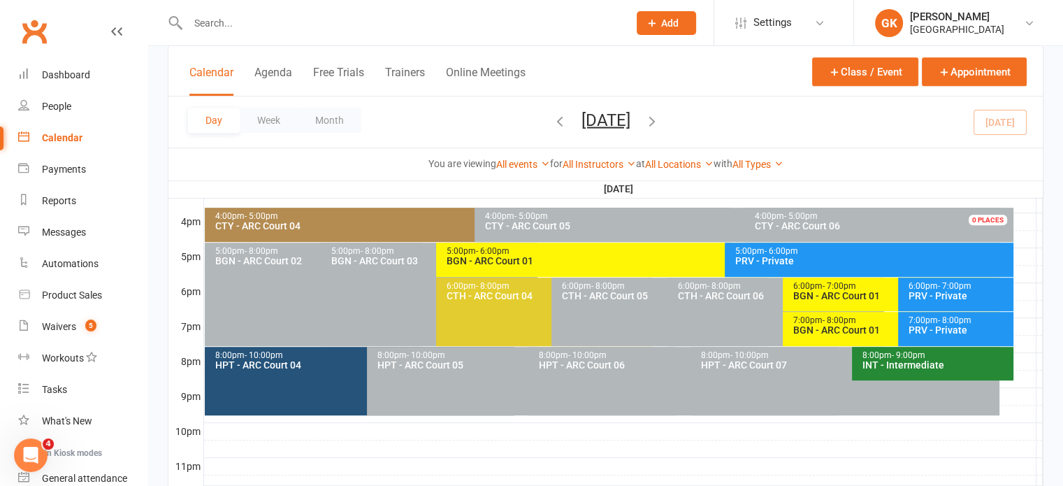
click at [830, 331] on div "BGN - ARC Court 01" at bounding box center [894, 330] width 205 height 10
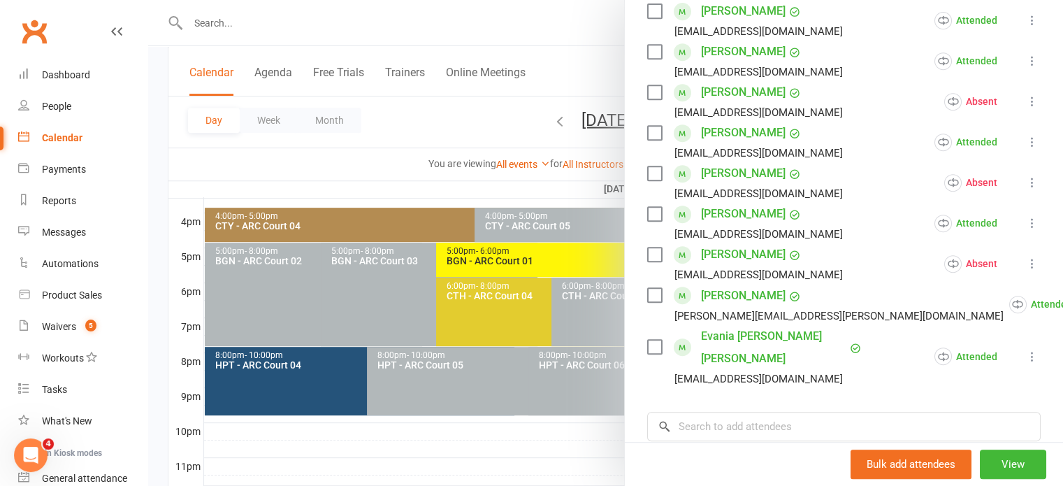
scroll to position [797, 0]
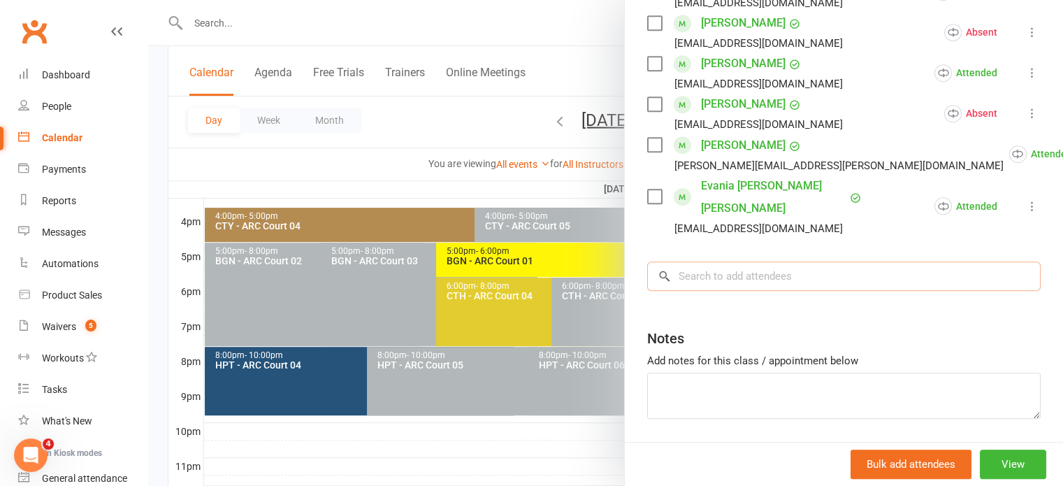
click at [724, 261] on input "search" at bounding box center [843, 275] width 393 height 29
paste input "[PERSON_NAME]"
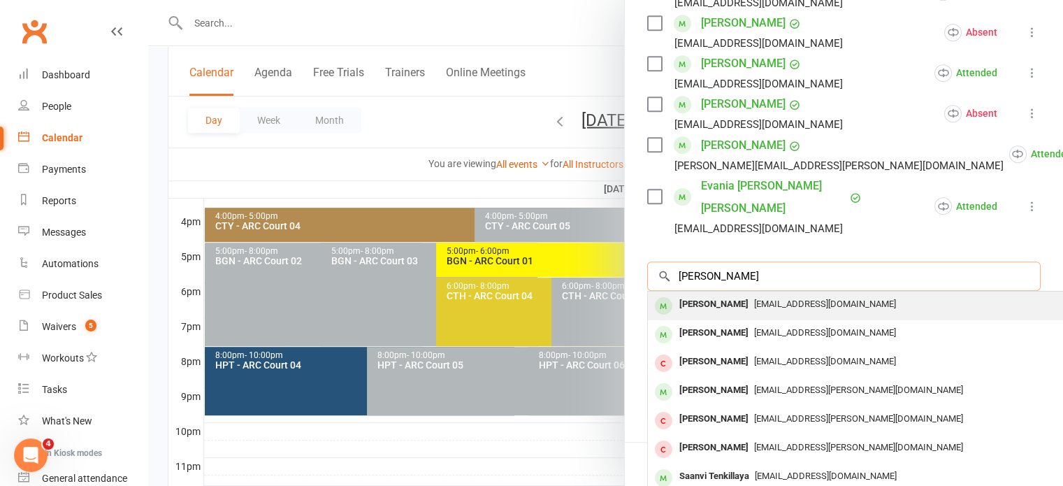
type input "[PERSON_NAME]"
click at [681, 294] on div "[PERSON_NAME]" at bounding box center [713, 304] width 80 height 20
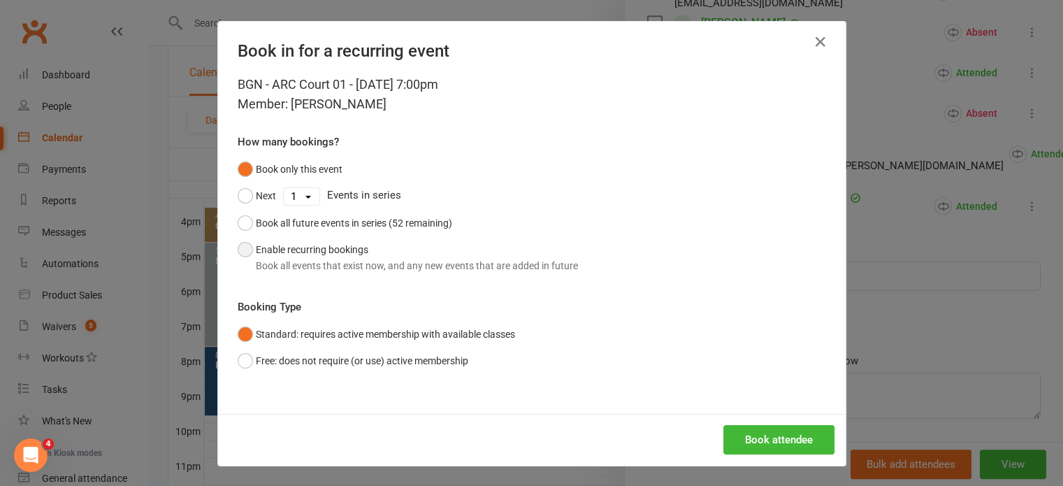
click at [323, 270] on div "Book all events that exist now, and any new events that are added in future" at bounding box center [417, 265] width 322 height 15
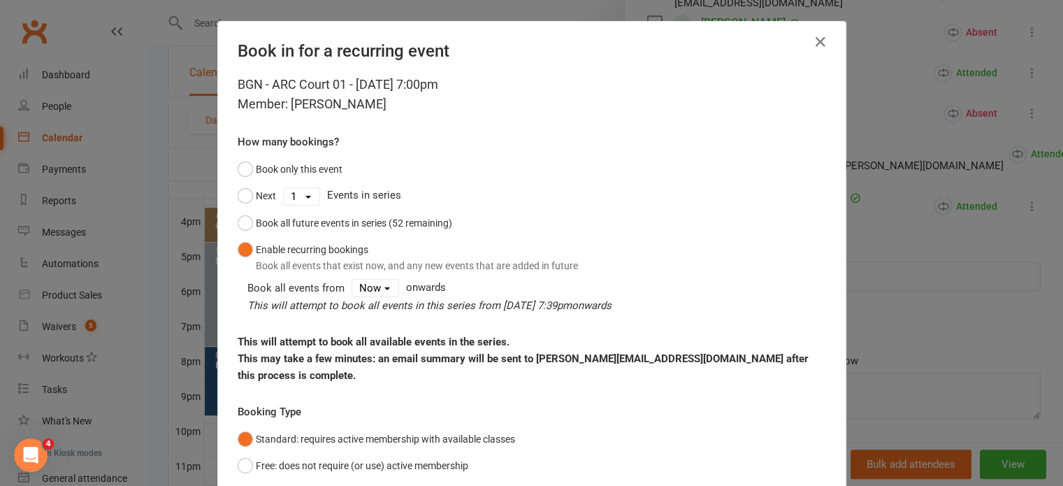
scroll to position [88, 0]
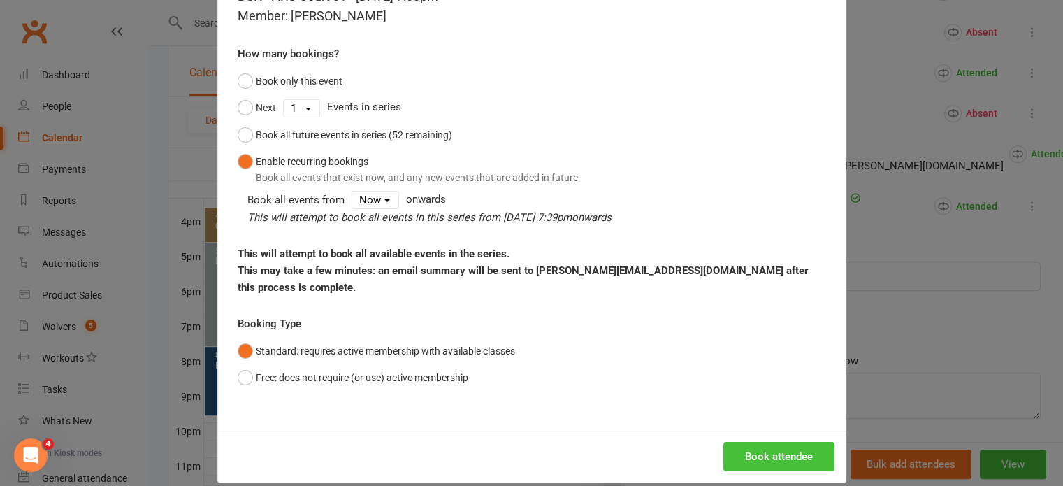
click at [738, 441] on button "Book attendee" at bounding box center [778, 455] width 111 height 29
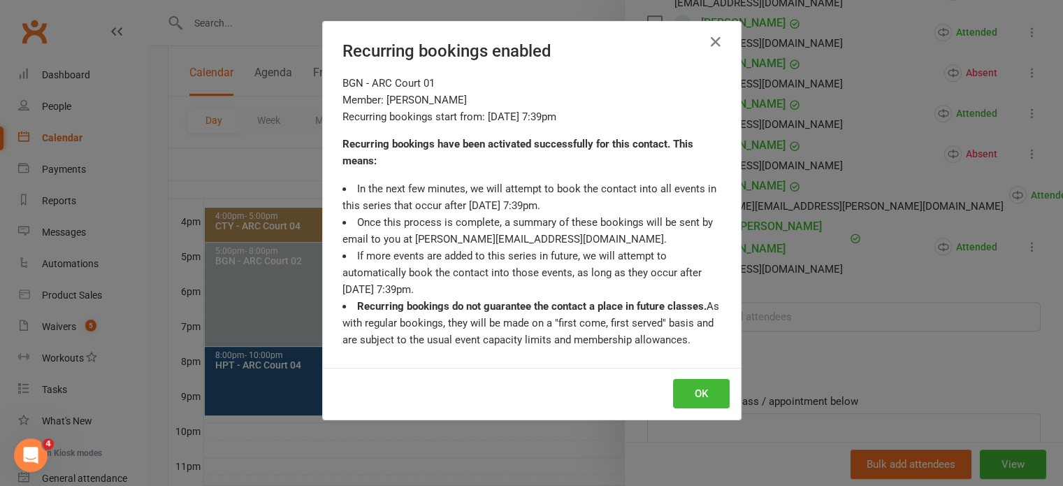
scroll to position [838, 0]
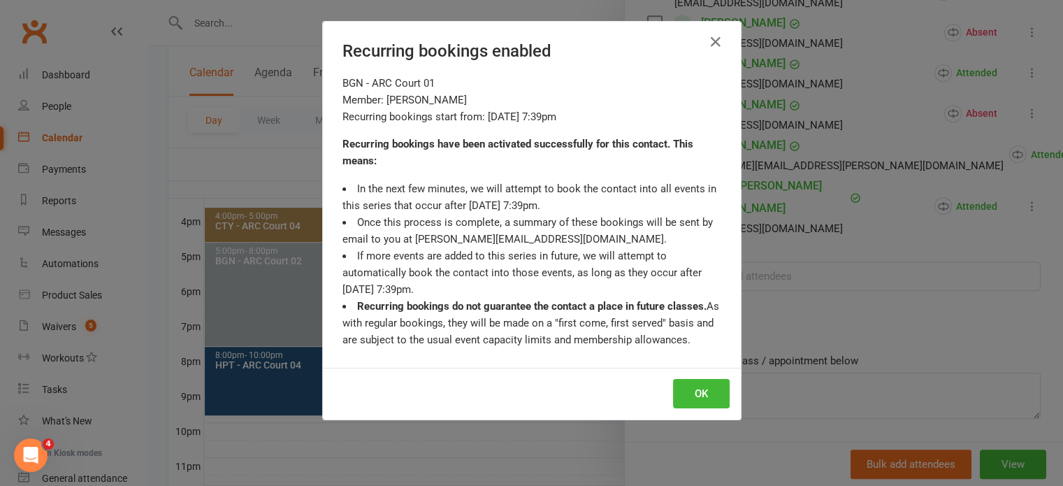
click at [841, 290] on div "Recurring bookings enabled BGN - ARC Court 01 Member: [PERSON_NAME] Recurring b…" at bounding box center [531, 243] width 1063 height 486
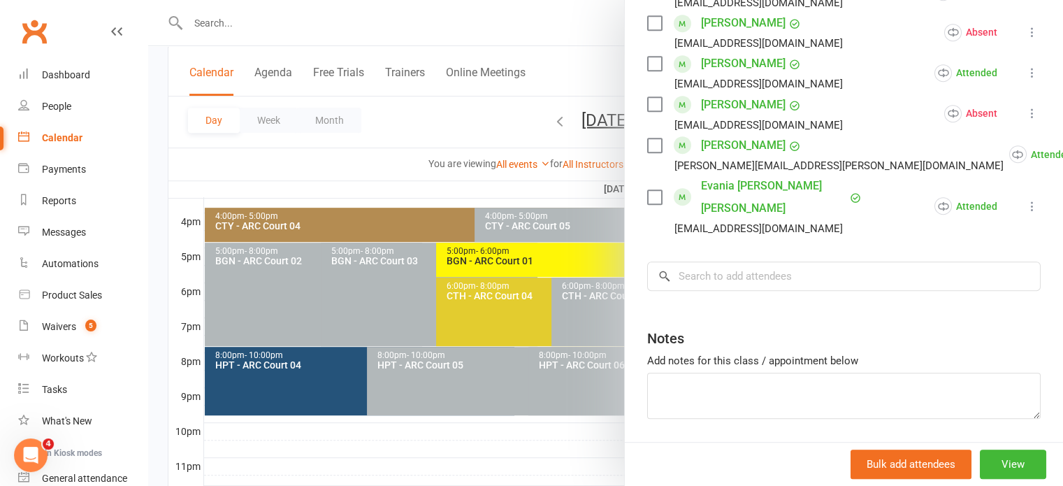
drag, startPoint x: 841, startPoint y: 290, endPoint x: 562, endPoint y: 175, distance: 302.3
click at [562, 175] on div at bounding box center [605, 243] width 914 height 486
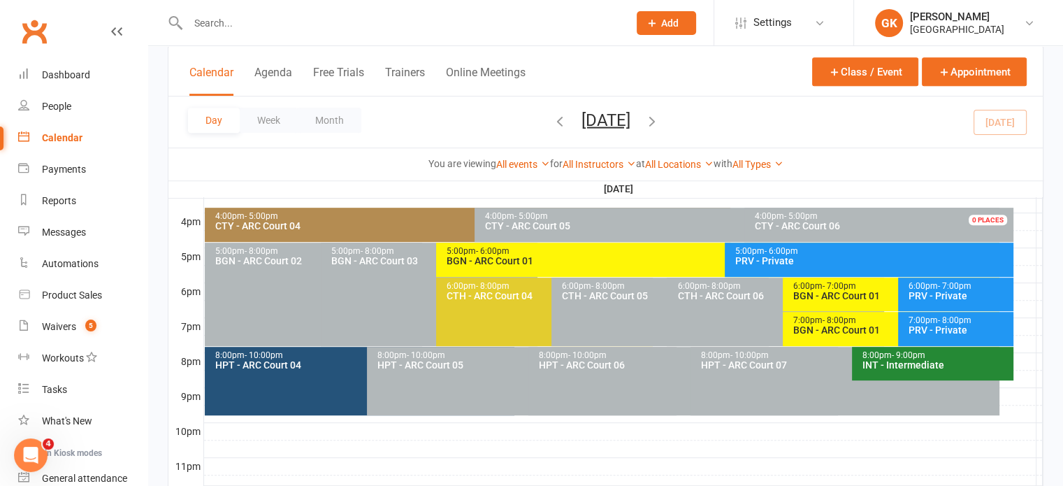
click at [659, 115] on icon "button" at bounding box center [651, 119] width 15 height 15
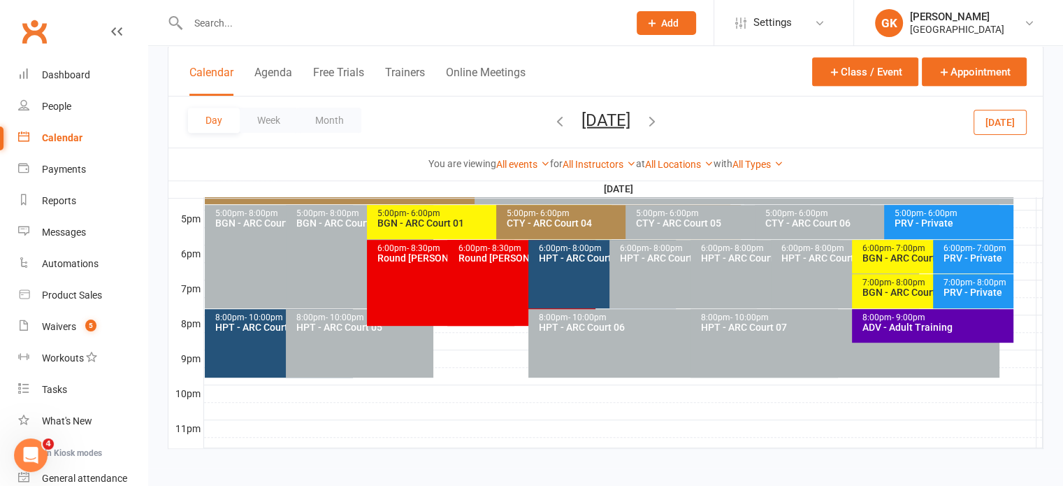
scroll to position [670, 0]
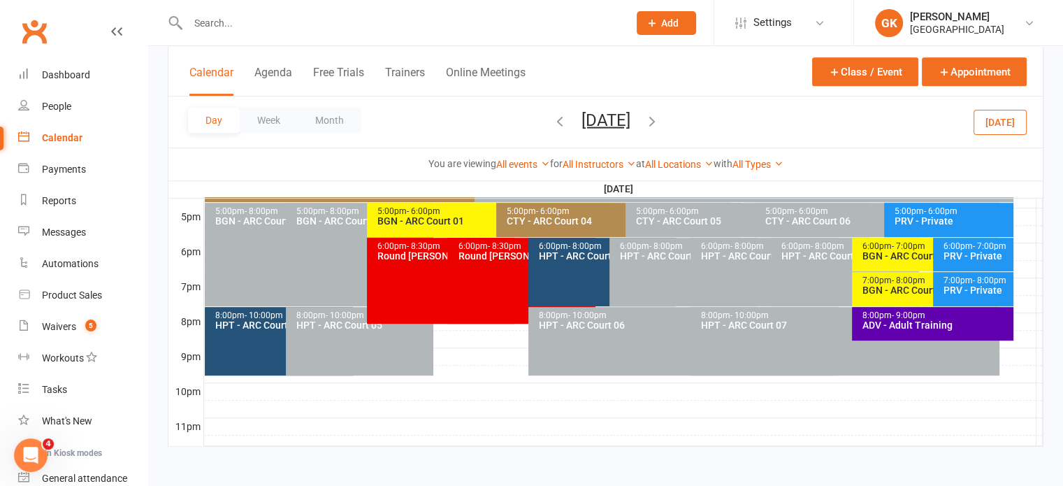
click at [476, 214] on div "5:00pm - 6:00pm" at bounding box center [493, 211] width 232 height 9
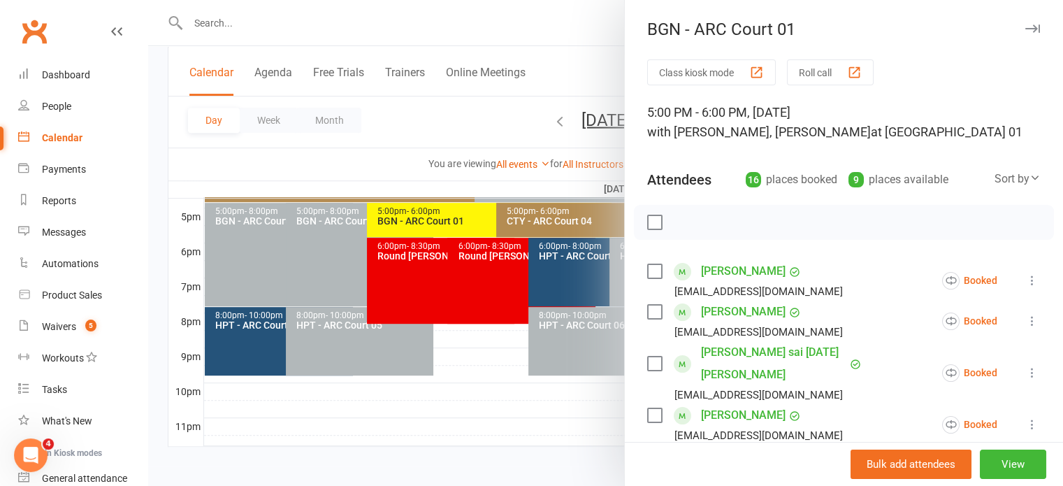
scroll to position [738, 0]
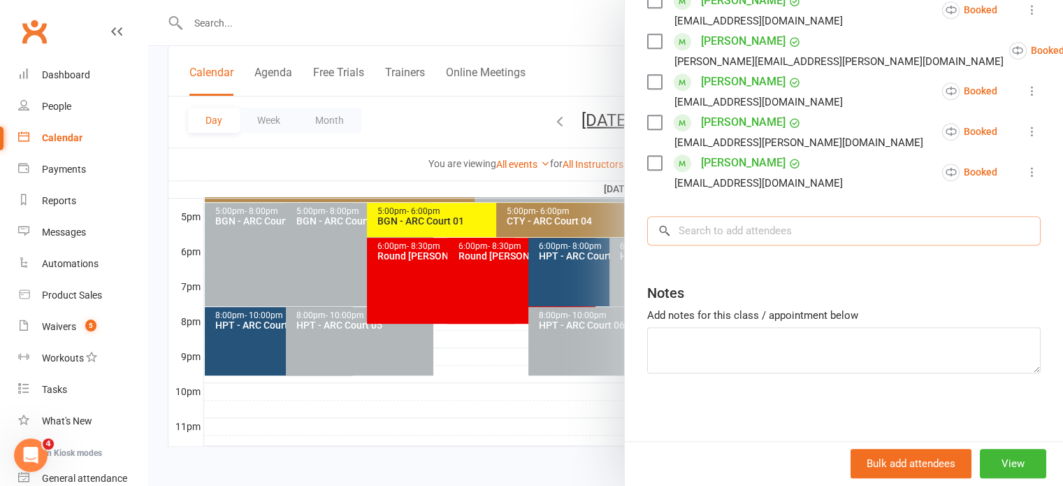
click at [725, 240] on input "search" at bounding box center [843, 230] width 393 height 29
paste input "[PERSON_NAME]"
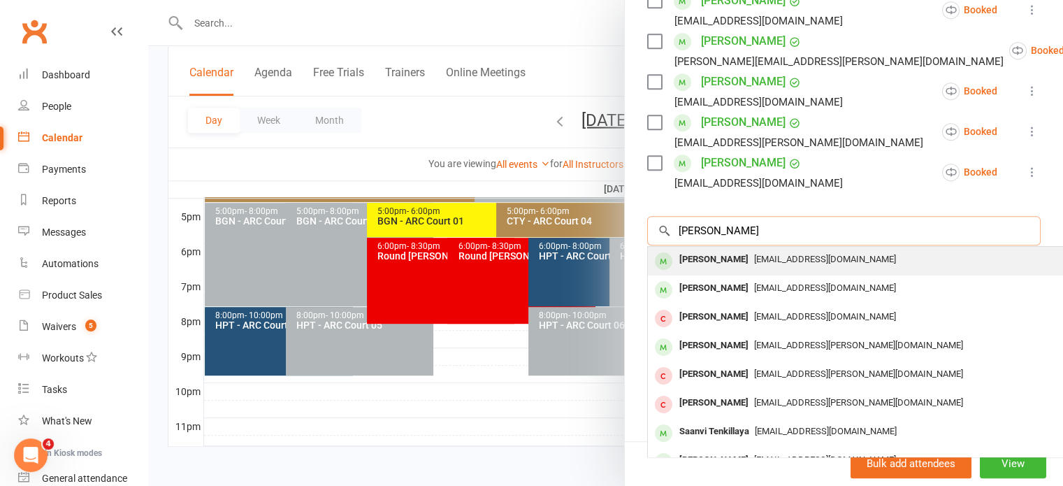
type input "[PERSON_NAME]"
click at [692, 259] on div "[PERSON_NAME]" at bounding box center [713, 259] width 80 height 20
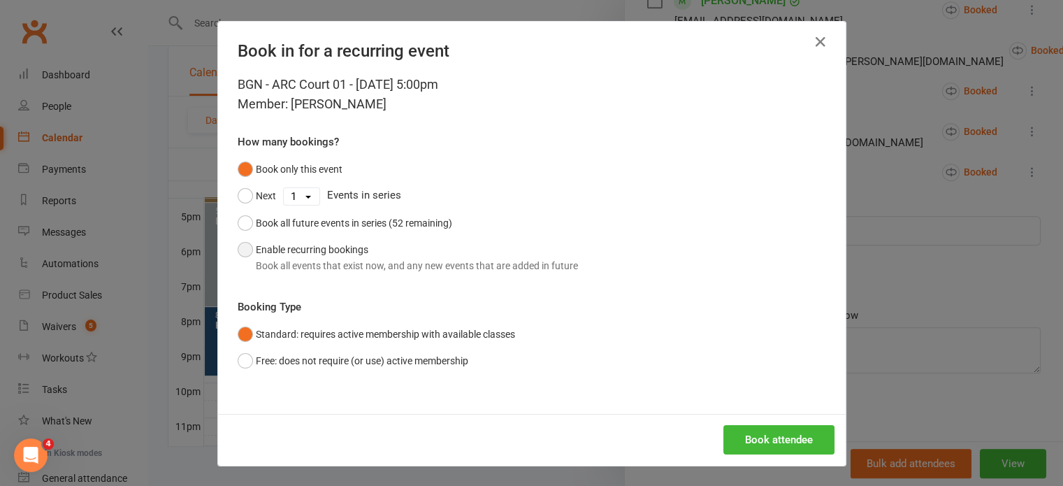
click at [353, 243] on button "Enable recurring bookings Book all events that exist now, and any new events th…" at bounding box center [408, 257] width 340 height 43
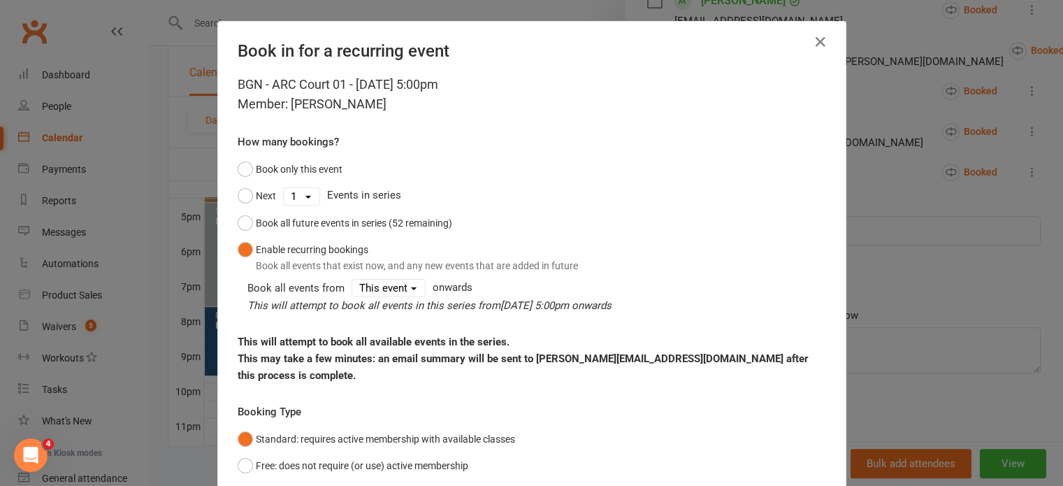
scroll to position [88, 0]
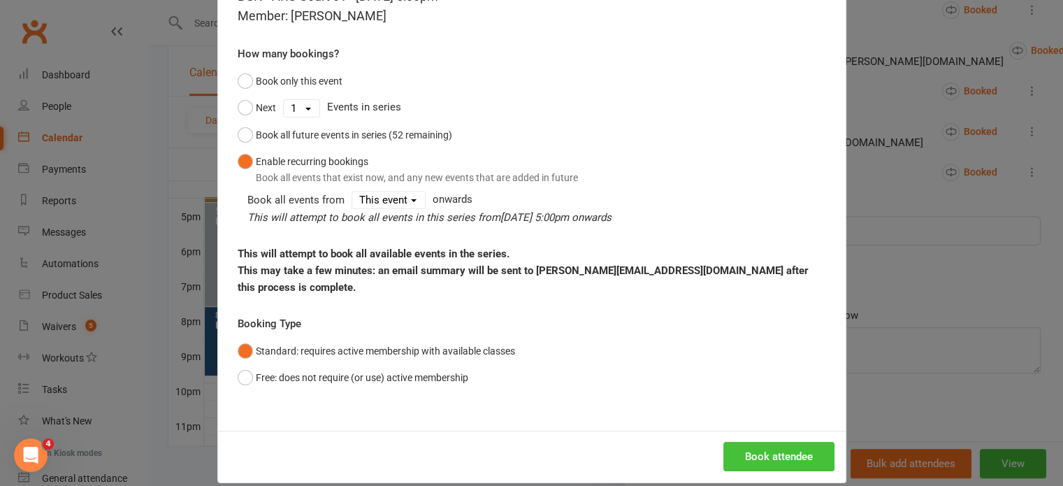
click at [762, 446] on button "Book attendee" at bounding box center [778, 455] width 111 height 29
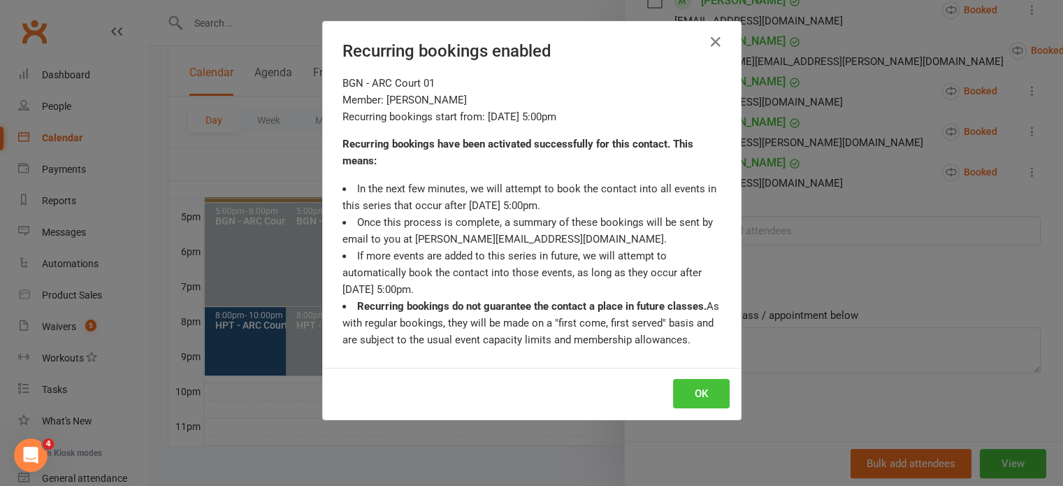
scroll to position [779, 0]
click at [685, 403] on button "OK" at bounding box center [701, 393] width 57 height 29
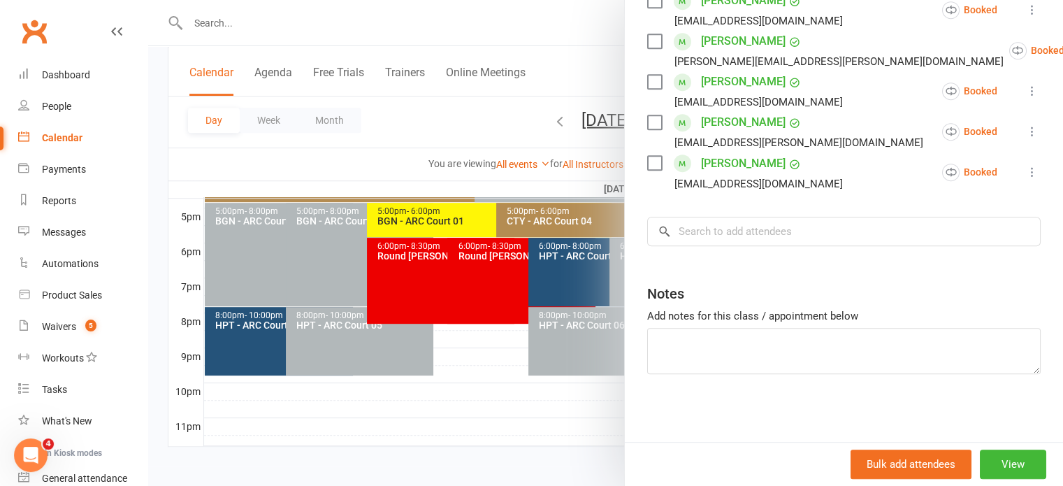
click at [547, 377] on div at bounding box center [605, 243] width 914 height 486
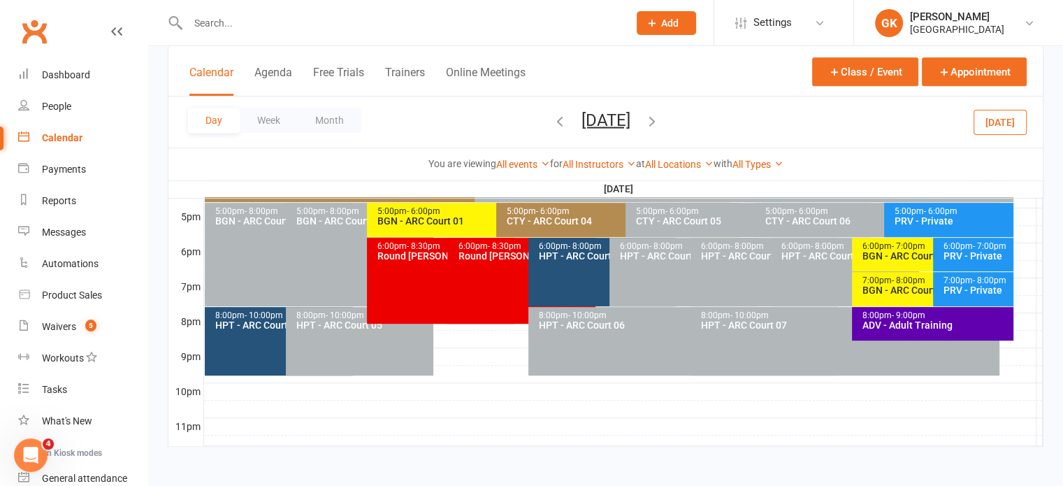
click at [659, 114] on icon "button" at bounding box center [651, 119] width 15 height 15
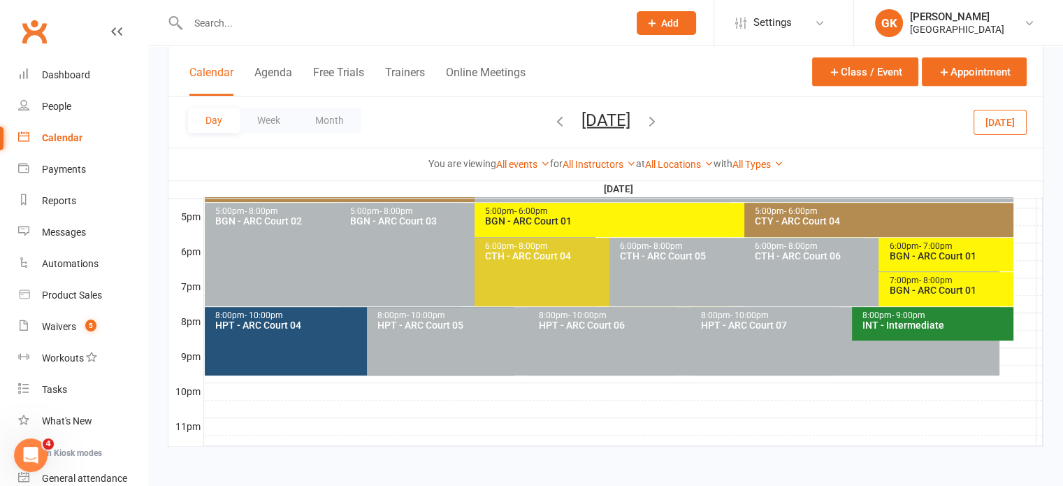
click at [961, 279] on div "7:00pm - 8:00pm" at bounding box center [949, 280] width 122 height 9
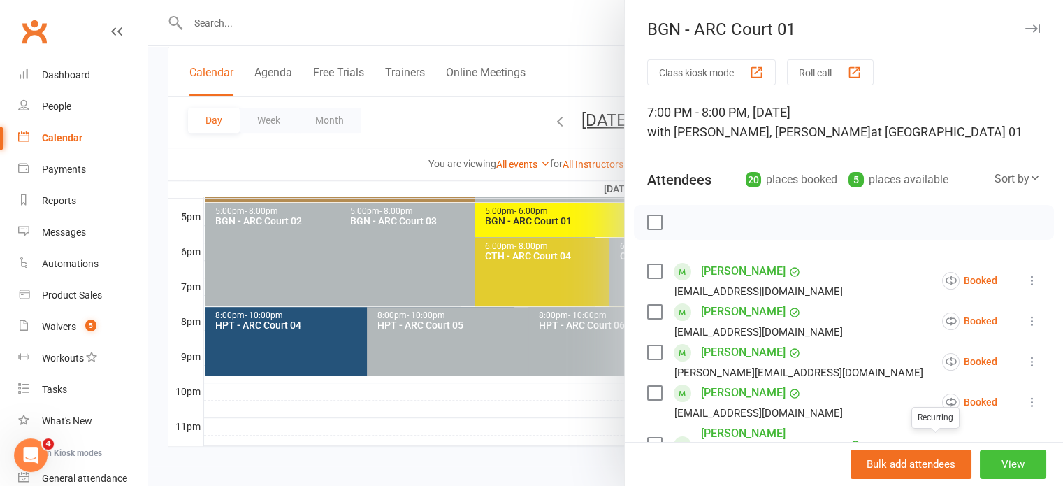
click at [979, 458] on button "View" at bounding box center [1012, 463] width 66 height 29
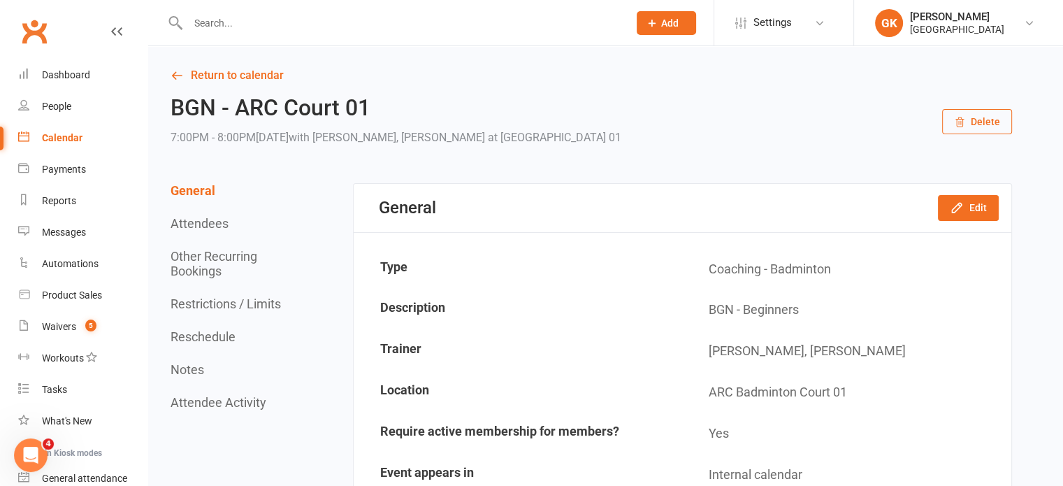
scroll to position [175, 0]
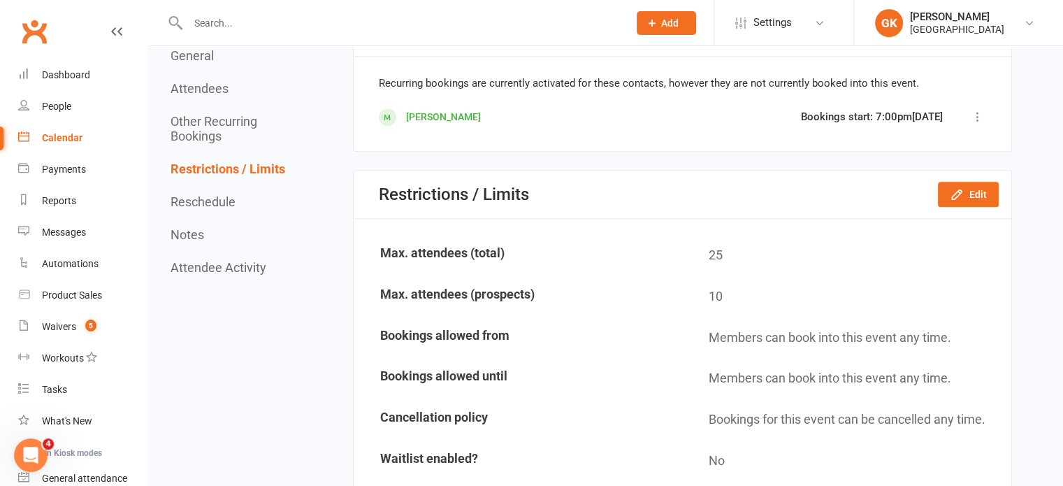
scroll to position [1822, 0]
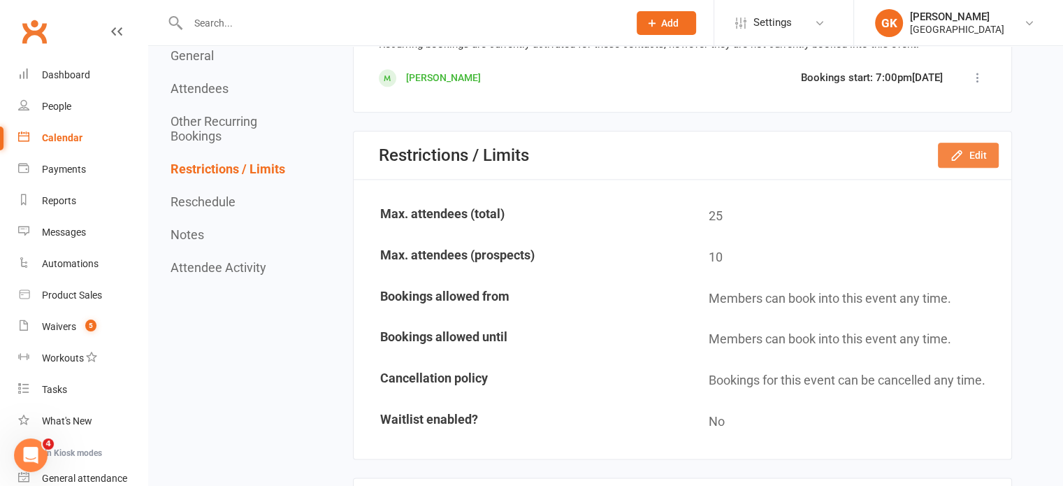
click at [952, 143] on button "Edit" at bounding box center [967, 155] width 61 height 25
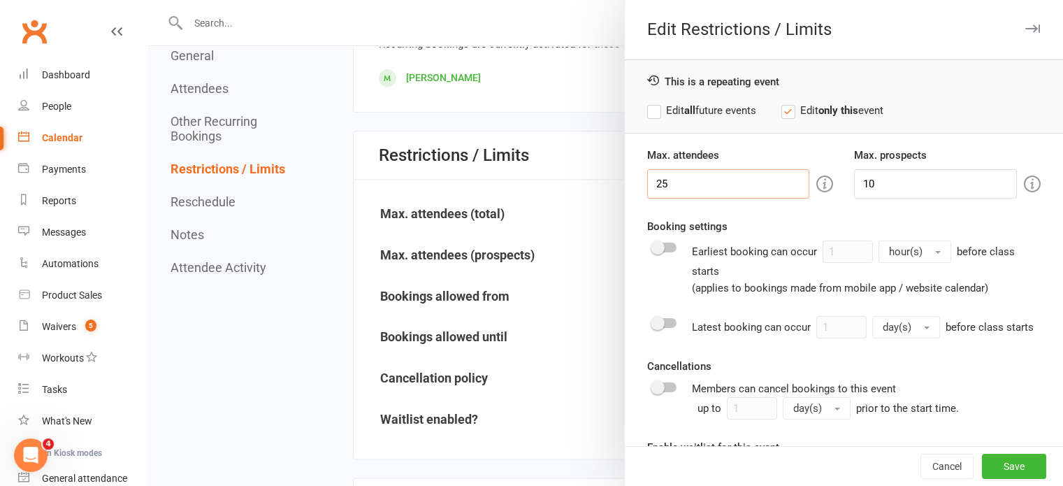
click at [777, 175] on input "25" at bounding box center [728, 183] width 163 height 29
drag, startPoint x: 777, startPoint y: 175, endPoint x: 740, endPoint y: 182, distance: 37.8
click at [740, 182] on input "25" at bounding box center [728, 183] width 163 height 29
type input "2"
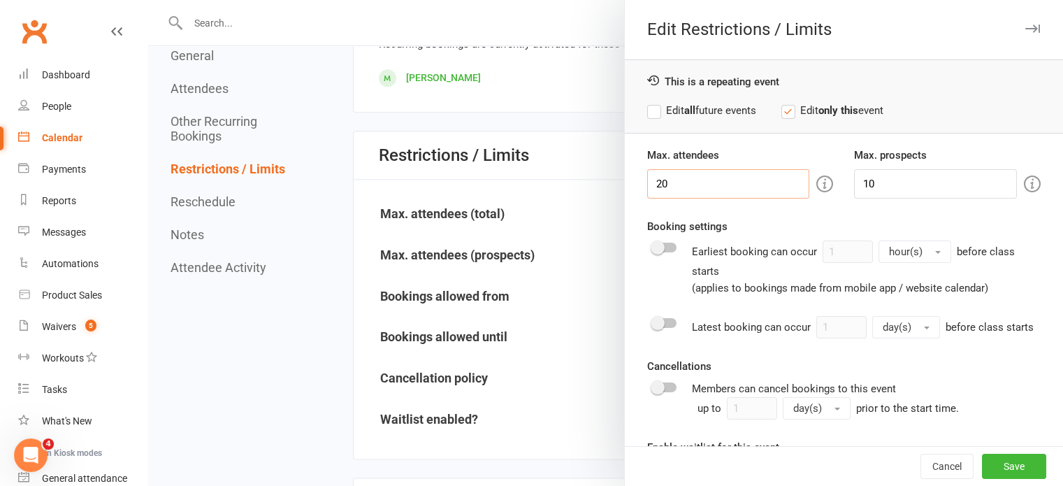
type input "20"
click at [696, 110] on label "Edit all future events" at bounding box center [701, 110] width 109 height 17
click at [989, 463] on button "Save" at bounding box center [1013, 465] width 64 height 25
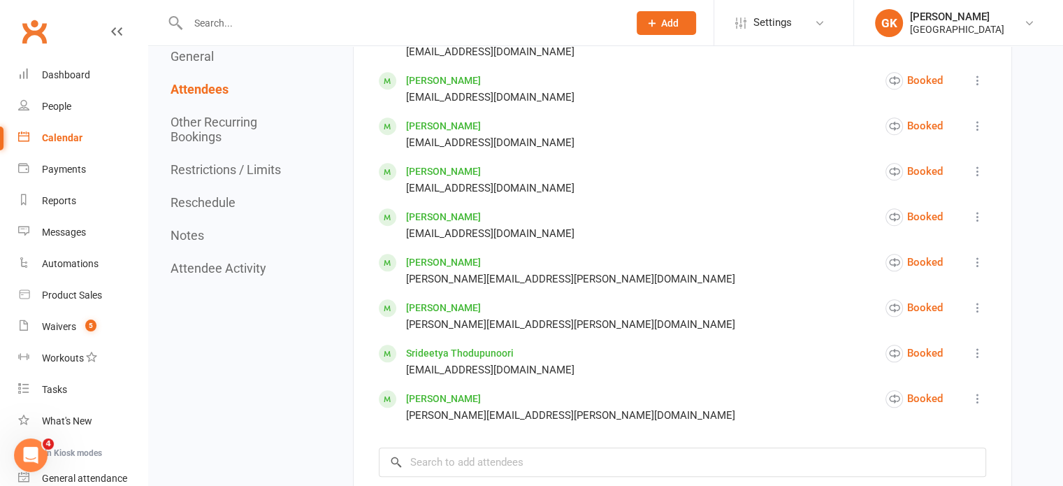
scroll to position [1248, 0]
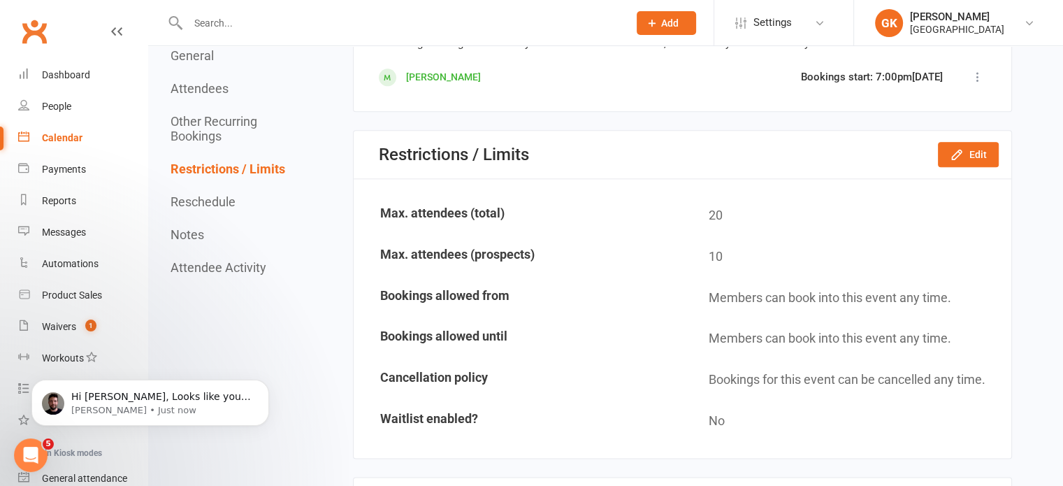
click at [315, 28] on input "text" at bounding box center [401, 23] width 435 height 20
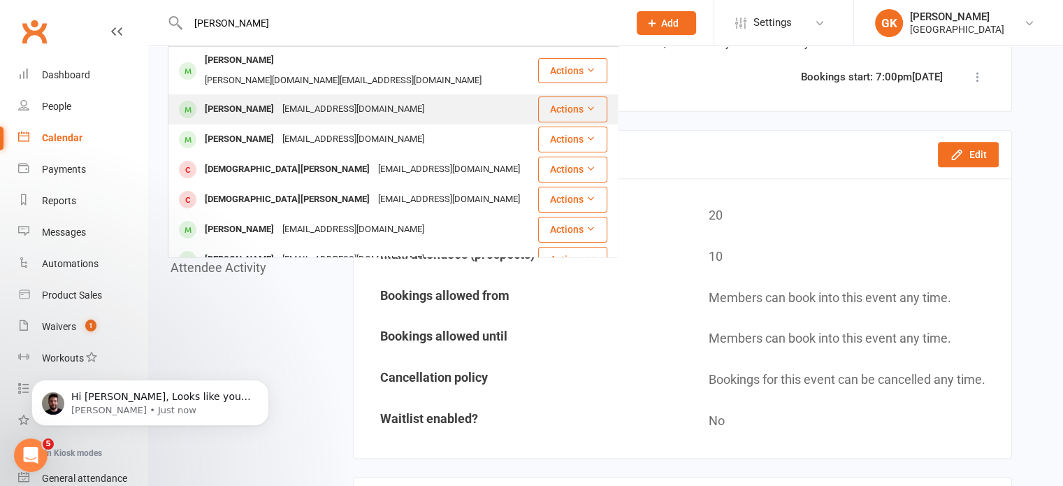
type input "aradhana"
click at [251, 99] on div "Aradhanasree Raghuram" at bounding box center [239, 109] width 78 height 20
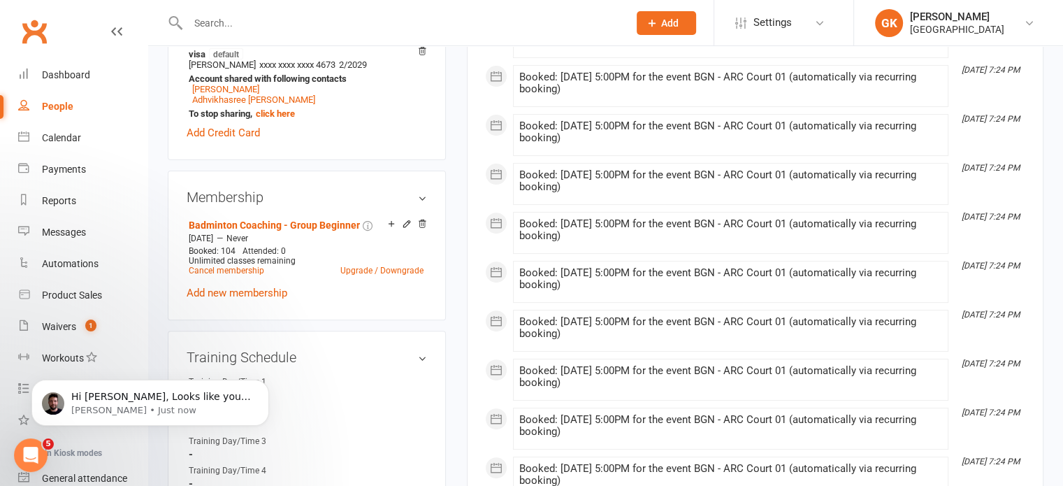
scroll to position [467, 0]
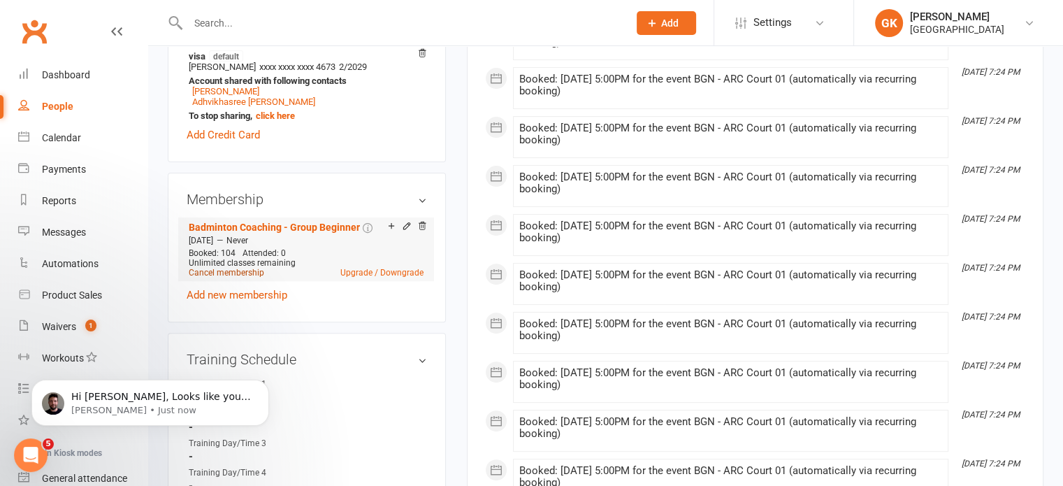
click at [231, 277] on link "Cancel membership" at bounding box center [226, 273] width 75 height 10
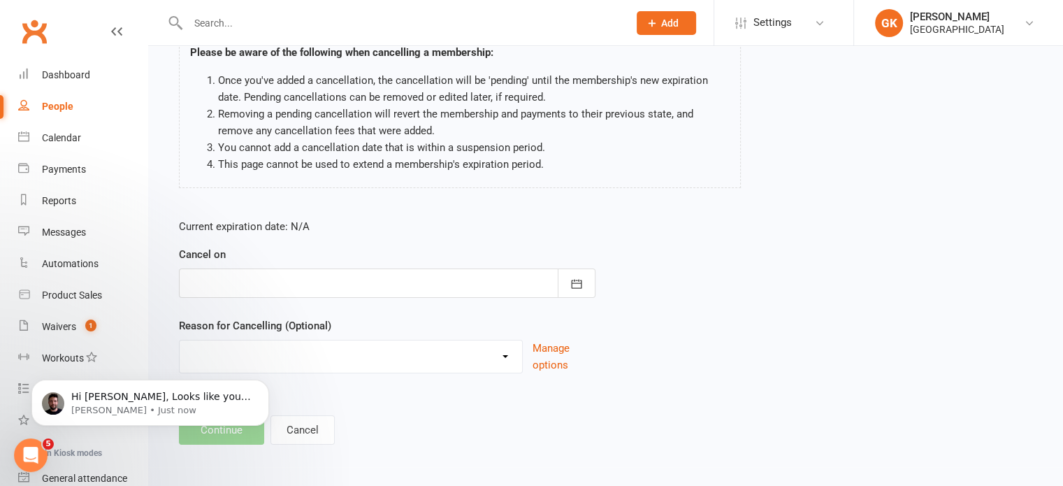
scroll to position [112, 0]
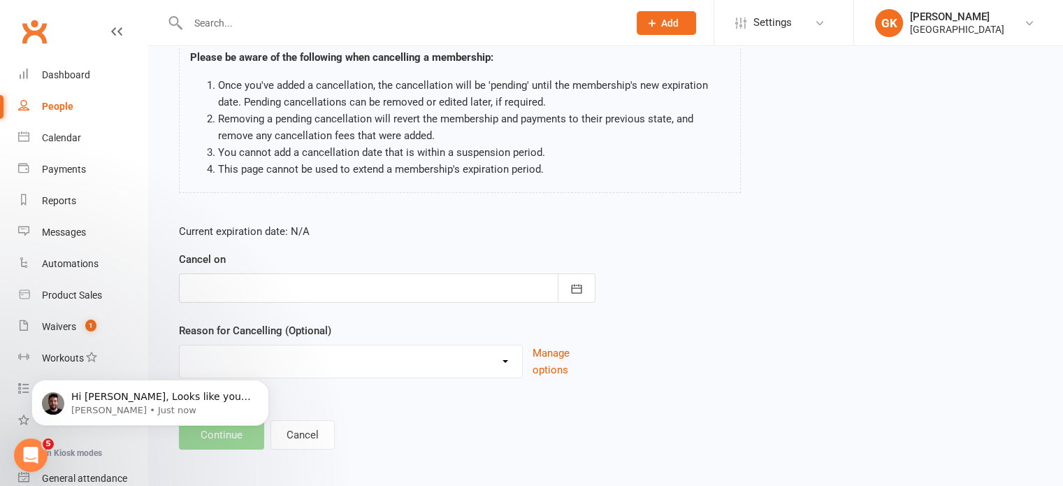
click at [444, 302] on form "Current expiration date: N/A Cancel on August 2025 Sun Mon Tue Wed Thu Fri Sat …" at bounding box center [387, 300] width 416 height 155
click at [455, 287] on div at bounding box center [387, 287] width 416 height 29
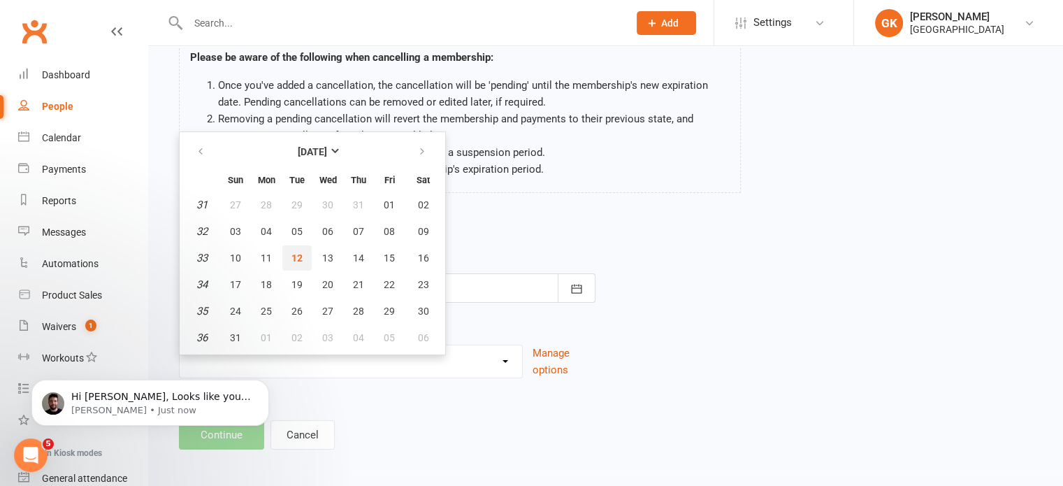
click at [295, 254] on span "12" at bounding box center [296, 257] width 11 height 11
type input "12 Aug 2025"
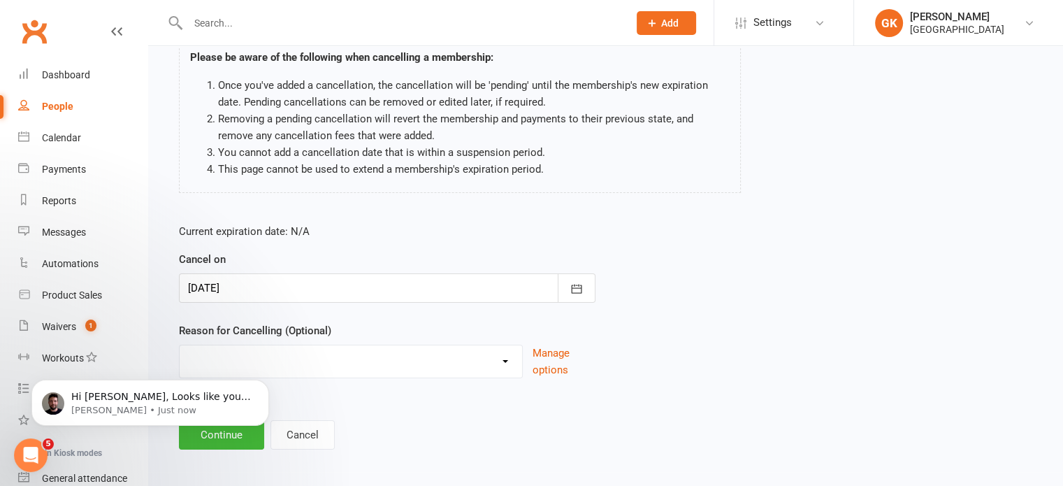
scroll to position [117, 0]
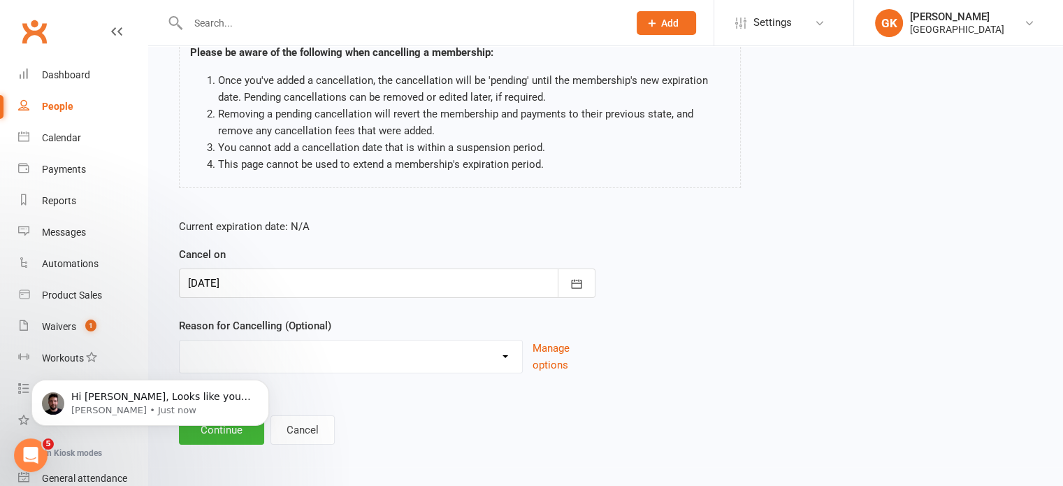
click at [302, 350] on select "Coaches Request Coach Request Customer requested via email to cancel End Of Sum…" at bounding box center [351, 354] width 342 height 28
select select "1"
click at [180, 340] on select "Coaches Request Coach Request Customer requested via email to cancel End Of Sum…" at bounding box center [351, 354] width 342 height 28
click at [251, 426] on body "Hi Gopi, Looks like you are really making the most of your free trial. I can se…" at bounding box center [150, 399] width 268 height 87
click at [238, 393] on p "Hi Gopi, Looks like you are really making the most of your free trial. I can se…" at bounding box center [161, 397] width 180 height 14
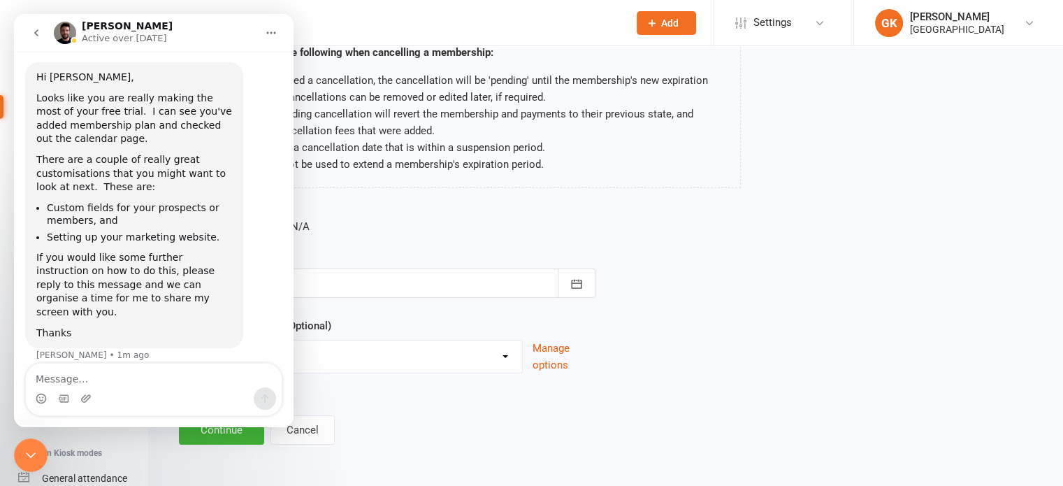
scroll to position [31, 0]
click at [378, 402] on main "Aradhanasree Raghuram - Badminton Coaching - Group Beginner Please be aware of …" at bounding box center [605, 218] width 875 height 451
click at [182, 432] on button "Continue" at bounding box center [221, 429] width 85 height 29
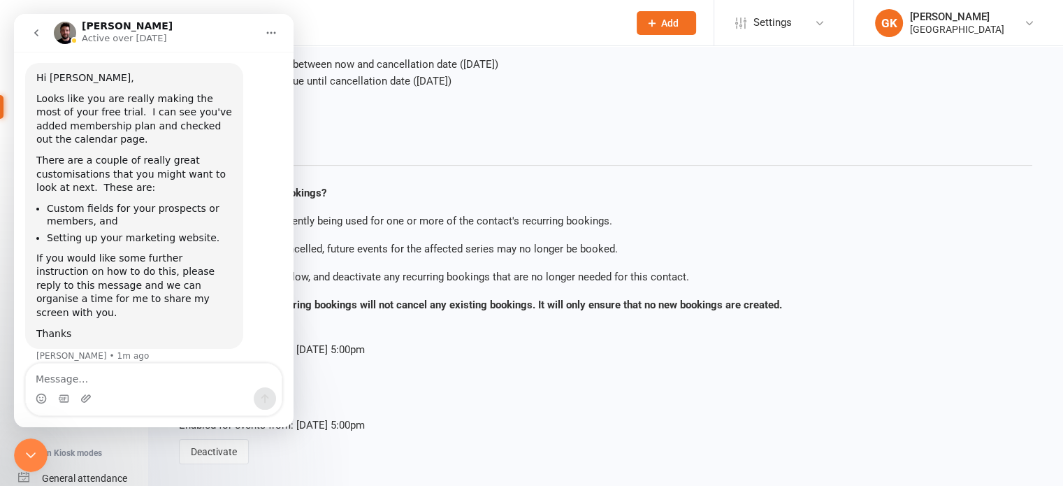
click at [15, 457] on div "Close Intercom Messenger" at bounding box center [31, 455] width 34 height 34
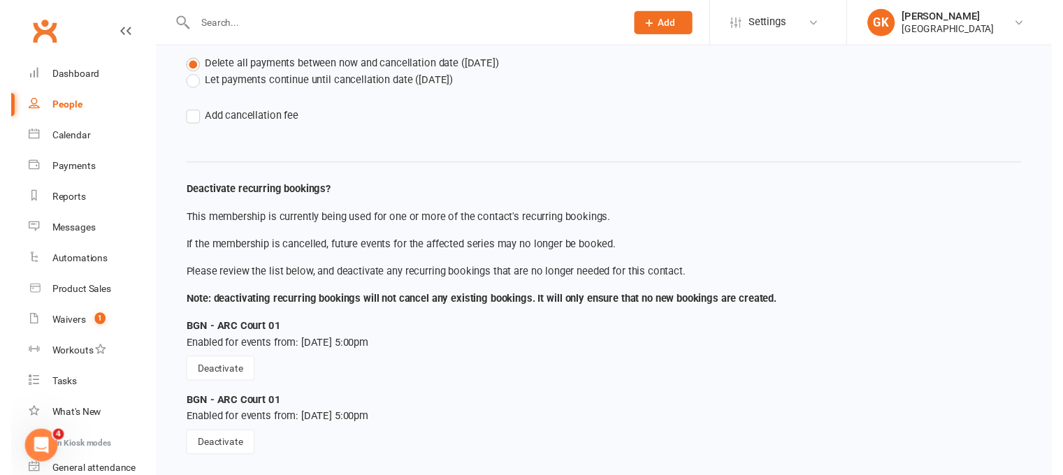
scroll to position [189, 0]
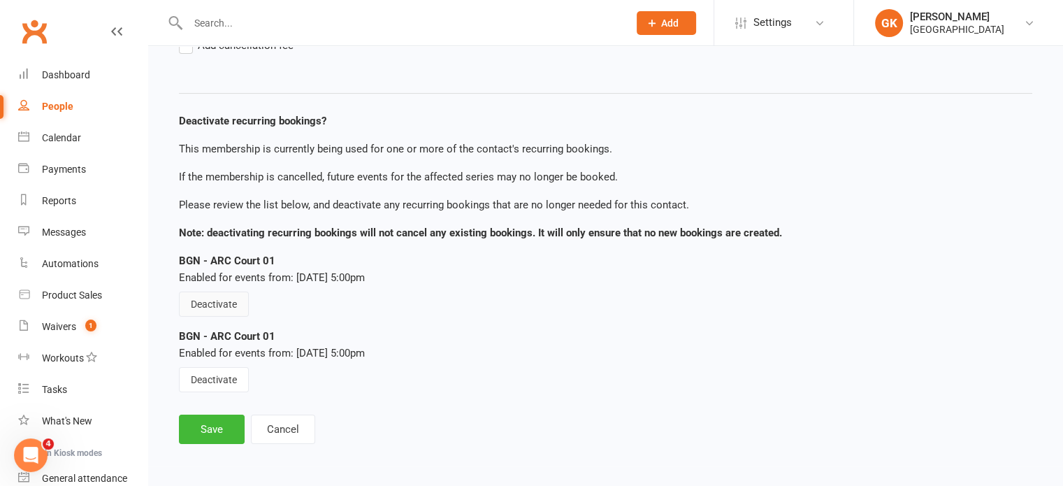
click at [228, 306] on button "Deactivate" at bounding box center [214, 303] width 70 height 25
click at [227, 377] on button "Deactivate" at bounding box center [214, 379] width 70 height 25
click at [227, 377] on div "BGN - ARC Court 01 Enabled for events from: Aug 12, 2025 5:00pm Deactivate" at bounding box center [605, 360] width 853 height 64
click at [219, 423] on button "Save" at bounding box center [212, 428] width 66 height 29
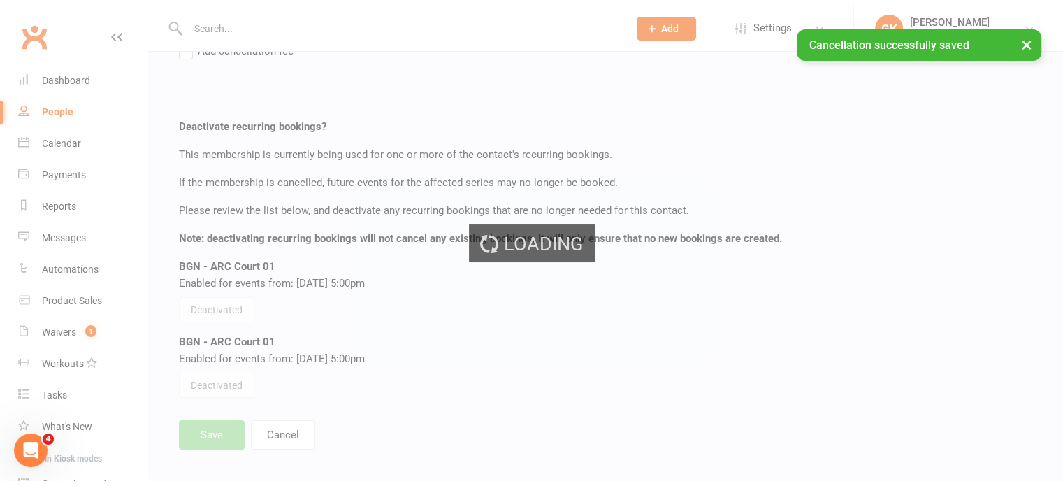
scroll to position [32, 0]
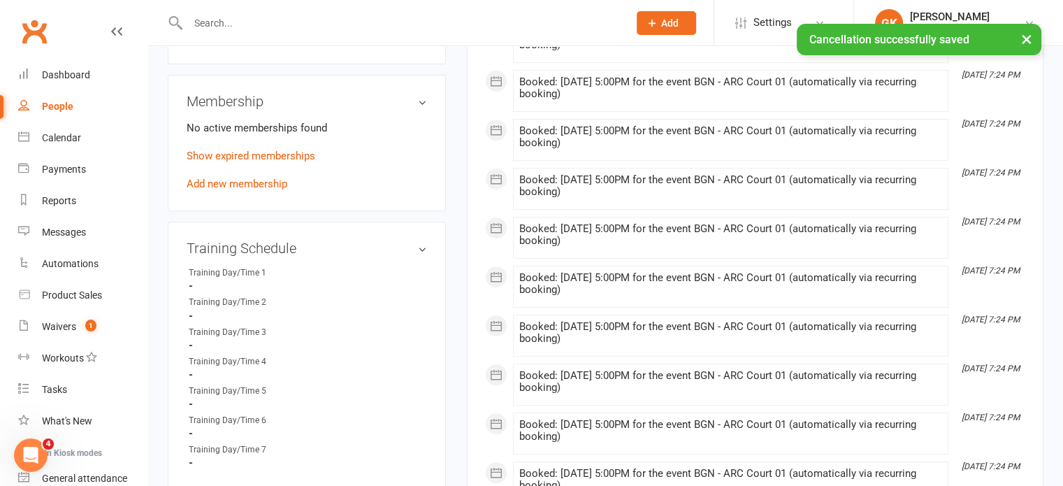
scroll to position [623, 0]
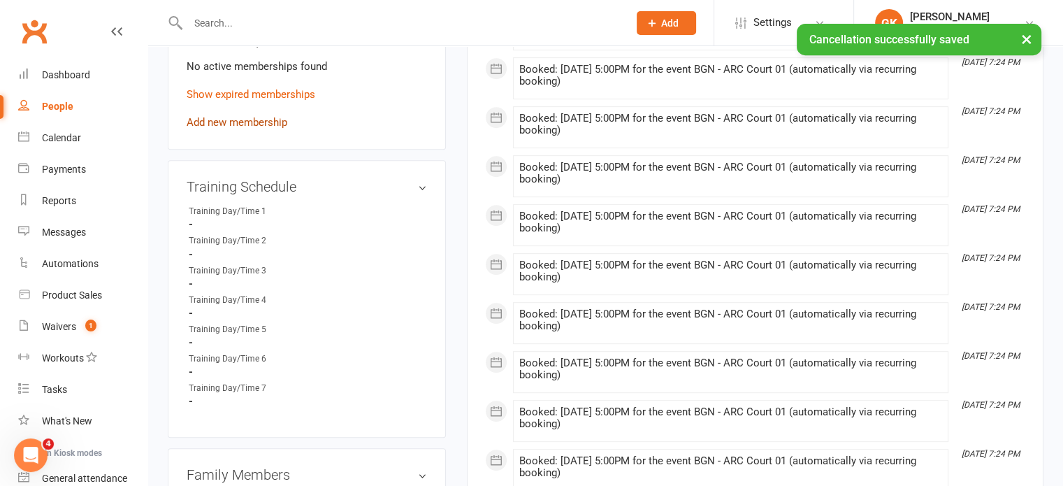
click at [284, 123] on link "Add new membership" at bounding box center [237, 122] width 101 height 13
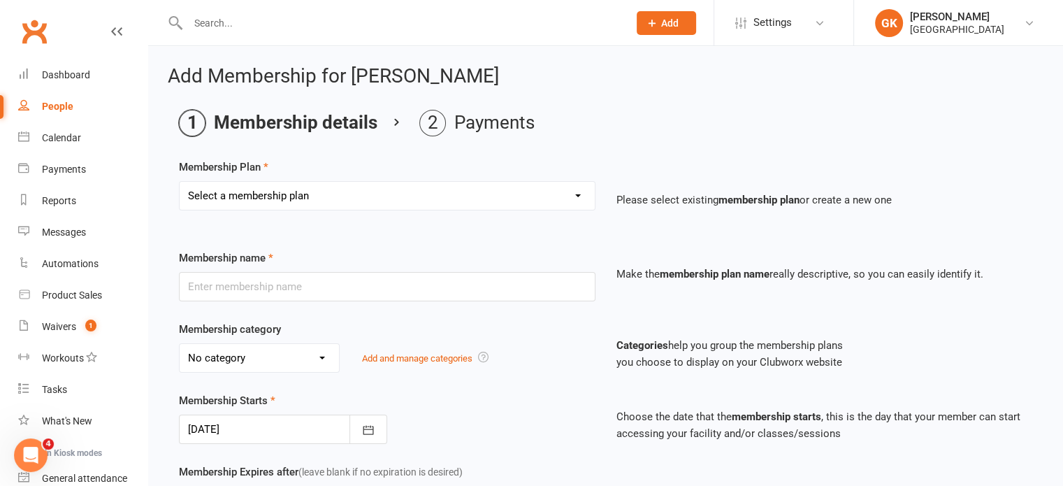
click at [419, 193] on select "Select a membership plan Create new Membership Plan Badminton - Adult Annual Me…" at bounding box center [387, 196] width 415 height 28
select select "17"
click at [180, 182] on select "Select a membership plan Create new Membership Plan Badminton - Adult Annual Me…" at bounding box center [387, 196] width 415 height 28
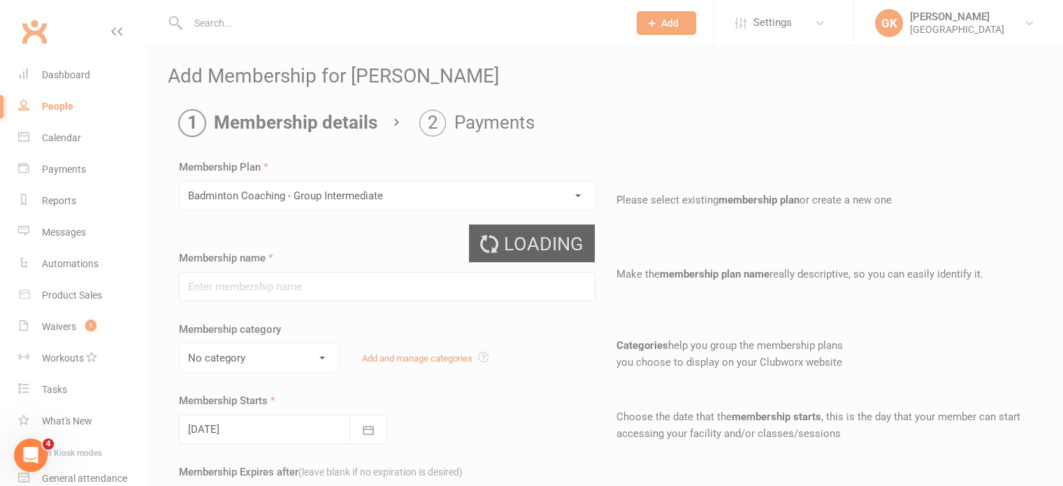
type input "Badminton Coaching - Group Intermediate"
select select "2"
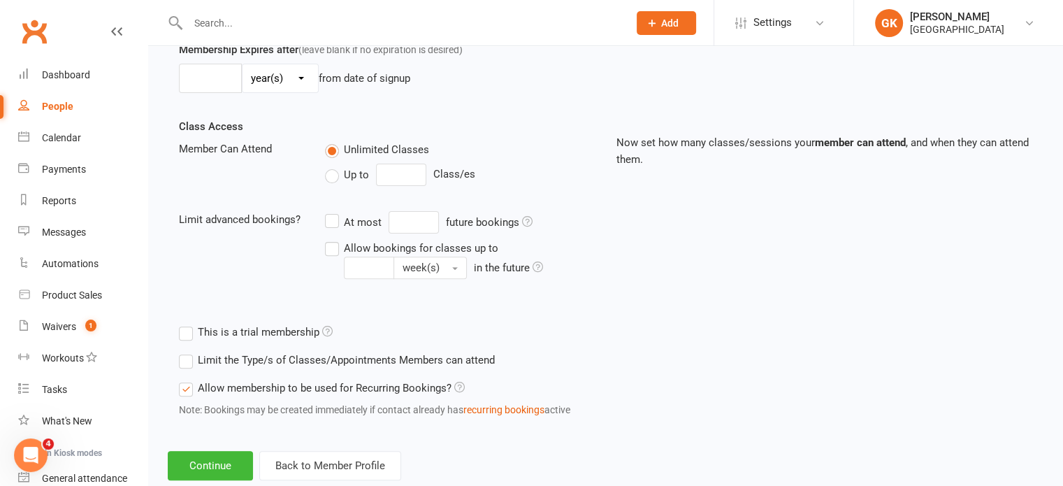
scroll to position [422, 0]
click at [221, 451] on button "Continue" at bounding box center [210, 465] width 85 height 29
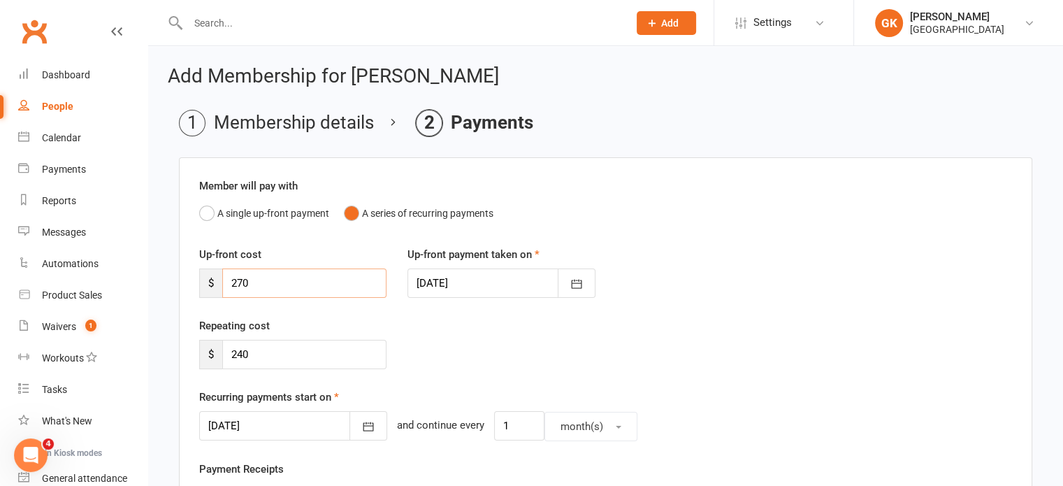
drag, startPoint x: 287, startPoint y: 289, endPoint x: 203, endPoint y: 286, distance: 83.9
click at [203, 286] on div "$ 270" at bounding box center [292, 282] width 187 height 29
type input "2"
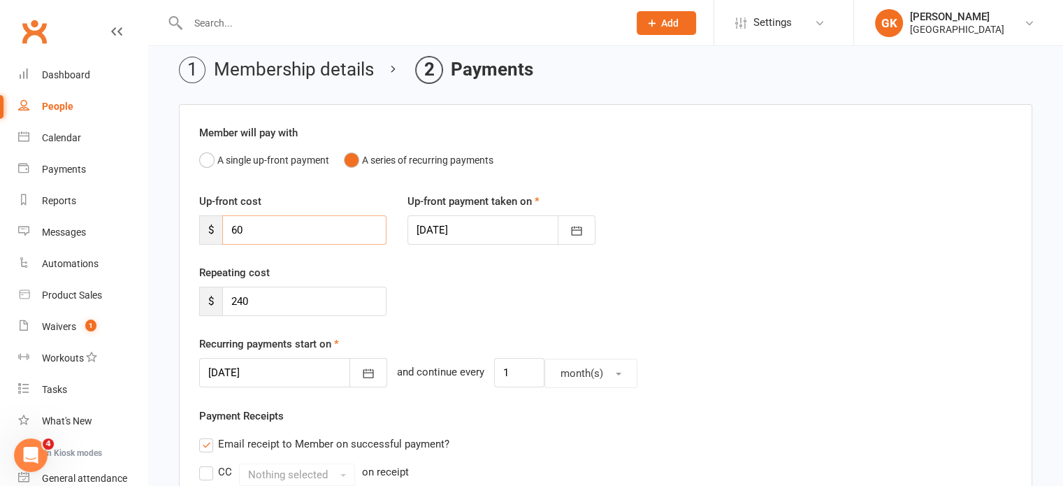
scroll to position [53, 0]
type input "60"
click at [363, 369] on icon "button" at bounding box center [368, 373] width 10 height 9
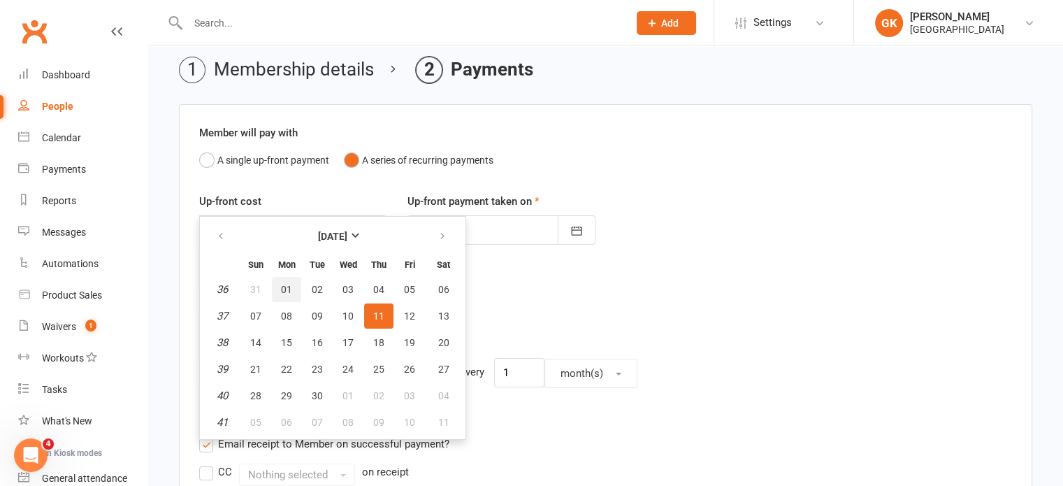
click at [279, 279] on button "01" at bounding box center [286, 289] width 29 height 25
type input "[DATE]"
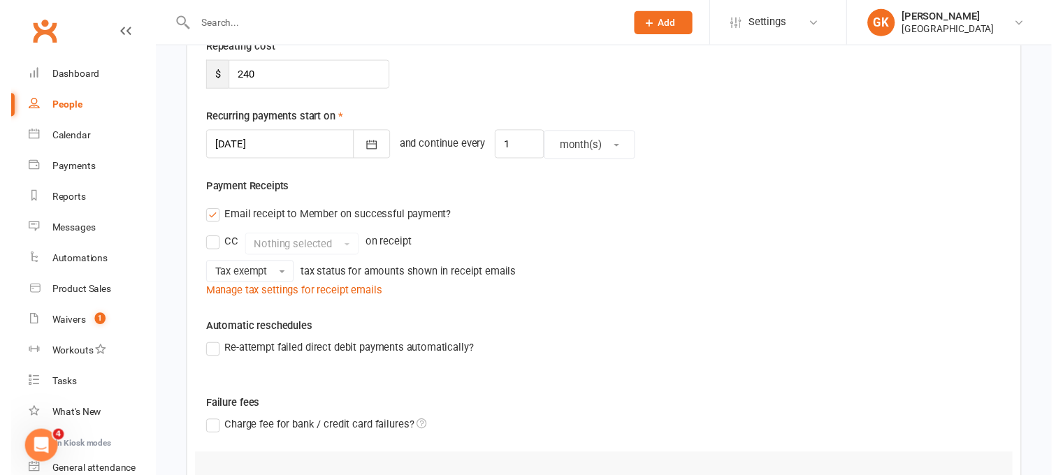
scroll to position [500, 0]
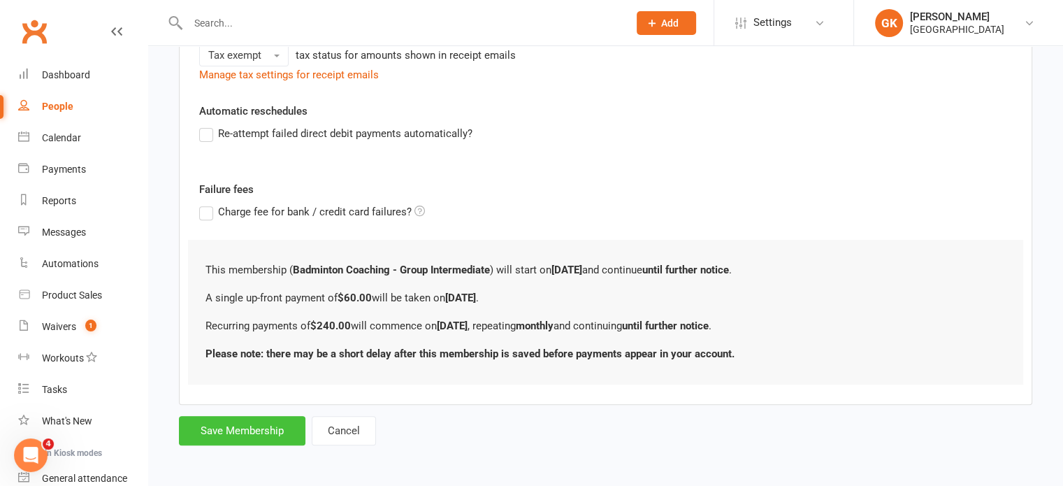
click at [231, 424] on button "Save Membership" at bounding box center [242, 430] width 126 height 29
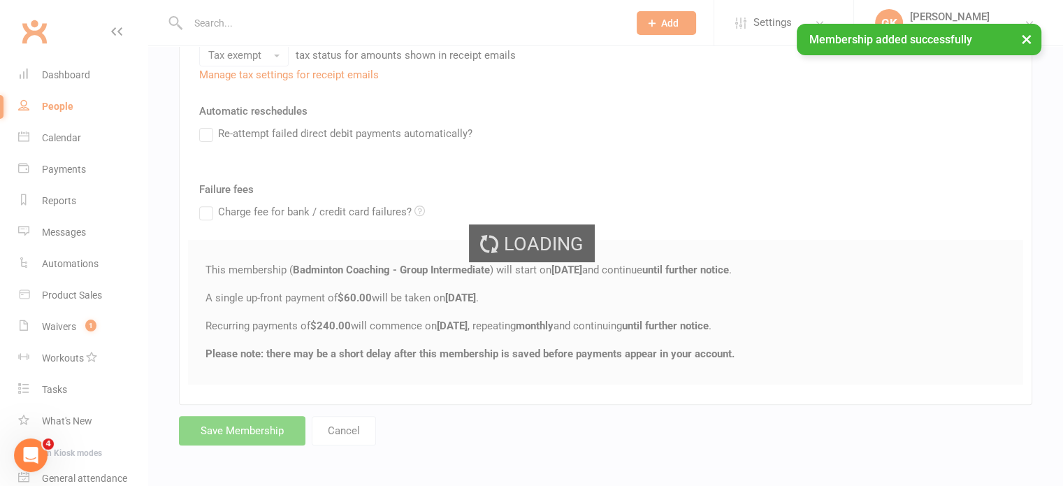
scroll to position [32, 0]
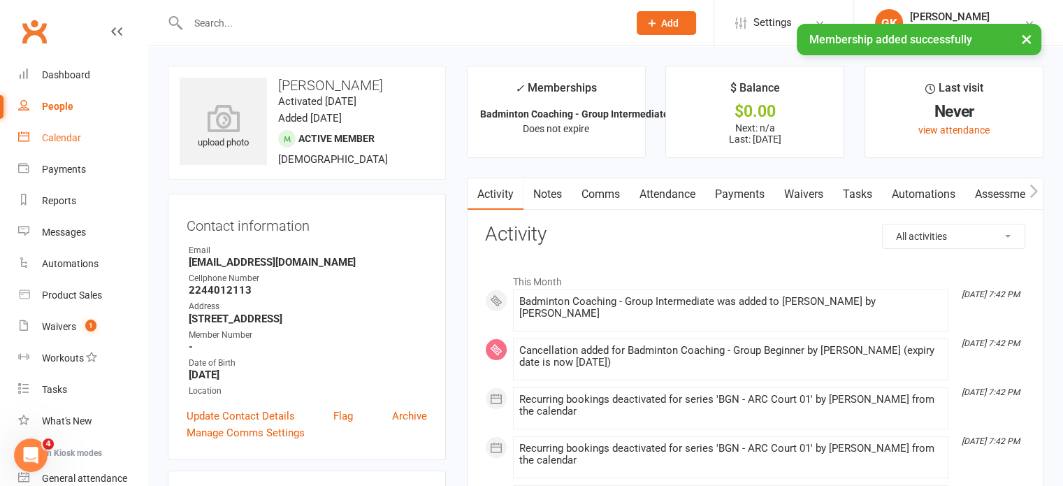
click at [73, 142] on div "Calendar" at bounding box center [61, 137] width 39 height 11
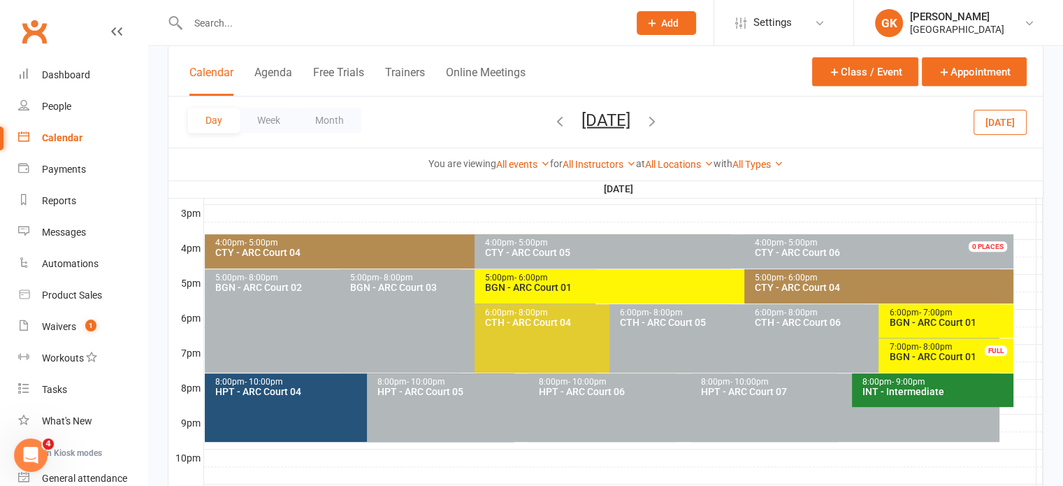
scroll to position [625, 0]
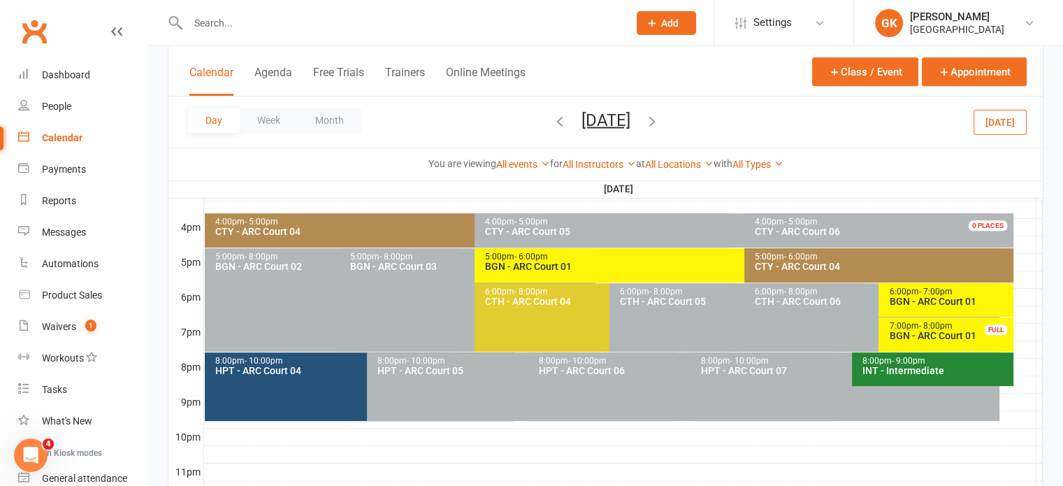
click at [659, 119] on icon "button" at bounding box center [651, 119] width 15 height 15
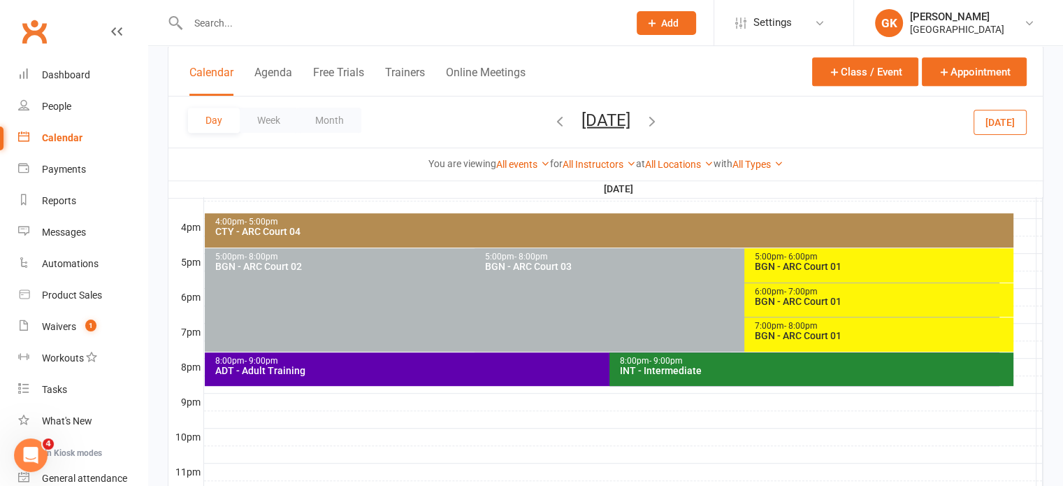
click at [659, 119] on icon "button" at bounding box center [651, 119] width 15 height 15
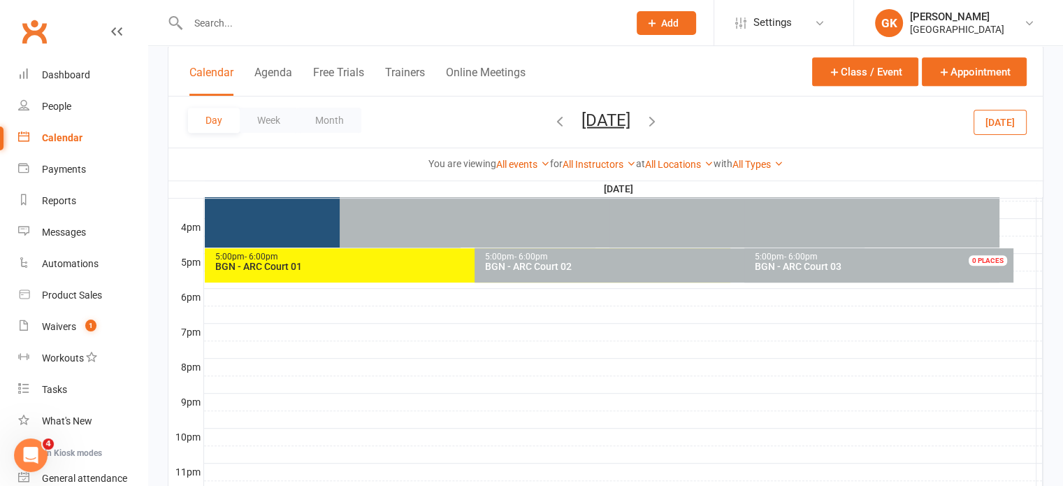
click at [659, 117] on icon "button" at bounding box center [651, 119] width 15 height 15
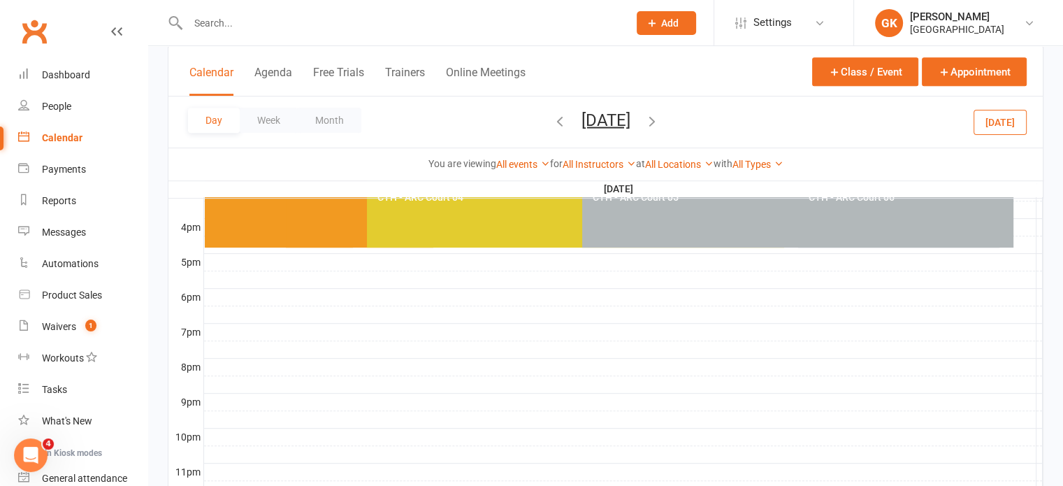
drag, startPoint x: 711, startPoint y: 117, endPoint x: 646, endPoint y: 320, distance: 213.4
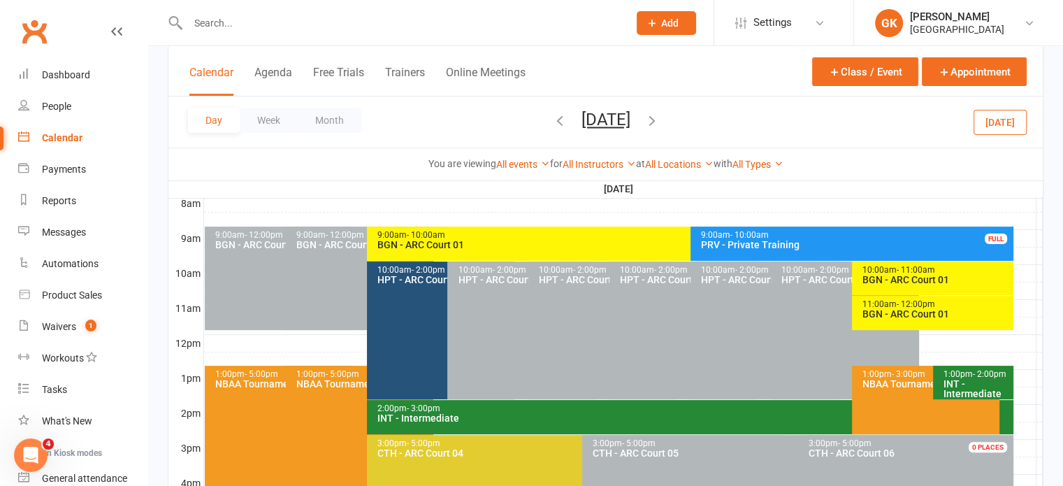
scroll to position [370, 0]
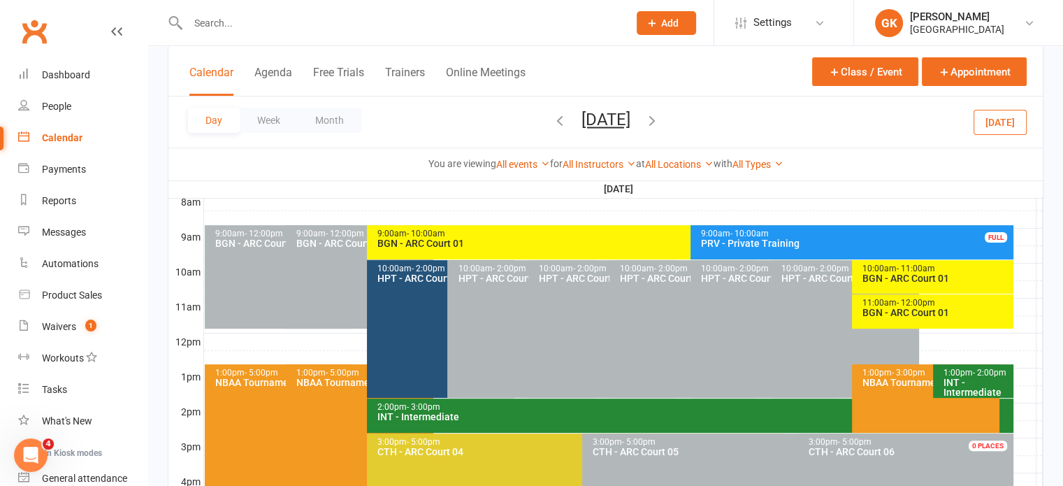
click at [408, 23] on input "text" at bounding box center [401, 23] width 435 height 20
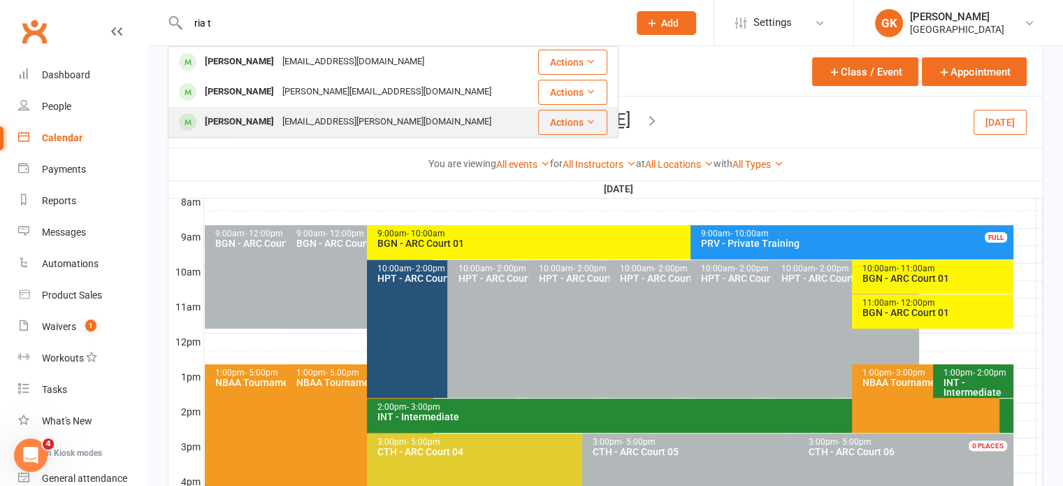
type input "ria t"
click at [367, 128] on div "manoj.tatikonda@gmail.com" at bounding box center [386, 122] width 217 height 20
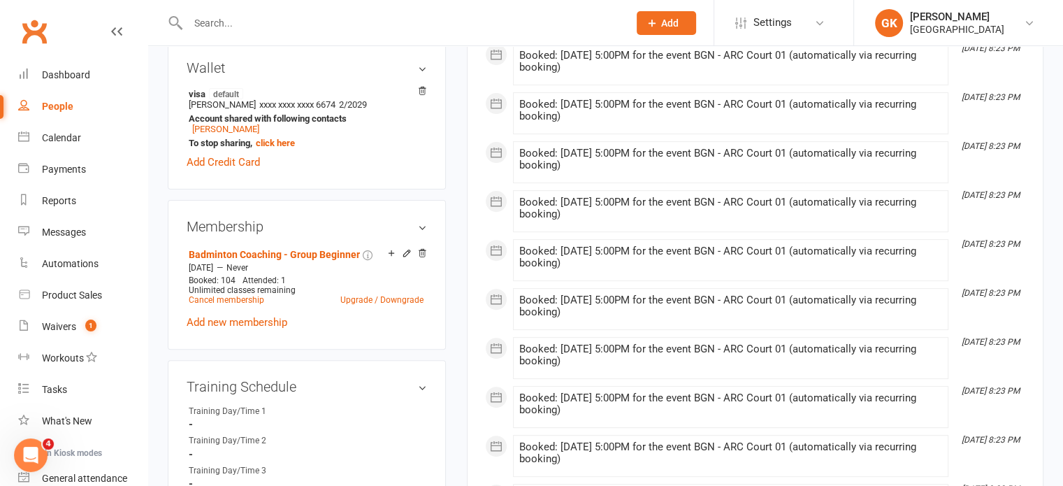
scroll to position [455, 0]
click at [250, 293] on link "Cancel membership" at bounding box center [226, 298] width 75 height 10
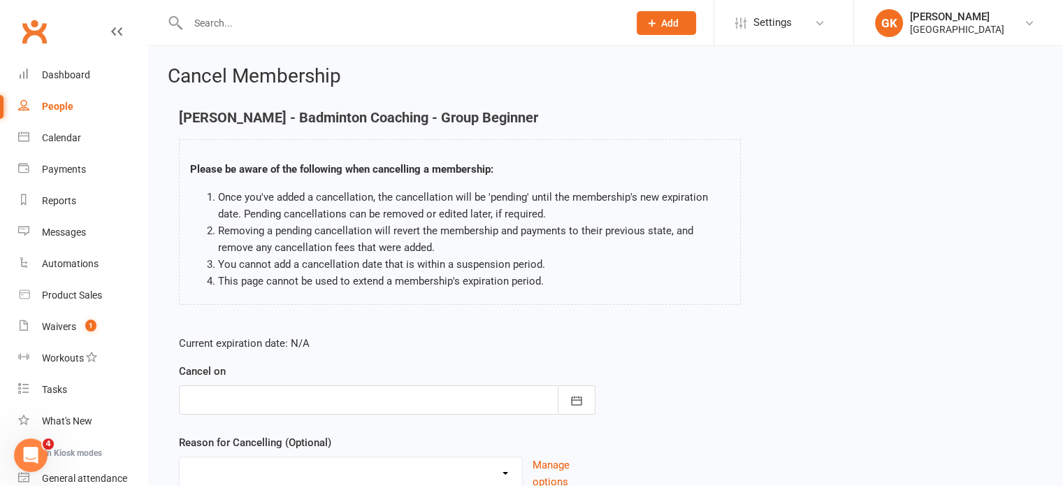
scroll to position [117, 0]
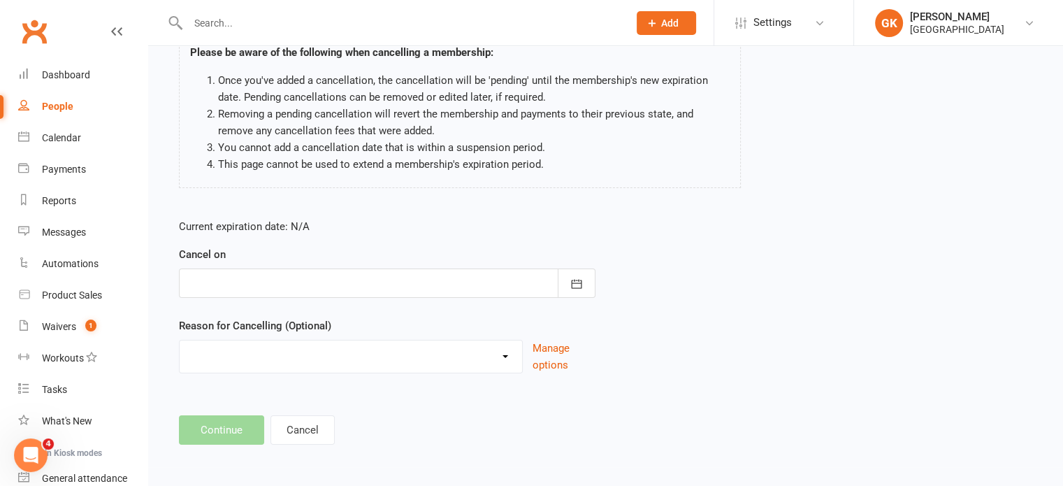
click at [455, 286] on div at bounding box center [387, 282] width 416 height 29
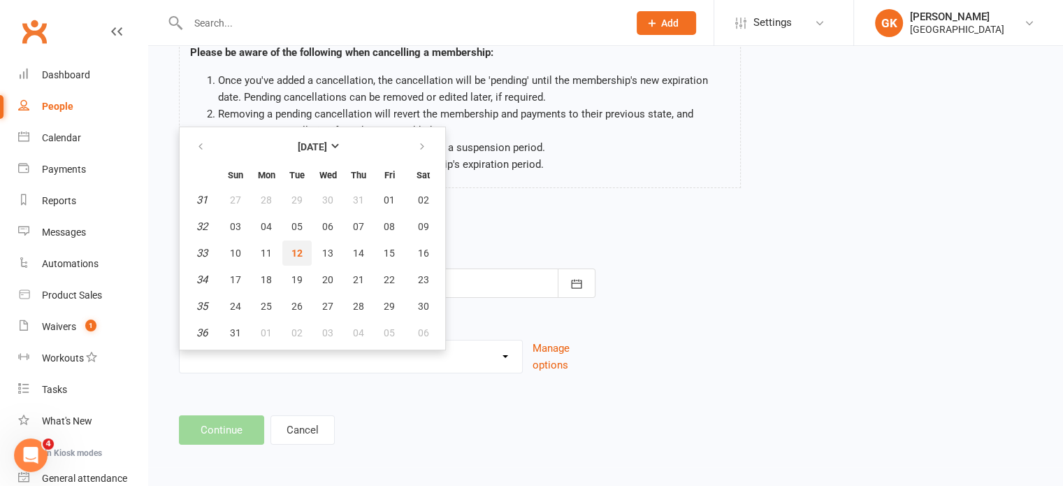
click at [299, 249] on span "12" at bounding box center [296, 252] width 11 height 11
type input "[DATE]"
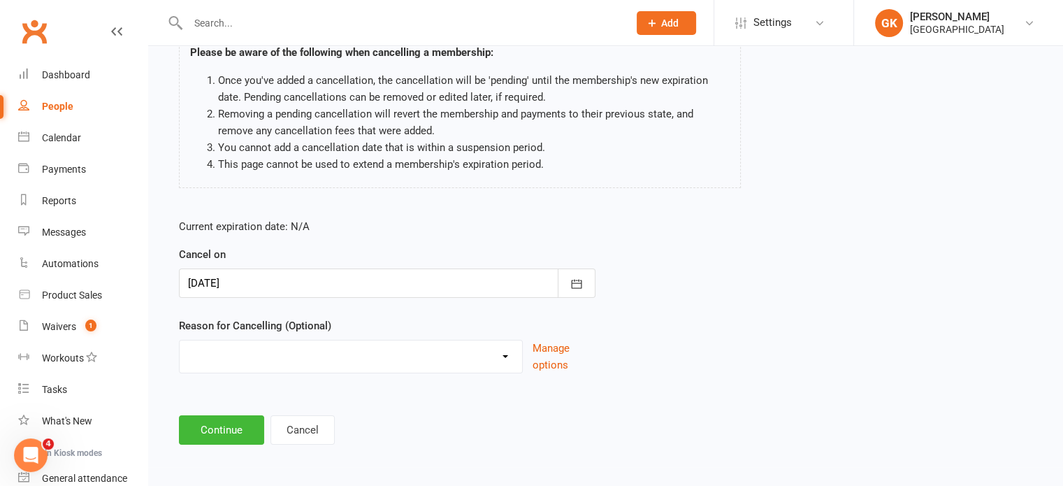
click at [260, 364] on select "Coaches Request Coach Request Customer requested via email to cancel End Of Sum…" at bounding box center [351, 354] width 342 height 28
select select "1"
click at [180, 340] on select "Coaches Request Coach Request Customer requested via email to cancel End Of Sum…" at bounding box center [351, 354] width 342 height 28
click at [210, 432] on button "Continue" at bounding box center [221, 429] width 85 height 29
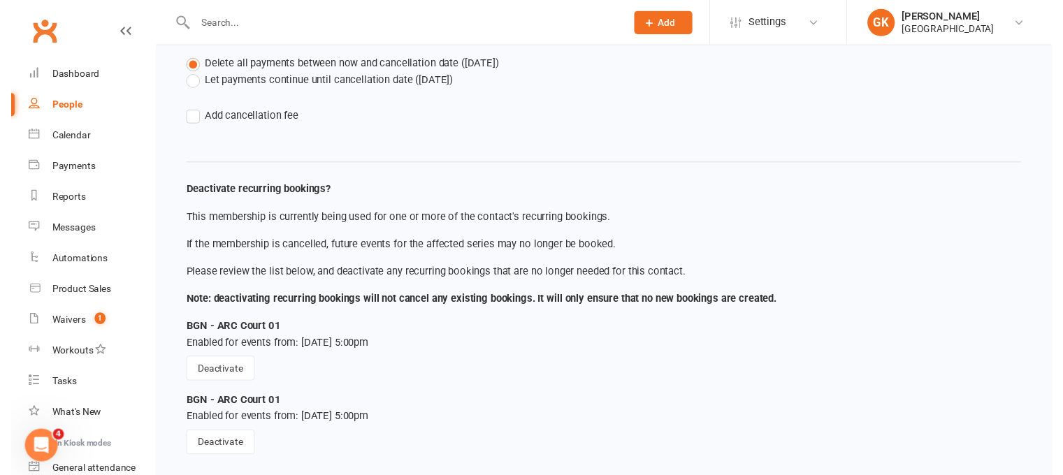
scroll to position [189, 0]
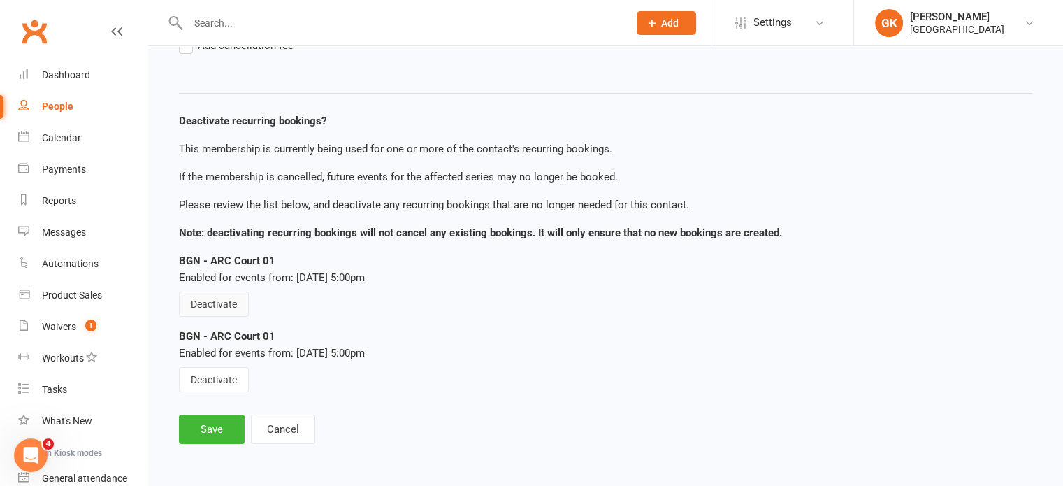
click at [235, 296] on button "Deactivate" at bounding box center [214, 303] width 70 height 25
click at [230, 377] on button "Deactivate" at bounding box center [214, 379] width 70 height 25
click at [225, 445] on div "Cancel Membership Riya Tatikonda - Badminton Coaching - Group Beginner Please c…" at bounding box center [605, 161] width 914 height 608
click at [224, 435] on button "Save" at bounding box center [212, 428] width 66 height 29
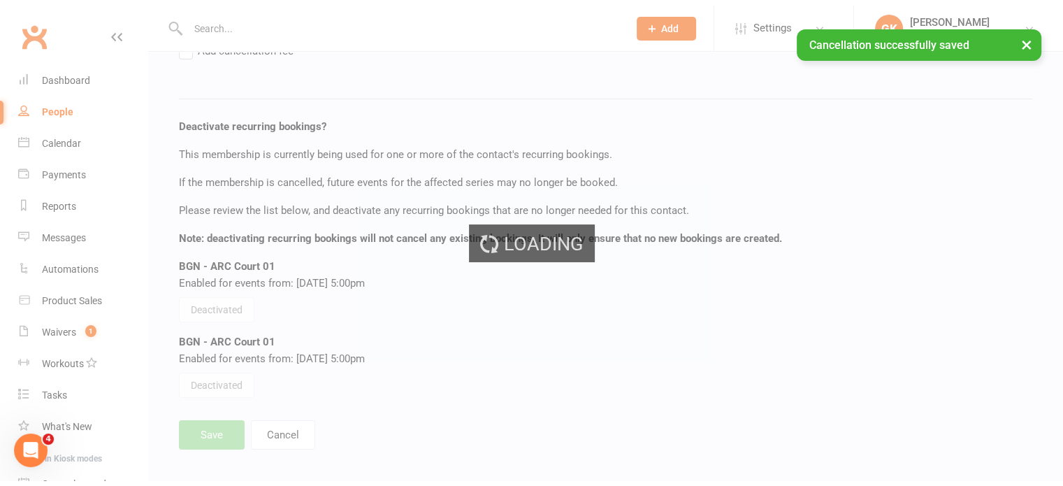
scroll to position [32, 0]
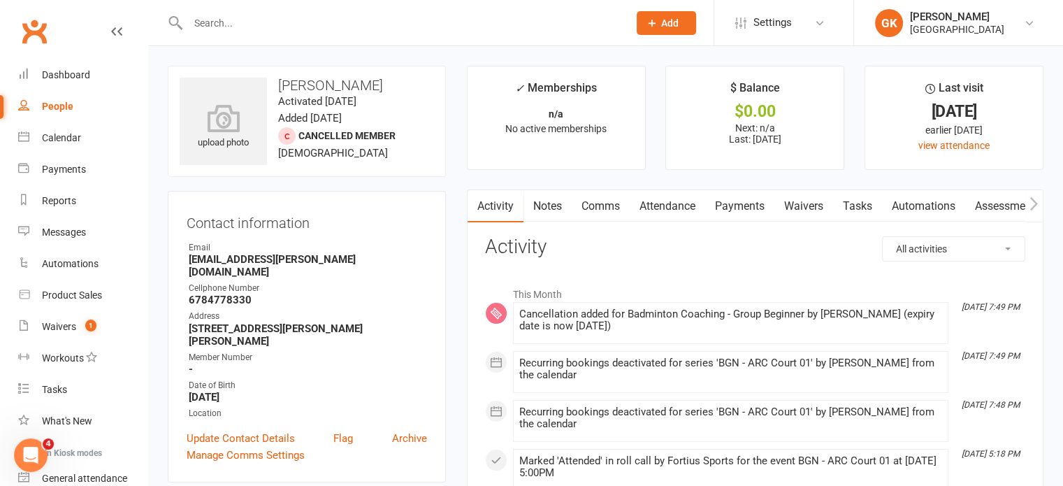
click at [341, 86] on h3 "Riya Tatikonda" at bounding box center [307, 85] width 254 height 15
copy h3 "Riya Tatikonda"
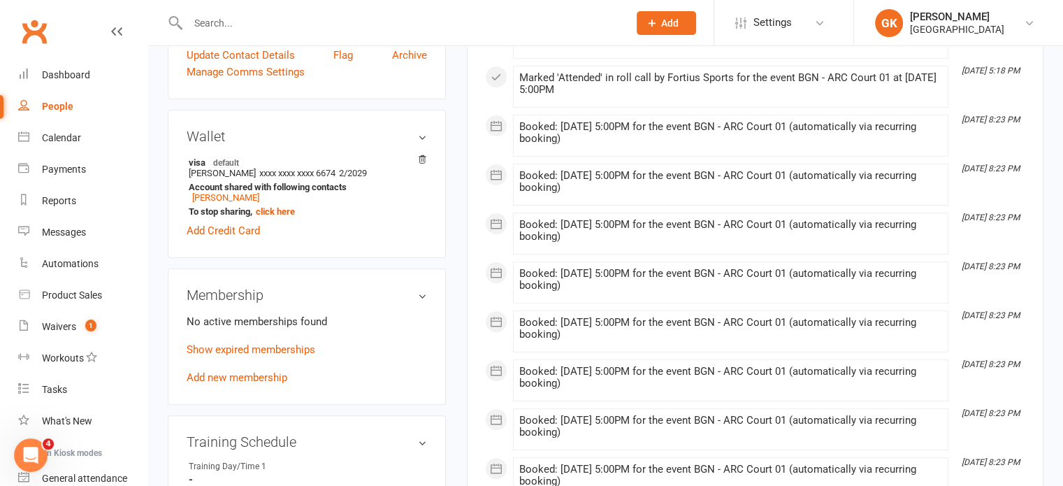
scroll to position [386, 0]
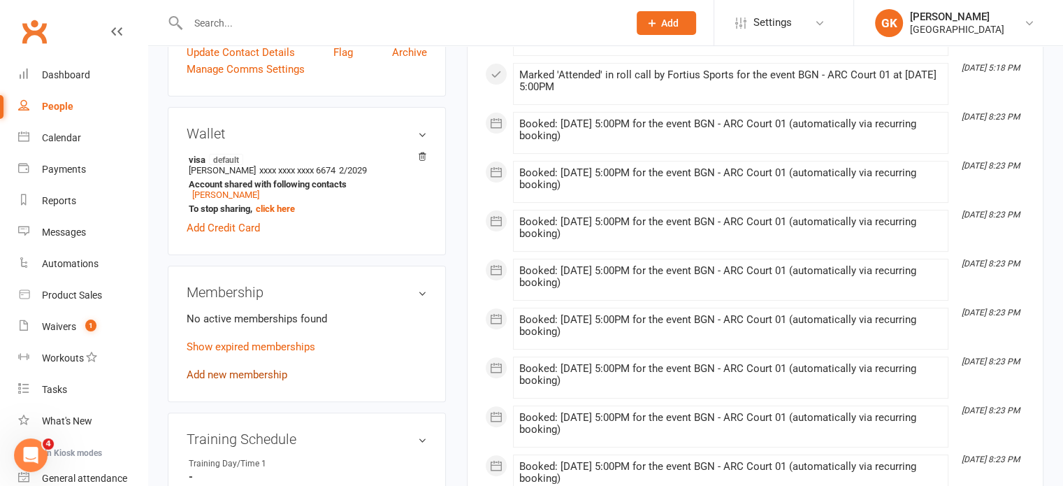
click at [232, 368] on link "Add new membership" at bounding box center [237, 374] width 101 height 13
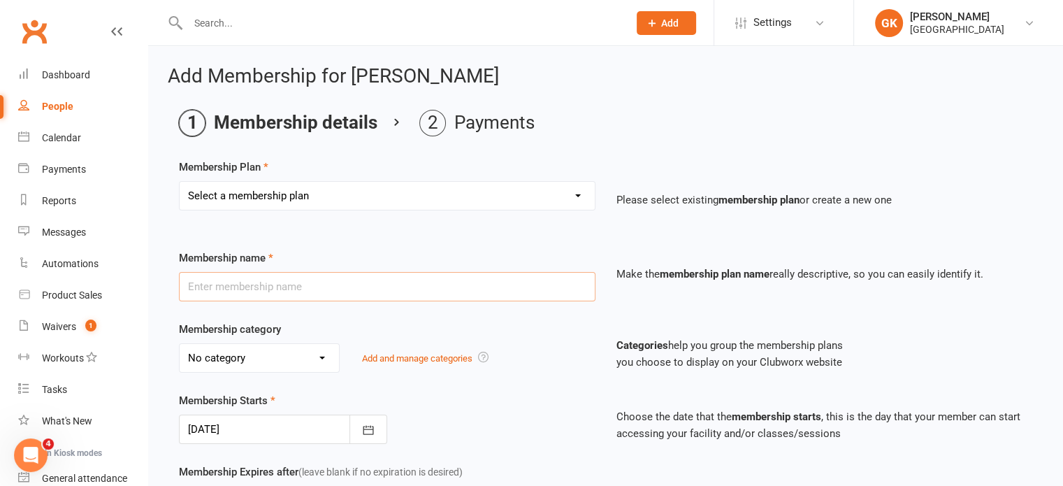
click at [323, 277] on input "text" at bounding box center [387, 286] width 416 height 29
click at [379, 194] on select "Select a membership plan Create new Membership Plan Badminton - Adult Annual Me…" at bounding box center [387, 196] width 415 height 28
select select "43"
click at [180, 182] on select "Select a membership plan Create new Membership Plan Badminton - Adult Annual Me…" at bounding box center [387, 196] width 415 height 28
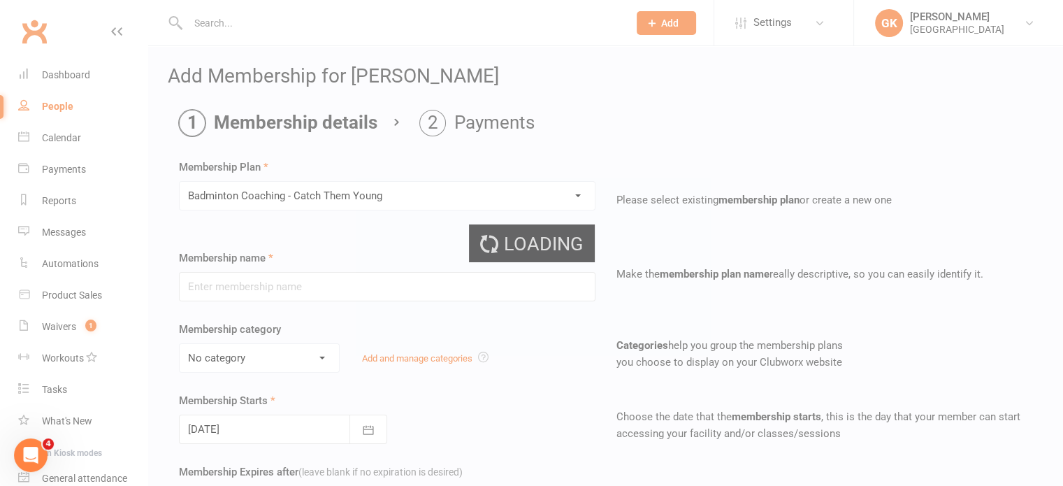
type input "Badminton Coaching - Catch Them Young"
select select "2"
type input "0"
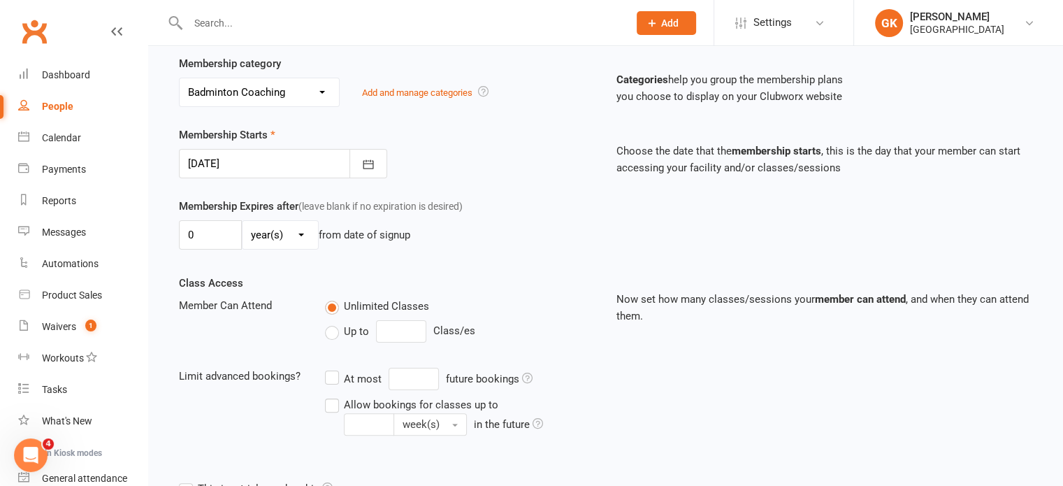
scroll to position [453, 0]
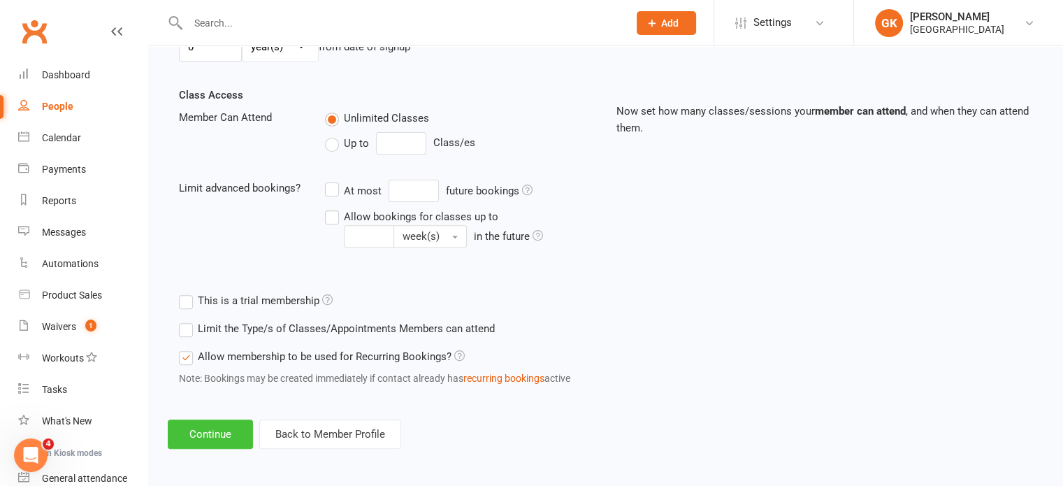
click at [224, 439] on button "Continue" at bounding box center [210, 433] width 85 height 29
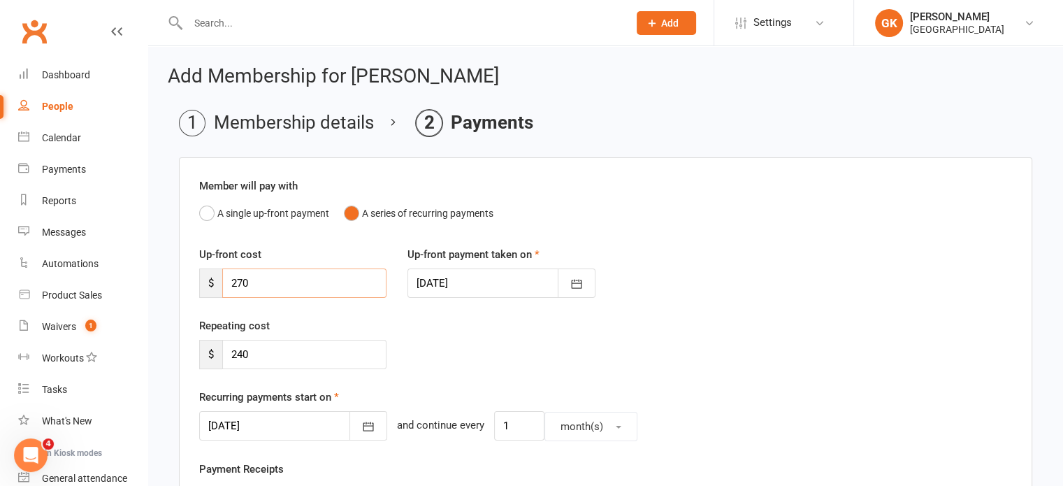
drag, startPoint x: 270, startPoint y: 284, endPoint x: 222, endPoint y: 284, distance: 47.5
click at [222, 284] on input "270" at bounding box center [304, 282] width 164 height 29
type input "60"
click at [349, 426] on button "button" at bounding box center [368, 425] width 38 height 29
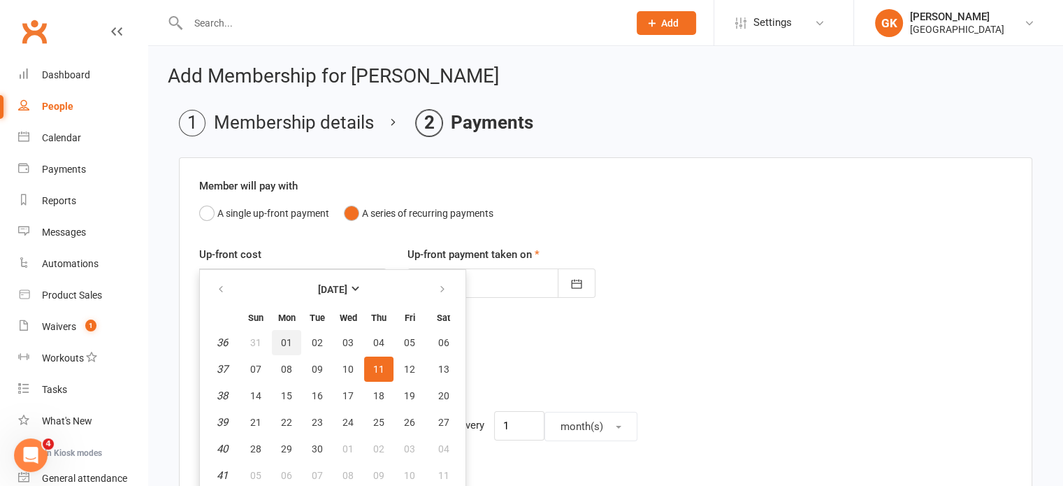
click at [286, 342] on span "01" at bounding box center [286, 342] width 11 height 11
type input "[DATE]"
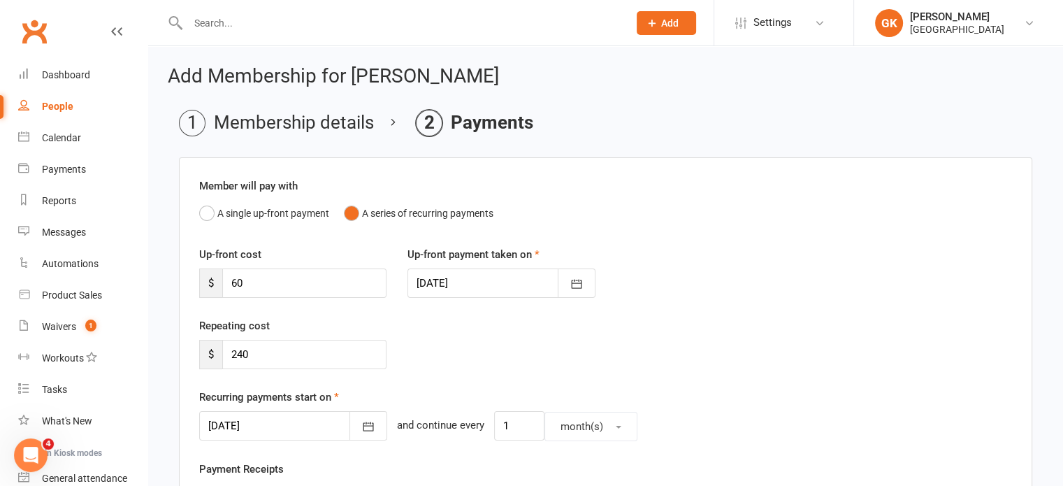
scroll to position [500, 0]
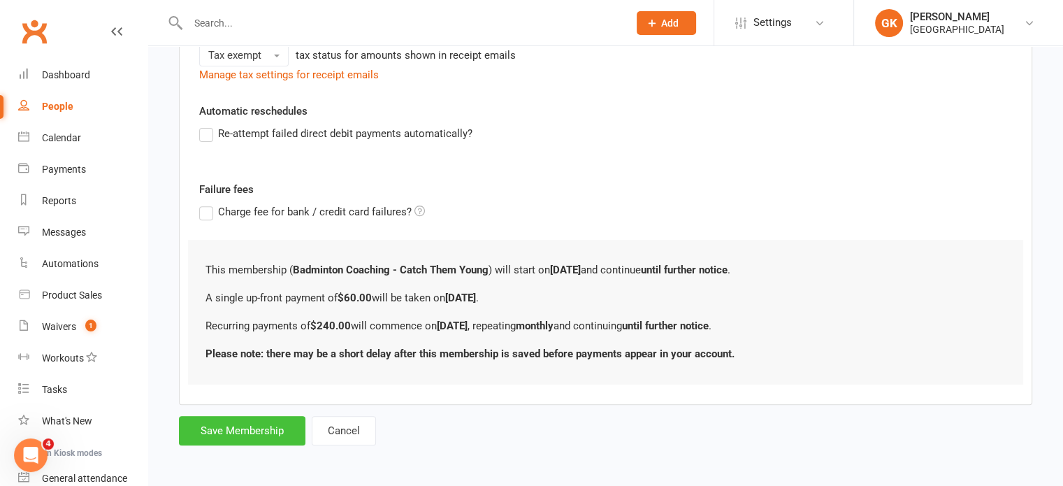
click at [232, 431] on button "Save Membership" at bounding box center [242, 430] width 126 height 29
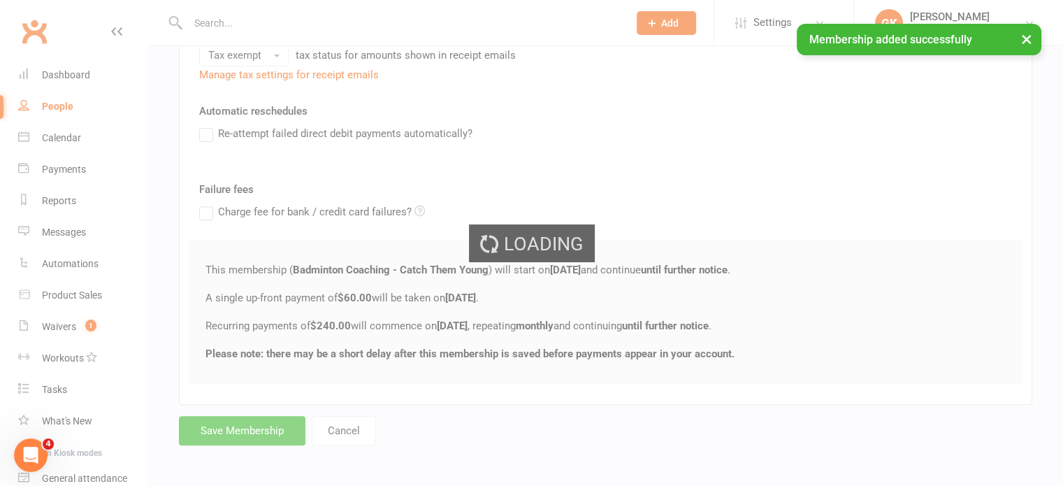
scroll to position [32, 0]
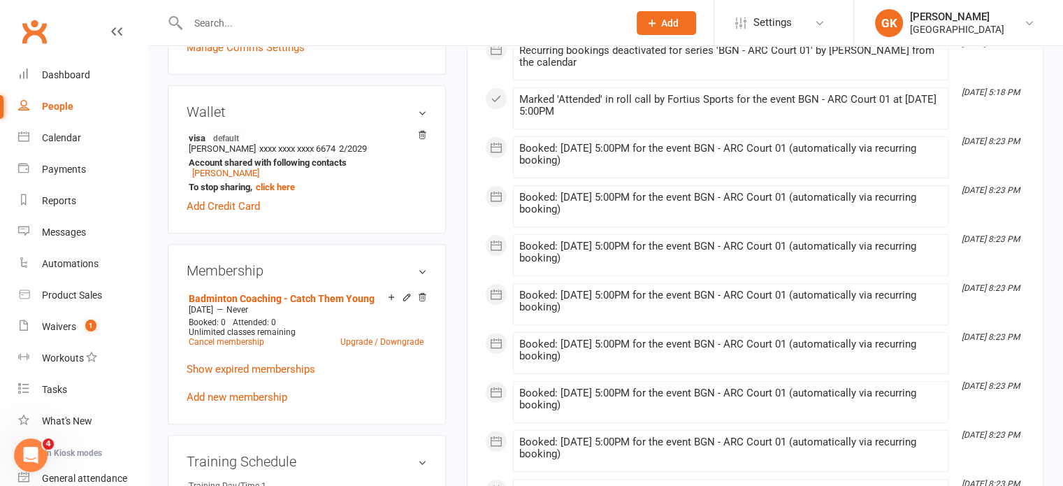
scroll to position [411, 0]
click at [75, 139] on div "Calendar" at bounding box center [61, 137] width 39 height 11
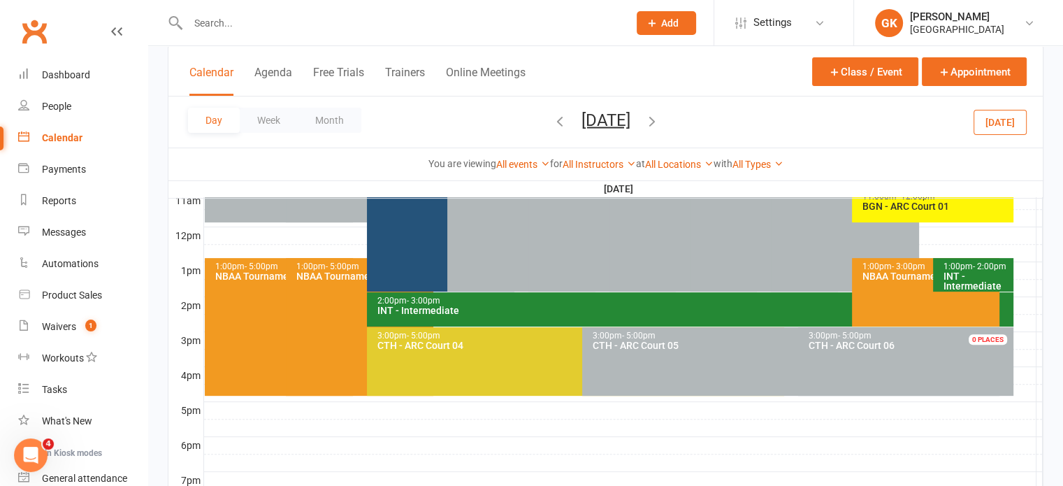
scroll to position [486, 0]
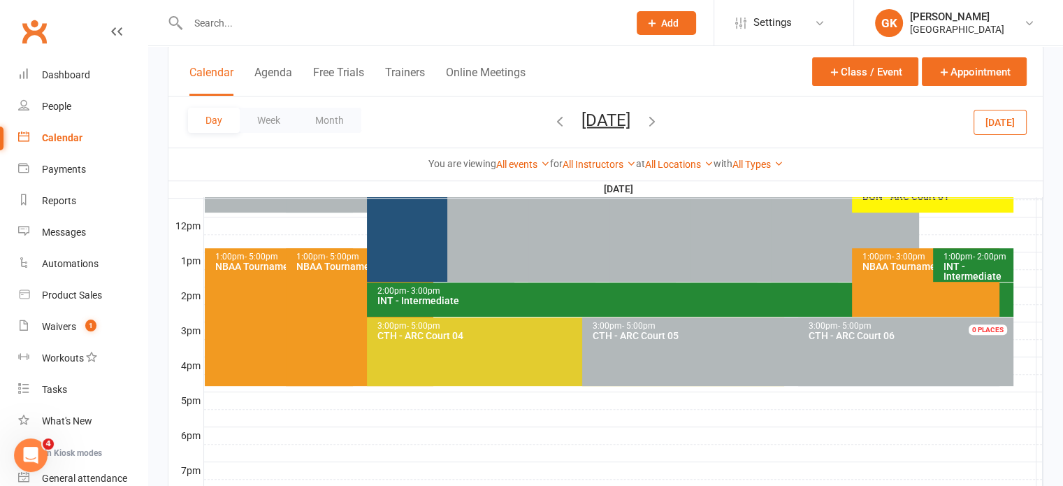
click at [552, 121] on icon "button" at bounding box center [559, 119] width 15 height 15
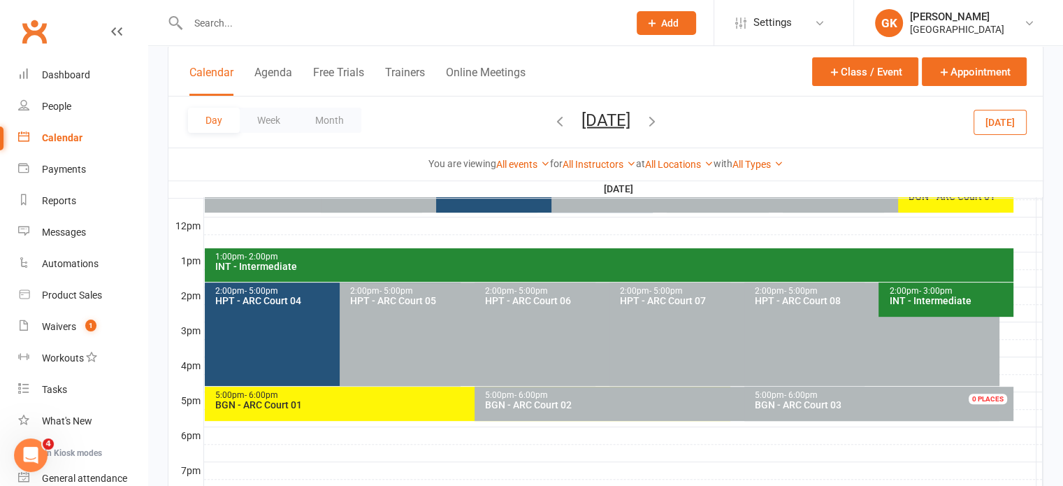
click at [552, 121] on icon "button" at bounding box center [559, 119] width 15 height 15
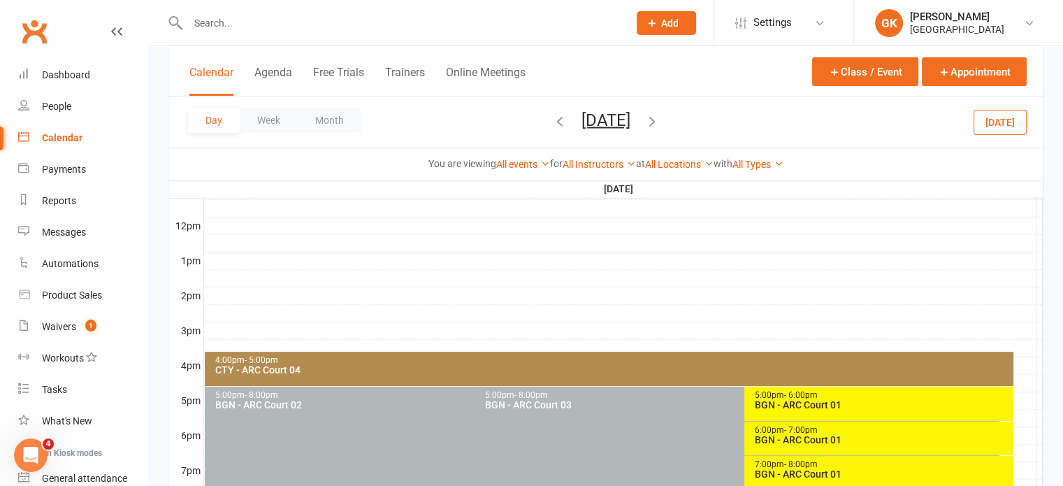
click at [552, 121] on icon "button" at bounding box center [559, 119] width 15 height 15
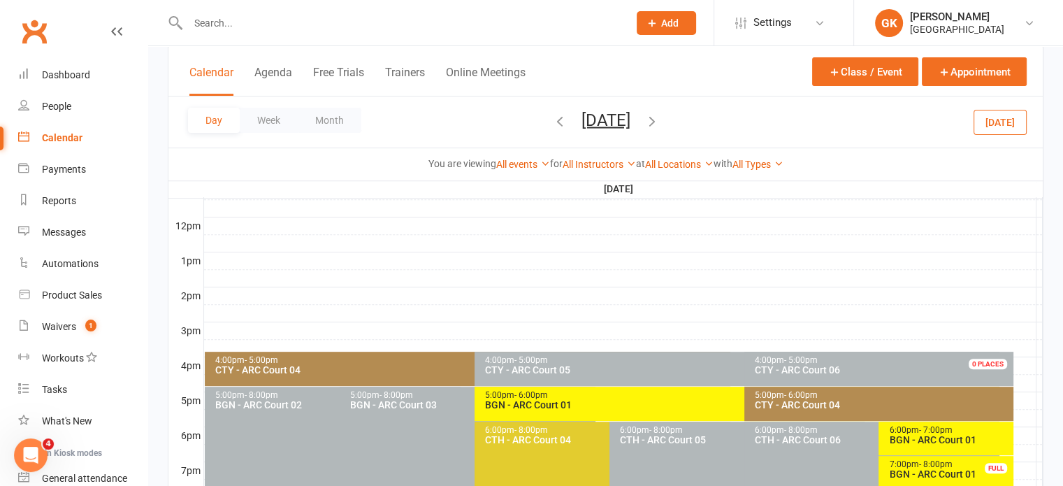
click at [659, 120] on icon "button" at bounding box center [651, 119] width 15 height 15
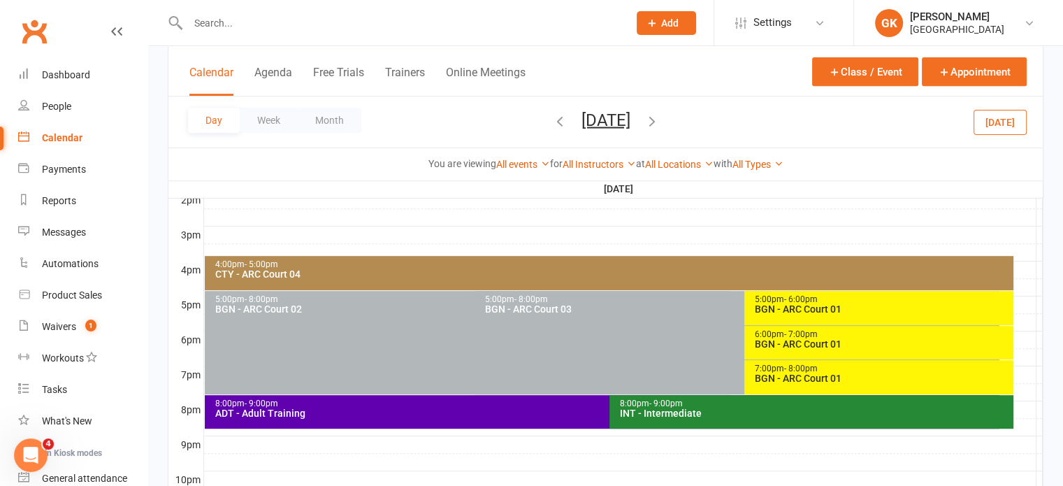
scroll to position [581, 0]
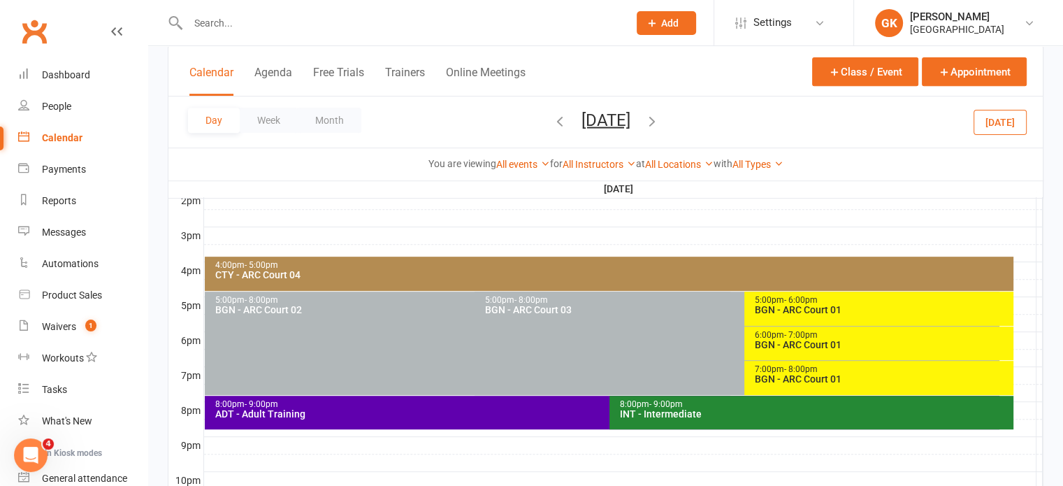
click at [650, 270] on div "CTY - ARC Court 04" at bounding box center [612, 275] width 796 height 10
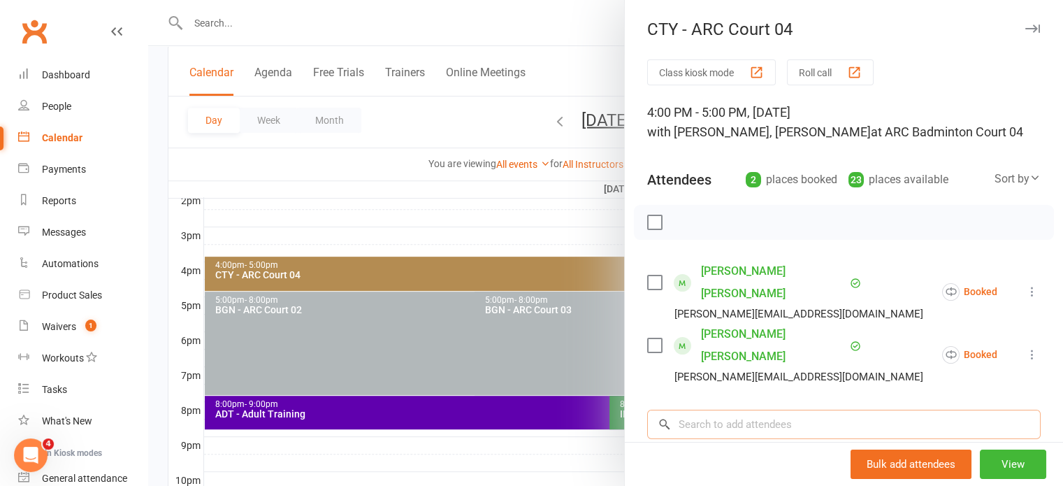
click at [704, 409] on input "search" at bounding box center [843, 423] width 393 height 29
paste input "4pm-5pm"
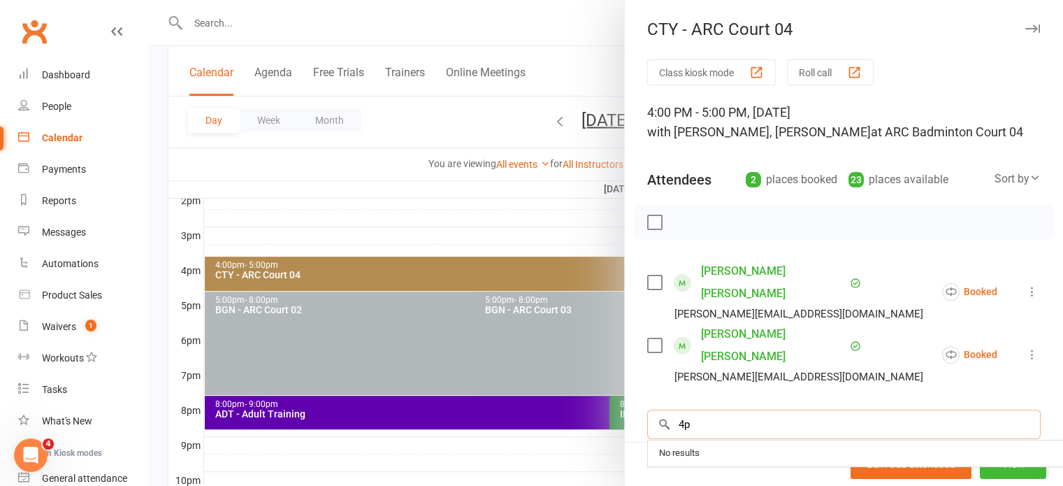
type input "4"
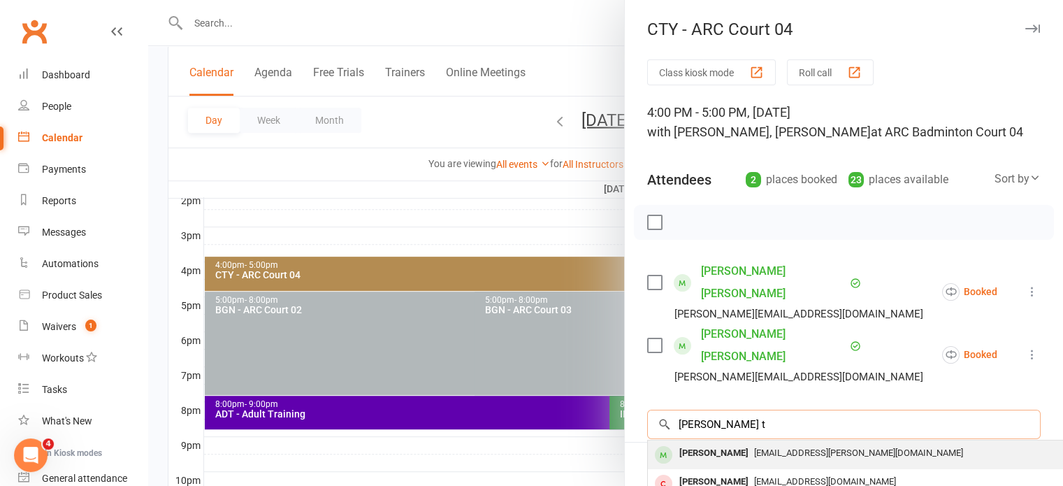
type input "riya t"
click at [692, 443] on div "Riya Tatikonda" at bounding box center [713, 453] width 80 height 20
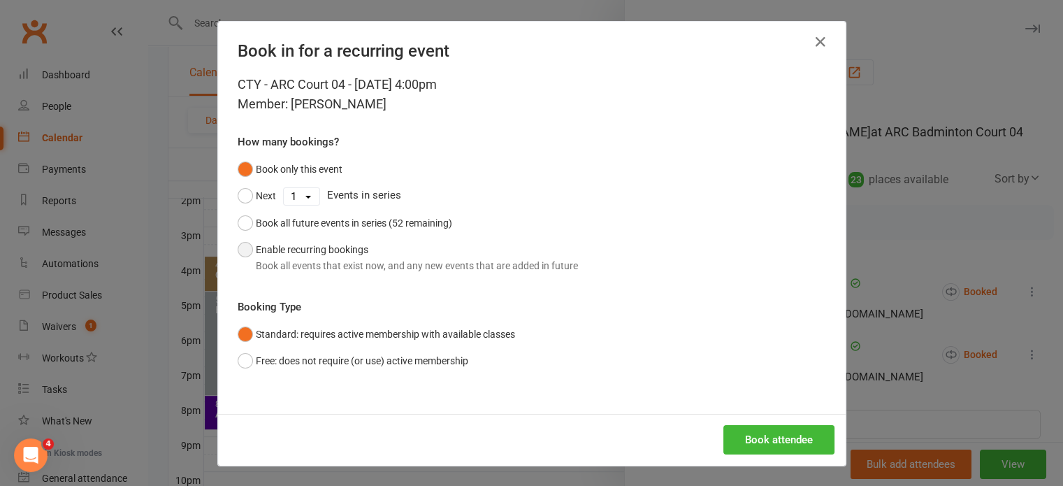
click at [484, 267] on div "Book all events that exist now, and any new events that are added in future" at bounding box center [417, 265] width 322 height 15
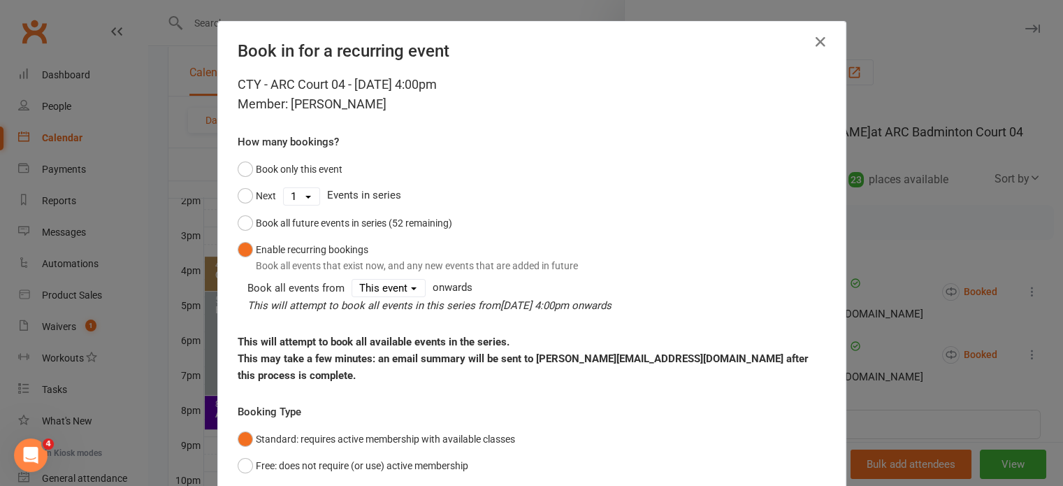
scroll to position [87, 0]
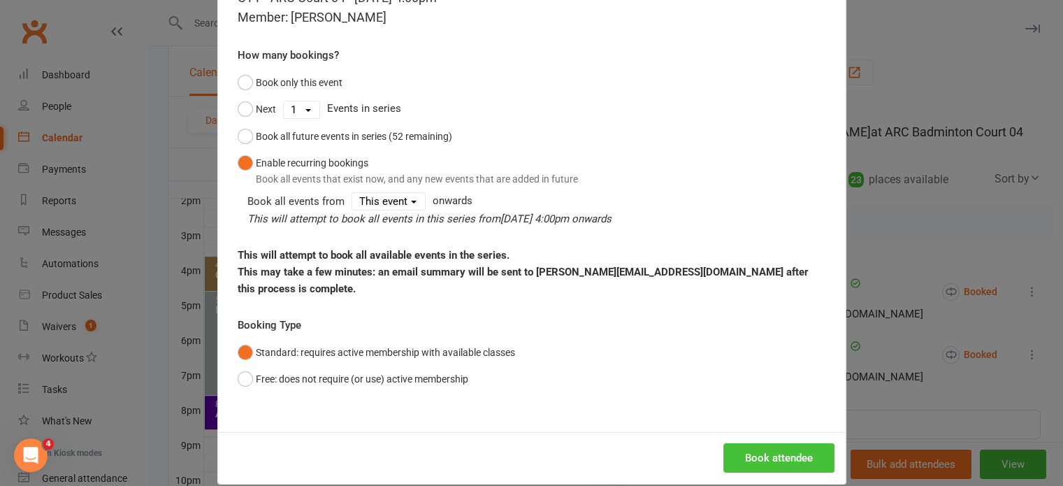
click at [766, 443] on button "Book attendee" at bounding box center [778, 457] width 111 height 29
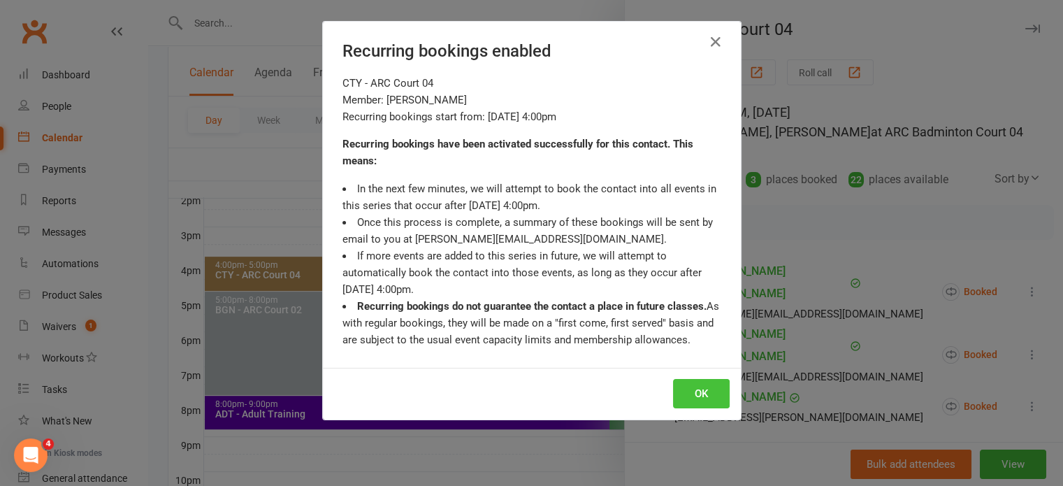
click at [690, 404] on button "OK" at bounding box center [701, 393] width 57 height 29
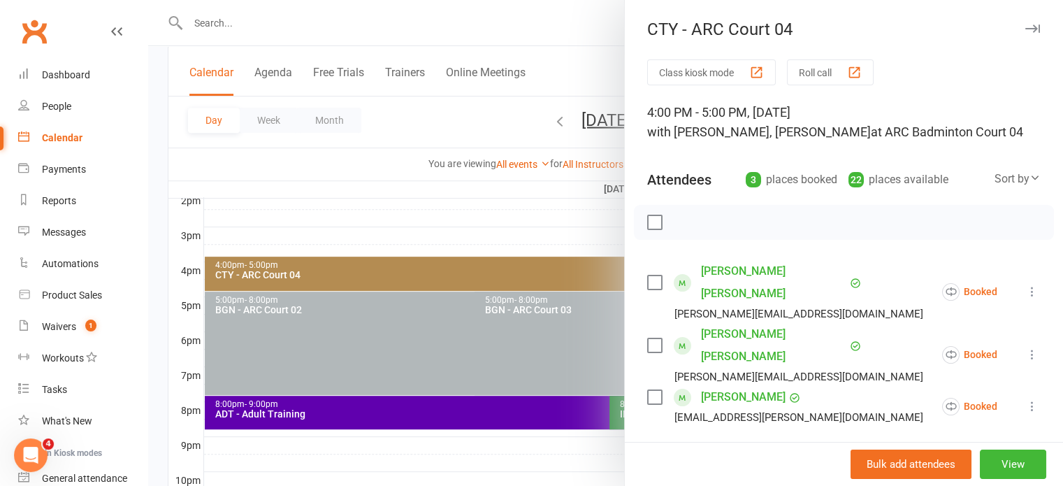
click at [548, 182] on div at bounding box center [605, 243] width 914 height 486
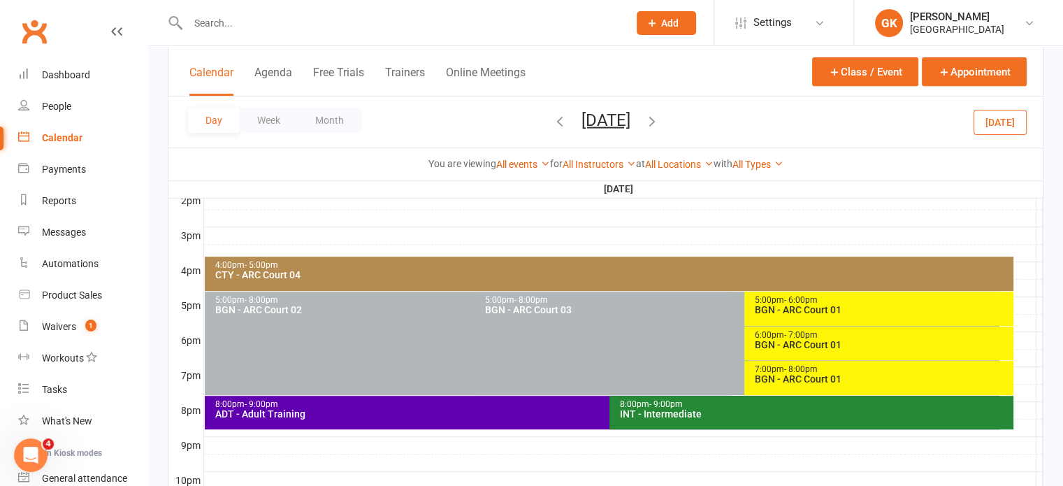
click at [659, 122] on icon "button" at bounding box center [651, 119] width 15 height 15
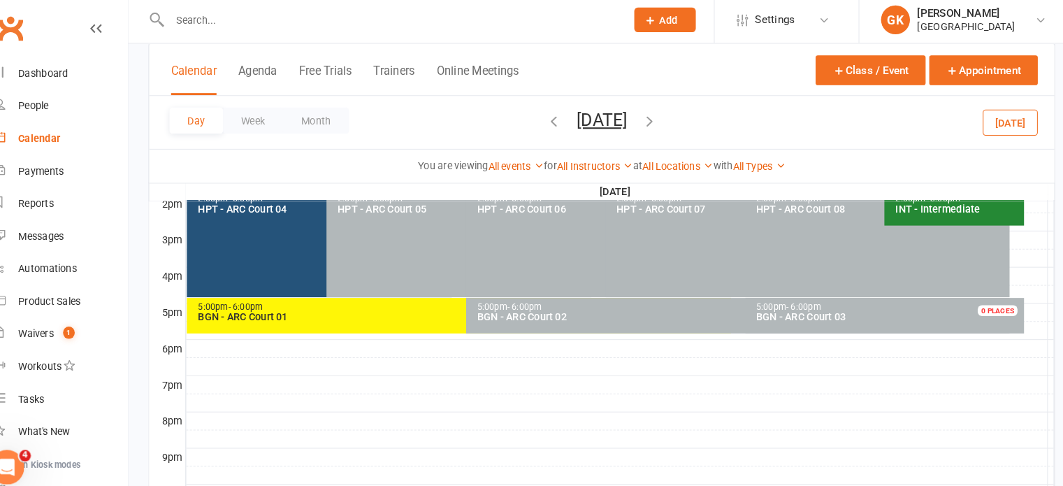
scroll to position [581, 0]
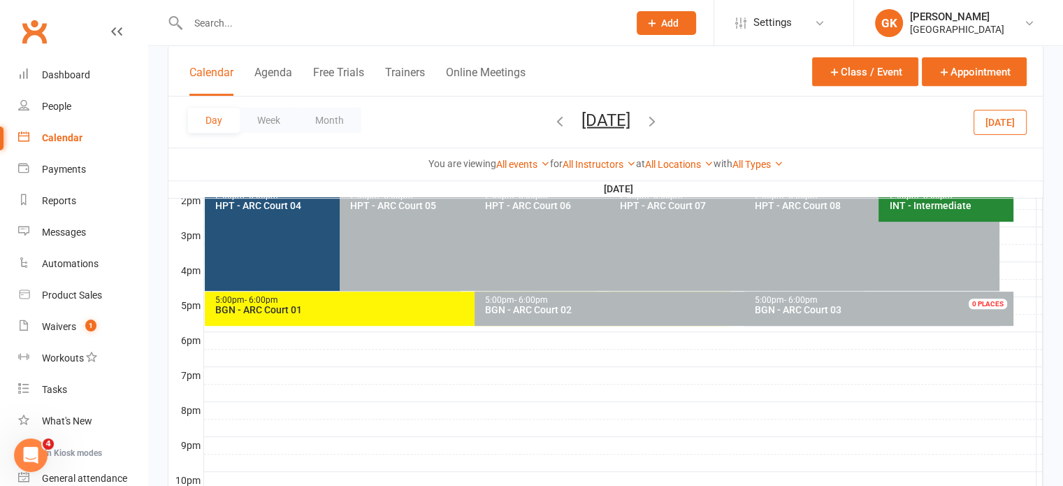
click at [659, 122] on icon "button" at bounding box center [651, 119] width 15 height 15
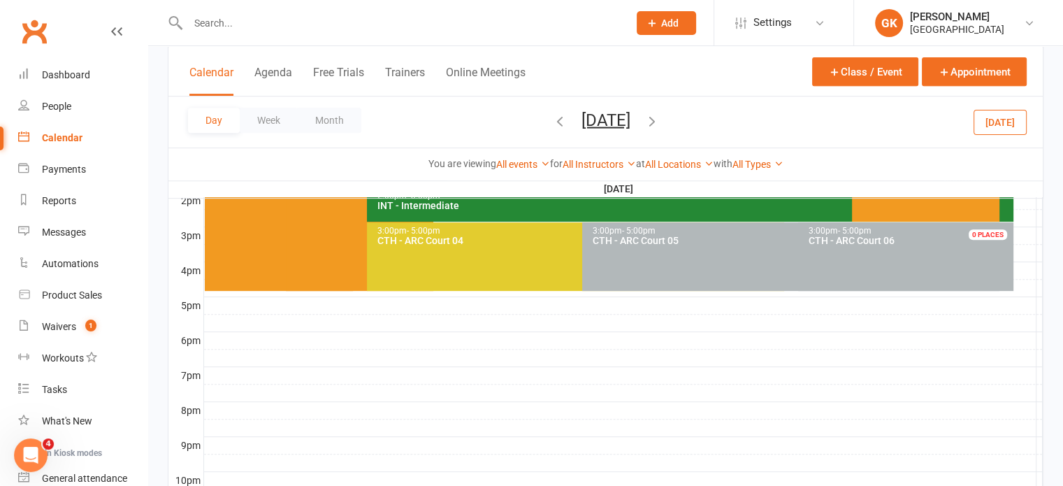
click at [659, 119] on icon "button" at bounding box center [651, 119] width 15 height 15
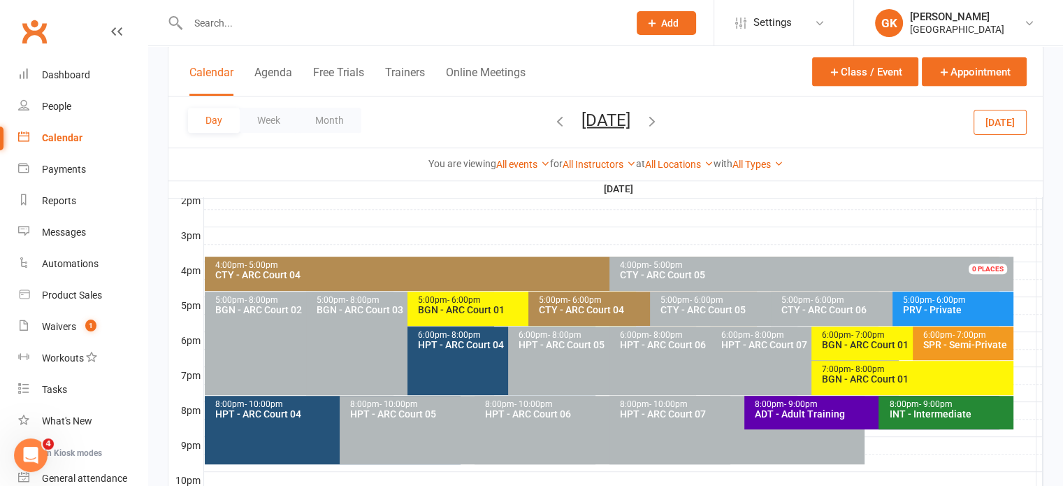
click at [659, 119] on icon "button" at bounding box center [651, 119] width 15 height 15
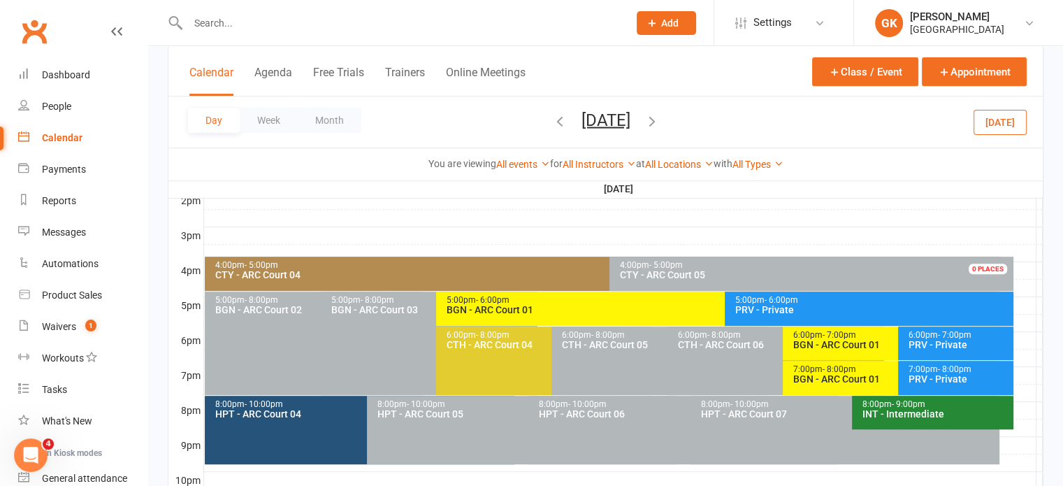
click at [368, 275] on div "CTY - ARC Court 04" at bounding box center [605, 275] width 782 height 10
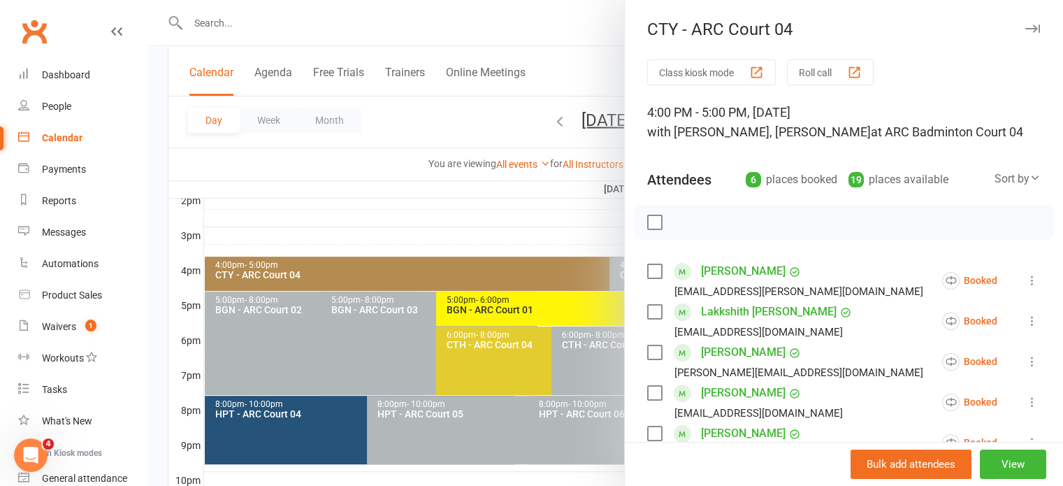
scroll to position [254, 0]
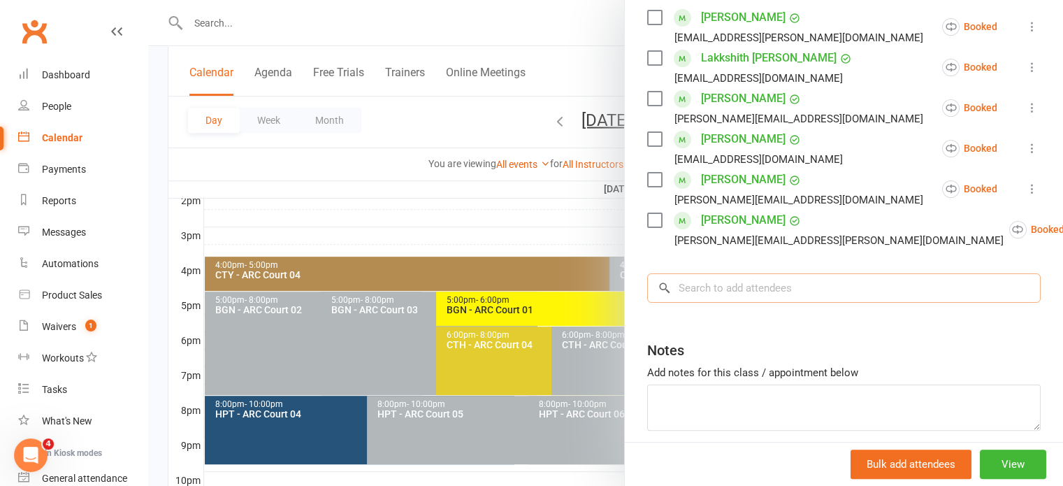
click at [731, 300] on input "search" at bounding box center [843, 287] width 393 height 29
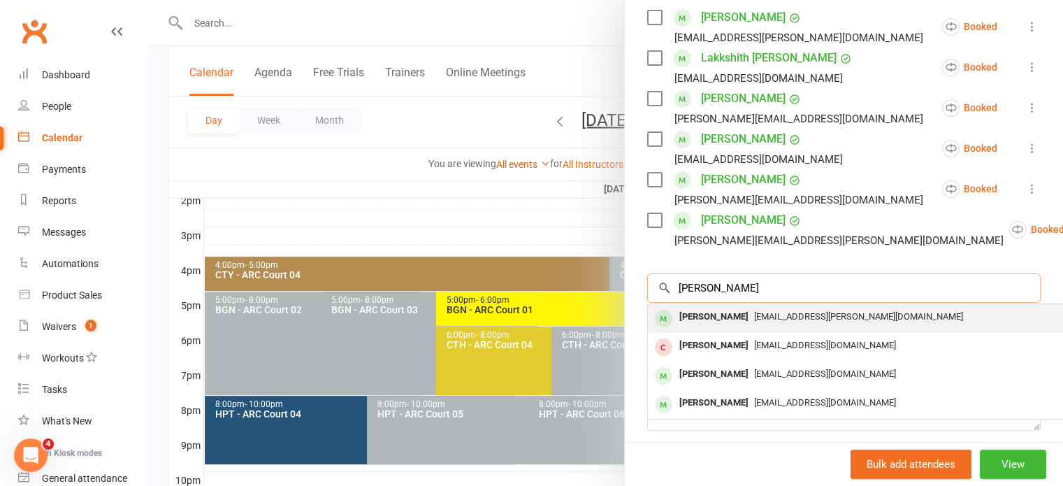
type input "riya"
click at [713, 327] on div "Riya Tatikonda" at bounding box center [713, 317] width 80 height 20
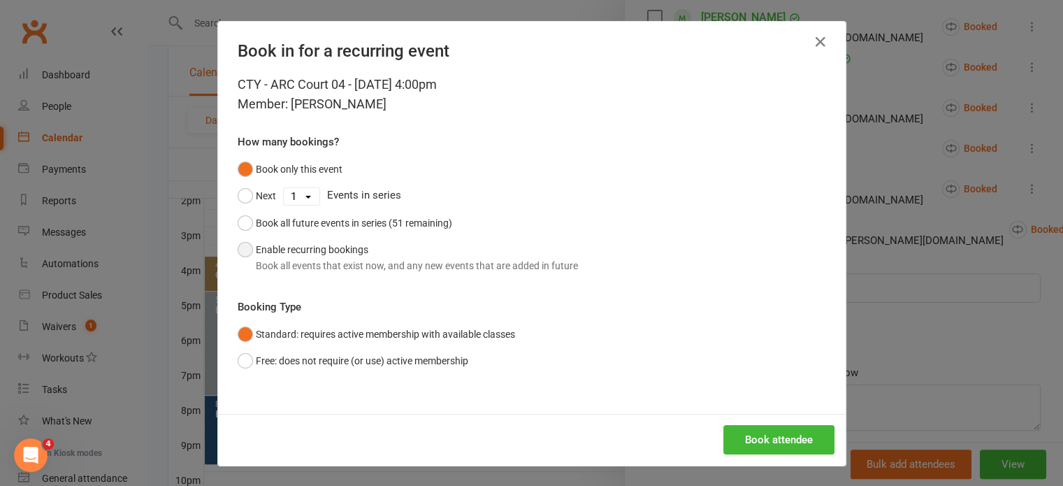
click at [354, 272] on div "Book all events that exist now, and any new events that are added in future" at bounding box center [417, 265] width 322 height 15
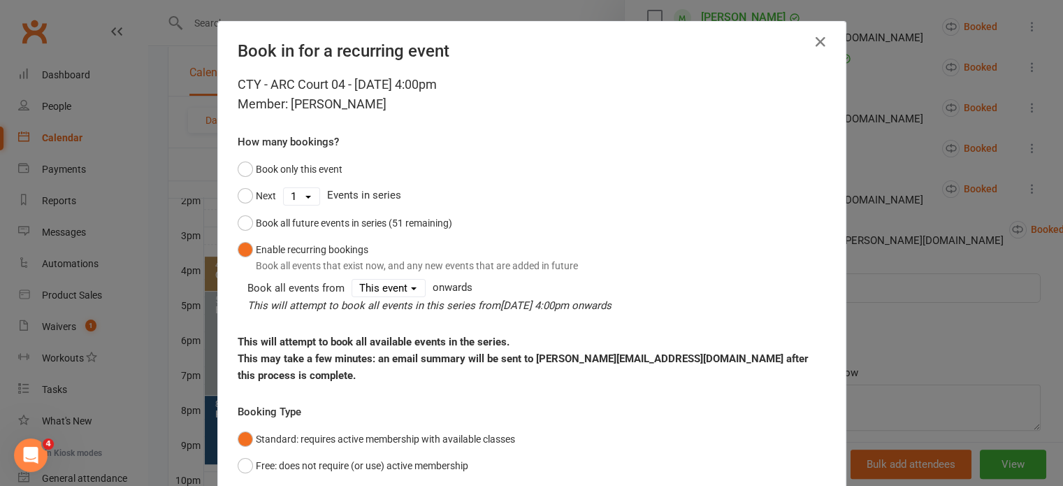
scroll to position [88, 0]
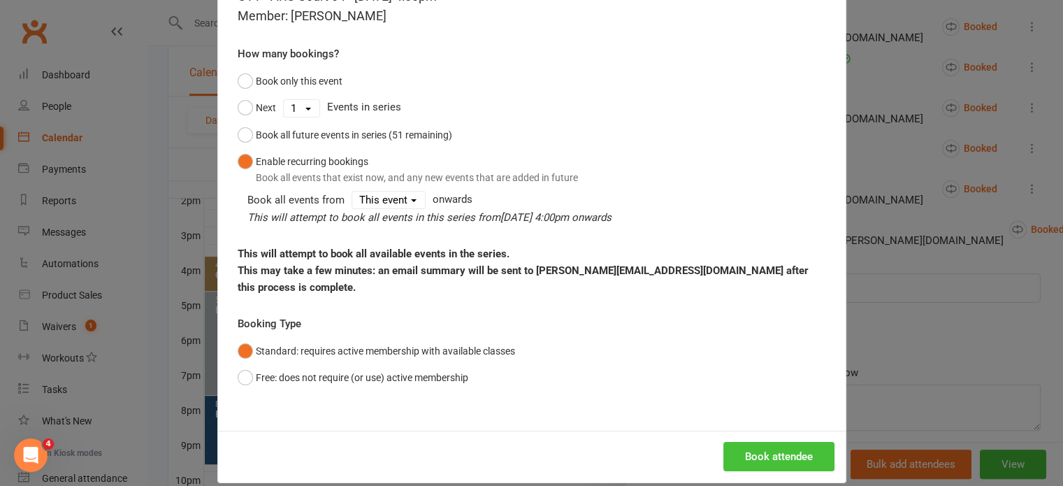
click at [789, 446] on button "Book attendee" at bounding box center [778, 455] width 111 height 29
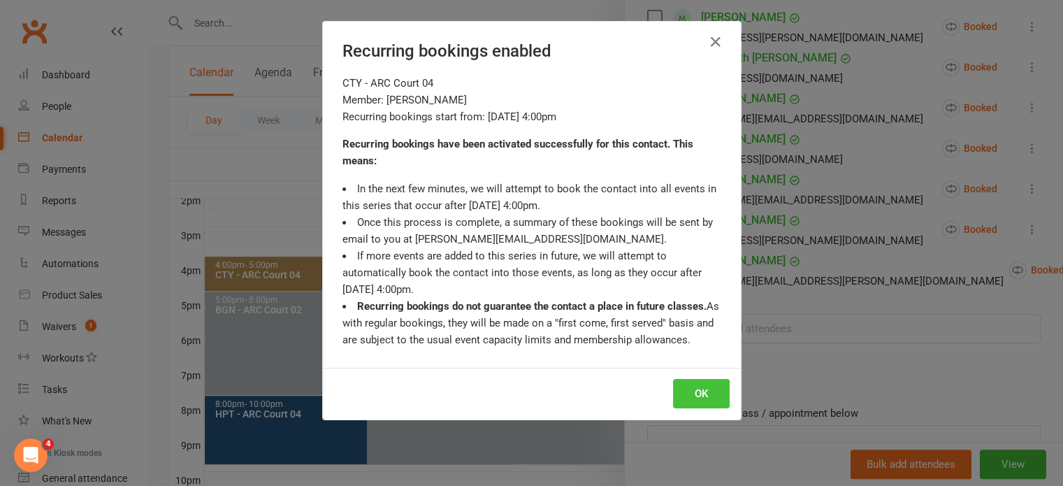
click at [699, 390] on button "OK" at bounding box center [701, 393] width 57 height 29
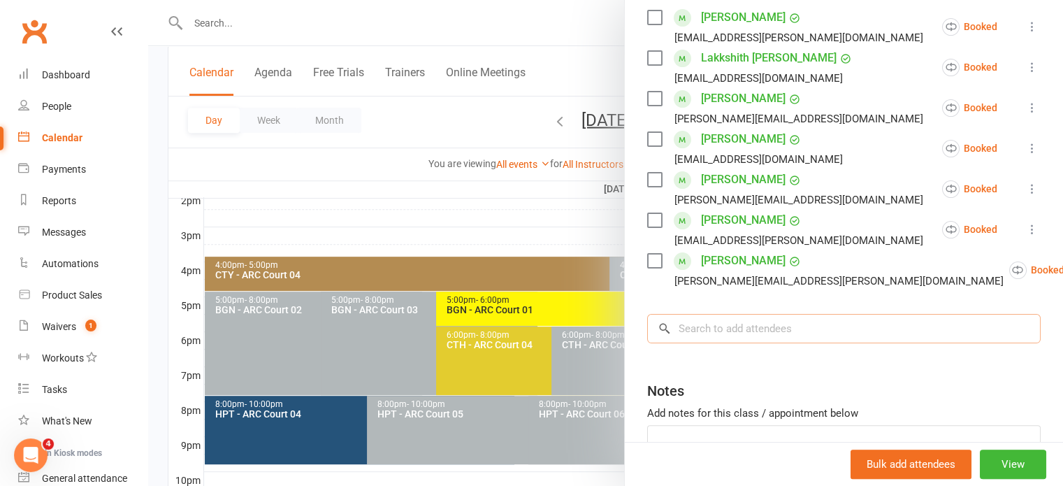
click at [816, 342] on input "search" at bounding box center [843, 328] width 393 height 29
click at [856, 318] on div "Class kiosk mode Roll call 4:00 PM - 5:00 PM, Tuesday, August, 19, 2025 with Ka…" at bounding box center [844, 173] width 438 height 735
